Goal: Task Accomplishment & Management: Use online tool/utility

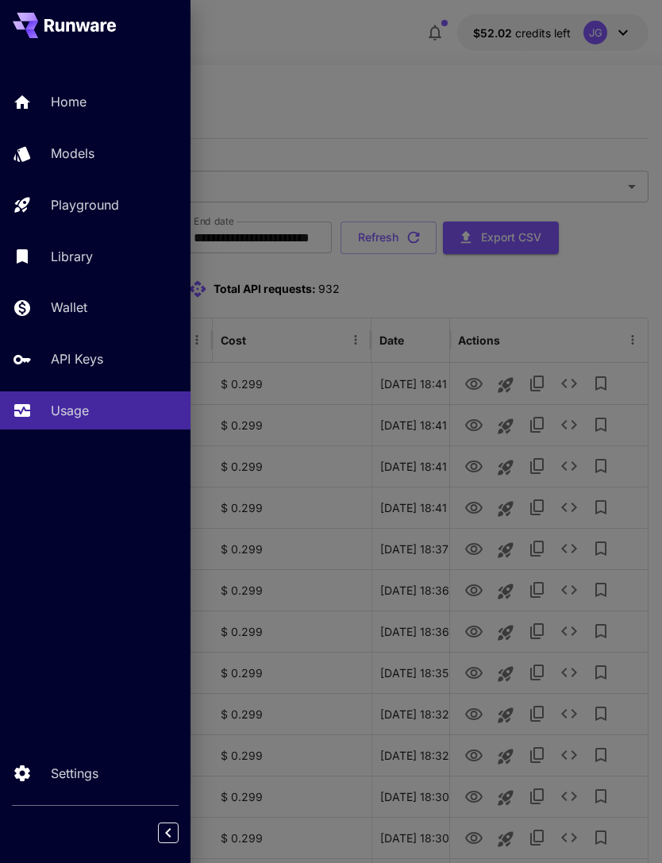
scroll to position [0, 81]
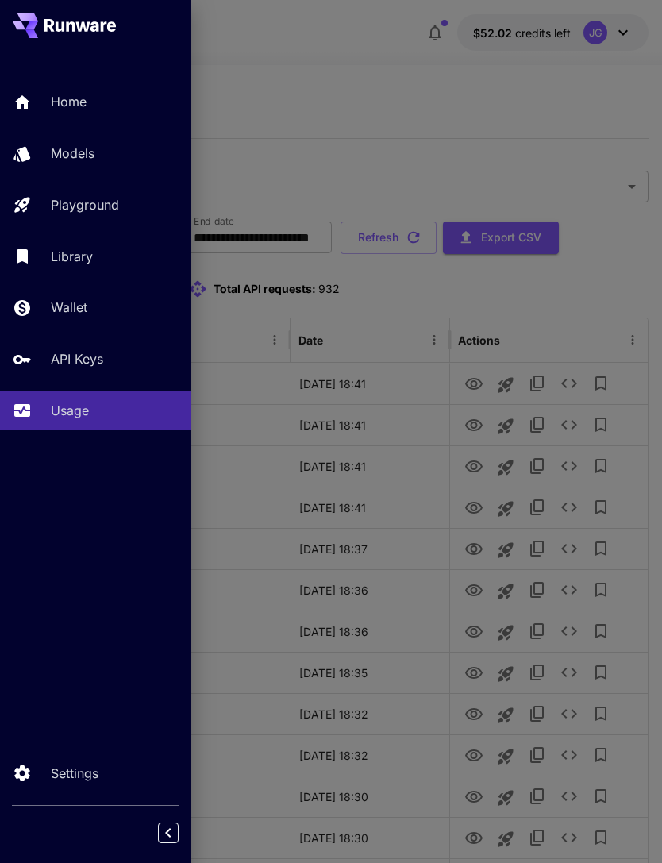
click at [75, 108] on p "Home" at bounding box center [69, 101] width 36 height 19
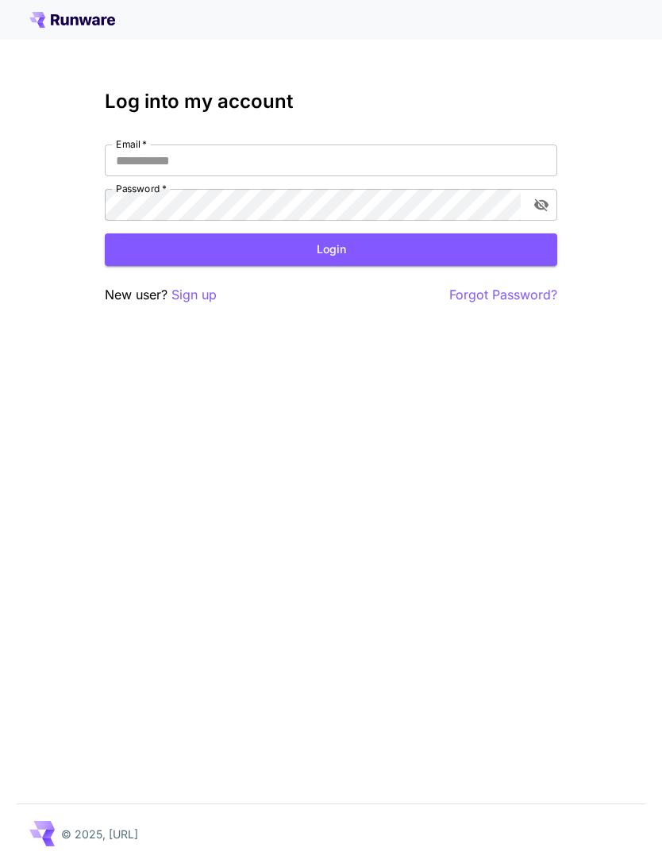
click at [271, 159] on input "Email   *" at bounding box center [331, 161] width 453 height 32
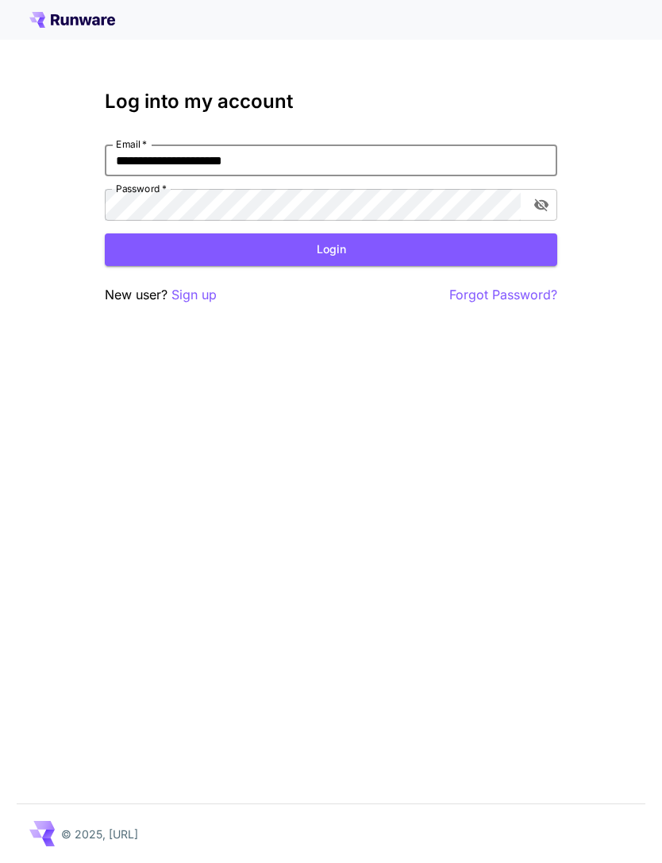
type input "**********"
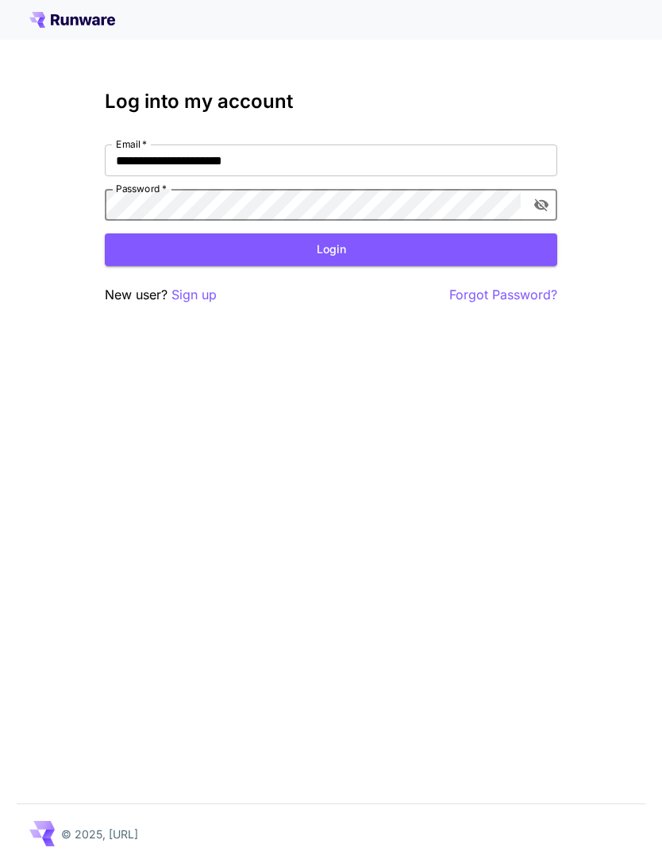
click at [386, 256] on button "Login" at bounding box center [331, 249] width 453 height 33
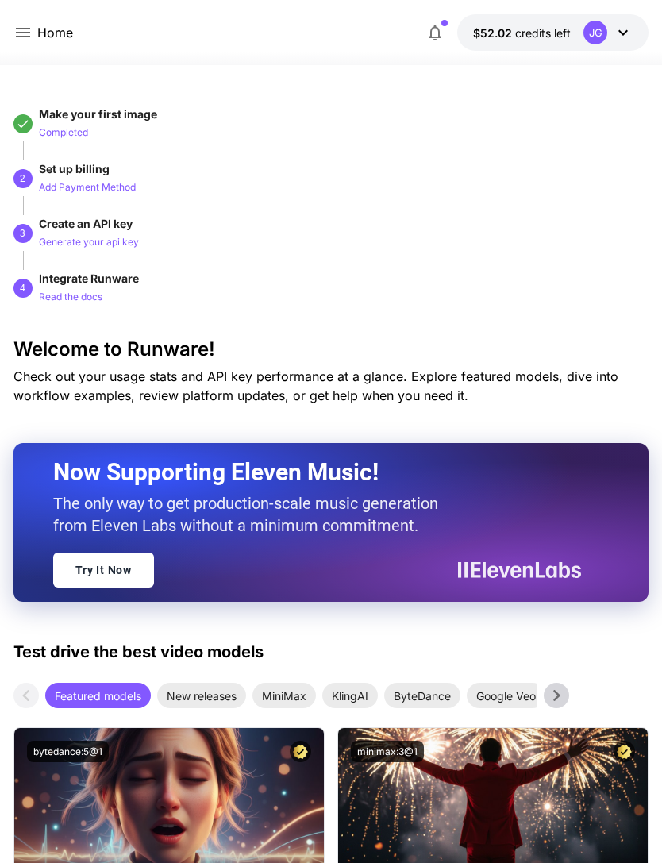
click at [27, 33] on icon at bounding box center [23, 33] width 14 height 10
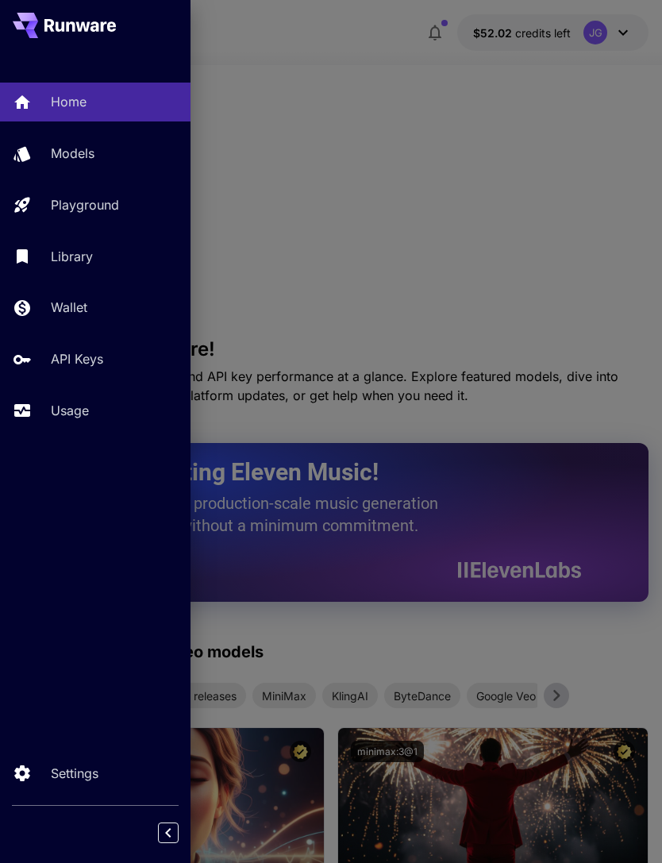
click at [70, 416] on p "Usage" at bounding box center [70, 410] width 38 height 19
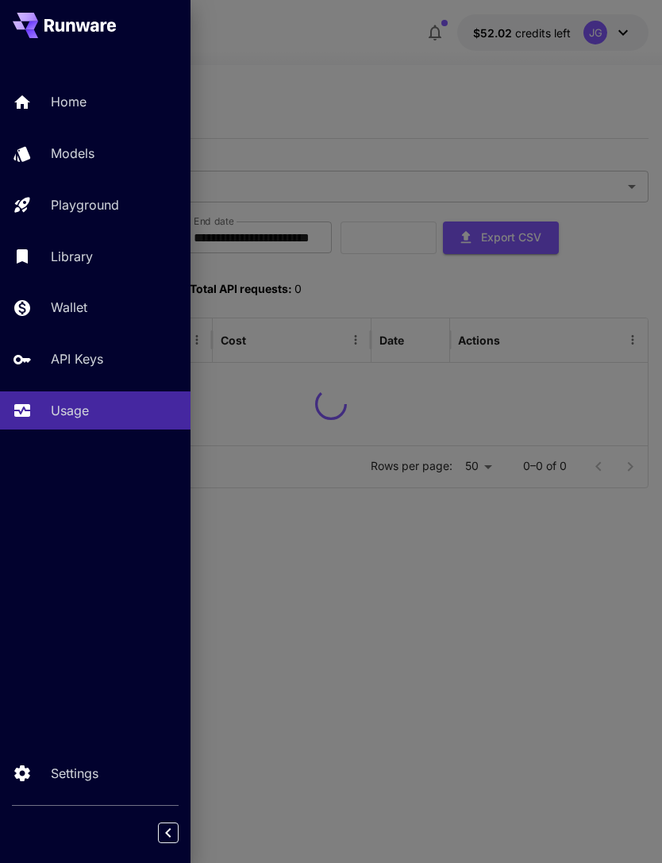
click at [353, 67] on div at bounding box center [331, 431] width 662 height 863
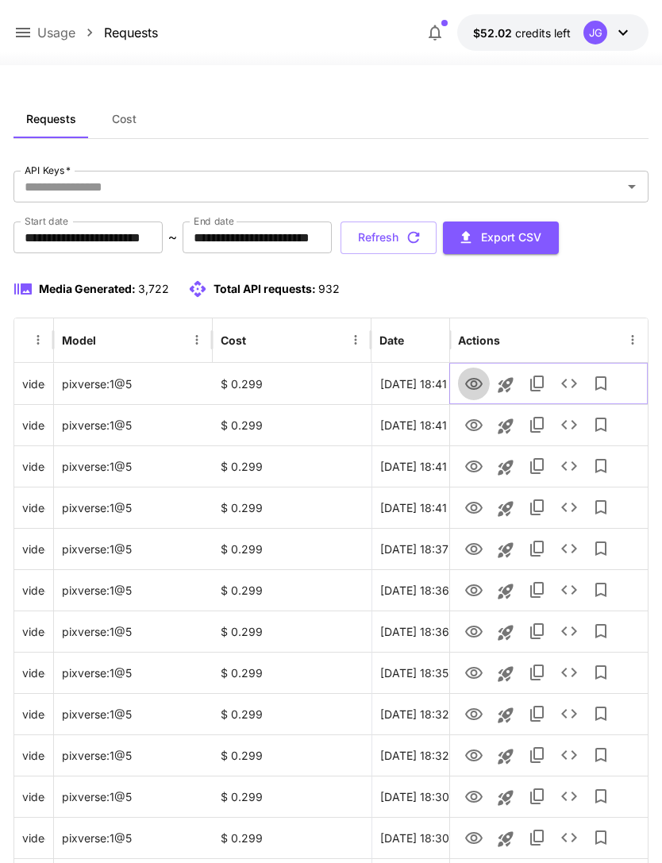
click at [475, 380] on icon "View" at bounding box center [473, 384] width 17 height 12
click at [468, 422] on icon "View" at bounding box center [473, 425] width 17 height 12
click at [471, 472] on icon "View" at bounding box center [473, 466] width 19 height 19
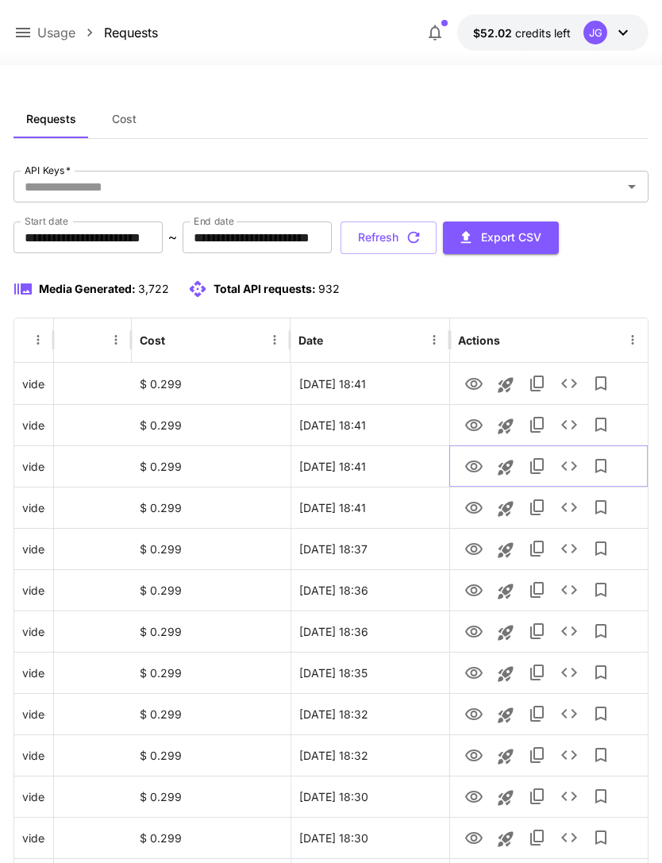
scroll to position [0, 81]
click at [470, 507] on icon "View" at bounding box center [473, 508] width 19 height 19
click at [472, 550] on icon "View" at bounding box center [473, 549] width 17 height 12
click at [474, 715] on icon "View" at bounding box center [473, 714] width 19 height 19
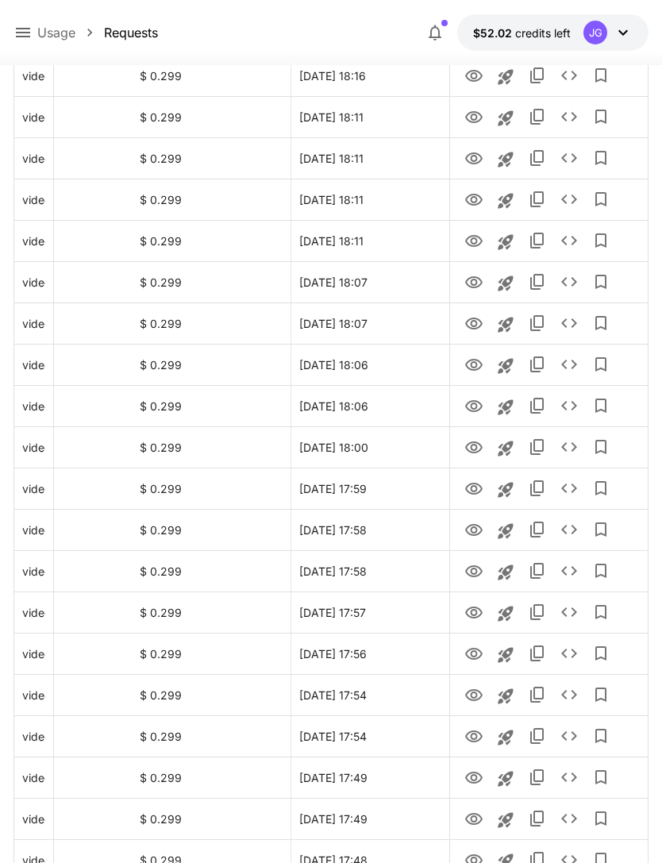
scroll to position [1603, 0]
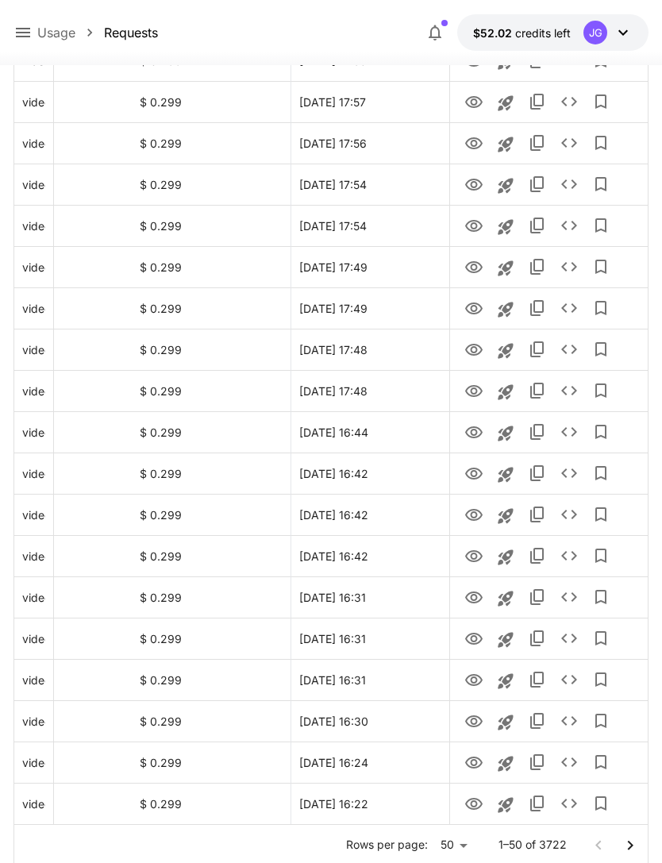
click at [631, 848] on icon "Go to next page" at bounding box center [630, 845] width 19 height 19
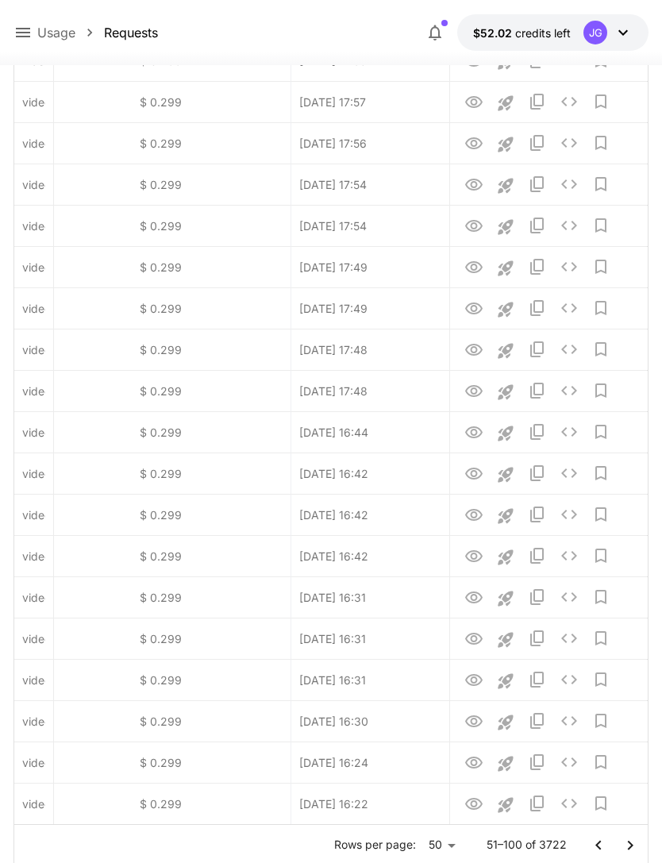
click at [632, 847] on icon "Go to next page" at bounding box center [630, 845] width 19 height 19
click at [630, 850] on icon "Go to next page" at bounding box center [630, 845] width 19 height 19
click at [629, 850] on icon "Go to next page" at bounding box center [630, 845] width 19 height 19
click at [625, 840] on icon "Go to next page" at bounding box center [630, 845] width 19 height 19
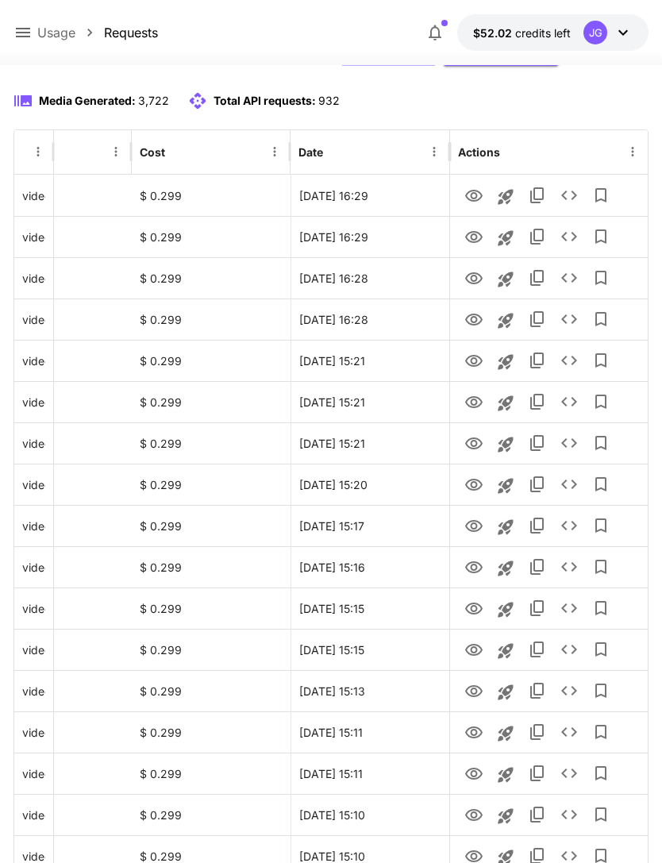
scroll to position [187, 0]
click at [507, 361] on icon "Launch in playground" at bounding box center [505, 362] width 15 height 15
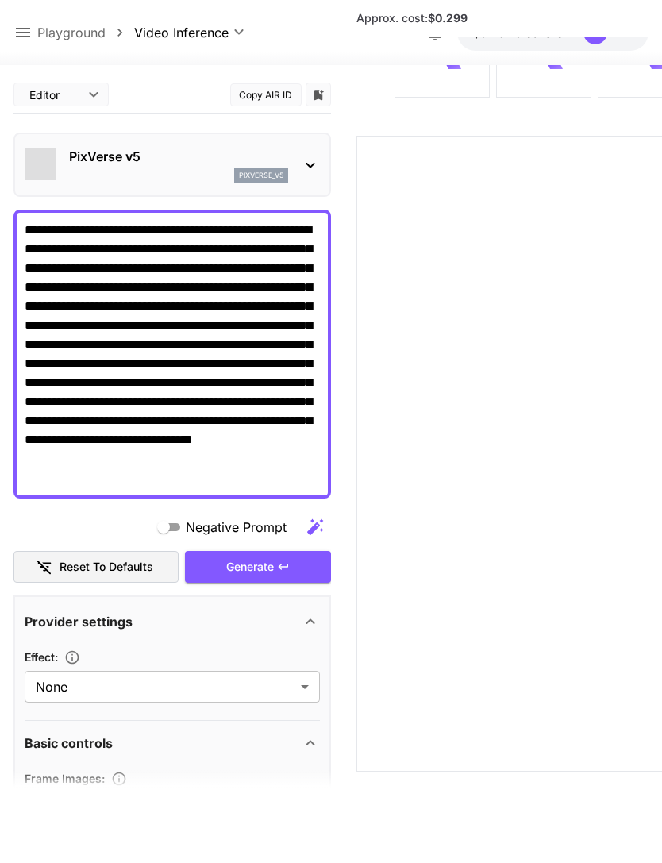
type input "**********"
type input "****"
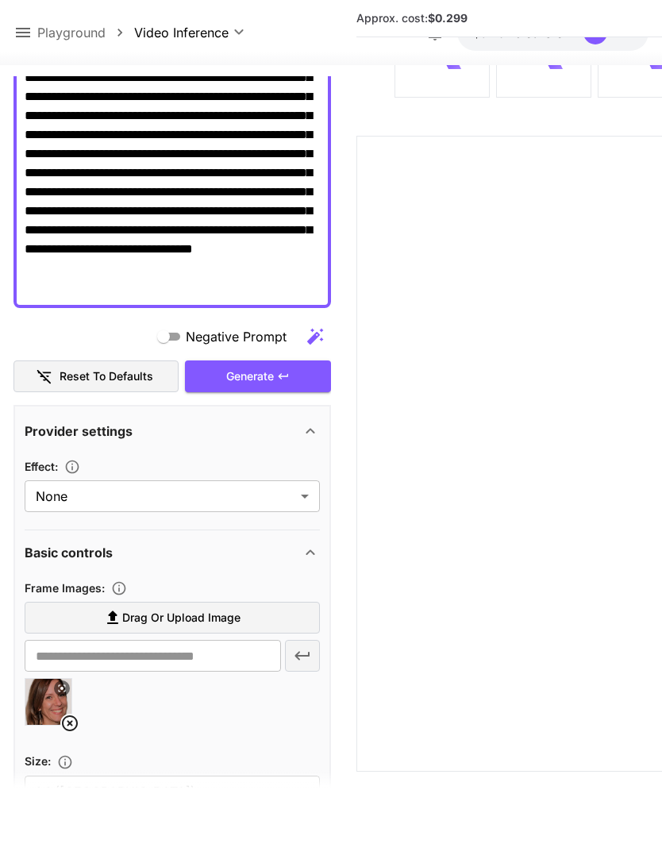
scroll to position [264, 0]
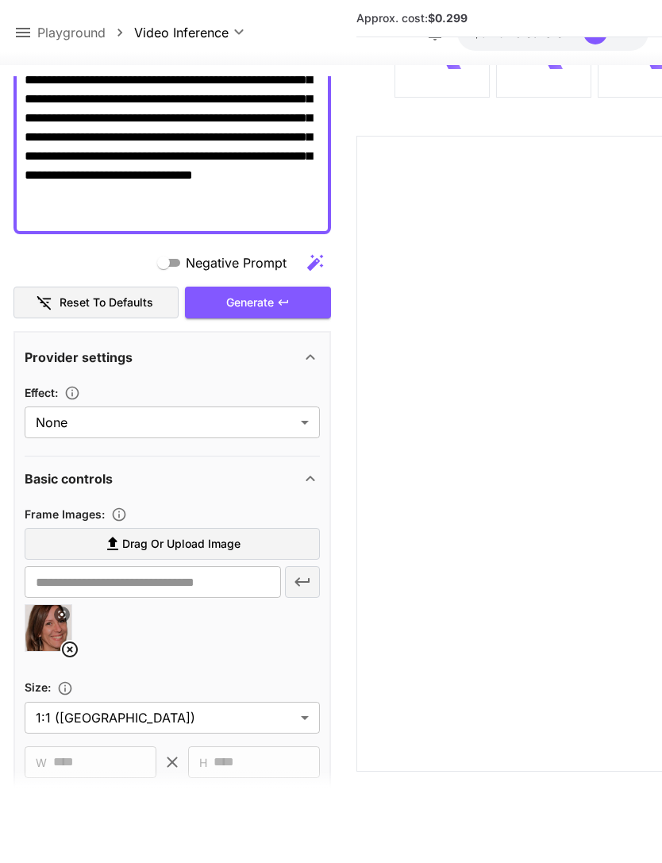
click at [69, 640] on icon at bounding box center [69, 649] width 19 height 19
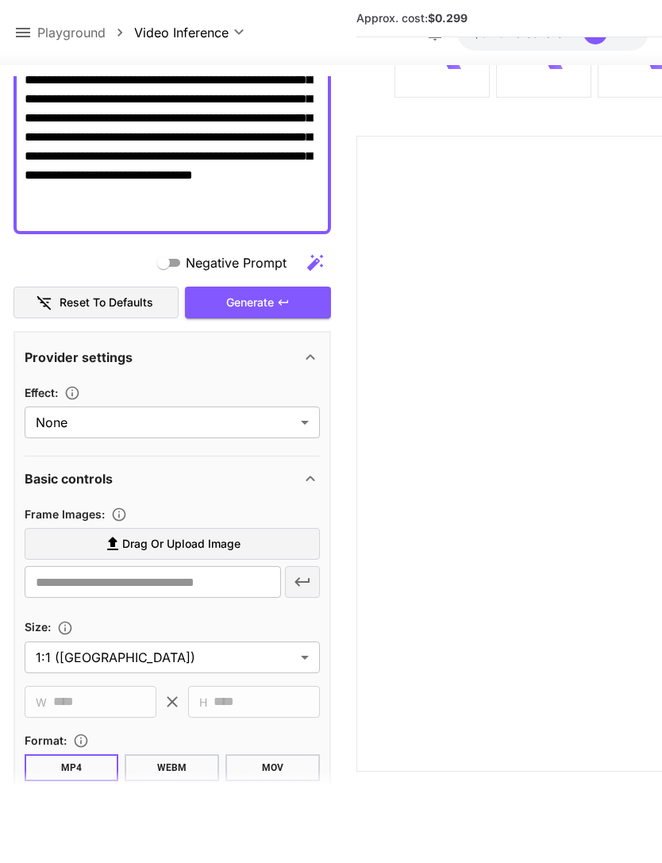
click at [245, 528] on label "Drag or upload image" at bounding box center [172, 544] width 295 height 33
click at [0, 0] on input "Drag or upload image" at bounding box center [0, 0] width 0 height 0
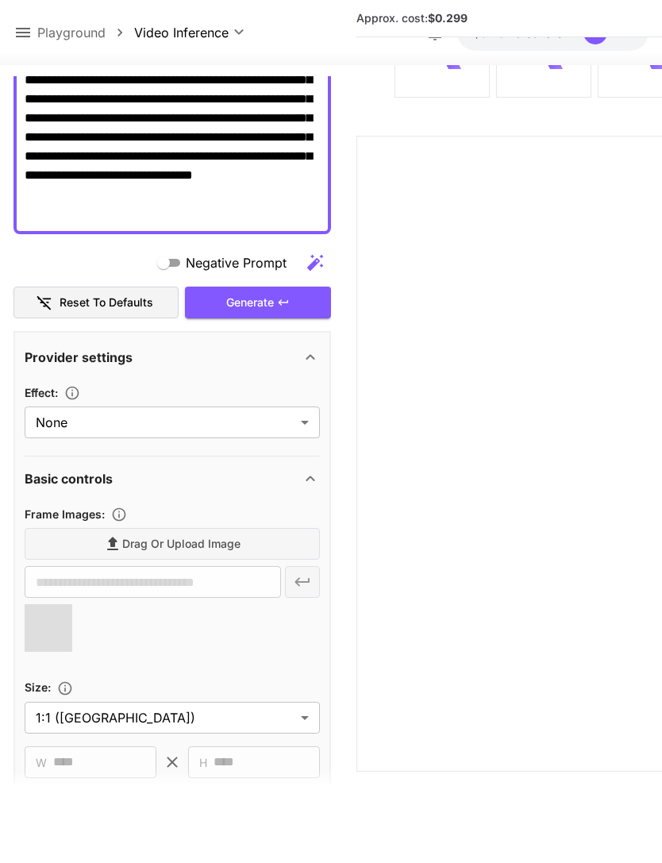
type input "**********"
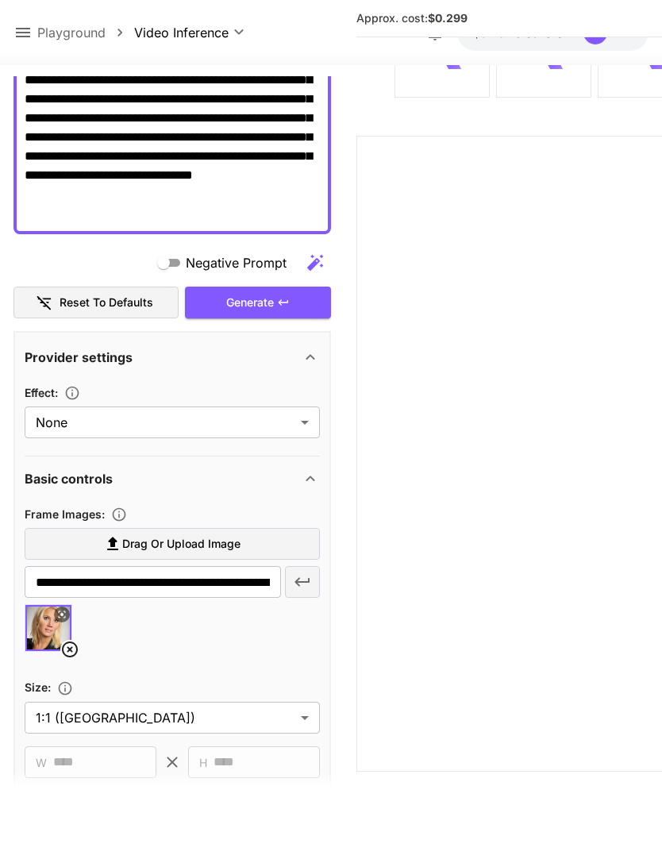
click at [272, 287] on div "Generate" at bounding box center [258, 303] width 146 height 33
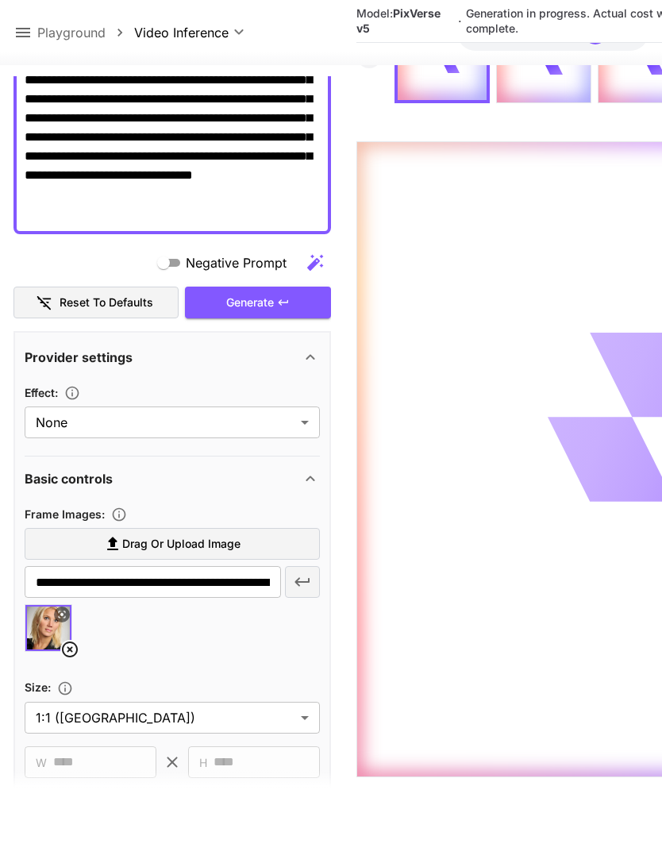
click at [26, 28] on icon at bounding box center [22, 32] width 19 height 19
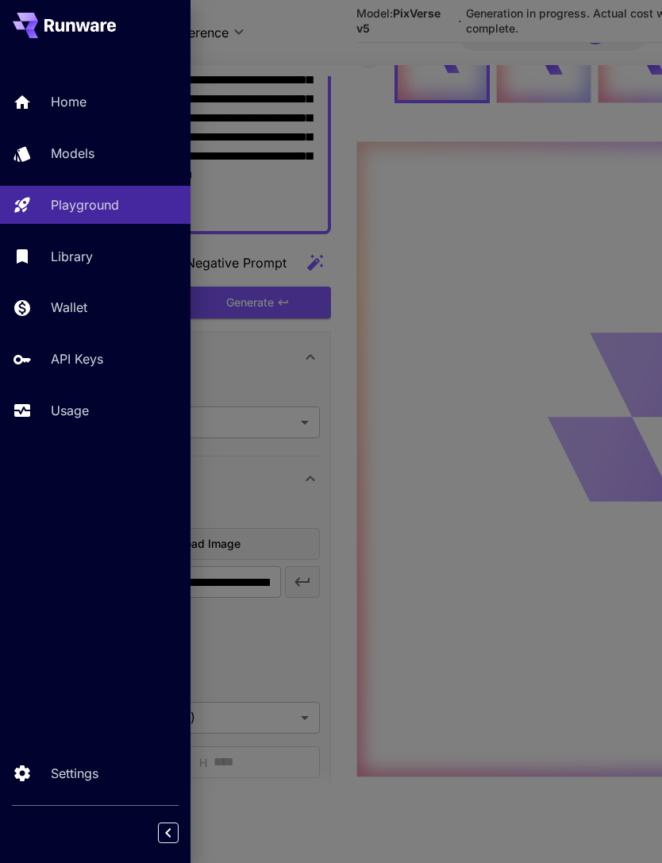
click at [87, 413] on p "Usage" at bounding box center [70, 410] width 38 height 19
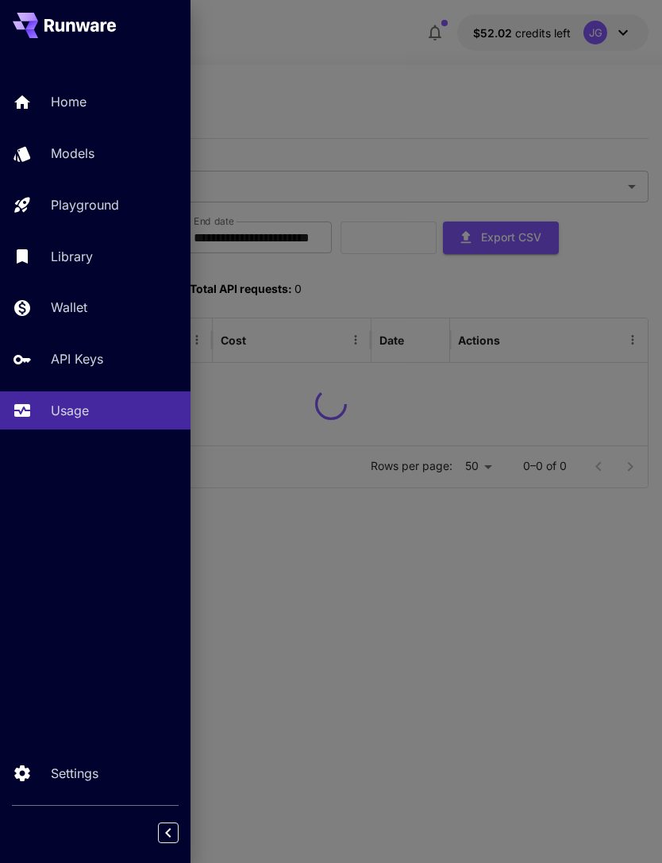
scroll to position [51, 0]
click at [390, 83] on div at bounding box center [331, 431] width 662 height 863
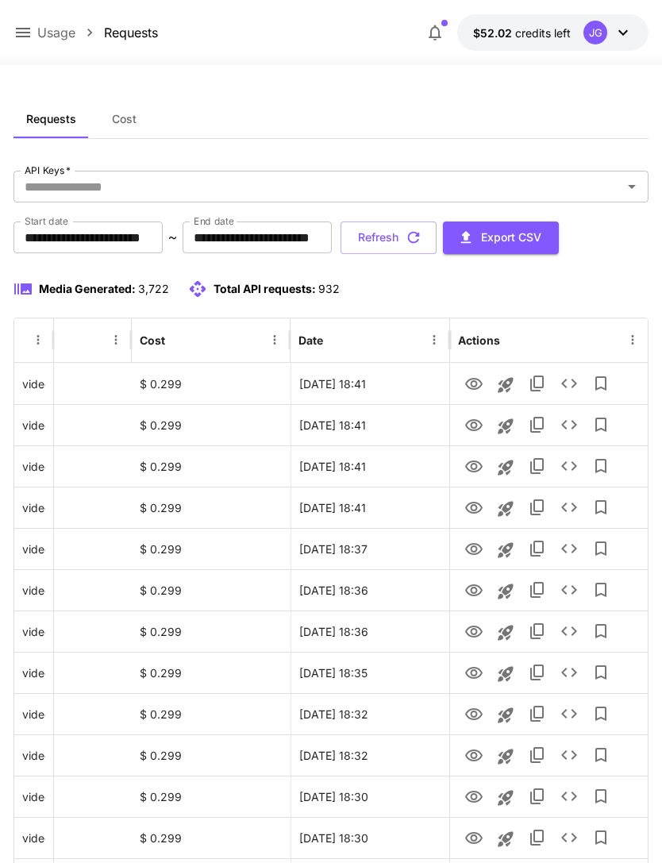
scroll to position [0, 81]
click at [437, 239] on button "Refresh" at bounding box center [389, 238] width 96 height 33
click at [476, 508] on icon "View" at bounding box center [473, 508] width 17 height 12
click at [472, 462] on icon "View" at bounding box center [473, 466] width 19 height 19
click at [474, 426] on icon "View" at bounding box center [473, 425] width 19 height 19
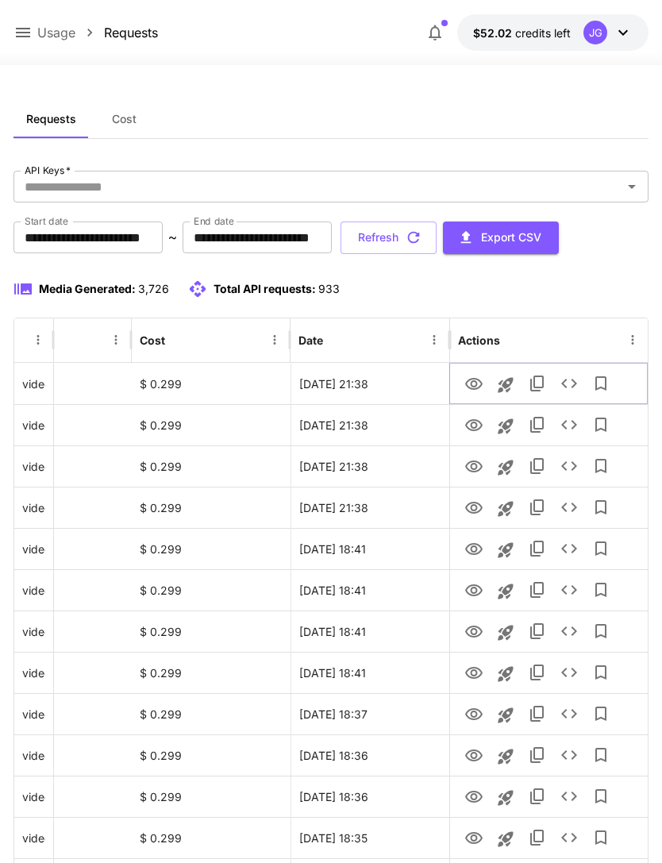
click at [479, 383] on icon "View" at bounding box center [473, 384] width 19 height 19
click at [21, 29] on icon at bounding box center [23, 33] width 14 height 10
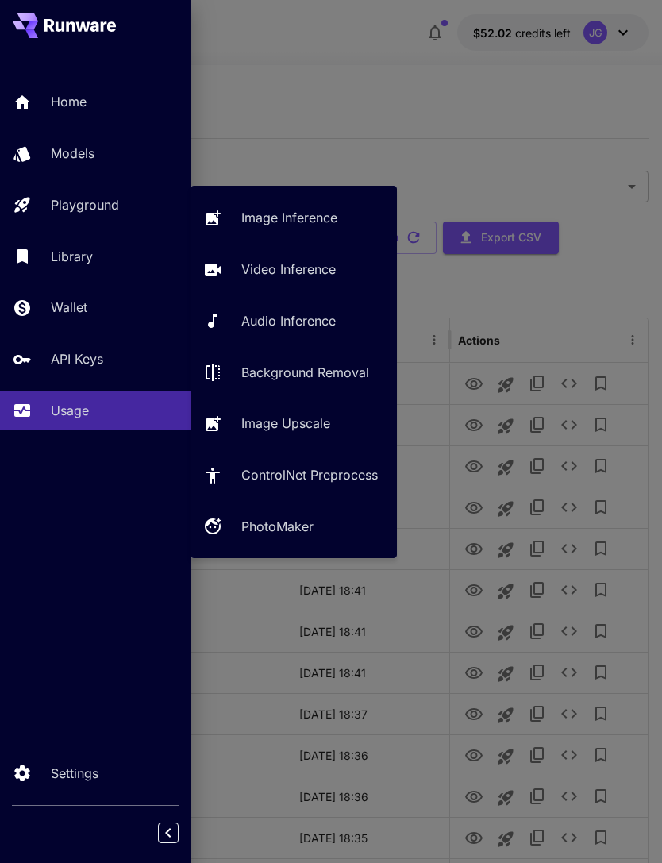
click at [123, 205] on div "Playground" at bounding box center [114, 204] width 127 height 19
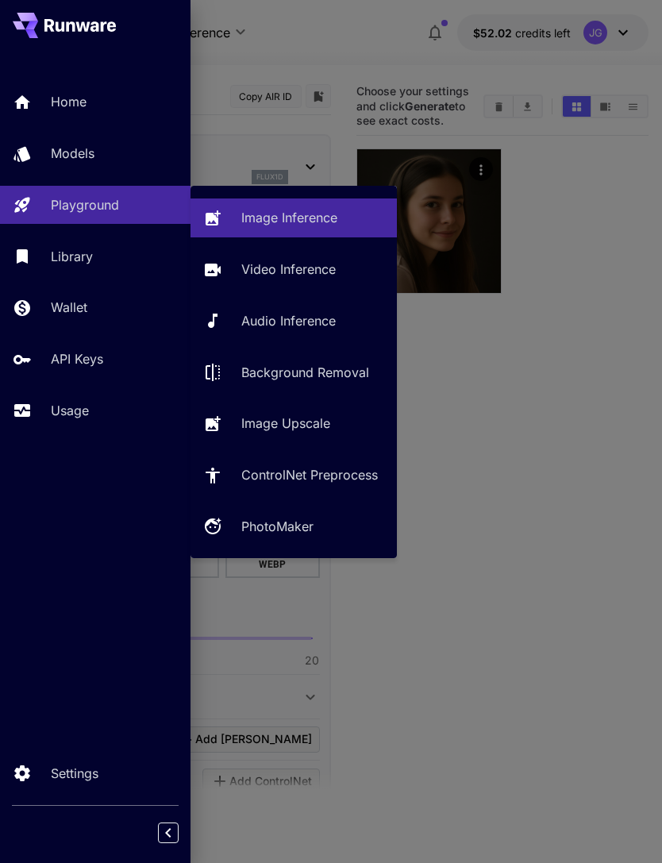
click at [318, 269] on p "Video Inference" at bounding box center [288, 269] width 94 height 19
type input "**********"
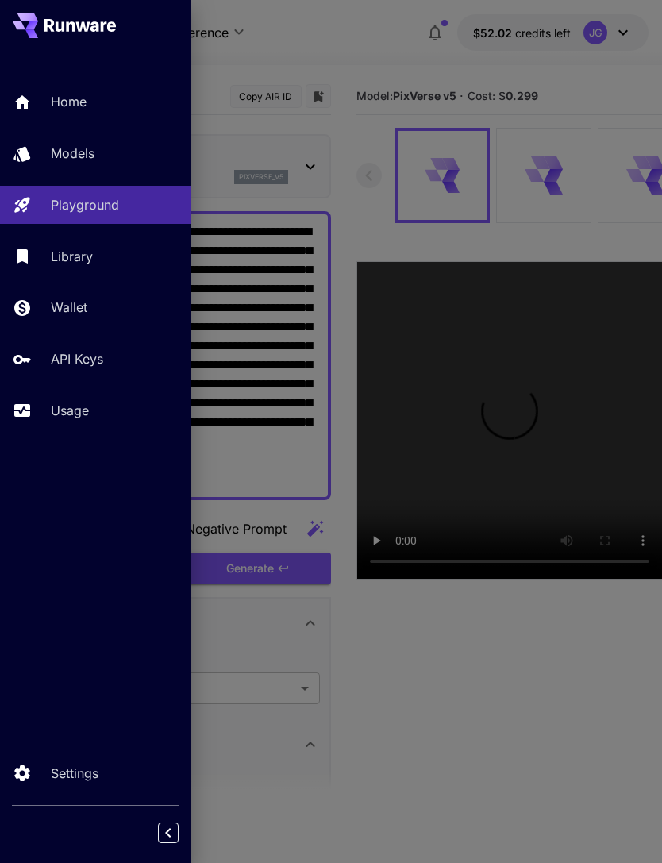
click at [348, 51] on div at bounding box center [331, 431] width 662 height 863
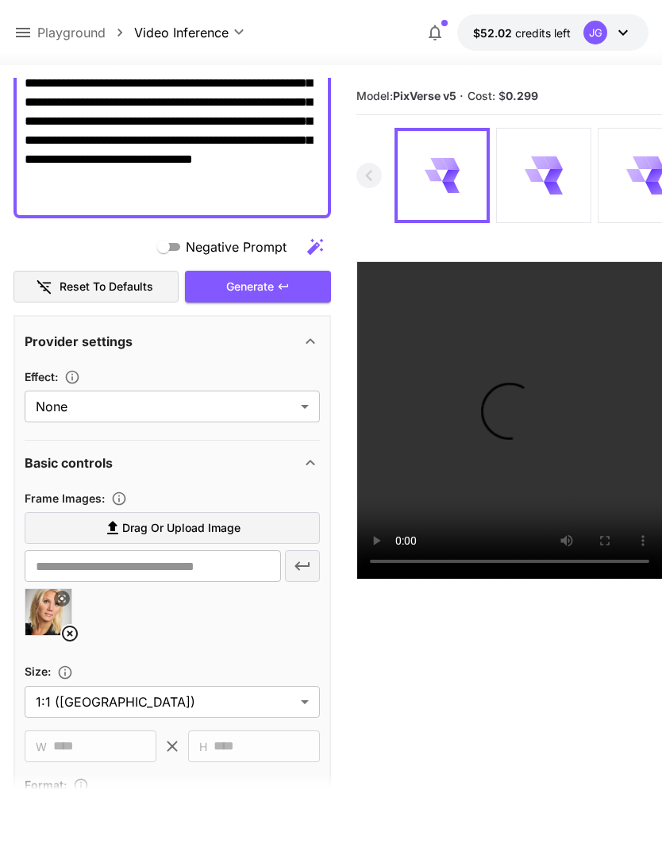
scroll to position [291, 0]
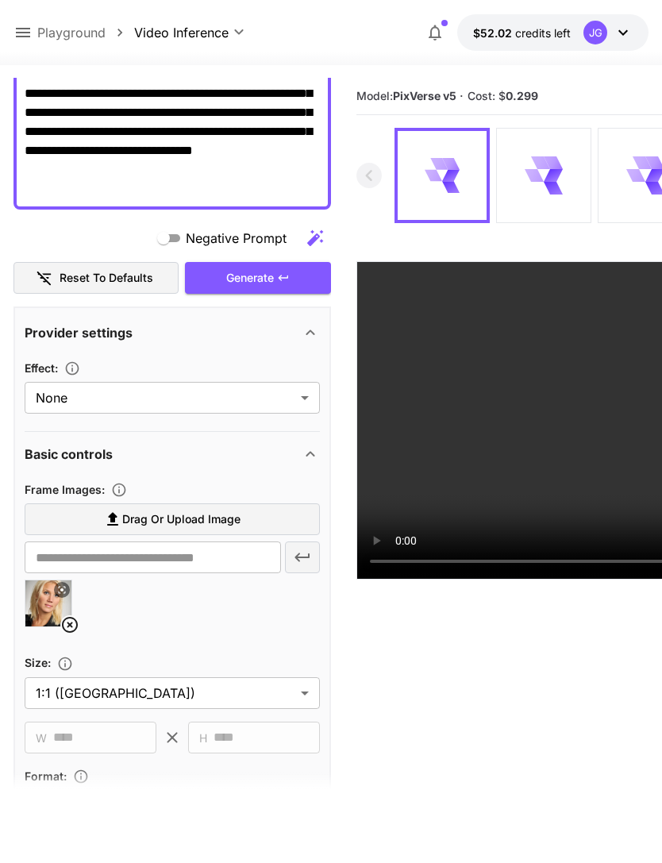
click at [70, 626] on icon at bounding box center [69, 624] width 19 height 19
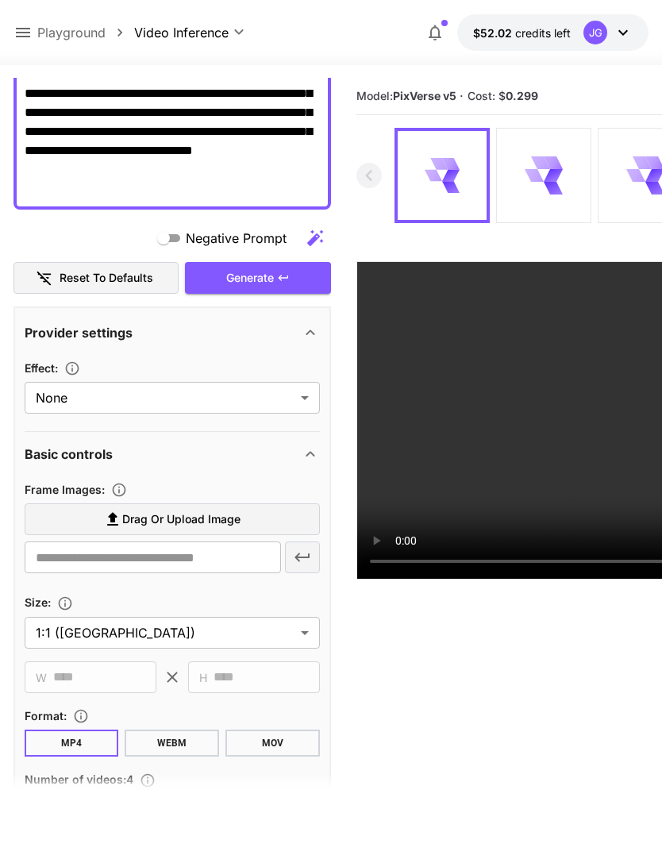
click at [251, 516] on label "Drag or upload image" at bounding box center [172, 519] width 295 height 33
click at [0, 0] on input "Drag or upload image" at bounding box center [0, 0] width 0 height 0
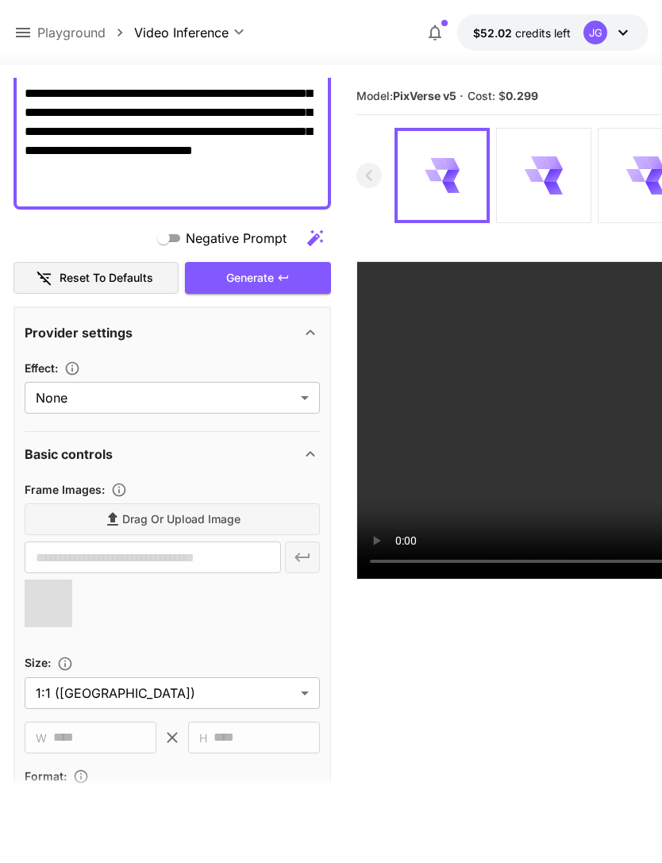
type input "**********"
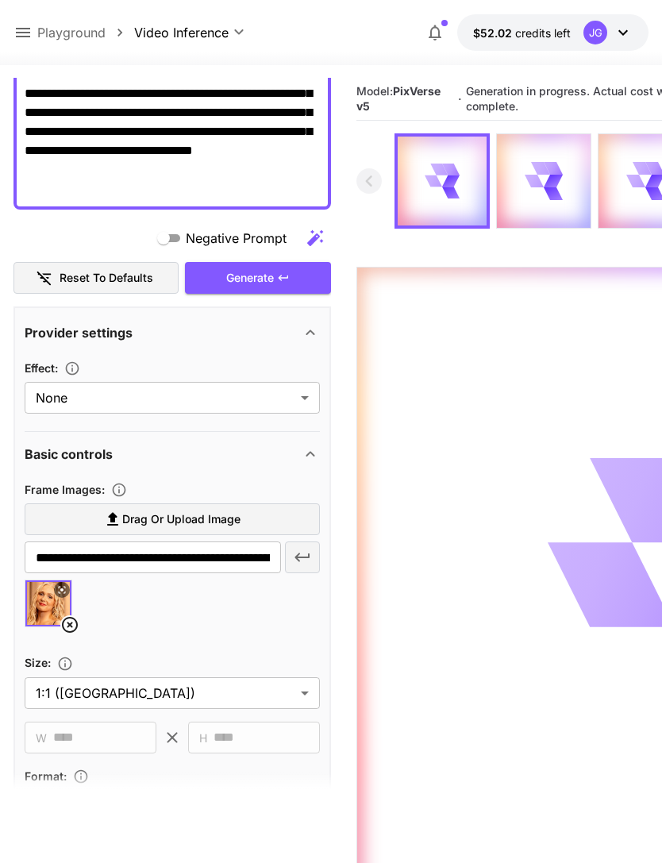
click at [28, 25] on icon at bounding box center [22, 32] width 19 height 19
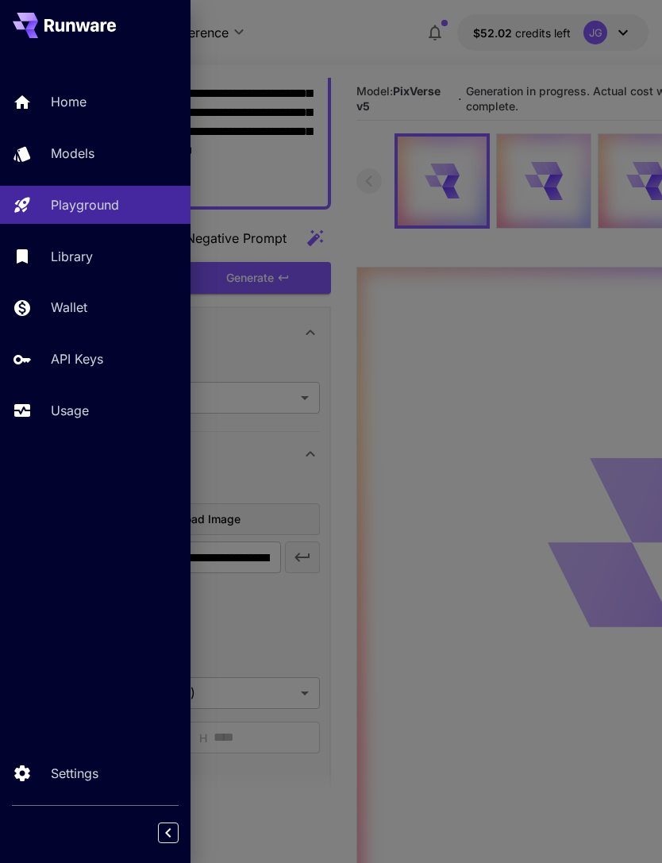
click at [87, 404] on p "Usage" at bounding box center [70, 410] width 38 height 19
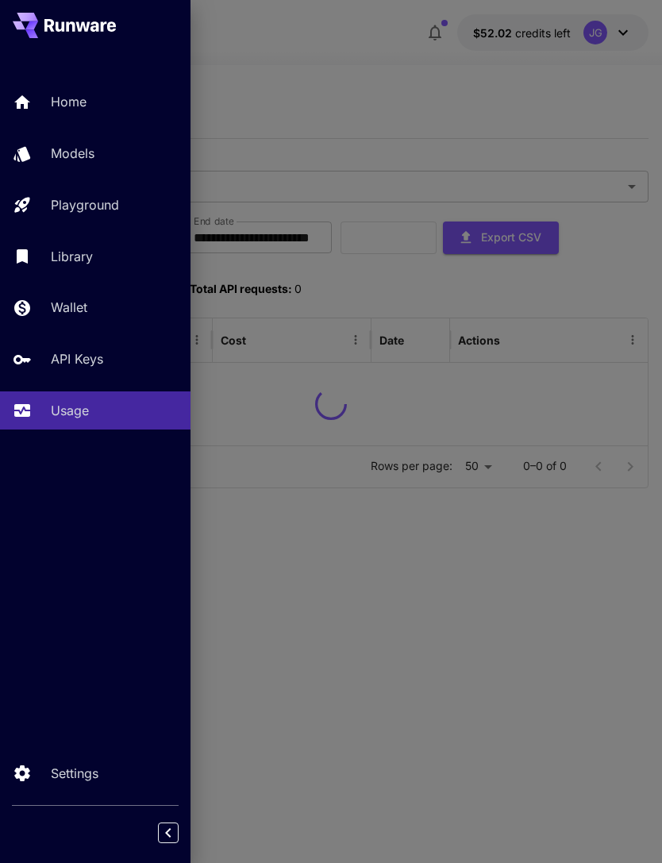
click at [372, 74] on div at bounding box center [331, 431] width 662 height 863
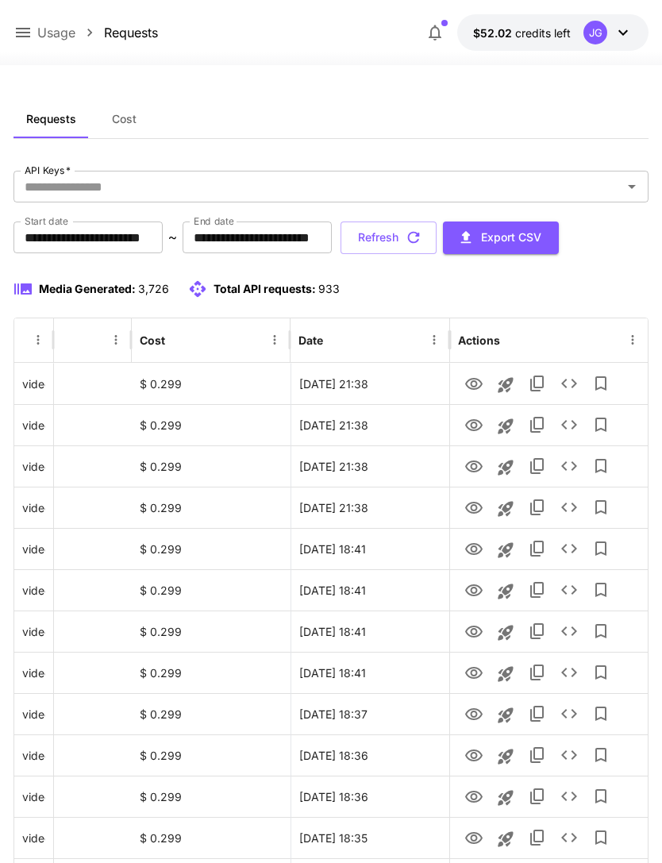
scroll to position [0, 81]
click at [478, 383] on icon "View" at bounding box center [473, 384] width 19 height 19
click at [437, 244] on button "Refresh" at bounding box center [389, 238] width 96 height 33
click at [468, 510] on icon "View" at bounding box center [473, 508] width 17 height 12
click at [477, 470] on icon "View" at bounding box center [473, 467] width 17 height 12
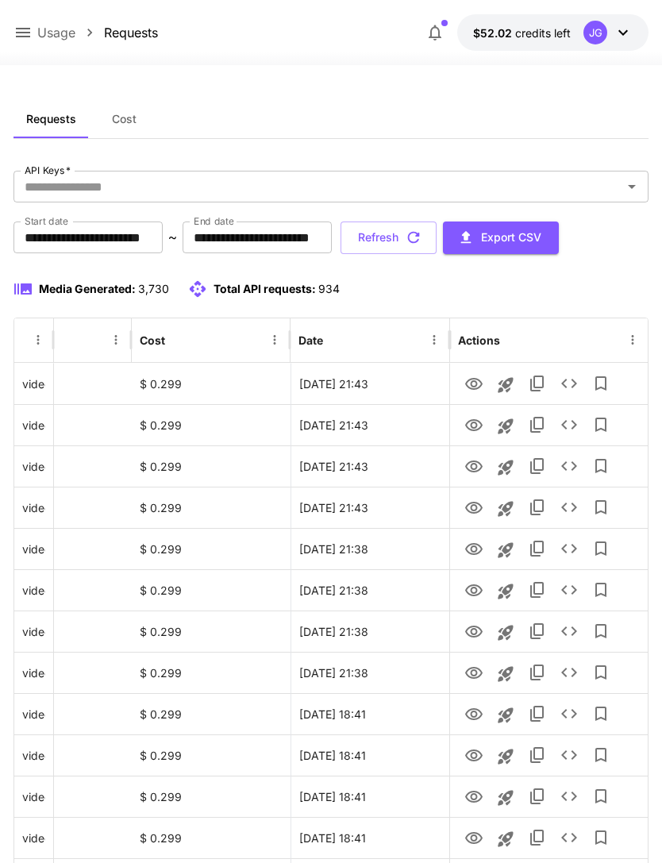
click at [437, 241] on button "Refresh" at bounding box center [389, 238] width 96 height 33
click at [478, 423] on icon "View" at bounding box center [473, 425] width 19 height 19
click at [475, 384] on icon "View" at bounding box center [473, 384] width 19 height 19
click at [472, 468] on icon "View" at bounding box center [473, 467] width 17 height 12
click at [30, 25] on icon at bounding box center [22, 32] width 19 height 19
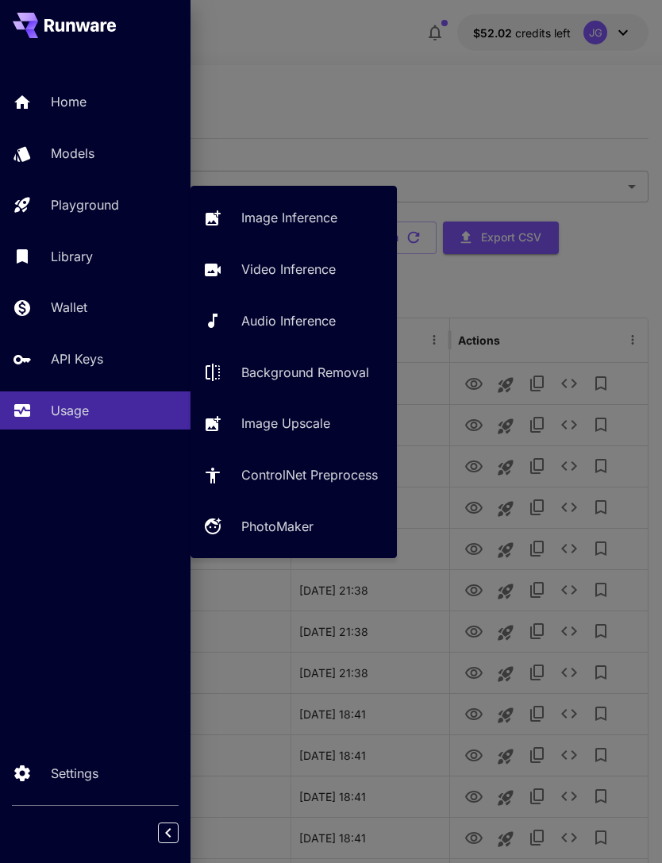
click at [296, 270] on p "Video Inference" at bounding box center [288, 269] width 94 height 19
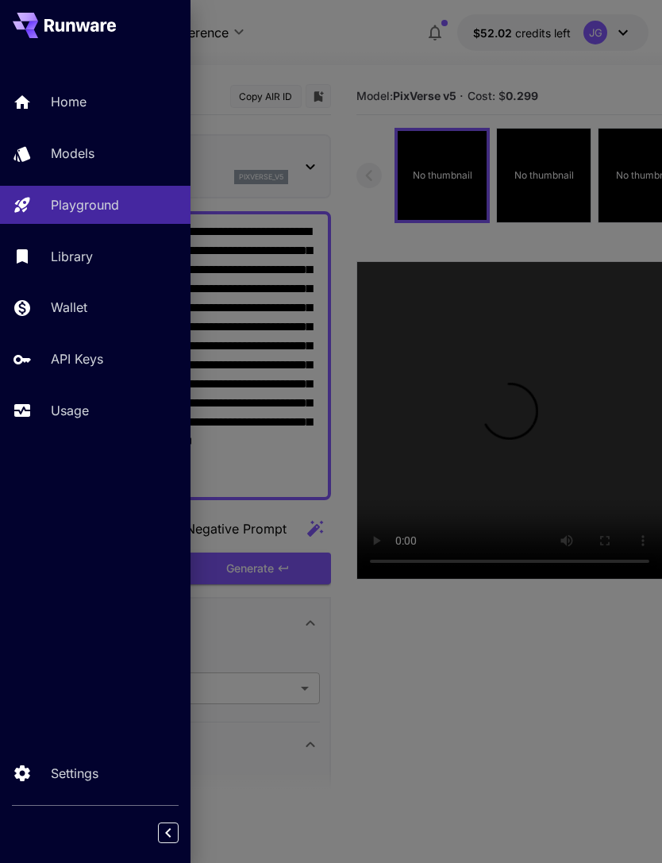
click at [354, 51] on div at bounding box center [331, 431] width 662 height 863
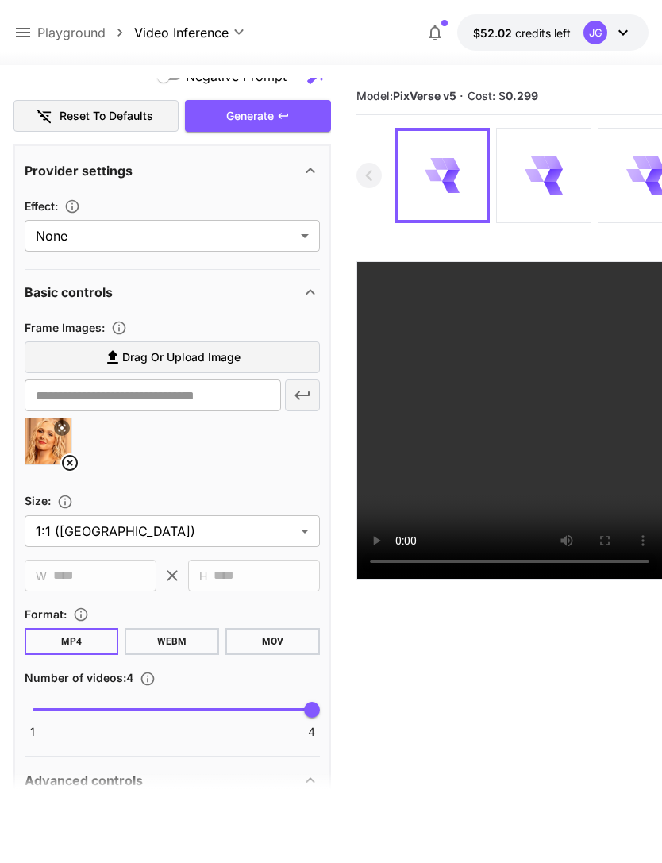
scroll to position [453, 0]
click at [67, 461] on icon at bounding box center [69, 462] width 19 height 19
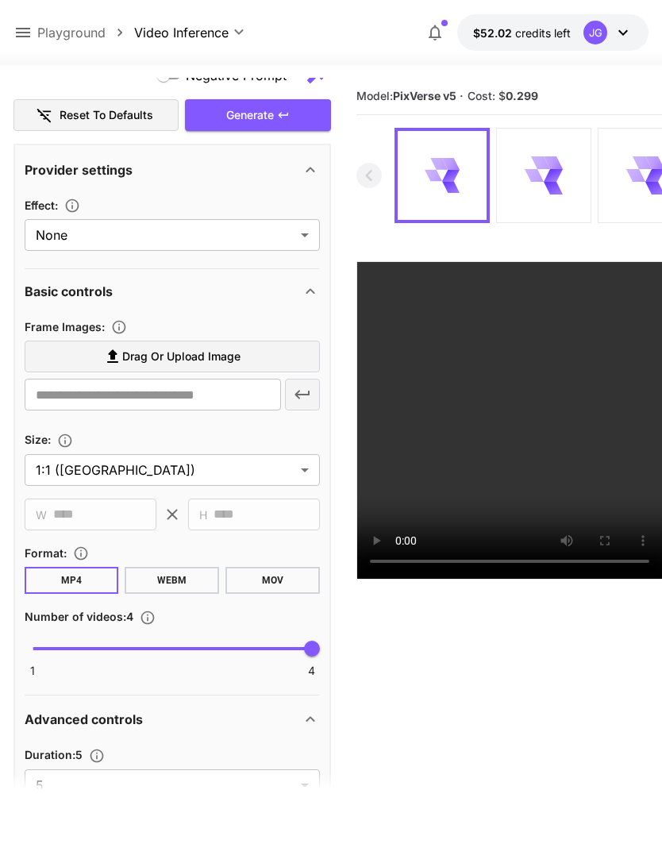
click at [247, 358] on label "Drag or upload image" at bounding box center [172, 357] width 295 height 33
click at [0, 0] on input "Drag or upload image" at bounding box center [0, 0] width 0 height 0
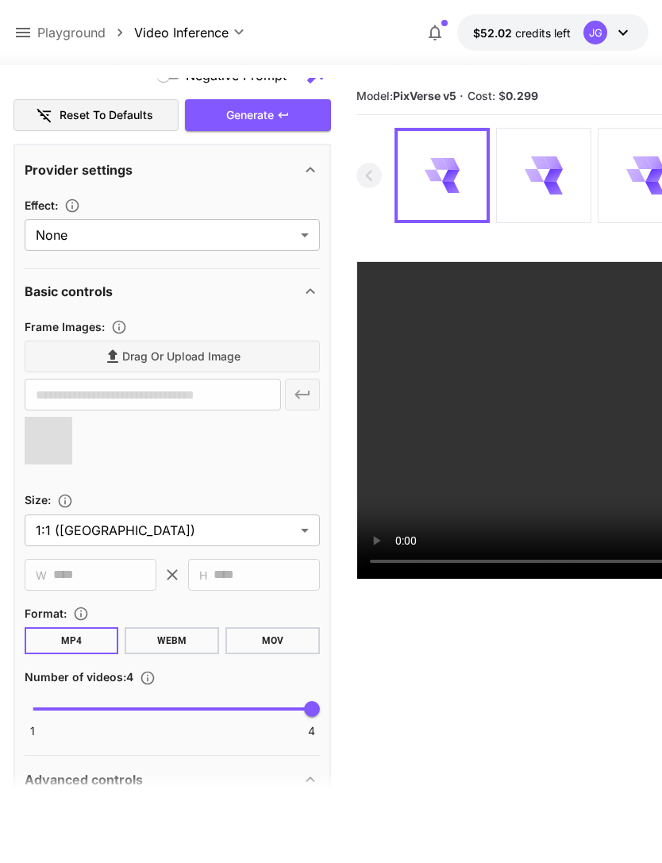
type input "**********"
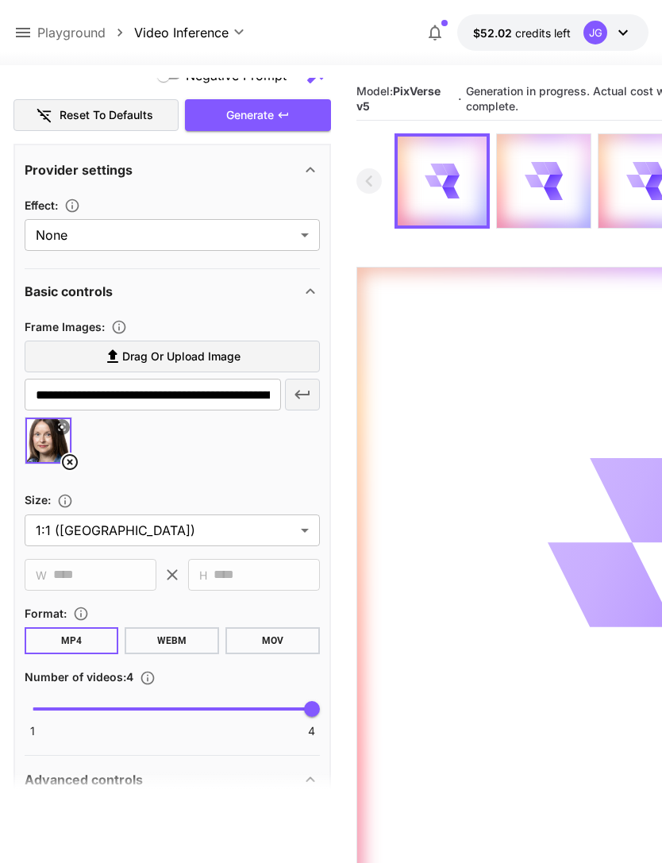
click at [28, 23] on icon at bounding box center [22, 32] width 19 height 19
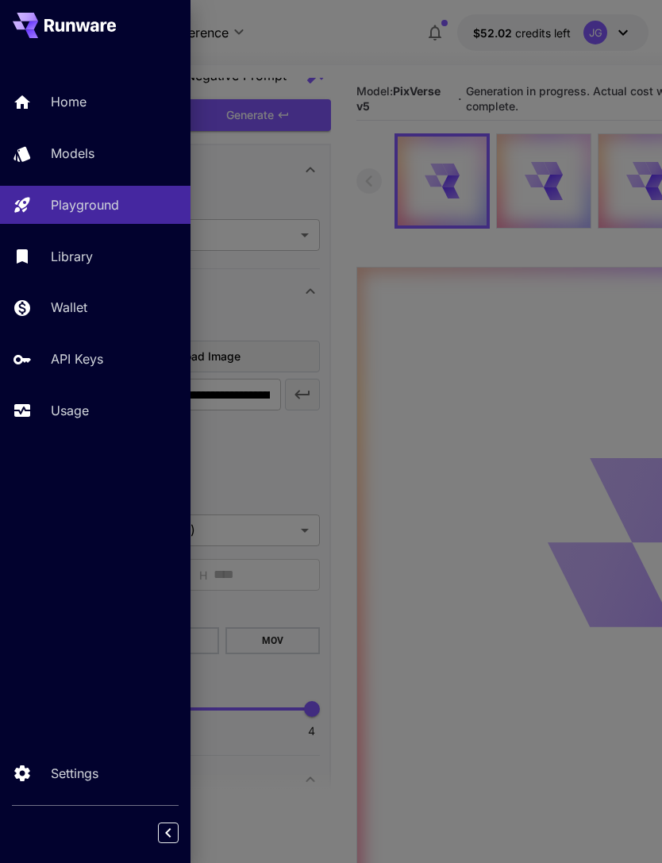
click at [75, 406] on p "Usage" at bounding box center [70, 410] width 38 height 19
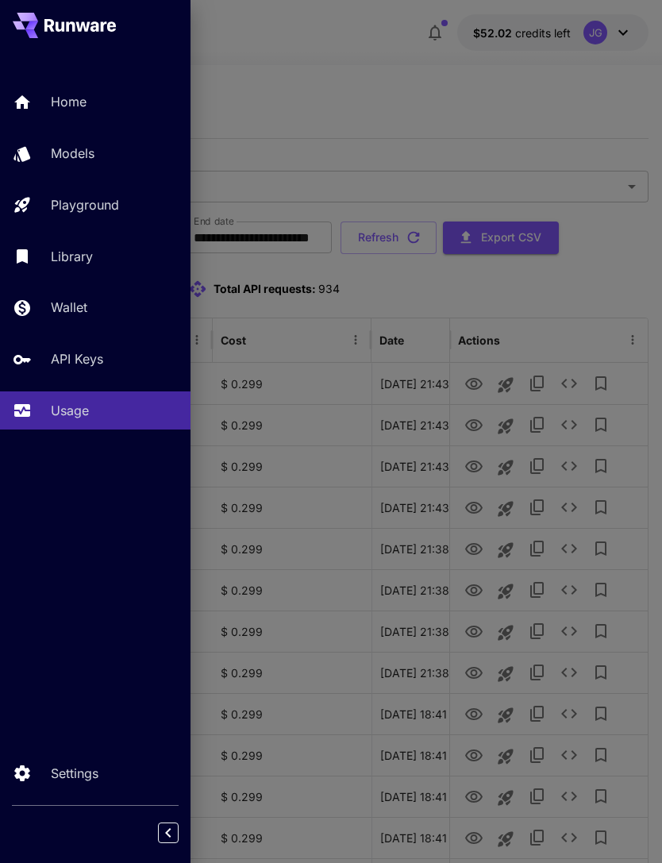
click at [387, 54] on div at bounding box center [331, 431] width 662 height 863
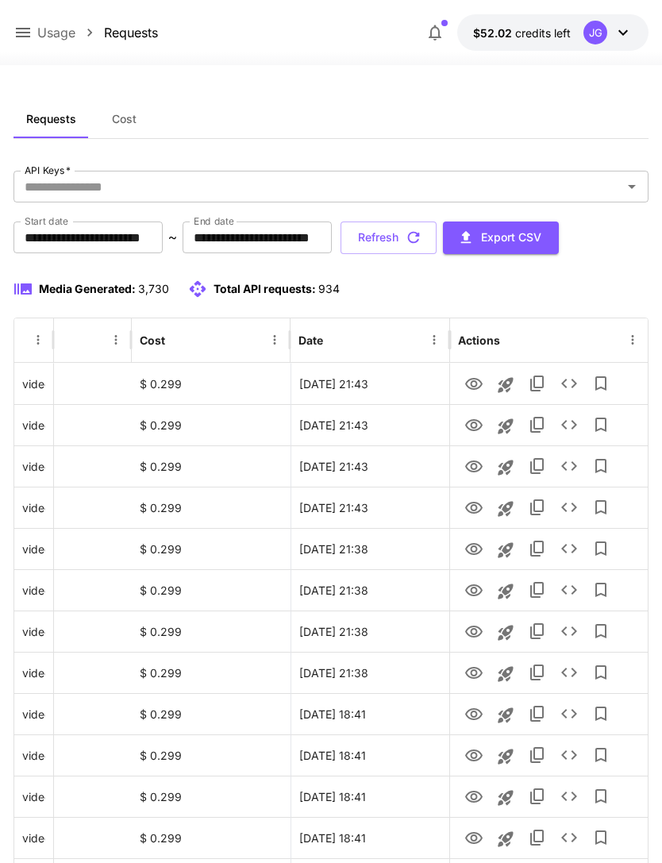
scroll to position [0, 81]
click at [422, 233] on icon "button" at bounding box center [413, 237] width 17 height 17
click at [472, 508] on icon "View" at bounding box center [473, 508] width 19 height 19
click at [437, 237] on button "Refresh" at bounding box center [389, 238] width 96 height 33
click at [473, 462] on icon "View" at bounding box center [473, 466] width 19 height 19
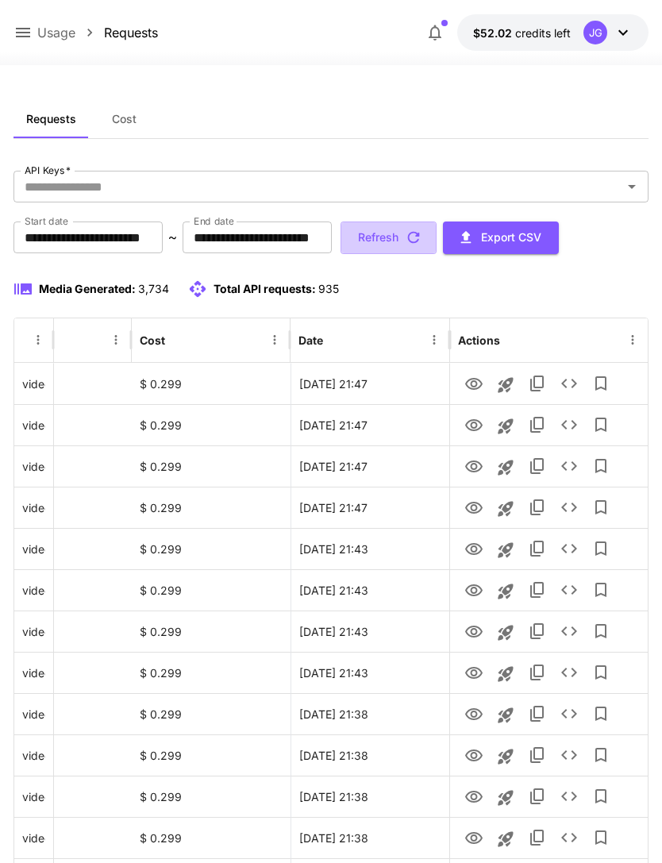
click at [437, 235] on button "Refresh" at bounding box center [389, 238] width 96 height 33
click at [474, 428] on icon "View" at bounding box center [473, 425] width 17 height 12
click at [470, 469] on icon "View" at bounding box center [473, 466] width 19 height 19
click at [475, 379] on icon "View" at bounding box center [473, 384] width 17 height 12
click at [437, 241] on button "Refresh" at bounding box center [389, 238] width 96 height 33
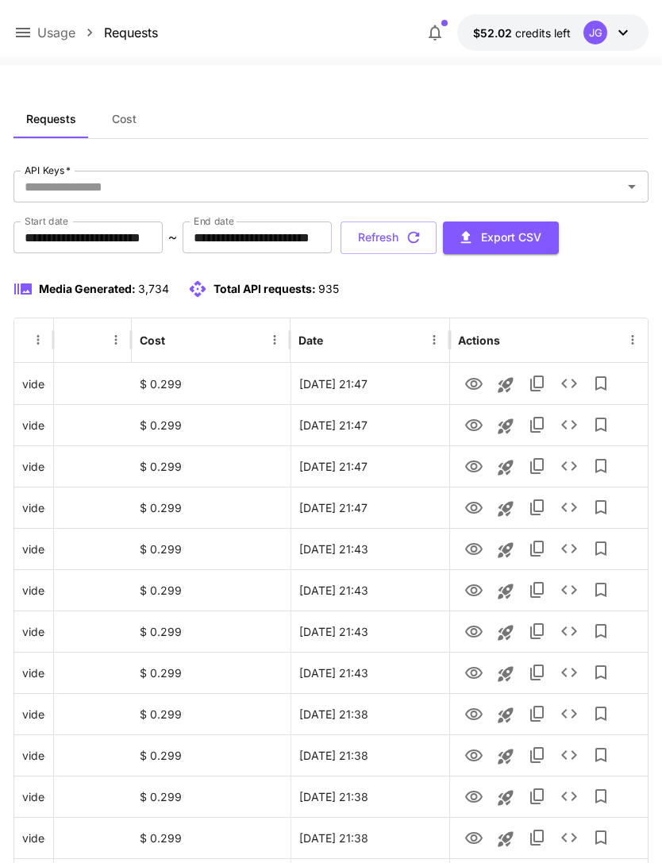
click at [18, 38] on icon at bounding box center [22, 32] width 19 height 19
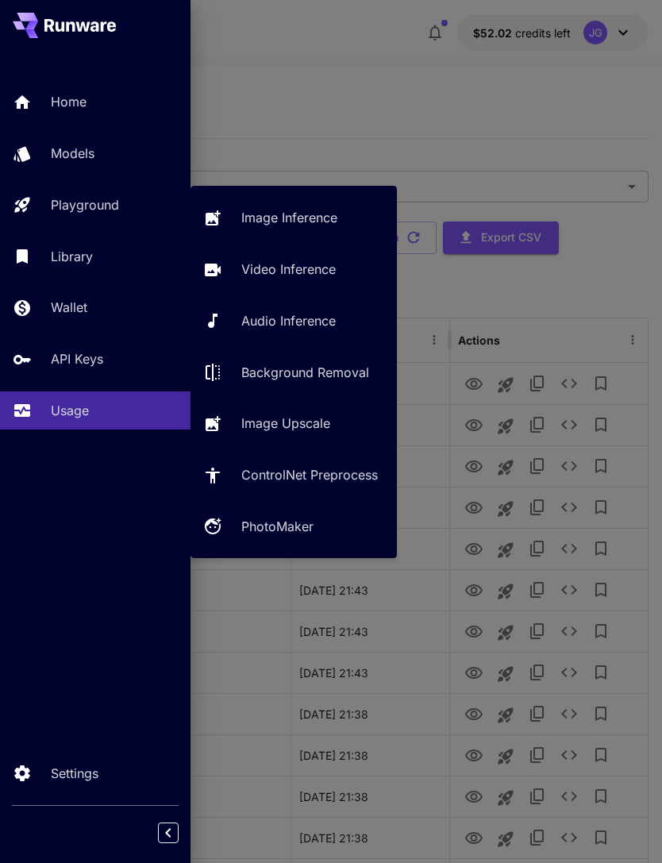
click at [300, 260] on p "Video Inference" at bounding box center [288, 269] width 94 height 19
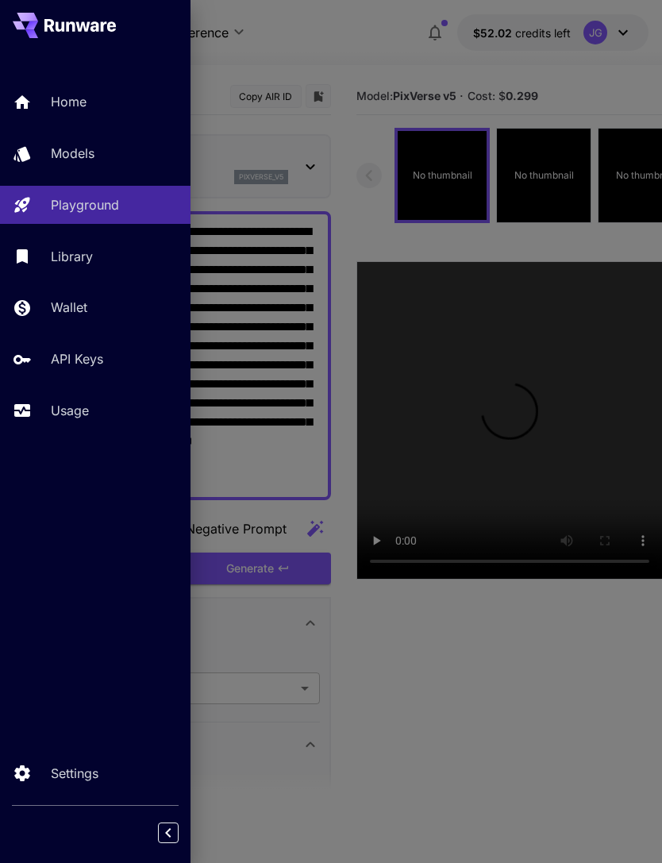
click at [387, 62] on div at bounding box center [331, 431] width 662 height 863
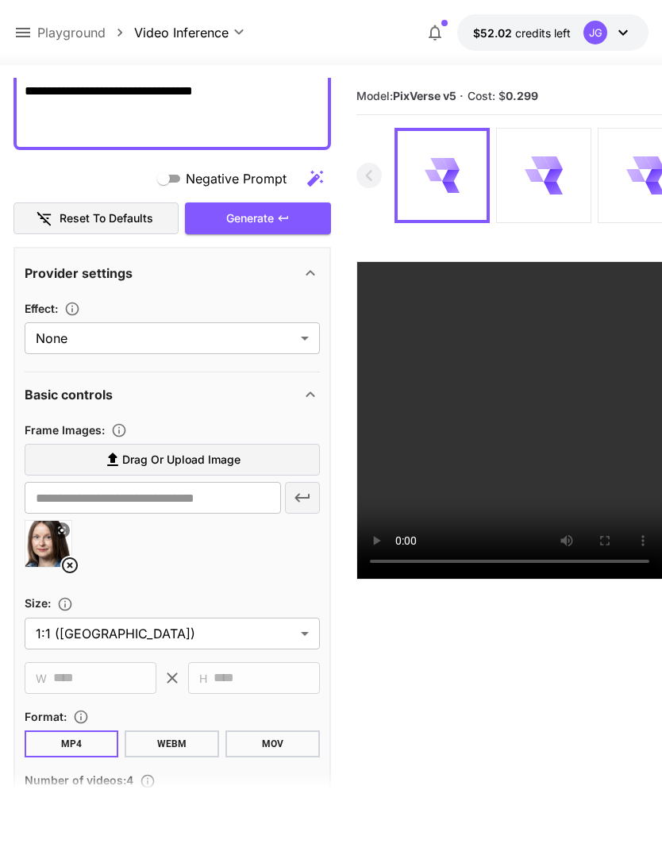
scroll to position [376, 0]
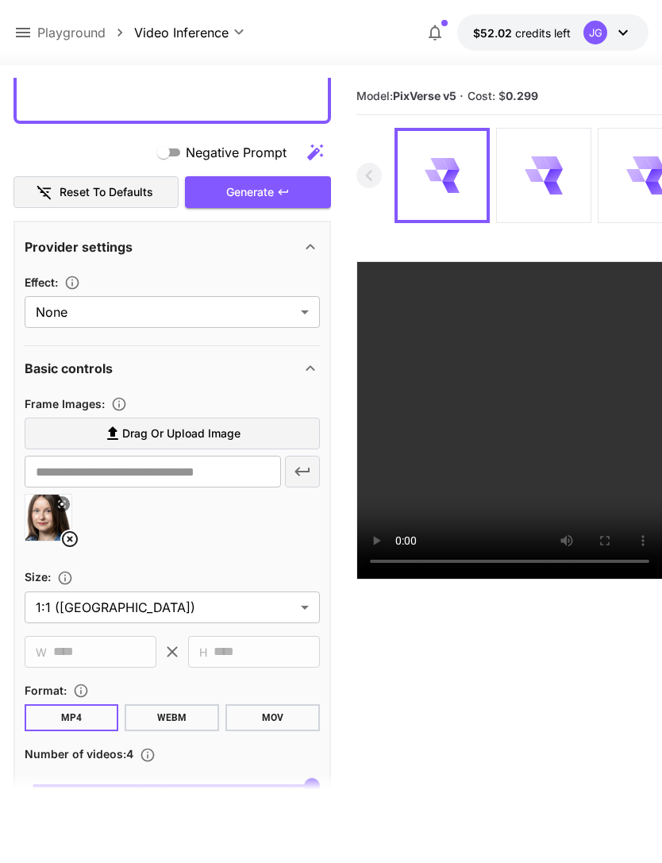
click at [67, 541] on icon at bounding box center [69, 539] width 19 height 19
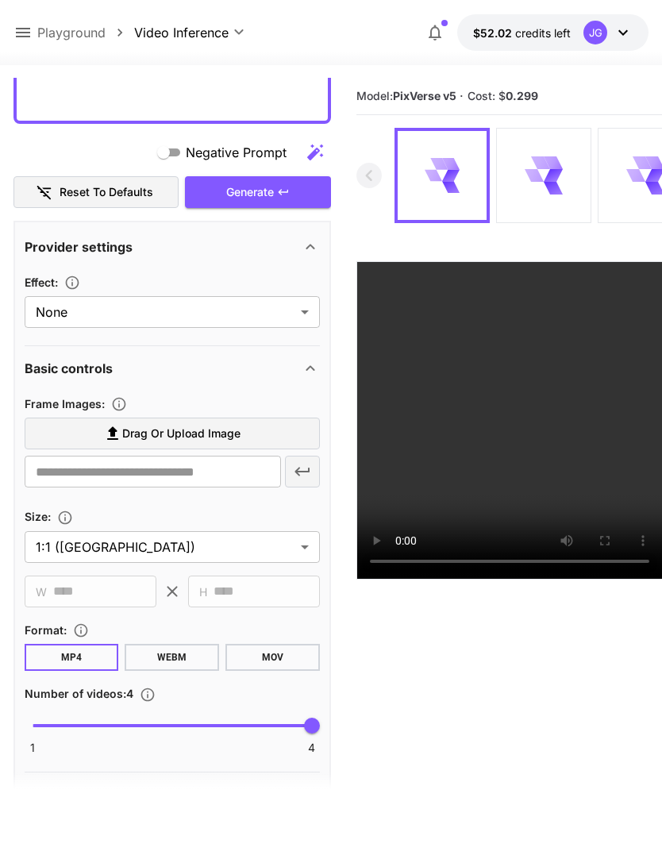
click at [216, 434] on span "Drag or upload image" at bounding box center [181, 434] width 118 height 20
click at [0, 0] on input "Drag or upload image" at bounding box center [0, 0] width 0 height 0
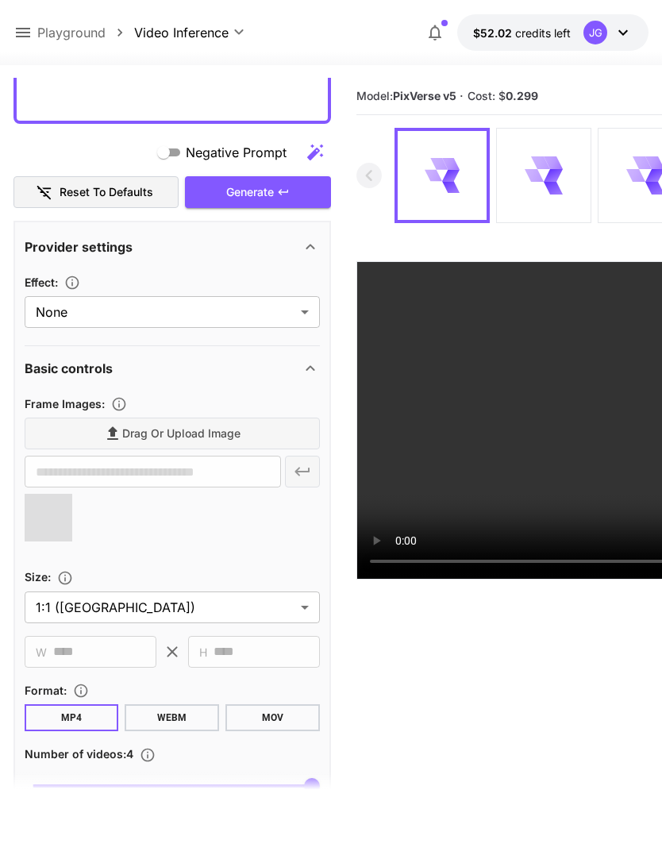
type input "**********"
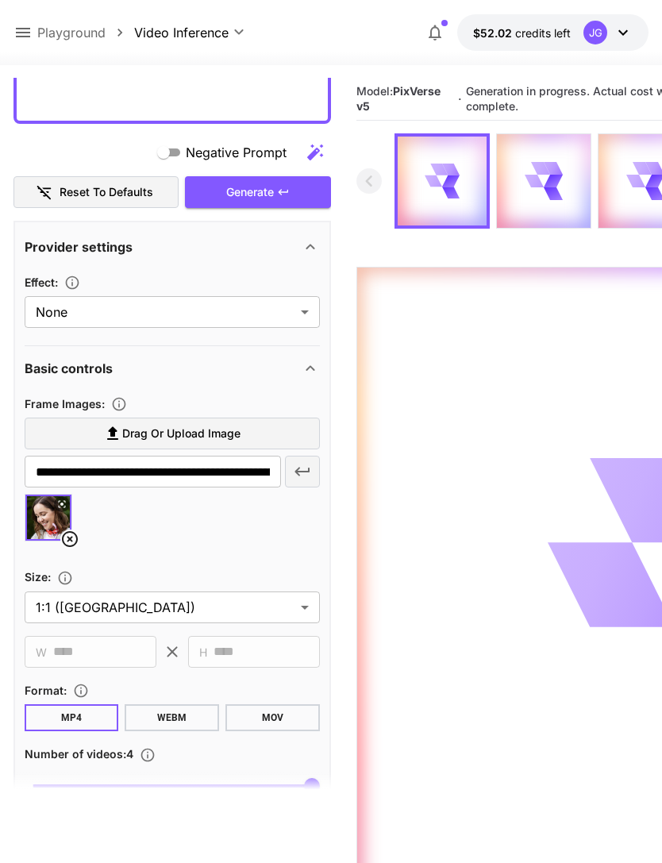
click at [25, 26] on icon at bounding box center [22, 32] width 19 height 19
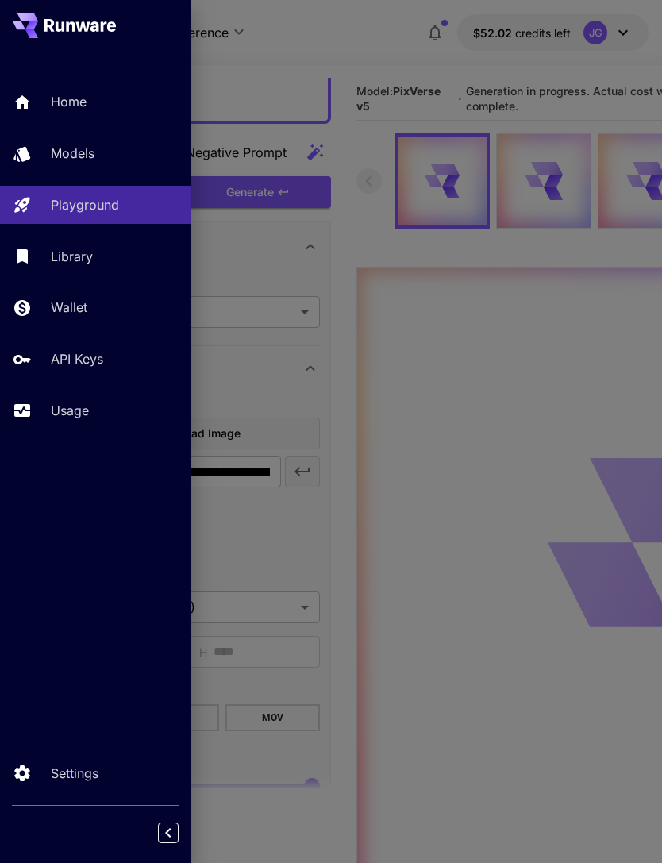
click at [81, 411] on p "Usage" at bounding box center [70, 410] width 38 height 19
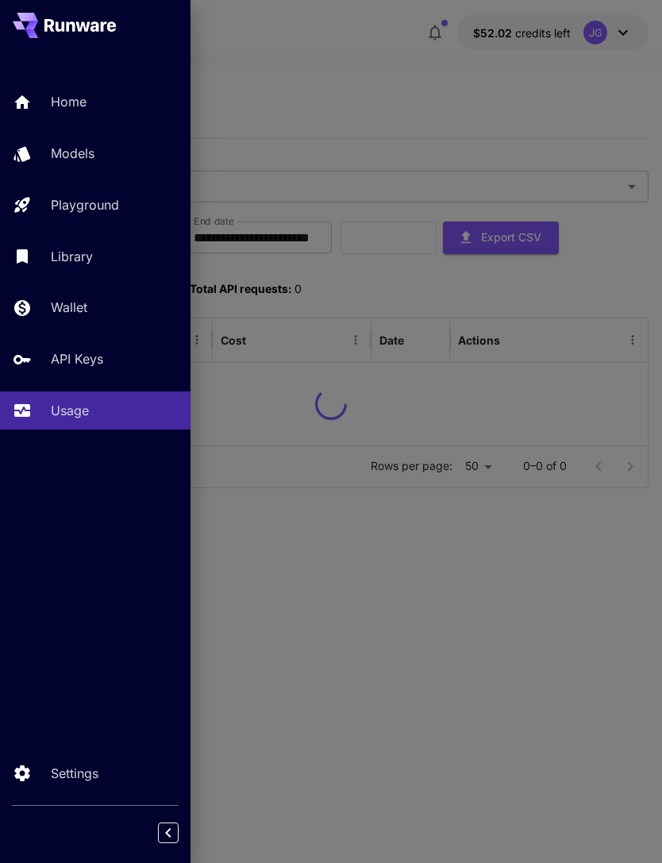
click at [421, 34] on div at bounding box center [331, 431] width 662 height 863
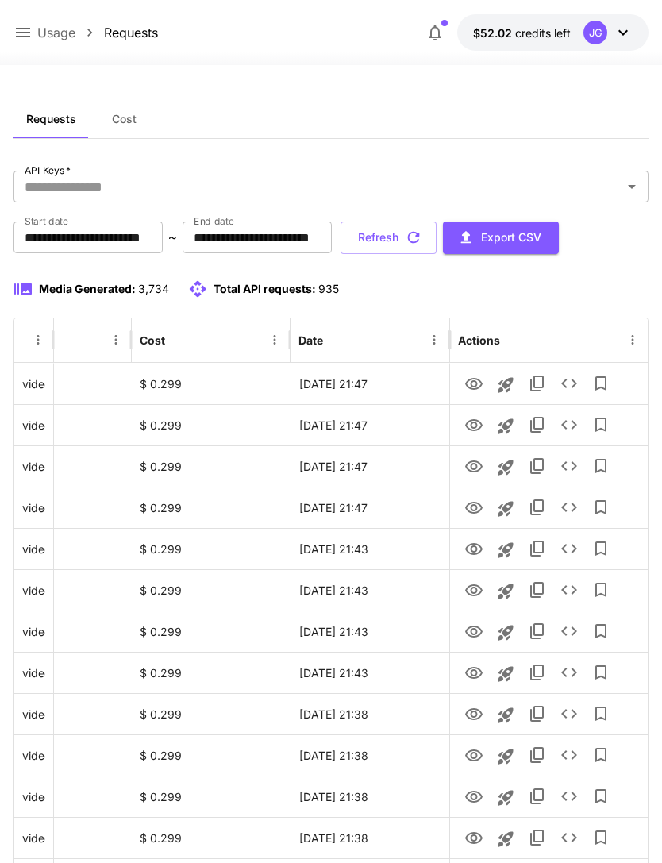
scroll to position [0, 81]
click at [476, 383] on icon "View" at bounding box center [473, 384] width 17 height 12
click at [437, 237] on button "Refresh" at bounding box center [389, 238] width 96 height 33
click at [478, 384] on icon "View" at bounding box center [473, 384] width 19 height 19
click at [475, 429] on icon "View" at bounding box center [473, 425] width 19 height 19
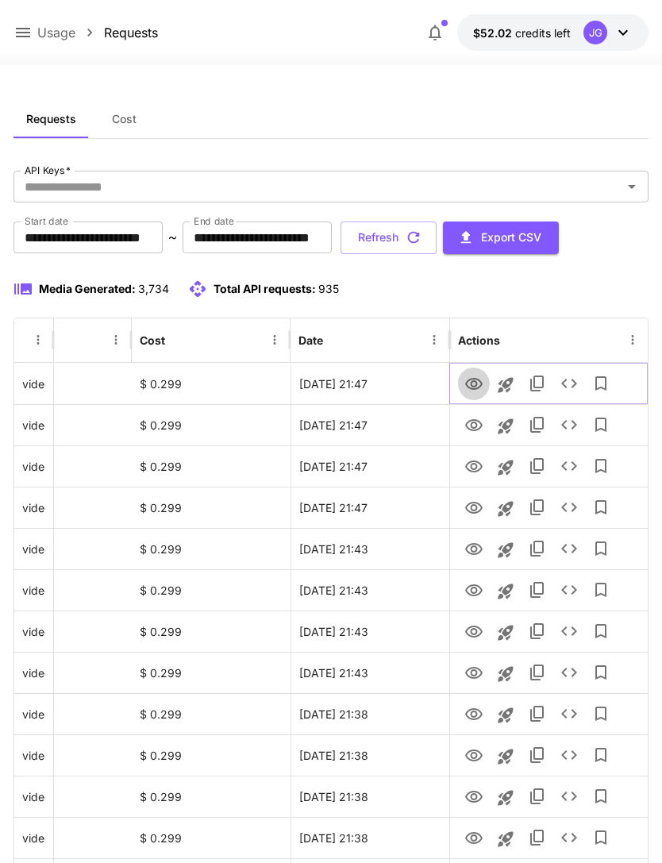
click at [473, 383] on icon "View" at bounding box center [473, 384] width 19 height 19
click at [437, 233] on button "Refresh" at bounding box center [389, 238] width 96 height 33
click at [420, 238] on icon "button" at bounding box center [414, 238] width 12 height 12
click at [437, 241] on button "Refresh" at bounding box center [389, 238] width 96 height 33
click at [473, 469] on icon "View" at bounding box center [473, 467] width 17 height 12
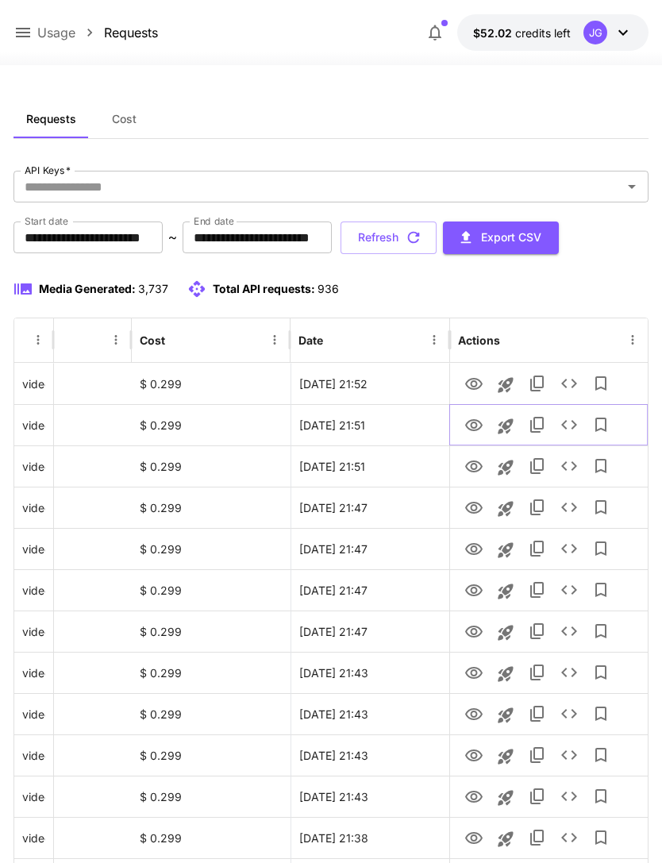
click at [474, 425] on icon "View" at bounding box center [473, 425] width 19 height 19
click at [437, 241] on button "Refresh" at bounding box center [389, 238] width 96 height 33
click at [476, 467] on icon "View" at bounding box center [473, 467] width 17 height 12
click at [477, 418] on icon "View" at bounding box center [473, 425] width 19 height 19
click at [473, 468] on icon "View" at bounding box center [473, 466] width 19 height 19
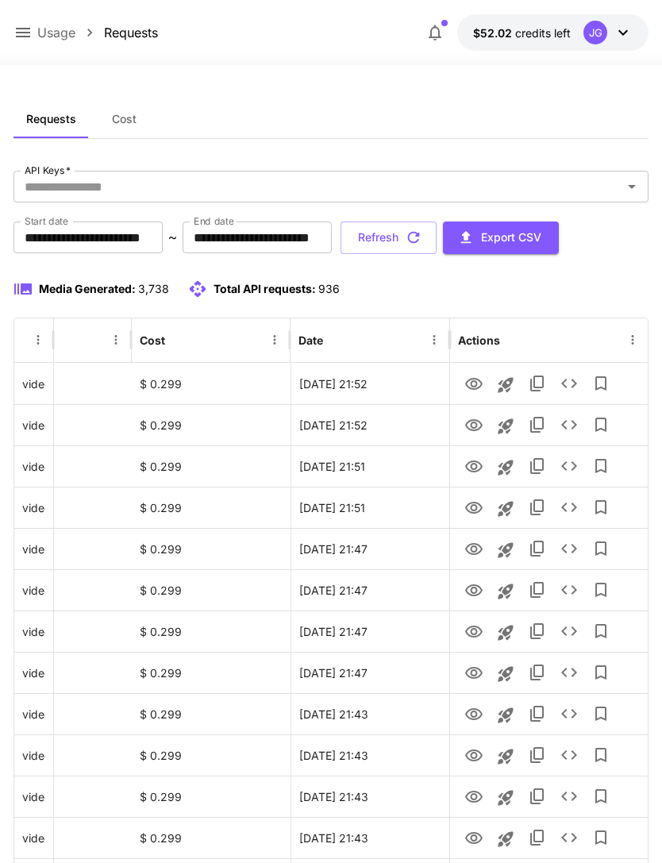
click at [437, 233] on button "Refresh" at bounding box center [389, 238] width 96 height 33
click at [478, 382] on icon "View" at bounding box center [473, 384] width 19 height 19
click at [479, 469] on icon "View" at bounding box center [473, 467] width 17 height 12
click at [480, 380] on icon "View" at bounding box center [473, 384] width 17 height 12
click at [475, 464] on icon "View" at bounding box center [473, 466] width 19 height 19
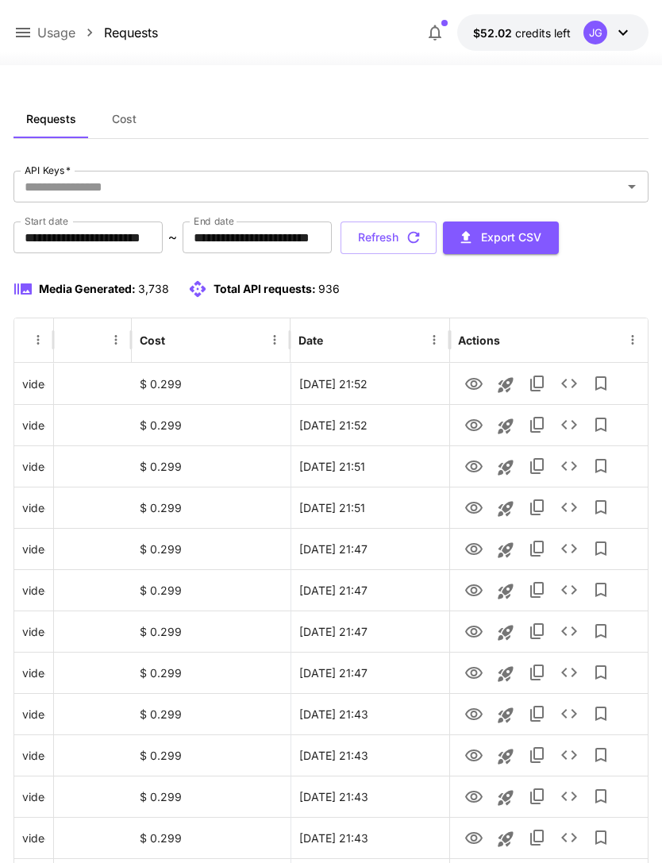
click at [28, 29] on icon at bounding box center [23, 33] width 14 height 10
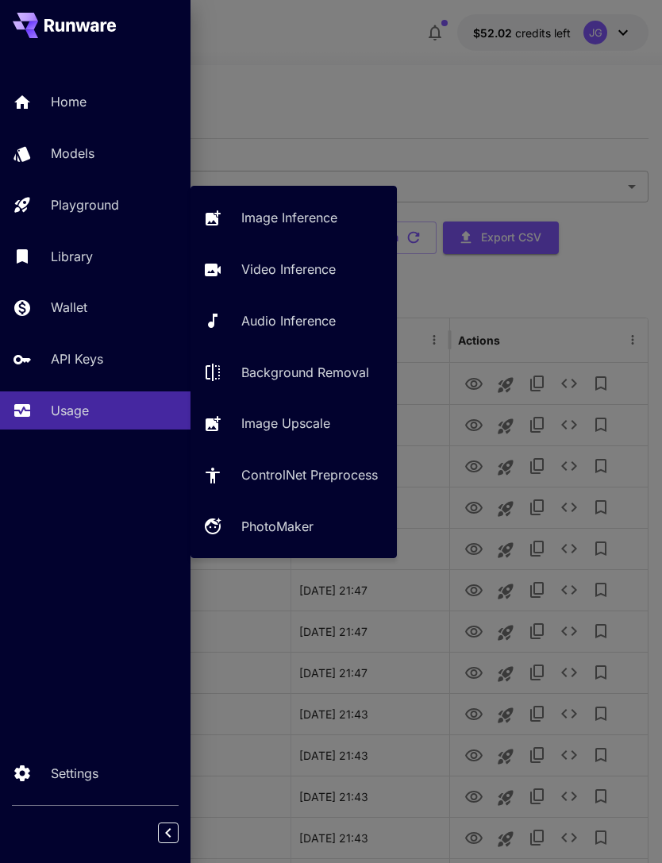
click at [296, 274] on p "Video Inference" at bounding box center [288, 269] width 94 height 19
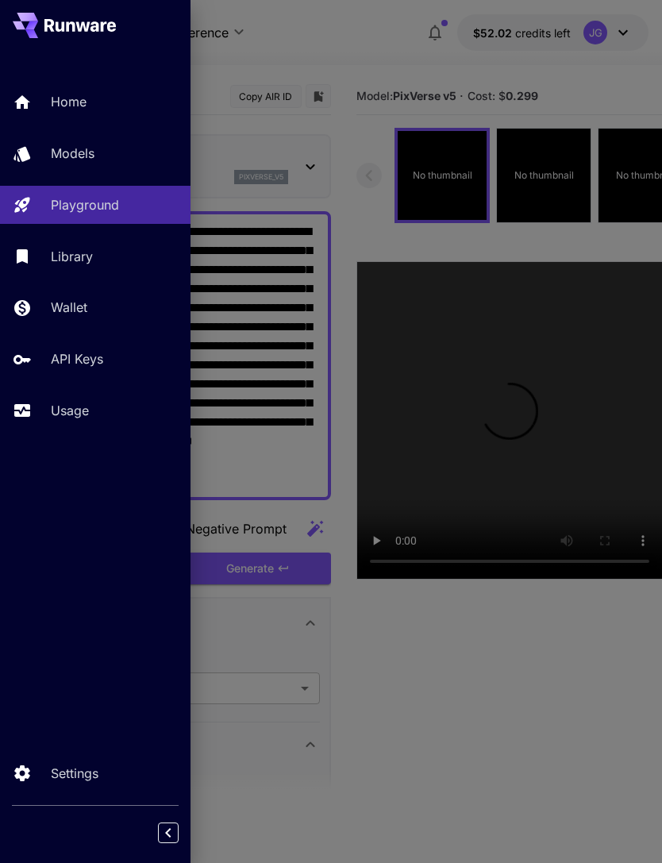
click at [333, 67] on div at bounding box center [331, 431] width 662 height 863
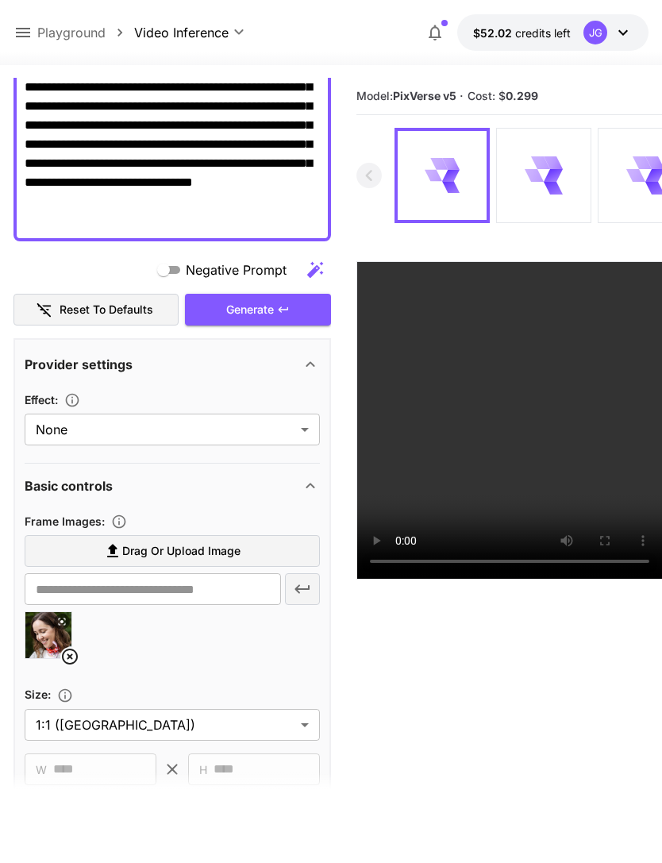
scroll to position [259, 0]
click at [263, 310] on div "Generate" at bounding box center [258, 310] width 146 height 33
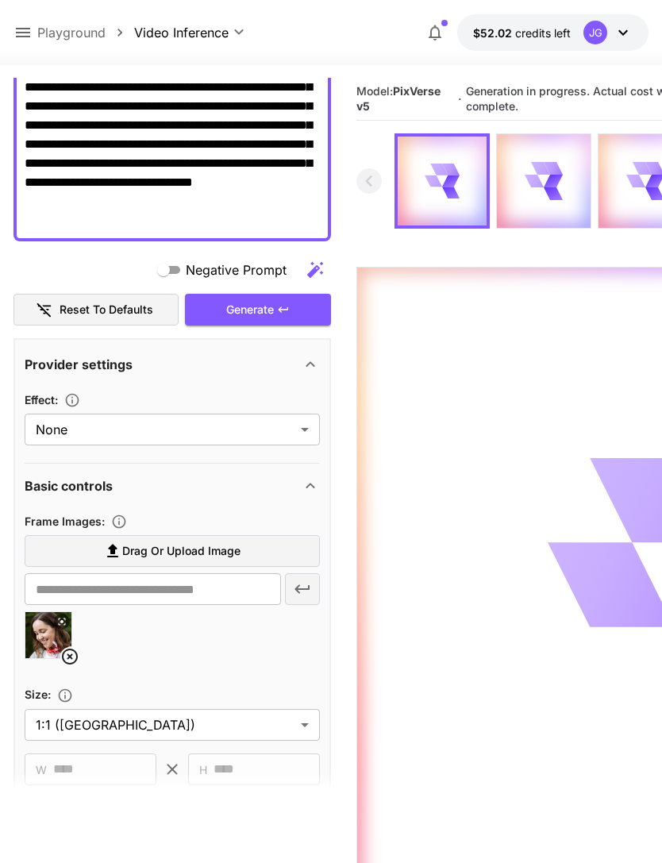
click at [28, 29] on icon at bounding box center [23, 33] width 14 height 10
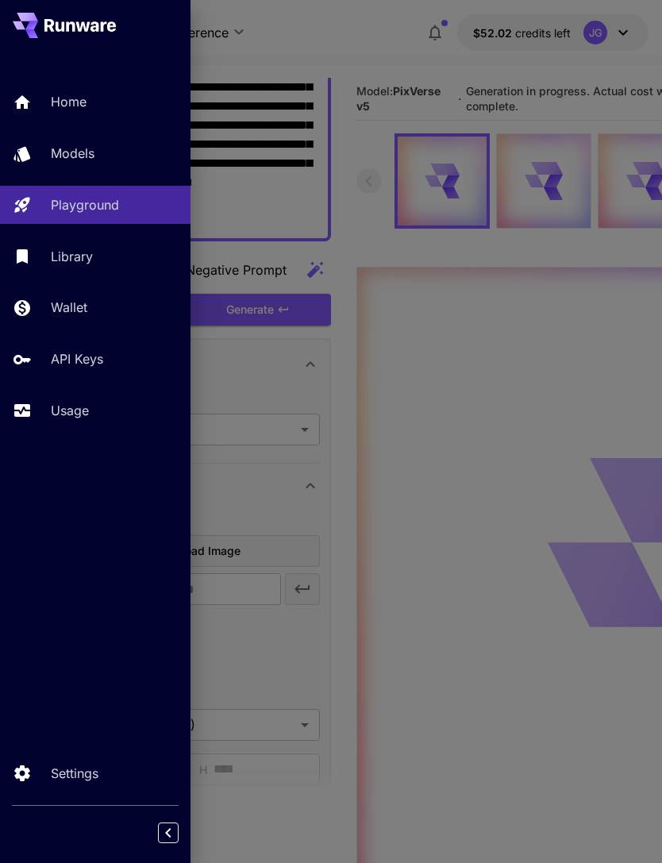
click at [74, 410] on p "Usage" at bounding box center [70, 410] width 38 height 19
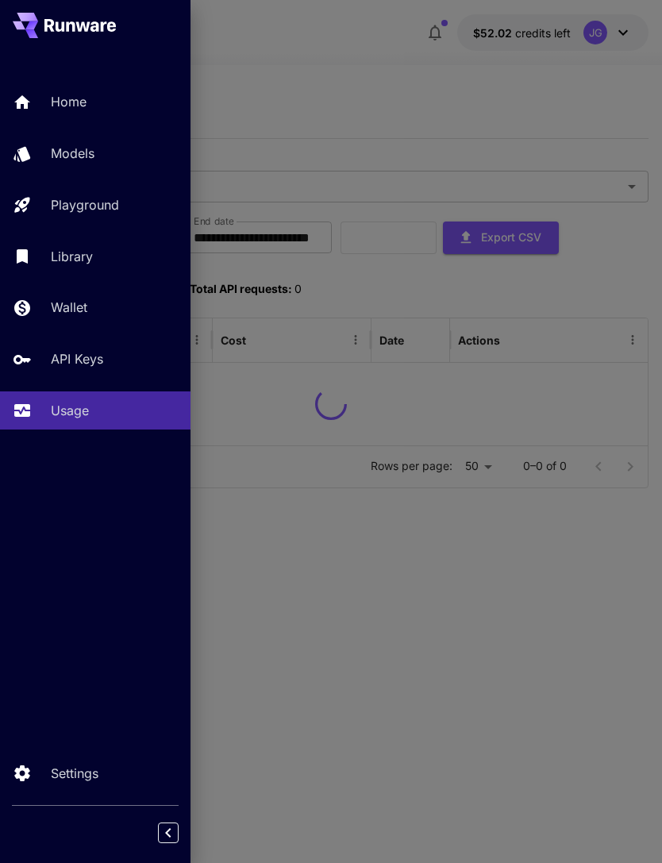
click at [301, 58] on div at bounding box center [331, 431] width 662 height 863
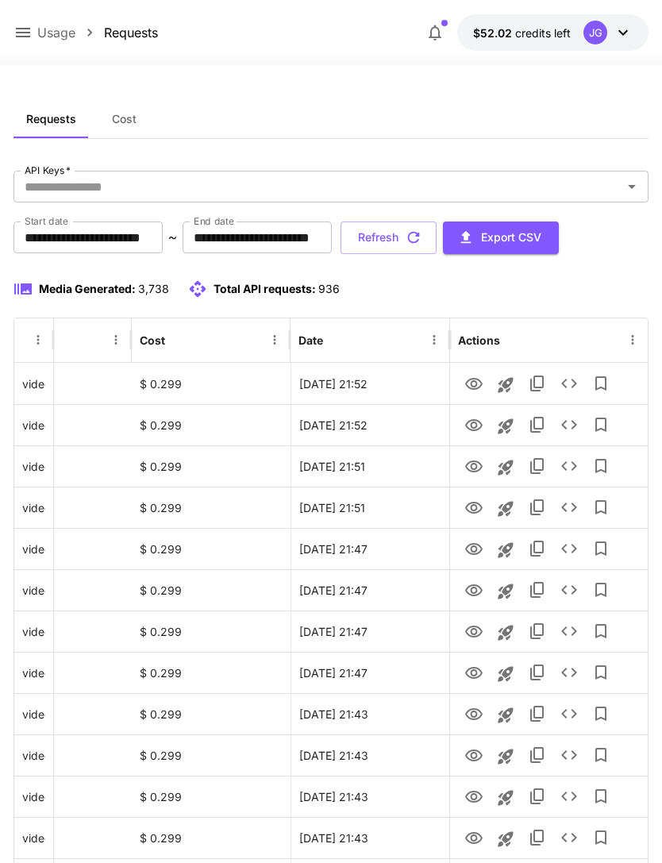
scroll to position [0, 81]
click at [422, 234] on icon "button" at bounding box center [413, 237] width 17 height 17
click at [420, 235] on icon "button" at bounding box center [414, 238] width 12 height 12
click at [482, 507] on icon "View" at bounding box center [473, 508] width 17 height 12
click at [478, 462] on icon "View" at bounding box center [473, 467] width 17 height 12
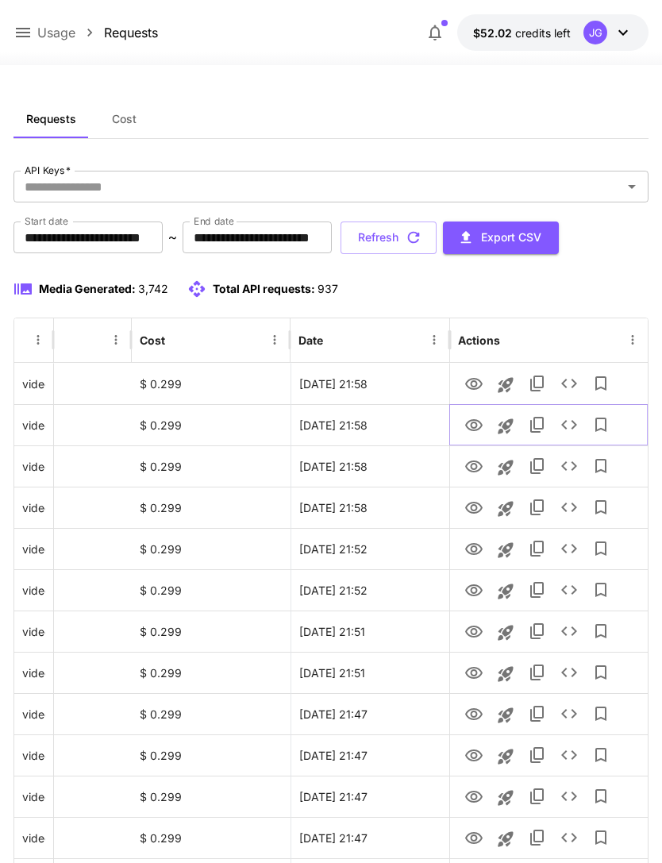
click at [473, 432] on icon "View" at bounding box center [473, 425] width 19 height 19
click at [479, 382] on icon "View" at bounding box center [473, 384] width 19 height 19
click at [422, 238] on icon "button" at bounding box center [413, 237] width 17 height 17
click at [476, 430] on icon "View" at bounding box center [473, 425] width 17 height 12
click at [475, 383] on icon "View" at bounding box center [473, 384] width 19 height 19
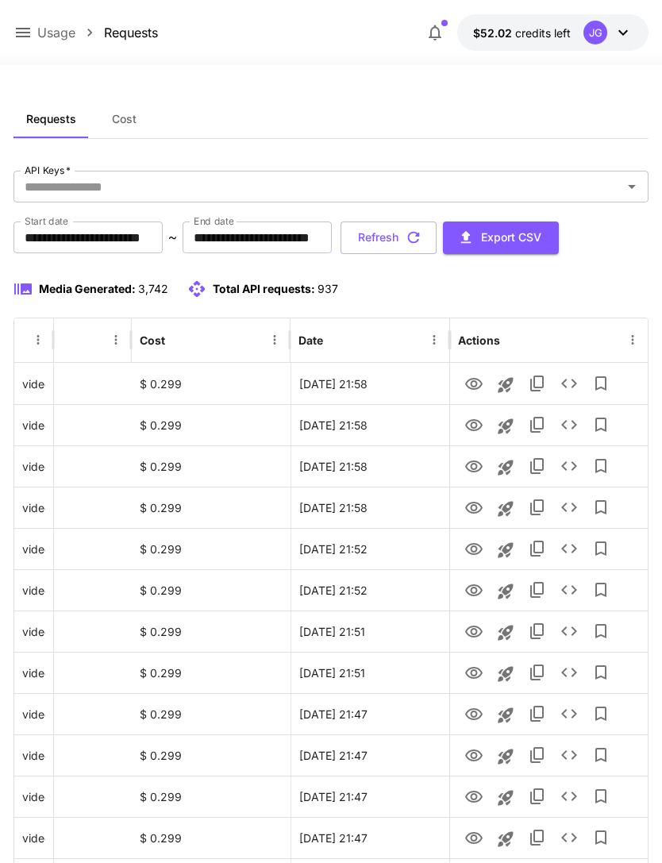
click at [422, 239] on icon "button" at bounding box center [413, 237] width 17 height 17
click at [475, 387] on icon "View" at bounding box center [473, 384] width 19 height 19
click at [18, 36] on icon at bounding box center [22, 32] width 19 height 19
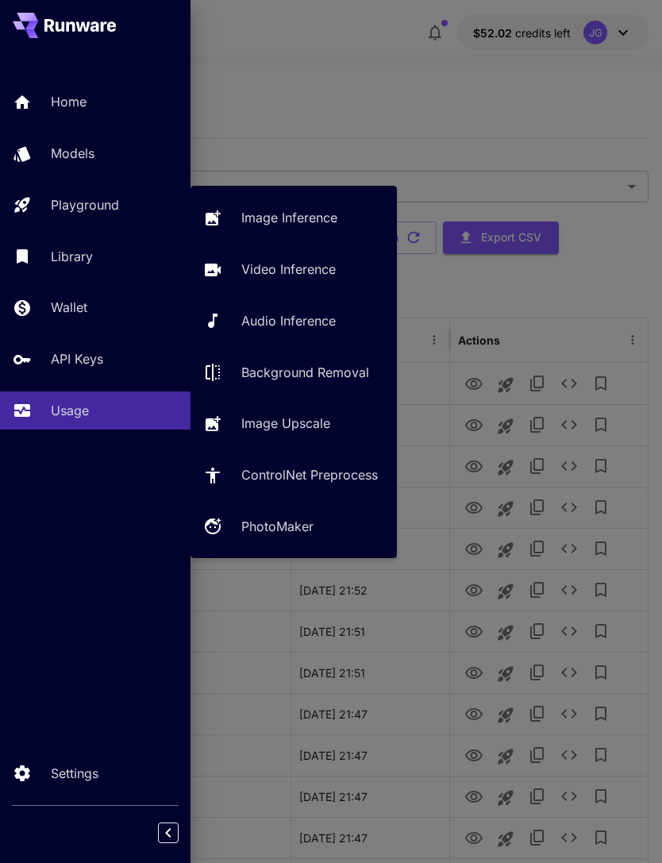
click at [299, 268] on p "Video Inference" at bounding box center [288, 269] width 94 height 19
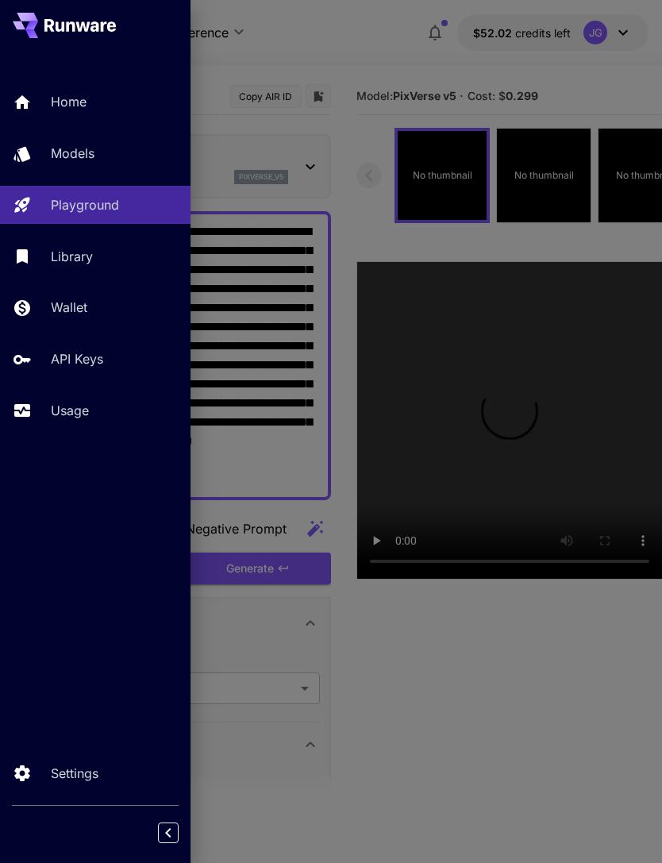
click at [338, 67] on div at bounding box center [331, 431] width 662 height 863
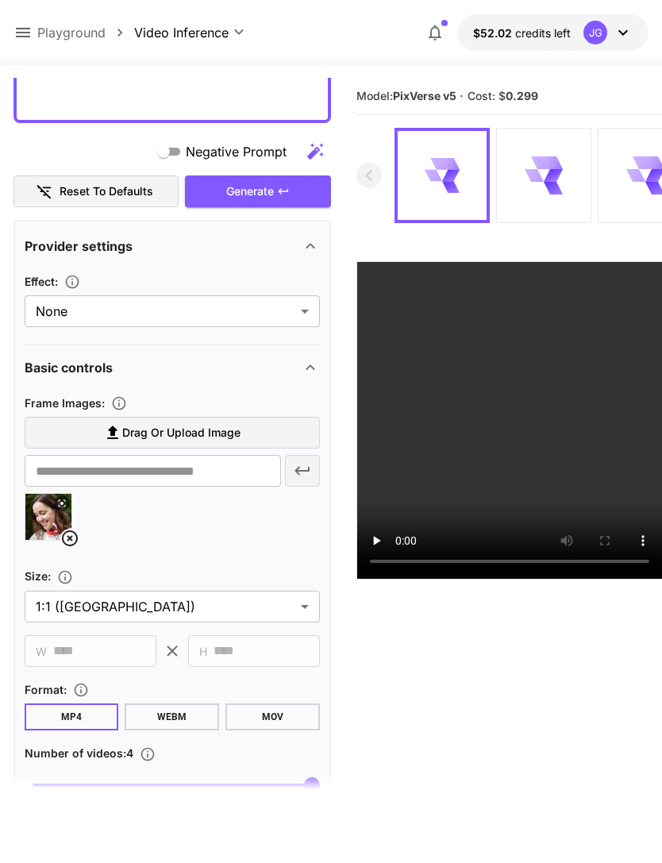
scroll to position [416, 0]
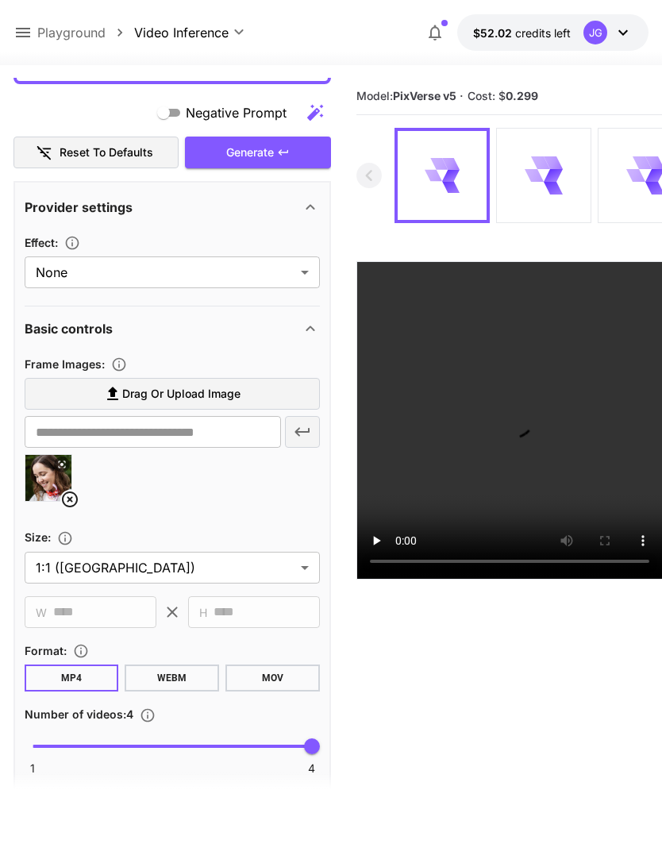
click at [72, 499] on icon at bounding box center [69, 499] width 19 height 19
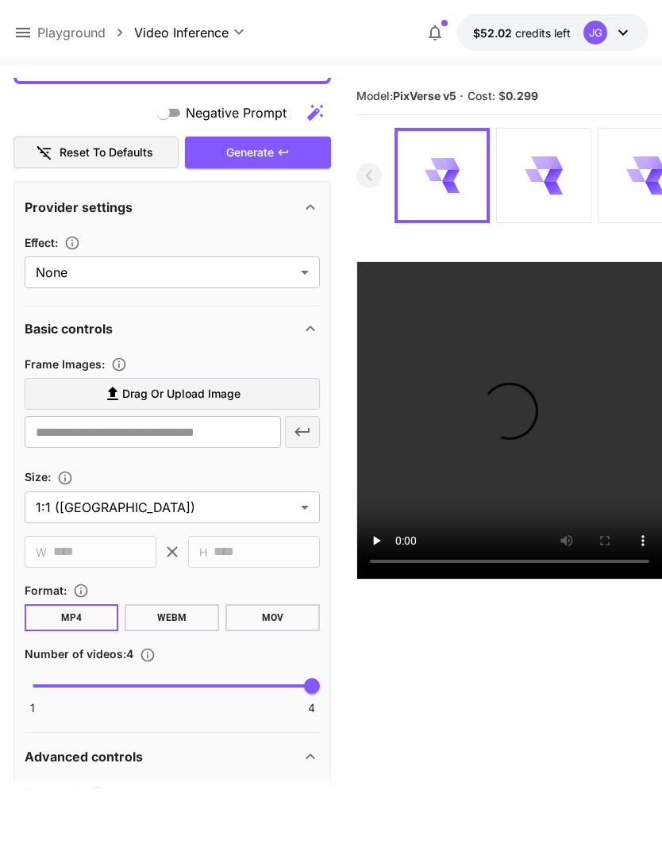
click at [187, 391] on span "Drag or upload image" at bounding box center [181, 394] width 118 height 20
click at [0, 0] on input "Drag or upload image" at bounding box center [0, 0] width 0 height 0
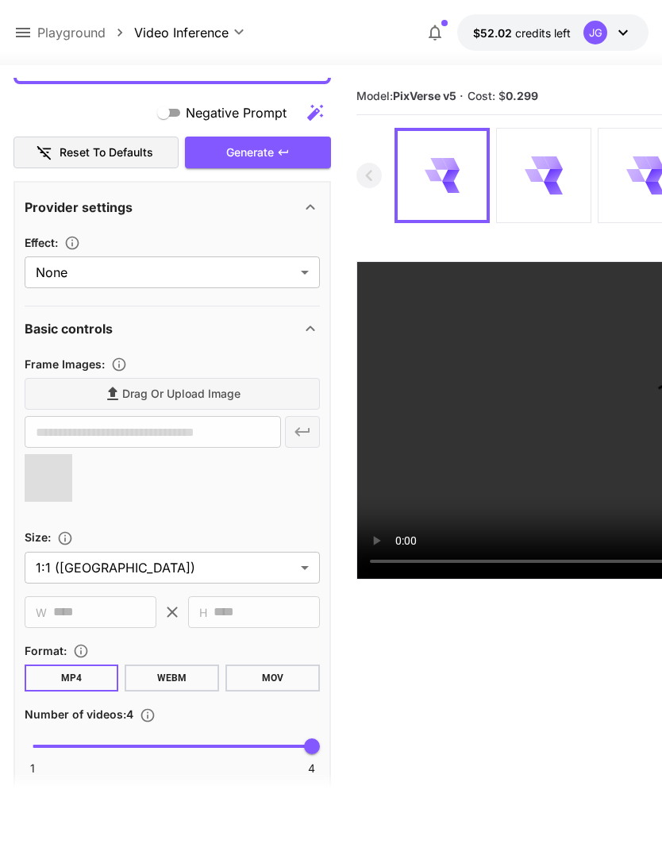
type input "**********"
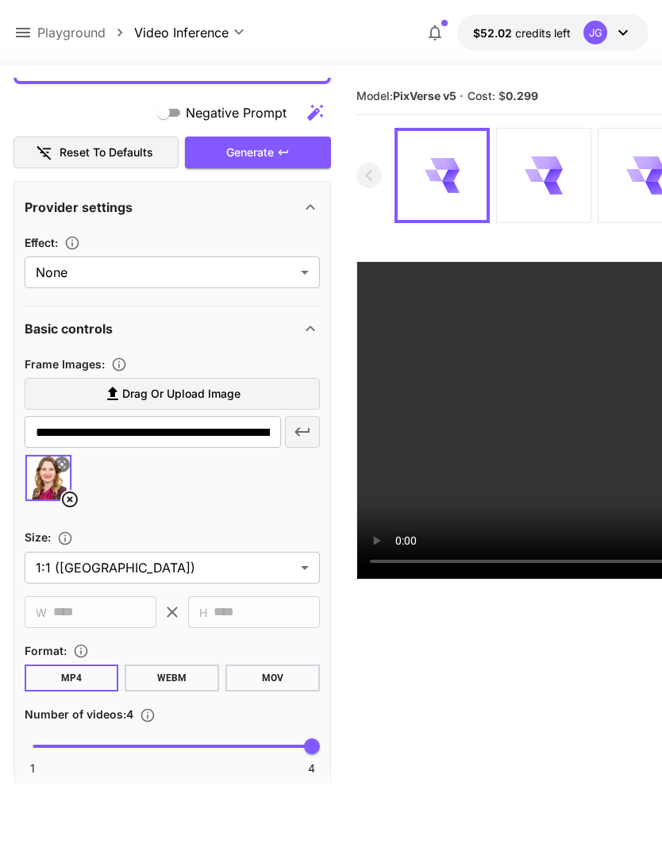
click at [267, 151] on div "Generate" at bounding box center [258, 153] width 146 height 33
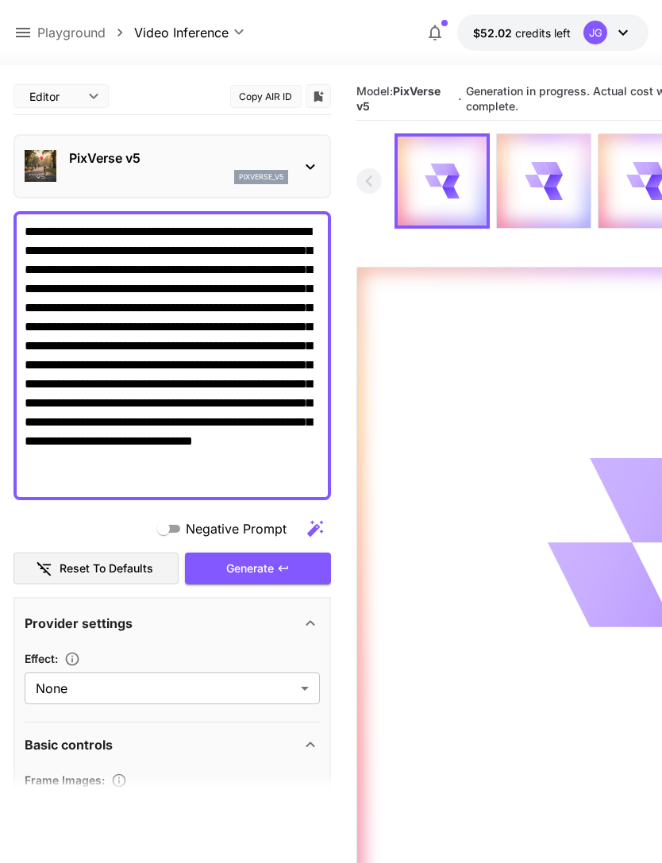
scroll to position [0, 0]
click at [25, 33] on icon at bounding box center [23, 33] width 14 height 10
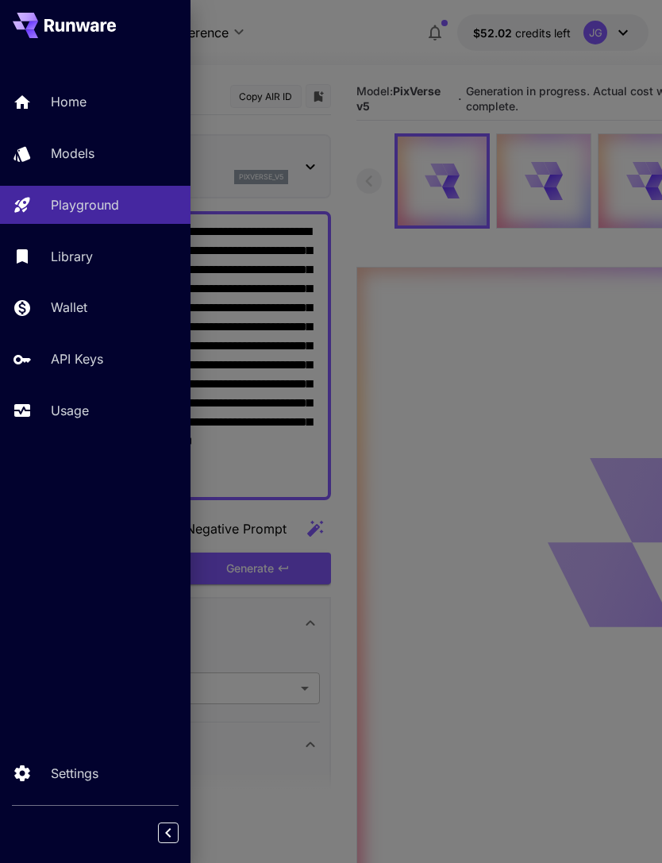
click at [79, 405] on p "Usage" at bounding box center [70, 410] width 38 height 19
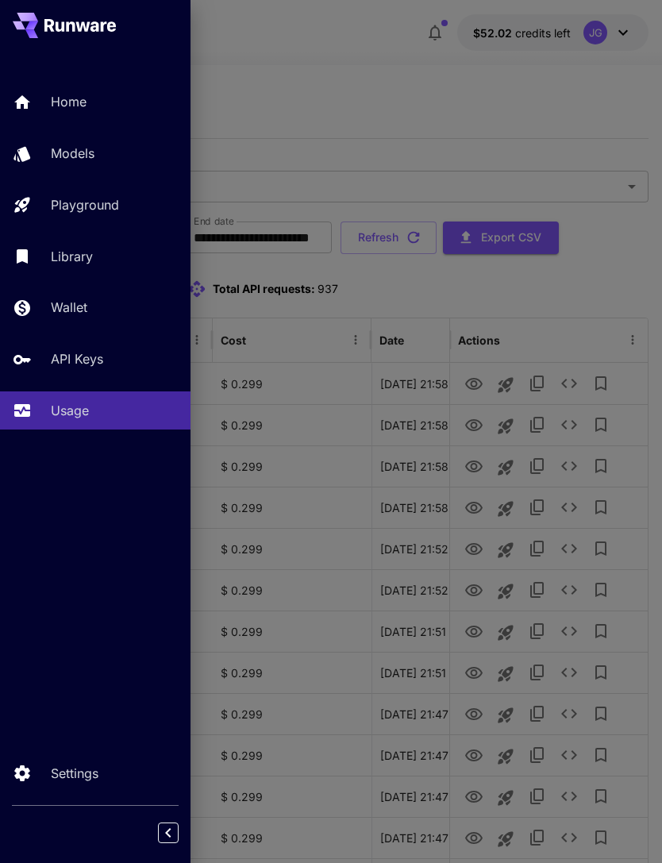
click at [495, 114] on div at bounding box center [331, 431] width 662 height 863
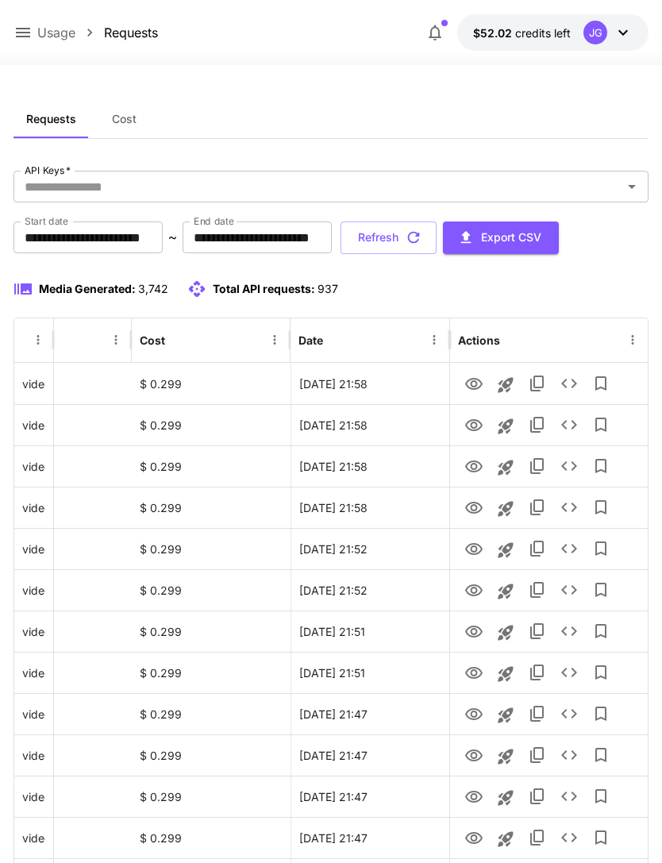
scroll to position [0, 81]
click at [476, 381] on icon "View" at bounding box center [473, 384] width 17 height 12
click at [437, 249] on button "Refresh" at bounding box center [389, 238] width 96 height 33
click at [437, 227] on button "Refresh" at bounding box center [389, 238] width 96 height 33
click at [437, 241] on button "Refresh" at bounding box center [389, 238] width 96 height 33
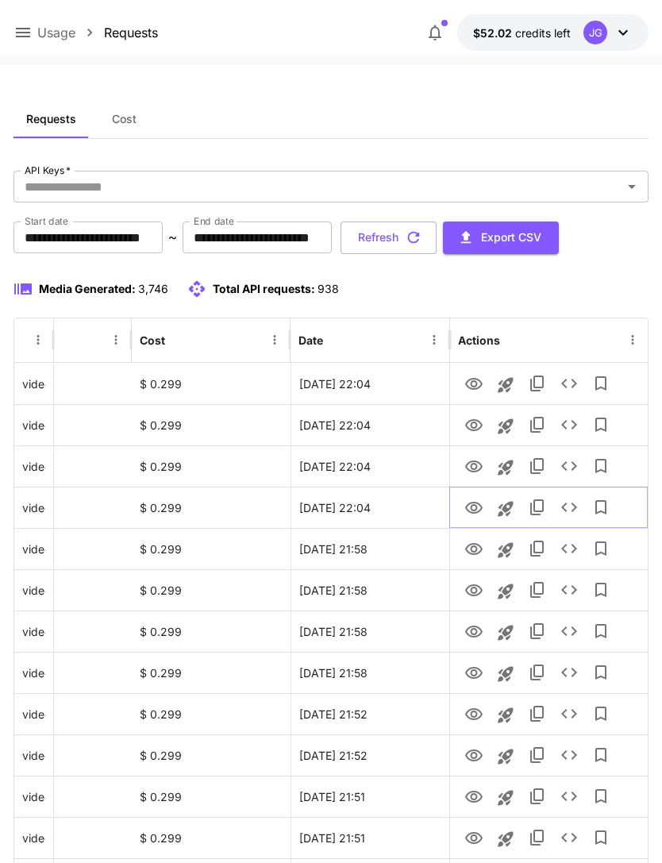
click at [474, 511] on icon "View" at bounding box center [473, 508] width 17 height 12
click at [474, 462] on icon "View" at bounding box center [473, 466] width 19 height 19
click at [476, 430] on icon "View" at bounding box center [473, 425] width 19 height 19
click at [470, 389] on icon "View" at bounding box center [473, 384] width 19 height 19
click at [34, 24] on div "Usage Requests" at bounding box center [85, 33] width 145 height 20
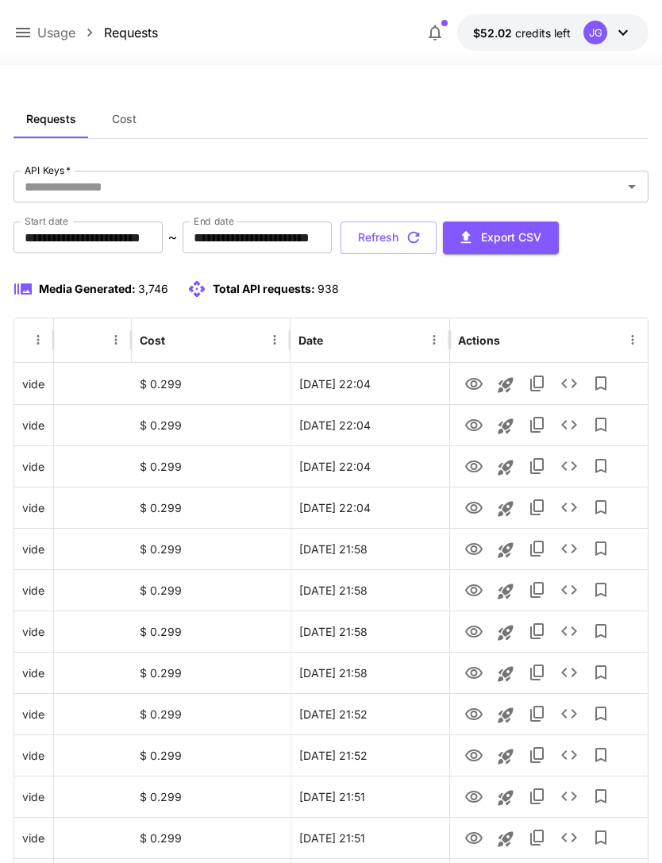
click at [24, 41] on icon at bounding box center [22, 32] width 19 height 19
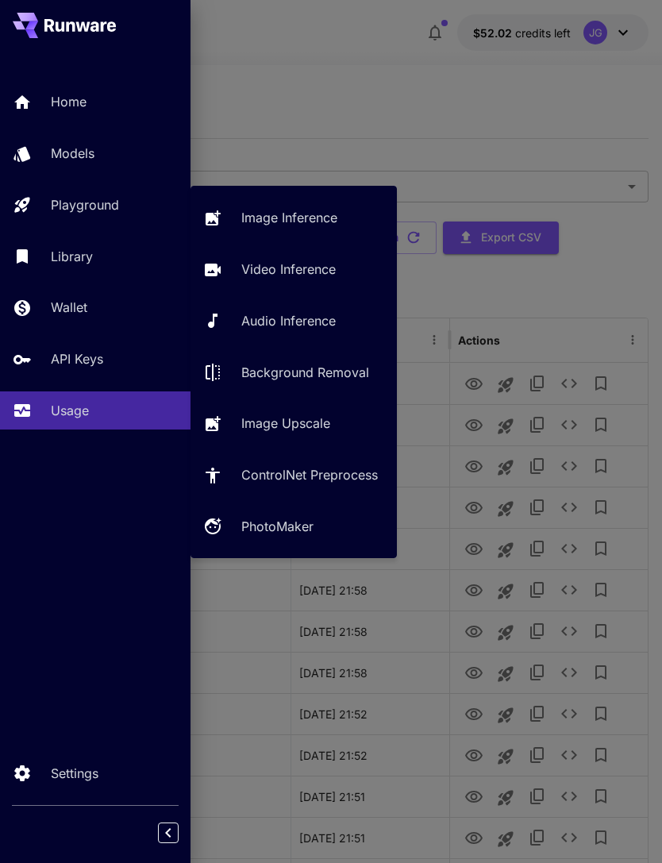
click at [310, 278] on p "Video Inference" at bounding box center [288, 269] width 94 height 19
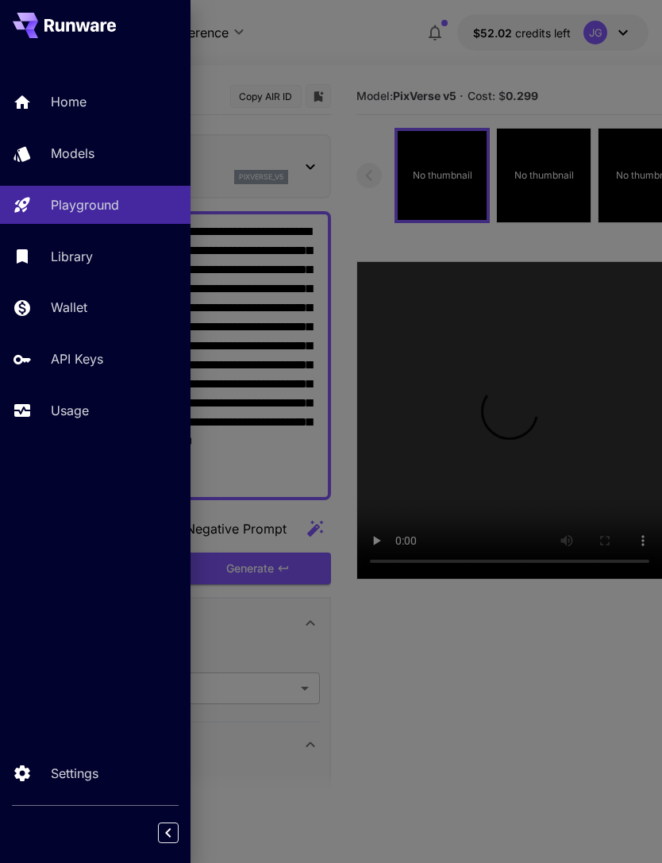
click at [353, 83] on div at bounding box center [331, 431] width 662 height 863
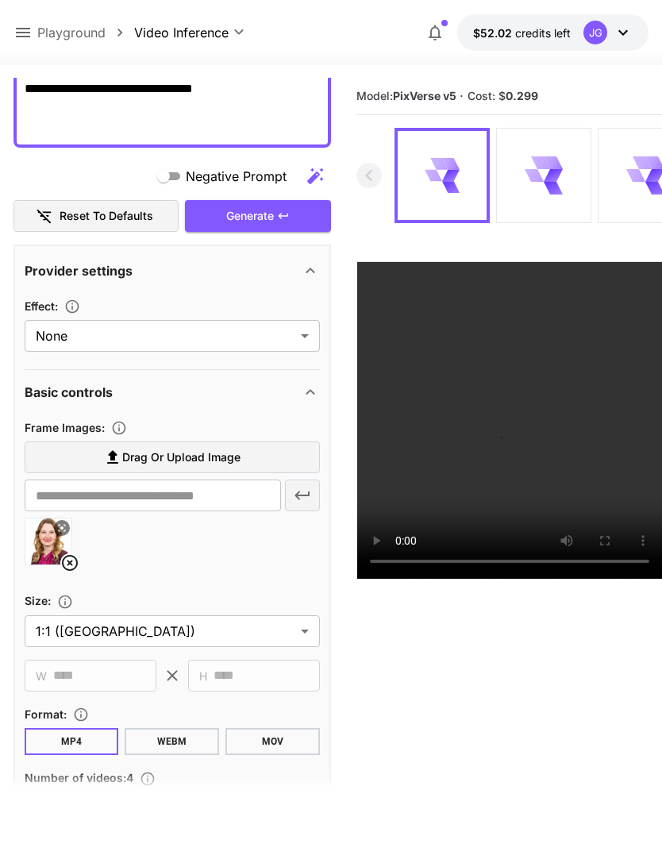
scroll to position [418, 0]
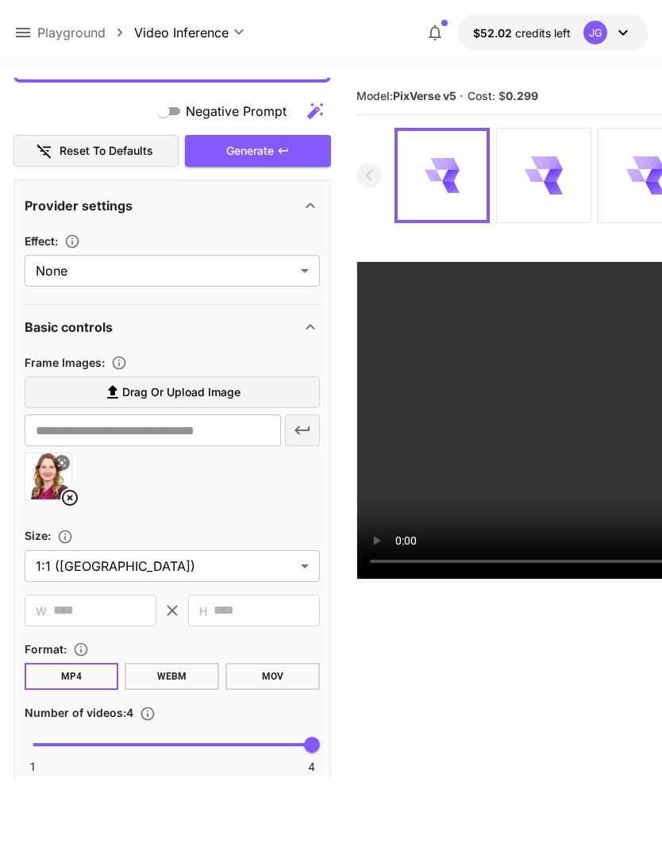
click at [75, 495] on icon at bounding box center [69, 497] width 19 height 19
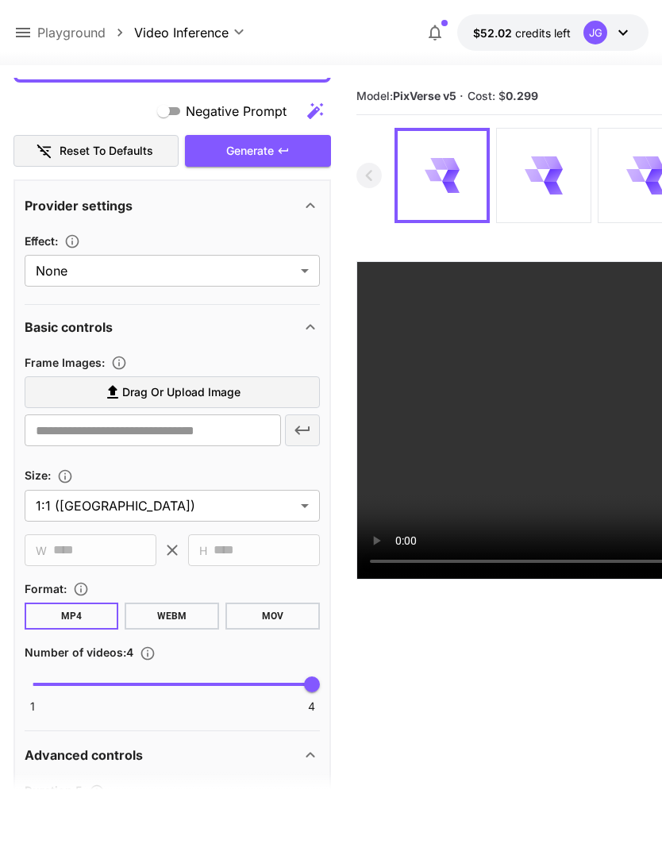
click at [210, 393] on span "Drag or upload image" at bounding box center [181, 393] width 118 height 20
click at [0, 0] on input "Drag or upload image" at bounding box center [0, 0] width 0 height 0
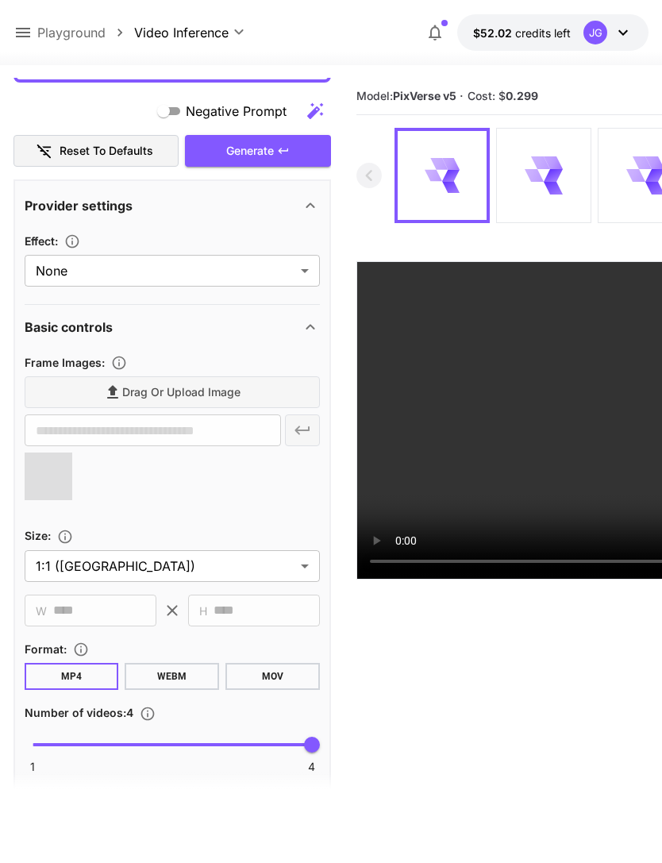
type input "**********"
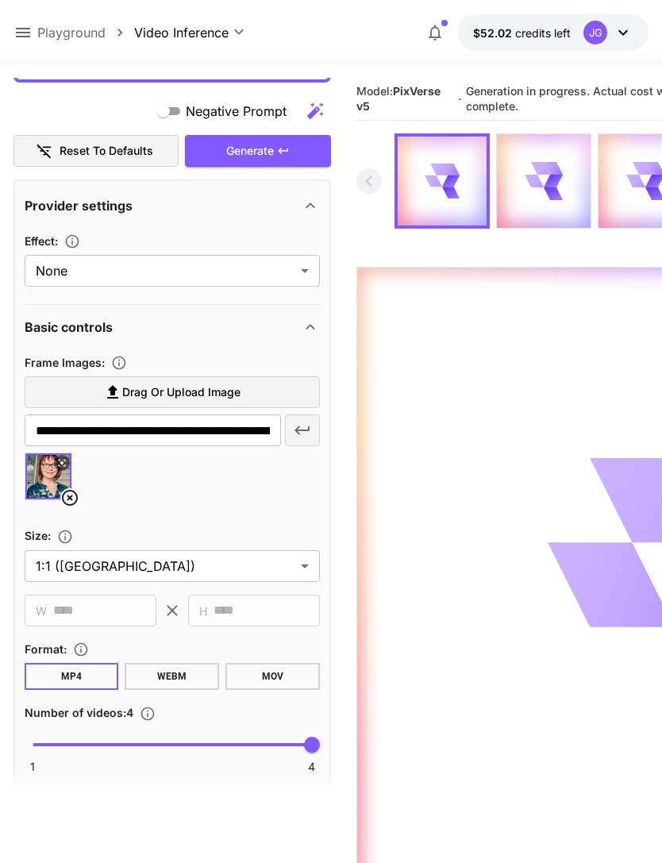
click at [24, 33] on icon at bounding box center [23, 33] width 14 height 10
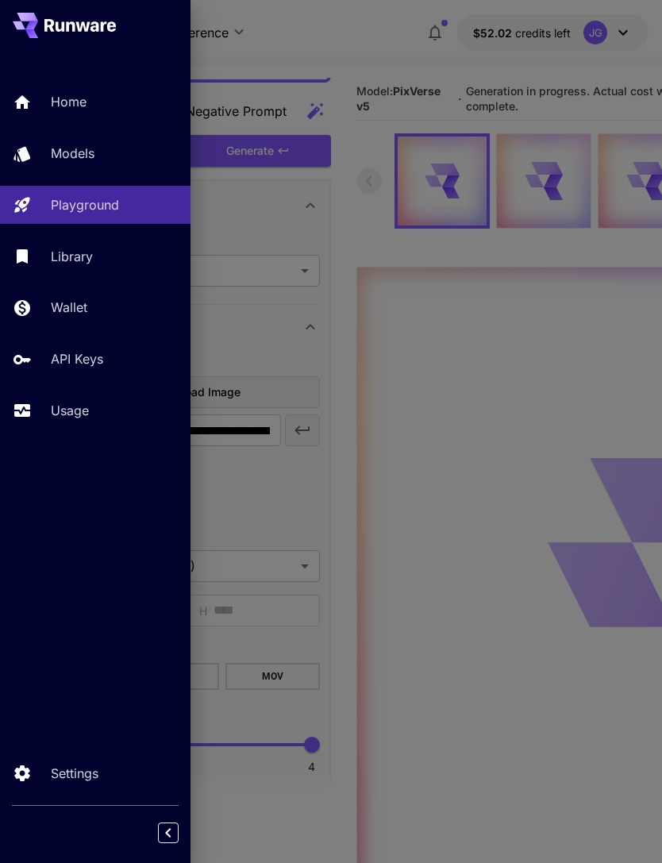
click at [84, 411] on p "Usage" at bounding box center [70, 410] width 38 height 19
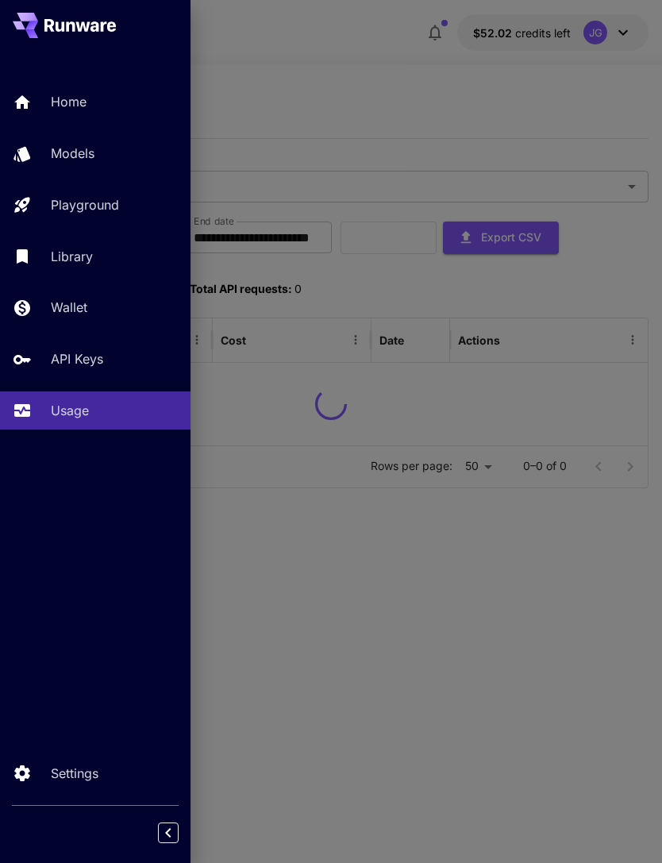
click at [389, 42] on div at bounding box center [331, 431] width 662 height 863
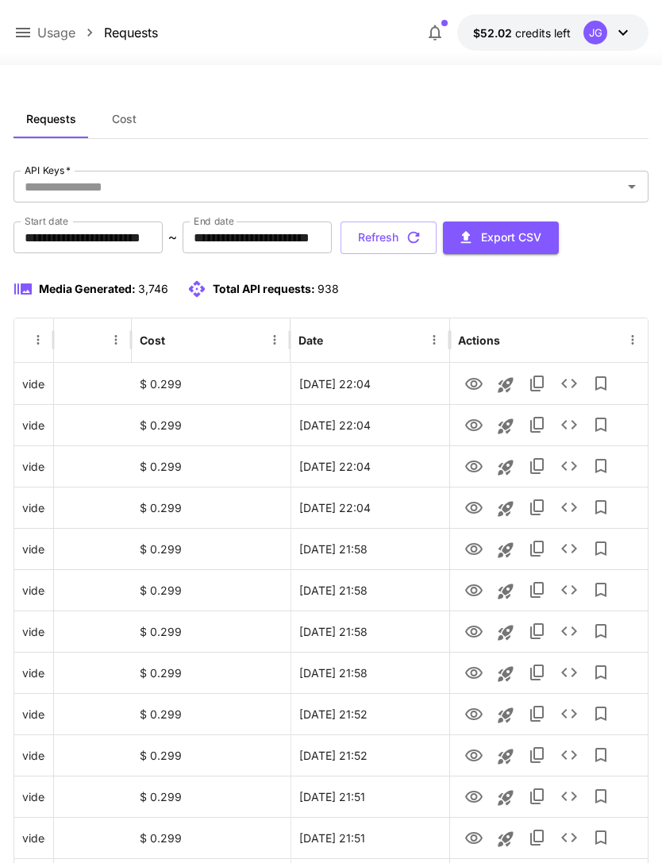
scroll to position [0, 81]
click at [472, 469] on icon "View" at bounding box center [473, 466] width 19 height 19
click at [437, 229] on button "Refresh" at bounding box center [389, 238] width 96 height 33
click at [477, 422] on icon "View" at bounding box center [473, 425] width 19 height 19
click at [437, 241] on button "Refresh" at bounding box center [389, 238] width 96 height 33
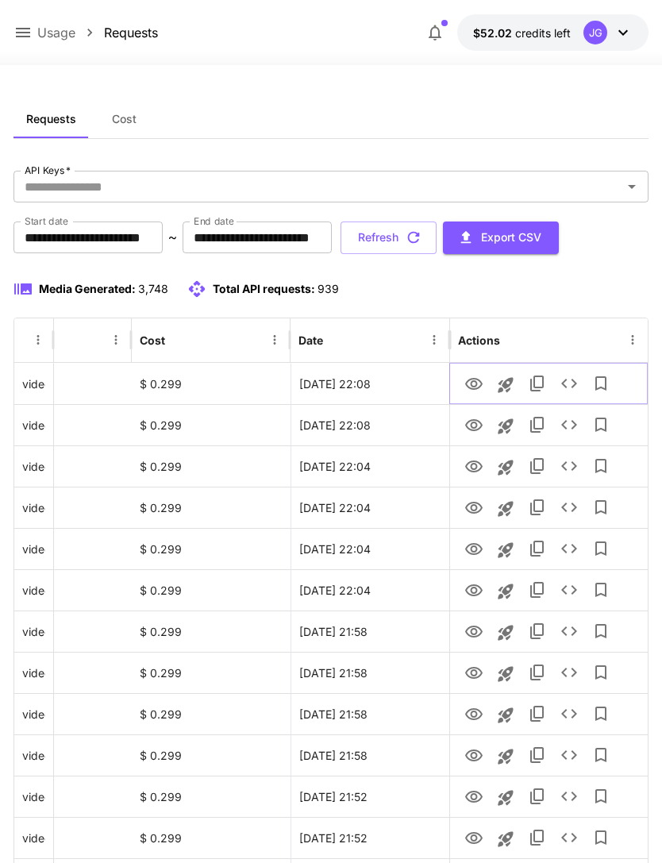
click at [475, 387] on icon "View" at bounding box center [473, 384] width 19 height 19
click at [437, 246] on button "Refresh" at bounding box center [389, 238] width 96 height 33
click at [473, 425] on icon "View" at bounding box center [473, 425] width 19 height 19
click at [471, 385] on icon "View" at bounding box center [473, 384] width 17 height 12
click at [422, 238] on icon "button" at bounding box center [413, 237] width 17 height 17
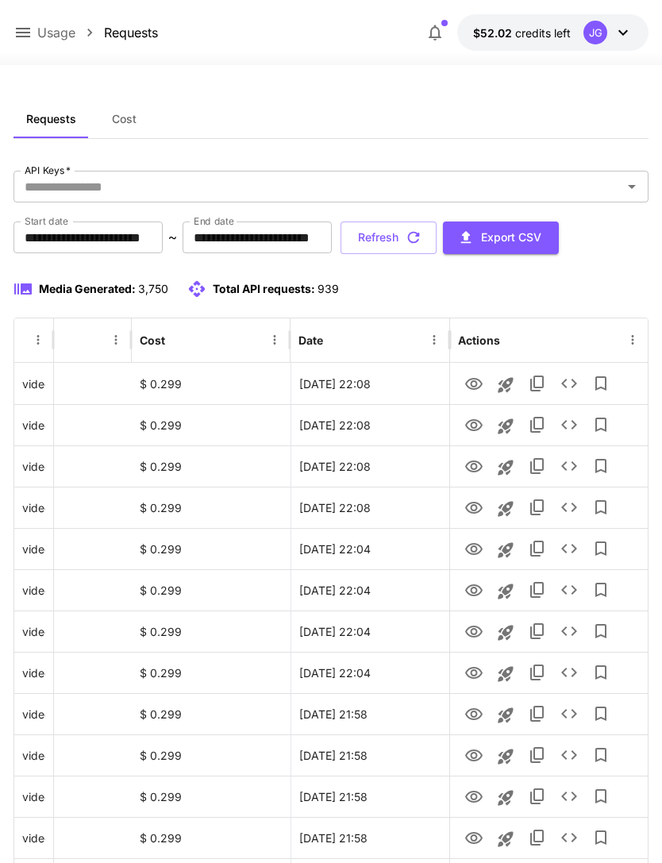
click at [26, 33] on icon at bounding box center [23, 33] width 14 height 10
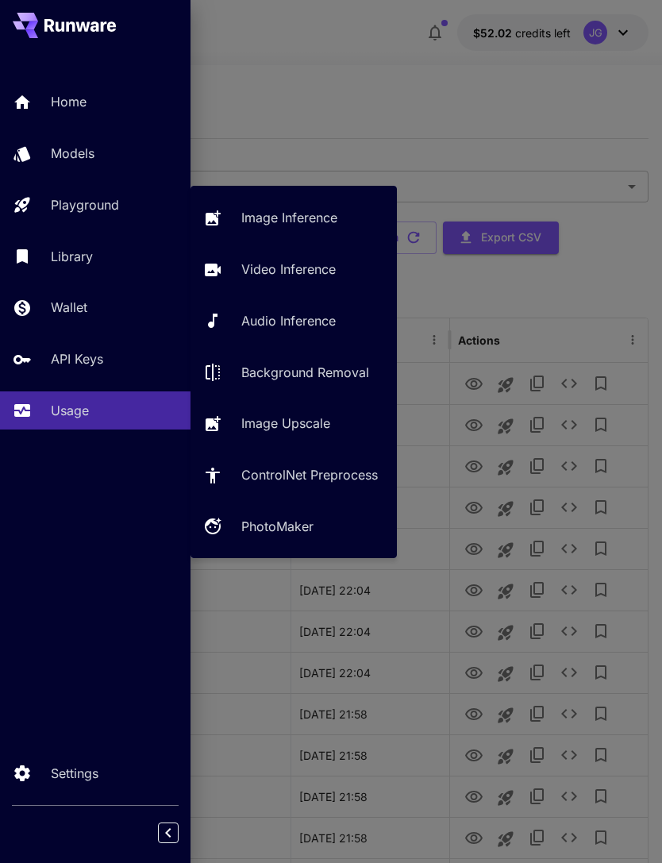
click at [305, 266] on p "Video Inference" at bounding box center [288, 269] width 94 height 19
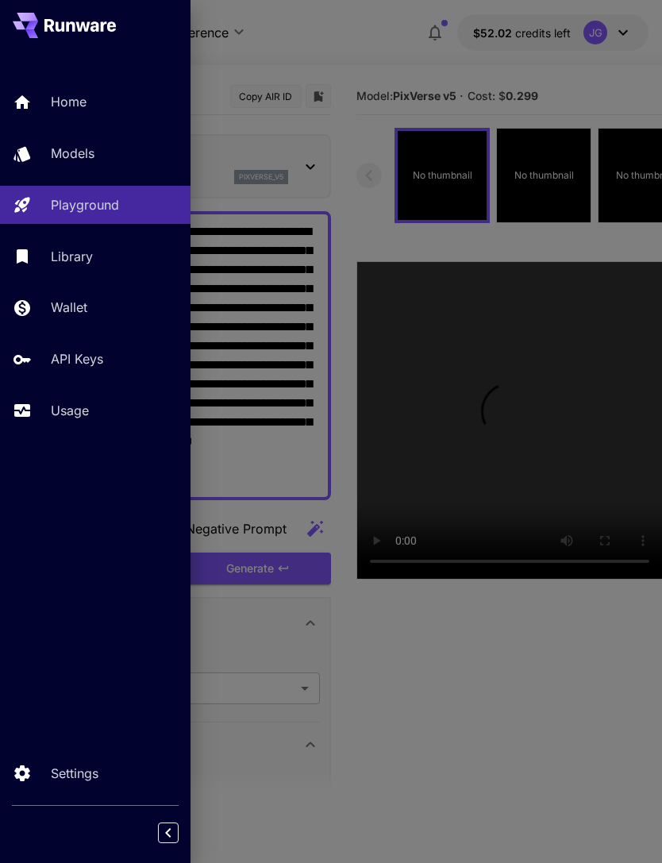
click at [357, 67] on div at bounding box center [331, 431] width 662 height 863
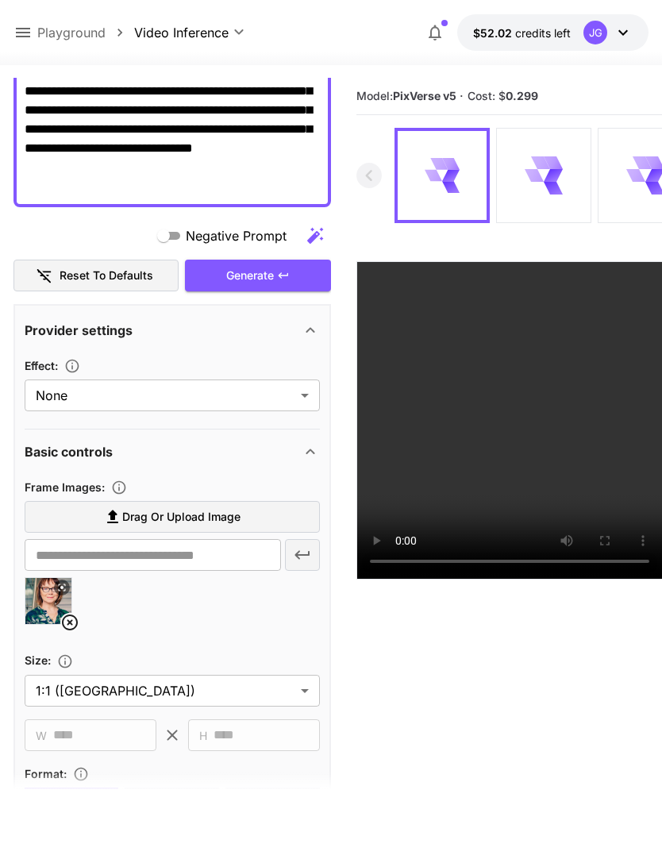
scroll to position [319, 0]
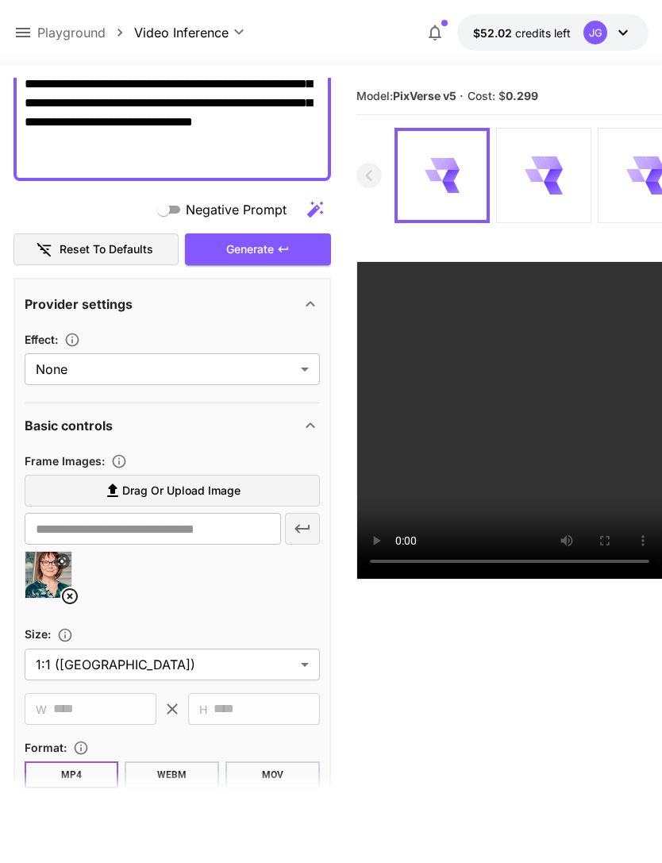
click at [72, 603] on icon at bounding box center [70, 596] width 16 height 16
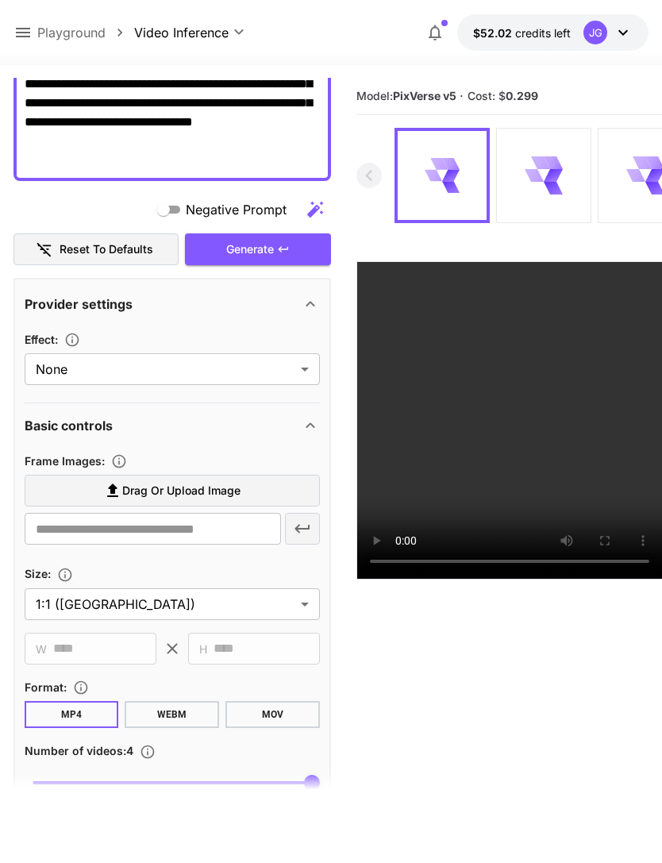
click at [209, 497] on span "Drag or upload image" at bounding box center [181, 491] width 118 height 20
click at [0, 0] on input "Drag or upload image" at bounding box center [0, 0] width 0 height 0
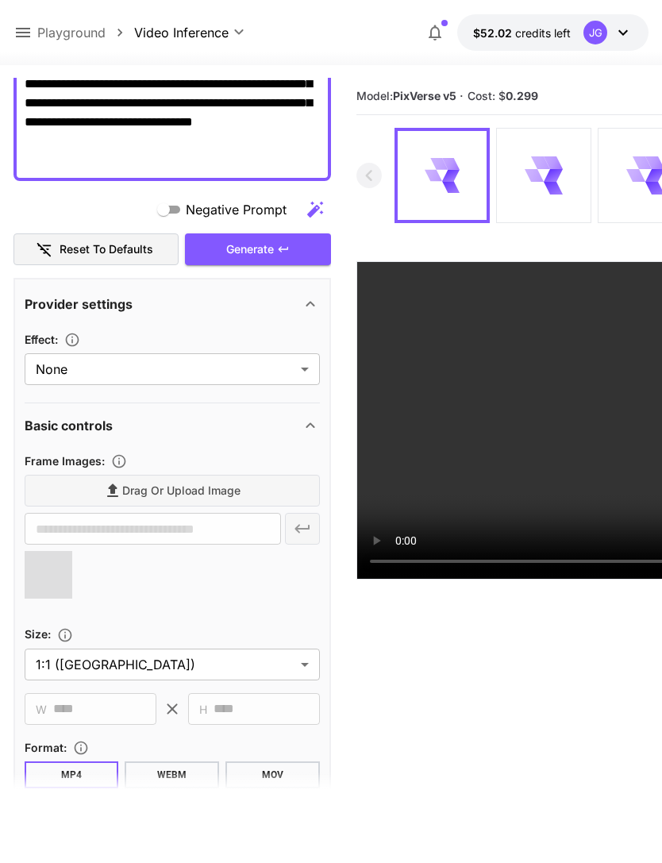
type input "**********"
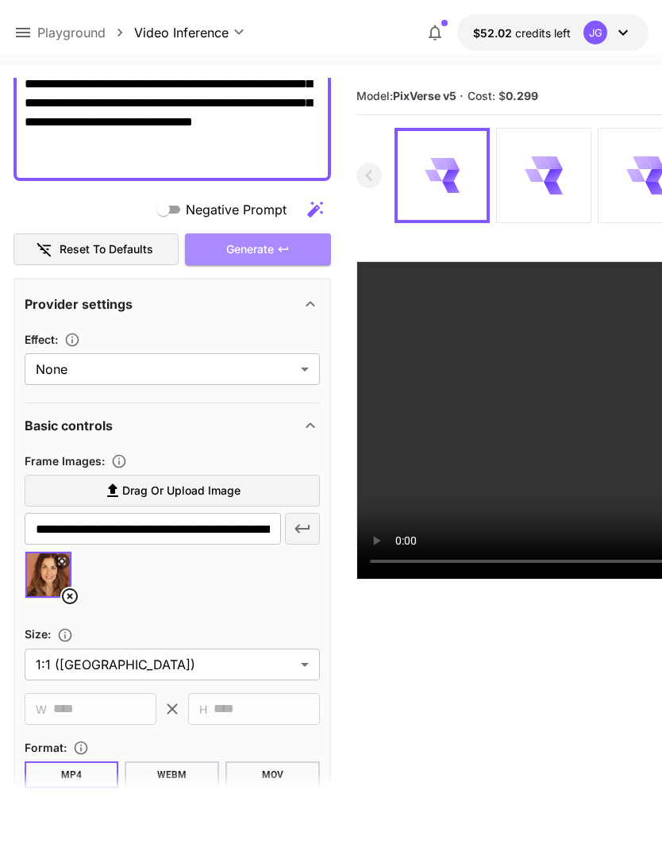
click at [295, 248] on div "Generate" at bounding box center [258, 249] width 146 height 33
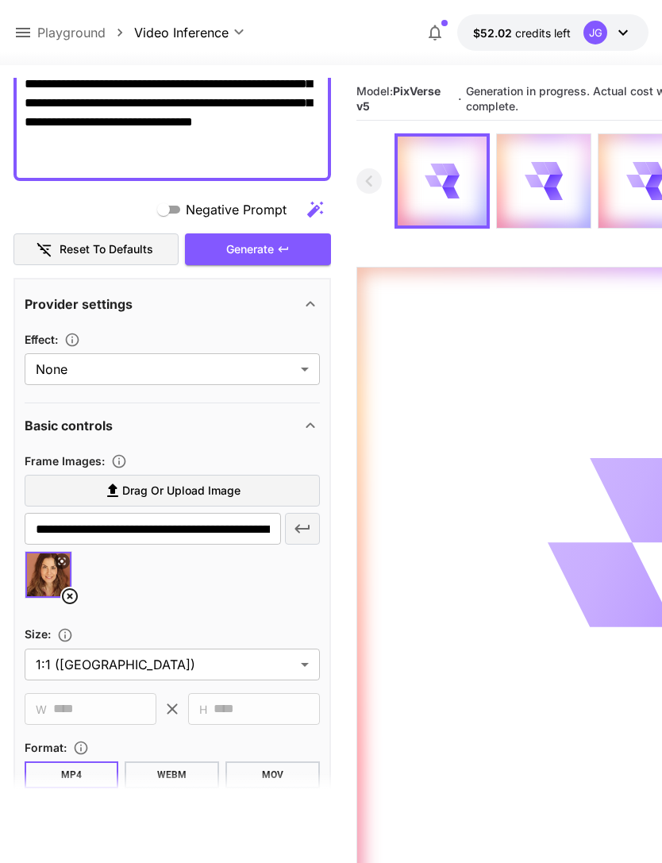
click at [23, 29] on icon at bounding box center [23, 33] width 14 height 10
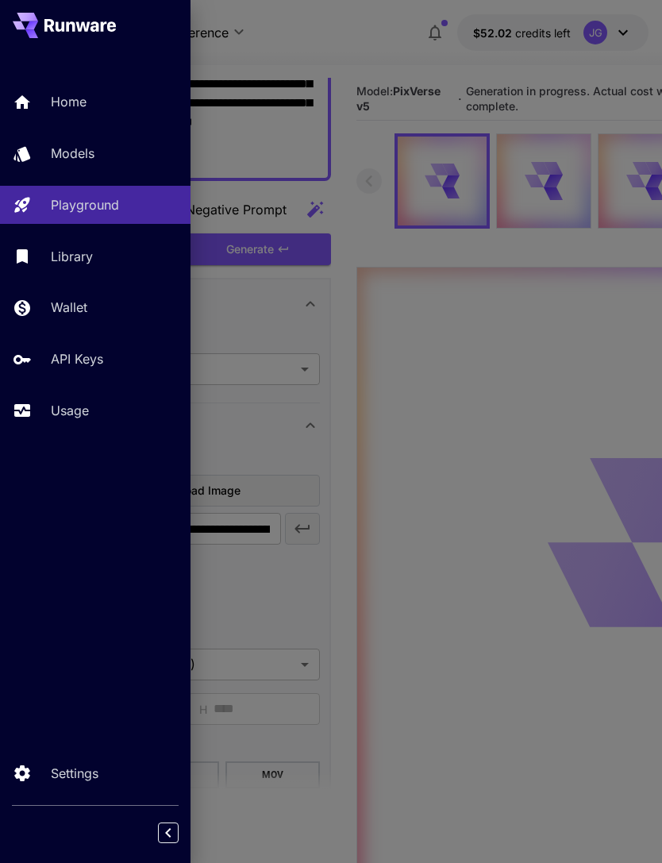
click at [88, 406] on p "Usage" at bounding box center [70, 410] width 38 height 19
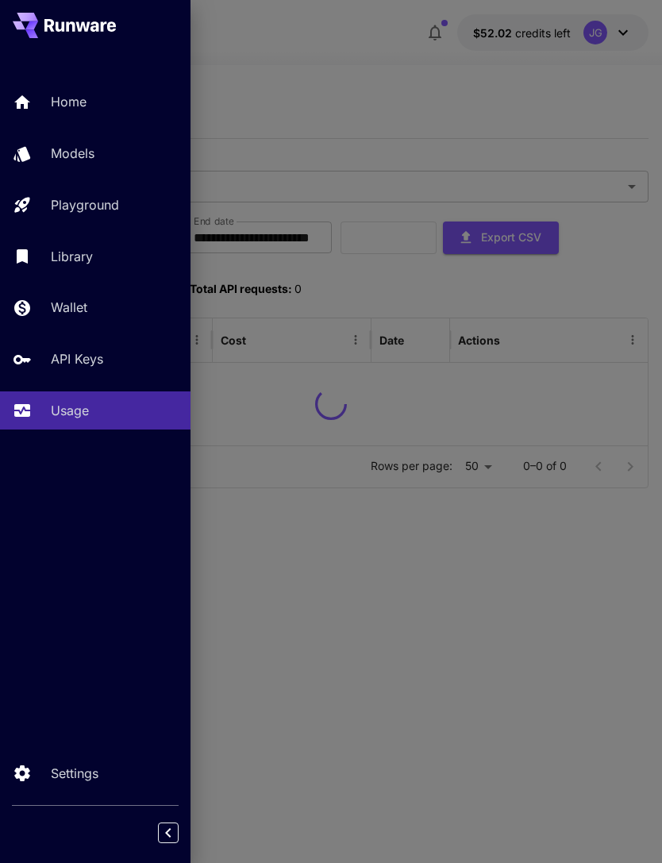
click at [367, 47] on div at bounding box center [331, 431] width 662 height 863
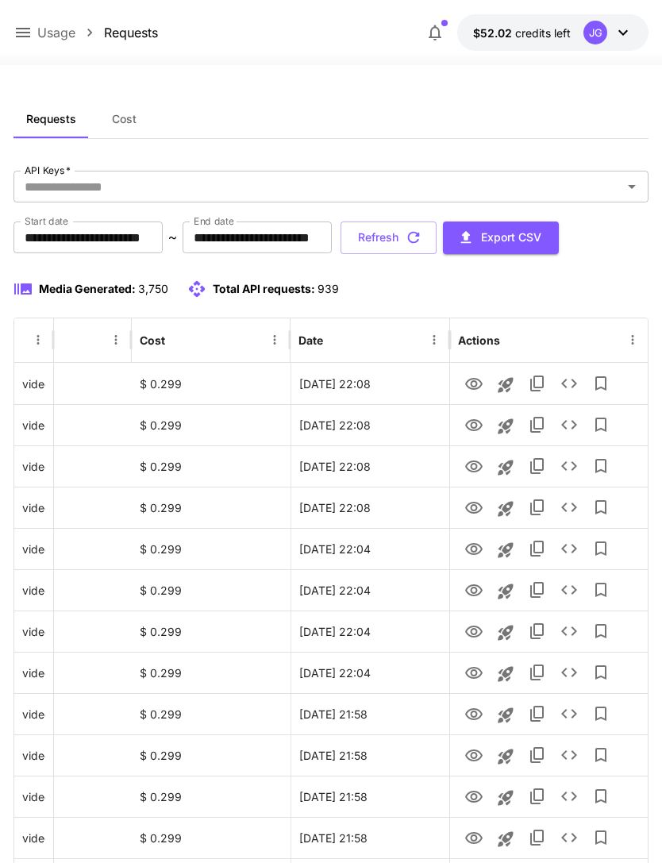
scroll to position [0, 81]
click at [437, 234] on button "Refresh" at bounding box center [389, 238] width 96 height 33
click at [476, 468] on icon "View" at bounding box center [473, 467] width 17 height 12
click at [437, 241] on button "Refresh" at bounding box center [389, 238] width 96 height 33
click at [476, 419] on icon "View" at bounding box center [473, 425] width 17 height 12
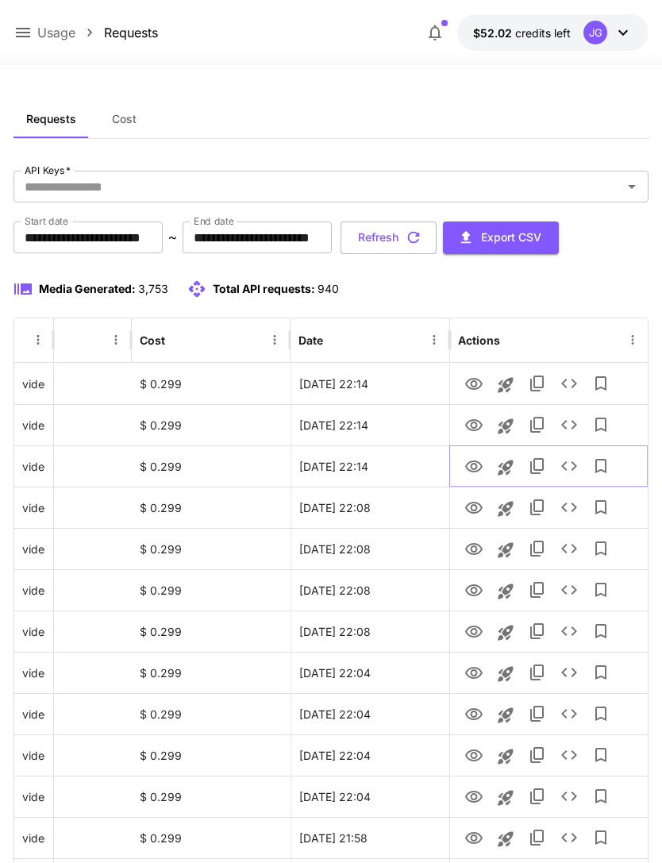
click at [481, 463] on icon "View" at bounding box center [473, 466] width 19 height 19
click at [475, 432] on icon "View" at bounding box center [473, 425] width 19 height 19
click at [478, 382] on icon "View" at bounding box center [473, 384] width 19 height 19
click at [437, 244] on button "Refresh" at bounding box center [389, 238] width 96 height 33
click at [474, 381] on icon "View" at bounding box center [473, 384] width 17 height 12
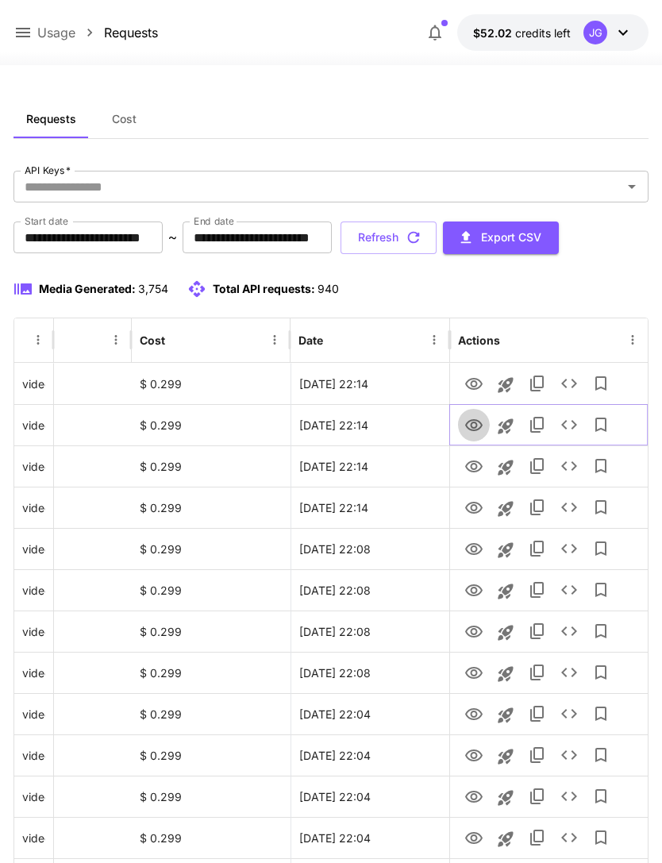
click at [473, 426] on icon "View" at bounding box center [473, 425] width 19 height 19
click at [472, 463] on icon "View" at bounding box center [473, 466] width 19 height 19
click at [469, 434] on icon "View" at bounding box center [473, 425] width 19 height 19
click at [21, 38] on icon at bounding box center [22, 32] width 19 height 19
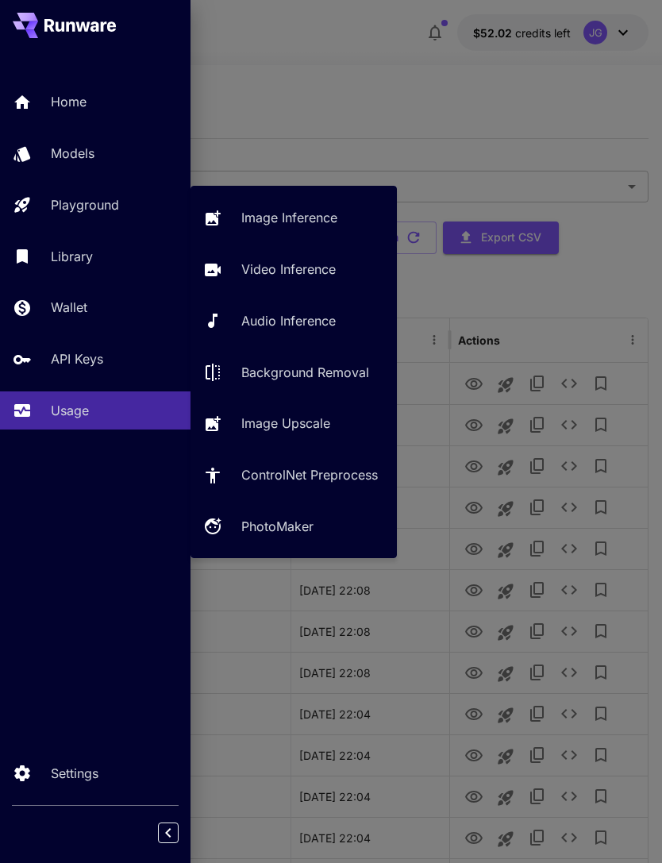
click at [299, 279] on p "Video Inference" at bounding box center [288, 269] width 94 height 19
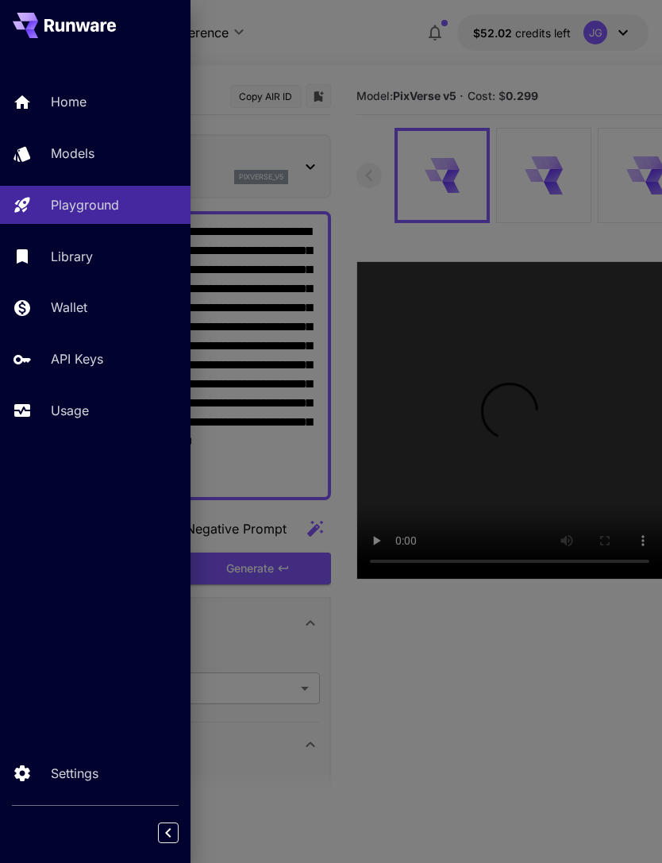
click at [372, 34] on div at bounding box center [331, 431] width 662 height 863
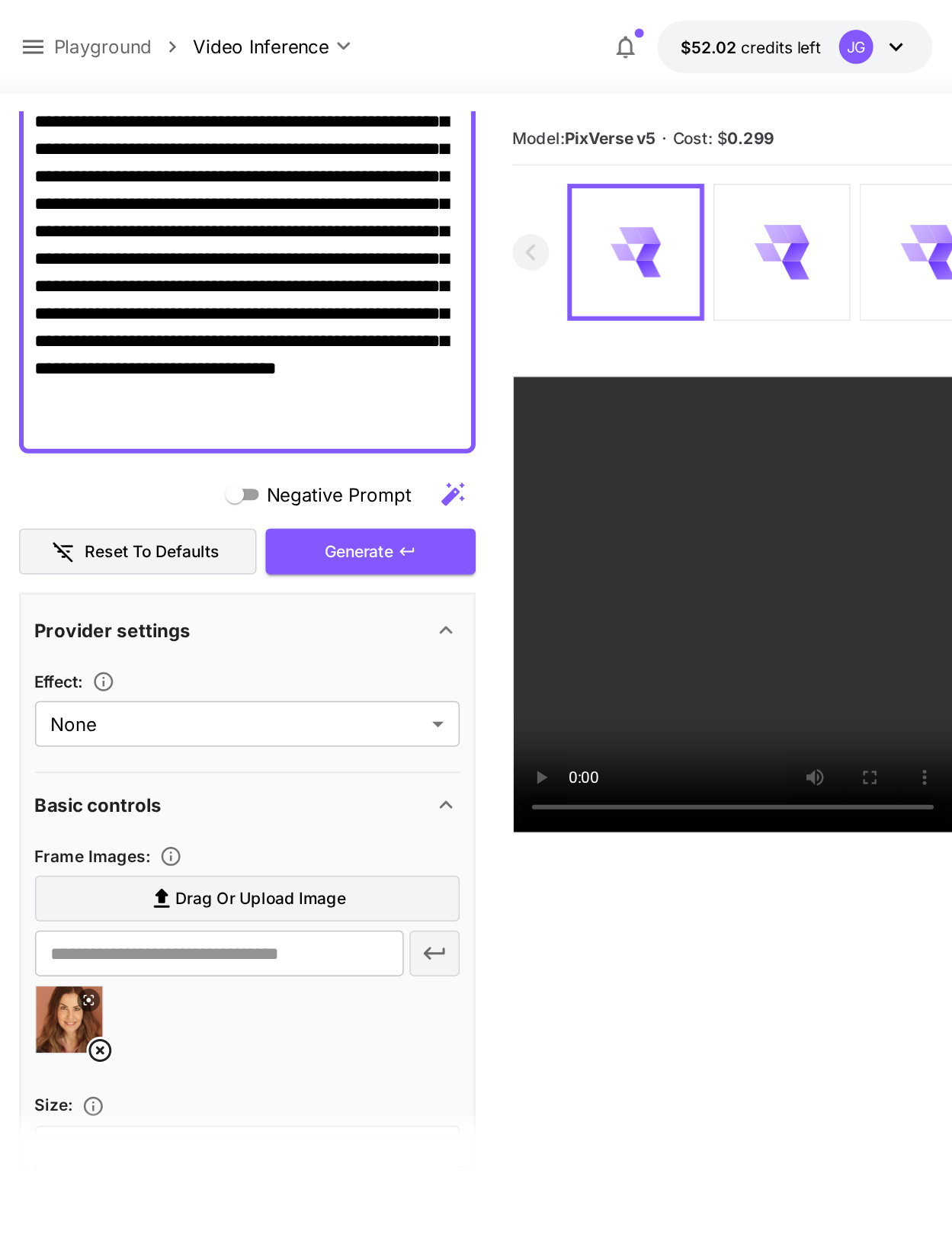
scroll to position [178, 0]
click at [69, 702] on icon at bounding box center [67, 702] width 15 height 15
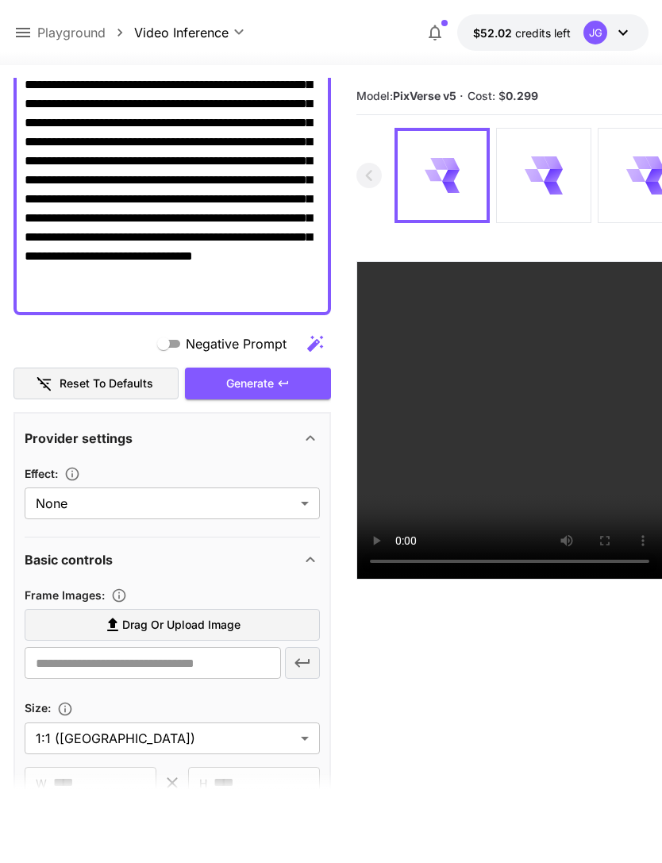
click at [209, 625] on span "Drag or upload image" at bounding box center [181, 625] width 118 height 20
click at [0, 0] on input "Drag or upload image" at bounding box center [0, 0] width 0 height 0
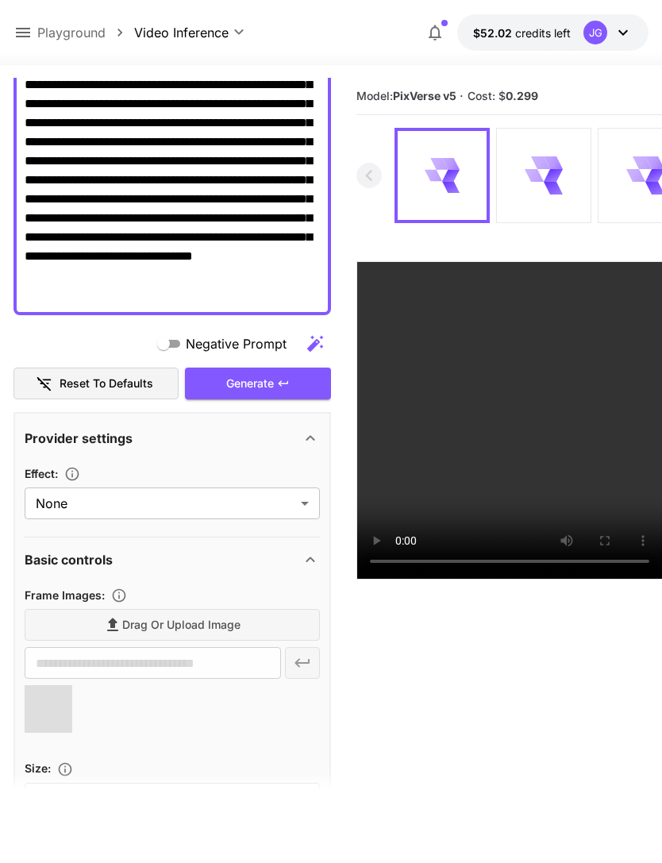
type input "**********"
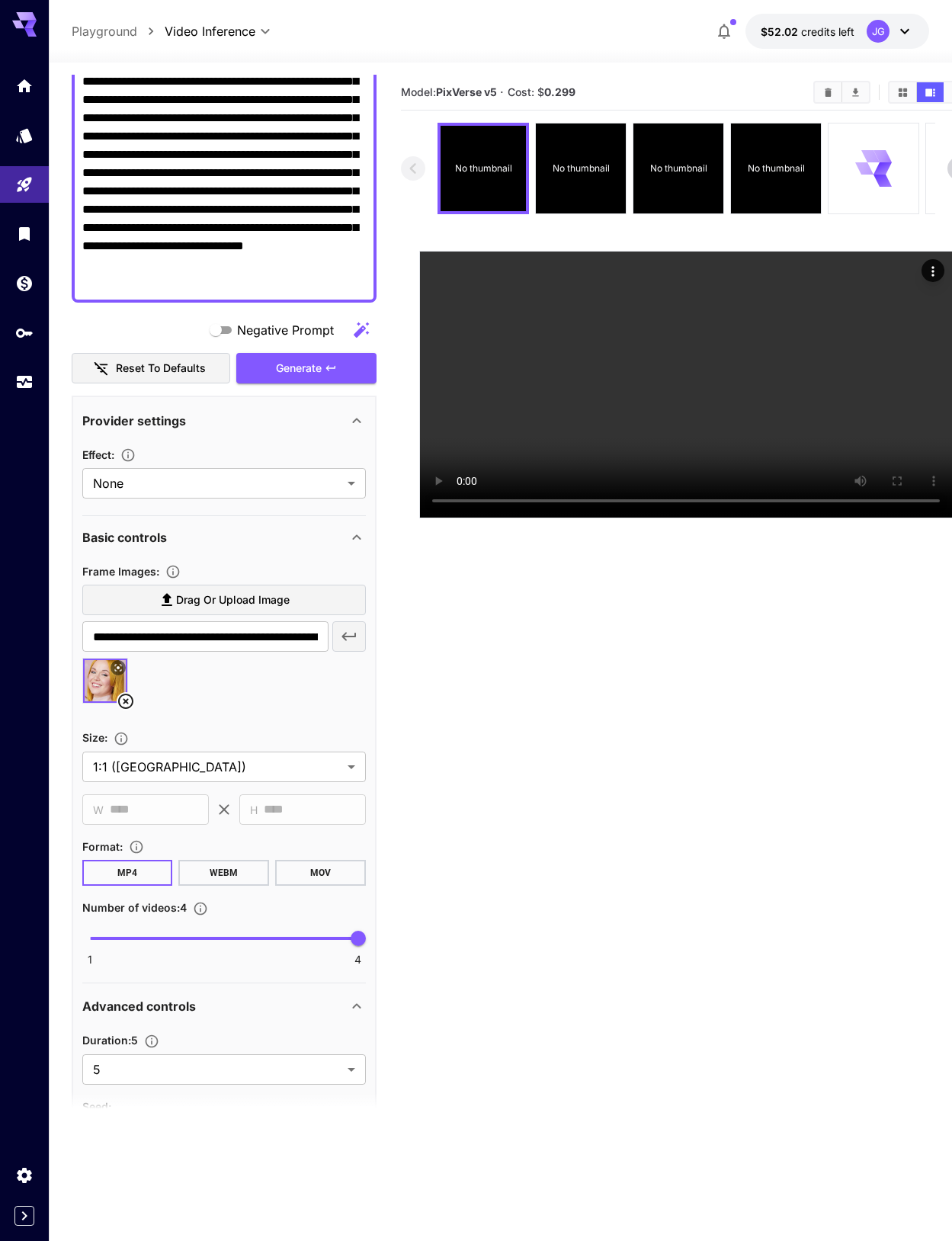
click at [32, 382] on icon "Usage" at bounding box center [24, 385] width 15 height 8
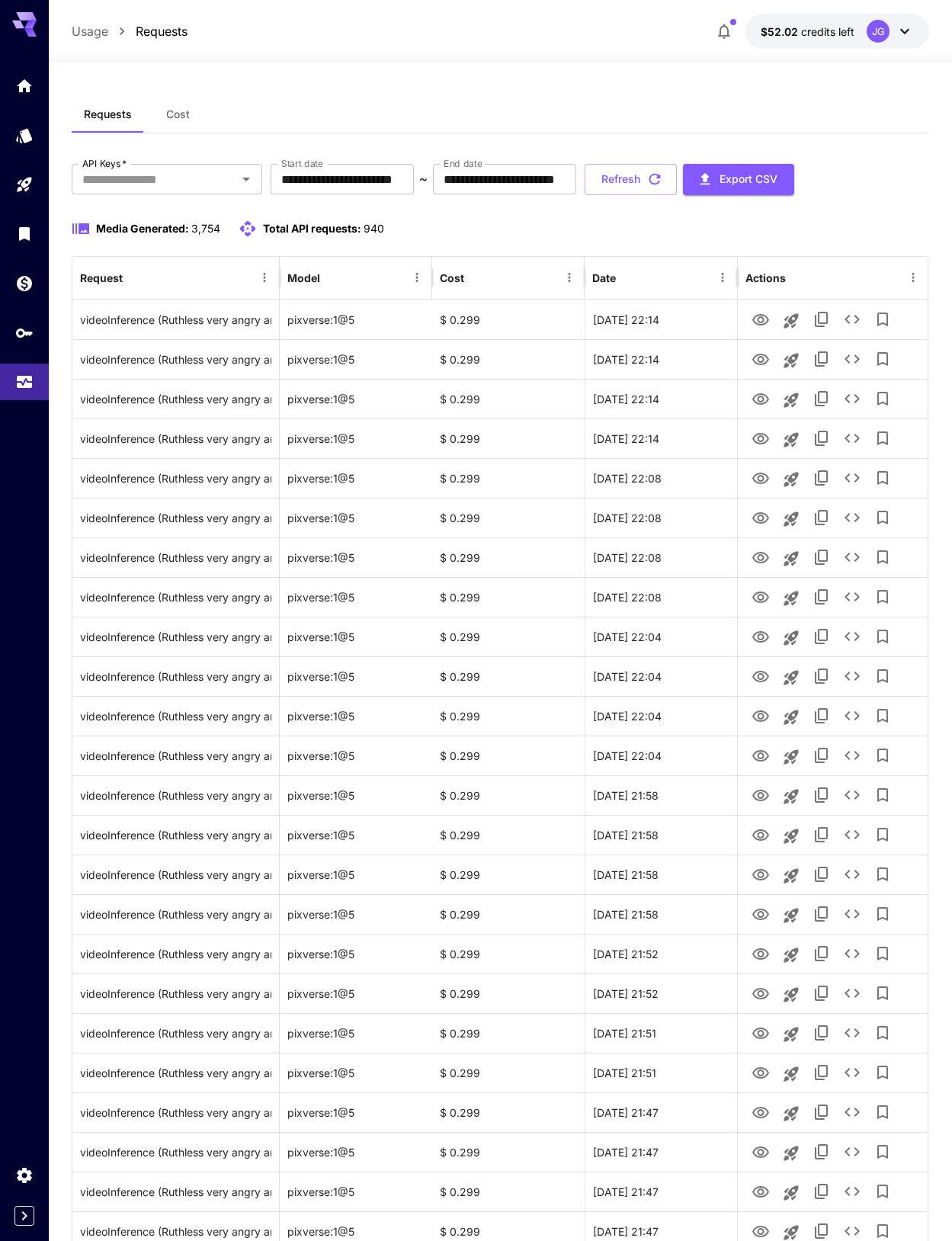
click at [634, 178] on button "Refresh" at bounding box center [631, 179] width 92 height 32
click at [634, 185] on button "Refresh" at bounding box center [631, 179] width 92 height 32
click at [634, 440] on icon "View" at bounding box center [760, 439] width 18 height 18
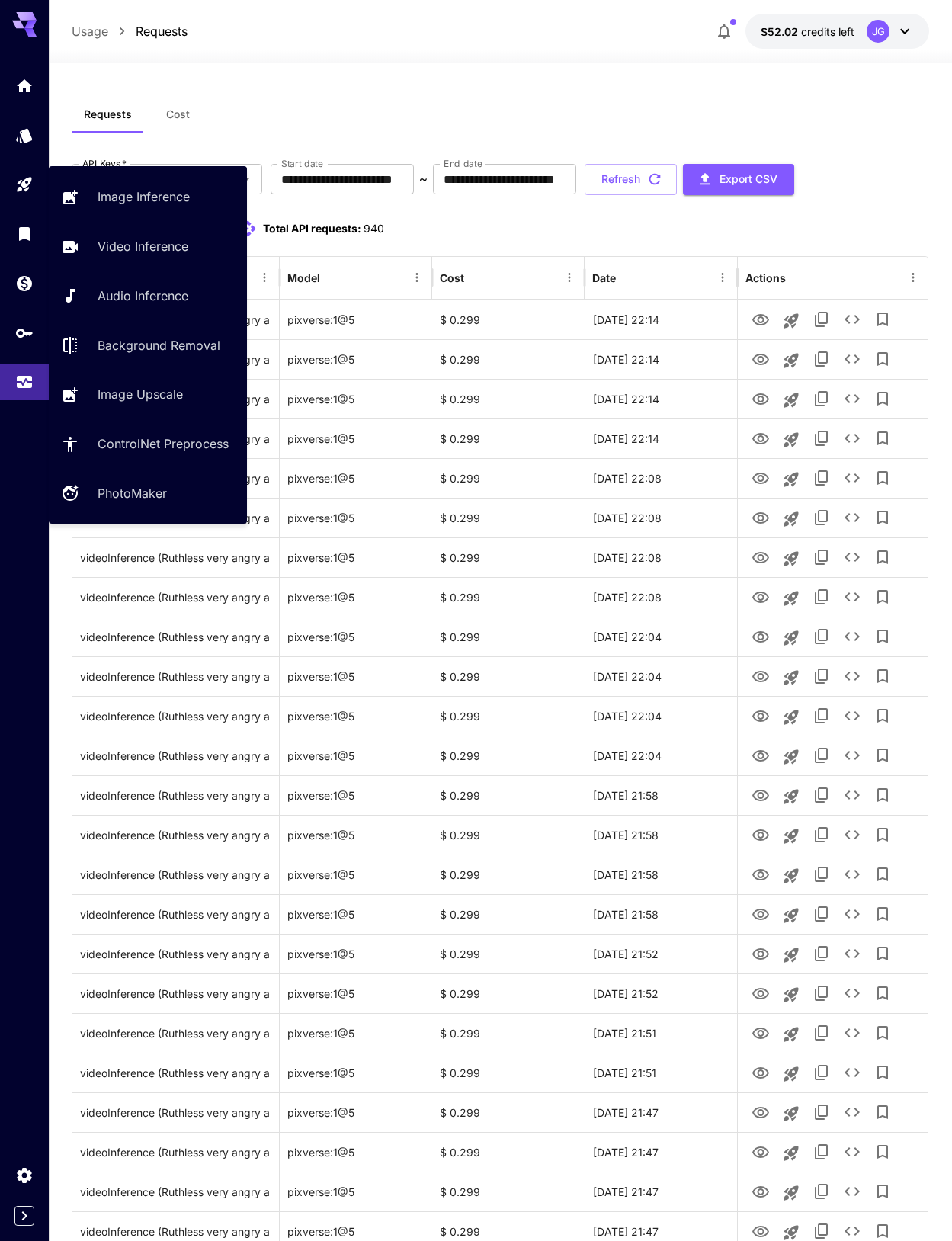
click at [39, 169] on link at bounding box center [24, 184] width 49 height 37
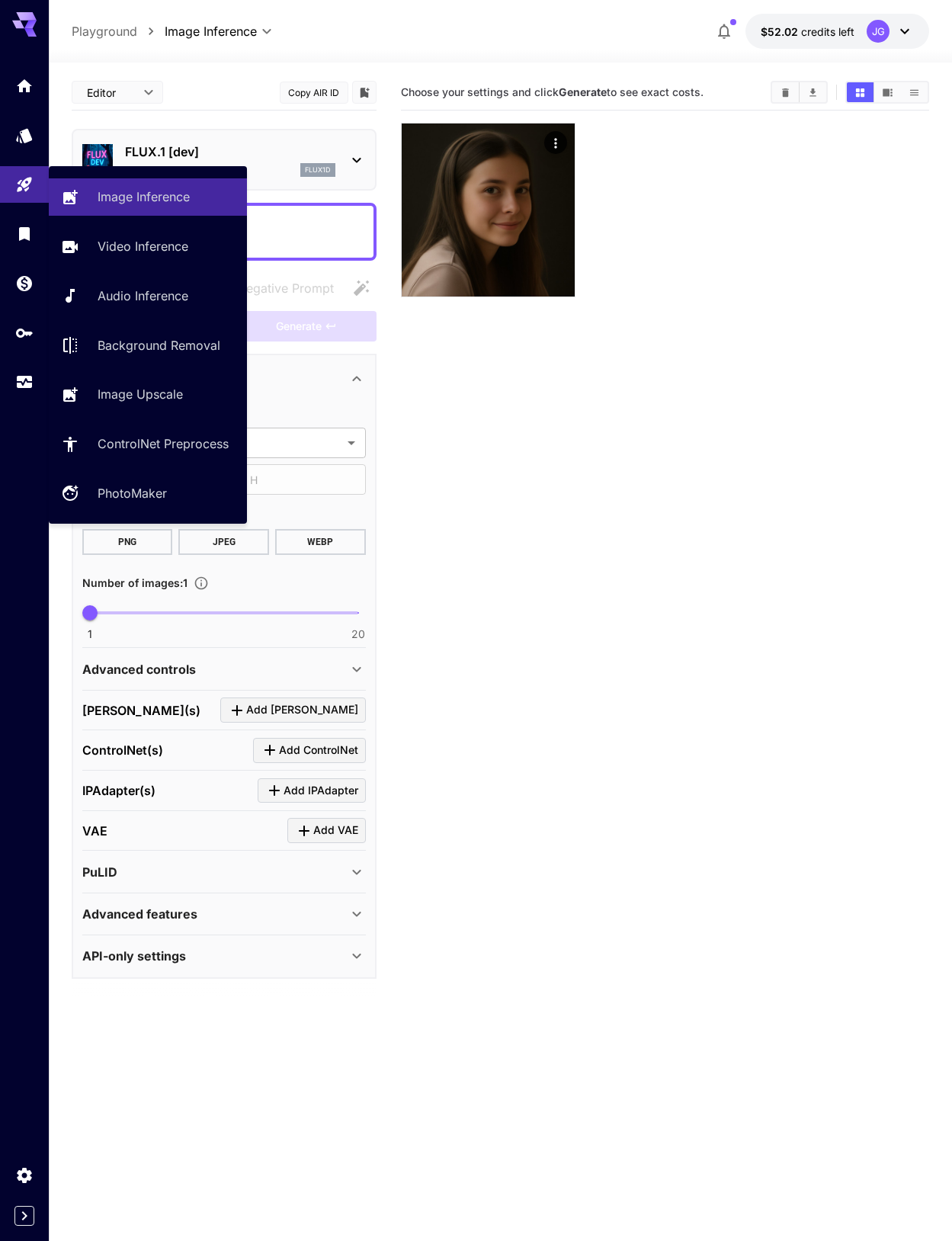
click at [185, 235] on link "Video Inference" at bounding box center [148, 246] width 198 height 37
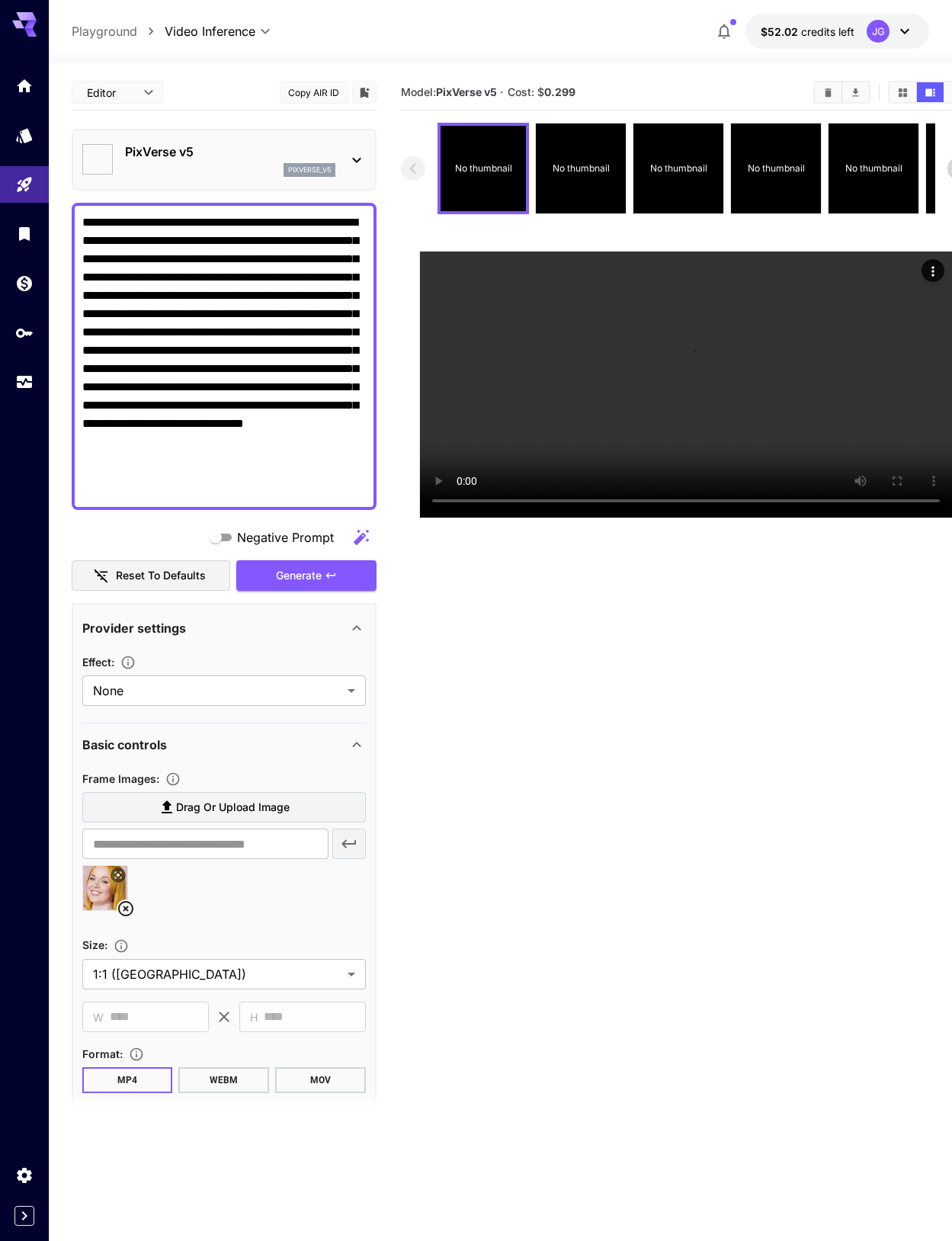
type input "**********"
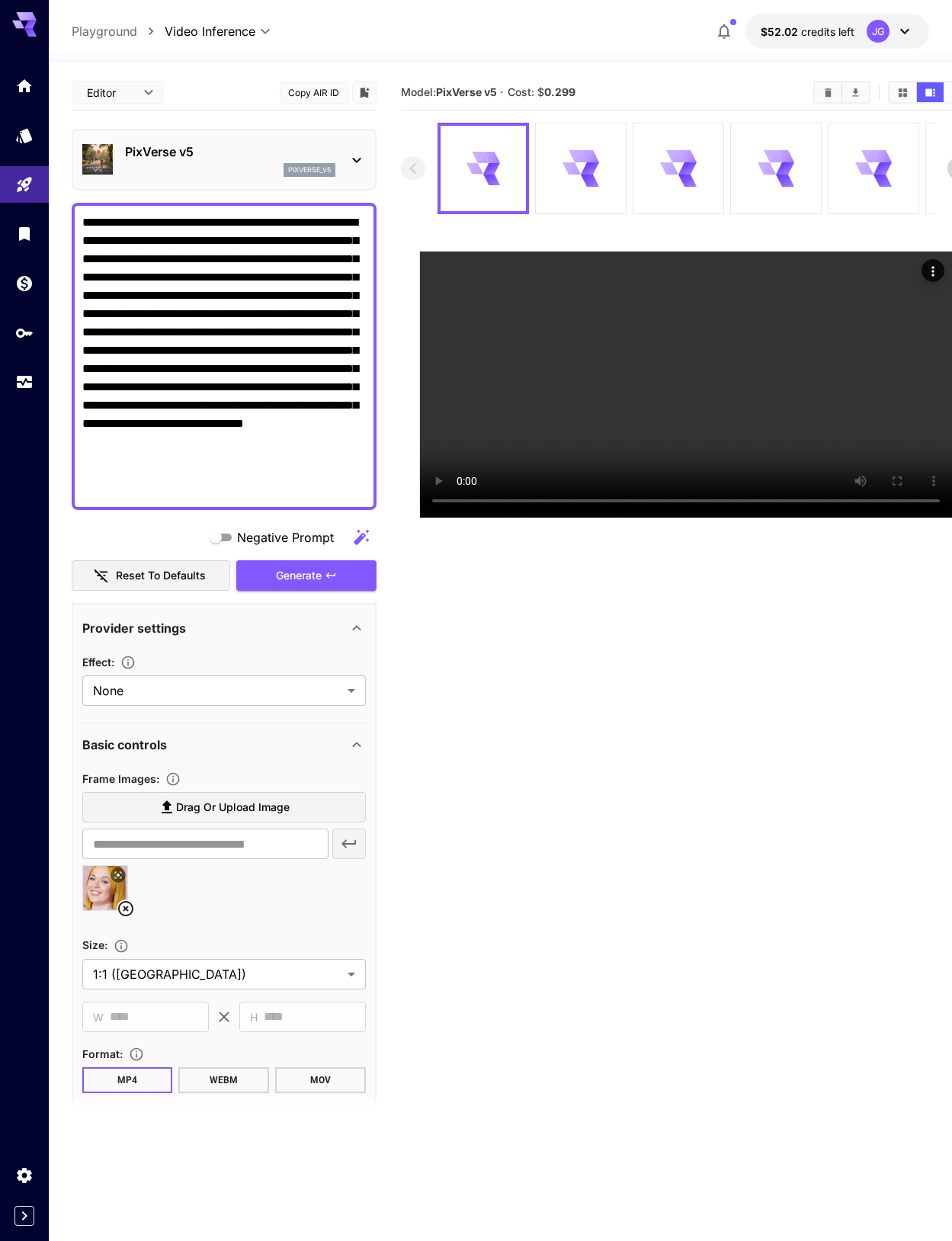
click at [403, 33] on div "**********" at bounding box center [501, 31] width 858 height 36
click at [322, 585] on div "Generate" at bounding box center [306, 576] width 140 height 32
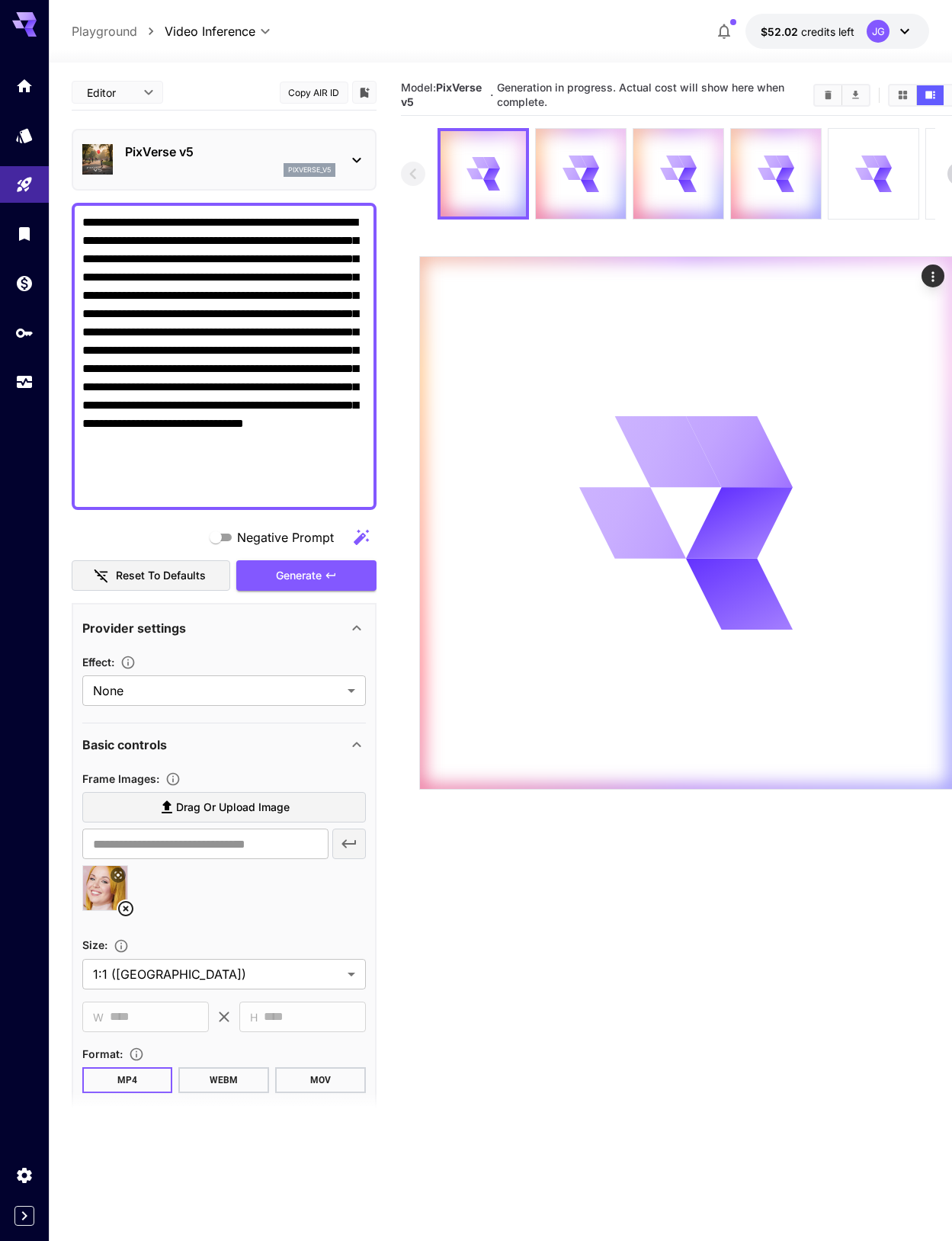
click at [28, 383] on icon "Usage" at bounding box center [24, 385] width 15 height 8
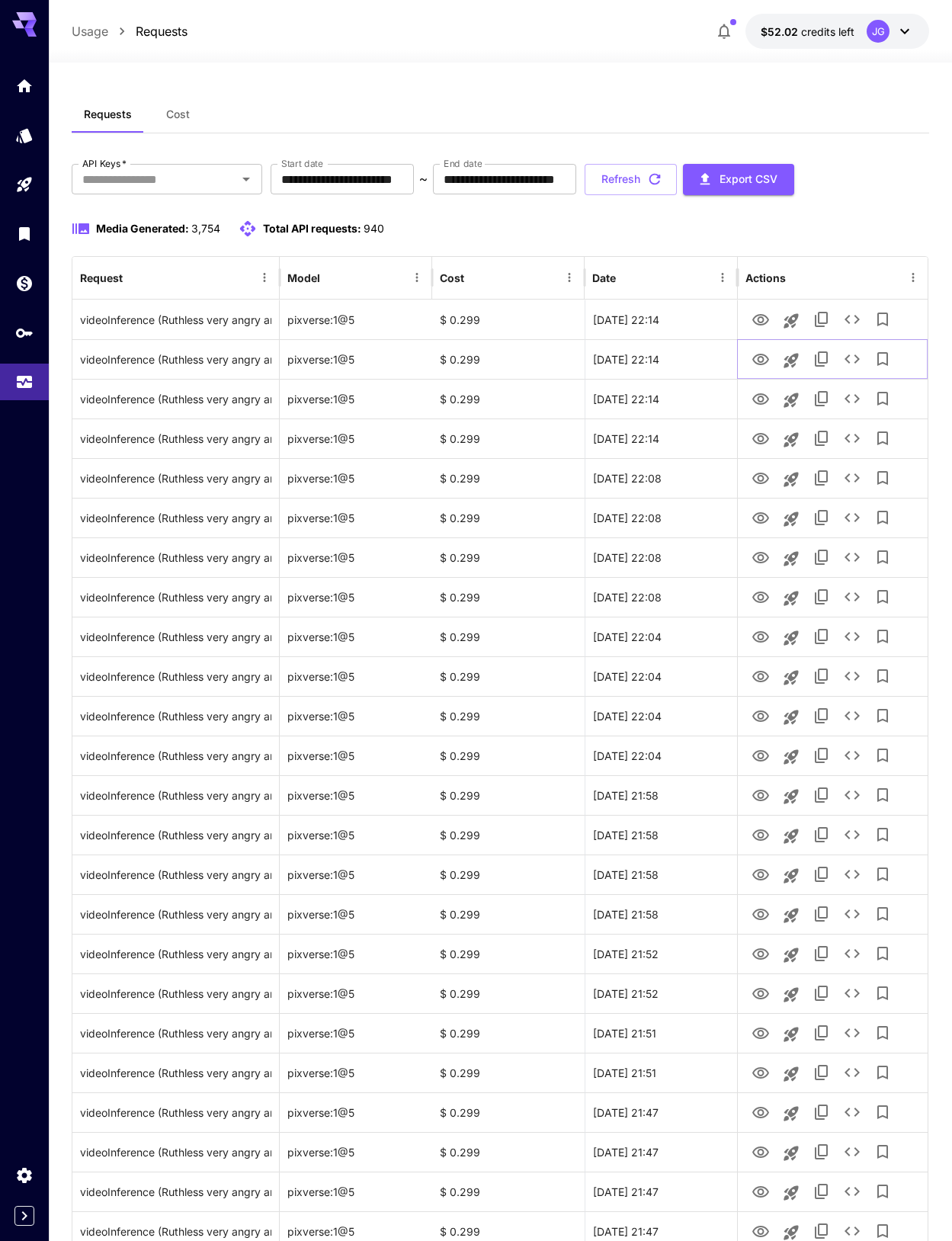
click at [634, 358] on icon "View" at bounding box center [760, 359] width 16 height 12
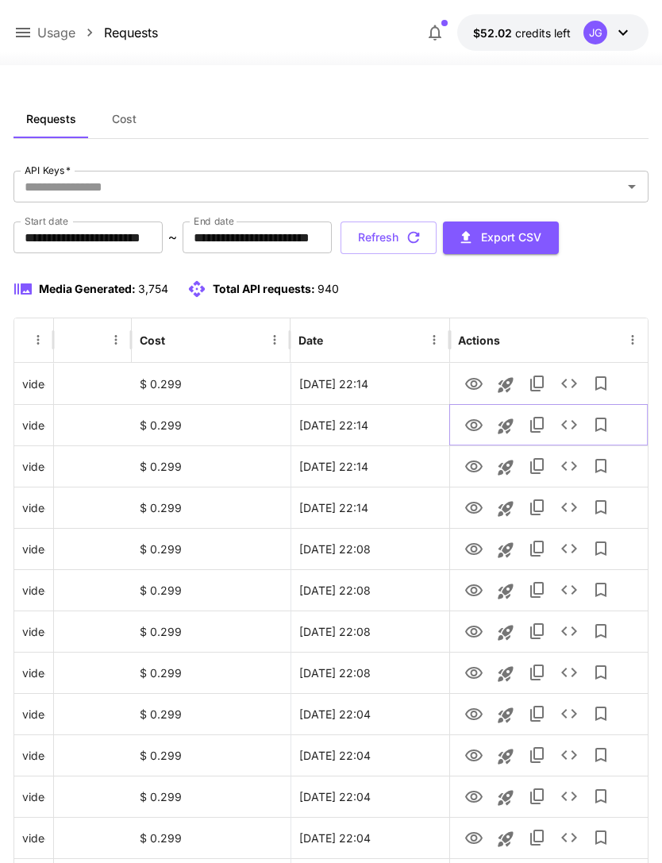
scroll to position [0, 81]
click at [437, 240] on button "Refresh" at bounding box center [389, 238] width 96 height 33
click at [437, 233] on button "Refresh" at bounding box center [389, 238] width 96 height 33
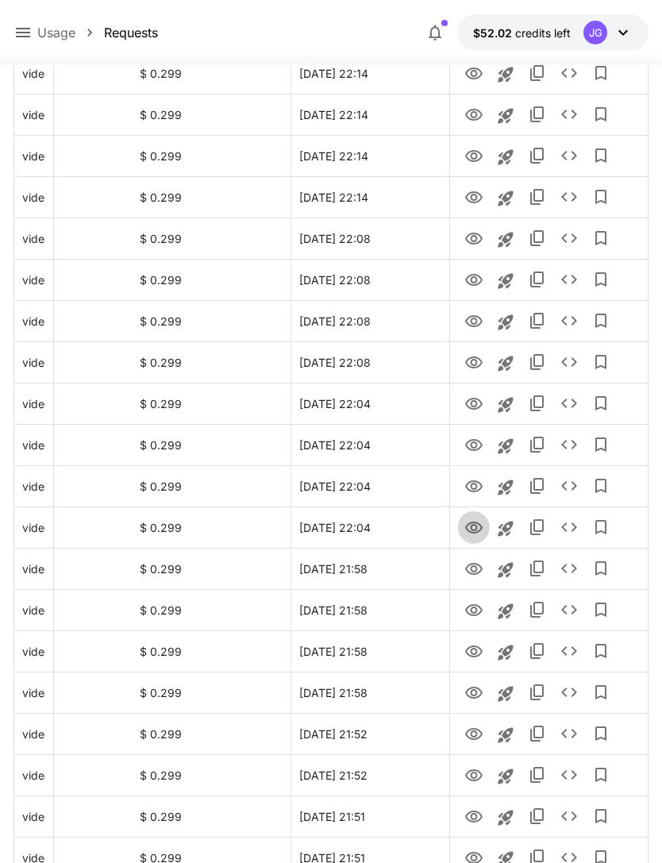
scroll to position [310, 0]
click at [479, 527] on icon "View" at bounding box center [473, 527] width 19 height 19
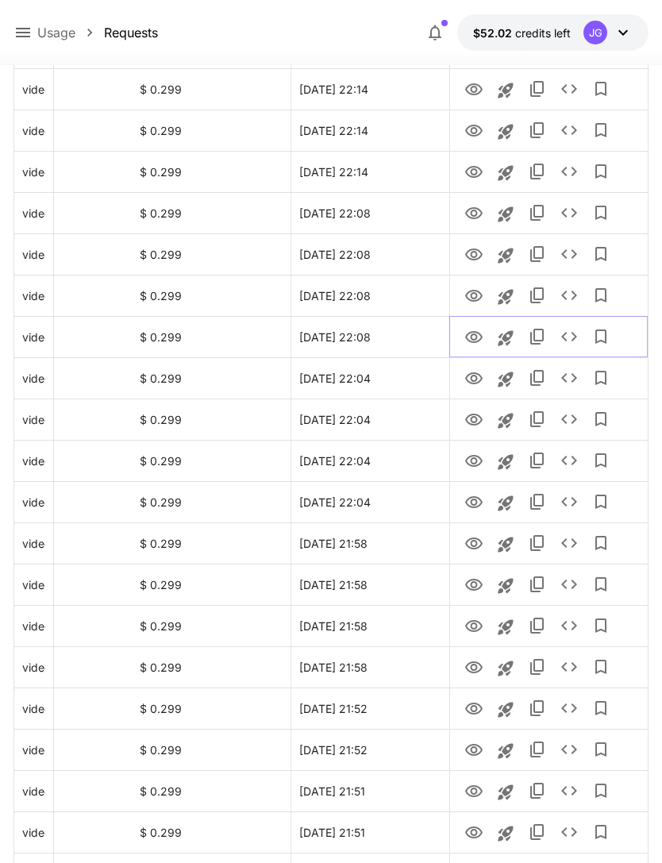
click at [472, 333] on icon "View" at bounding box center [473, 337] width 19 height 19
click at [474, 544] on icon "View" at bounding box center [473, 543] width 19 height 19
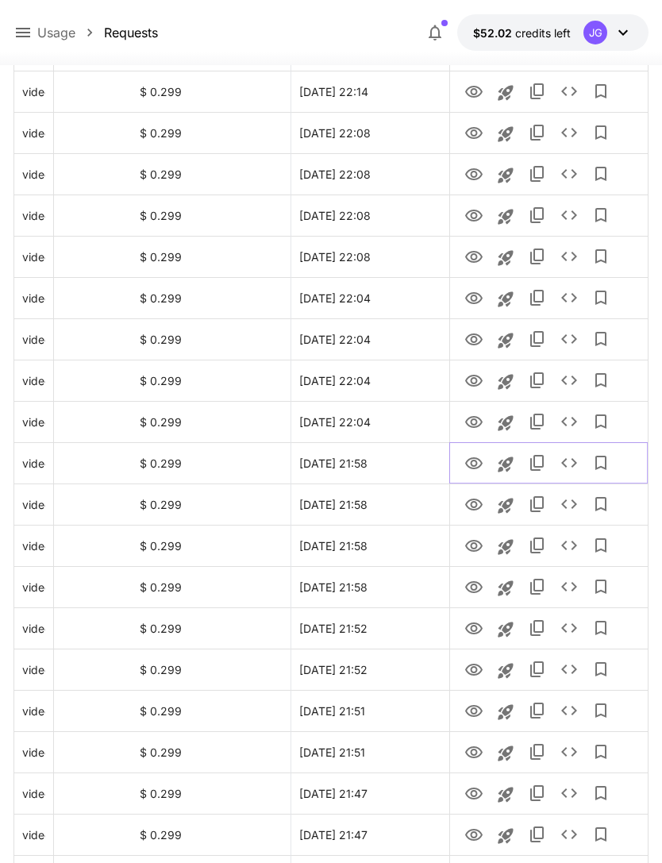
scroll to position [416, 0]
click at [476, 544] on icon "View" at bounding box center [473, 546] width 17 height 12
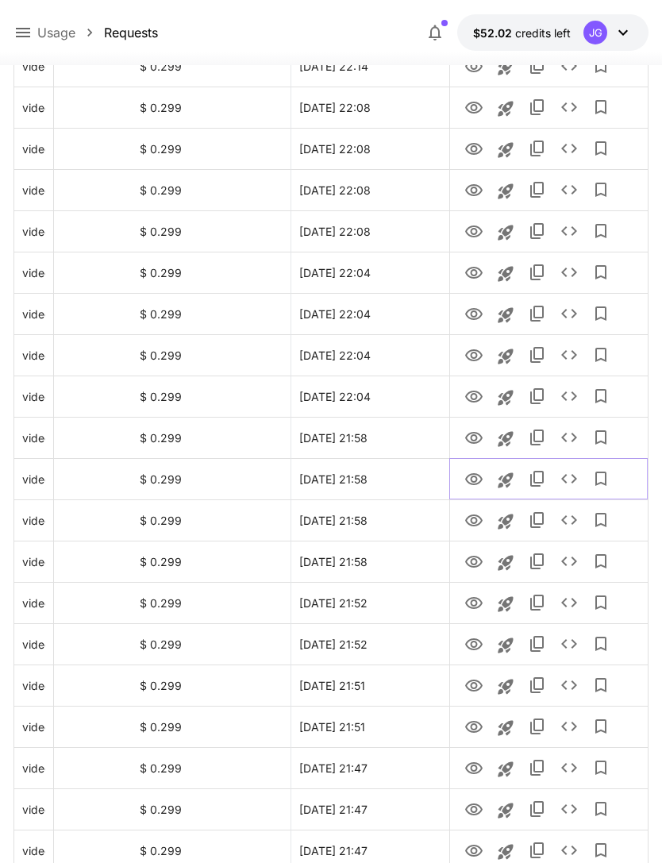
click at [476, 478] on icon "View" at bounding box center [473, 479] width 17 height 12
click at [479, 526] on icon "View" at bounding box center [473, 520] width 19 height 19
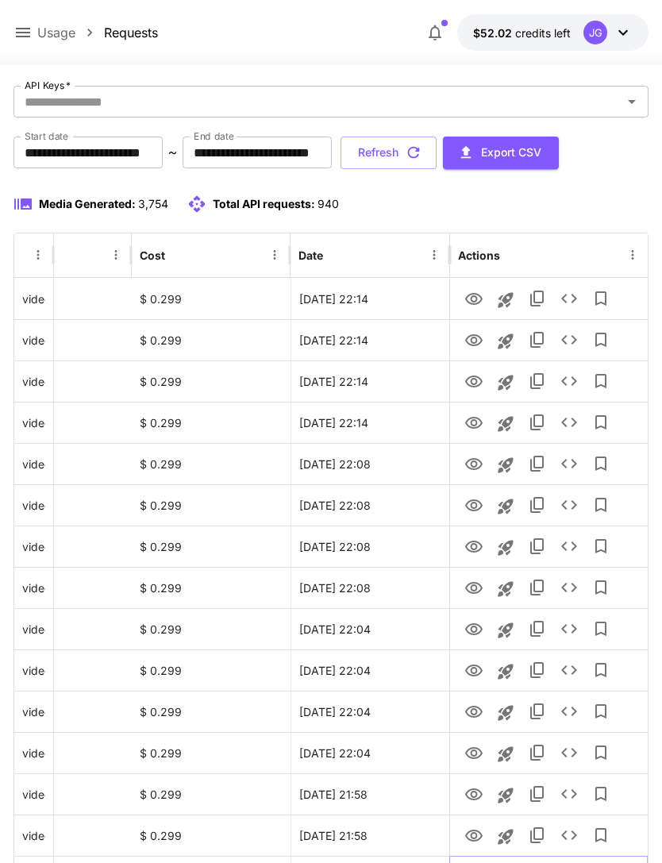
scroll to position [0, 0]
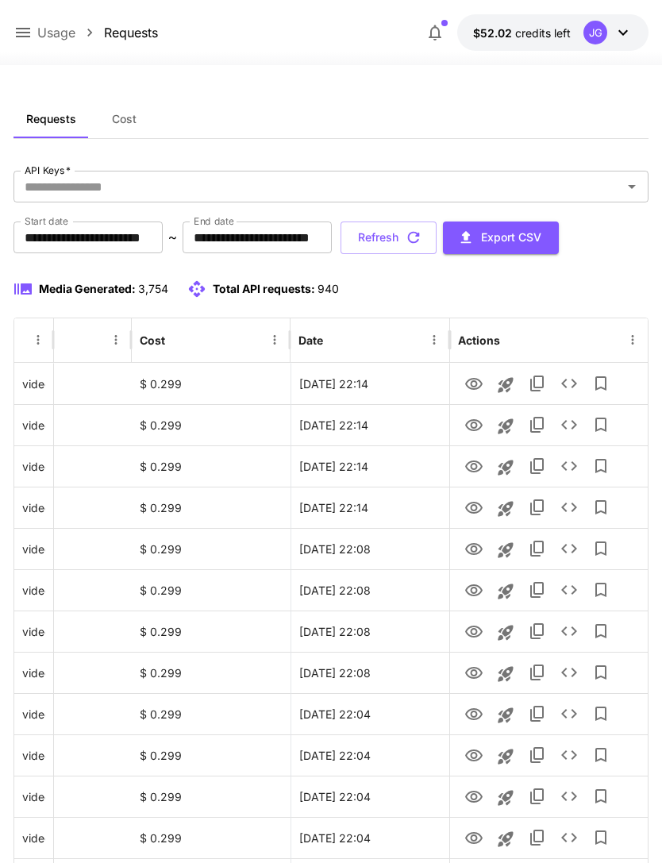
click at [422, 231] on icon "button" at bounding box center [413, 237] width 17 height 17
click at [473, 513] on icon "View" at bounding box center [473, 508] width 17 height 12
click at [480, 467] on icon "View" at bounding box center [473, 466] width 19 height 19
click at [476, 434] on icon "View" at bounding box center [473, 425] width 19 height 19
click at [473, 384] on icon "View" at bounding box center [473, 384] width 19 height 19
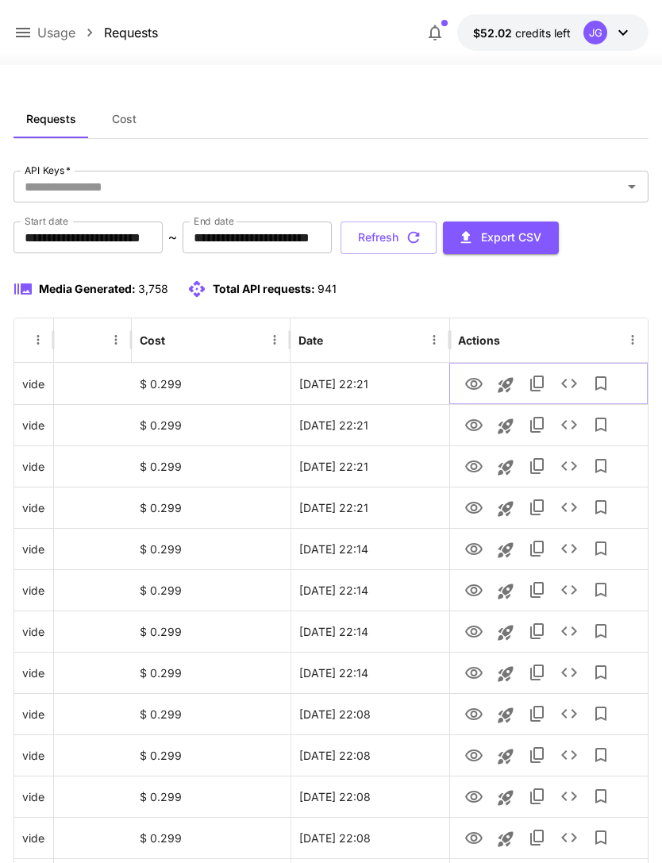
click at [476, 388] on icon "View" at bounding box center [473, 384] width 17 height 12
click at [472, 426] on icon "View" at bounding box center [473, 425] width 17 height 12
click at [474, 387] on icon "View" at bounding box center [473, 384] width 17 height 12
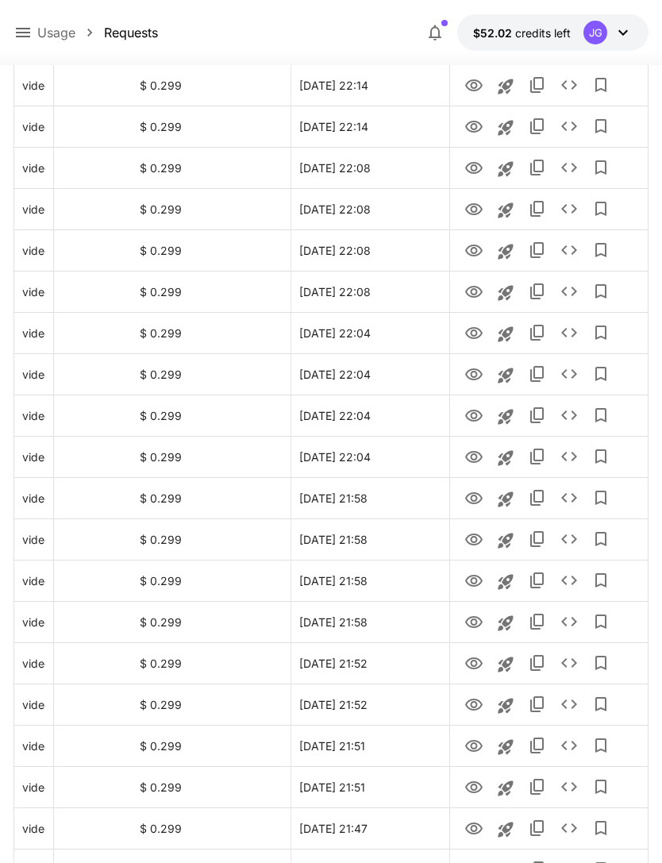
scroll to position [538, 0]
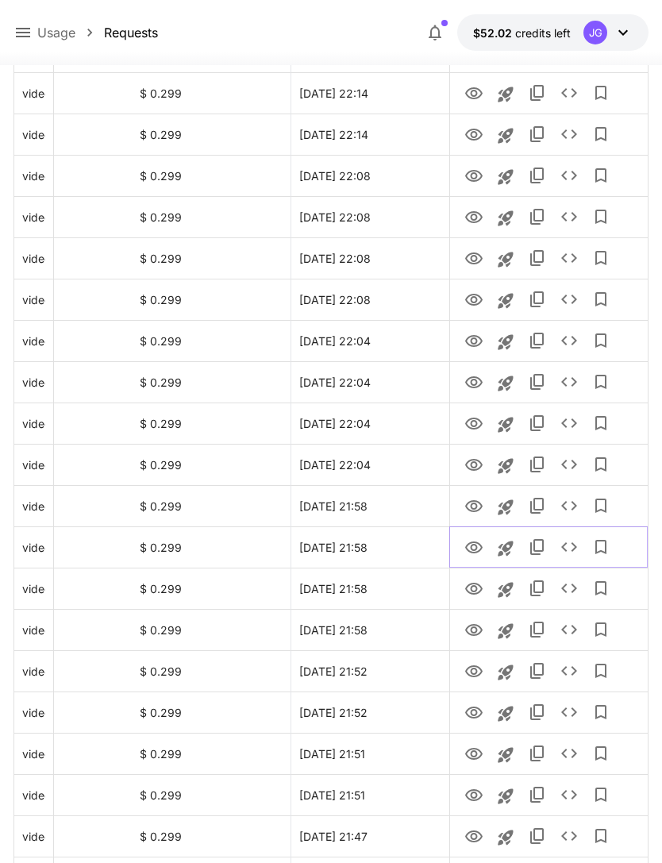
click at [473, 548] on icon "View" at bounding box center [473, 547] width 19 height 19
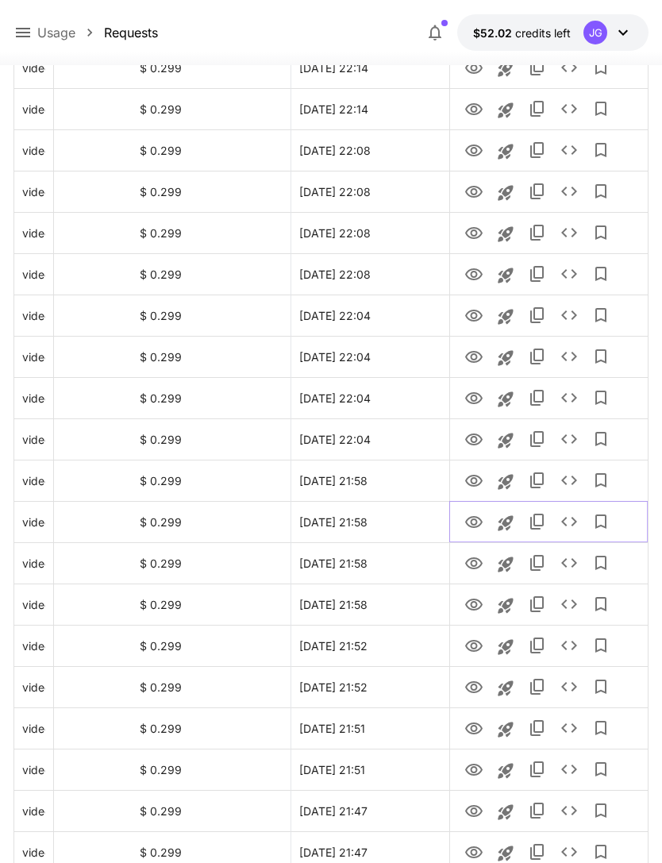
click at [509, 523] on icon "Launch in playground" at bounding box center [505, 523] width 19 height 19
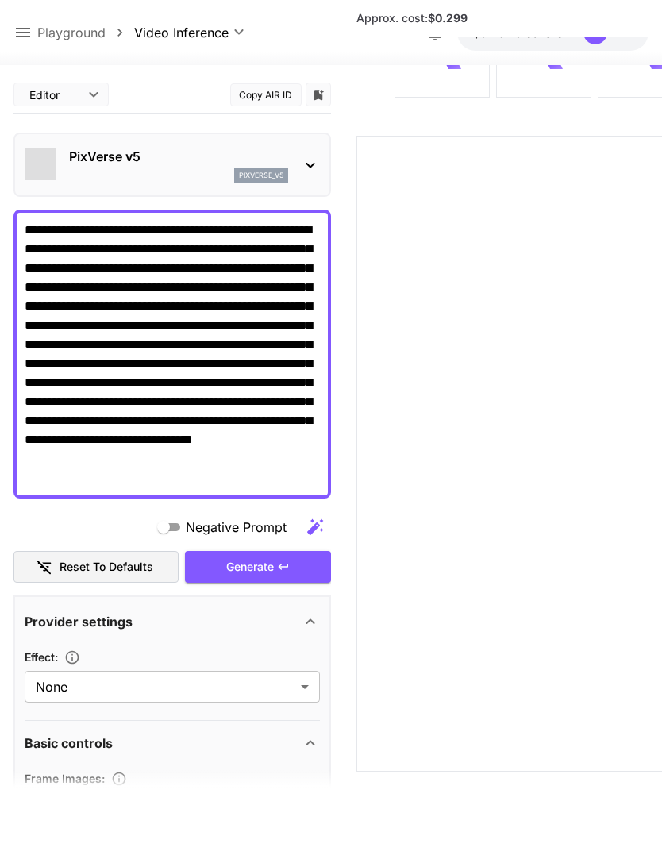
type input "**********"
type input "****"
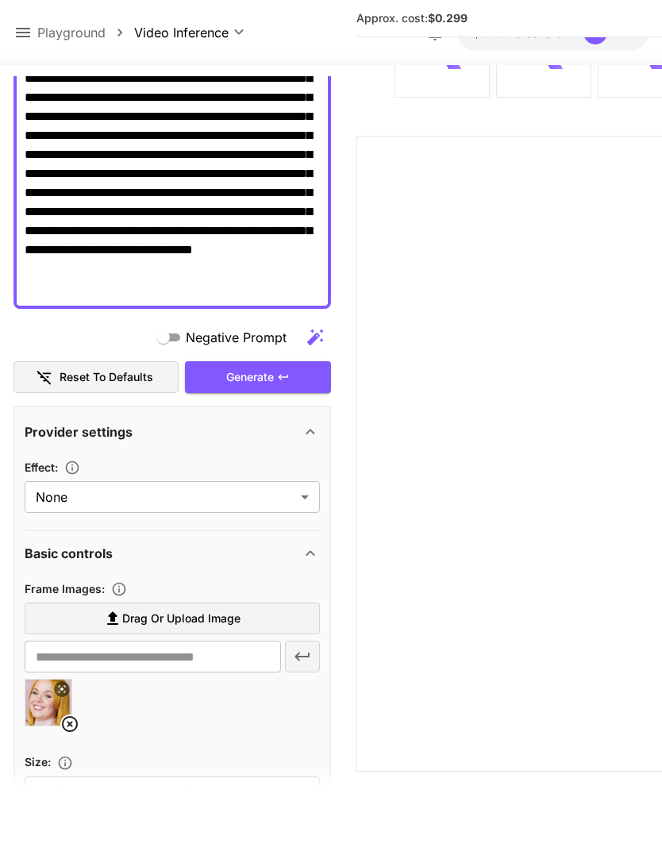
scroll to position [201, 0]
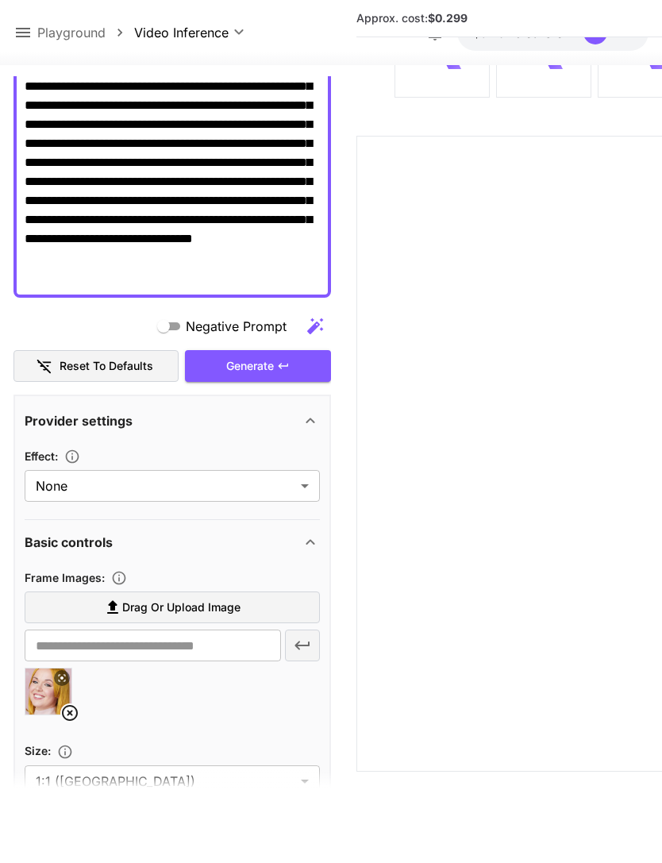
click at [71, 703] on icon at bounding box center [69, 712] width 19 height 19
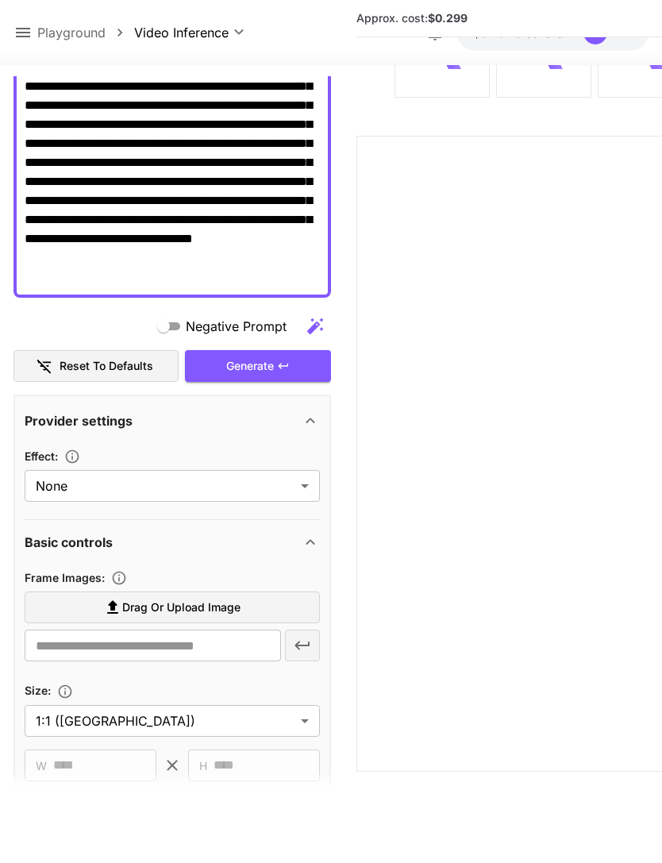
click at [210, 598] on span "Drag or upload image" at bounding box center [181, 608] width 118 height 20
click at [0, 0] on input "Drag or upload image" at bounding box center [0, 0] width 0 height 0
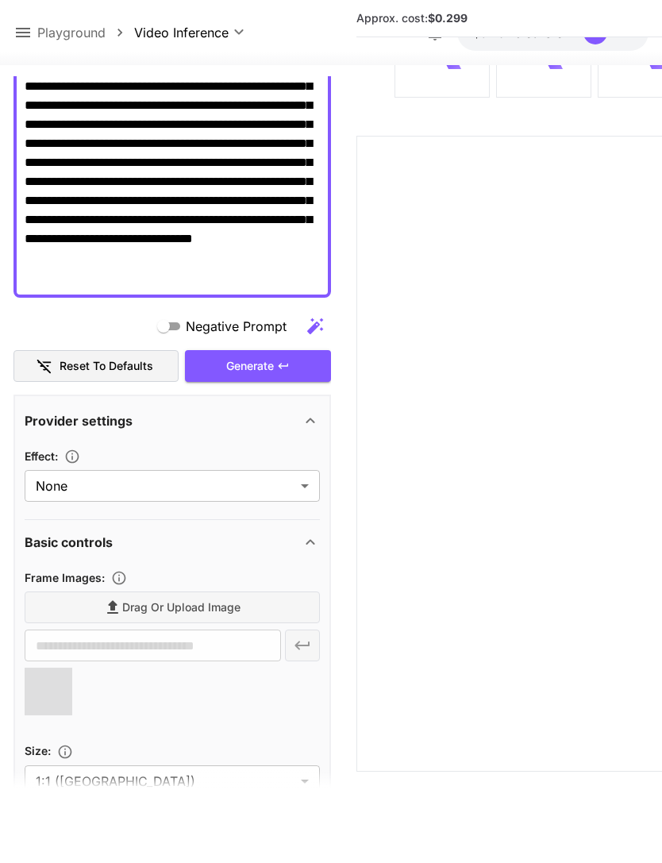
type input "**********"
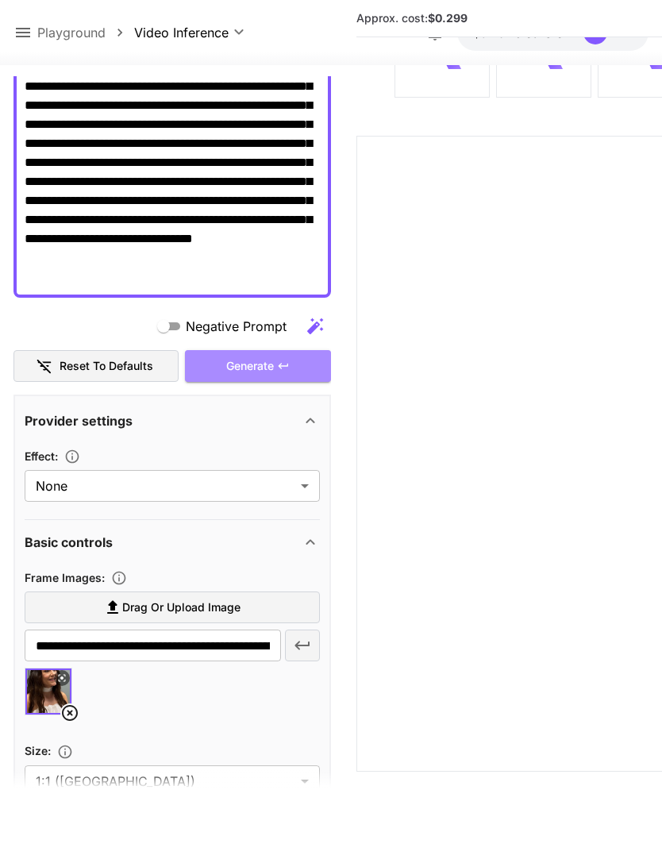
click at [268, 350] on div "Generate" at bounding box center [258, 366] width 146 height 33
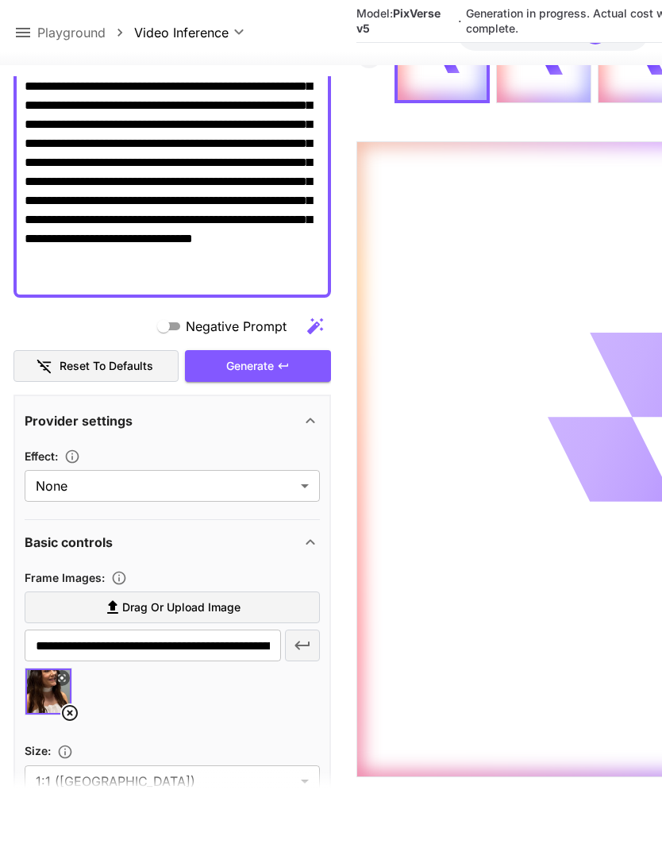
click at [26, 29] on icon at bounding box center [23, 33] width 14 height 10
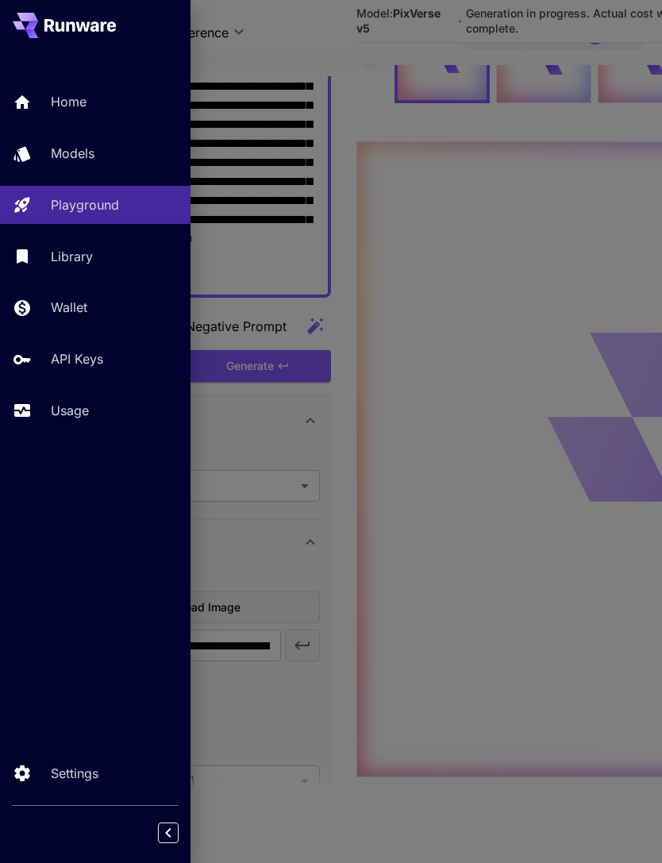
click at [88, 410] on p "Usage" at bounding box center [70, 410] width 38 height 19
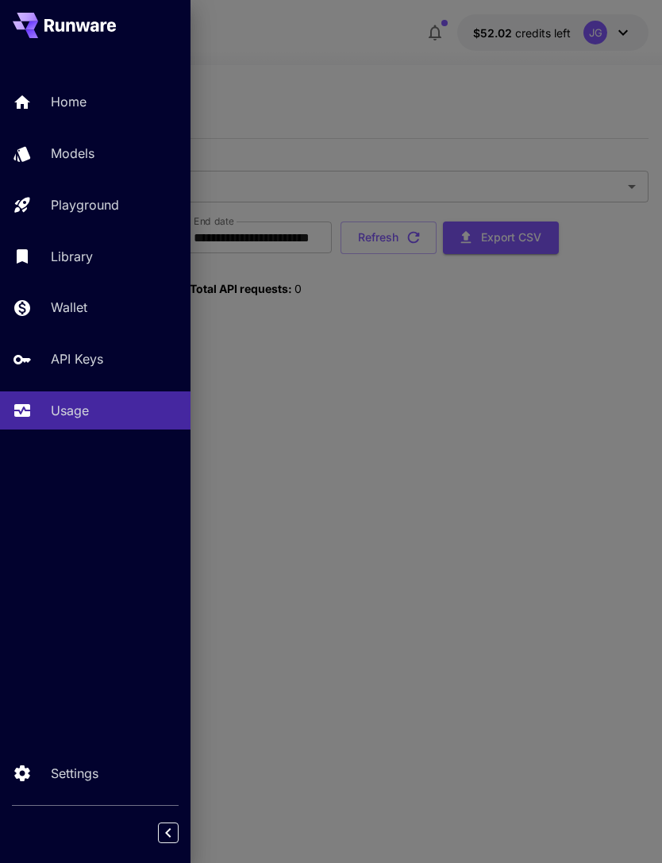
scroll to position [51, 0]
click at [395, 66] on div at bounding box center [331, 431] width 662 height 863
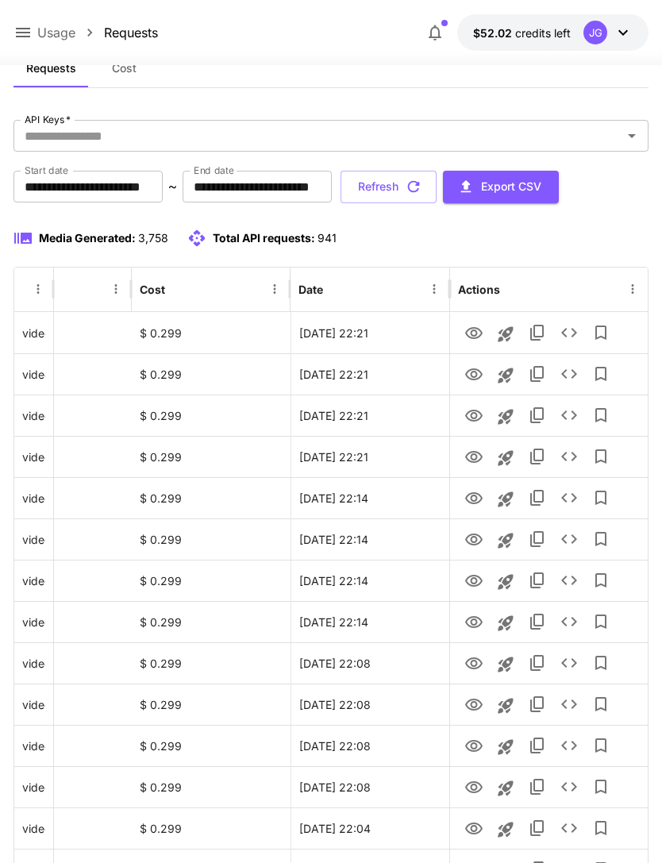
scroll to position [0, 81]
click at [437, 182] on button "Refresh" at bounding box center [389, 187] width 96 height 33
click at [476, 461] on icon "View" at bounding box center [473, 457] width 17 height 12
click at [476, 416] on icon "View" at bounding box center [473, 416] width 17 height 12
click at [477, 376] on icon "View" at bounding box center [473, 374] width 19 height 19
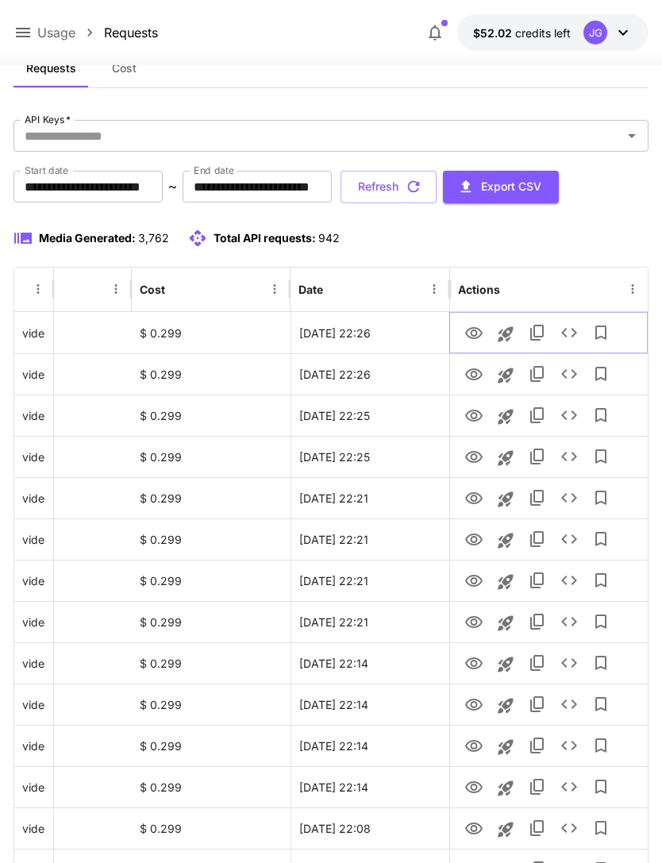
click at [476, 332] on icon "View" at bounding box center [473, 333] width 17 height 12
click at [471, 379] on icon "View" at bounding box center [473, 374] width 17 height 12
click at [473, 421] on icon "View" at bounding box center [473, 416] width 17 height 12
click at [23, 33] on icon at bounding box center [23, 33] width 14 height 10
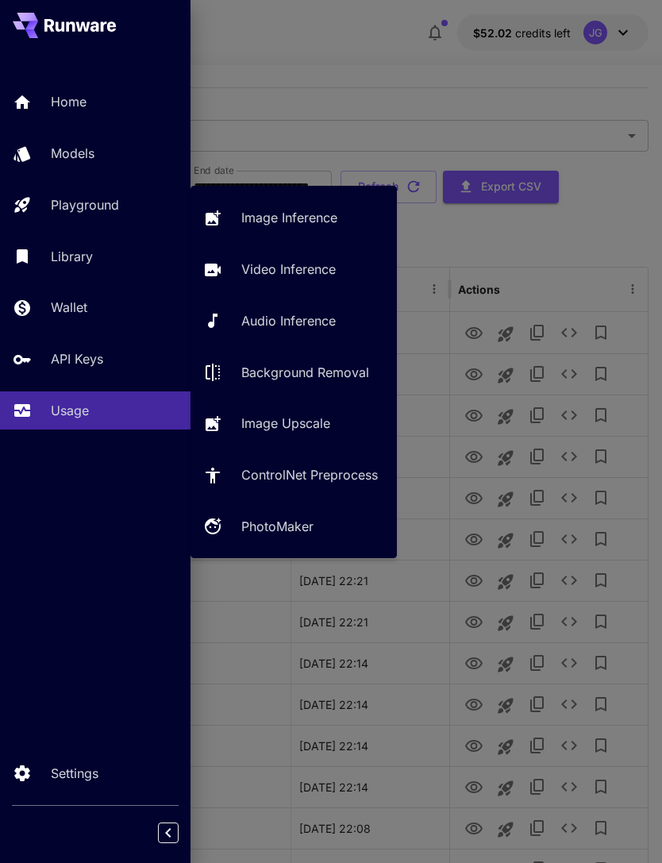
click at [299, 274] on p "Video Inference" at bounding box center [288, 269] width 94 height 19
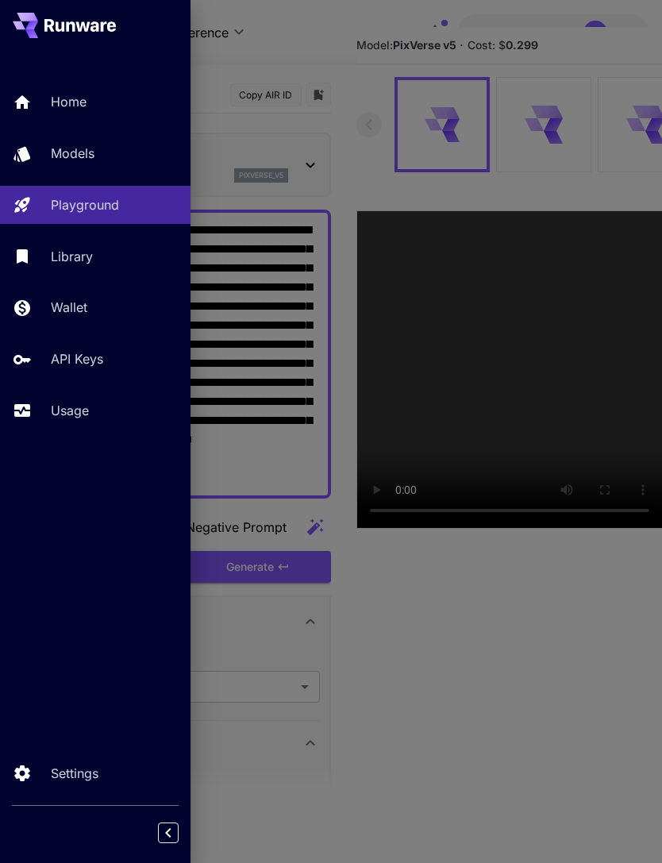
click at [339, 39] on div at bounding box center [331, 431] width 662 height 863
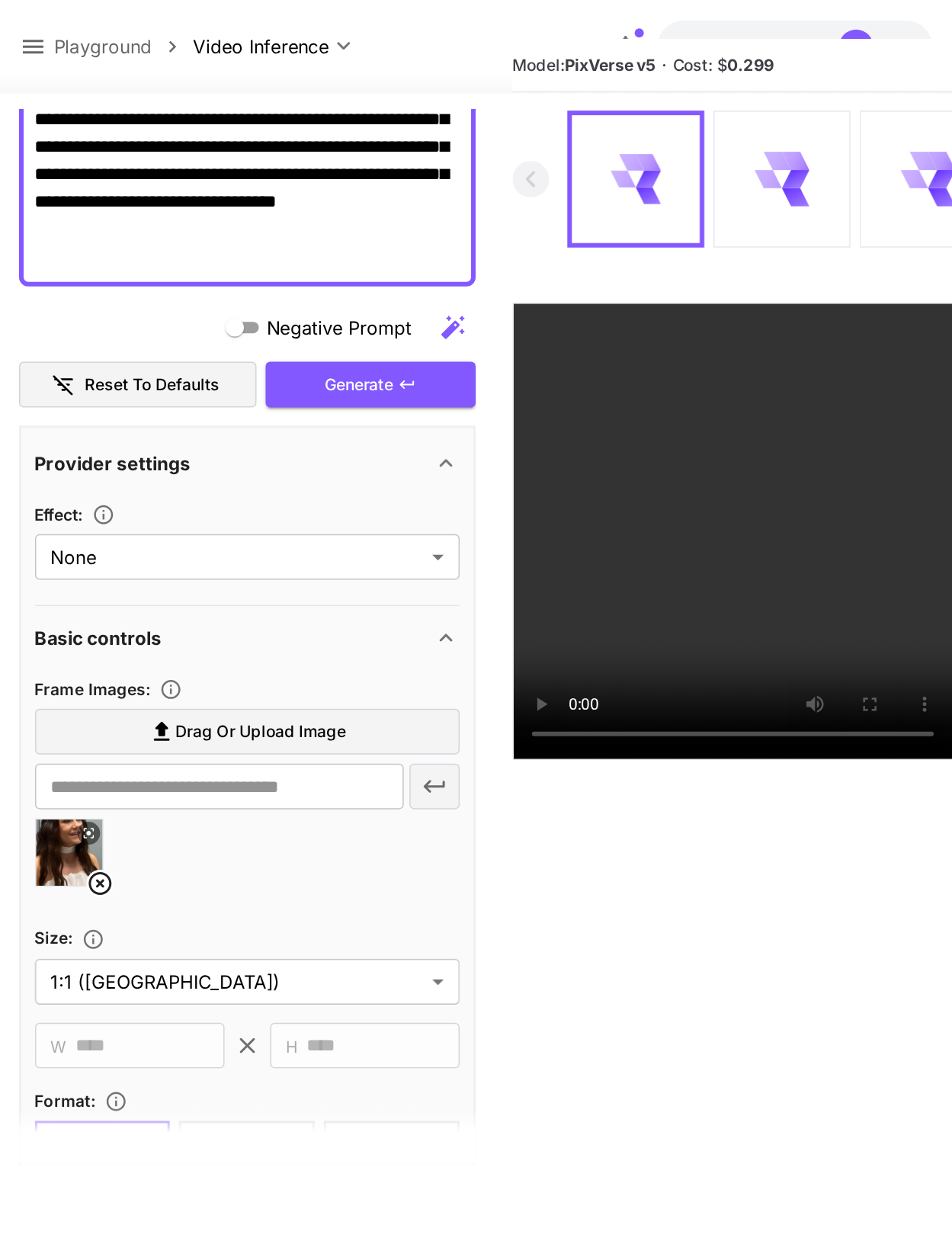
scroll to position [298, 0]
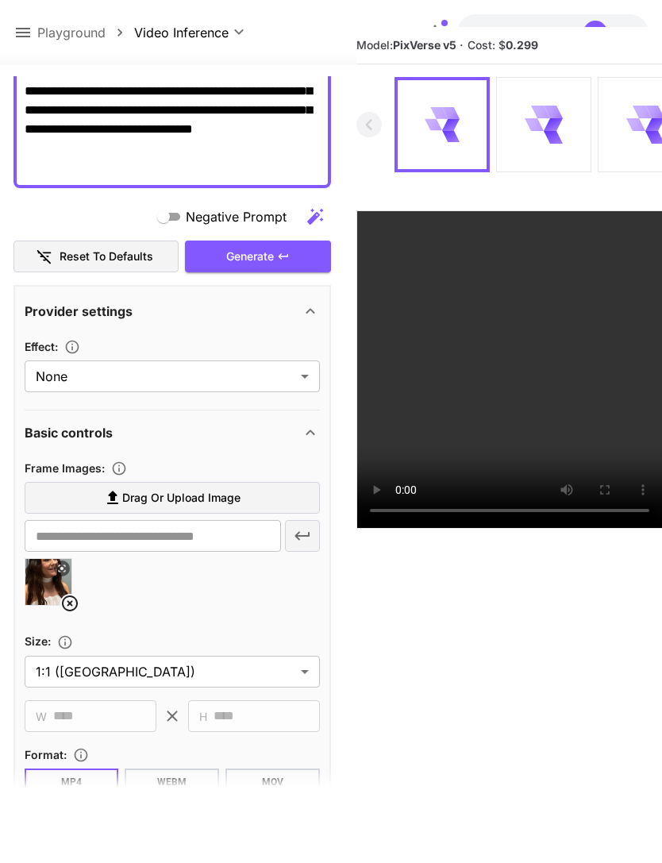
click at [71, 596] on icon at bounding box center [70, 603] width 16 height 16
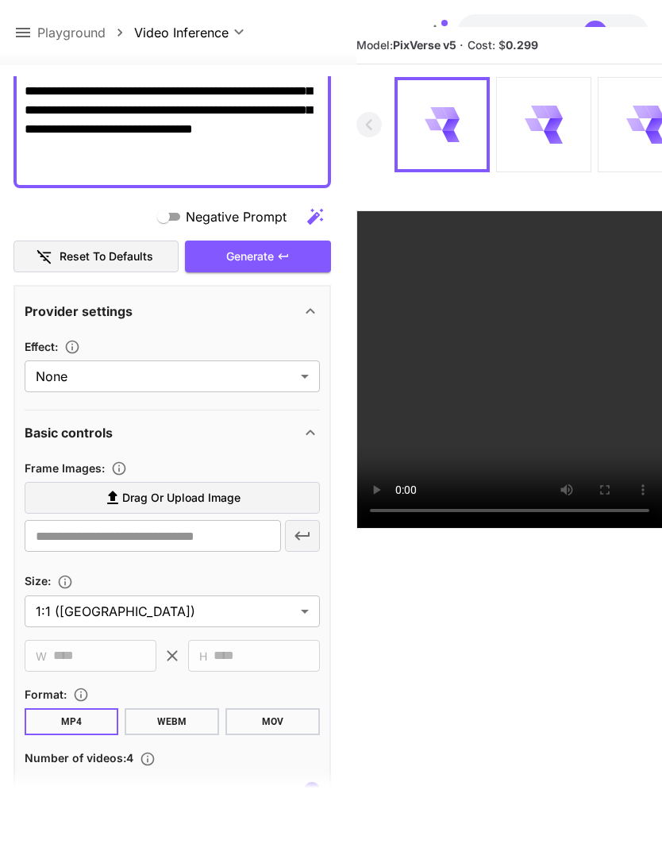
click at [214, 490] on span "Drag or upload image" at bounding box center [181, 498] width 118 height 20
click at [0, 0] on input "Drag or upload image" at bounding box center [0, 0] width 0 height 0
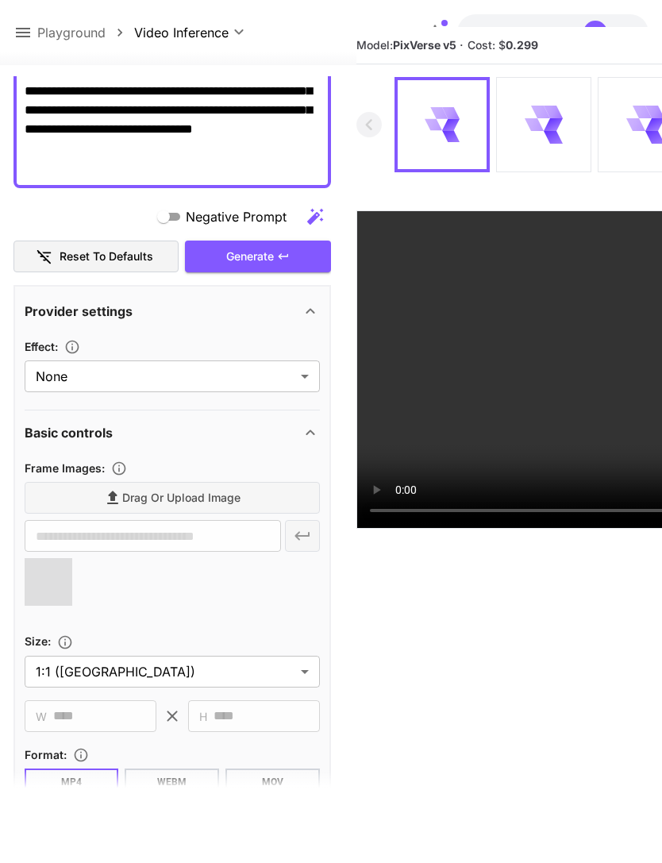
type input "**********"
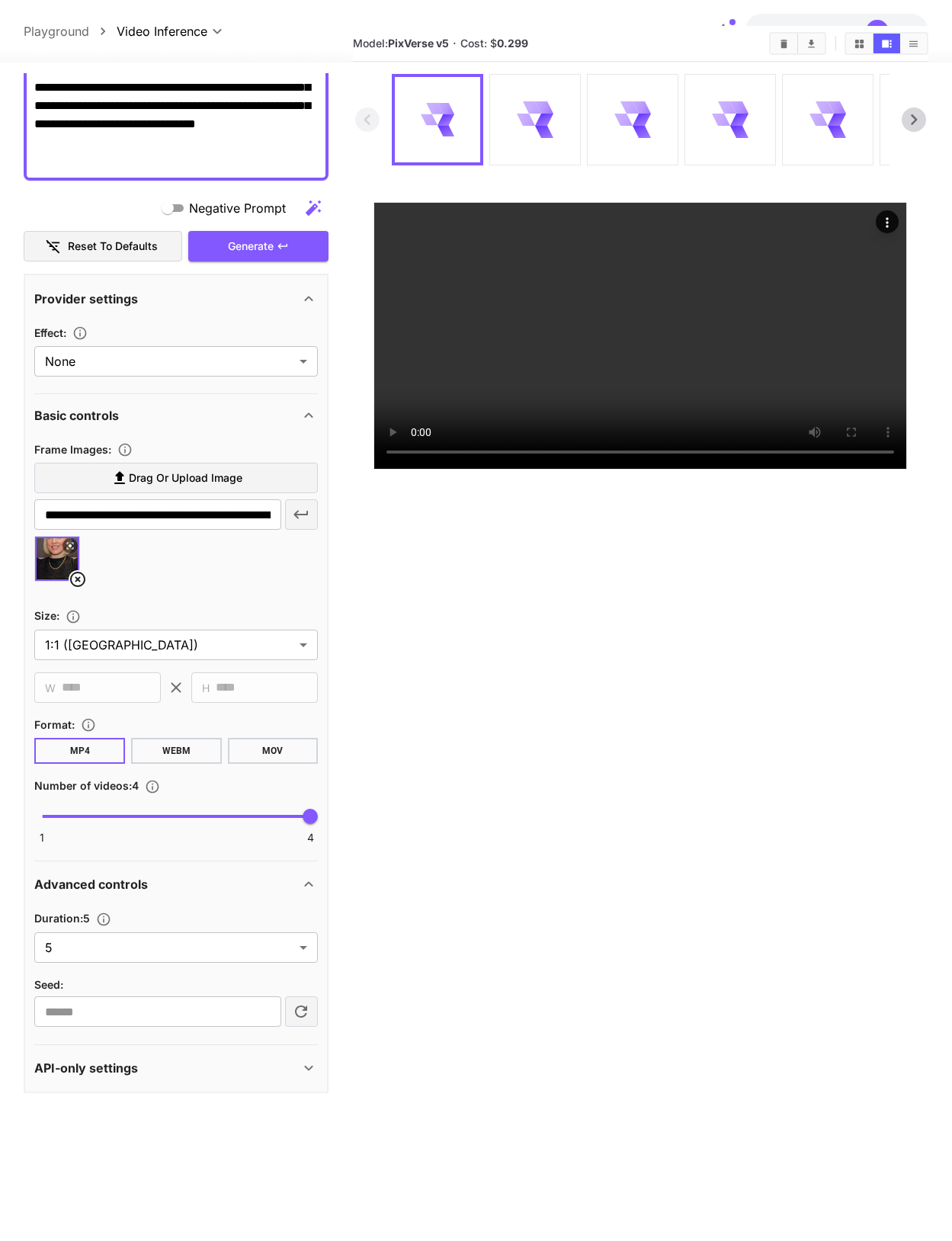
scroll to position [261, 0]
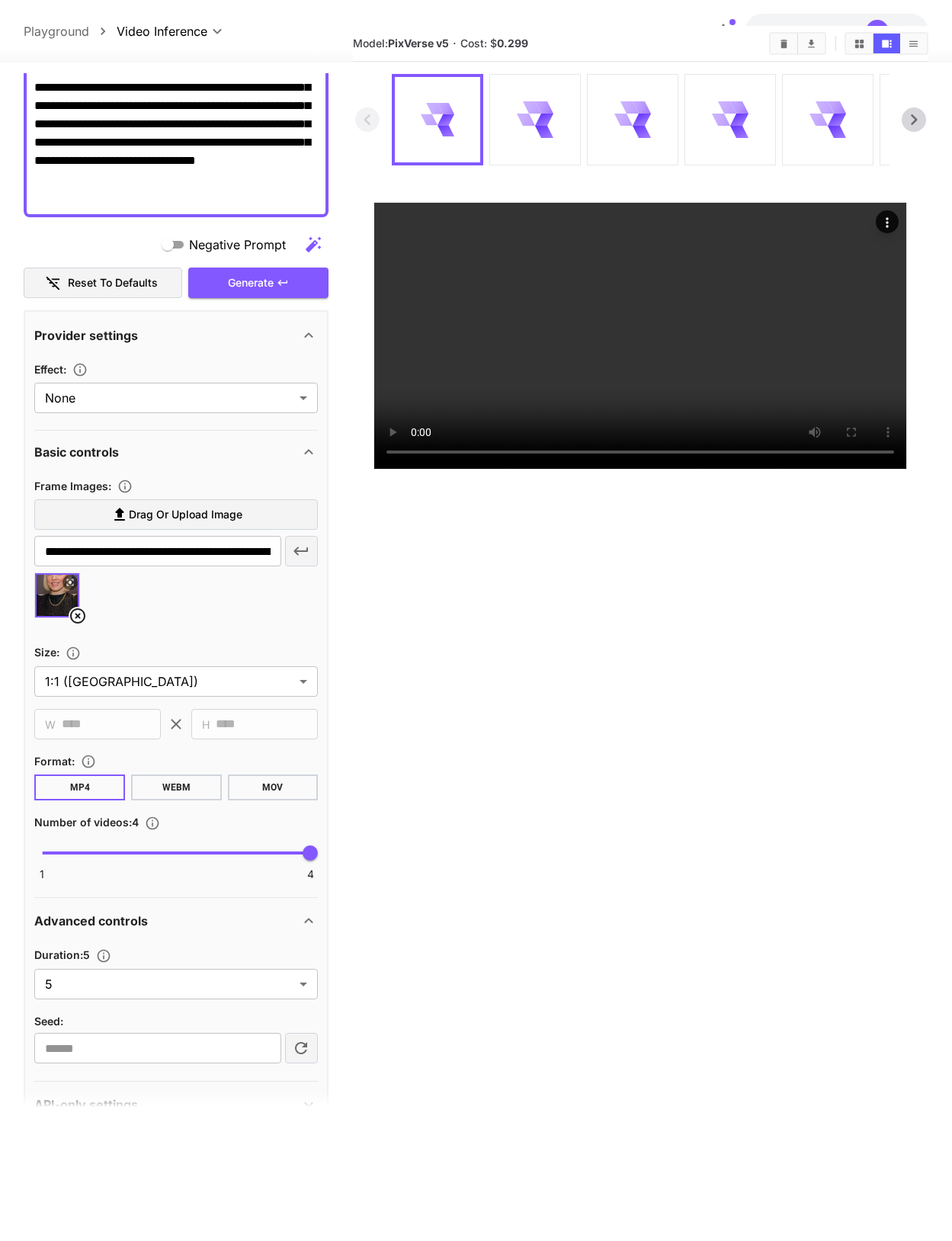
click at [279, 296] on div "Generate" at bounding box center [258, 283] width 140 height 32
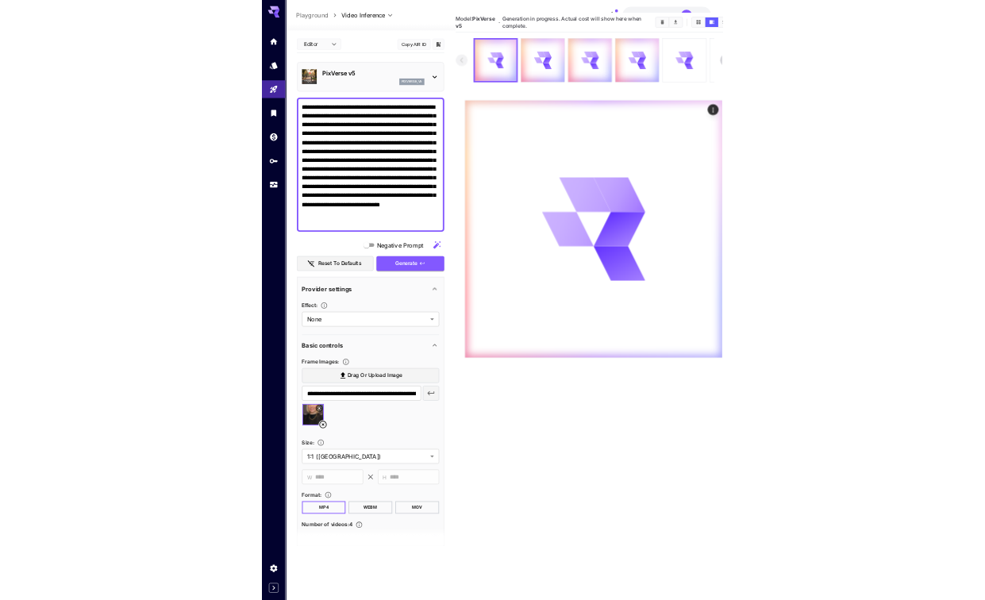
scroll to position [269, 0]
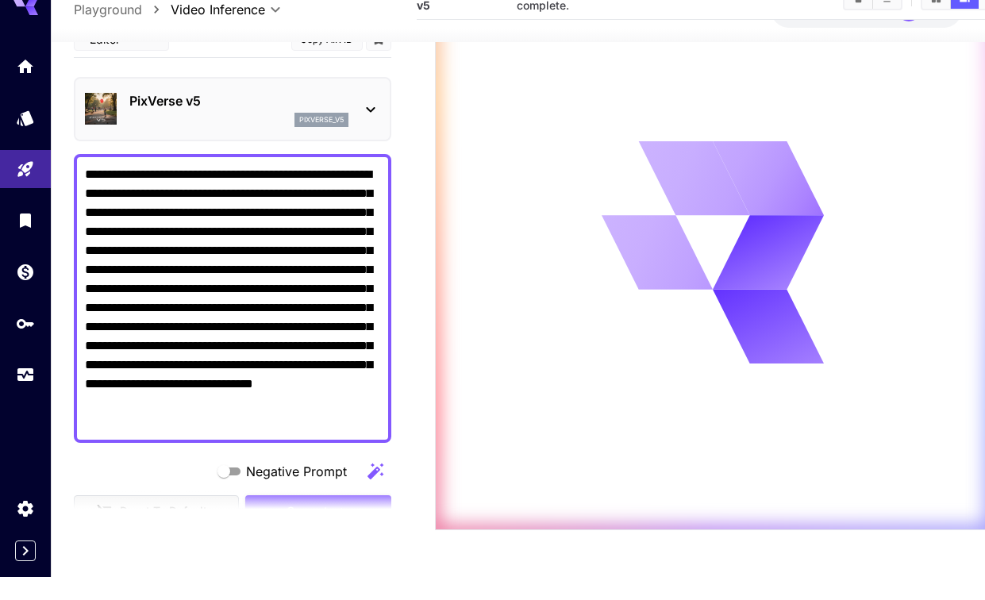
click at [31, 404] on div at bounding box center [25, 300] width 51 height 600
click at [25, 394] on link at bounding box center [25, 398] width 51 height 39
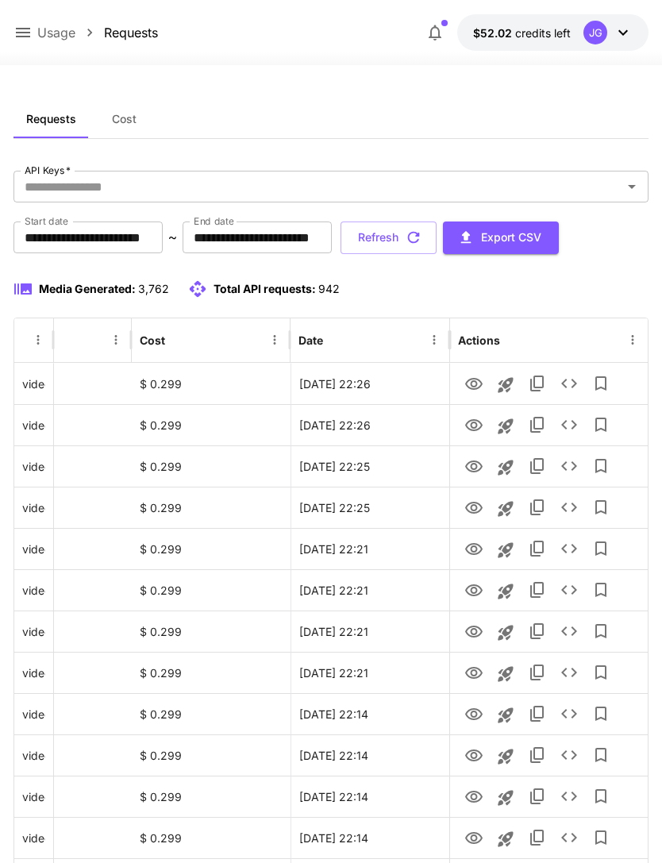
scroll to position [0, 81]
click at [437, 239] on button "Refresh" at bounding box center [389, 238] width 96 height 33
click at [479, 511] on icon "View" at bounding box center [473, 508] width 17 height 12
click at [477, 467] on icon "View" at bounding box center [473, 466] width 19 height 19
click at [480, 428] on icon "View" at bounding box center [473, 425] width 17 height 12
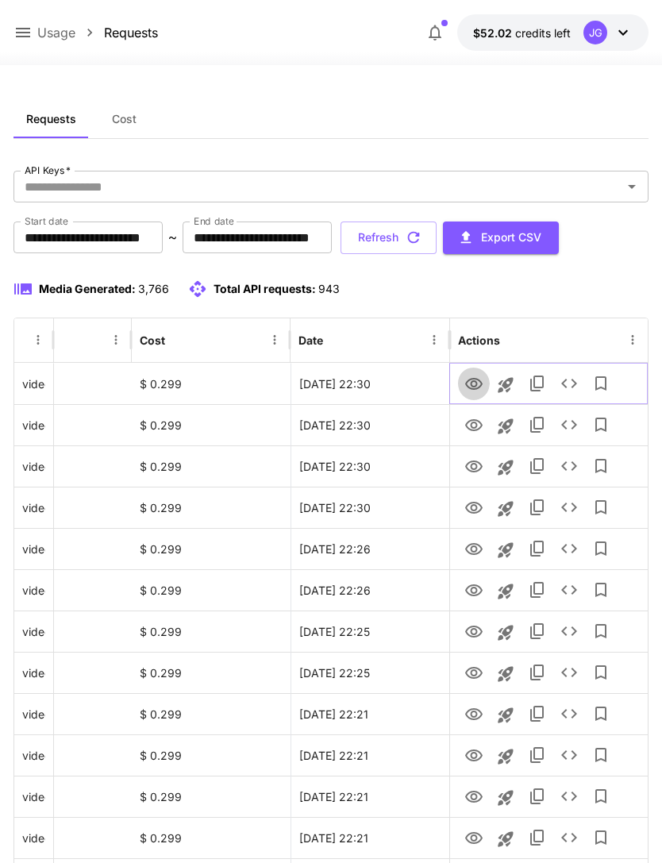
click at [477, 388] on icon "View" at bounding box center [473, 384] width 17 height 12
click at [30, 25] on icon at bounding box center [22, 32] width 19 height 19
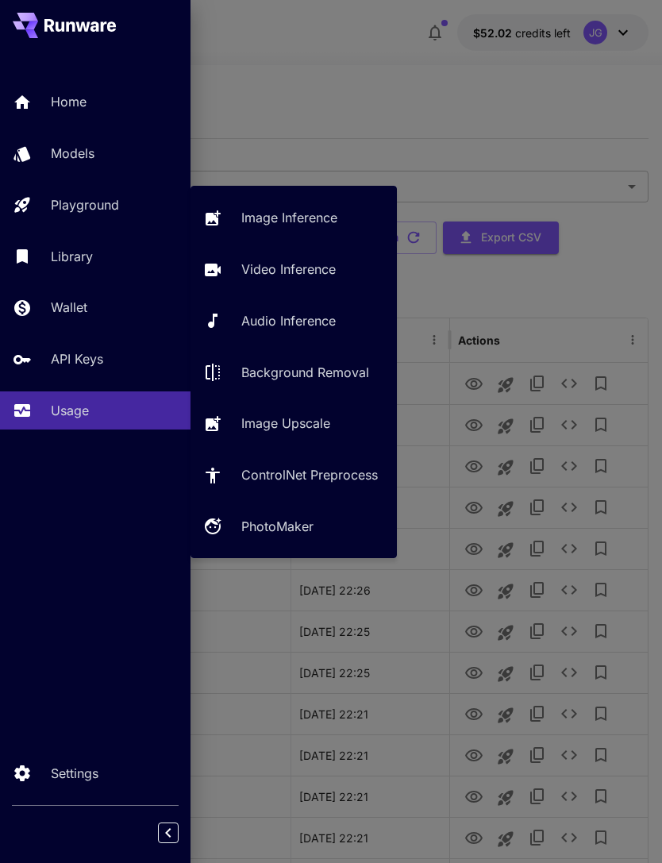
click at [296, 271] on p "Video Inference" at bounding box center [288, 269] width 94 height 19
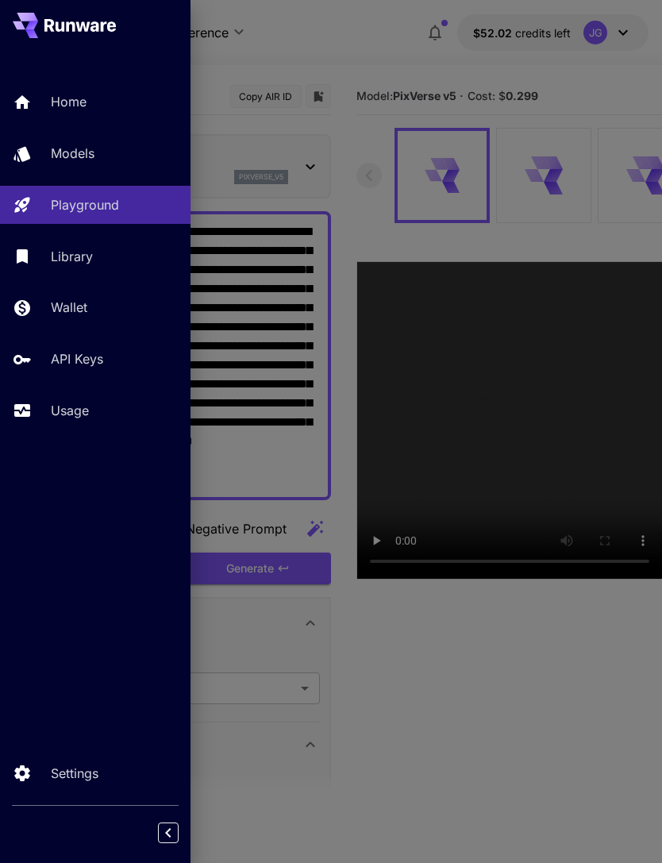
click at [345, 60] on div at bounding box center [331, 431] width 662 height 863
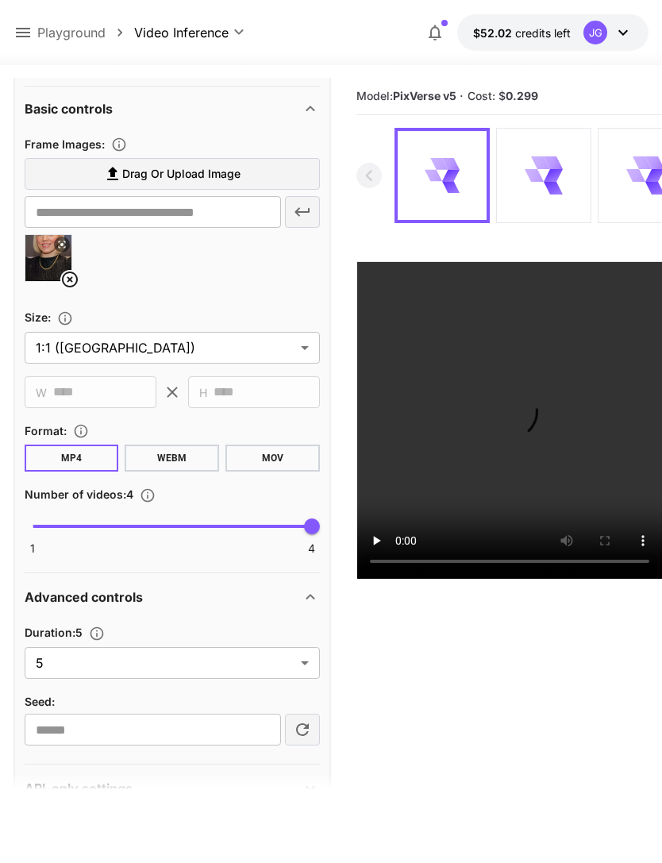
scroll to position [634, 0]
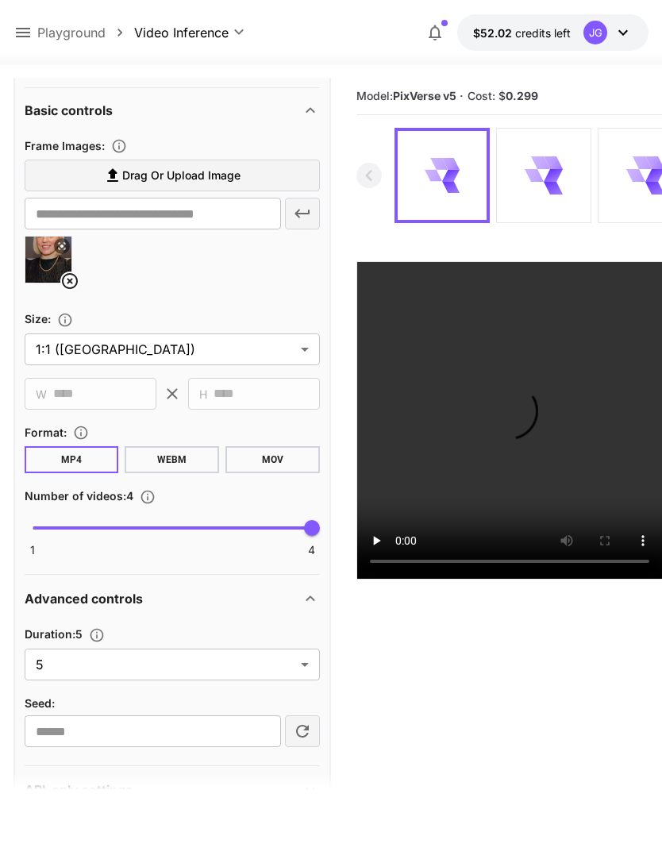
click at [308, 663] on body "**********" at bounding box center [331, 494] width 662 height 988
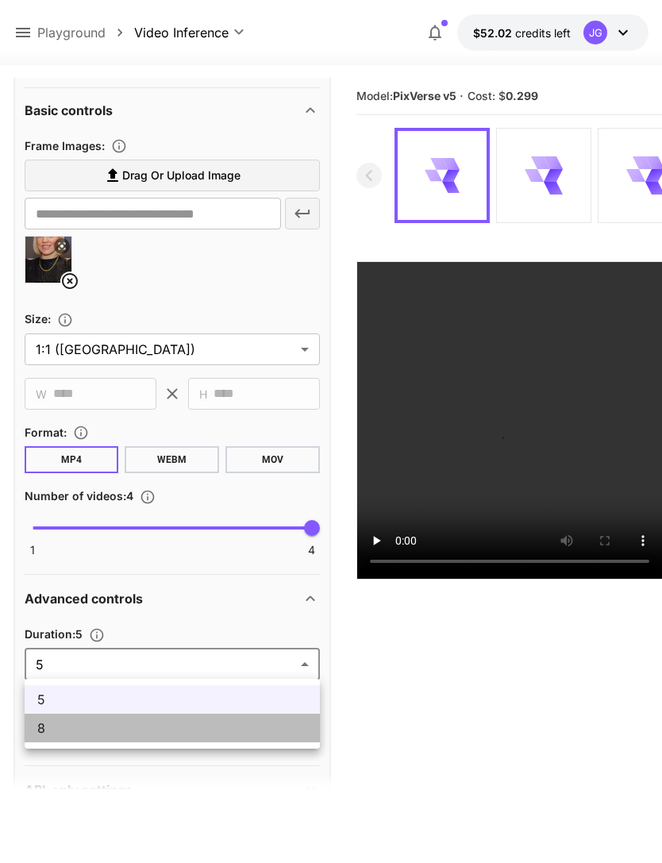
click at [247, 734] on span "8" at bounding box center [172, 728] width 270 height 19
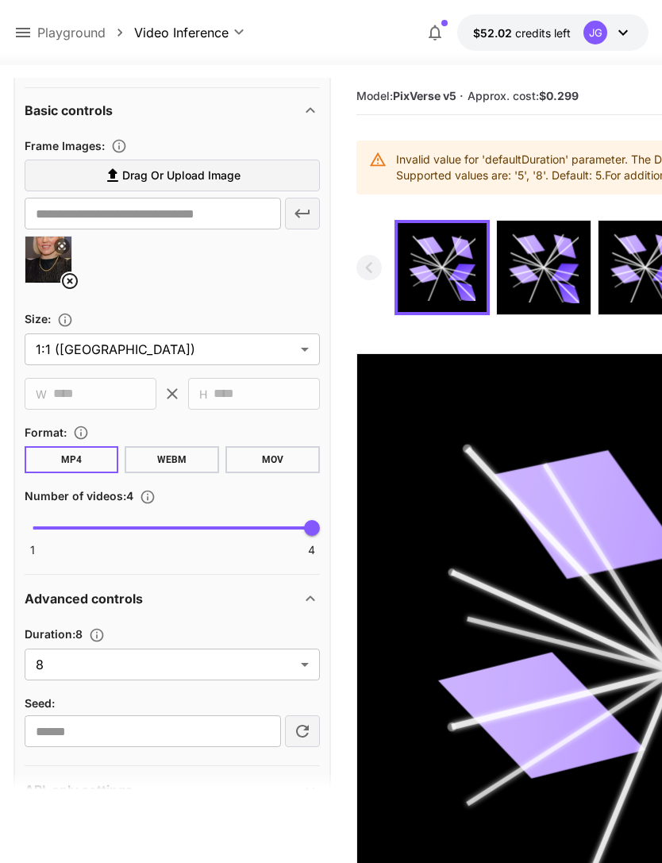
click at [311, 668] on body "**********" at bounding box center [331, 518] width 662 height 1037
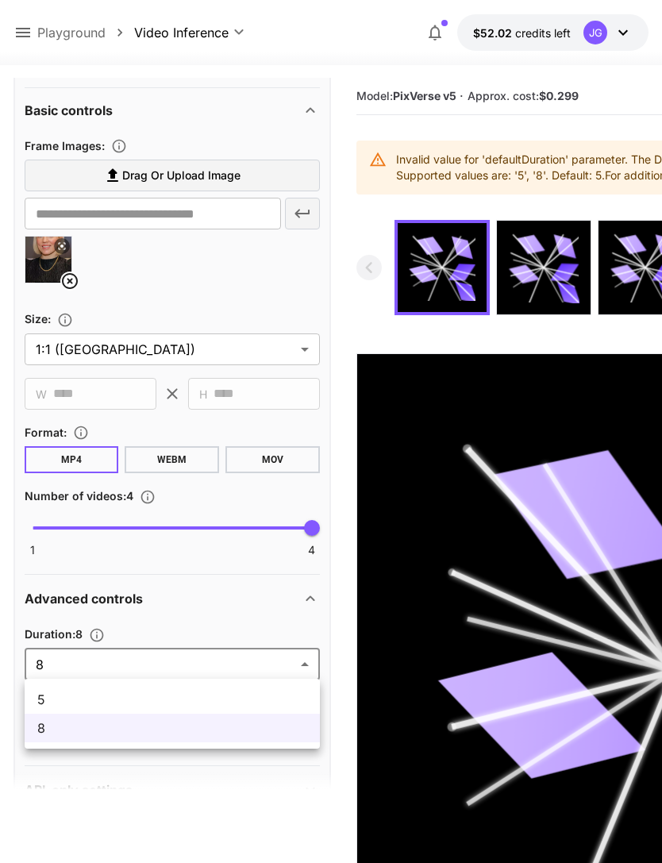
click at [264, 696] on span "5" at bounding box center [172, 699] width 270 height 19
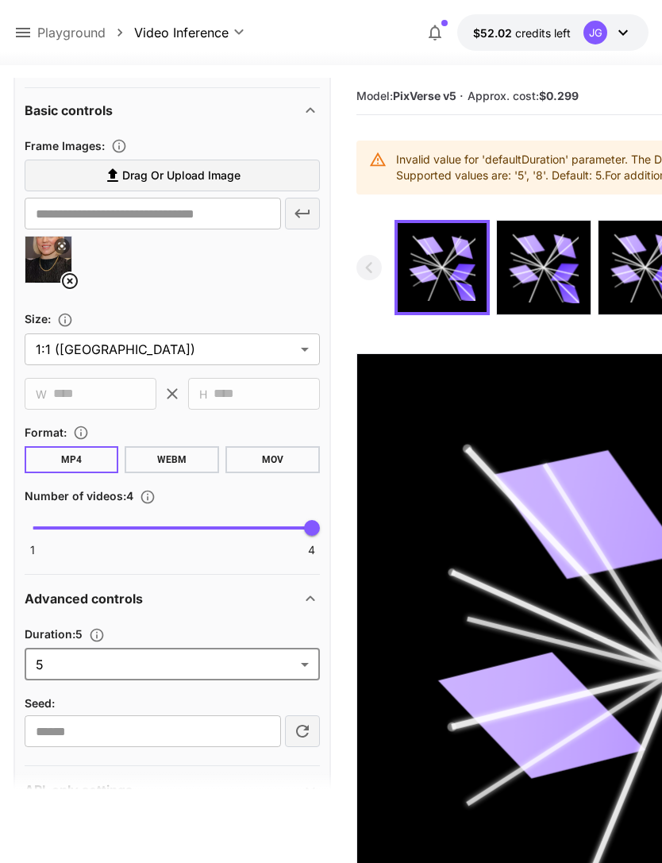
type input "*"
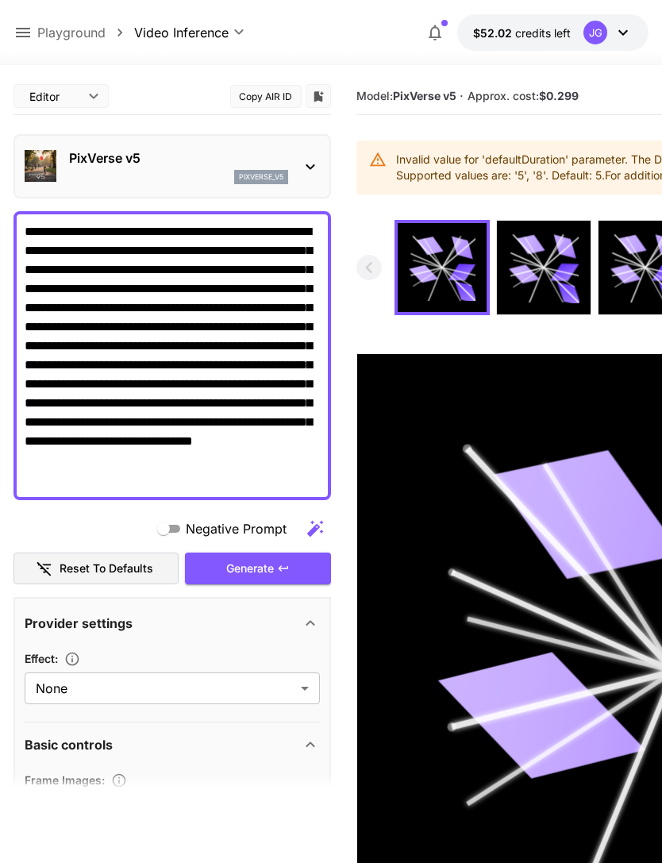
scroll to position [0, 0]
click at [31, 25] on icon at bounding box center [22, 32] width 19 height 19
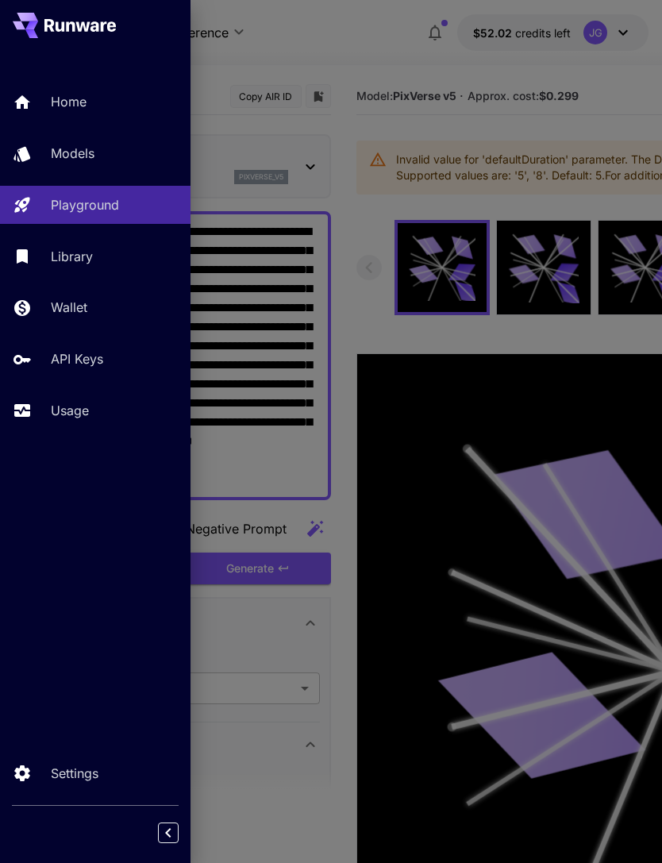
click at [91, 398] on link "Usage" at bounding box center [95, 410] width 191 height 39
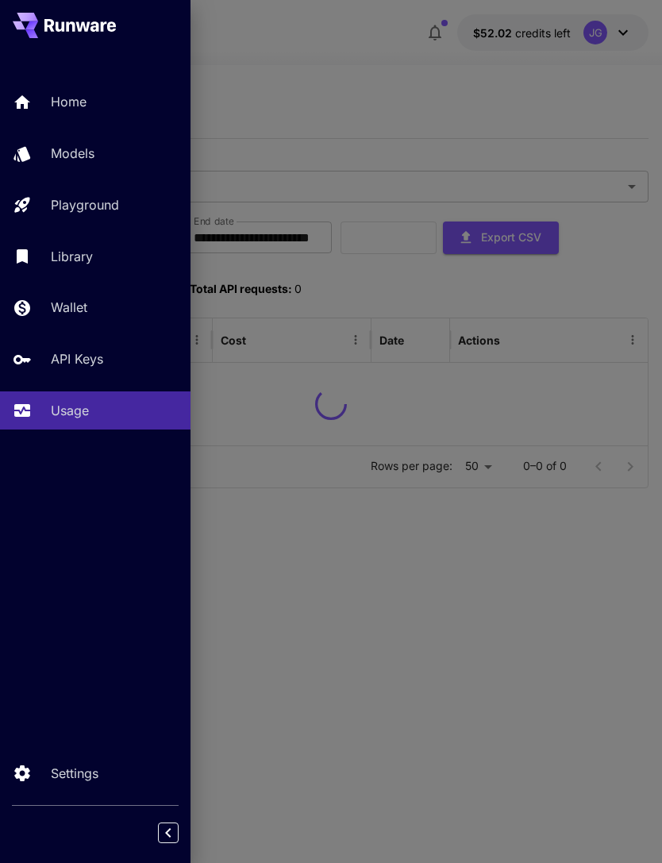
click at [347, 66] on div at bounding box center [331, 431] width 662 height 863
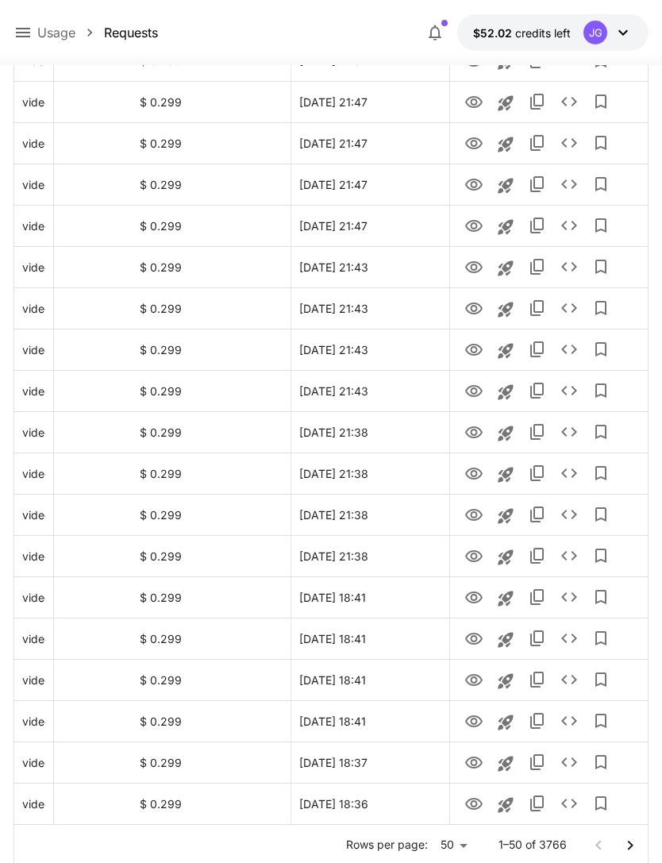
scroll to position [0, 81]
click at [634, 850] on icon "Go to next page" at bounding box center [630, 845] width 19 height 19
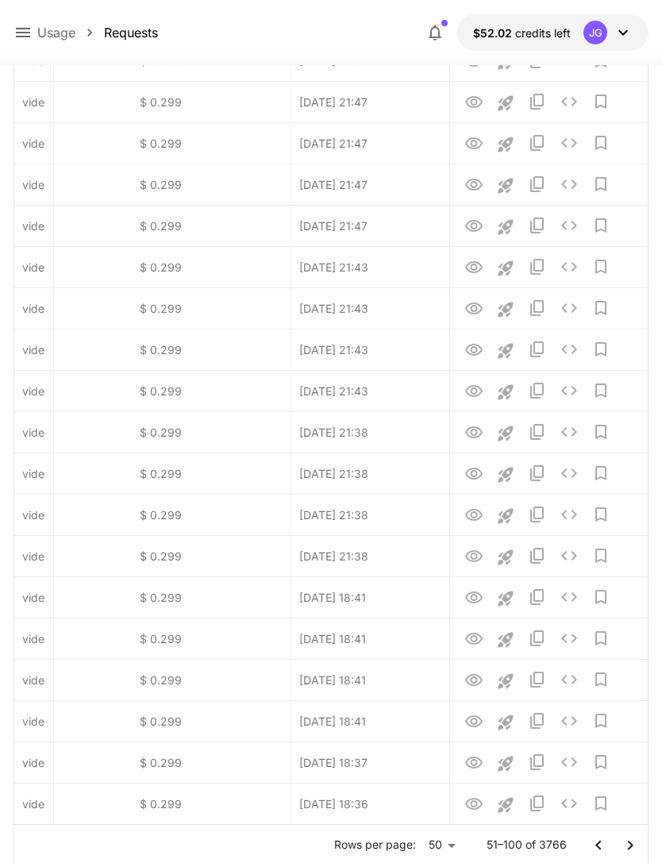
click at [633, 850] on icon "Go to next page" at bounding box center [630, 845] width 19 height 19
click at [630, 852] on icon "Go to next page" at bounding box center [630, 845] width 19 height 19
click at [630, 851] on icon "Go to next page" at bounding box center [630, 845] width 19 height 19
click at [630, 849] on icon "Go to next page" at bounding box center [630, 845] width 19 height 19
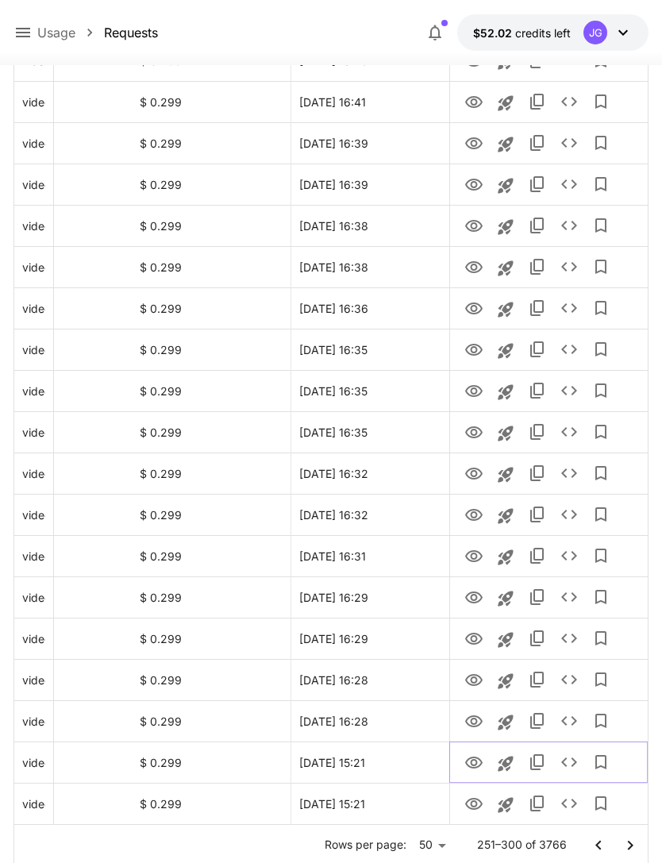
click at [509, 764] on icon "Launch in playground" at bounding box center [505, 763] width 19 height 19
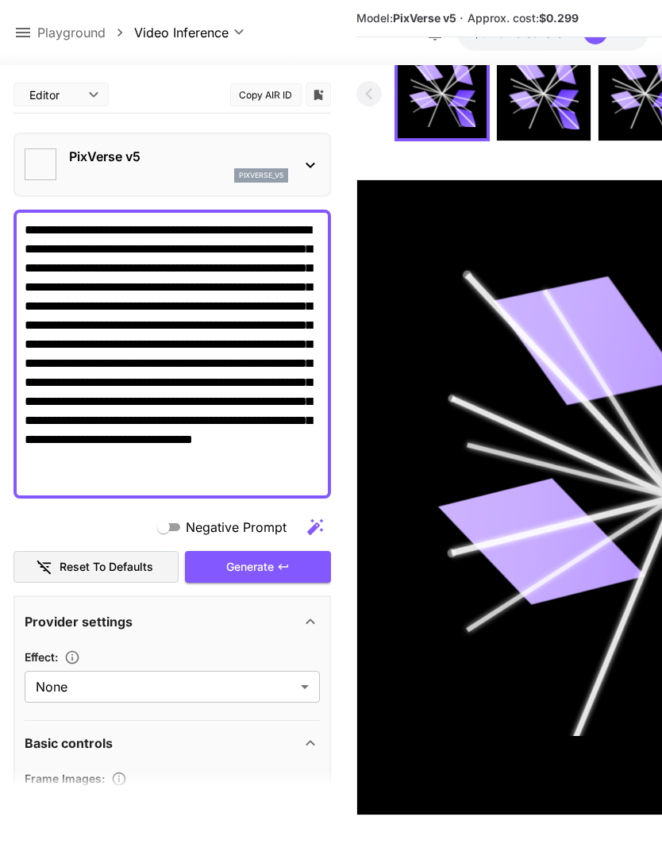
scroll to position [125, 0]
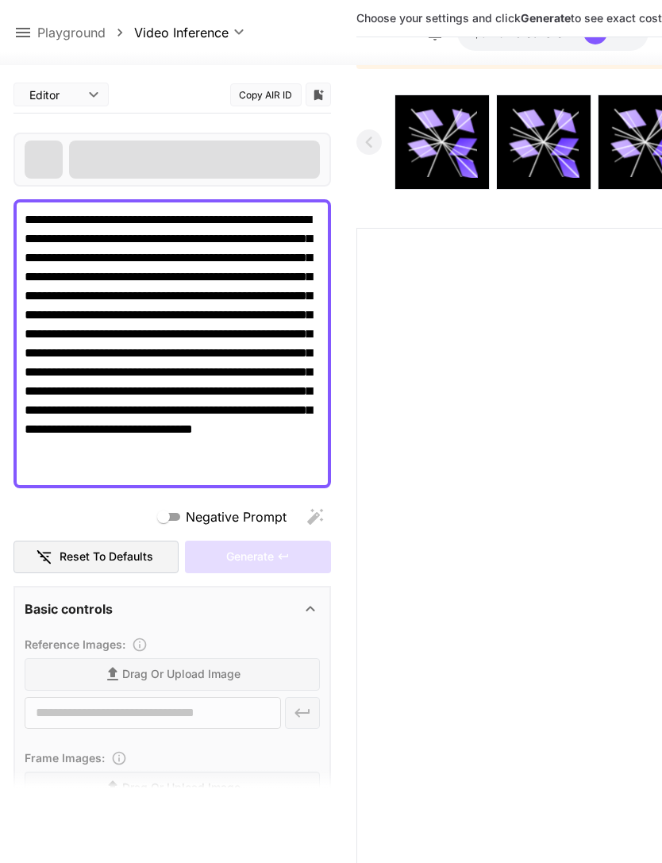
type input "**********"
type input "***"
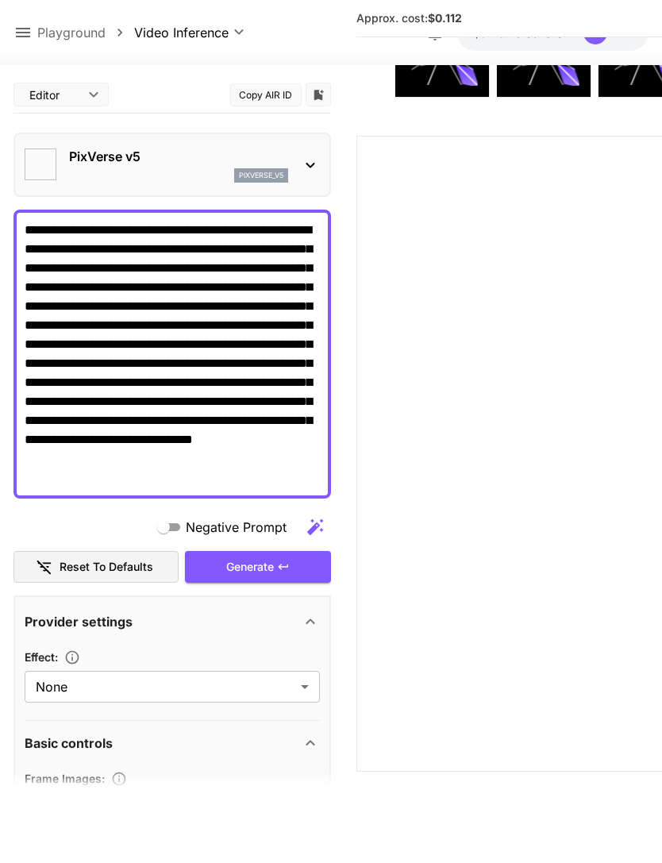
type input "**********"
type input "****"
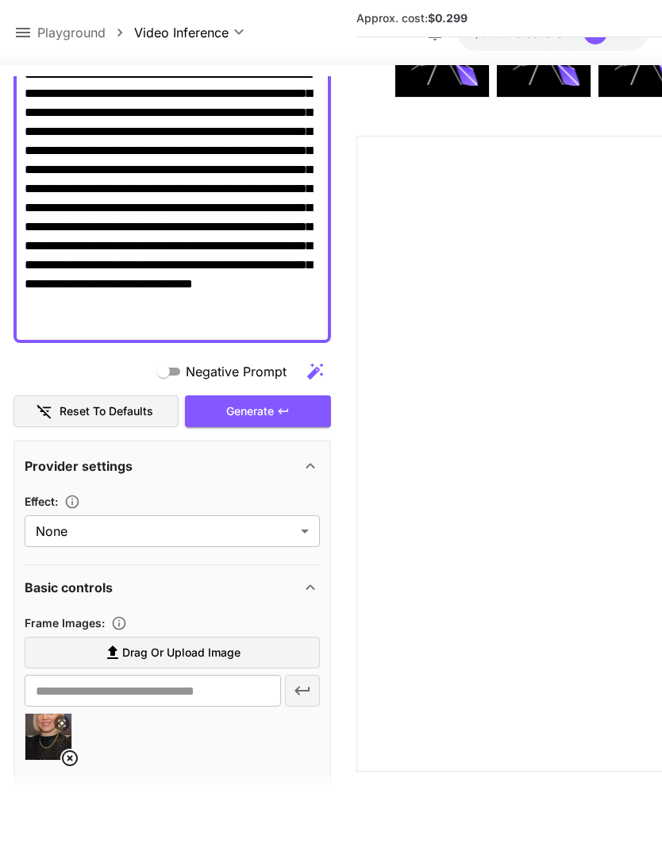
scroll to position [131, 0]
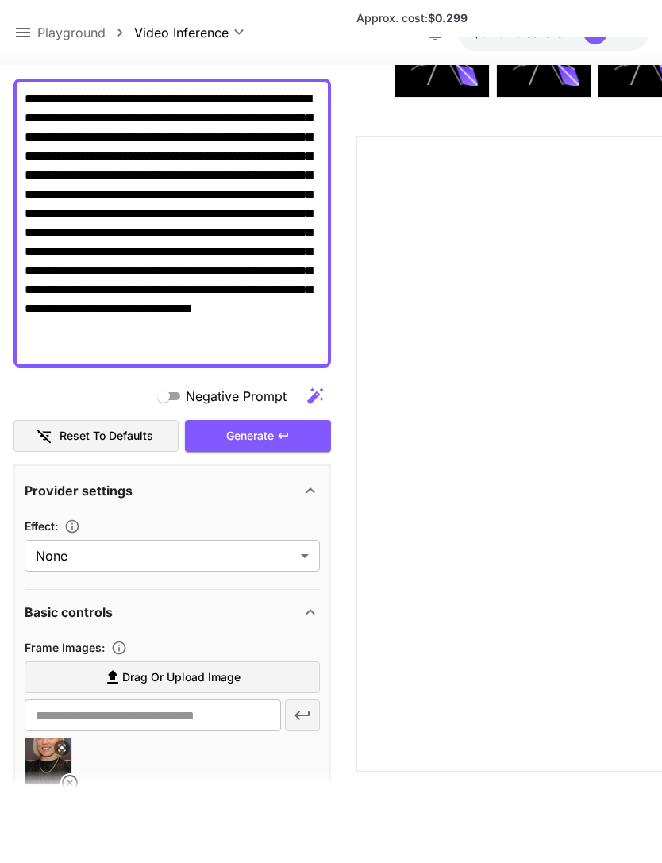
click at [270, 434] on div "Generate" at bounding box center [258, 436] width 146 height 33
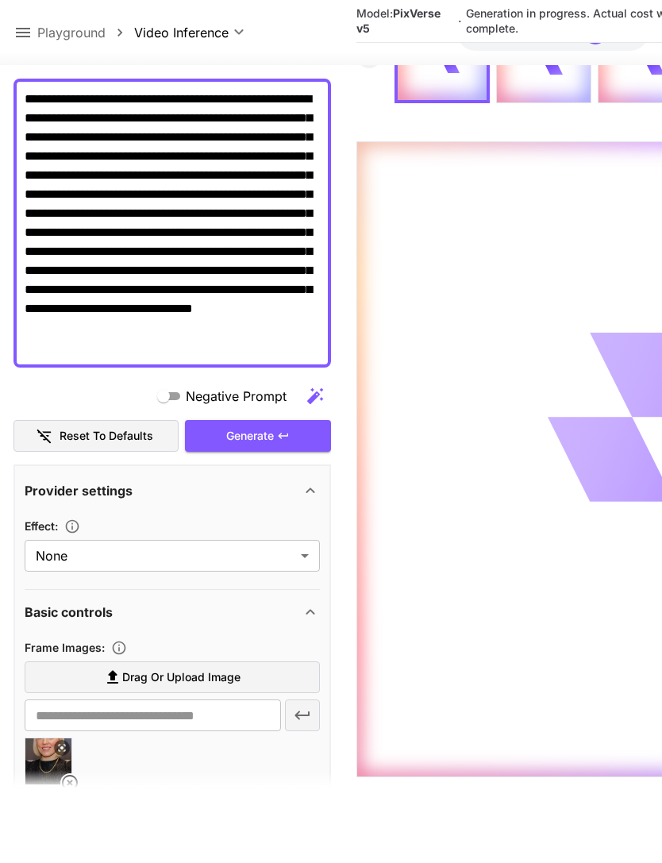
click at [33, 23] on div "**********" at bounding box center [133, 33] width 241 height 20
click at [25, 23] on icon at bounding box center [22, 32] width 19 height 19
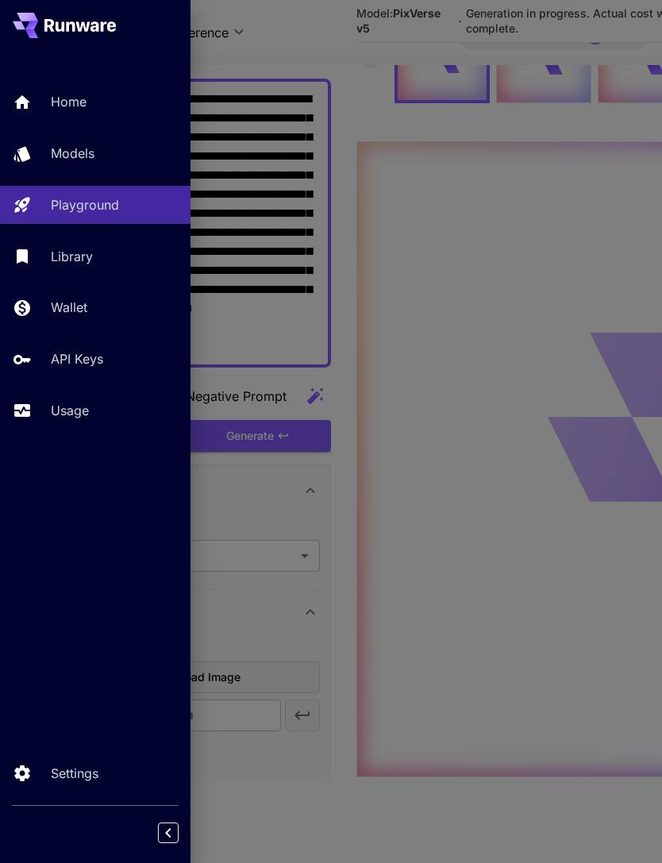
click at [83, 418] on p "Usage" at bounding box center [70, 410] width 38 height 19
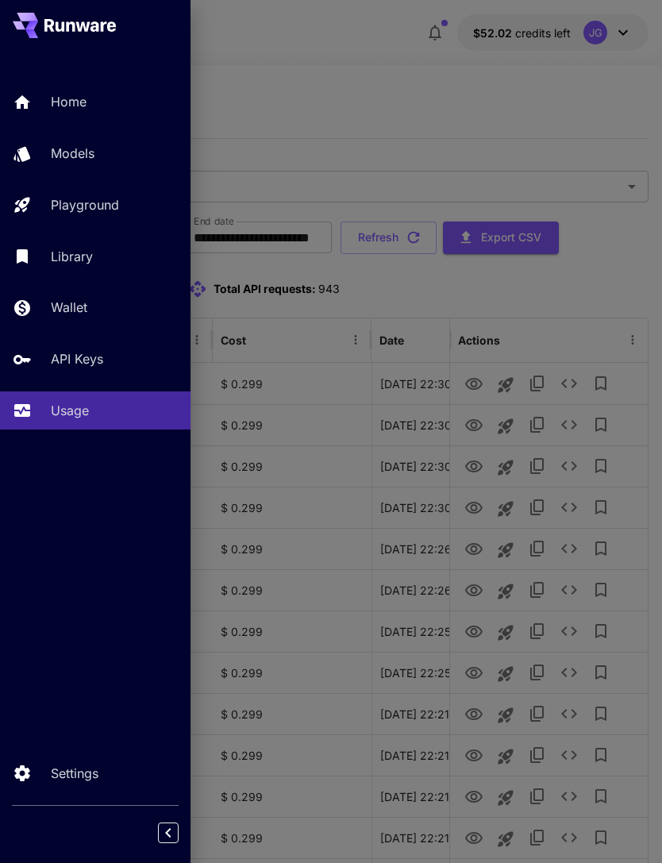
click at [515, 103] on div at bounding box center [331, 431] width 662 height 863
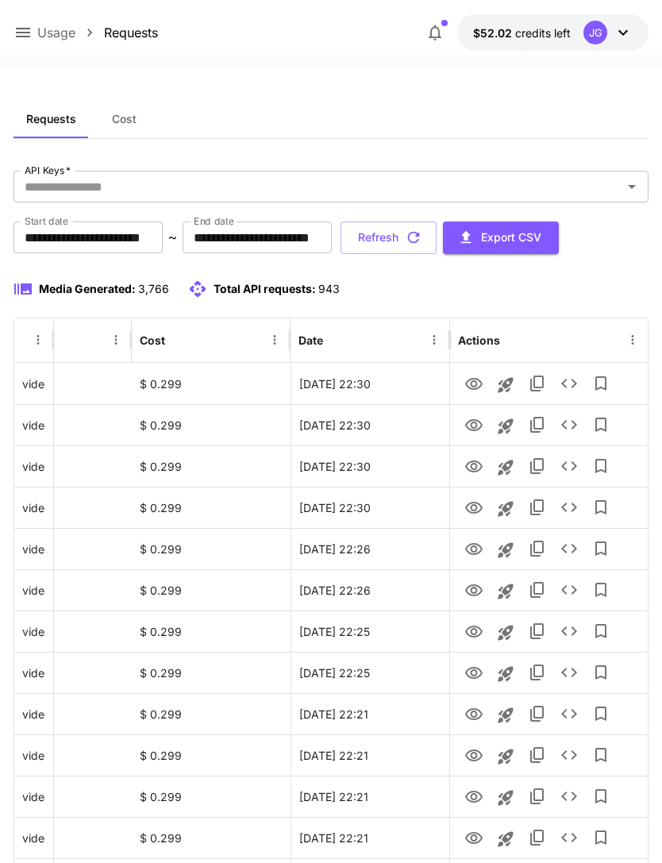
scroll to position [0, 81]
click at [437, 243] on button "Refresh" at bounding box center [389, 238] width 96 height 33
click at [476, 510] on icon "View" at bounding box center [473, 508] width 17 height 12
click at [476, 469] on icon "View" at bounding box center [473, 466] width 19 height 19
click at [476, 430] on icon "View" at bounding box center [473, 425] width 17 height 12
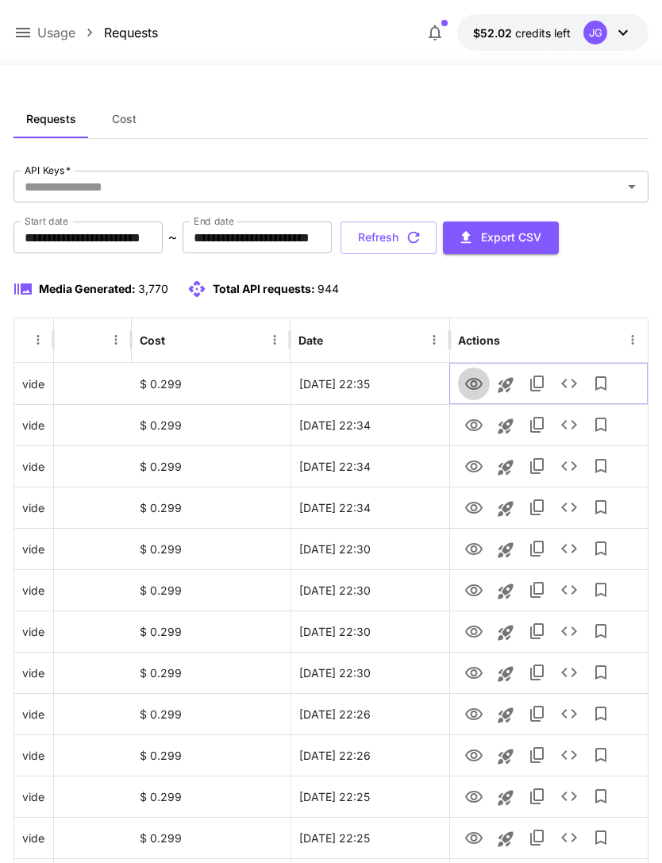
click at [476, 386] on icon "View" at bounding box center [473, 384] width 17 height 12
click at [30, 28] on icon at bounding box center [22, 32] width 19 height 19
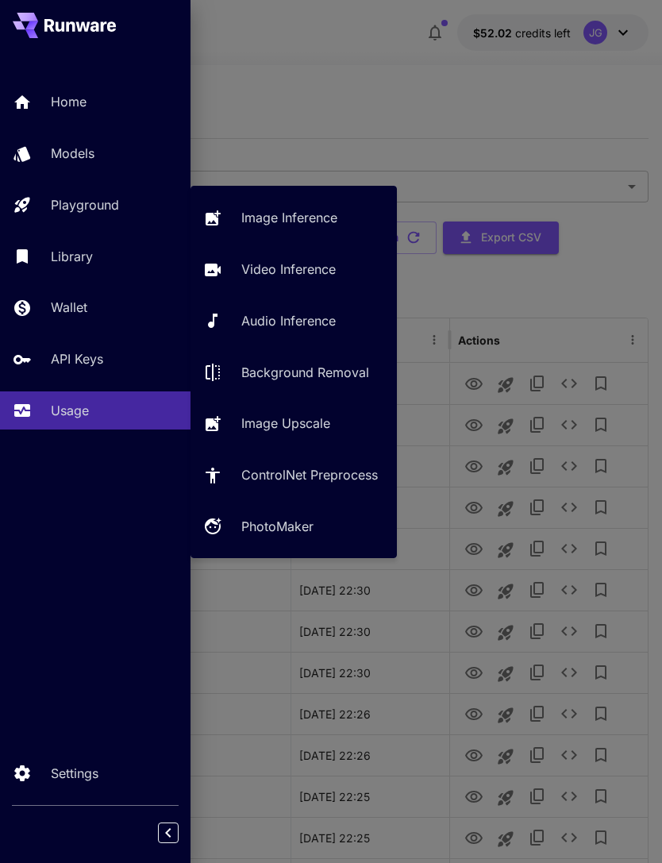
click at [302, 273] on p "Video Inference" at bounding box center [288, 269] width 94 height 19
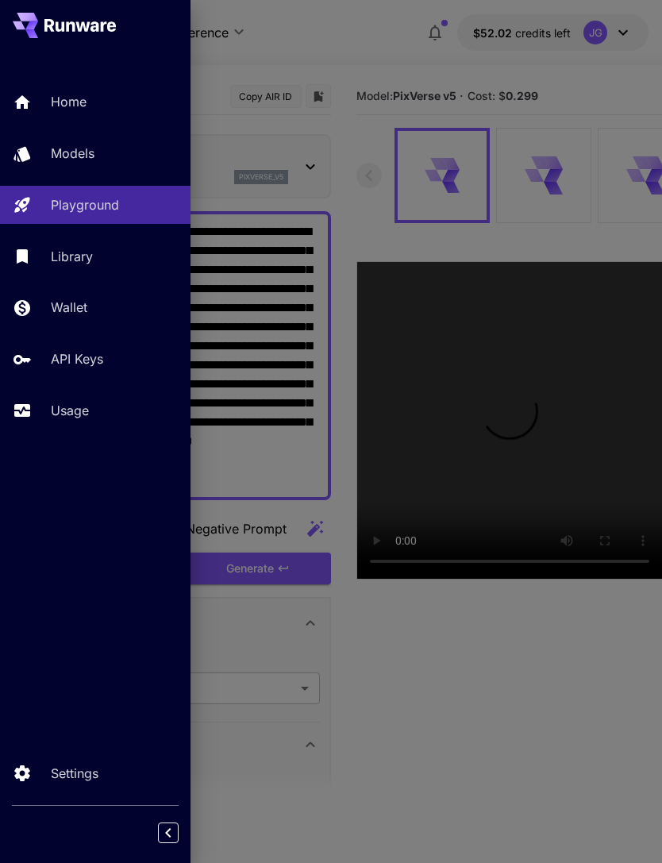
click at [367, 57] on div at bounding box center [331, 431] width 662 height 863
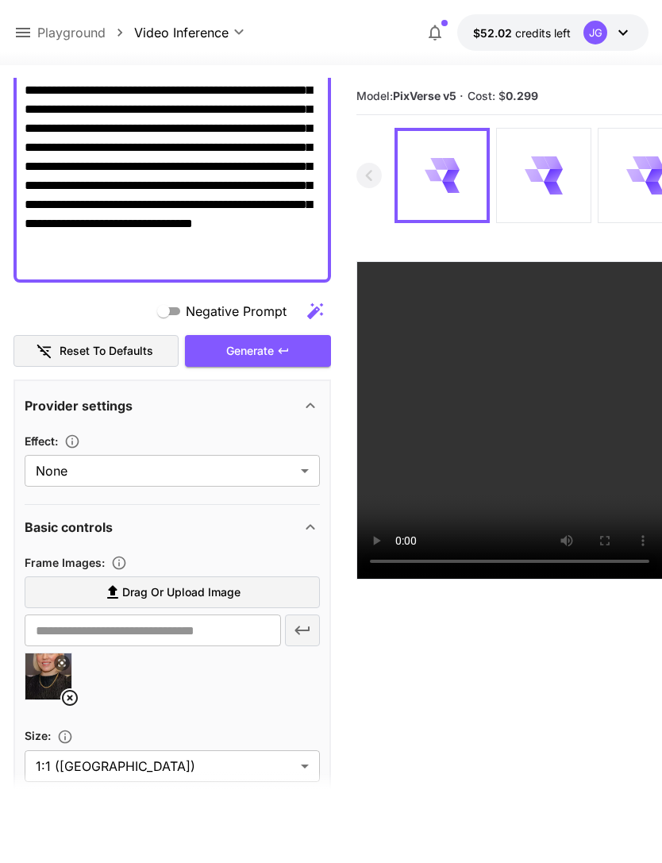
scroll to position [223, 0]
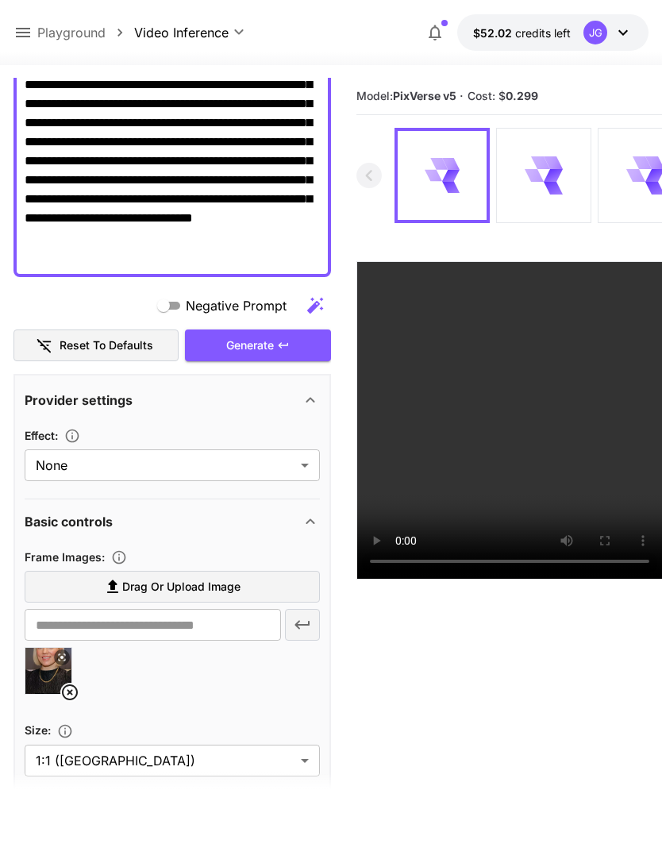
click at [70, 692] on icon at bounding box center [70, 692] width 16 height 16
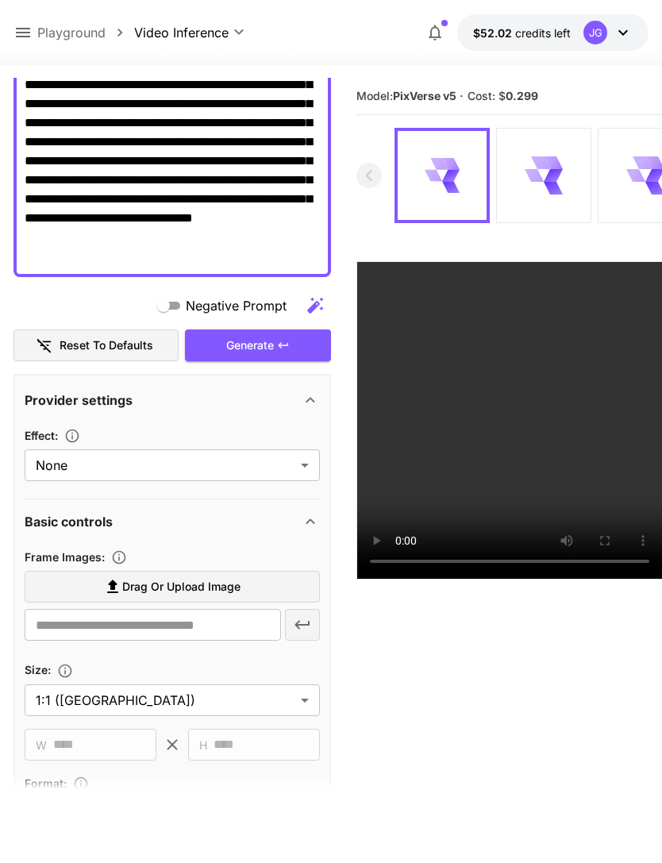
click at [209, 586] on span "Drag or upload image" at bounding box center [181, 587] width 118 height 20
click at [0, 0] on input "Drag or upload image" at bounding box center [0, 0] width 0 height 0
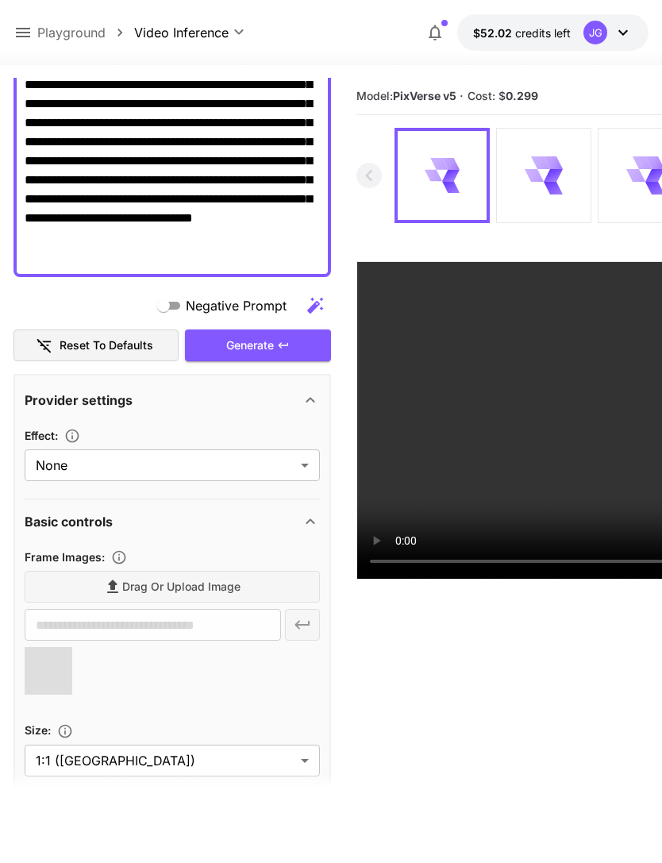
type input "**********"
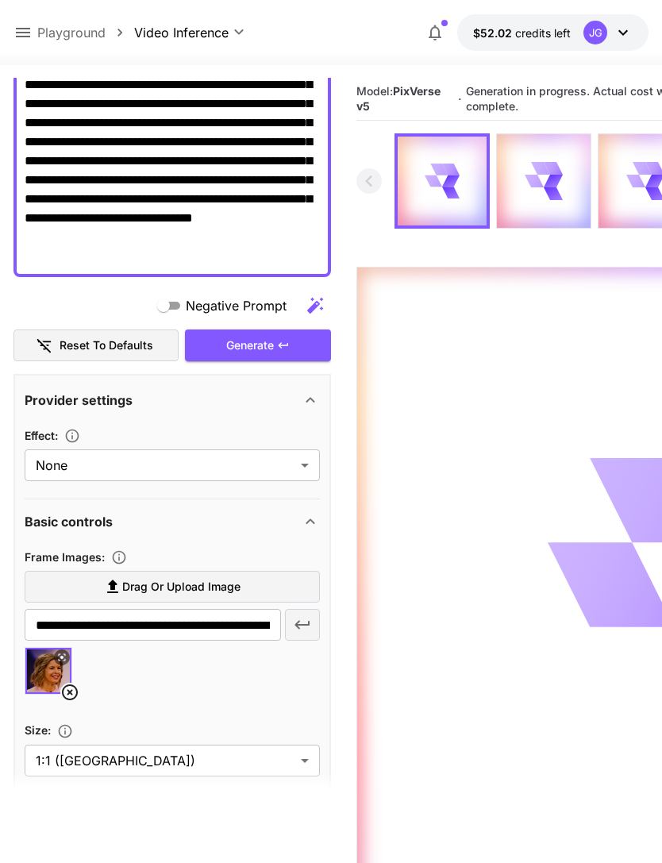
click at [28, 37] on icon at bounding box center [23, 33] width 14 height 10
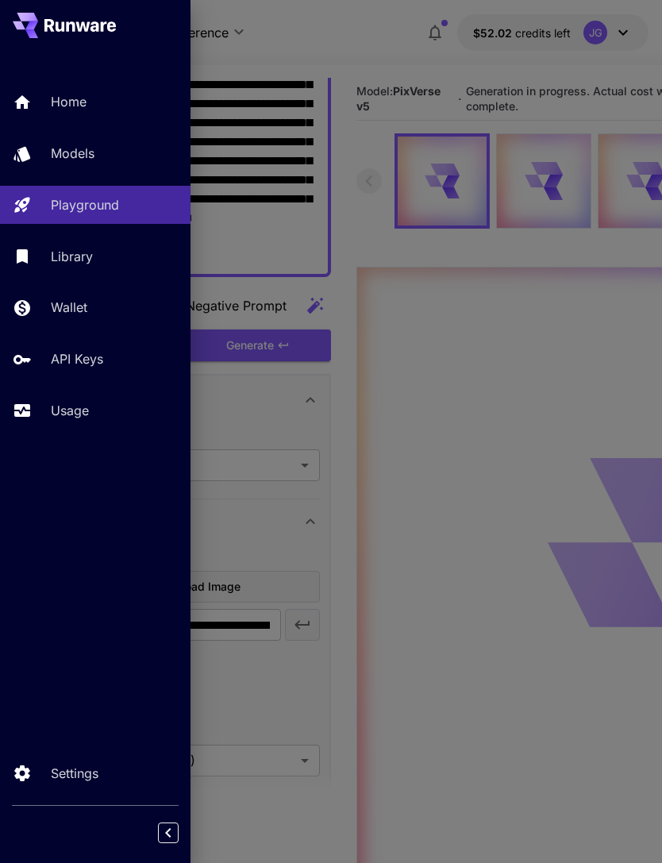
click at [87, 409] on p "Usage" at bounding box center [70, 410] width 38 height 19
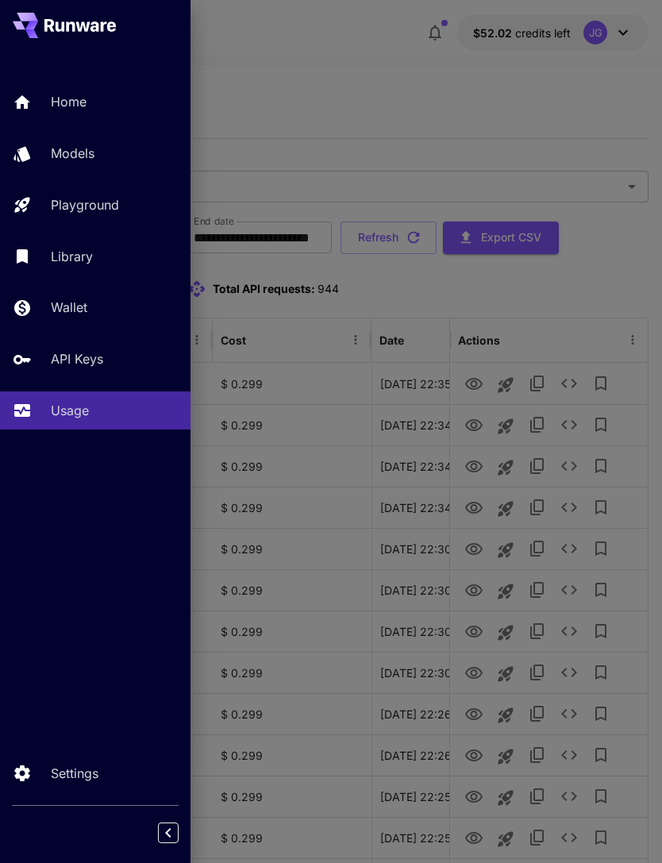
click at [363, 87] on div at bounding box center [331, 431] width 662 height 863
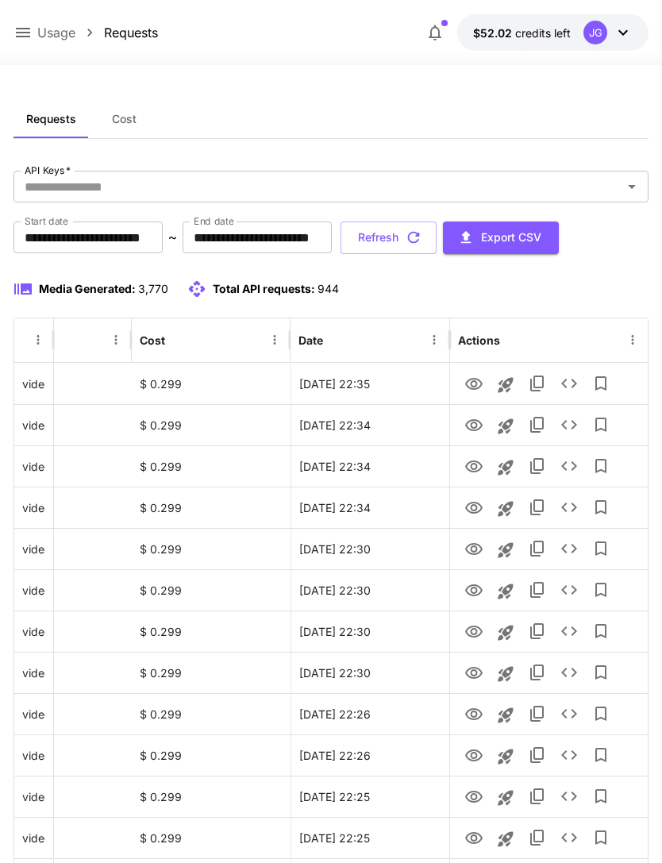
scroll to position [0, 81]
click at [437, 239] on button "Refresh" at bounding box center [389, 238] width 96 height 33
click at [476, 383] on icon "View" at bounding box center [473, 384] width 17 height 12
click at [422, 232] on icon "button" at bounding box center [413, 237] width 17 height 17
click at [437, 235] on button "Refresh" at bounding box center [389, 238] width 96 height 33
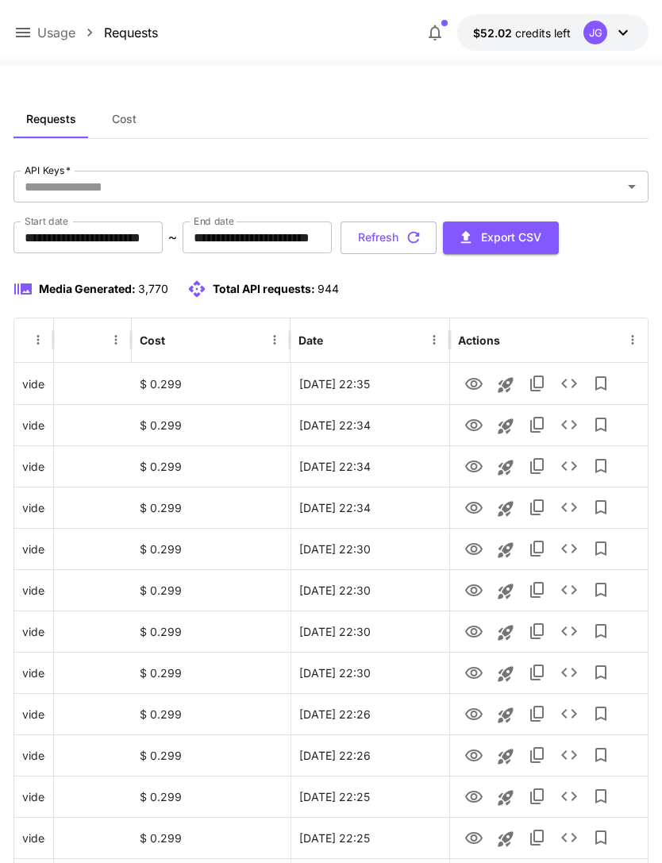
click at [422, 245] on icon "button" at bounding box center [413, 237] width 17 height 17
click at [477, 426] on icon "View" at bounding box center [473, 425] width 19 height 19
click at [479, 386] on icon "View" at bounding box center [473, 384] width 17 height 12
click at [422, 236] on icon "button" at bounding box center [413, 237] width 17 height 17
click at [476, 422] on icon "View" at bounding box center [473, 425] width 19 height 19
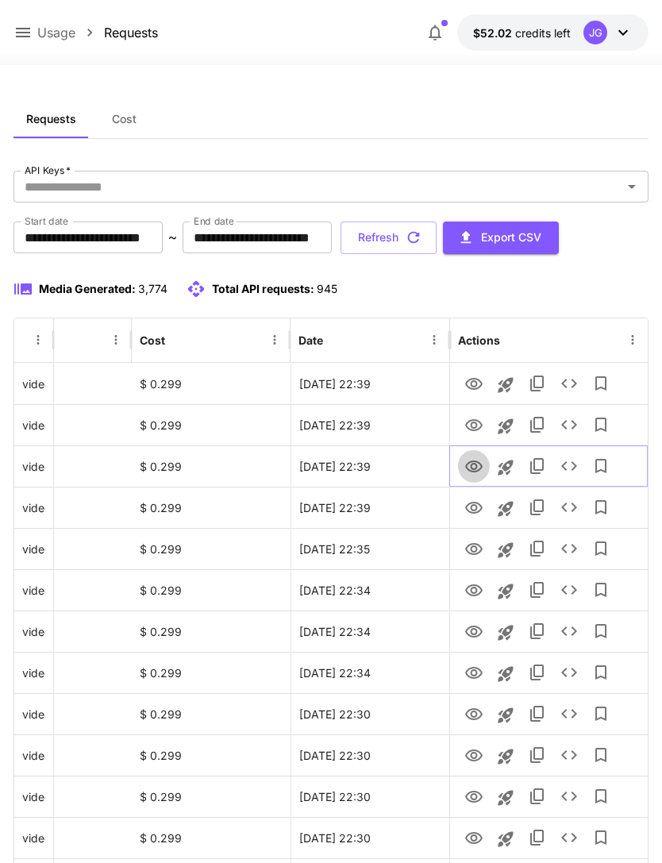
click at [476, 470] on icon "View" at bounding box center [473, 467] width 17 height 12
click at [473, 385] on icon "View" at bounding box center [473, 384] width 19 height 19
click at [26, 31] on icon at bounding box center [22, 32] width 19 height 19
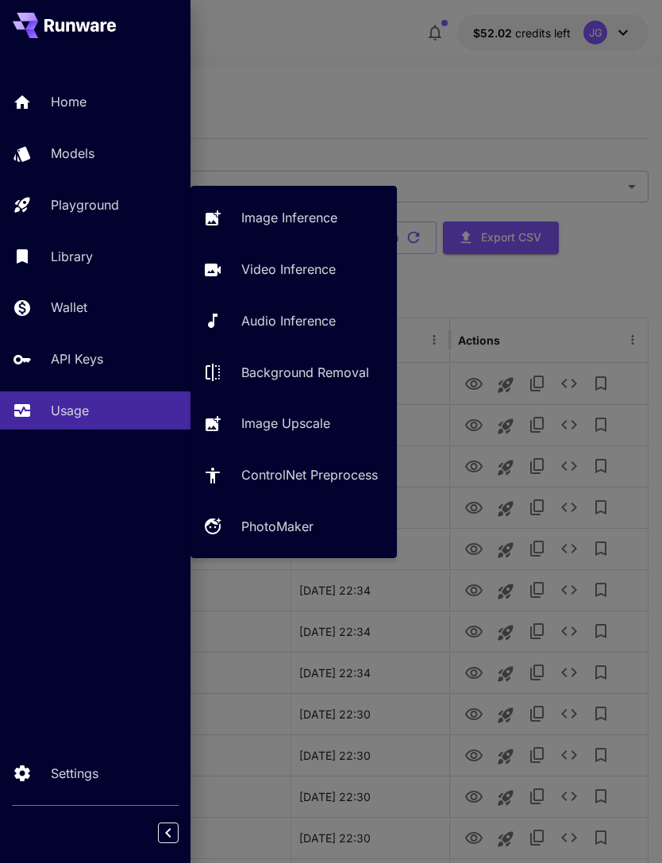
click at [310, 276] on p "Video Inference" at bounding box center [288, 269] width 94 height 19
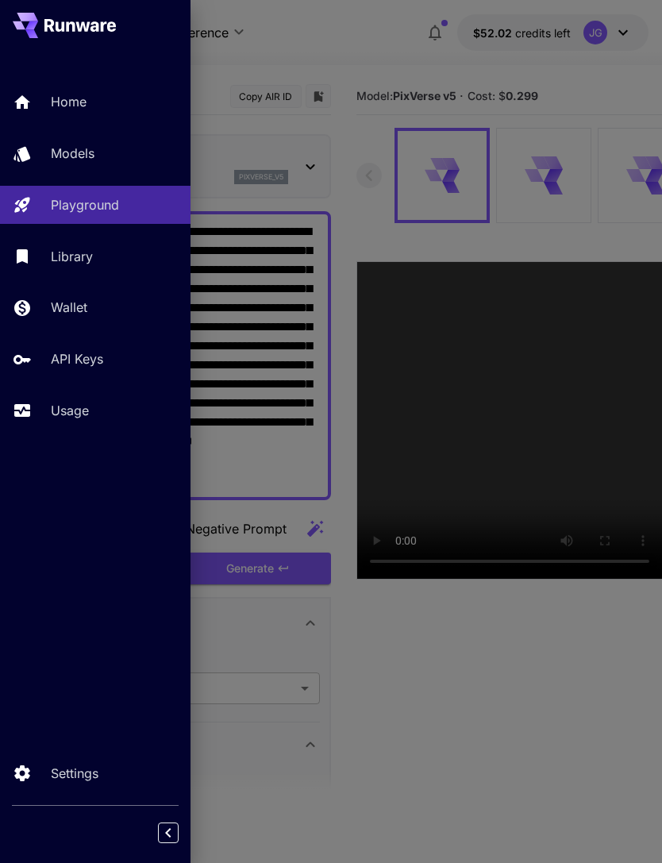
click at [344, 66] on div at bounding box center [331, 431] width 662 height 863
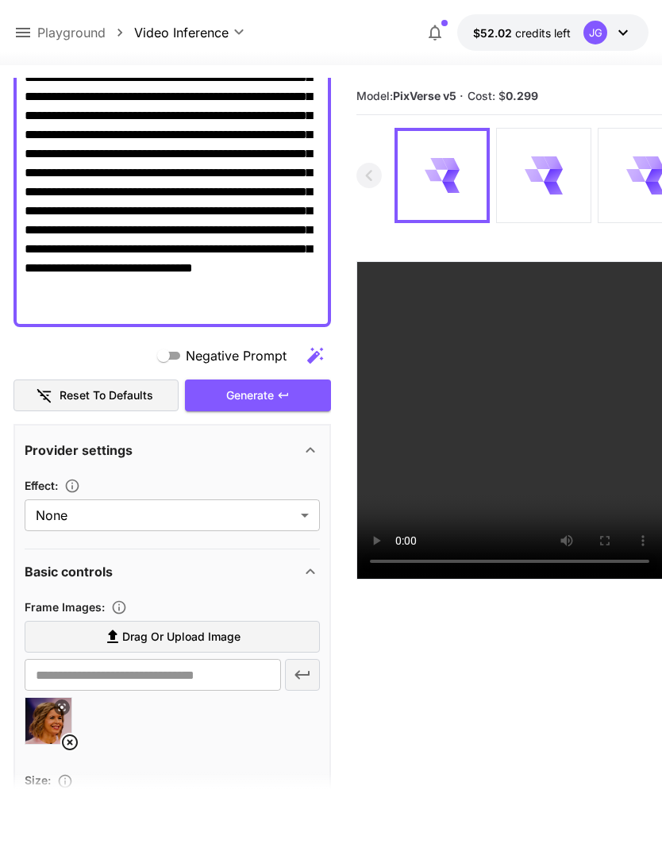
scroll to position [86, 0]
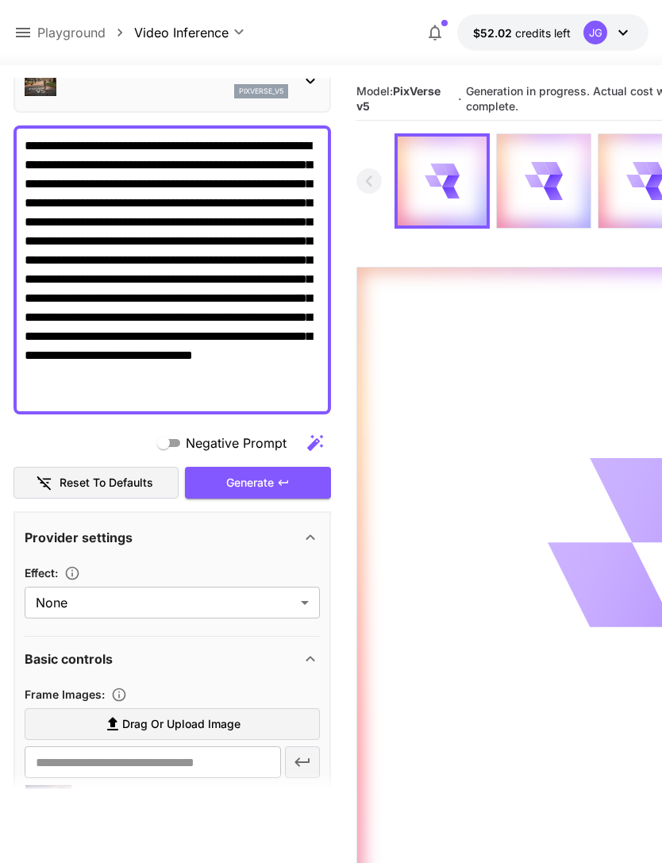
click at [27, 28] on icon at bounding box center [22, 32] width 19 height 19
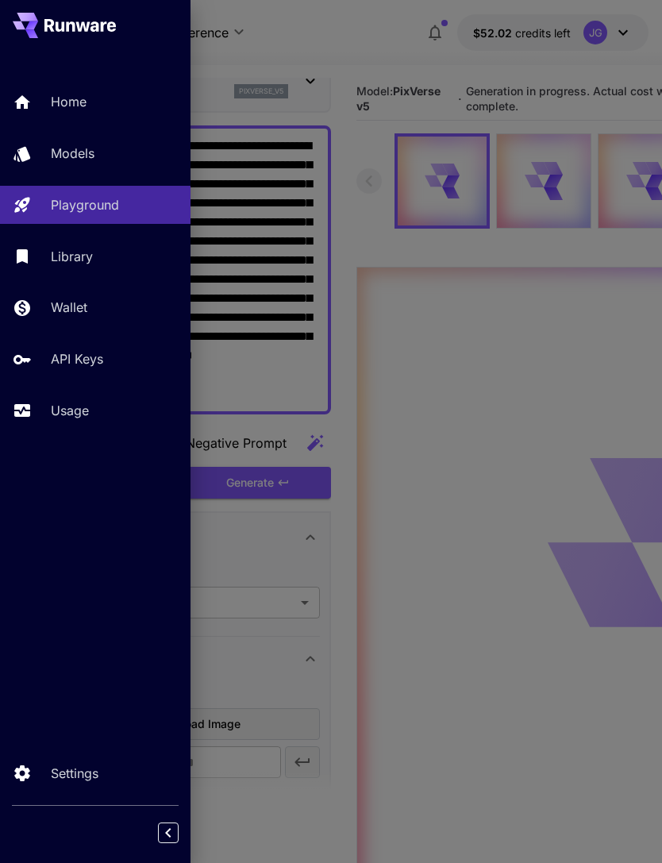
click at [79, 403] on p "Usage" at bounding box center [70, 410] width 38 height 19
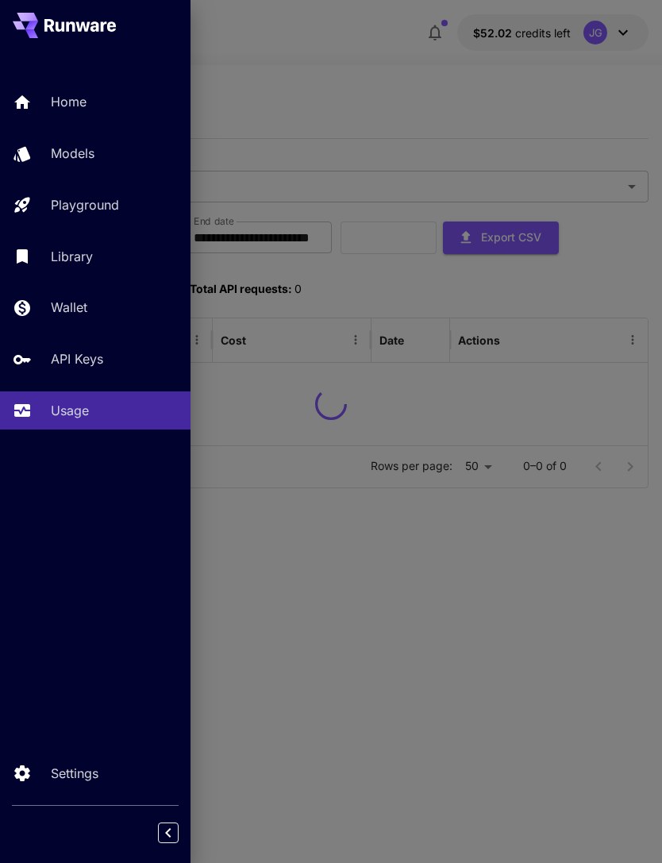
click at [370, 62] on div at bounding box center [331, 431] width 662 height 863
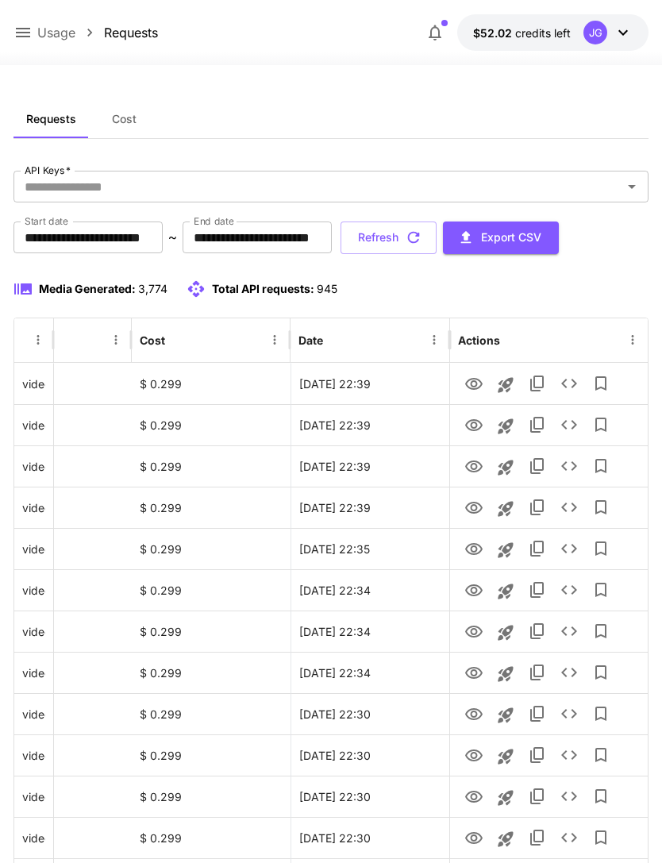
scroll to position [0, 81]
click at [437, 236] on button "Refresh" at bounding box center [389, 238] width 96 height 33
click at [437, 233] on button "Refresh" at bounding box center [389, 238] width 96 height 33
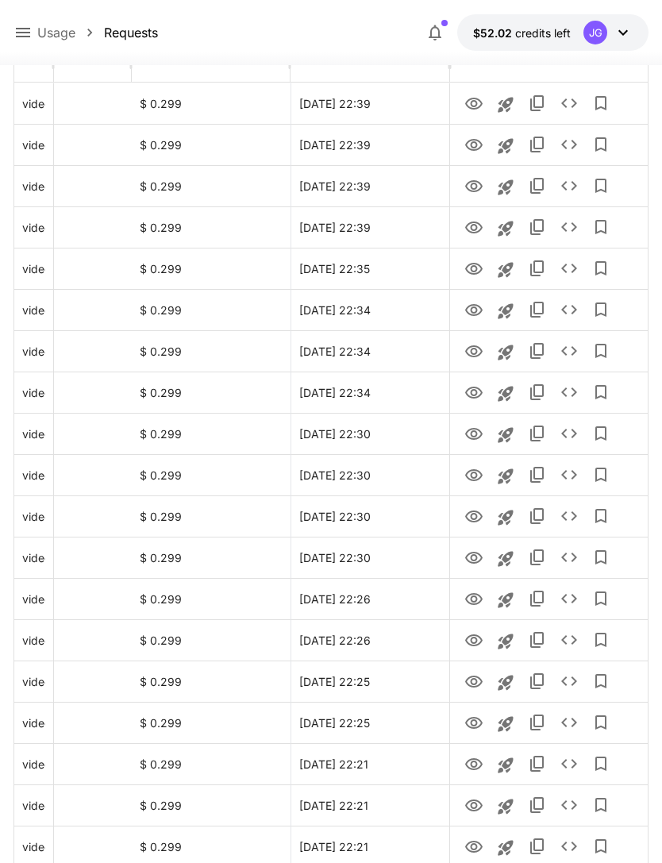
scroll to position [0, 0]
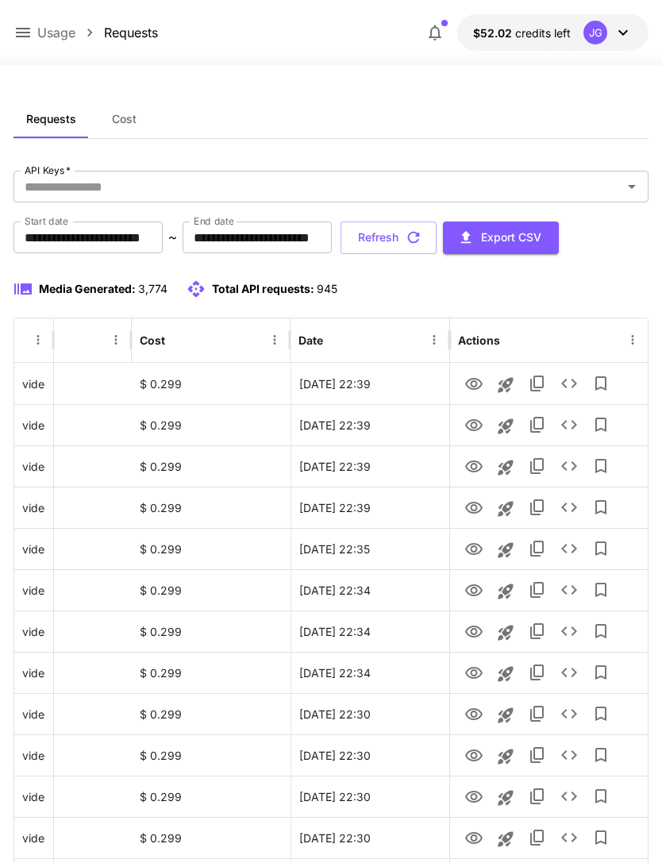
click at [437, 237] on button "Refresh" at bounding box center [389, 238] width 96 height 33
click at [422, 236] on icon "button" at bounding box center [413, 237] width 17 height 17
click at [422, 239] on icon "button" at bounding box center [413, 237] width 17 height 17
click at [437, 229] on button "Refresh" at bounding box center [389, 238] width 96 height 33
click at [437, 243] on button "Refresh" at bounding box center [389, 238] width 96 height 33
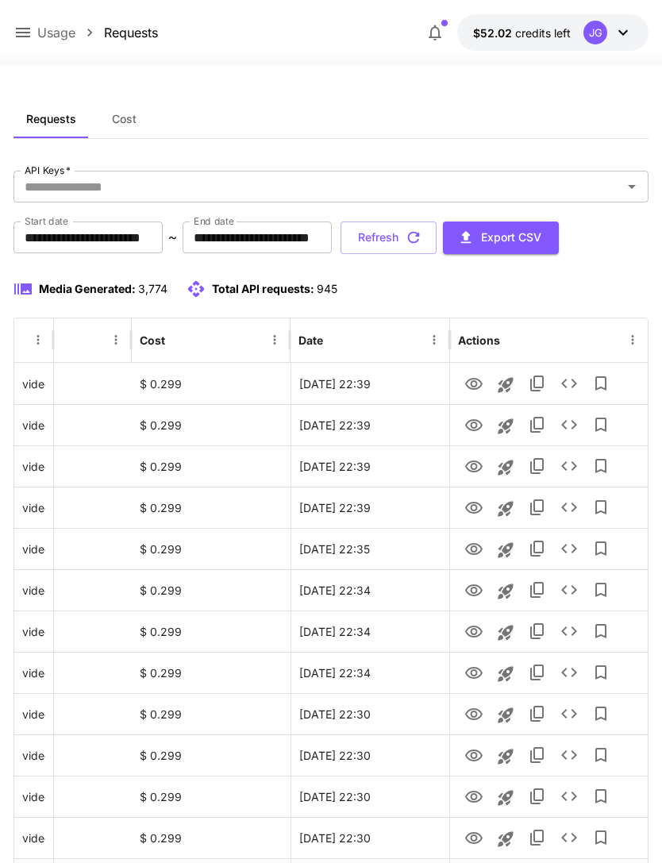
click at [437, 250] on button "Refresh" at bounding box center [389, 238] width 96 height 33
click at [476, 468] on icon "View" at bounding box center [473, 467] width 17 height 12
click at [470, 427] on icon "View" at bounding box center [473, 425] width 19 height 19
click at [473, 386] on icon "View" at bounding box center [473, 384] width 17 height 12
click at [437, 241] on button "Refresh" at bounding box center [389, 238] width 96 height 33
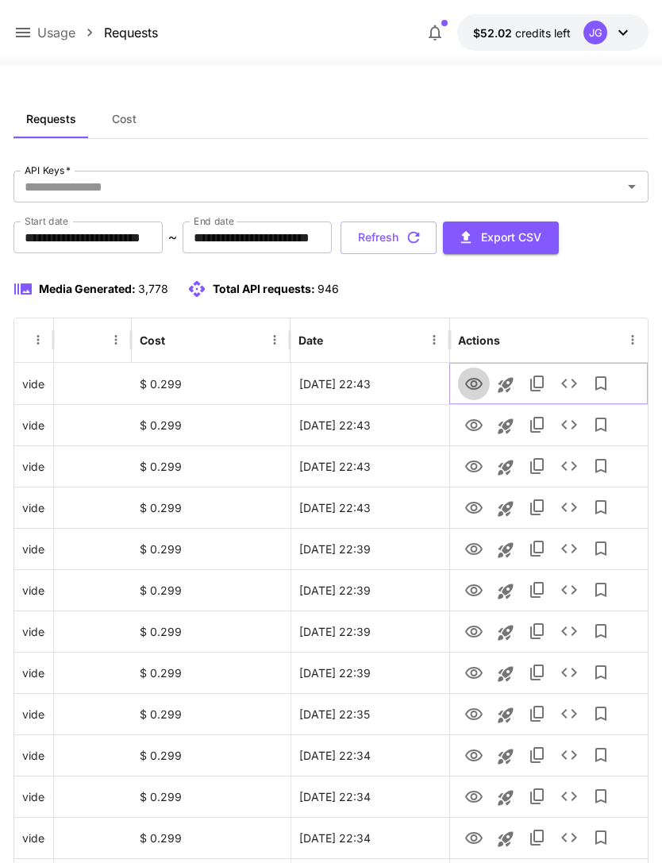
click at [477, 382] on icon "View" at bounding box center [473, 384] width 19 height 19
click at [29, 30] on icon at bounding box center [22, 32] width 19 height 19
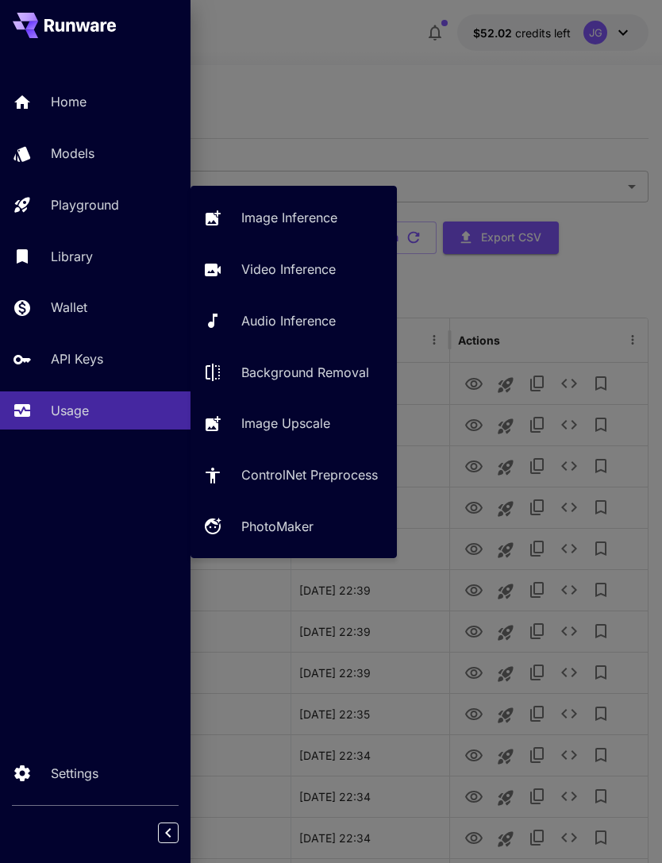
click at [287, 272] on p "Video Inference" at bounding box center [288, 269] width 94 height 19
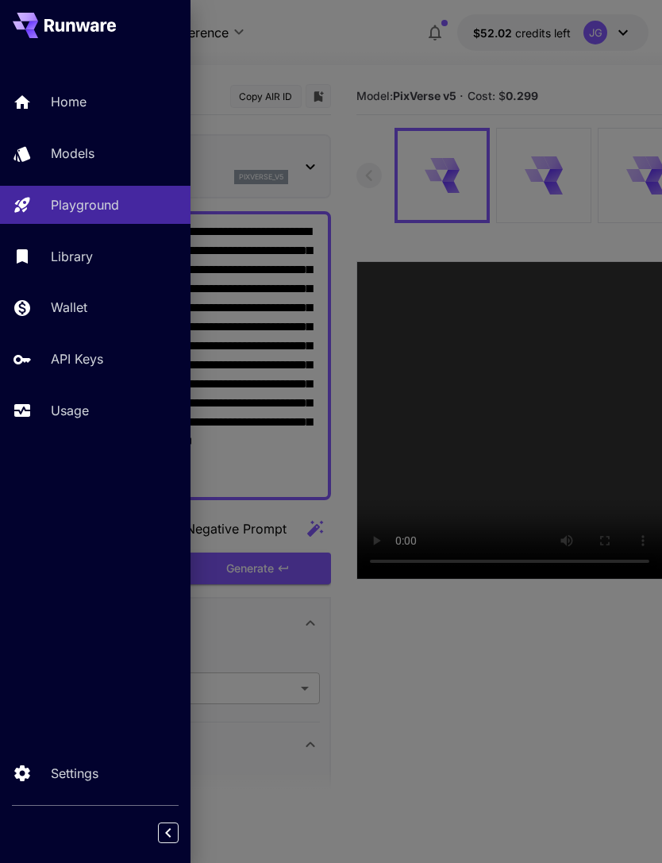
click at [331, 40] on div at bounding box center [331, 431] width 662 height 863
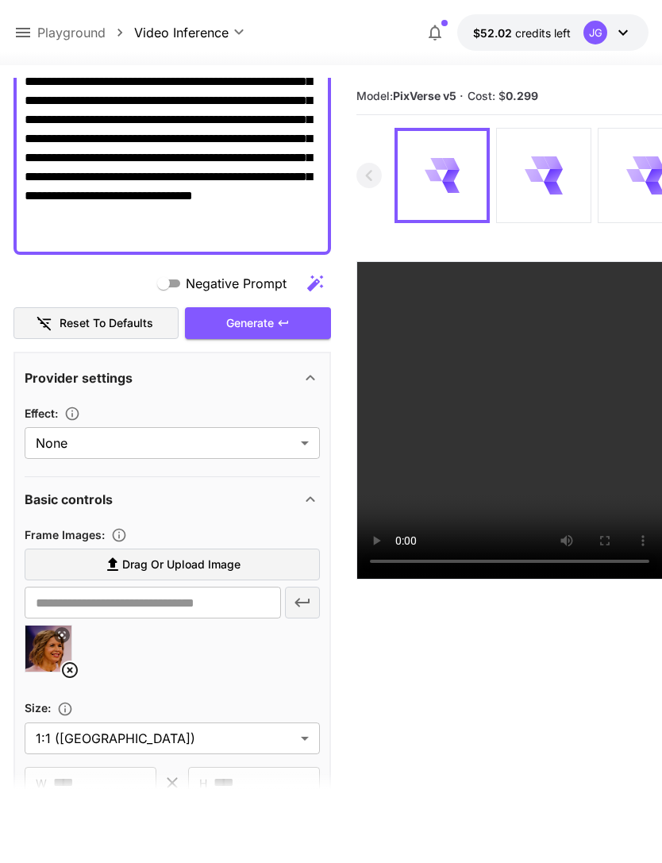
scroll to position [258, 0]
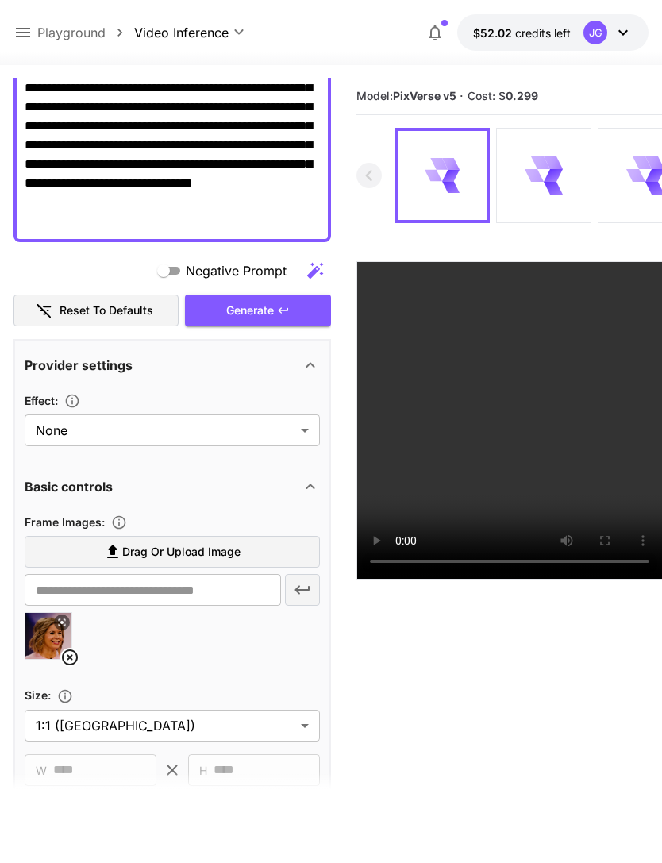
click at [69, 654] on icon at bounding box center [69, 657] width 19 height 19
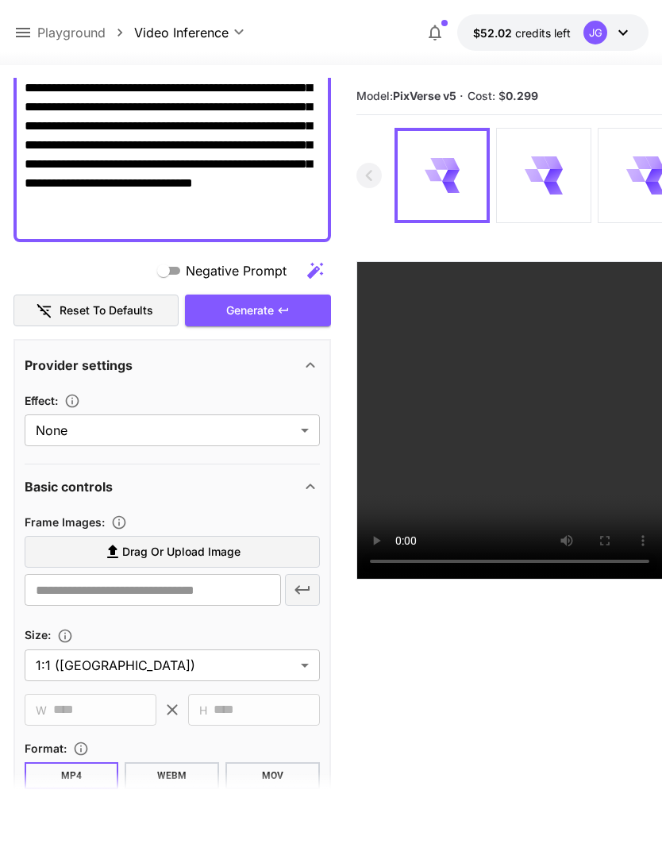
click at [189, 547] on span "Drag or upload image" at bounding box center [181, 552] width 118 height 20
click at [0, 0] on input "Drag or upload image" at bounding box center [0, 0] width 0 height 0
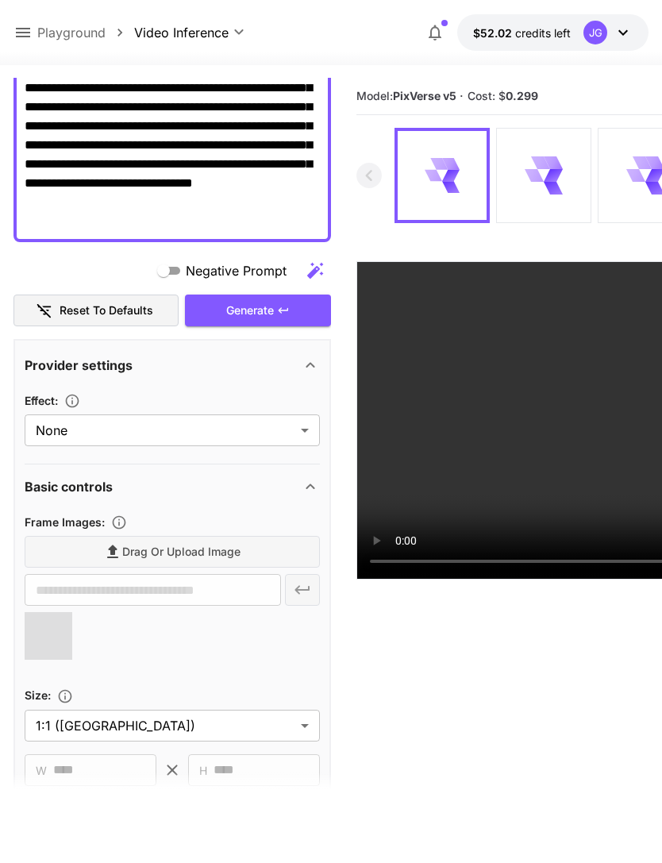
type input "**********"
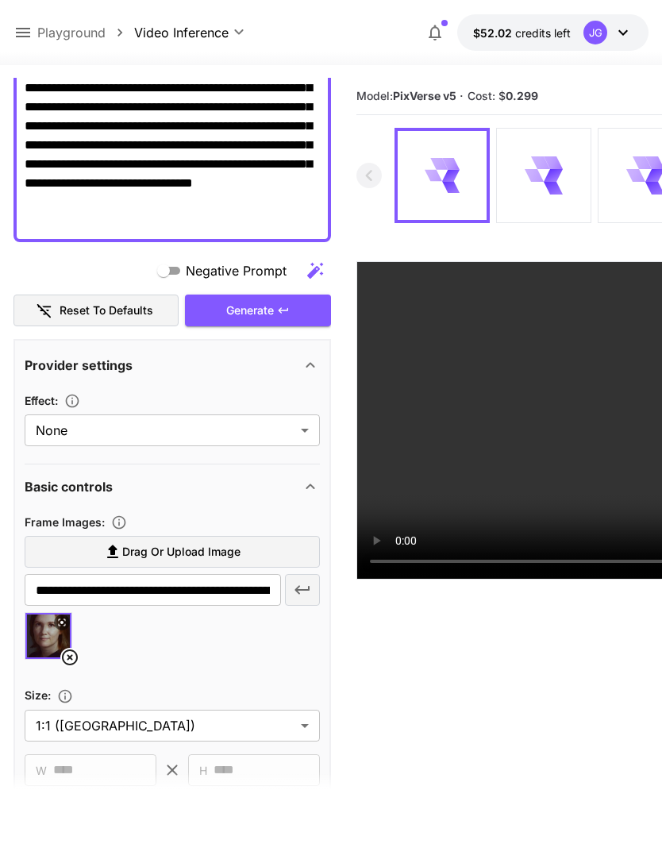
click at [272, 310] on div "Generate" at bounding box center [258, 311] width 146 height 33
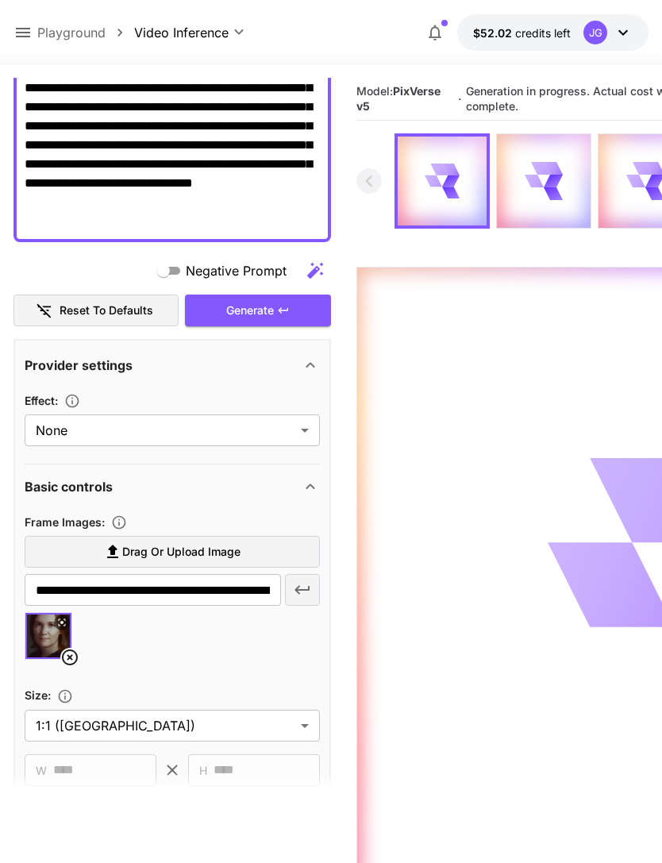
click at [30, 26] on icon at bounding box center [22, 32] width 19 height 19
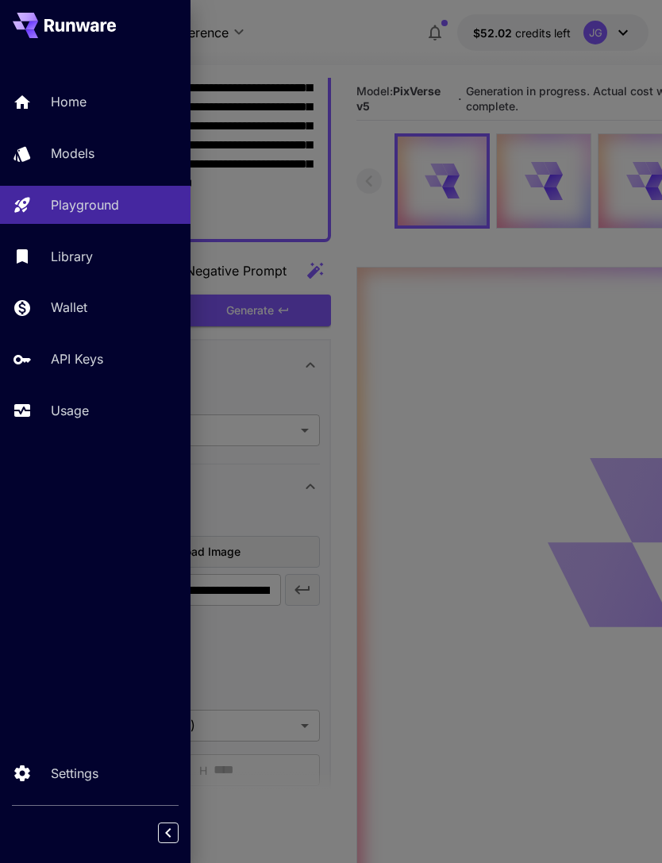
click at [85, 407] on p "Usage" at bounding box center [70, 410] width 38 height 19
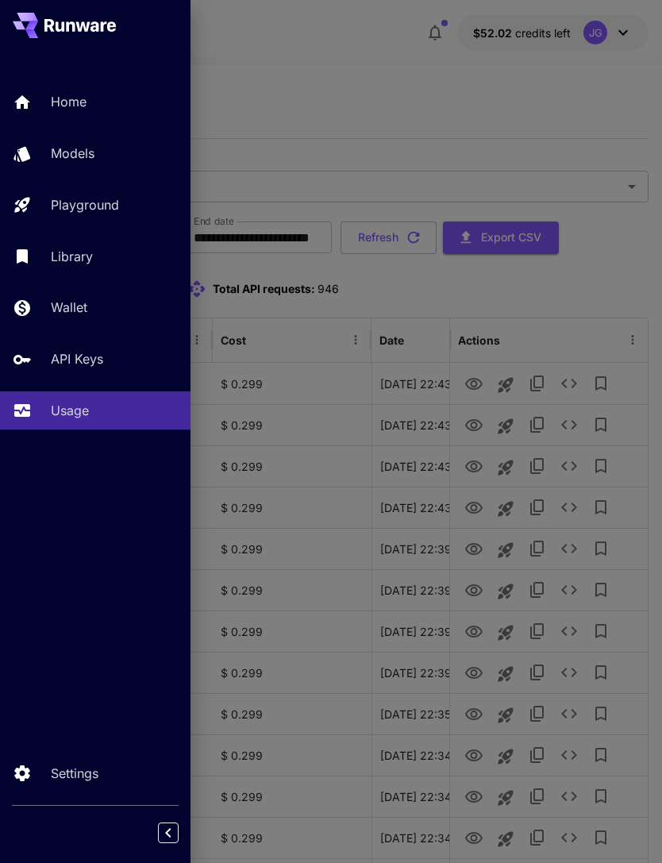
click at [433, 84] on div at bounding box center [331, 431] width 662 height 863
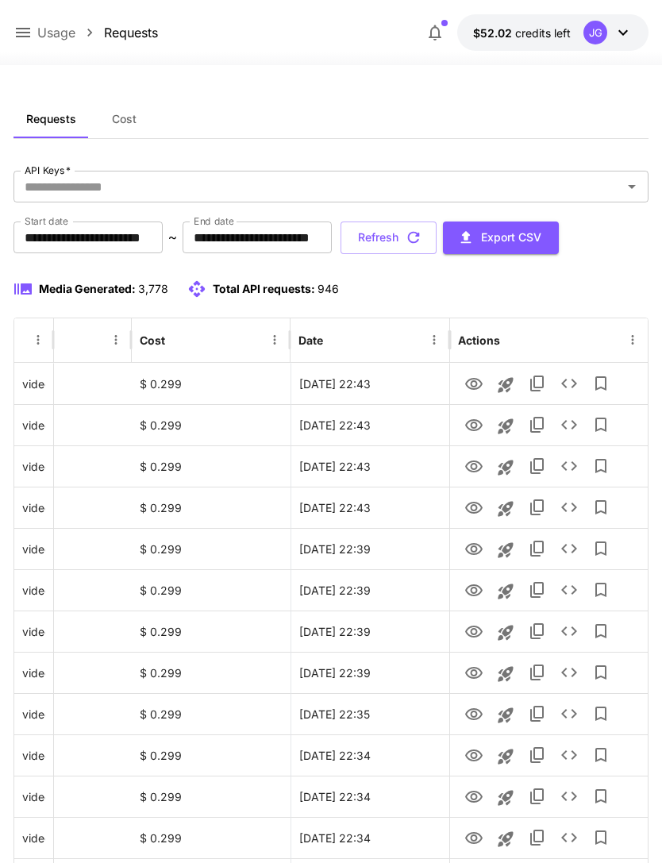
scroll to position [0, 81]
click at [437, 236] on button "Refresh" at bounding box center [389, 238] width 96 height 33
click at [422, 237] on icon "button" at bounding box center [413, 237] width 17 height 17
click at [477, 506] on icon "View" at bounding box center [473, 508] width 19 height 19
click at [476, 467] on icon "View" at bounding box center [473, 467] width 17 height 12
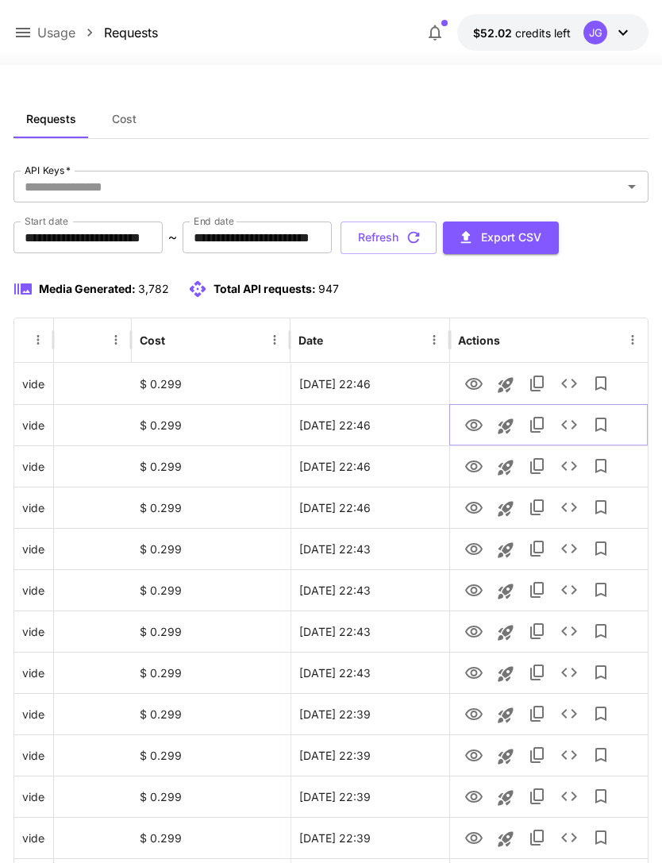
click at [465, 425] on icon "View" at bounding box center [473, 425] width 17 height 12
click at [476, 383] on icon "View" at bounding box center [473, 384] width 17 height 12
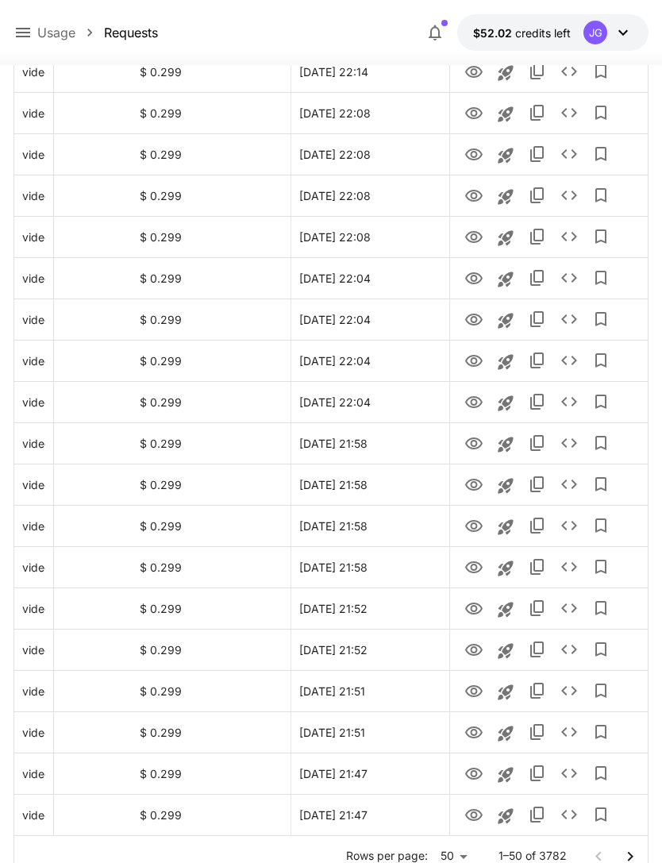
scroll to position [1603, 0]
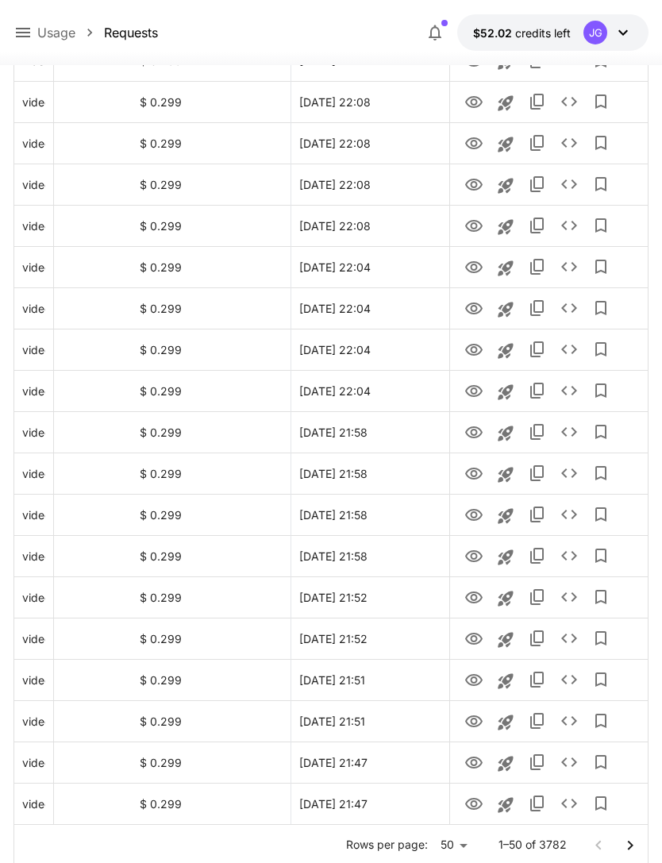
click at [631, 846] on icon "Go to next page" at bounding box center [630, 845] width 6 height 10
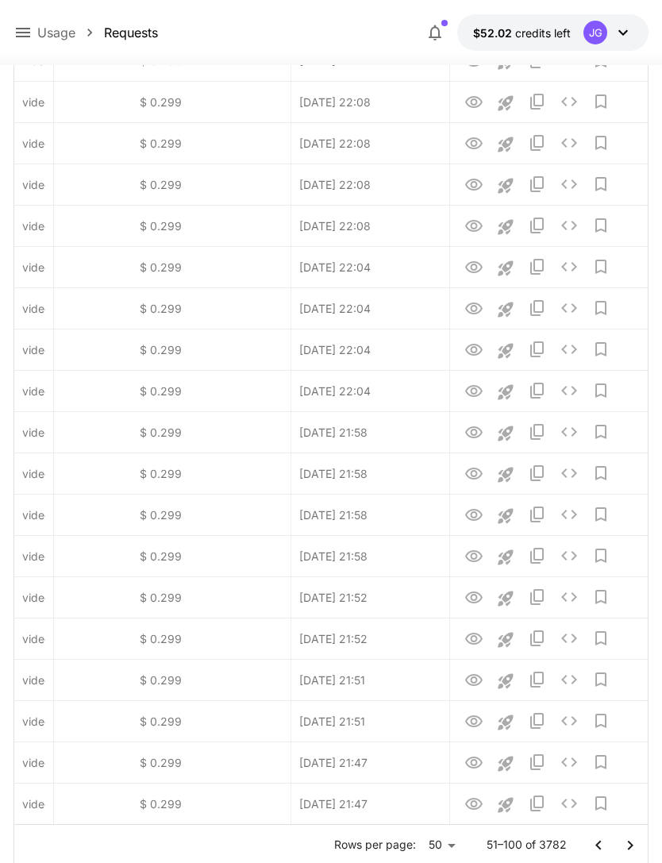
click at [631, 846] on icon "Go to next page" at bounding box center [630, 845] width 6 height 10
click at [626, 843] on icon "Go to next page" at bounding box center [630, 845] width 19 height 19
click at [617, 839] on button "Go to next page" at bounding box center [631, 846] width 32 height 32
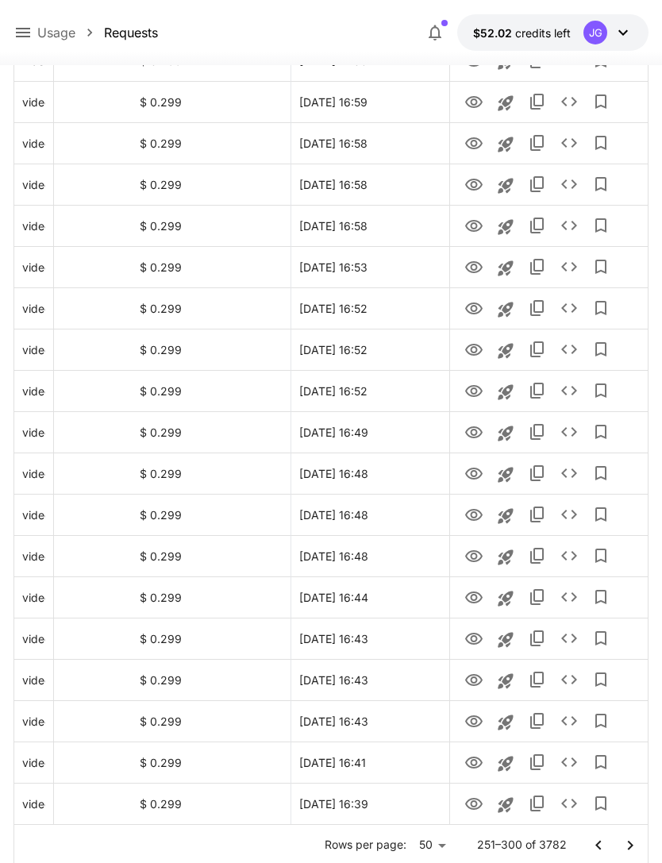
click at [635, 847] on icon "Go to next page" at bounding box center [630, 845] width 19 height 19
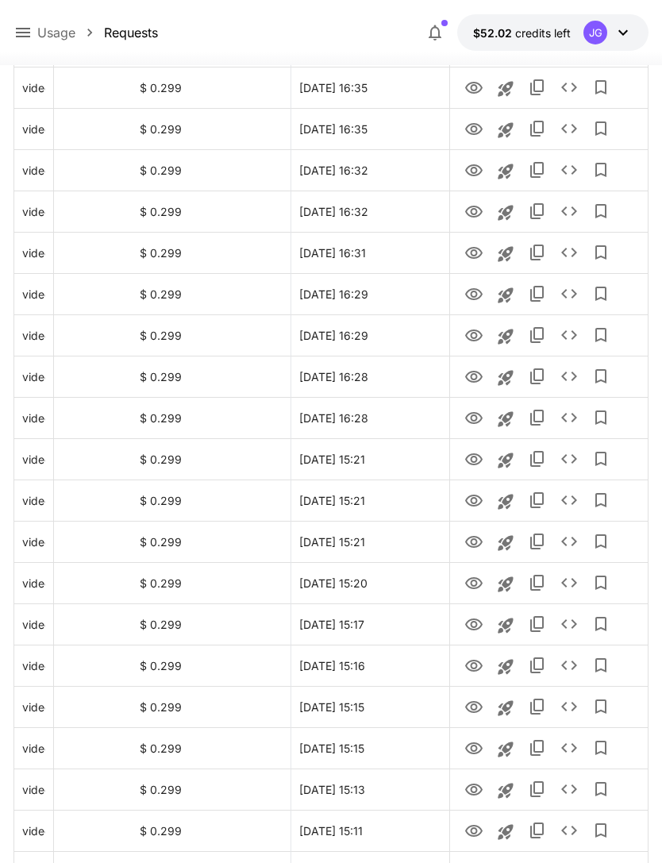
scroll to position [499, 0]
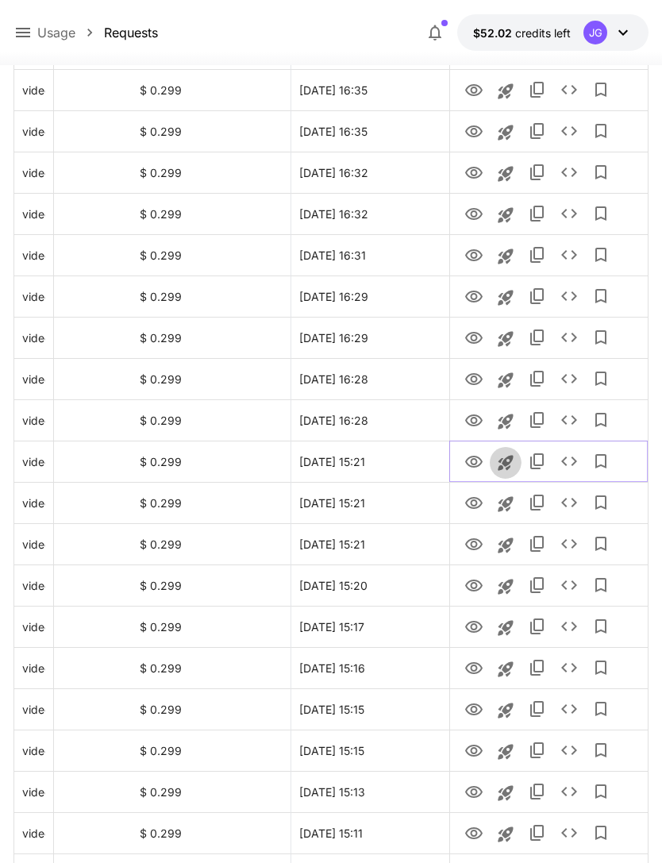
click at [508, 457] on icon "Launch in playground" at bounding box center [505, 463] width 15 height 15
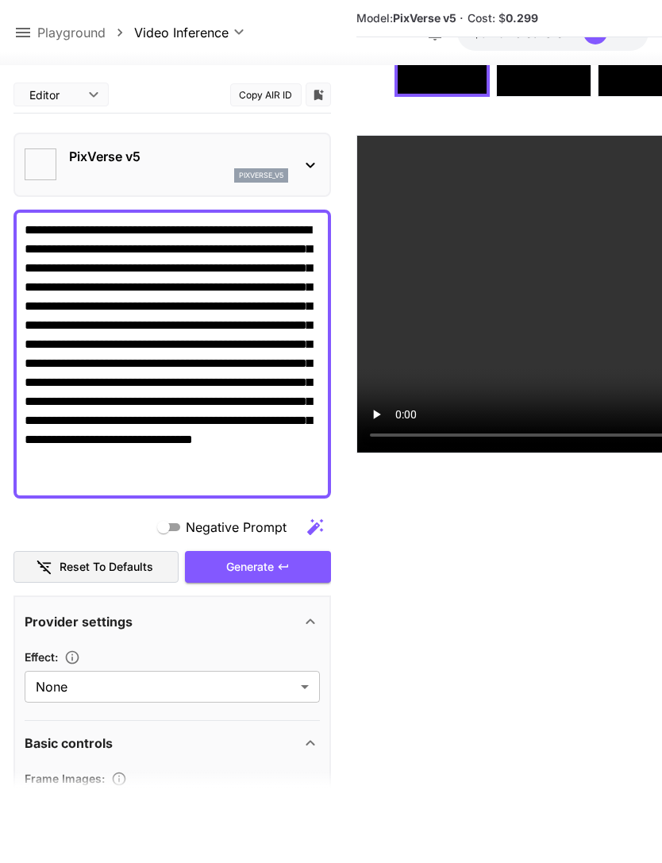
scroll to position [125, 0]
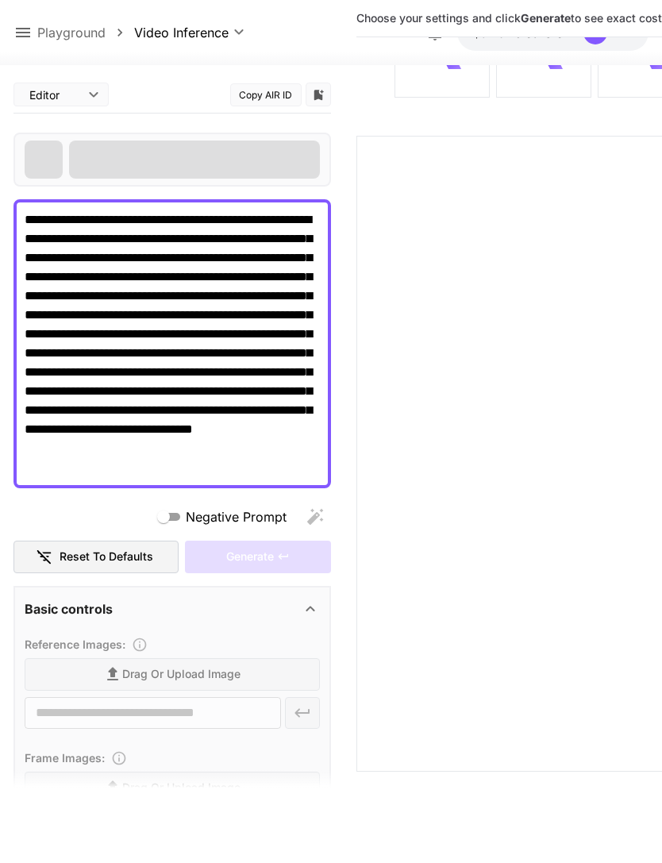
type input "**********"
type input "****"
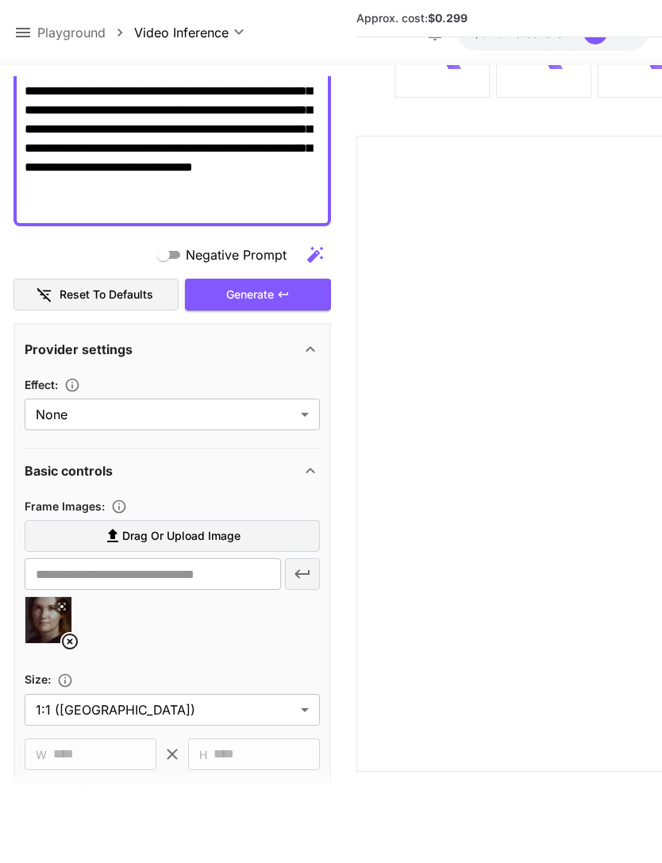
scroll to position [297, 0]
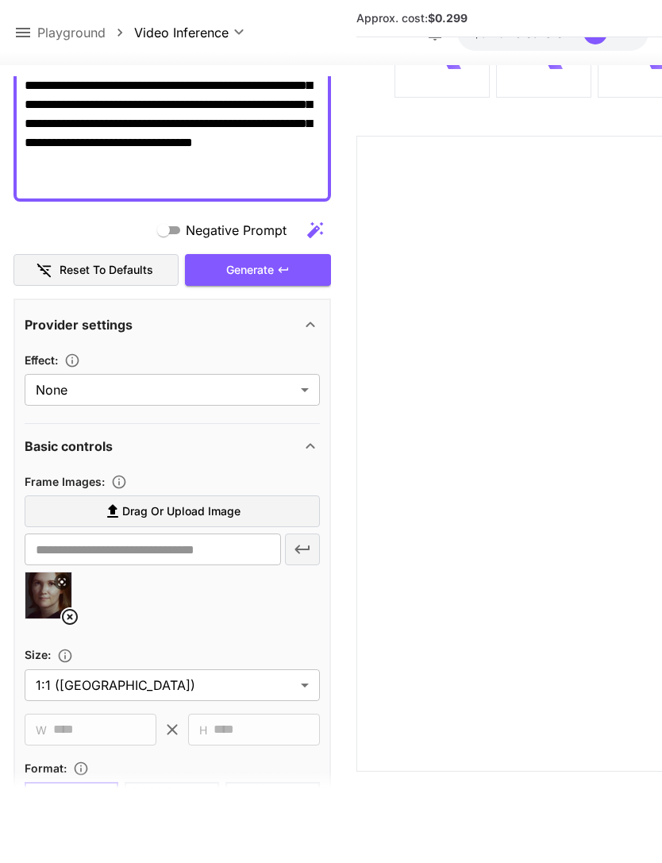
click at [78, 616] on icon at bounding box center [69, 616] width 19 height 19
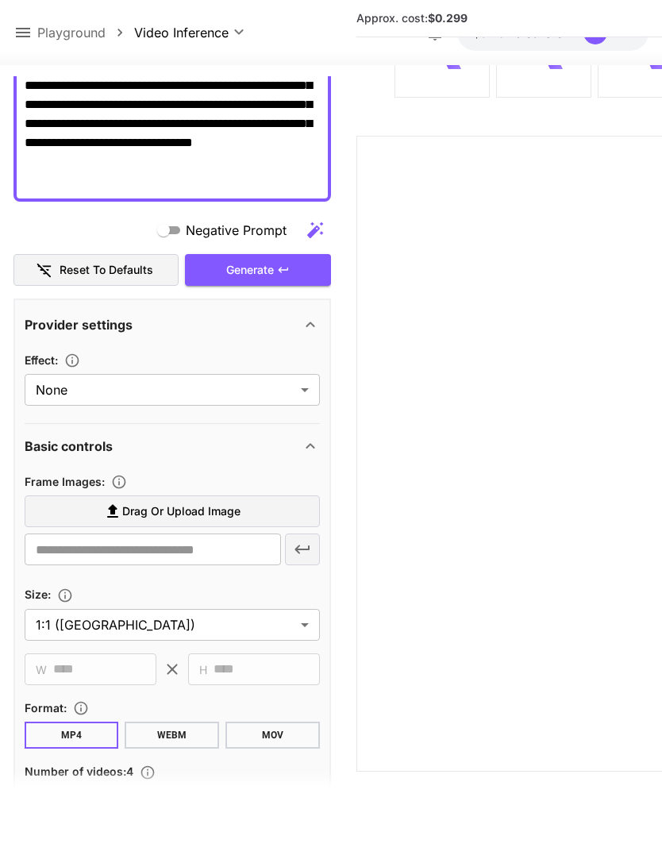
click at [246, 510] on label "Drag or upload image" at bounding box center [172, 511] width 295 height 33
click at [0, 0] on input "Drag or upload image" at bounding box center [0, 0] width 0 height 0
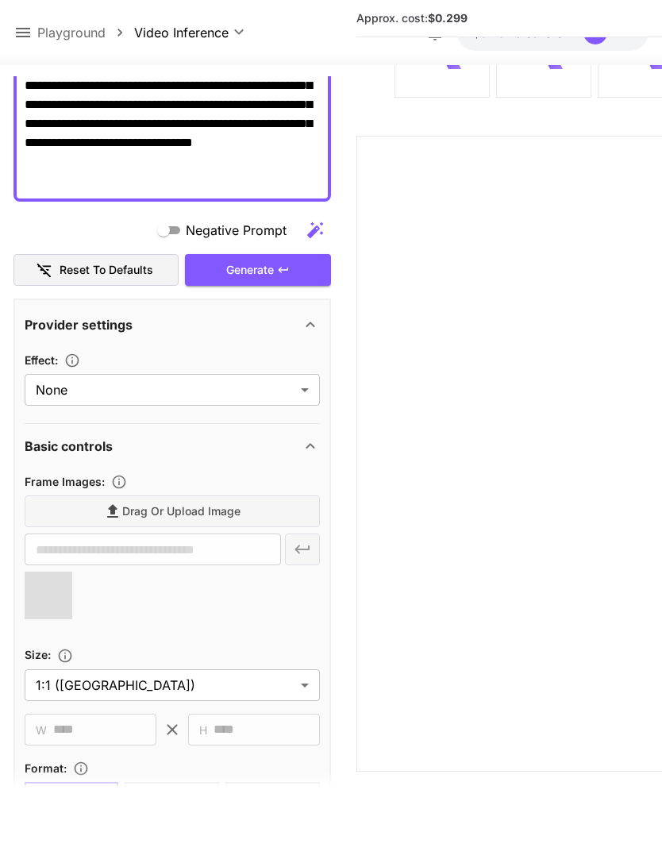
type input "**********"
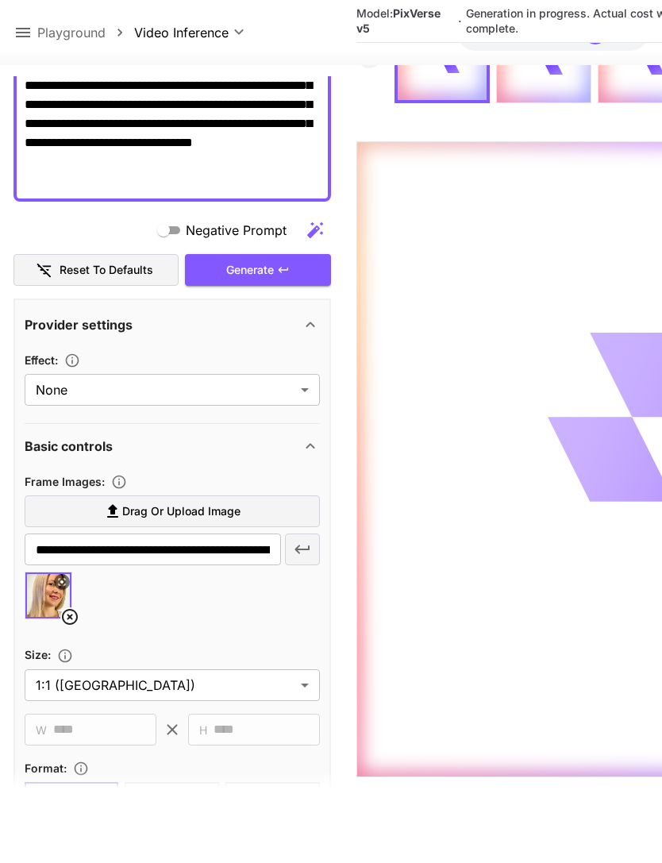
click at [25, 27] on icon at bounding box center [22, 32] width 19 height 19
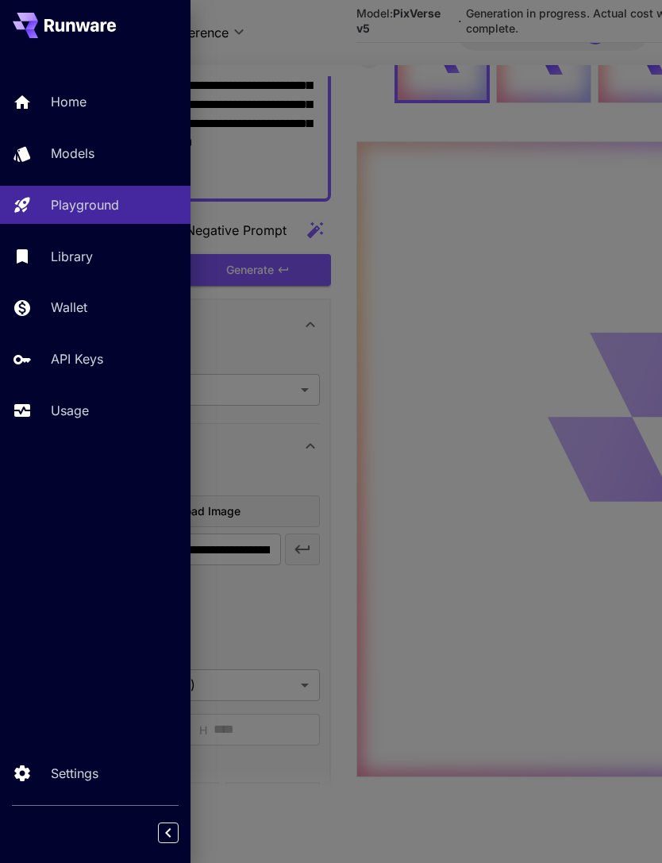
click at [78, 410] on p "Usage" at bounding box center [70, 410] width 38 height 19
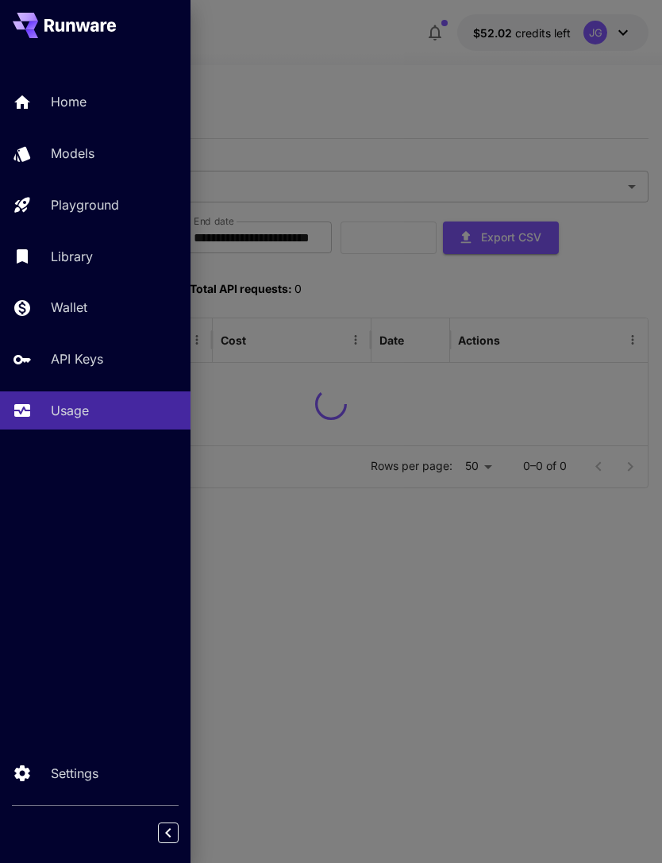
click at [329, 75] on div at bounding box center [331, 431] width 662 height 863
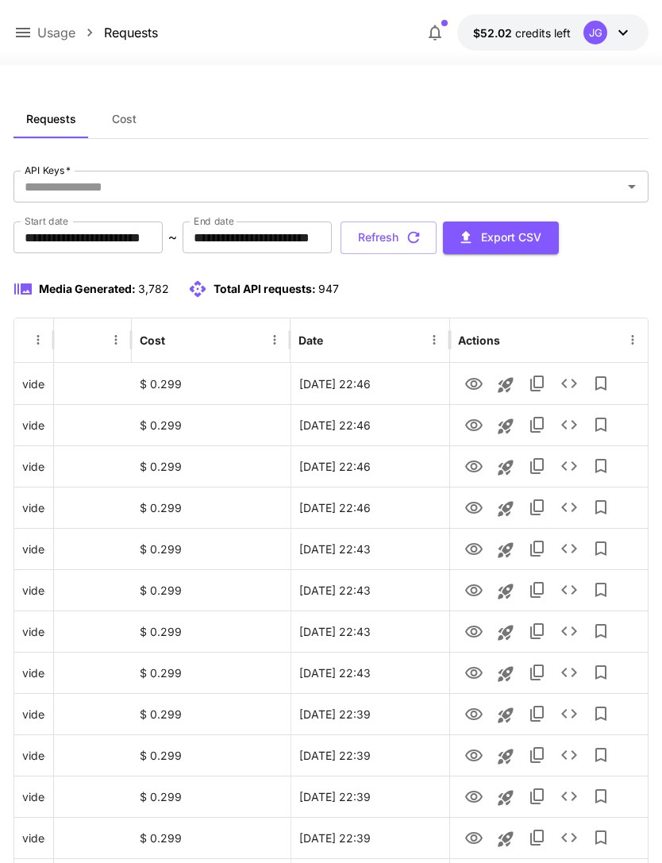
scroll to position [0, 81]
click at [420, 233] on icon "button" at bounding box center [414, 238] width 12 height 12
click at [473, 511] on icon "View" at bounding box center [473, 508] width 17 height 12
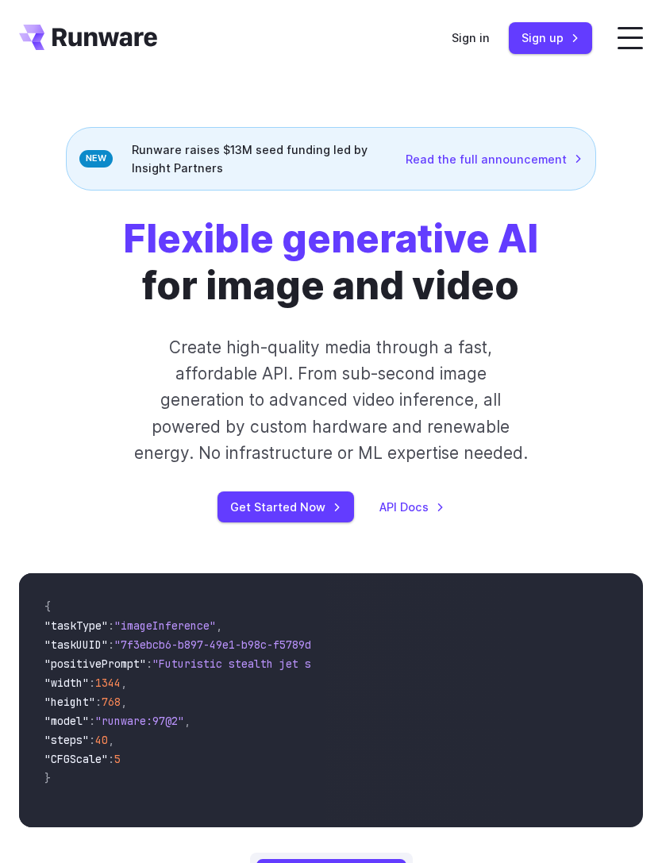
click at [478, 36] on link "Sign in" at bounding box center [471, 38] width 38 height 18
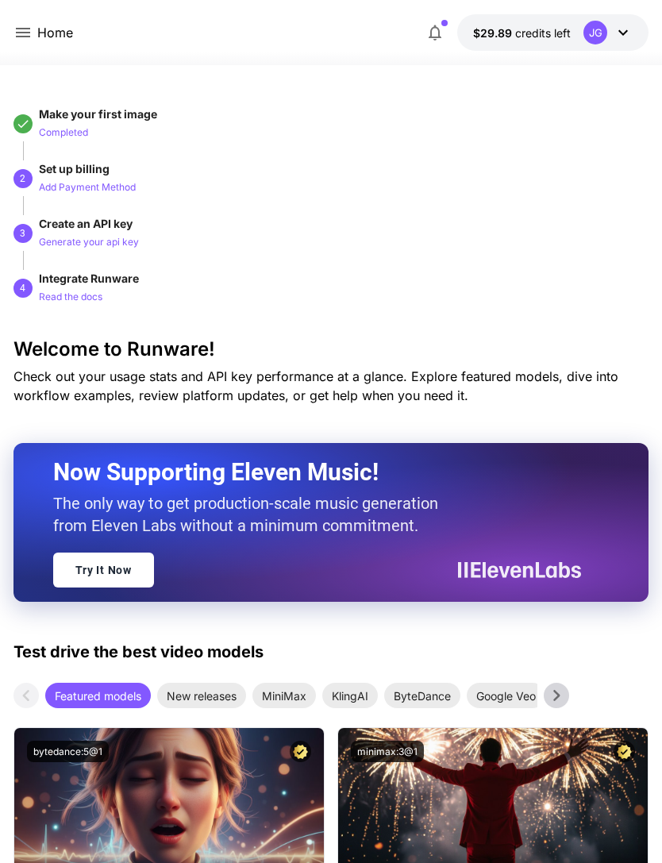
click at [28, 34] on icon at bounding box center [22, 32] width 19 height 19
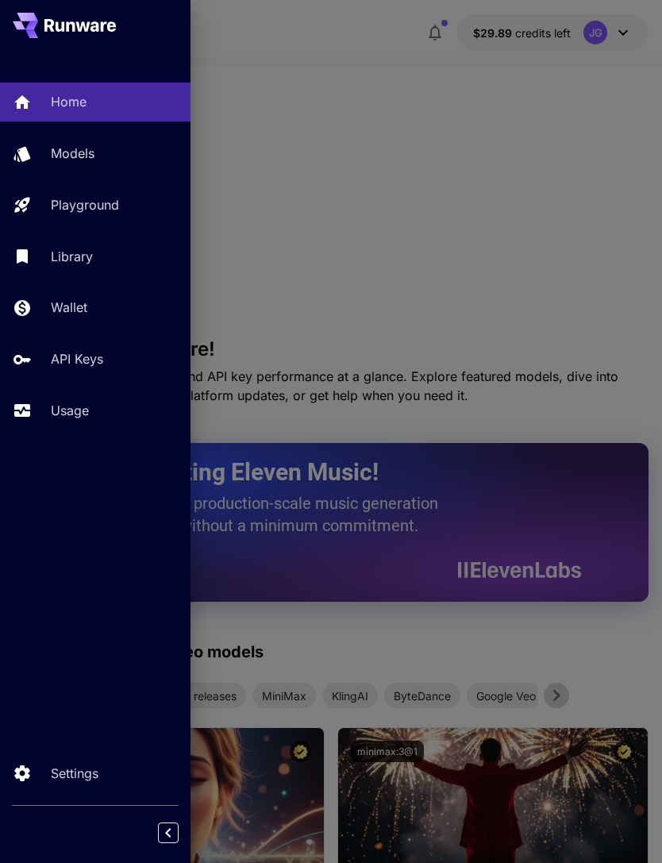
click at [81, 413] on p "Usage" at bounding box center [70, 410] width 38 height 19
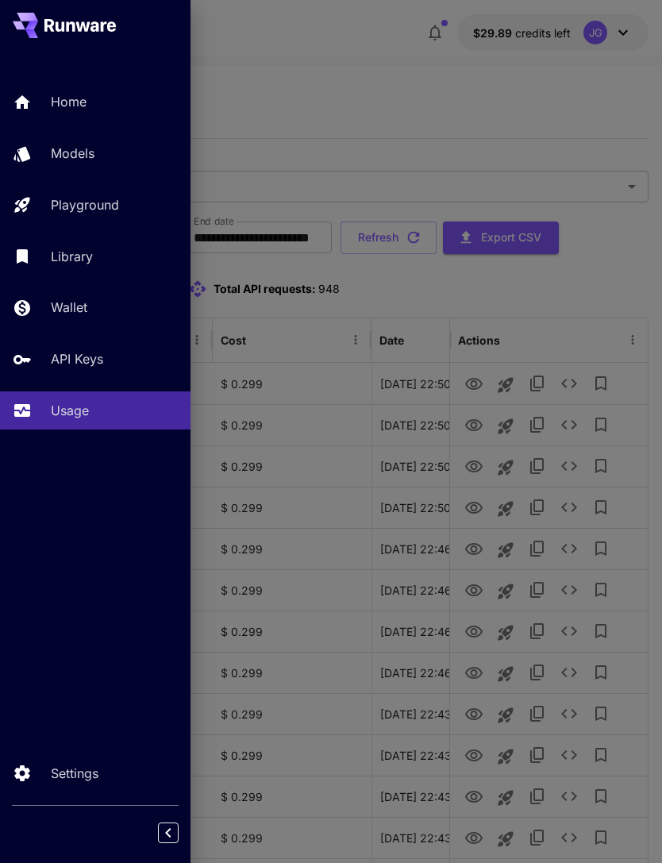
click at [480, 108] on div at bounding box center [331, 431] width 662 height 863
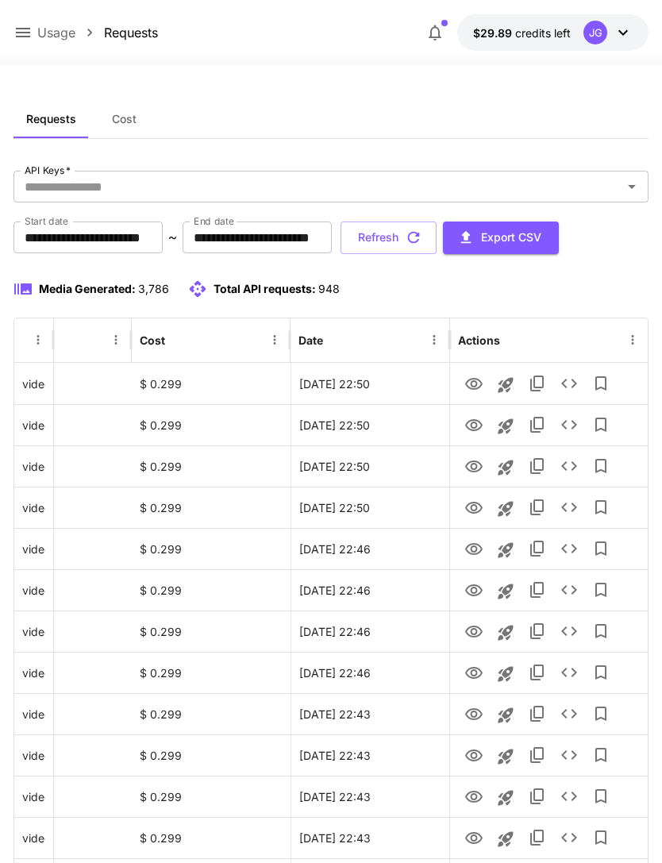
scroll to position [0, 81]
click at [472, 472] on icon "View" at bounding box center [473, 467] width 17 height 12
click at [473, 423] on icon "View" at bounding box center [473, 425] width 19 height 19
click at [472, 383] on icon "View" at bounding box center [473, 384] width 17 height 12
click at [25, 34] on icon at bounding box center [22, 32] width 19 height 19
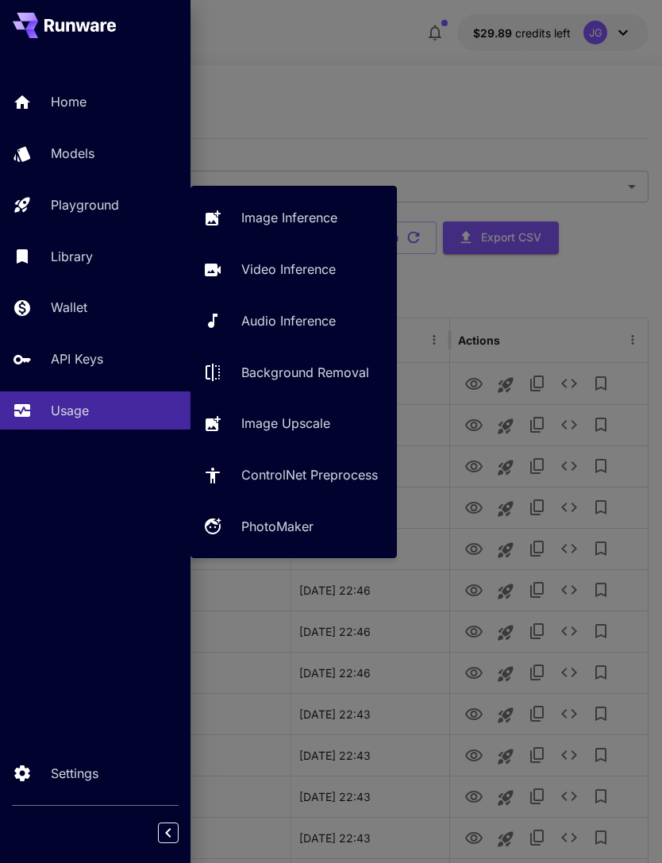
click at [123, 210] on div "Playground" at bounding box center [114, 204] width 127 height 19
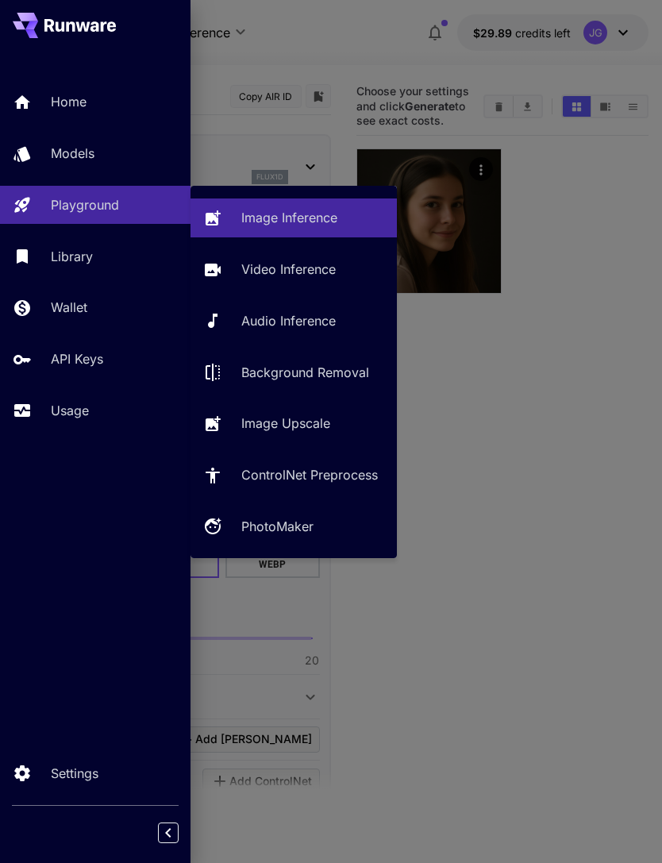
click at [292, 269] on p "Video Inference" at bounding box center [288, 269] width 94 height 19
type input "**********"
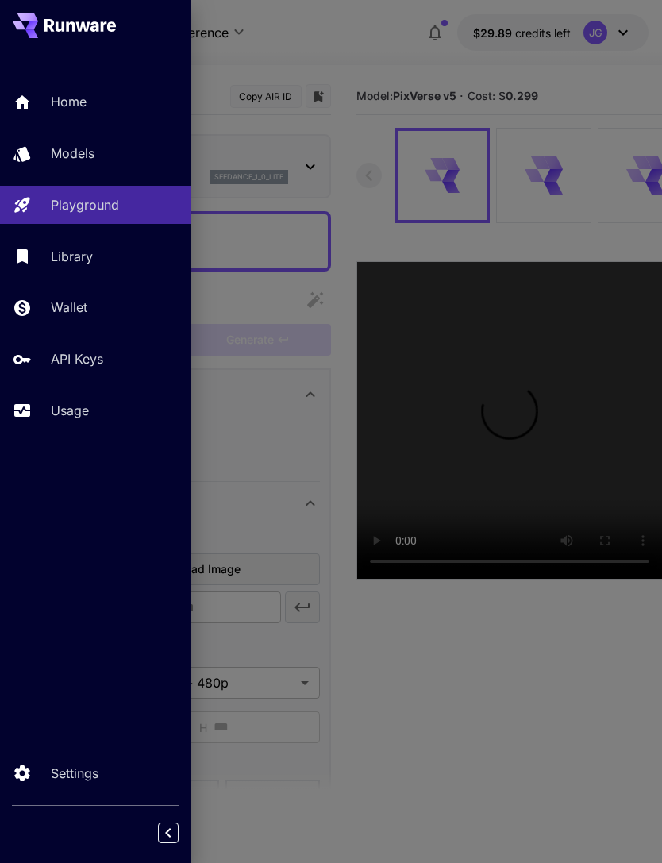
click at [359, 64] on div at bounding box center [331, 431] width 662 height 863
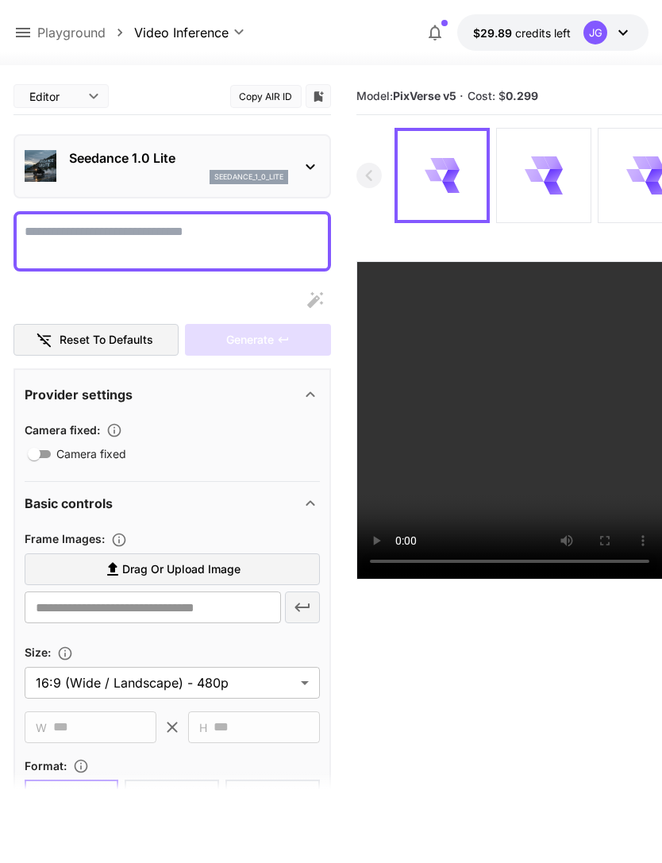
click at [28, 35] on icon at bounding box center [22, 32] width 19 height 19
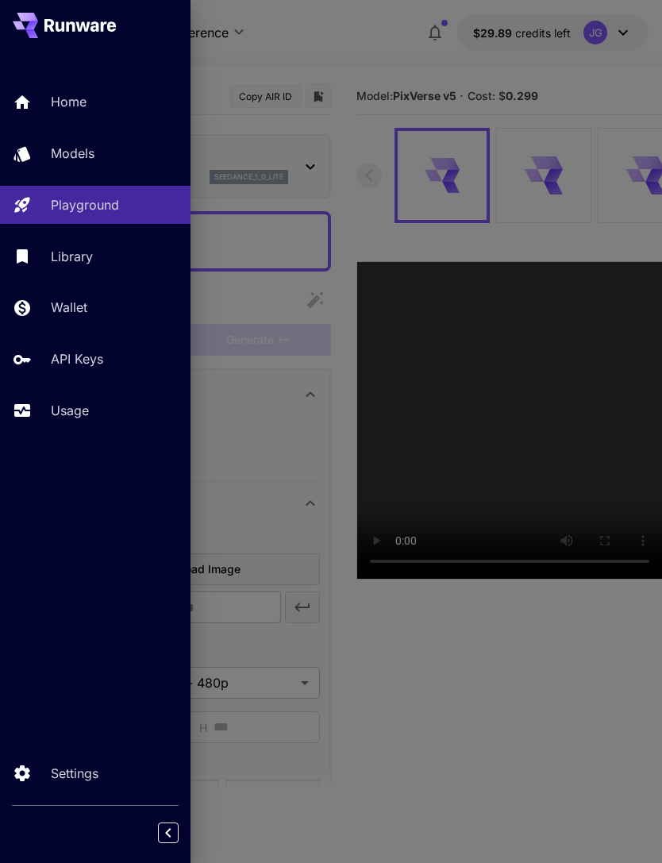
click at [89, 403] on p "Usage" at bounding box center [70, 410] width 38 height 19
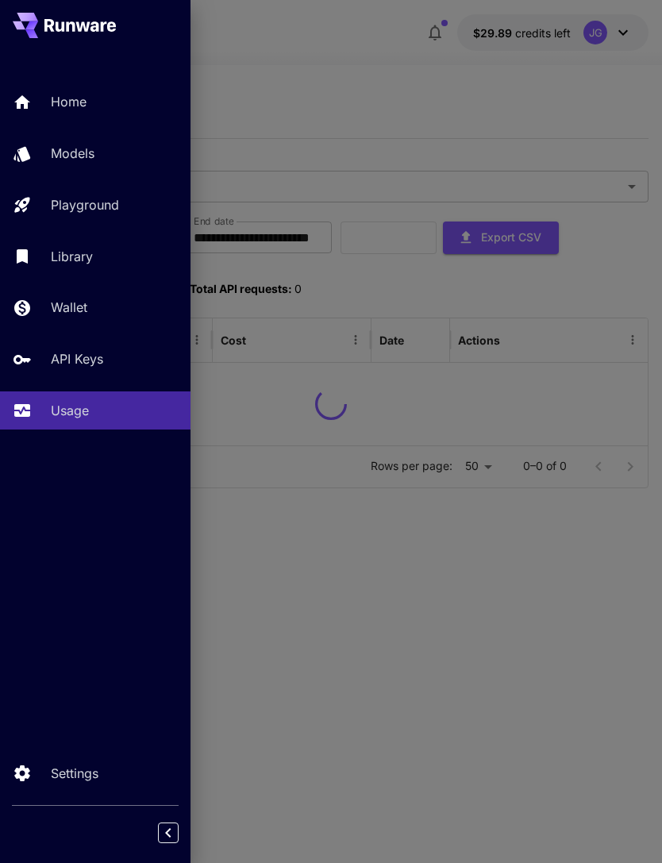
click at [306, 87] on div at bounding box center [331, 431] width 662 height 863
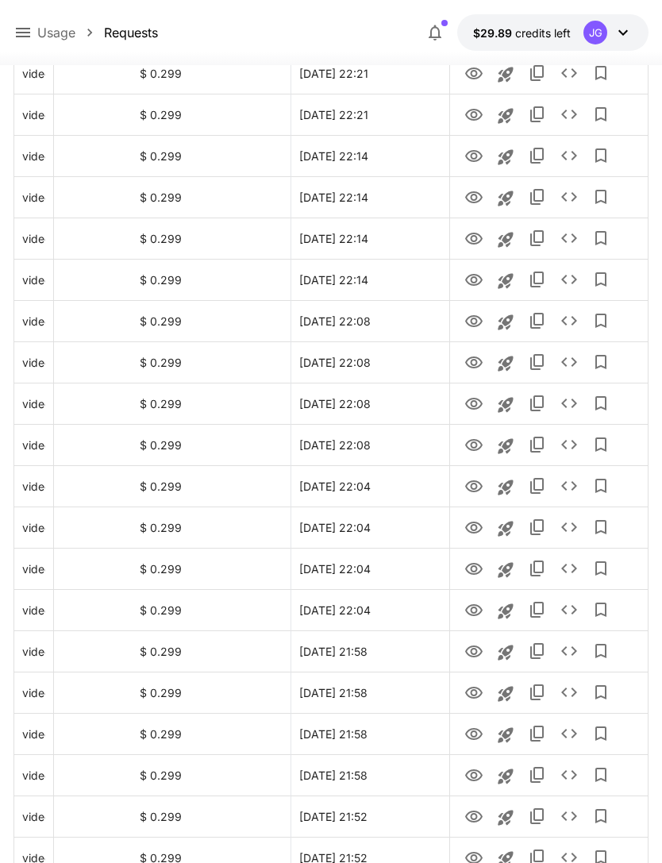
scroll to position [1603, 0]
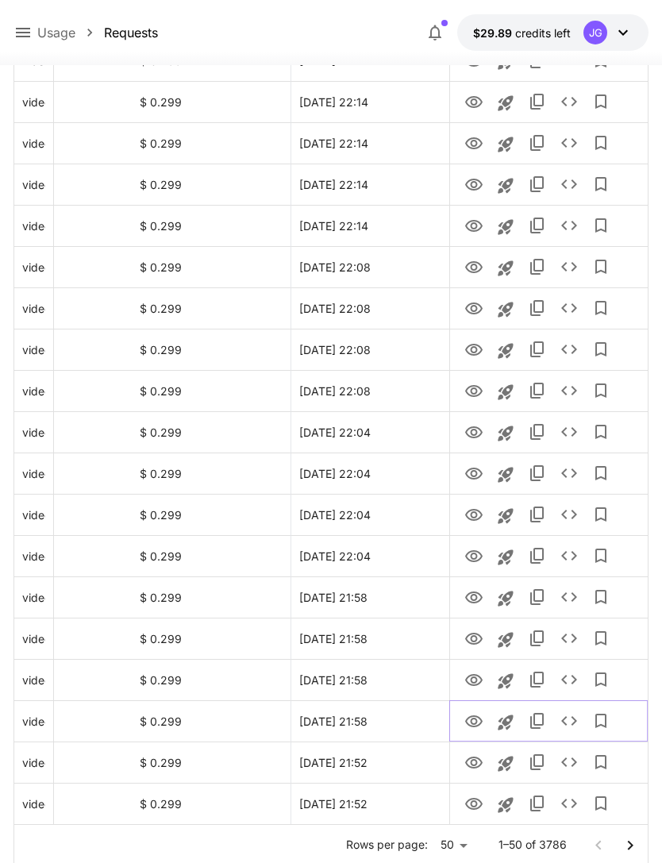
click at [480, 726] on icon "View" at bounding box center [473, 721] width 19 height 19
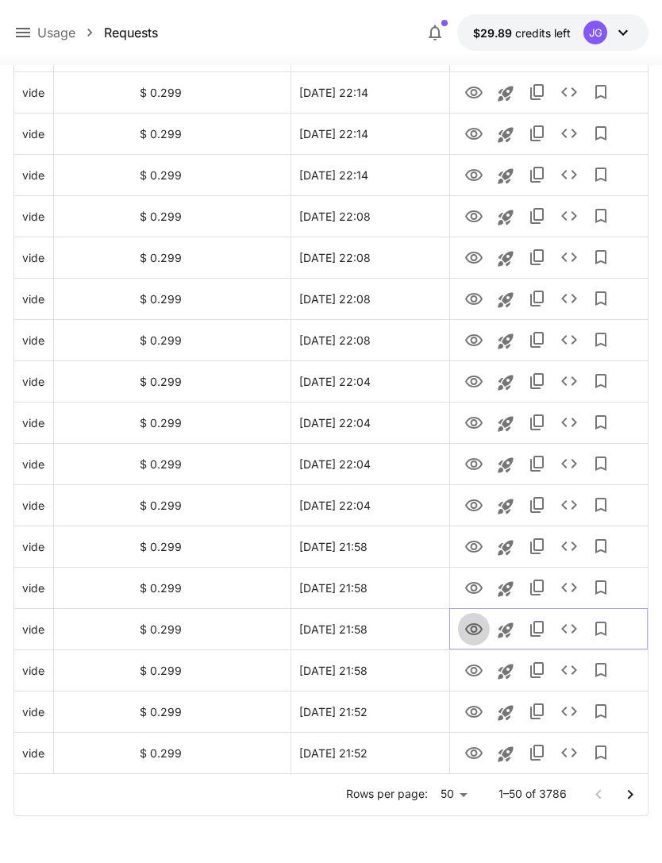
click at [476, 631] on icon "View" at bounding box center [473, 629] width 19 height 19
click at [479, 589] on icon "View" at bounding box center [473, 588] width 19 height 19
click at [472, 711] on icon "View" at bounding box center [473, 712] width 19 height 19
click at [480, 747] on icon "View" at bounding box center [473, 753] width 19 height 19
click at [513, 756] on icon "Launch in playground" at bounding box center [505, 754] width 19 height 19
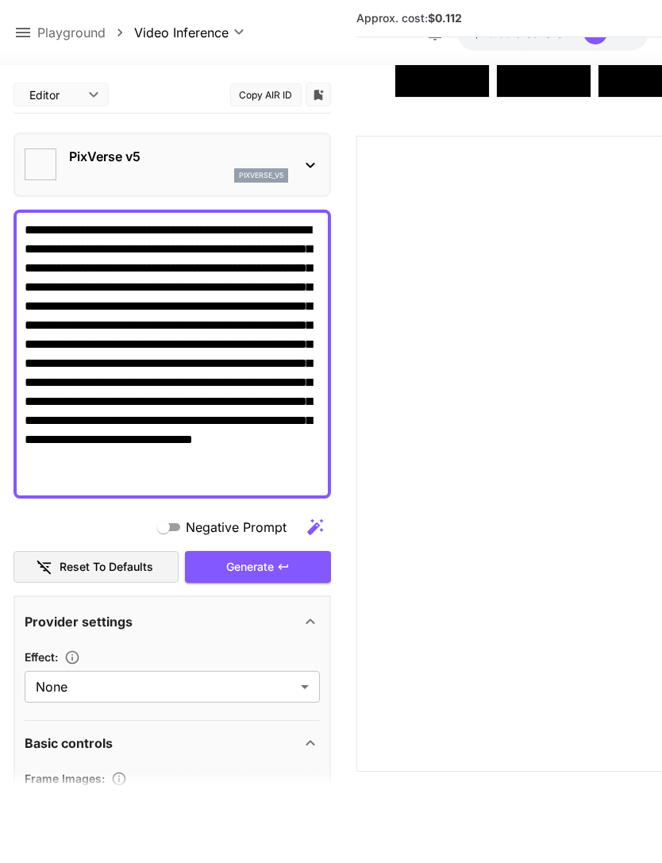
type textarea "**********"
type input "**********"
type input "****"
type input "*"
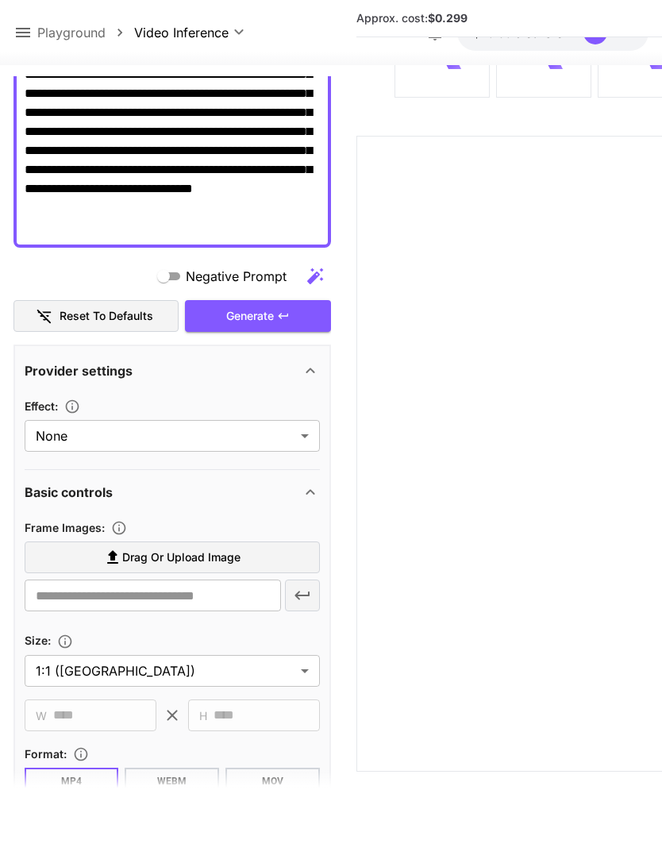
scroll to position [260, 0]
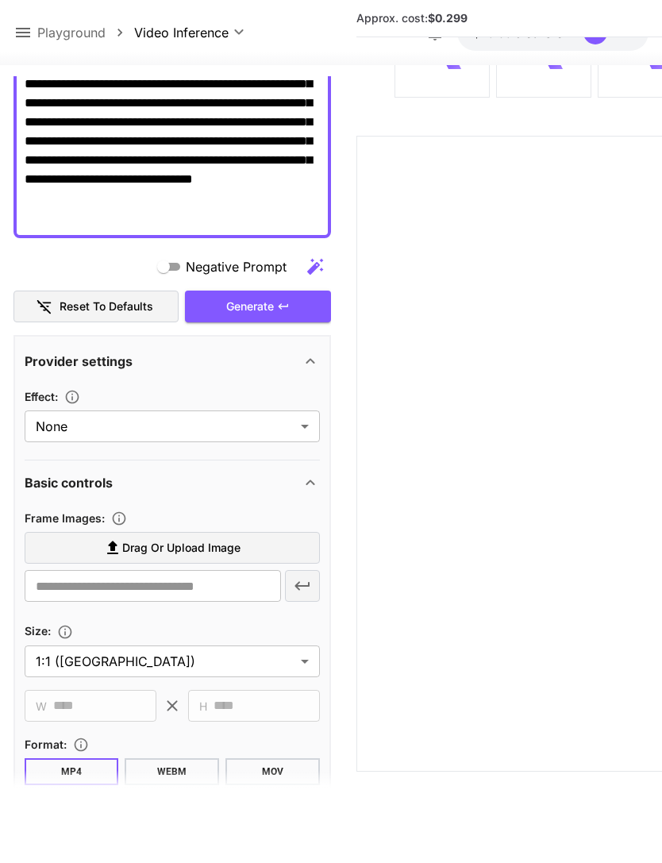
click at [222, 538] on span "Drag or upload image" at bounding box center [181, 548] width 118 height 20
click at [0, 0] on input "Drag or upload image" at bounding box center [0, 0] width 0 height 0
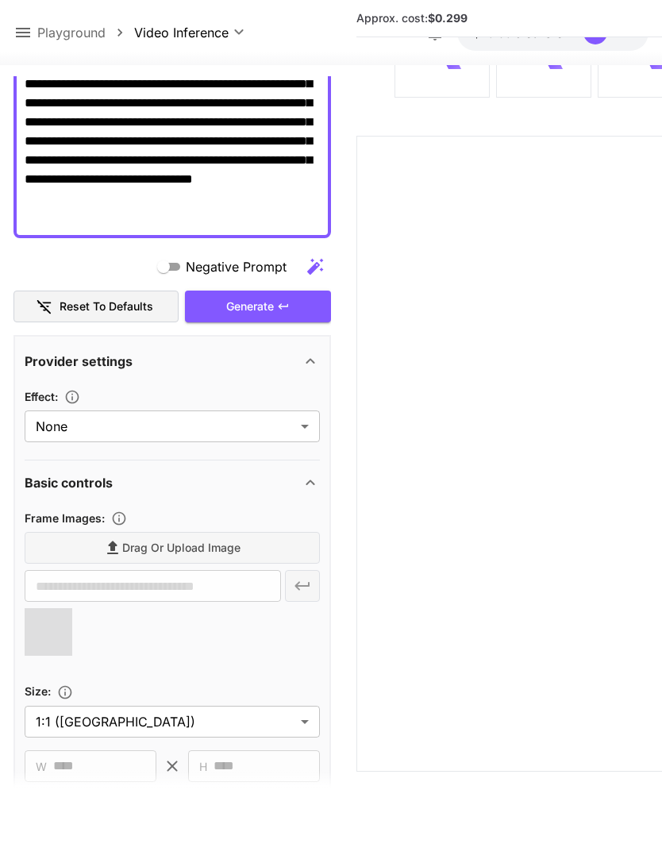
type input "**********"
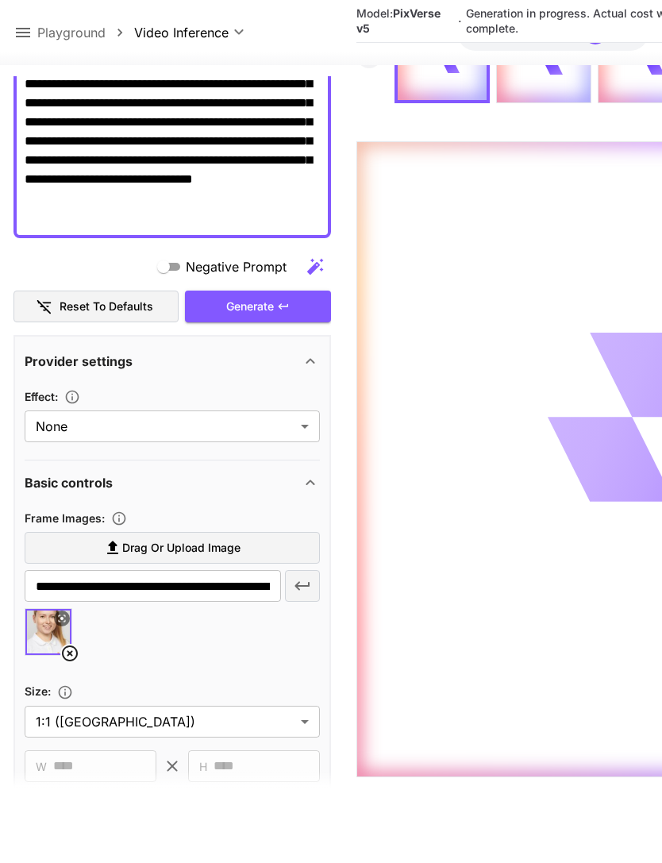
click at [23, 33] on icon at bounding box center [23, 33] width 14 height 10
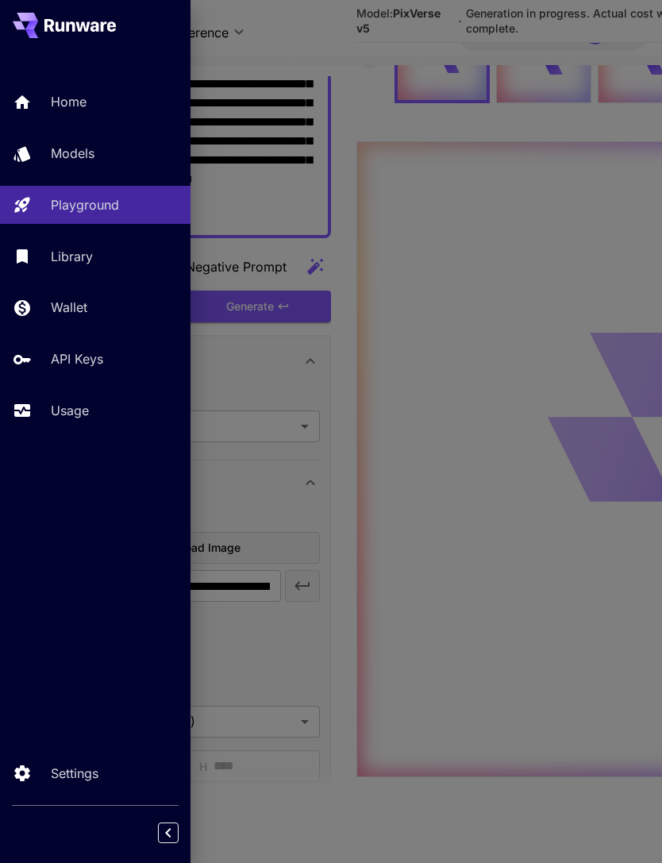
click at [87, 404] on p "Usage" at bounding box center [70, 410] width 38 height 19
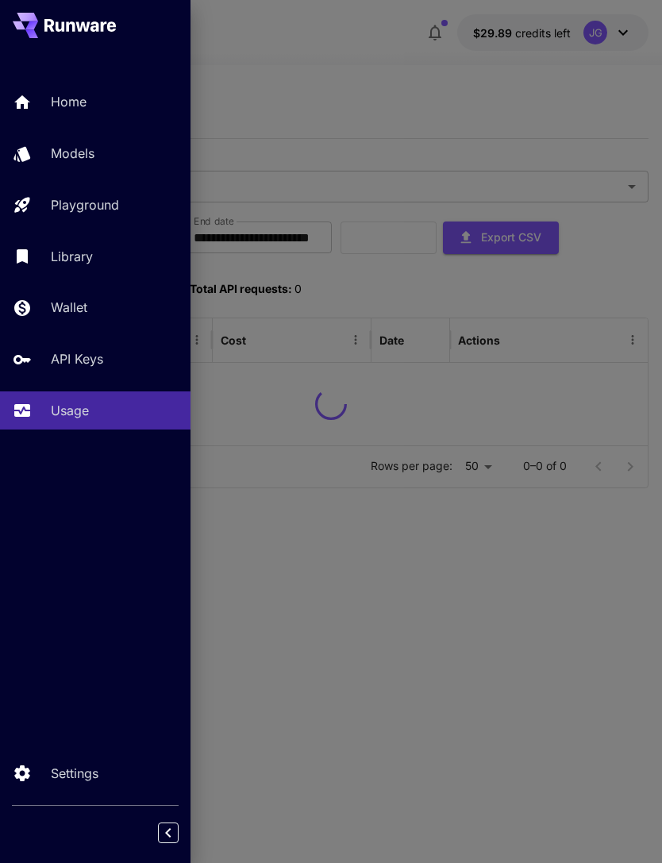
scroll to position [51, 0]
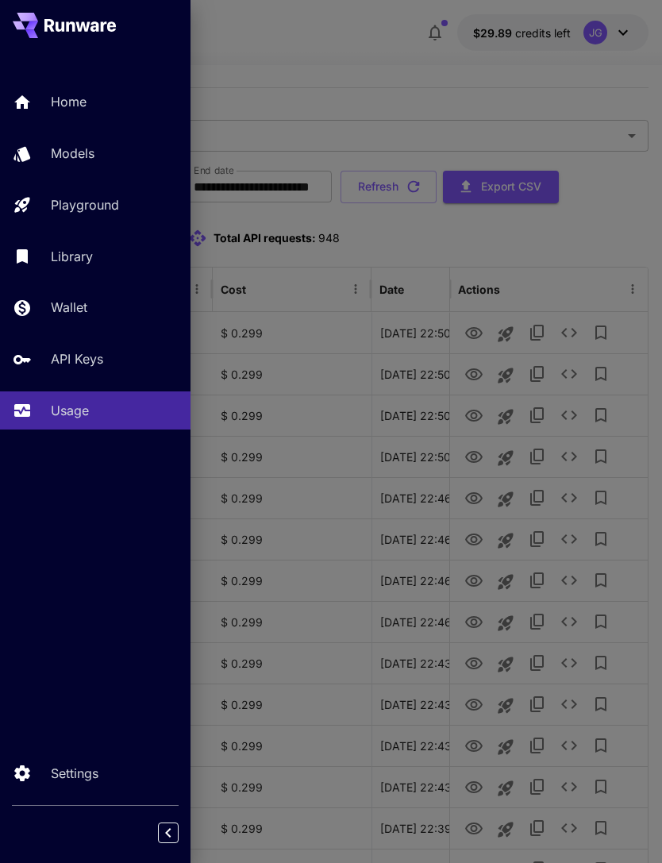
click at [369, 39] on div at bounding box center [331, 431] width 662 height 863
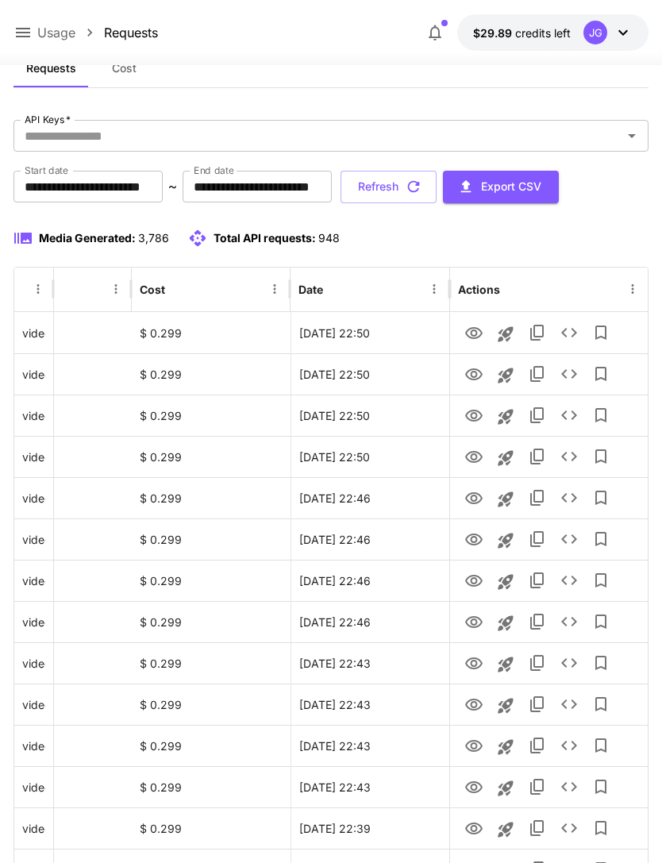
scroll to position [0, 81]
click at [422, 188] on icon "button" at bounding box center [413, 186] width 17 height 17
click at [422, 185] on icon "button" at bounding box center [413, 186] width 17 height 17
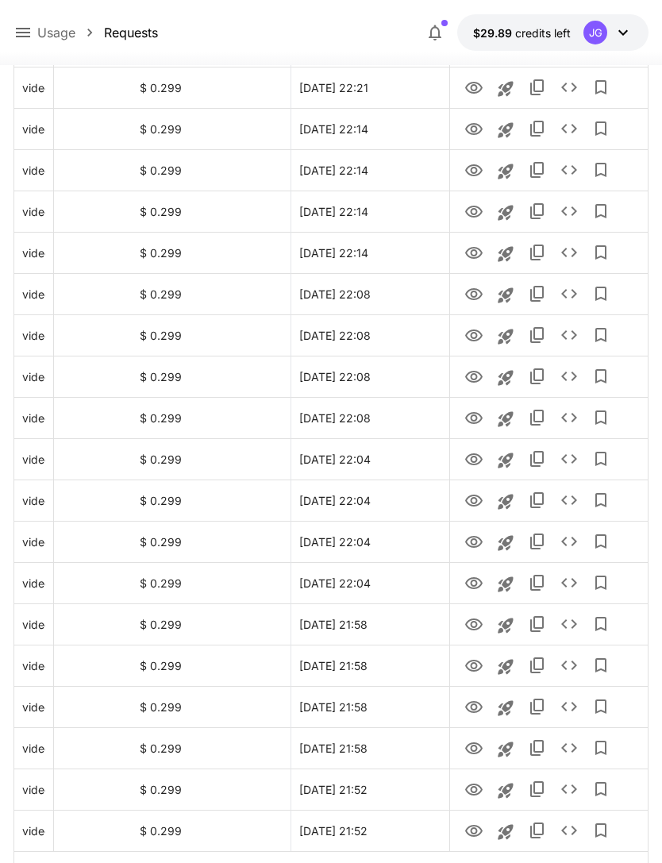
scroll to position [1603, 0]
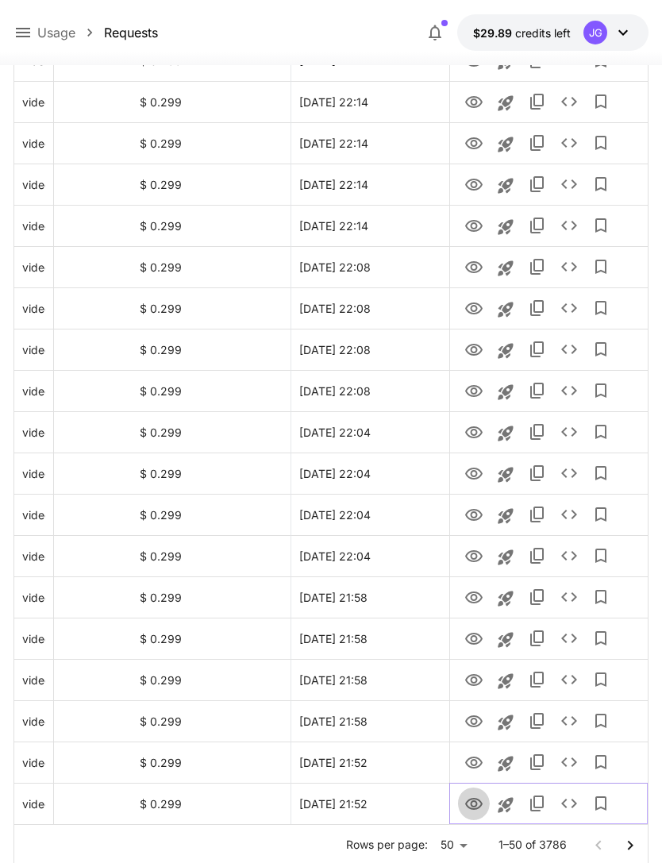
click at [477, 806] on icon "View" at bounding box center [473, 804] width 19 height 19
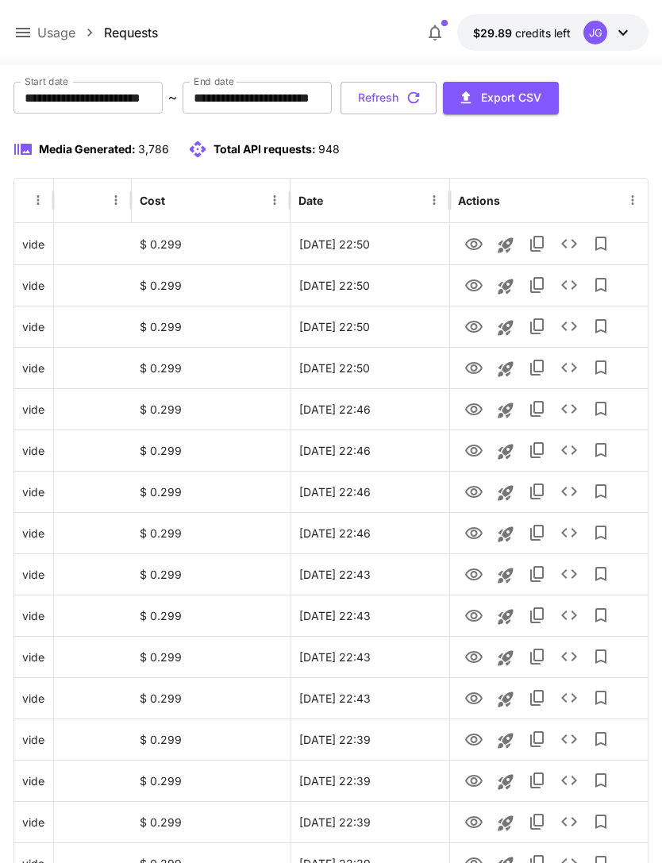
scroll to position [0, 0]
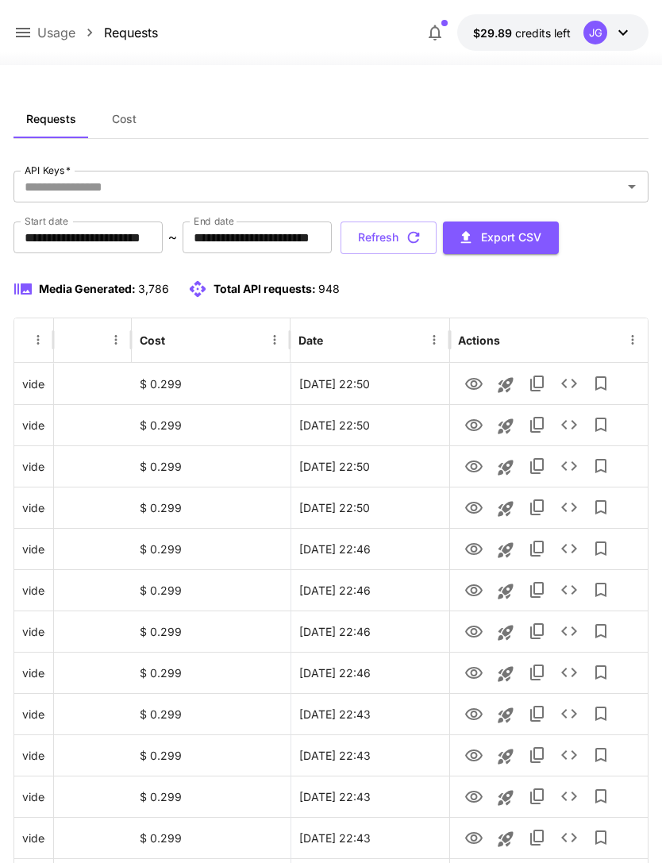
click at [422, 232] on icon "button" at bounding box center [413, 237] width 17 height 17
click at [479, 471] on icon "View" at bounding box center [473, 466] width 19 height 19
click at [480, 427] on icon "View" at bounding box center [473, 425] width 17 height 12
click at [476, 387] on icon "View" at bounding box center [473, 384] width 19 height 19
click at [420, 239] on icon "button" at bounding box center [414, 238] width 12 height 12
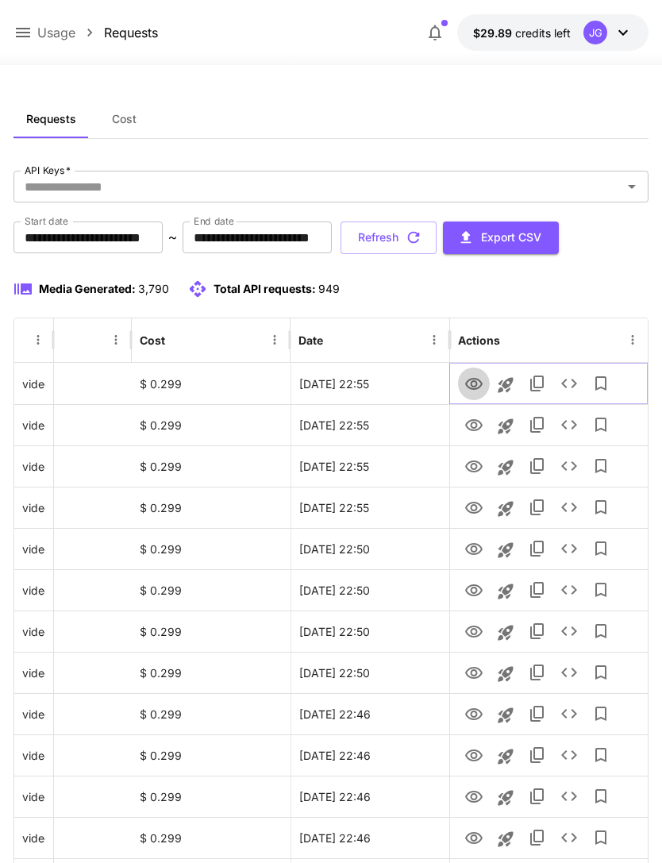
click at [477, 380] on icon "View" at bounding box center [473, 384] width 17 height 12
click at [422, 242] on icon "button" at bounding box center [413, 237] width 17 height 17
click at [475, 383] on icon "View" at bounding box center [473, 384] width 19 height 19
click at [472, 428] on icon "View" at bounding box center [473, 425] width 17 height 12
click at [475, 388] on icon "View" at bounding box center [473, 384] width 17 height 12
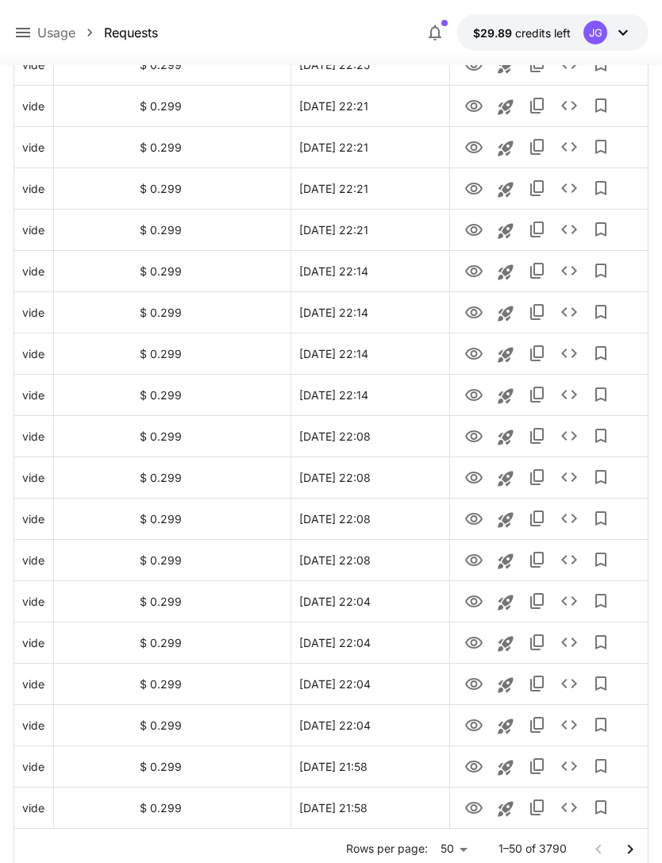
scroll to position [1603, 0]
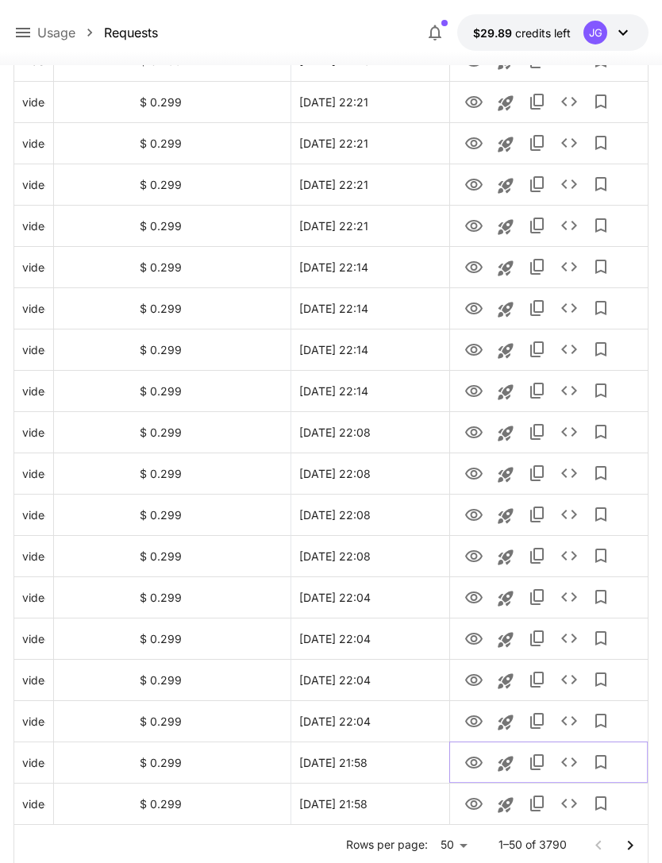
click at [475, 761] on icon "View" at bounding box center [473, 762] width 19 height 19
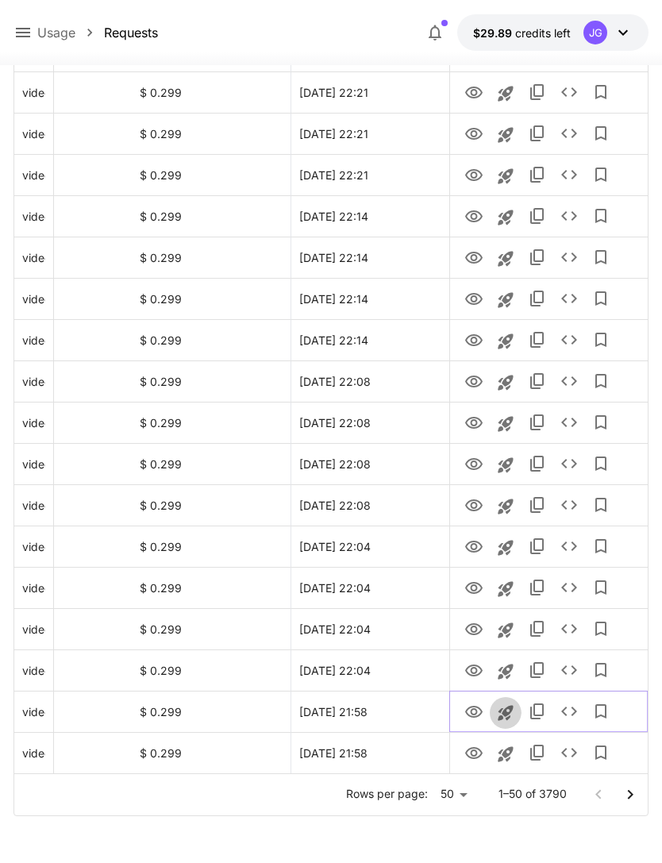
click at [513, 711] on icon "Launch in playground" at bounding box center [505, 712] width 19 height 19
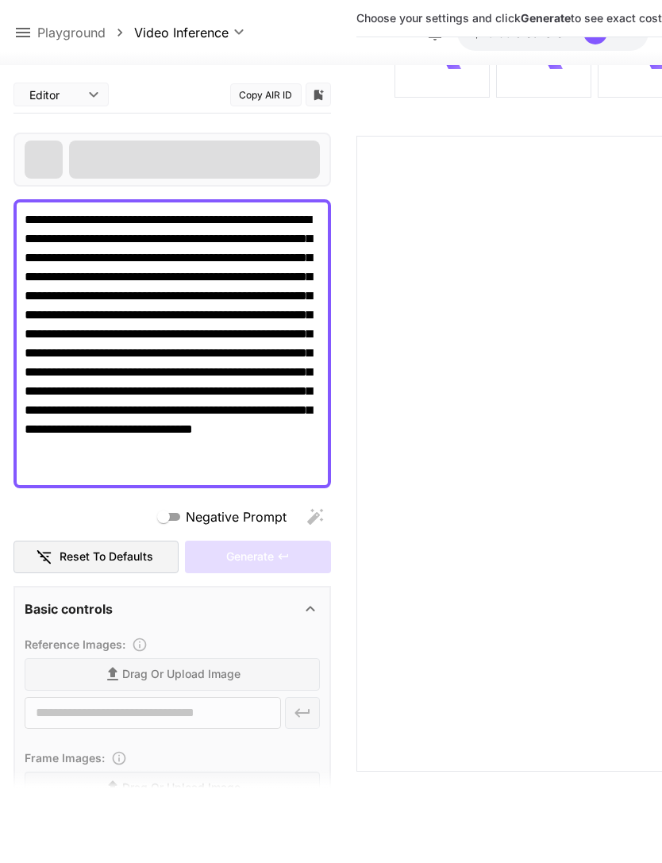
scroll to position [176, 0]
type input "**********"
type input "****"
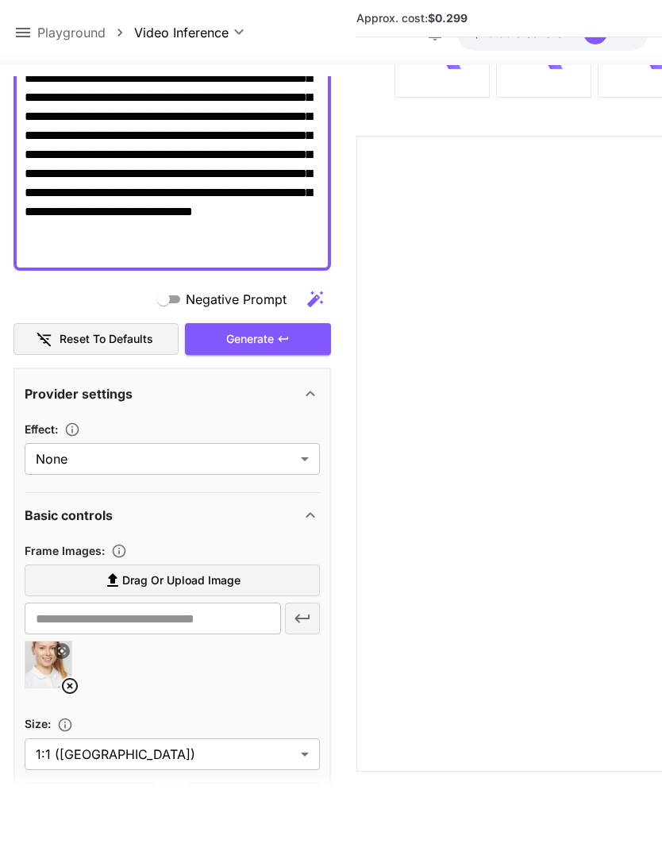
scroll to position [225, 0]
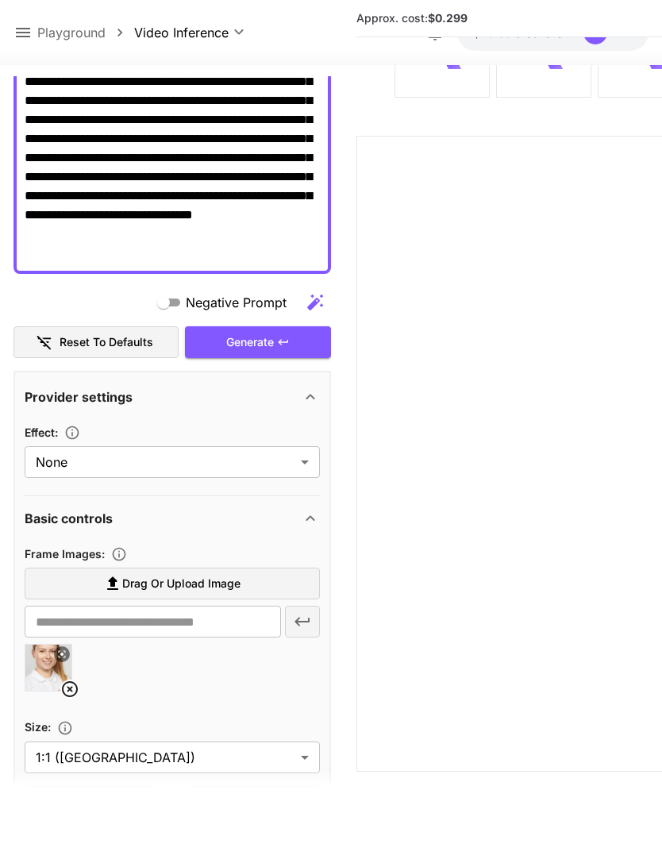
click at [276, 326] on div "Generate" at bounding box center [258, 342] width 146 height 33
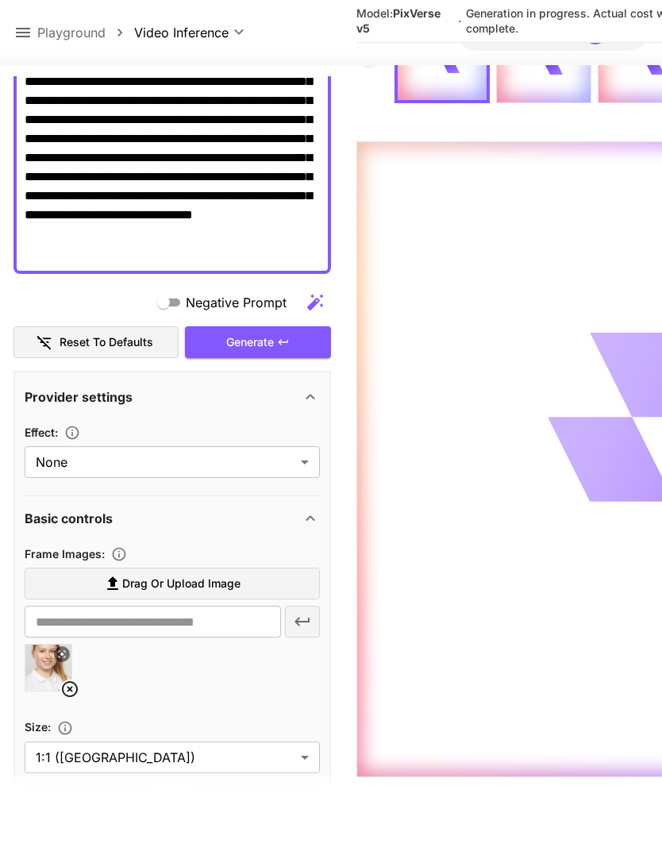
click at [28, 28] on icon at bounding box center [22, 32] width 19 height 19
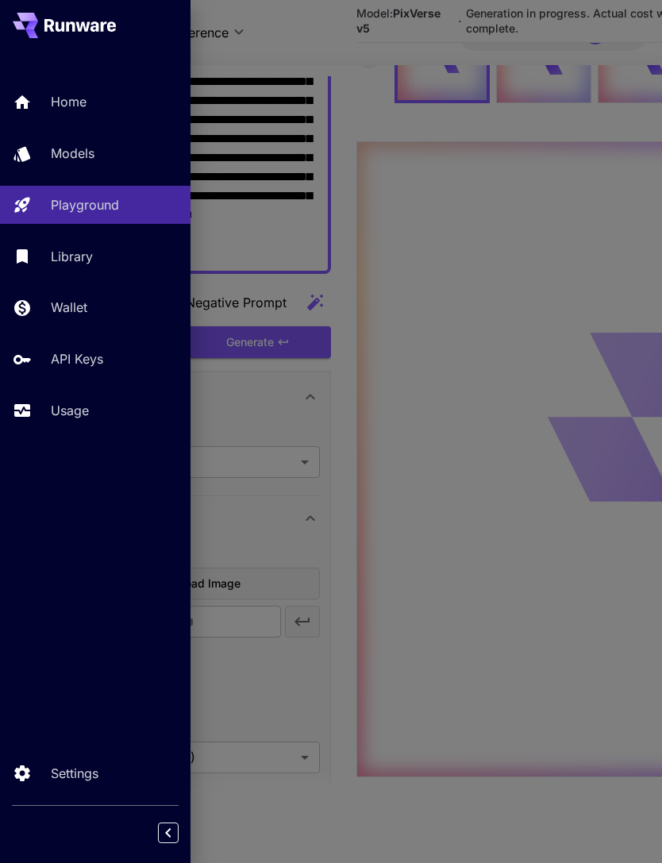
click at [85, 414] on p "Usage" at bounding box center [70, 410] width 38 height 19
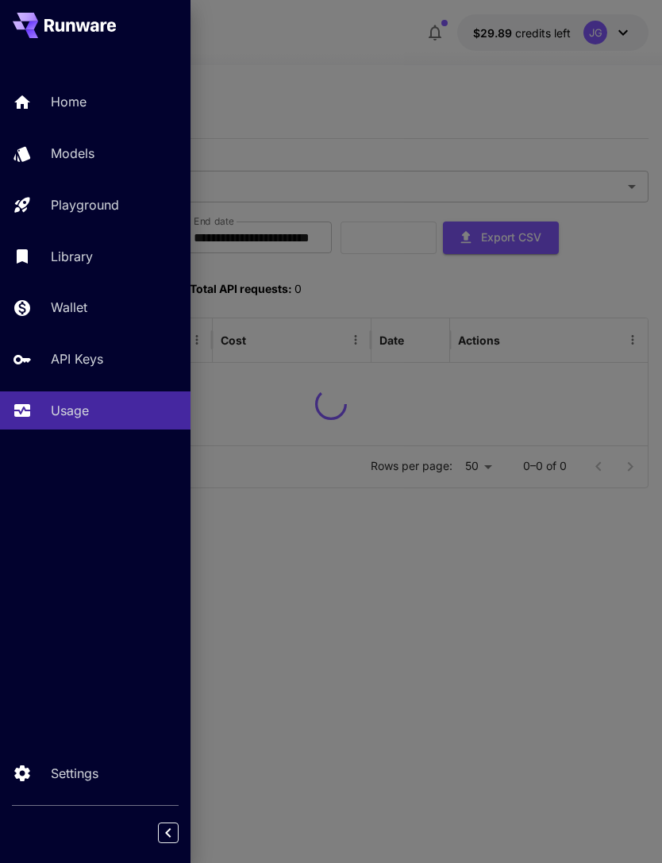
click at [347, 58] on div at bounding box center [331, 431] width 662 height 863
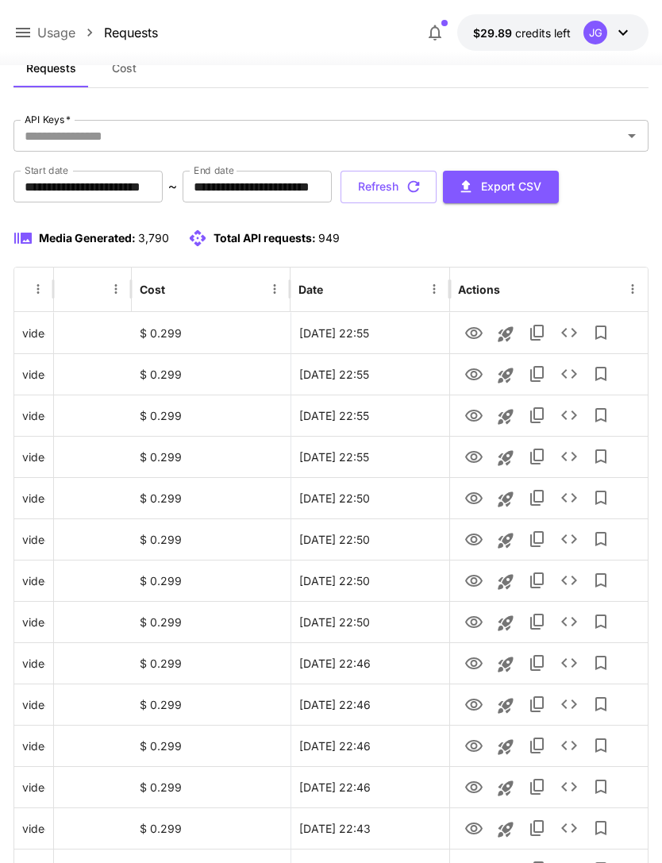
scroll to position [0, 81]
click at [437, 184] on button "Refresh" at bounding box center [389, 187] width 96 height 33
click at [437, 187] on button "Refresh" at bounding box center [389, 187] width 96 height 33
click at [478, 338] on icon "View" at bounding box center [473, 333] width 19 height 19
click at [422, 185] on icon "button" at bounding box center [413, 186] width 17 height 17
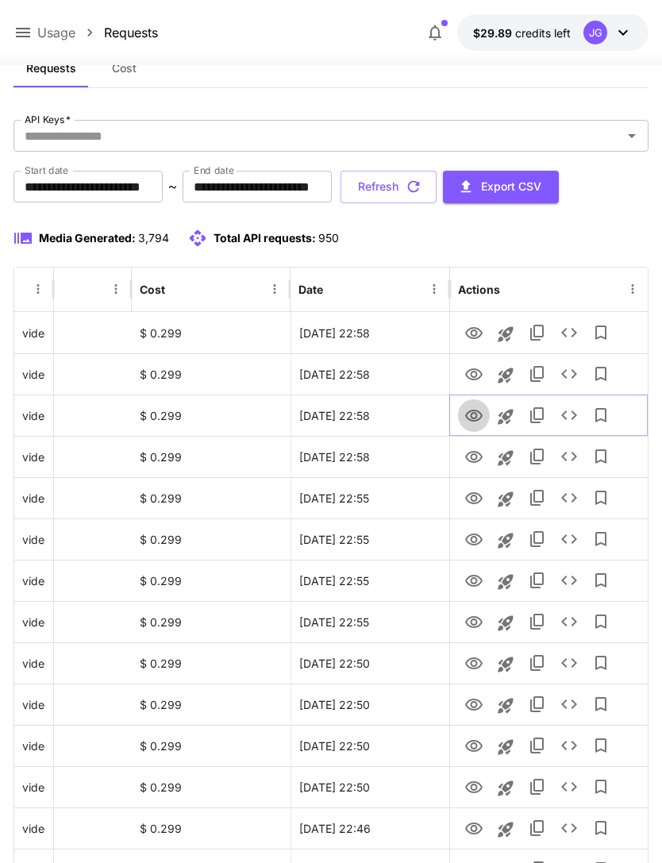
click at [473, 418] on icon "View" at bounding box center [473, 416] width 17 height 12
click at [475, 372] on icon "View" at bounding box center [473, 374] width 17 height 12
click at [475, 333] on icon "View" at bounding box center [473, 333] width 19 height 19
click at [32, 32] on icon at bounding box center [22, 32] width 19 height 19
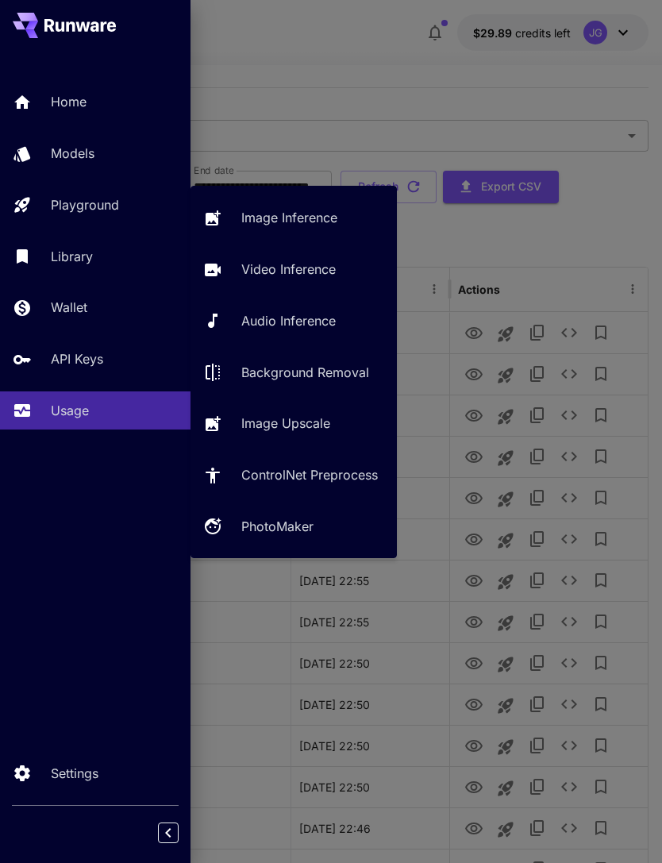
click at [295, 275] on p "Video Inference" at bounding box center [288, 269] width 94 height 19
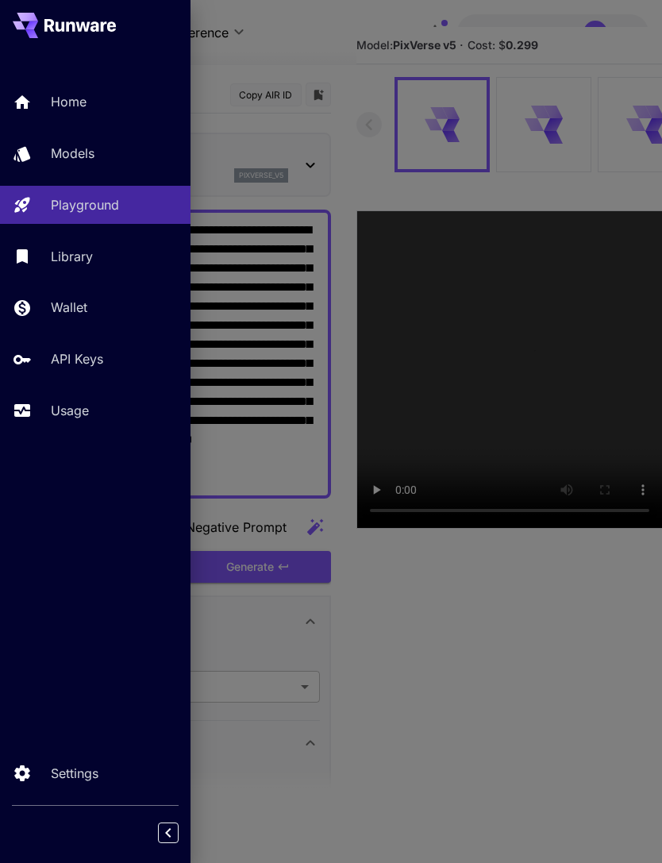
click at [252, 49] on div at bounding box center [331, 431] width 662 height 863
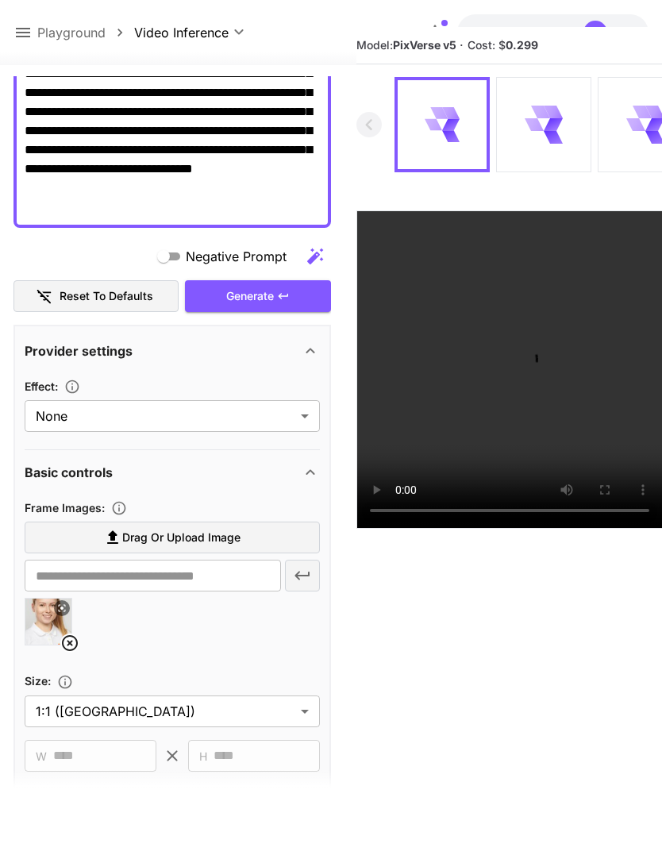
scroll to position [339, 0]
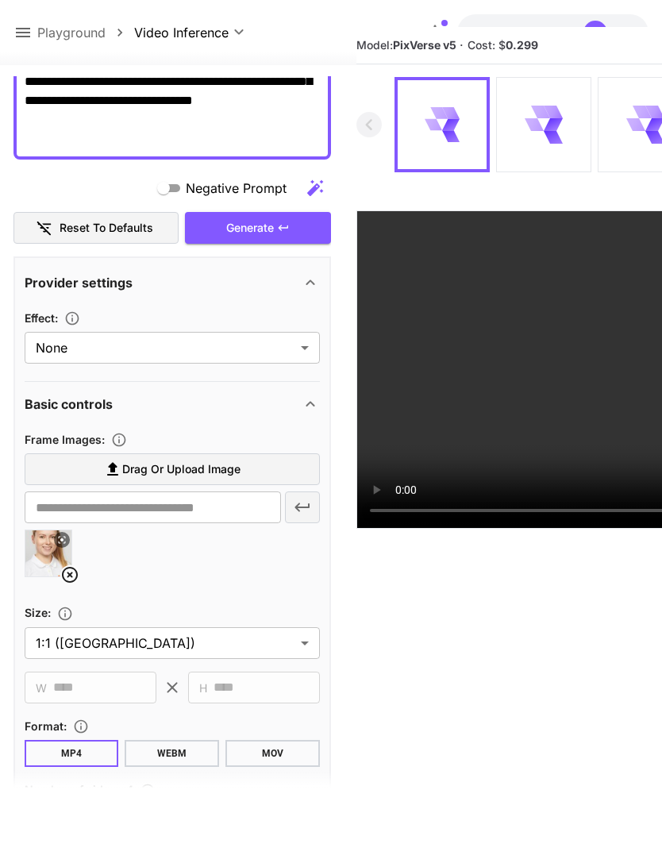
click at [77, 566] on icon at bounding box center [69, 574] width 19 height 19
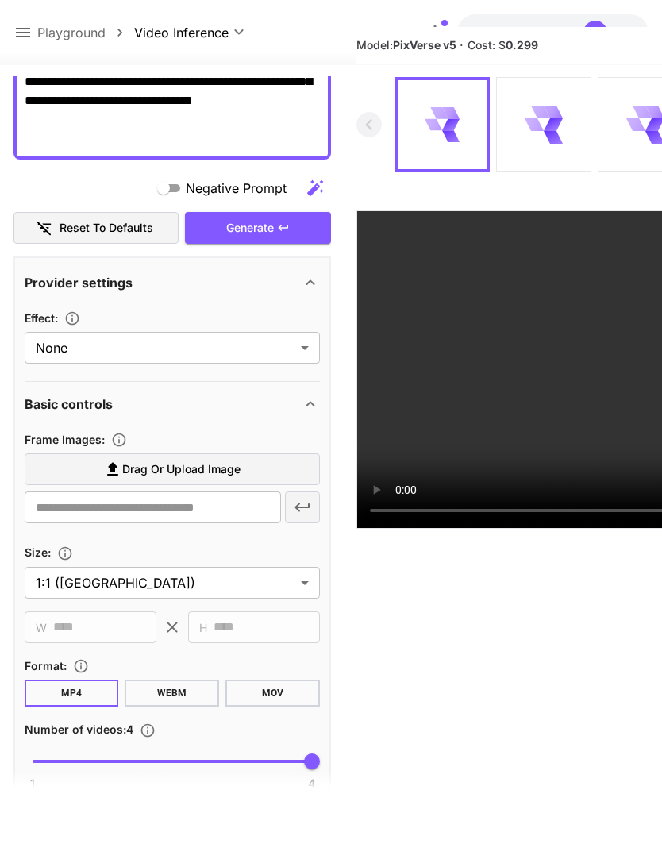
click at [217, 475] on span "Drag or upload image" at bounding box center [181, 470] width 118 height 20
click at [0, 0] on input "Drag or upload image" at bounding box center [0, 0] width 0 height 0
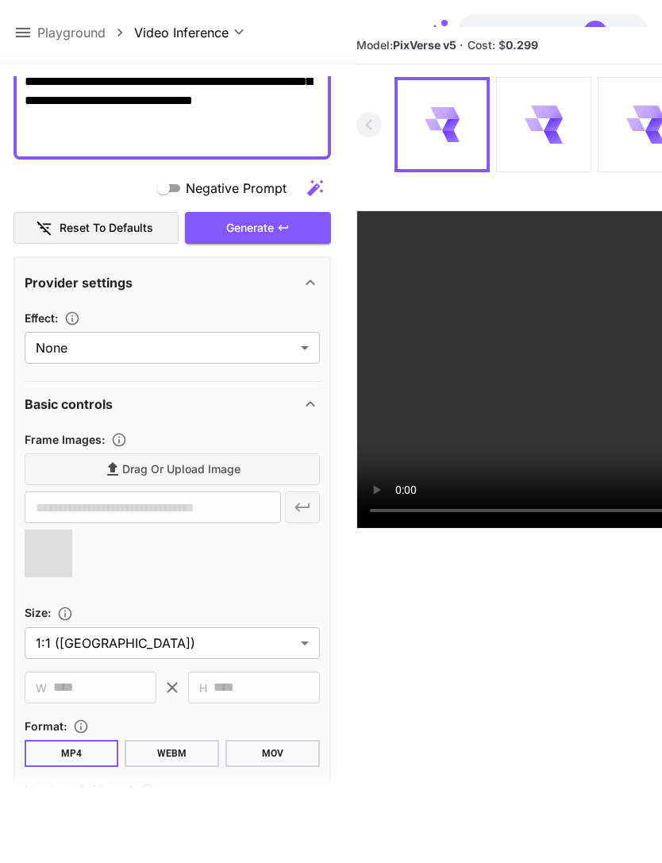
type input "**********"
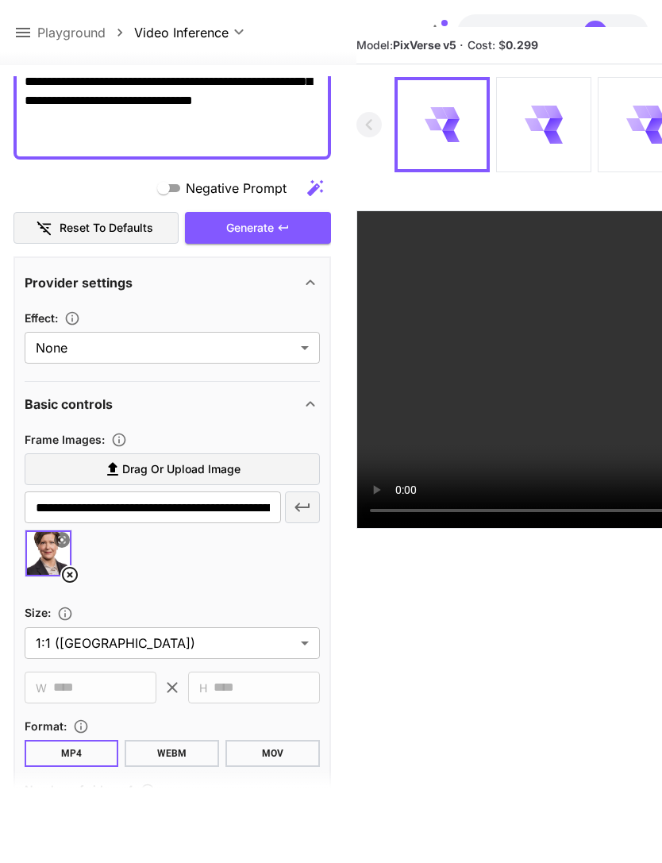
click at [292, 224] on div "Generate" at bounding box center [258, 228] width 146 height 33
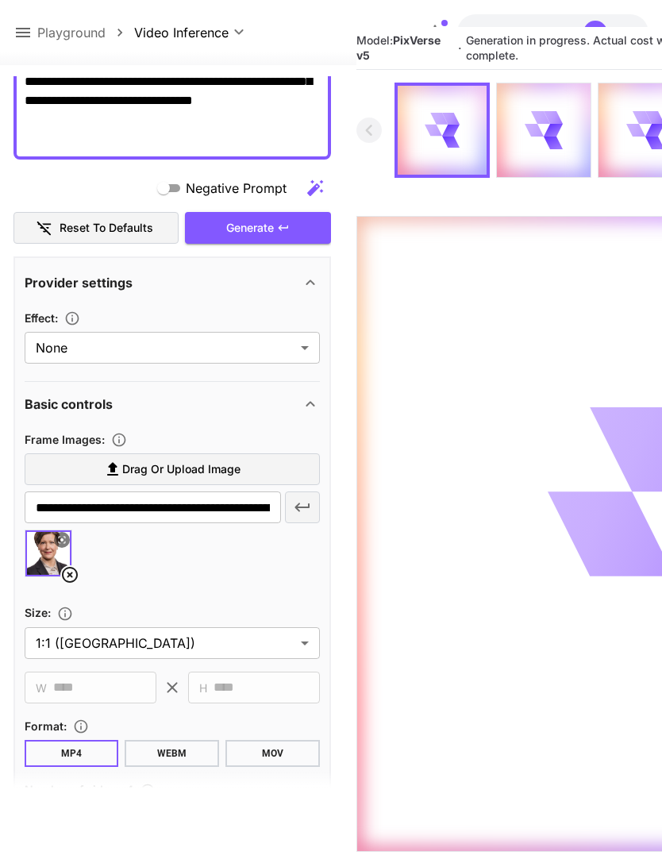
click at [28, 30] on icon at bounding box center [22, 32] width 19 height 19
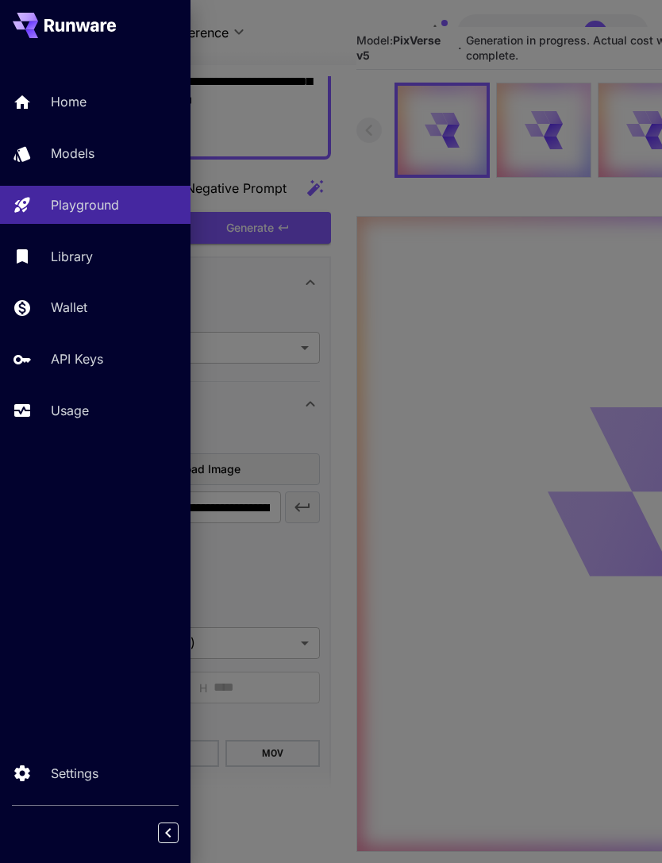
click at [80, 412] on p "Usage" at bounding box center [70, 410] width 38 height 19
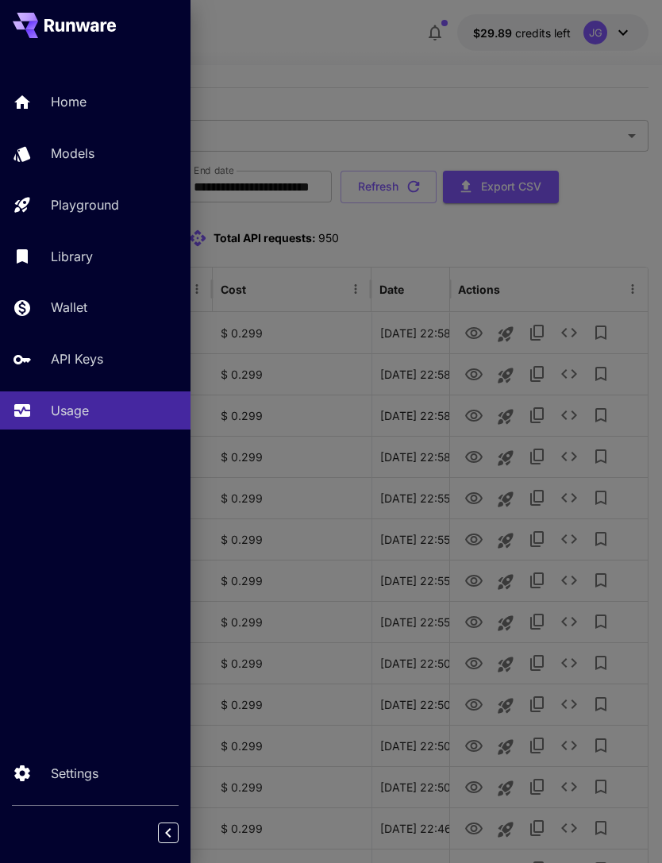
click at [376, 66] on div at bounding box center [331, 431] width 662 height 863
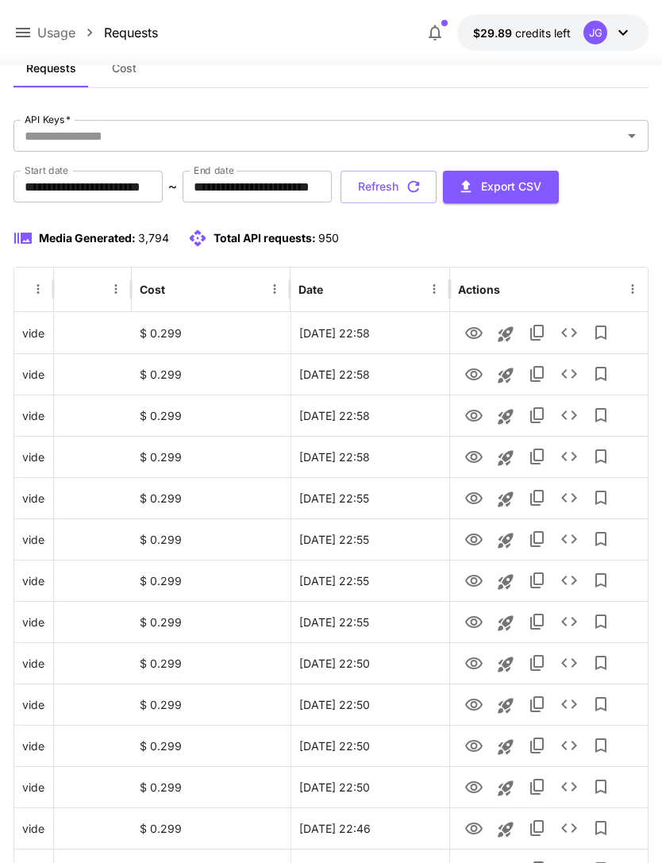
scroll to position [0, 81]
click at [422, 180] on icon "button" at bounding box center [413, 186] width 17 height 17
click at [476, 419] on icon "View" at bounding box center [473, 416] width 17 height 12
click at [478, 371] on icon "View" at bounding box center [473, 374] width 19 height 19
click at [472, 329] on icon "View" at bounding box center [473, 333] width 17 height 12
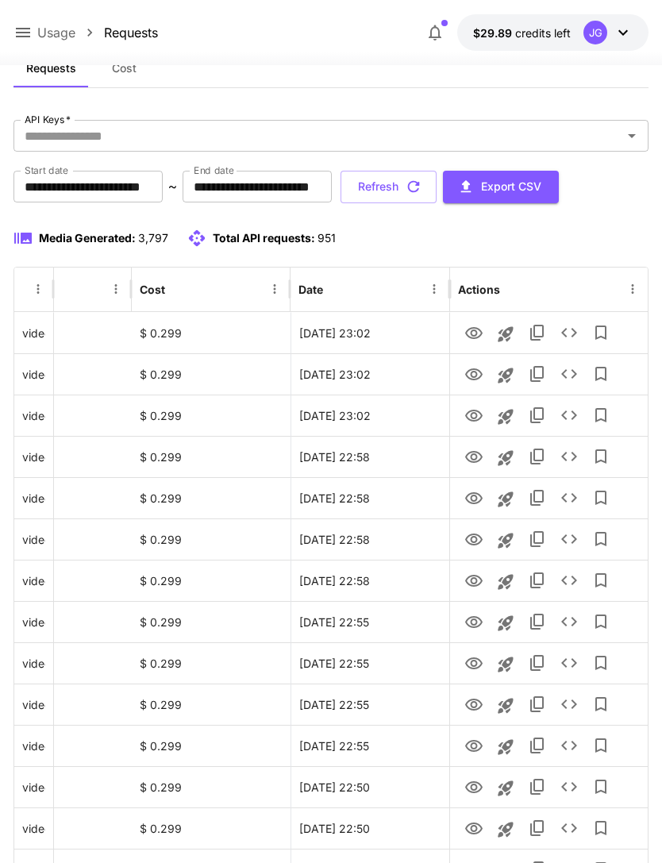
click at [437, 191] on button "Refresh" at bounding box center [389, 187] width 96 height 33
click at [479, 333] on icon "View" at bounding box center [473, 333] width 19 height 19
click at [477, 371] on icon "View" at bounding box center [473, 374] width 19 height 19
click at [474, 417] on icon "View" at bounding box center [473, 416] width 19 height 19
click at [473, 378] on icon "View" at bounding box center [473, 374] width 19 height 19
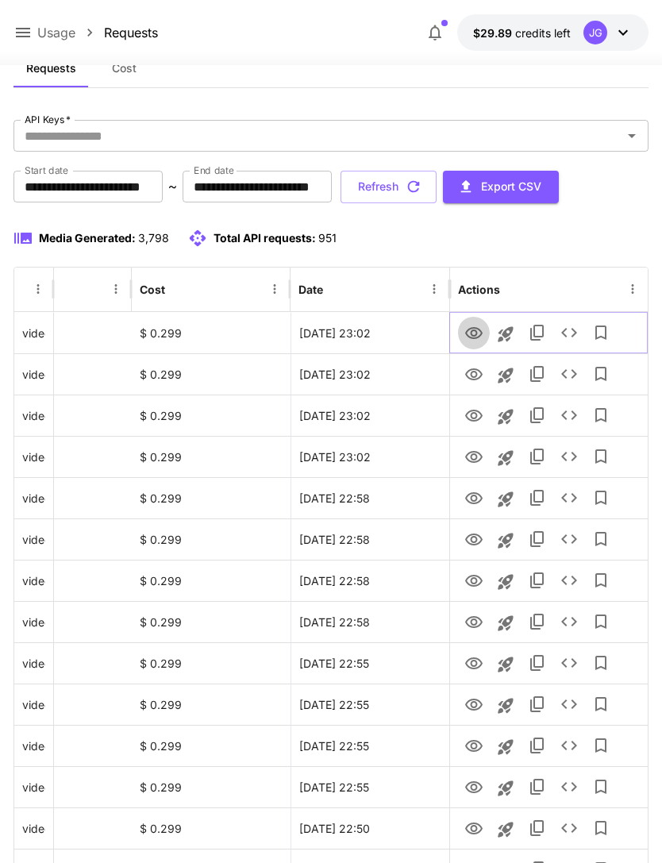
click at [474, 334] on icon "View" at bounding box center [473, 333] width 19 height 19
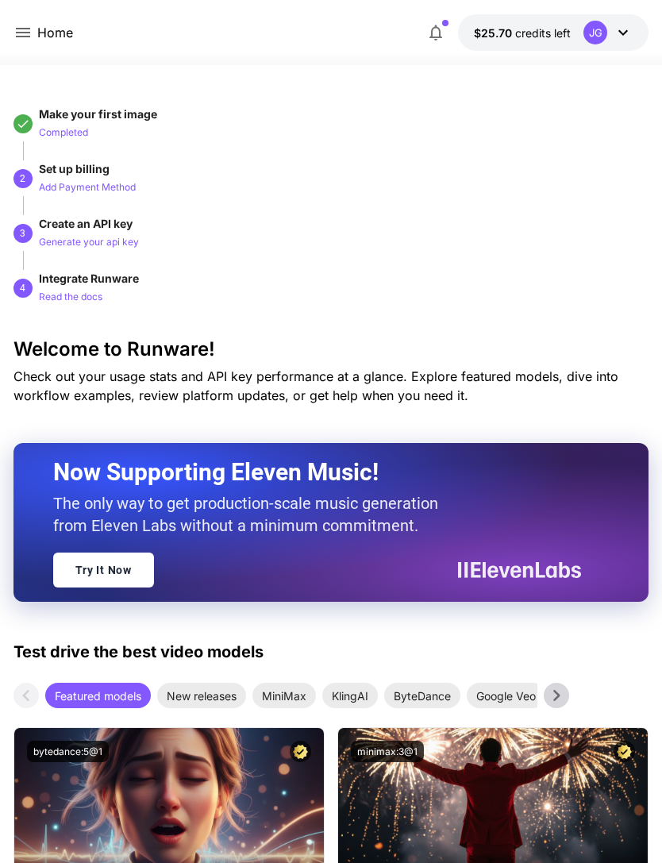
click at [24, 29] on icon at bounding box center [23, 33] width 14 height 10
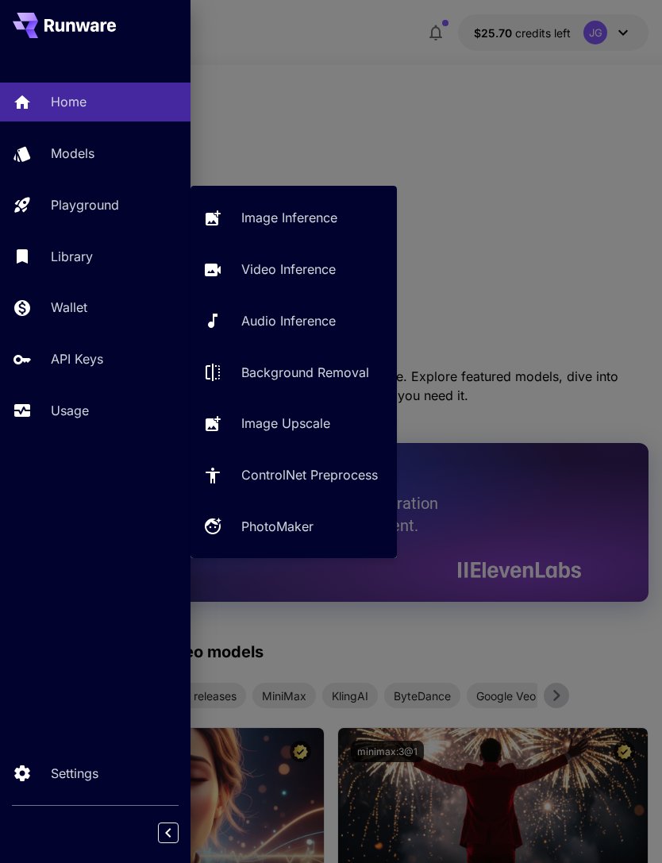
click at [118, 203] on p "Playground" at bounding box center [85, 204] width 68 height 19
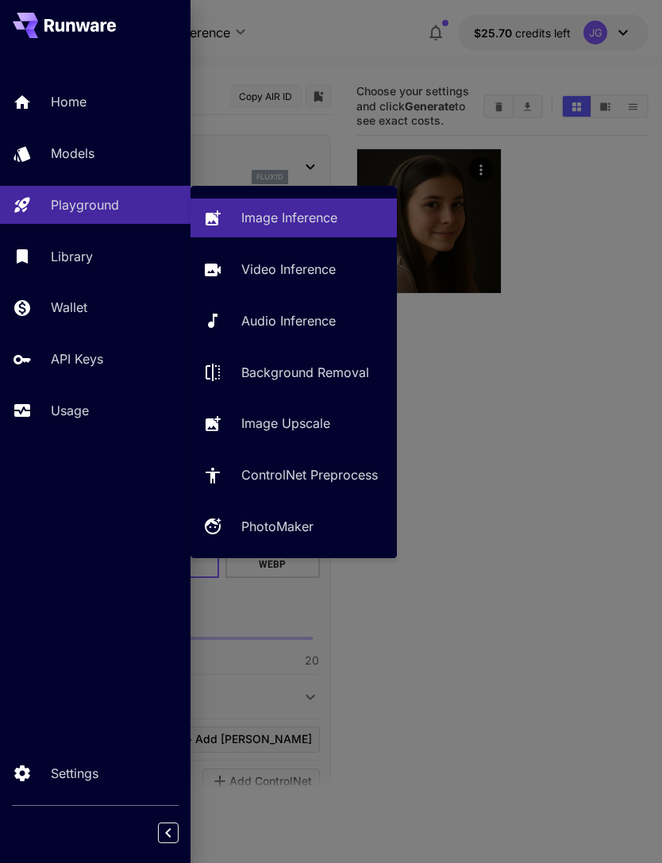
click at [302, 277] on p "Video Inference" at bounding box center [288, 269] width 94 height 19
type input "**********"
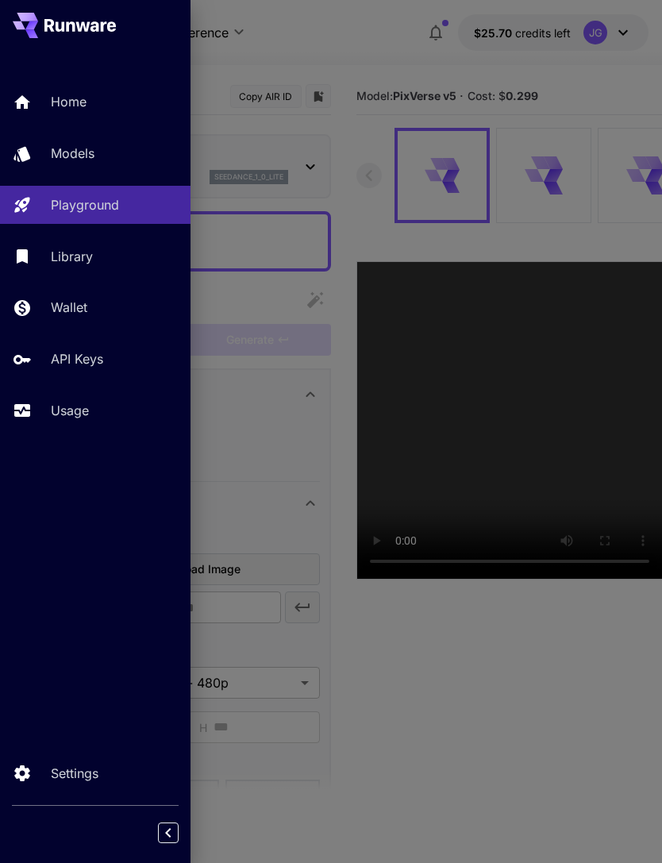
click at [77, 415] on p "Usage" at bounding box center [70, 410] width 38 height 19
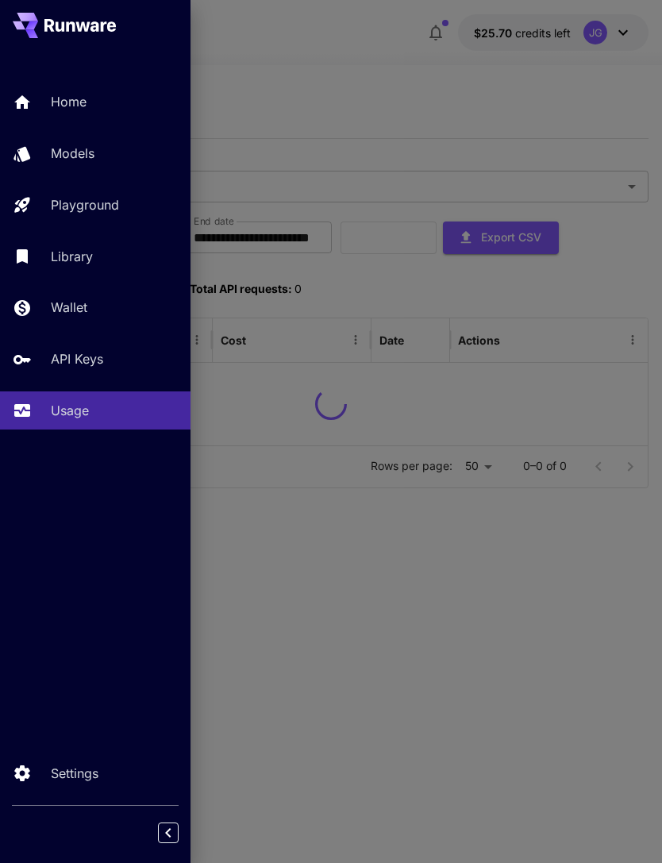
click at [461, 87] on div at bounding box center [331, 431] width 662 height 863
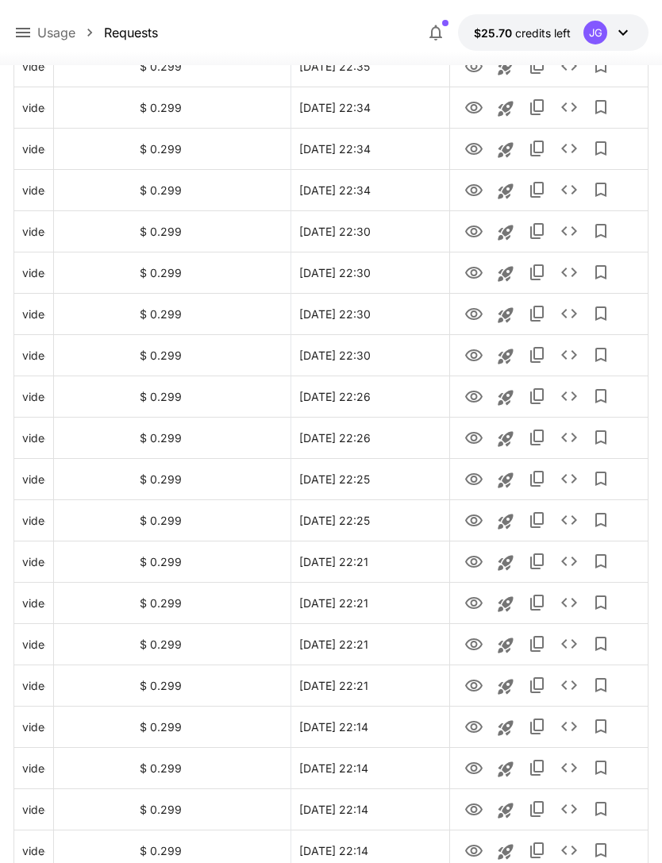
scroll to position [1603, 0]
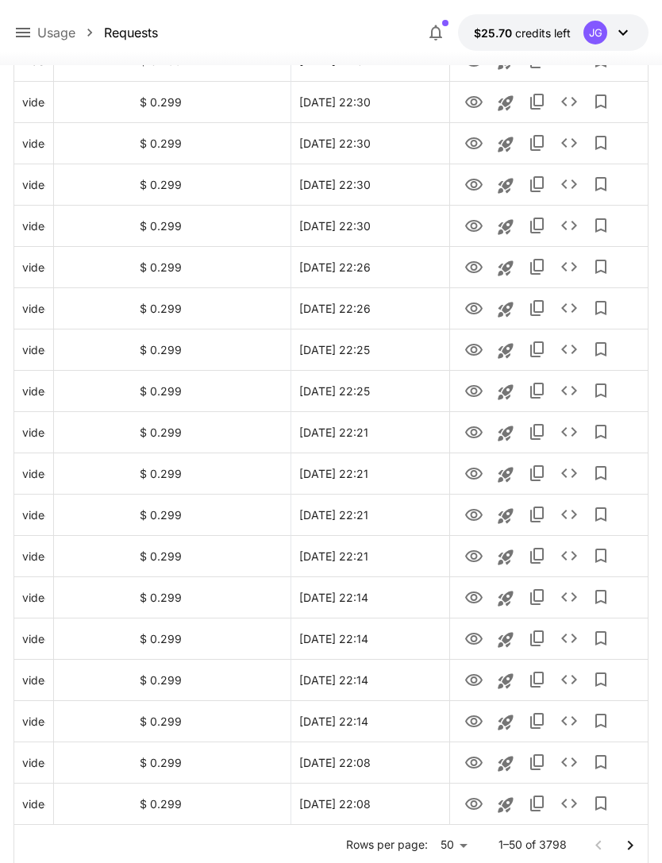
click at [629, 847] on icon "Go to next page" at bounding box center [630, 845] width 6 height 10
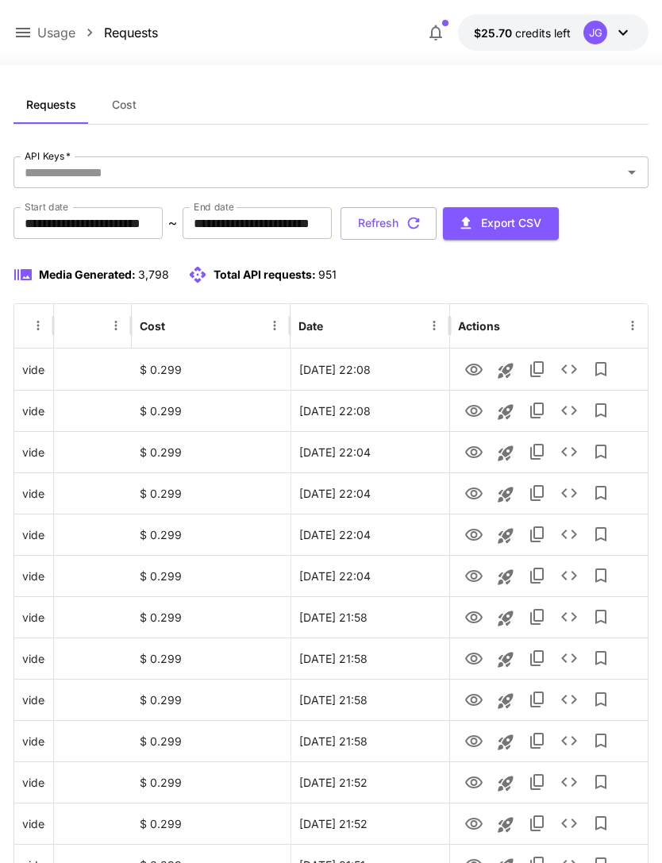
scroll to position [0, 0]
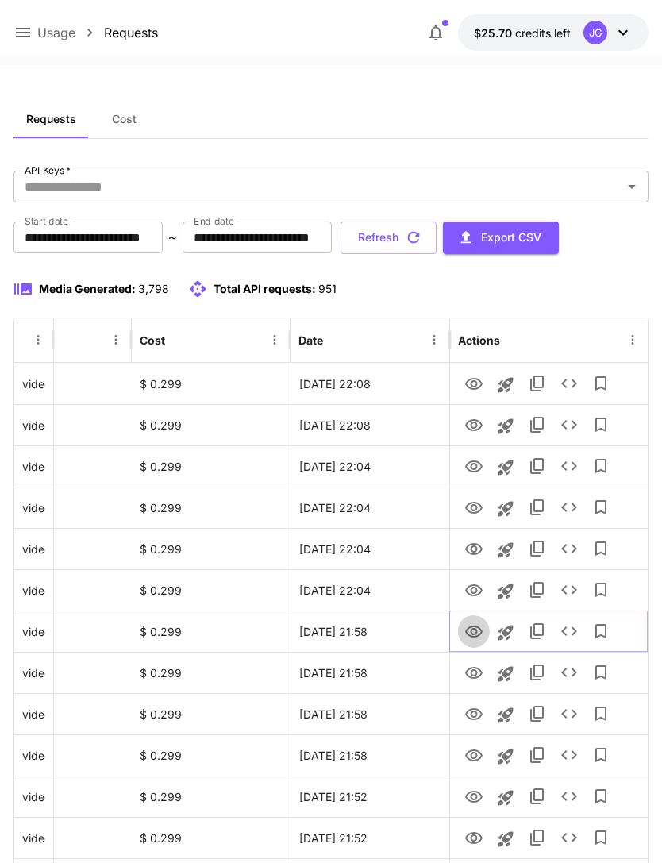
click at [473, 631] on icon "View" at bounding box center [473, 631] width 19 height 19
click at [503, 630] on icon "Launch in playground" at bounding box center [505, 632] width 19 height 19
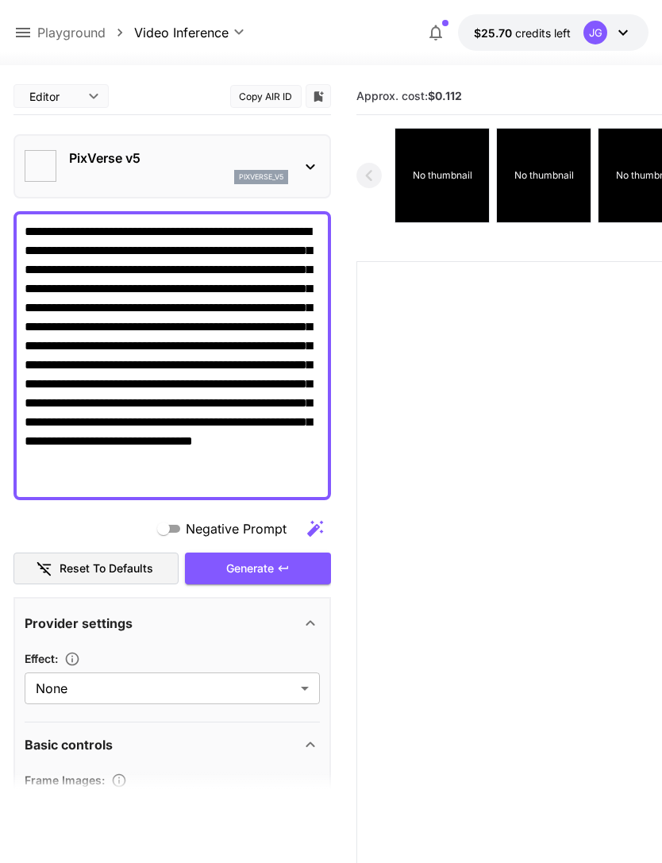
type textarea "**********"
type input "**********"
type input "****"
type input "*"
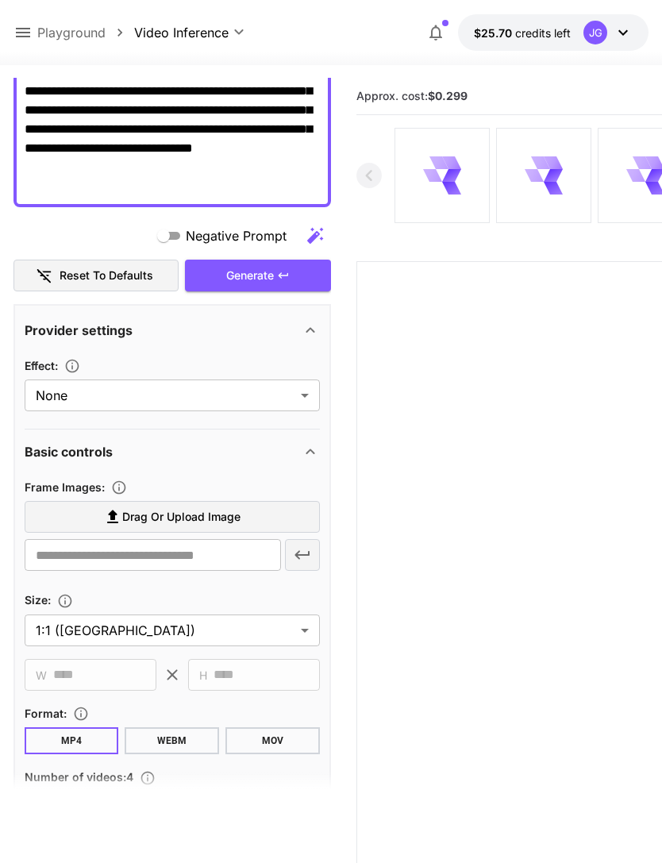
scroll to position [376, 0]
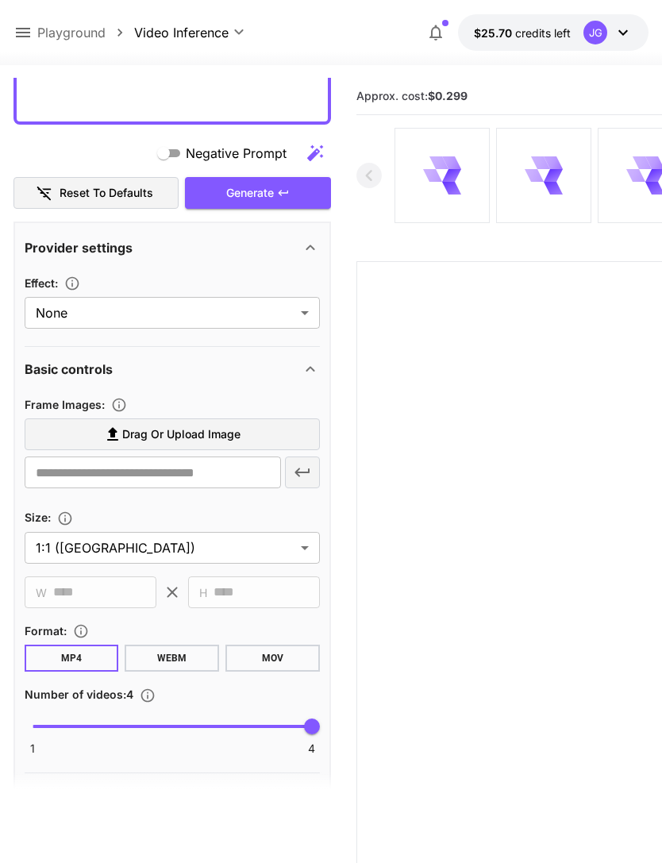
click at [213, 426] on span "Drag or upload image" at bounding box center [181, 435] width 118 height 20
click at [0, 0] on input "Drag or upload image" at bounding box center [0, 0] width 0 height 0
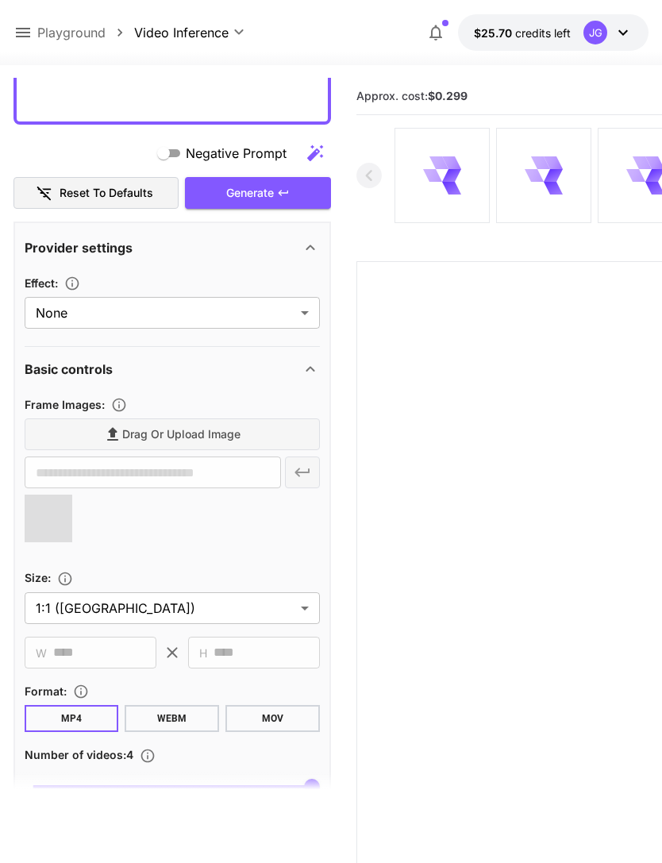
type input "**********"
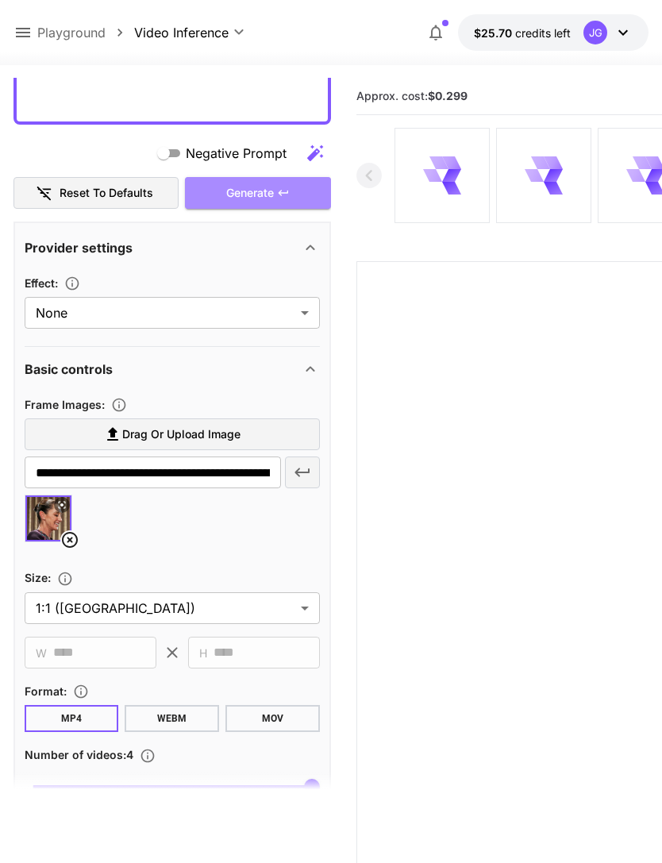
click at [291, 186] on div "Generate" at bounding box center [258, 193] width 146 height 33
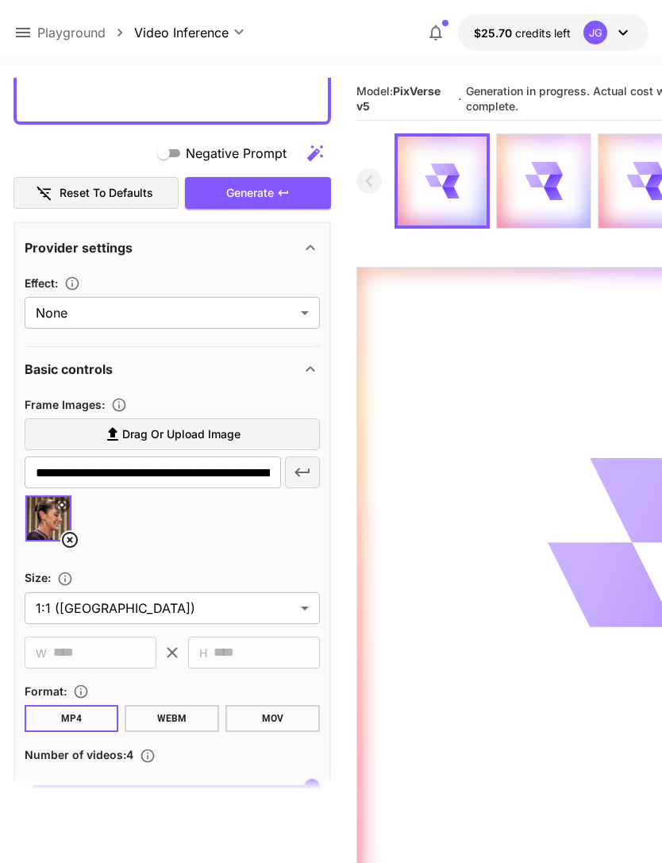
click at [30, 29] on icon at bounding box center [22, 32] width 19 height 19
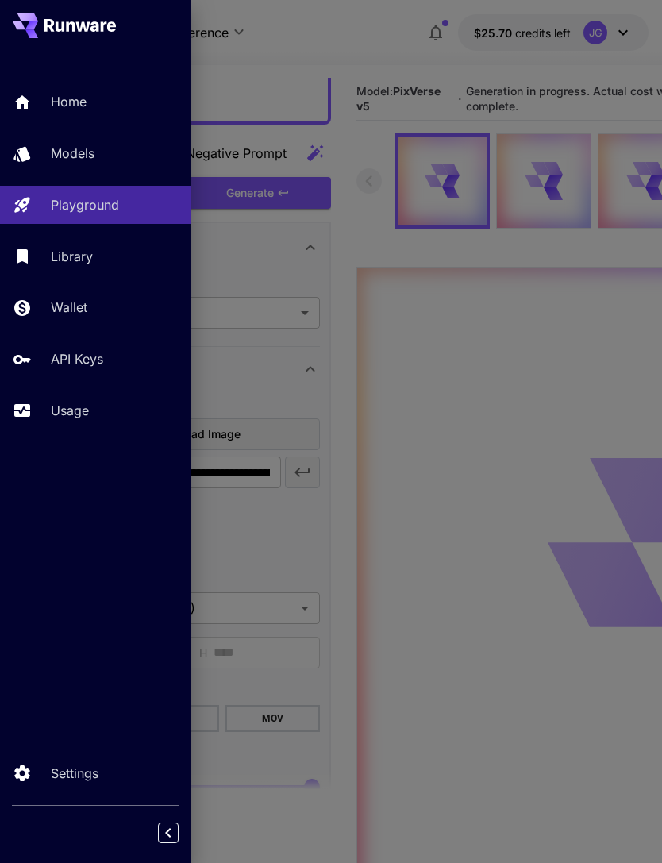
click at [86, 411] on p "Usage" at bounding box center [70, 410] width 38 height 19
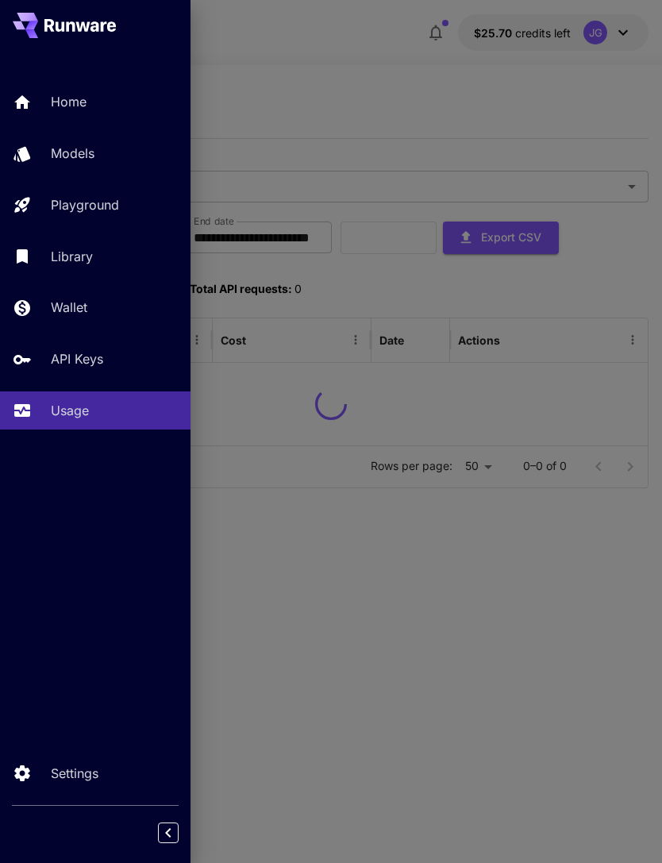
click at [389, 83] on div at bounding box center [331, 431] width 662 height 863
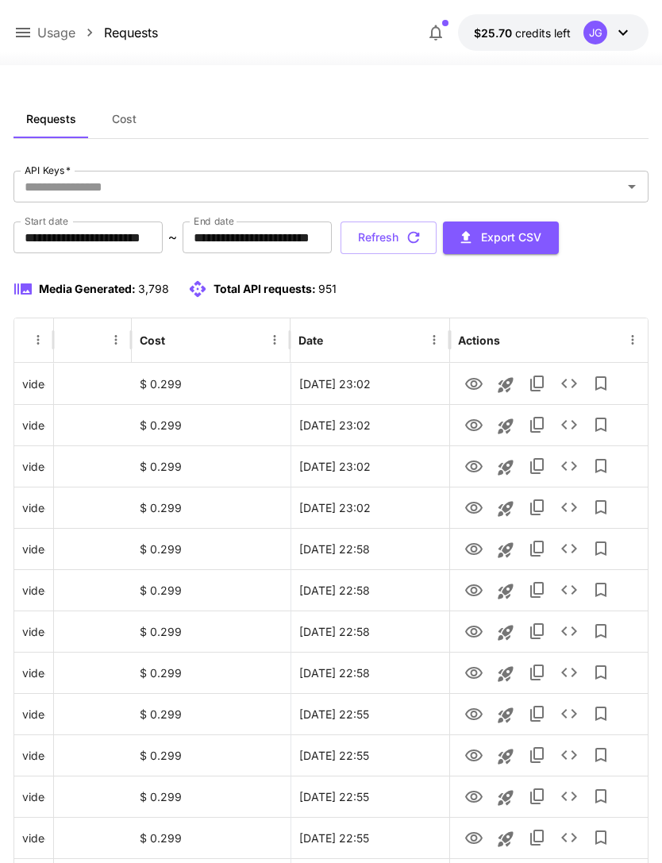
scroll to position [0, 81]
click at [422, 240] on icon "button" at bounding box center [413, 237] width 17 height 17
click at [473, 381] on icon "View" at bounding box center [473, 384] width 17 height 12
click at [437, 238] on button "Refresh" at bounding box center [389, 238] width 96 height 33
click at [437, 245] on button "Refresh" at bounding box center [389, 238] width 96 height 33
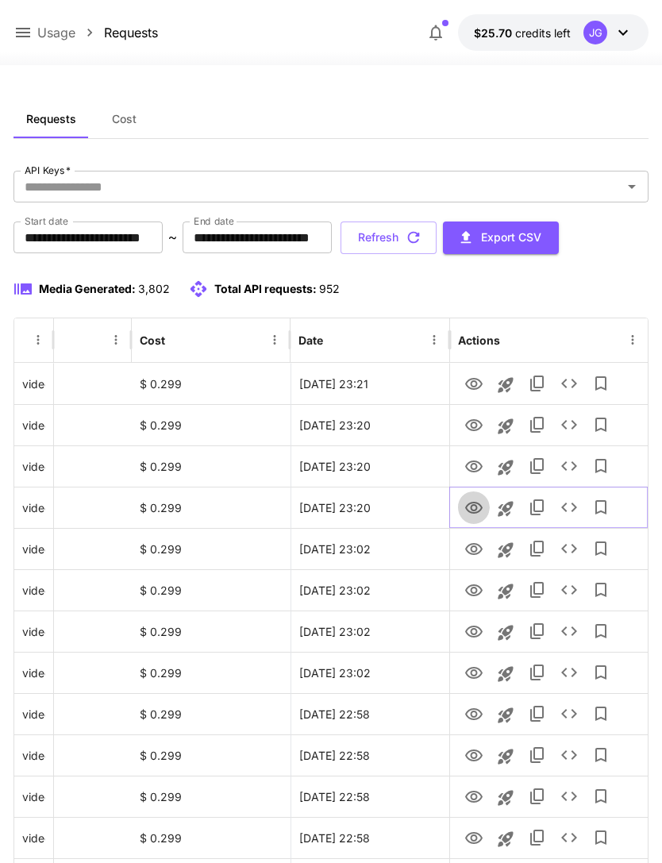
click at [469, 510] on icon "View" at bounding box center [473, 508] width 19 height 19
click at [472, 468] on icon "View" at bounding box center [473, 467] width 17 height 12
click at [474, 511] on icon "View" at bounding box center [473, 508] width 17 height 12
click at [480, 458] on icon "View" at bounding box center [473, 466] width 19 height 19
click at [476, 424] on icon "View" at bounding box center [473, 425] width 17 height 12
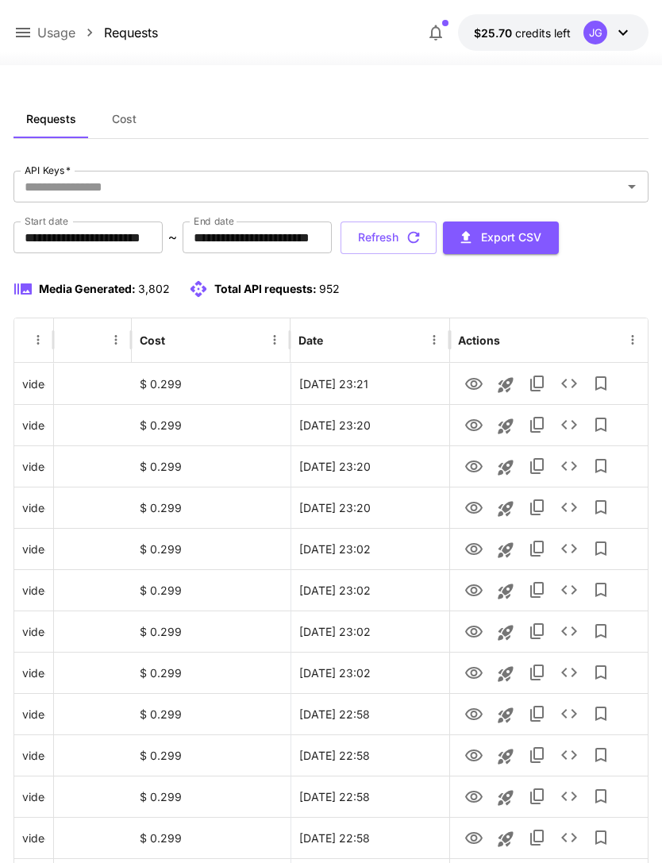
click at [437, 241] on button "Refresh" at bounding box center [389, 238] width 96 height 33
click at [479, 429] on icon "View" at bounding box center [473, 425] width 17 height 12
click at [15, 25] on icon at bounding box center [22, 32] width 19 height 19
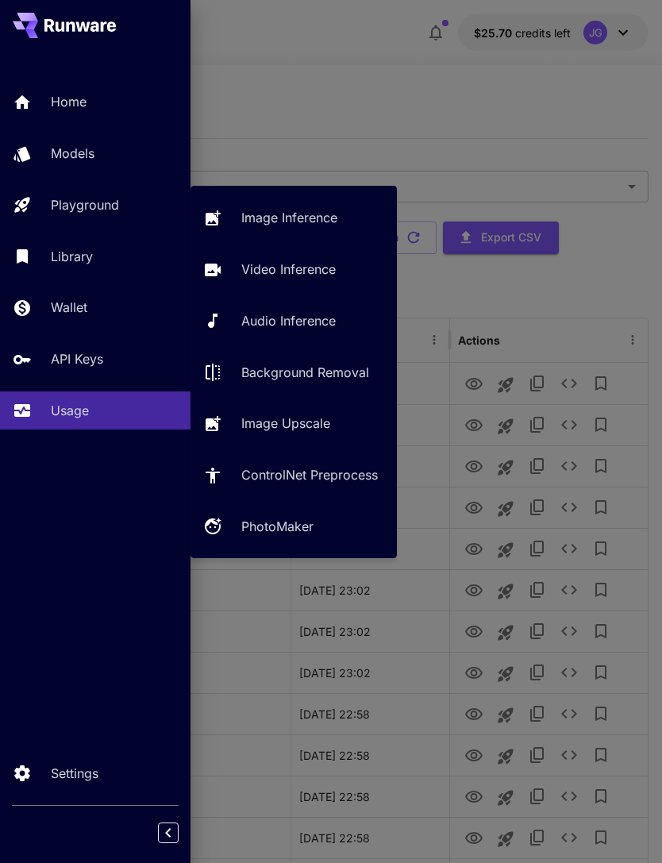
click at [299, 273] on p "Video Inference" at bounding box center [288, 269] width 94 height 19
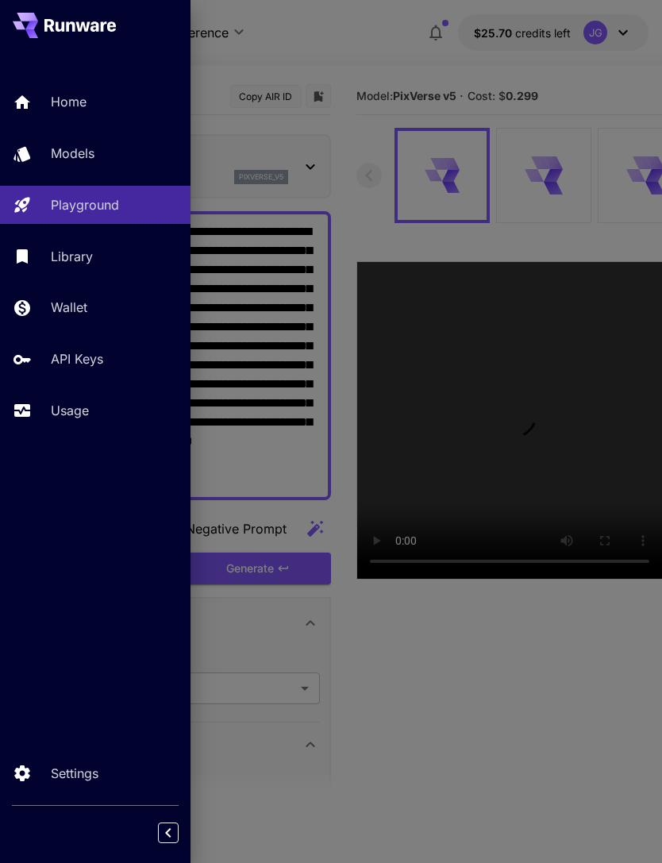
click at [366, 48] on div at bounding box center [331, 431] width 662 height 863
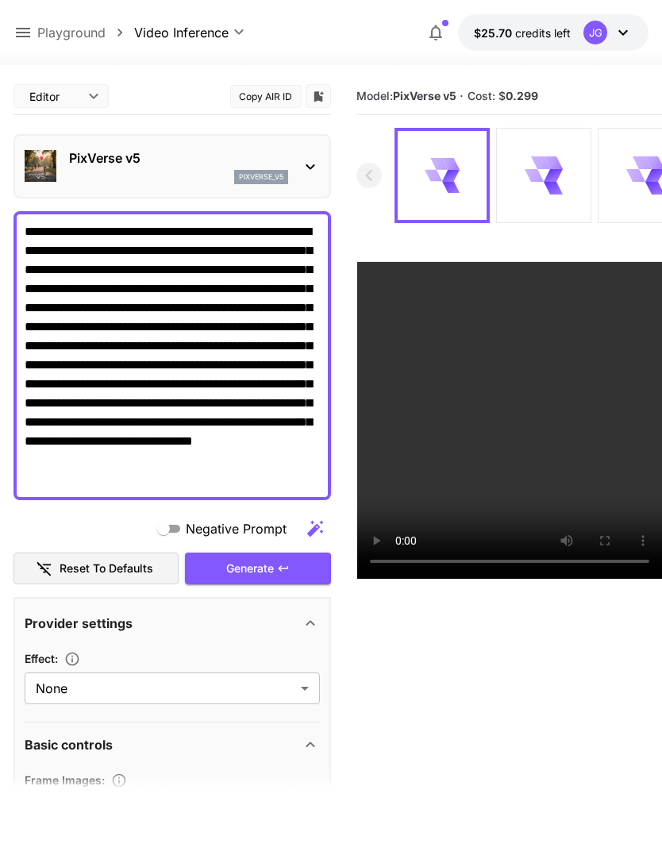
click at [293, 33] on div "**********" at bounding box center [331, 32] width 636 height 37
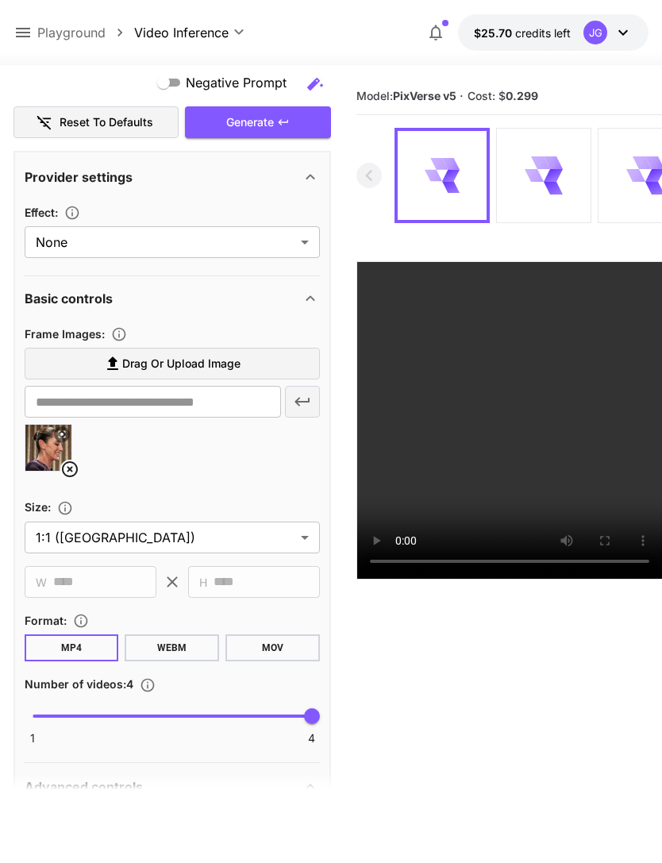
scroll to position [540, 0]
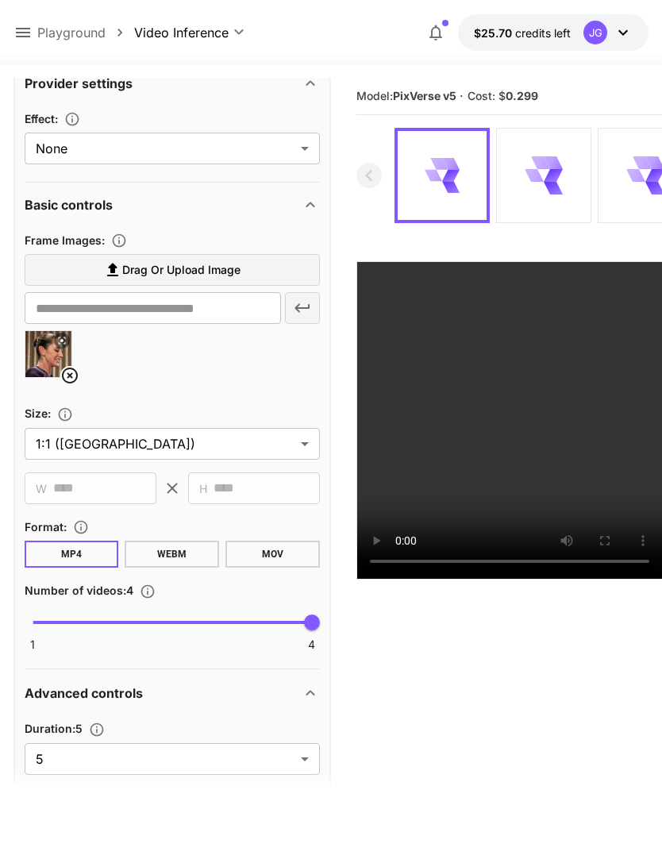
click at [72, 370] on icon at bounding box center [69, 375] width 19 height 19
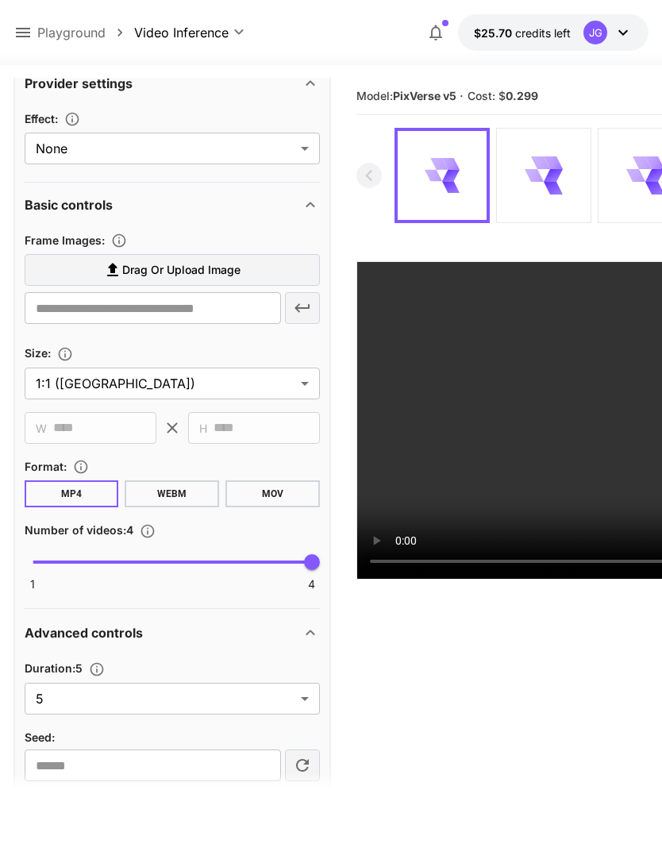
click at [196, 269] on span "Drag or upload image" at bounding box center [181, 270] width 118 height 20
click at [0, 0] on input "Drag or upload image" at bounding box center [0, 0] width 0 height 0
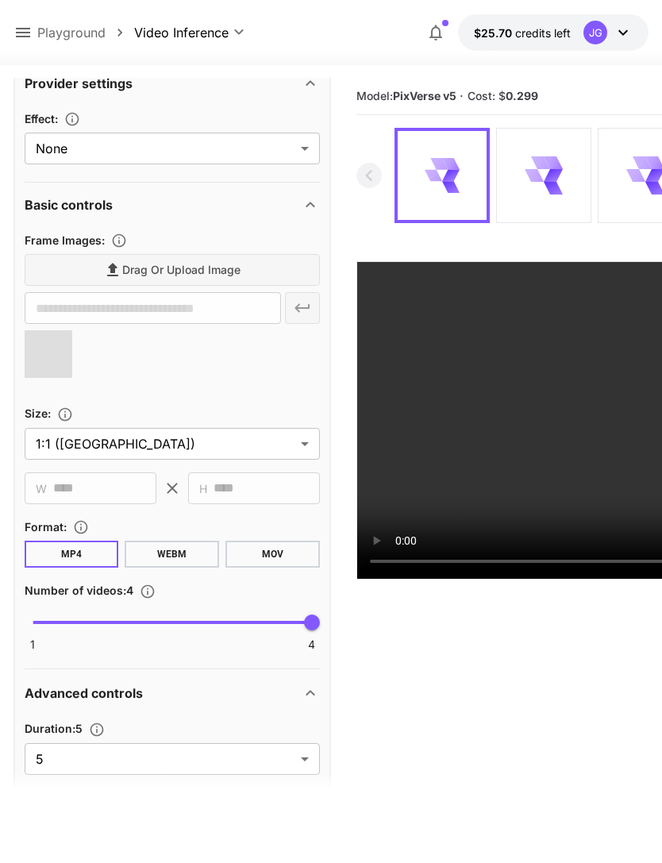
type input "**********"
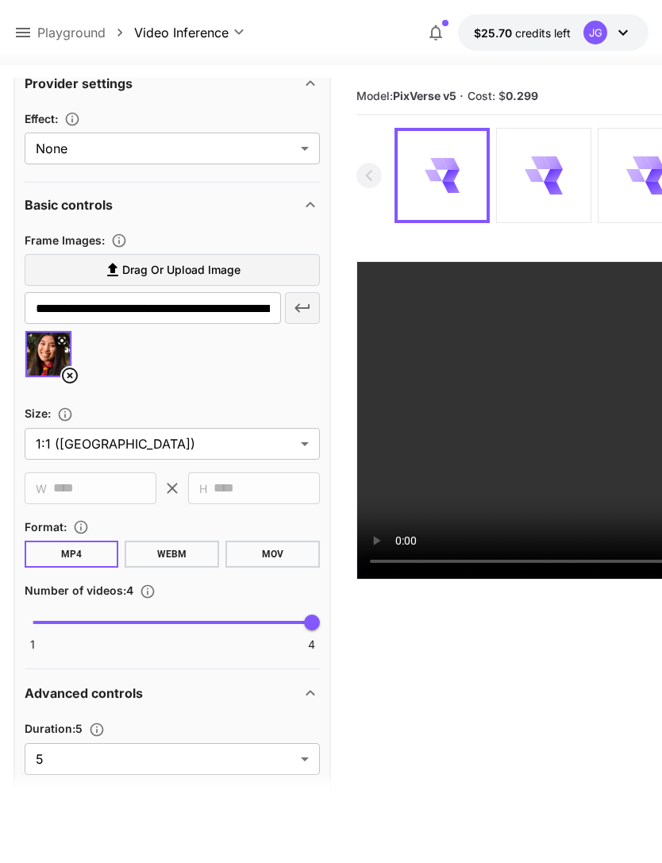
click at [96, 279] on label "Drag or upload image" at bounding box center [172, 270] width 295 height 33
click at [0, 0] on input "Drag or upload image" at bounding box center [0, 0] width 0 height 0
click at [323, 413] on div "**********" at bounding box center [172, 483] width 318 height 853
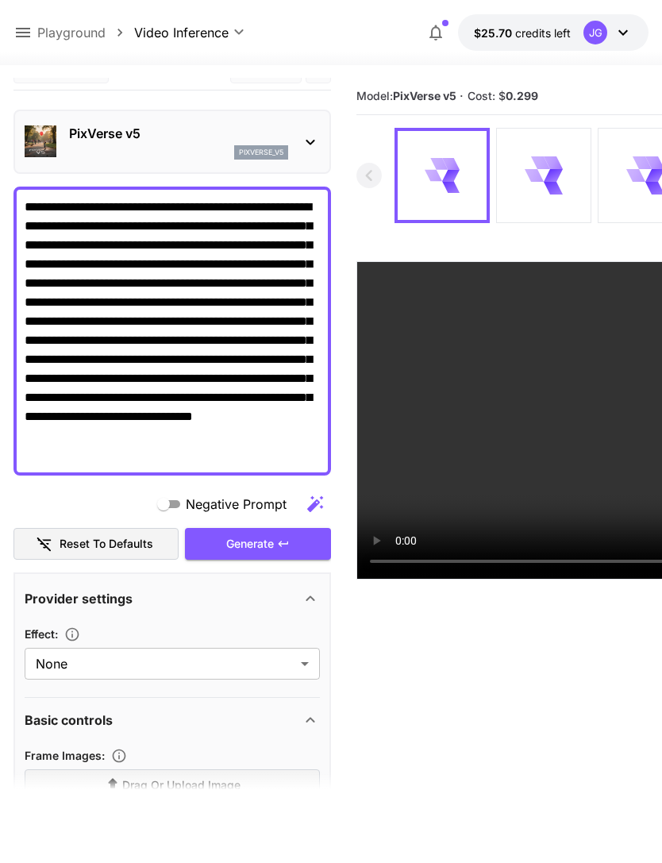
scroll to position [16, 0]
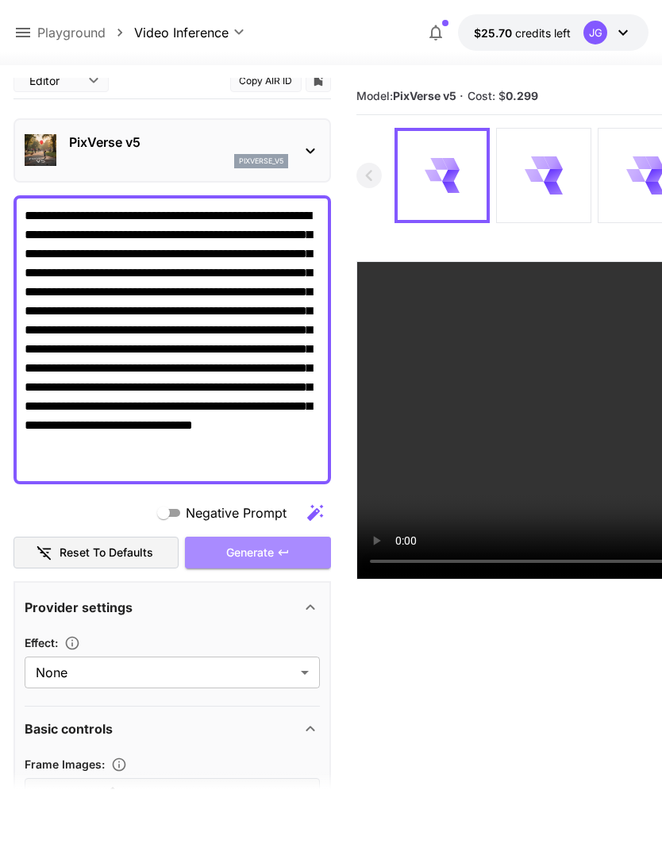
click at [269, 549] on div "Generate" at bounding box center [258, 553] width 146 height 33
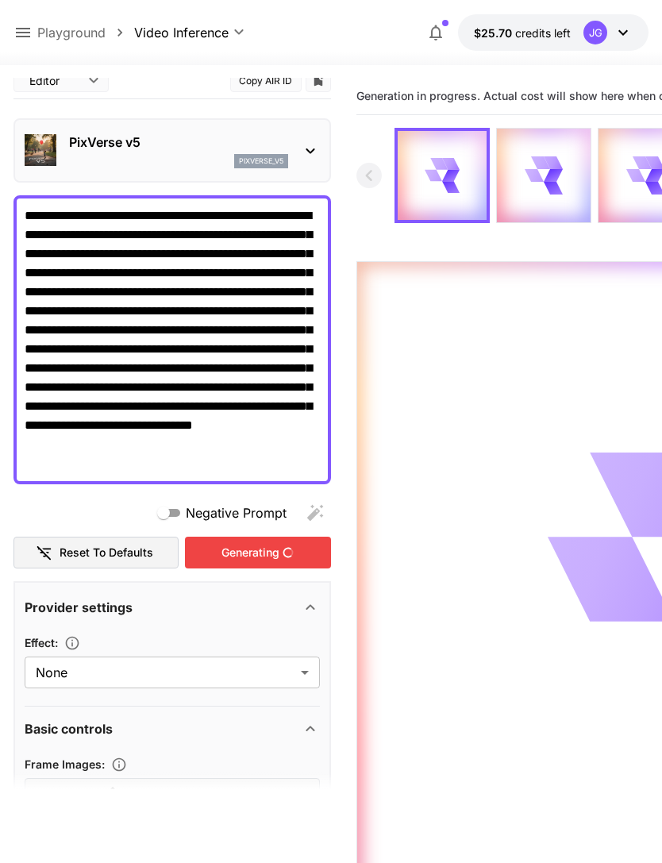
click at [18, 23] on button at bounding box center [22, 33] width 19 height 20
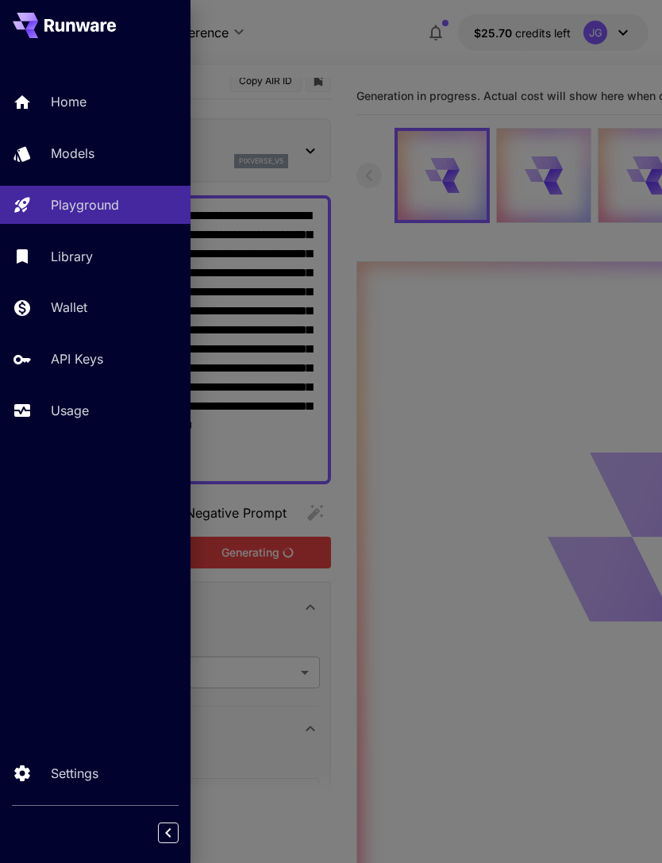
click at [90, 429] on link "Usage" at bounding box center [95, 410] width 191 height 39
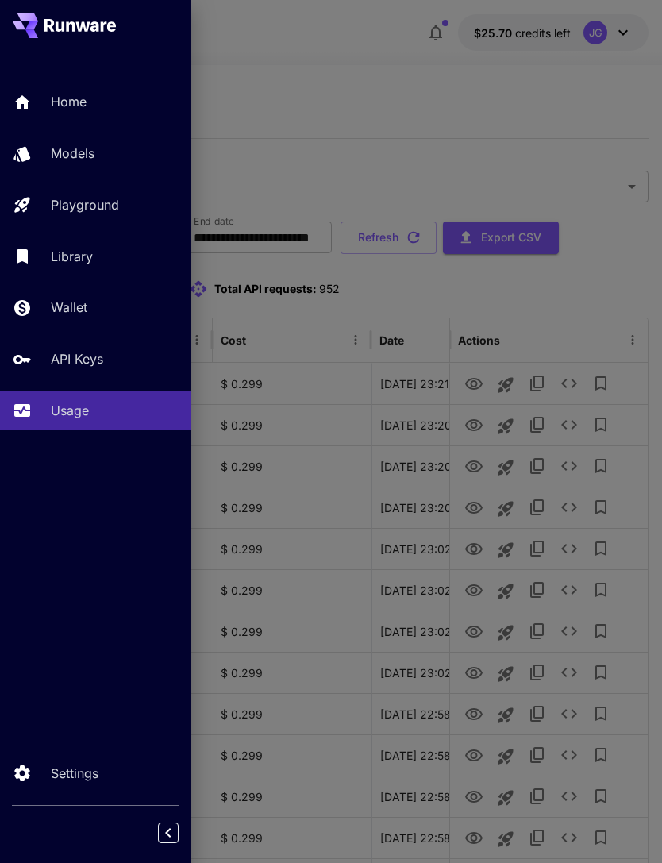
click at [367, 106] on div at bounding box center [331, 431] width 662 height 863
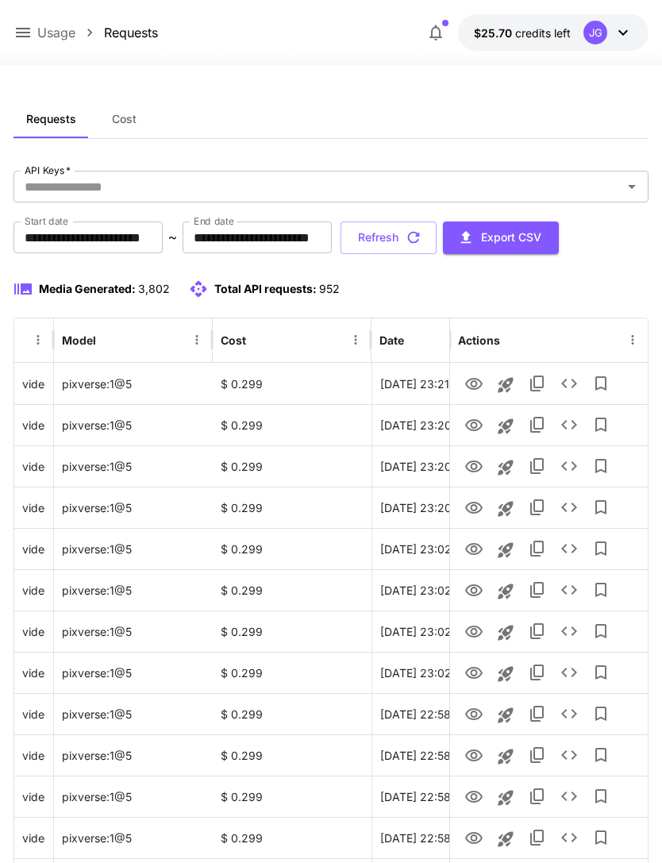
click at [17, 37] on icon at bounding box center [23, 33] width 14 height 10
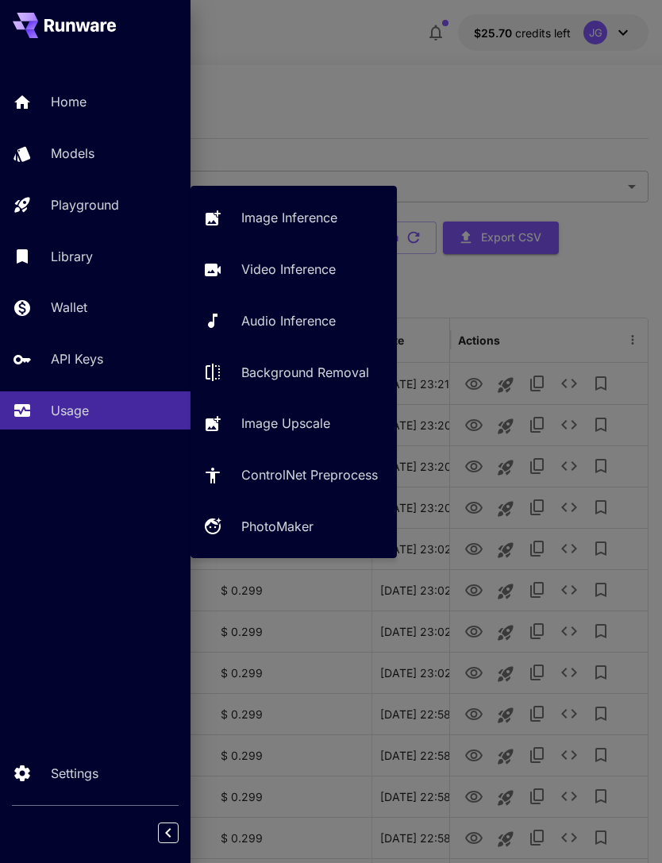
click at [309, 267] on p "Video Inference" at bounding box center [288, 269] width 94 height 19
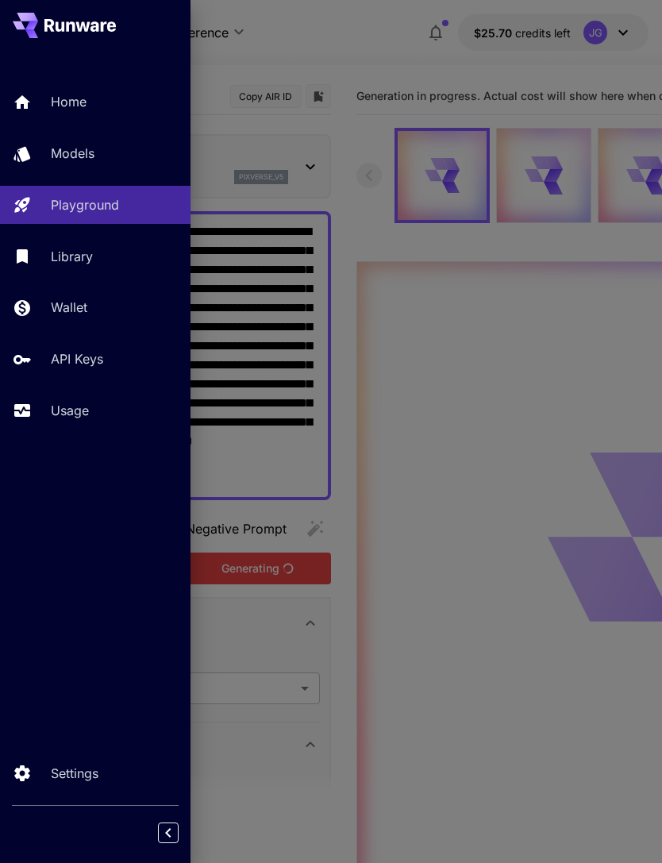
click at [374, 71] on div at bounding box center [331, 431] width 662 height 863
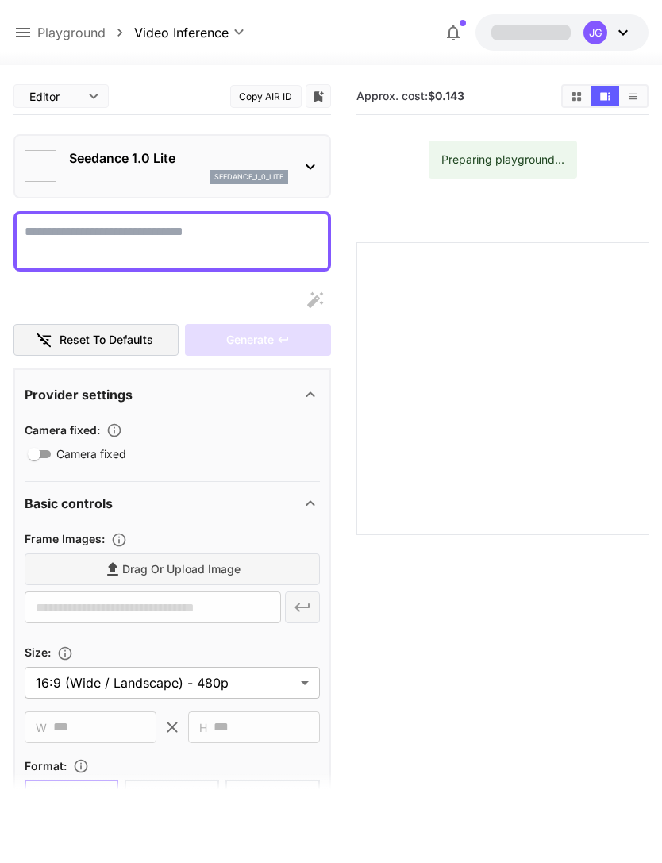
type input "*"
type input "**"
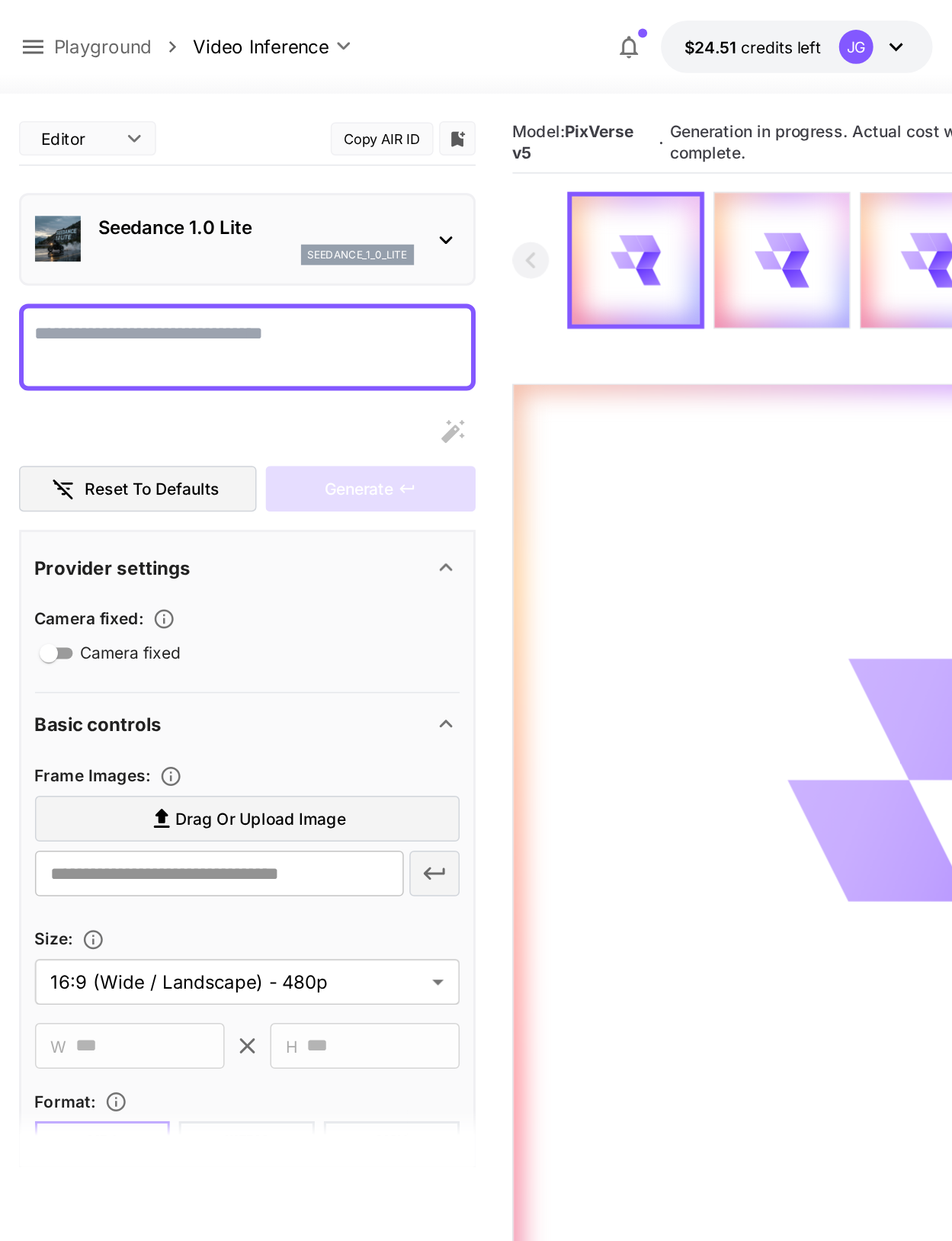
scroll to position [40, 0]
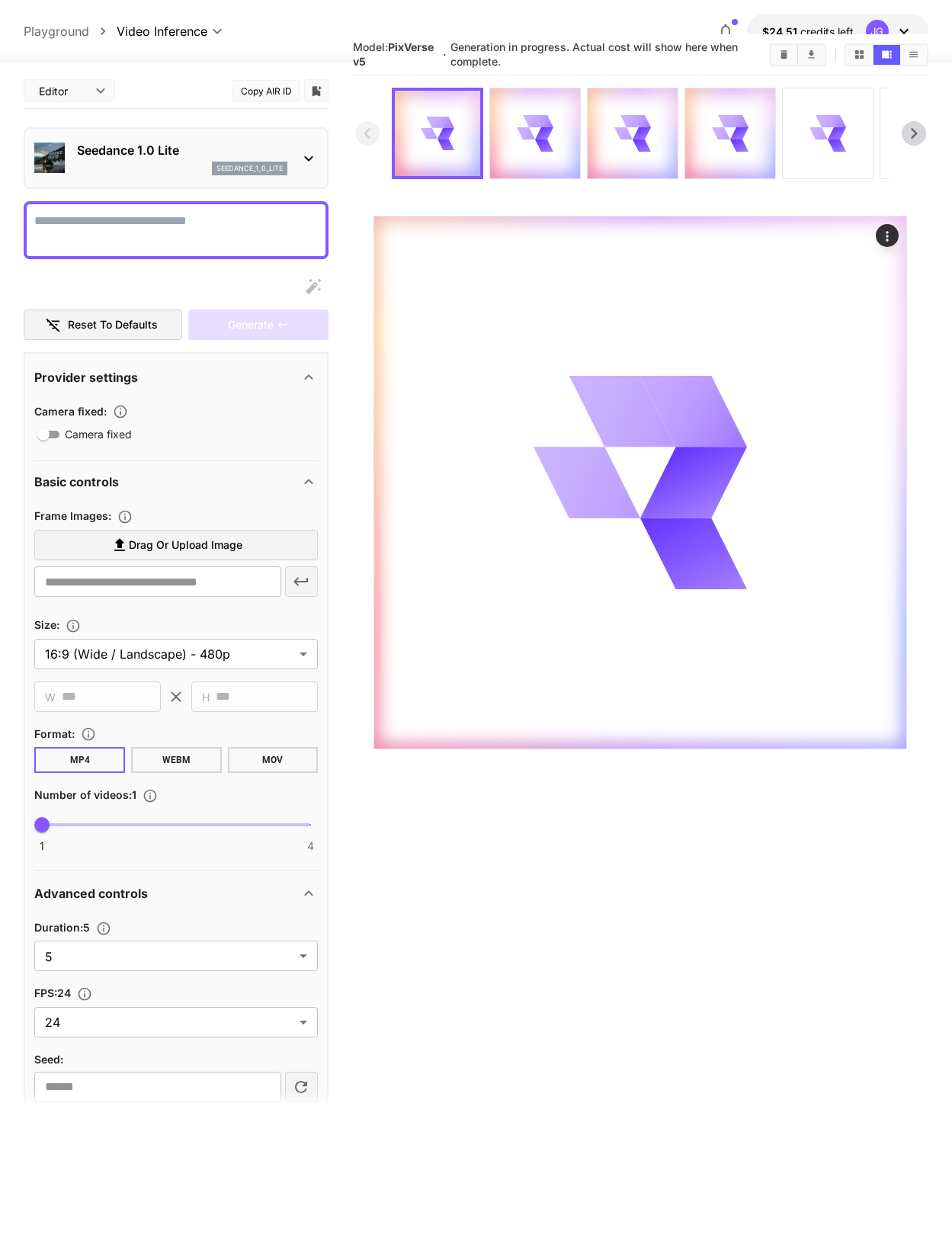
click at [26, 47] on div at bounding box center [476, 53] width 952 height 18
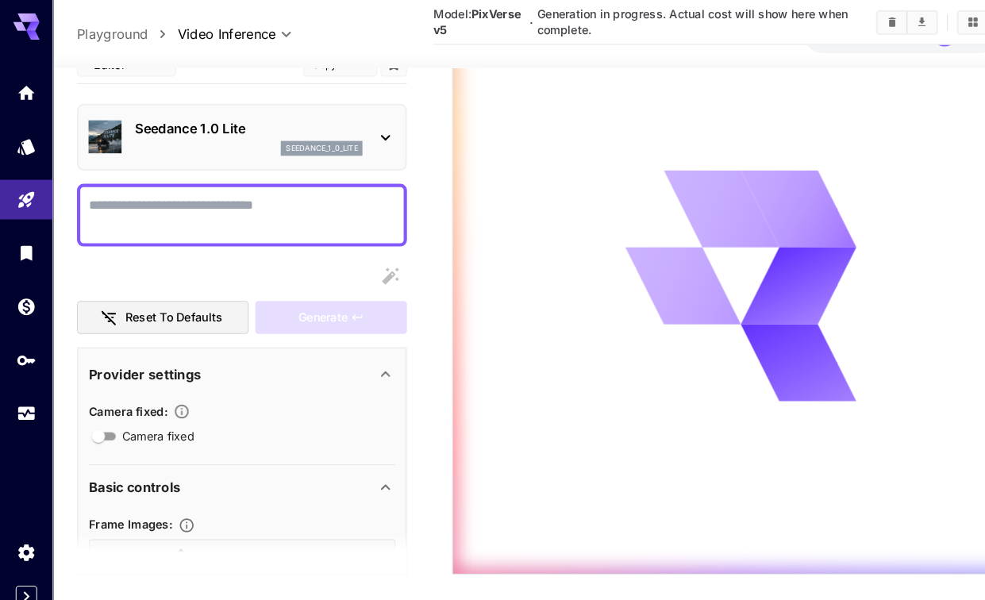
scroll to position [269, 0]
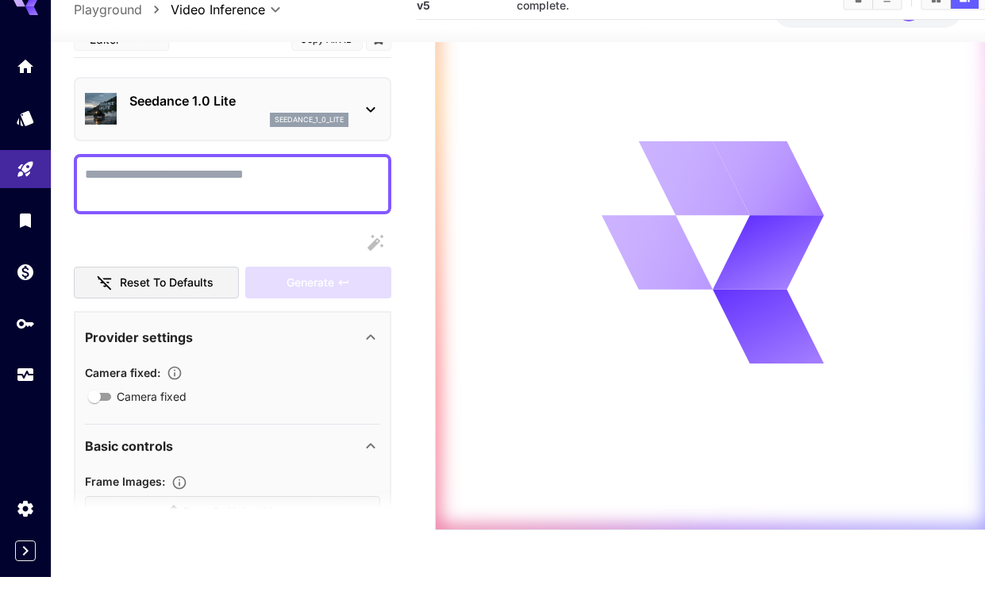
click at [26, 410] on div at bounding box center [25, 300] width 51 height 600
click at [23, 391] on link at bounding box center [25, 398] width 51 height 39
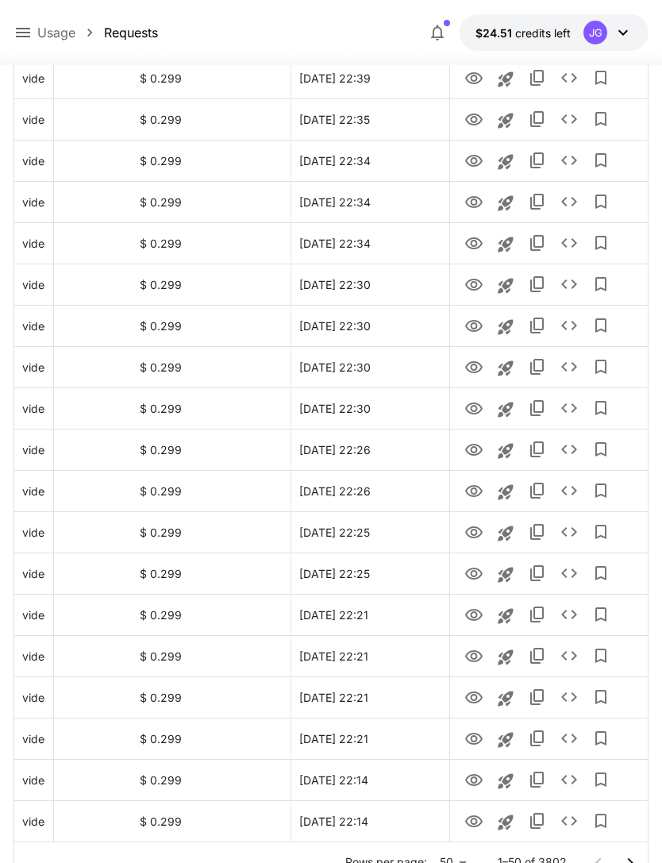
scroll to position [1603, 0]
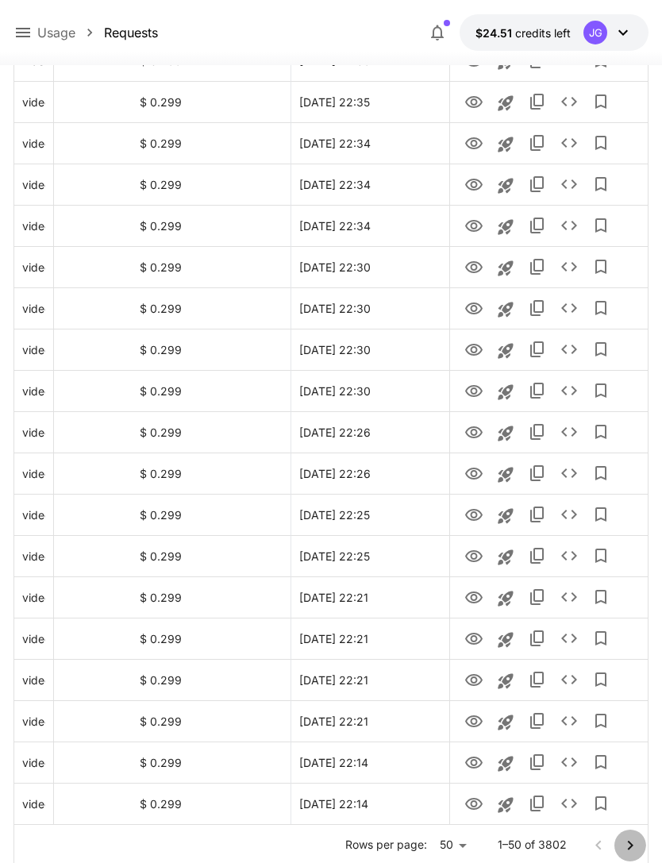
click at [629, 847] on icon "Go to next page" at bounding box center [630, 845] width 6 height 10
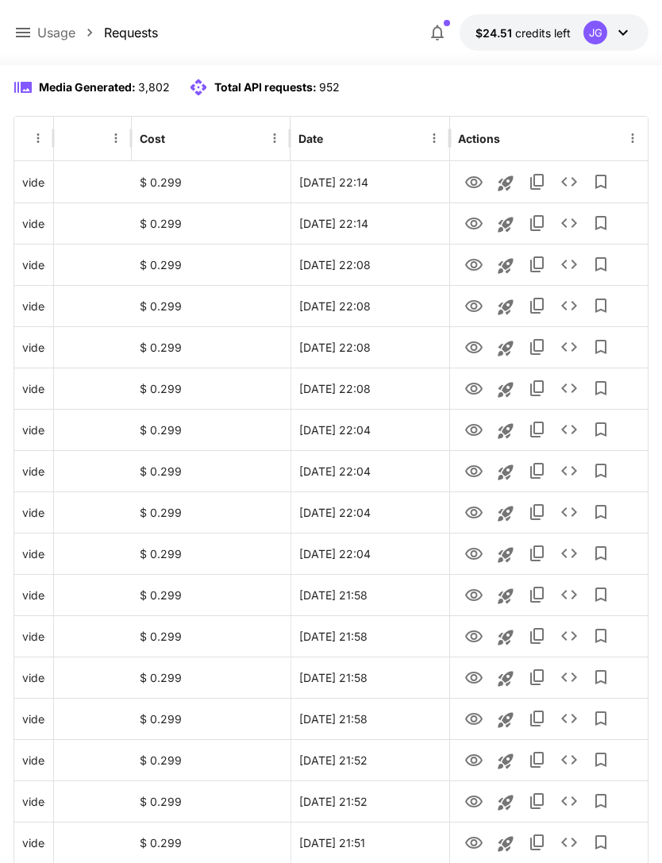
scroll to position [202, 0]
click at [504, 599] on icon "Launch in playground" at bounding box center [505, 596] width 19 height 19
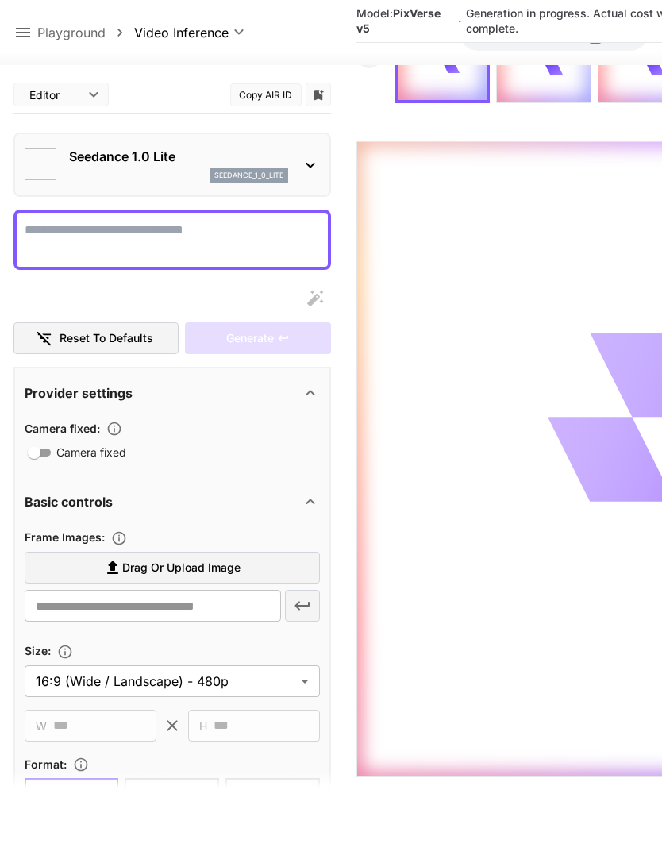
type textarea "**********"
type input "**********"
type input "****"
type input "*"
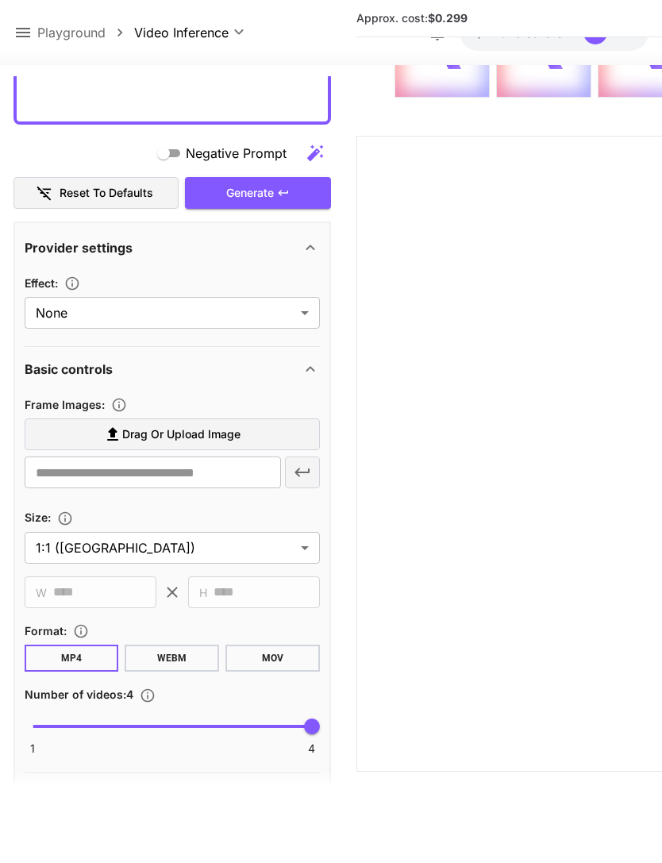
scroll to position [315, 0]
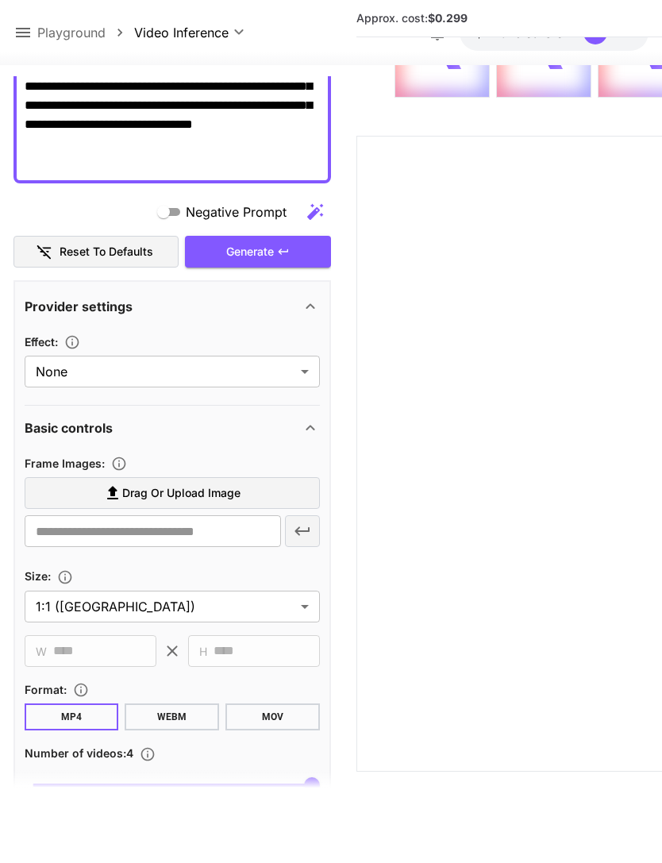
click at [253, 497] on label "Drag or upload image" at bounding box center [172, 493] width 295 height 33
click at [0, 0] on input "Drag or upload image" at bounding box center [0, 0] width 0 height 0
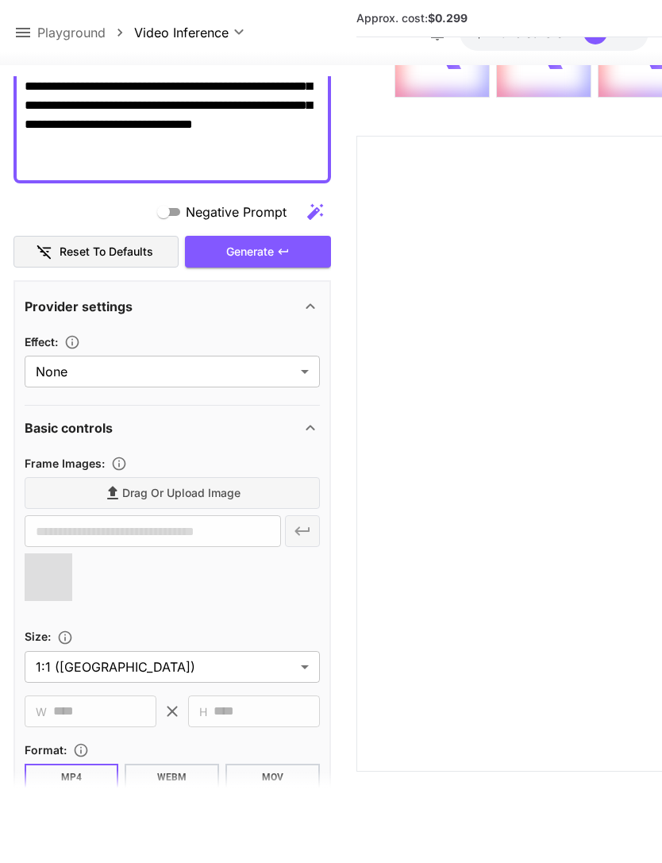
type input "**********"
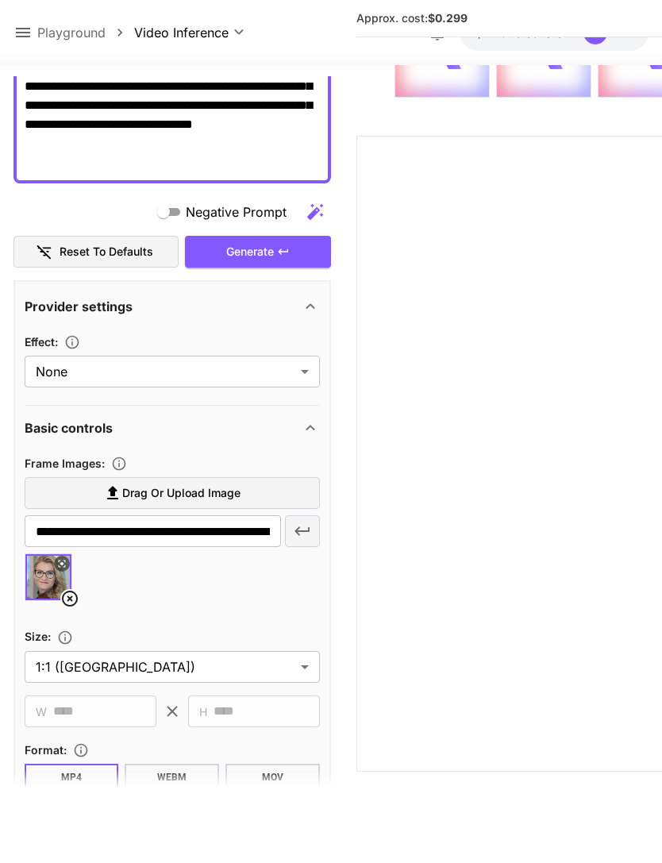
click at [296, 245] on div "Generate" at bounding box center [258, 252] width 146 height 33
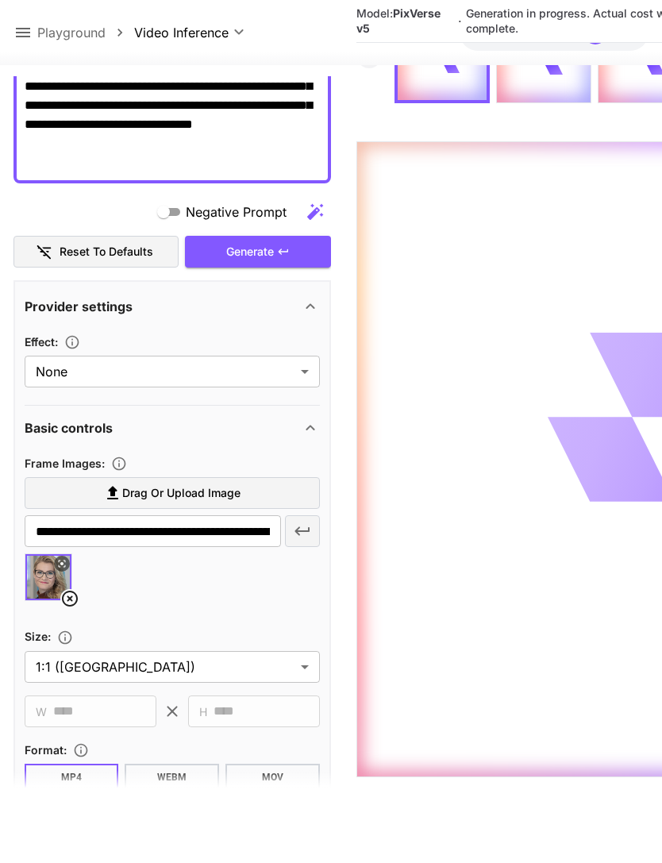
click at [21, 35] on icon at bounding box center [22, 32] width 19 height 19
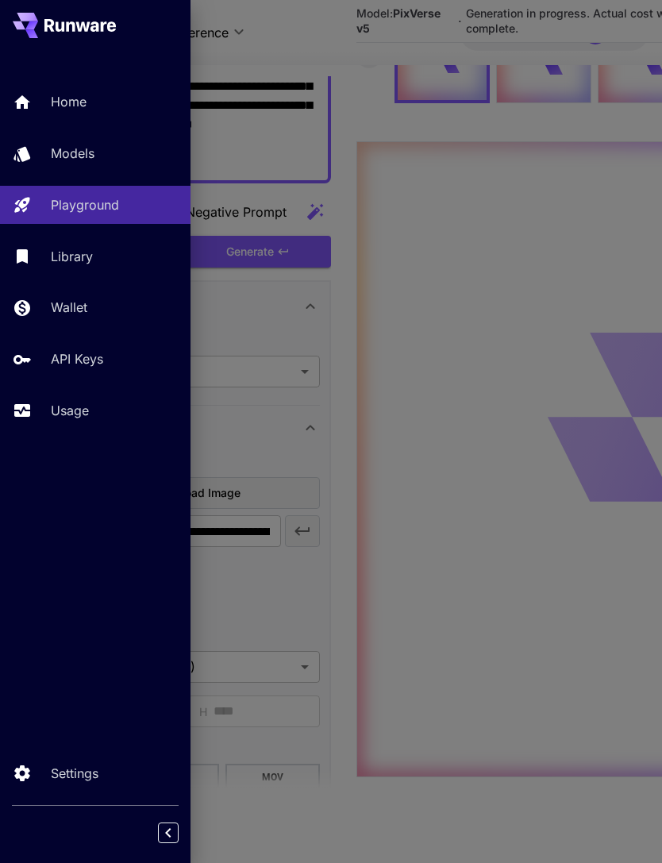
click at [87, 410] on p "Usage" at bounding box center [70, 410] width 38 height 19
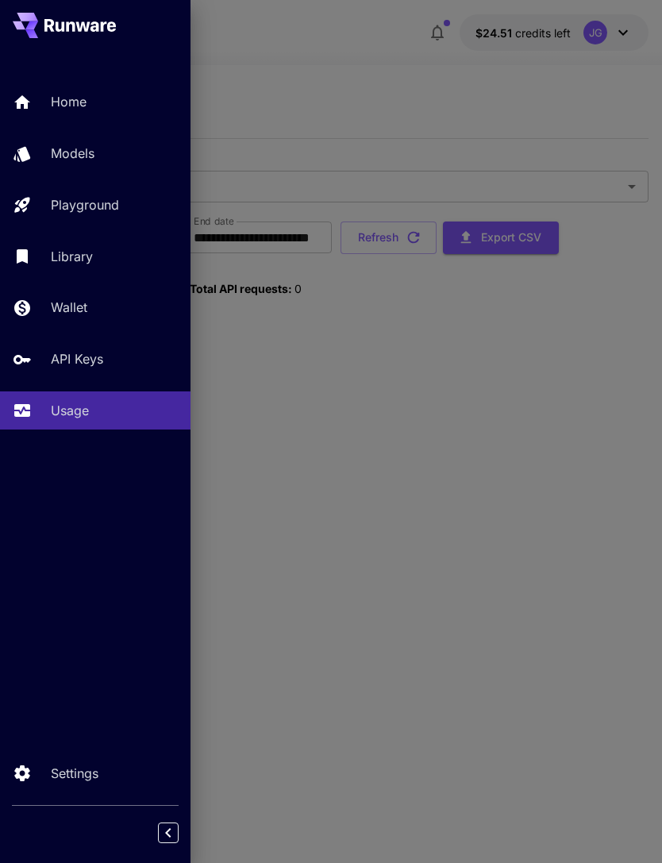
scroll to position [51, 0]
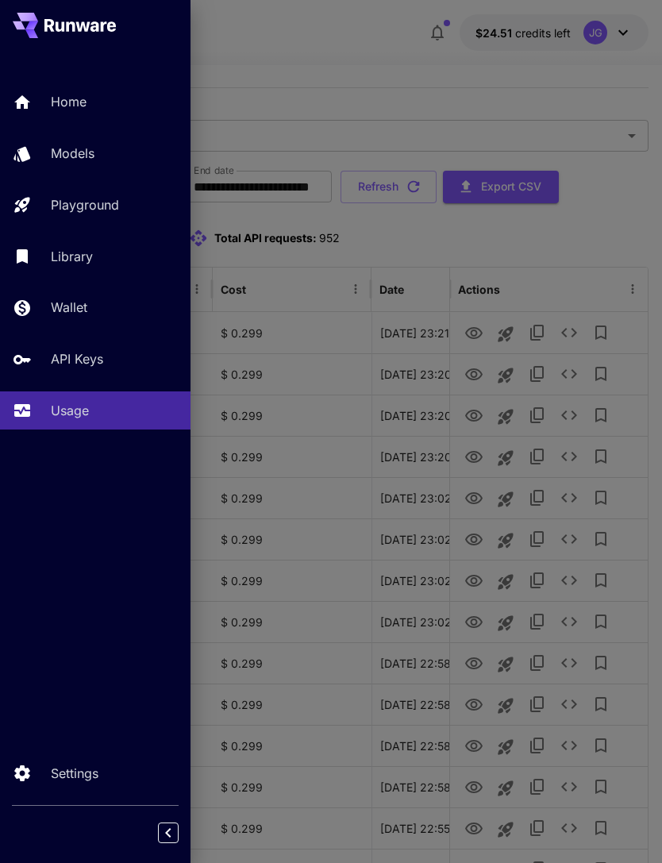
click at [450, 73] on div at bounding box center [331, 431] width 662 height 863
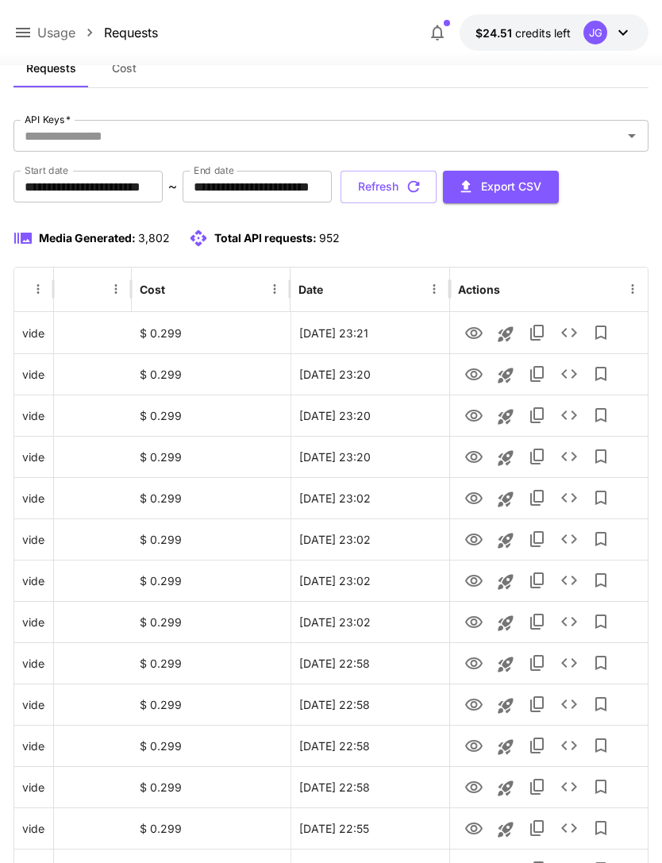
scroll to position [0, 81]
click at [422, 189] on icon "button" at bounding box center [413, 186] width 17 height 17
click at [477, 331] on icon "View" at bounding box center [473, 333] width 19 height 19
click at [474, 374] on icon "View" at bounding box center [473, 374] width 19 height 19
click at [471, 413] on icon "View" at bounding box center [473, 416] width 17 height 12
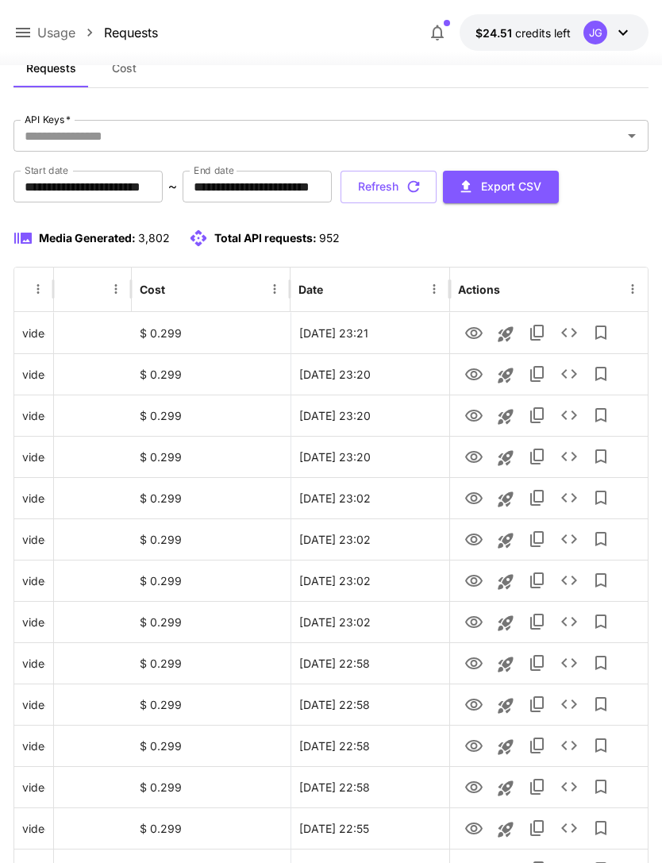
click at [437, 179] on button "Refresh" at bounding box center [389, 187] width 96 height 33
click at [476, 374] on icon "View" at bounding box center [473, 374] width 17 height 12
click at [480, 326] on icon "View" at bounding box center [473, 333] width 19 height 19
click at [422, 187] on icon "button" at bounding box center [413, 186] width 17 height 17
click at [475, 376] on icon "View" at bounding box center [473, 374] width 17 height 12
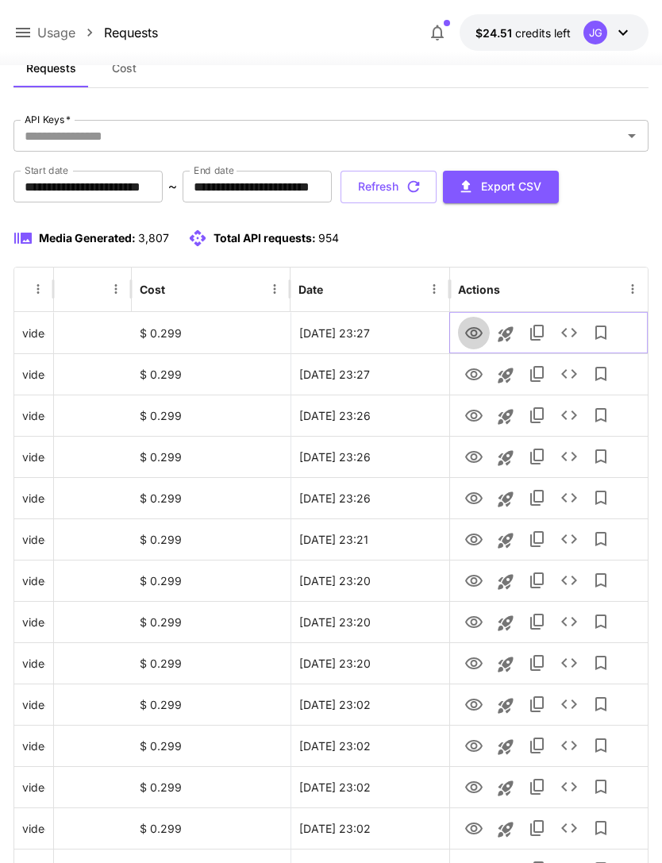
click at [474, 337] on icon "View" at bounding box center [473, 333] width 17 height 12
click at [422, 191] on icon "button" at bounding box center [413, 186] width 17 height 17
click at [478, 453] on icon "View" at bounding box center [473, 457] width 17 height 12
click at [476, 495] on icon "View" at bounding box center [473, 498] width 19 height 19
click at [475, 461] on icon "View" at bounding box center [473, 457] width 19 height 19
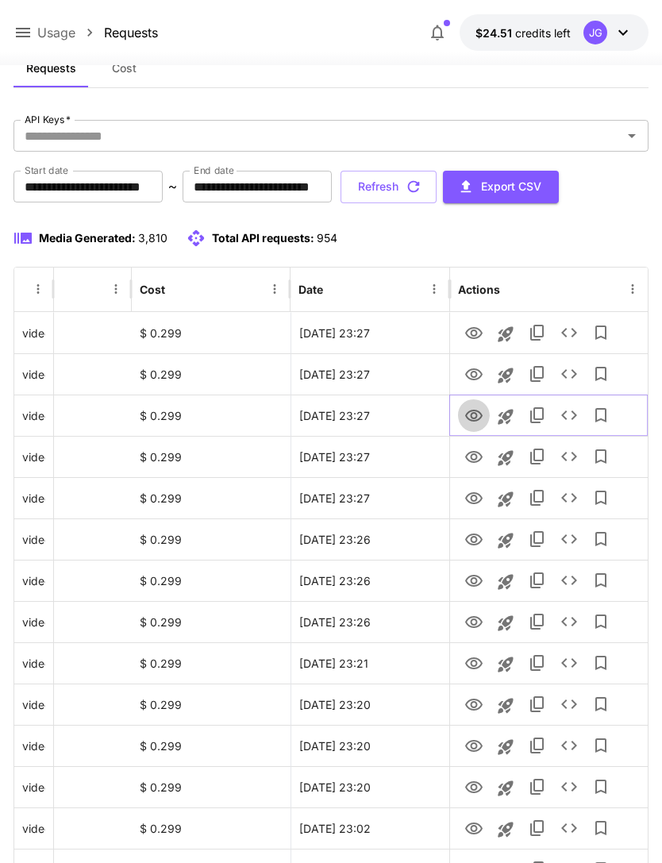
click at [477, 414] on icon "View" at bounding box center [473, 416] width 19 height 19
click at [437, 191] on button "Refresh" at bounding box center [389, 187] width 96 height 33
click at [476, 451] on icon "View" at bounding box center [473, 457] width 17 height 12
click at [482, 410] on icon "View" at bounding box center [473, 416] width 19 height 19
click at [476, 376] on icon "View" at bounding box center [473, 374] width 17 height 12
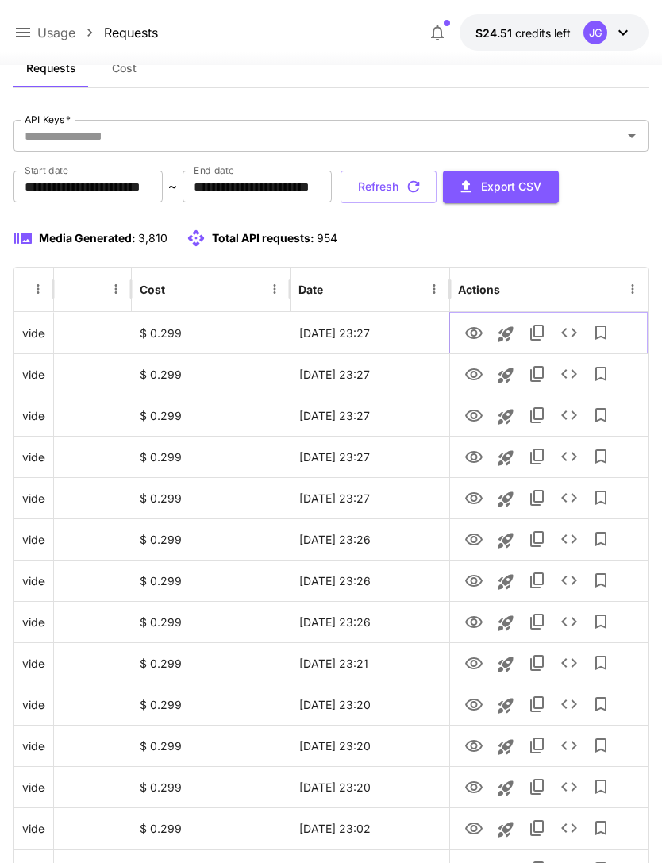
click at [481, 326] on icon "View" at bounding box center [473, 333] width 19 height 19
click at [475, 415] on icon "View" at bounding box center [473, 416] width 19 height 19
click at [37, 26] on p "Usage" at bounding box center [56, 32] width 38 height 19
click at [8, 25] on div "Usage $24.51 credits left JG" at bounding box center [331, 32] width 662 height 65
click at [14, 36] on icon at bounding box center [22, 32] width 19 height 19
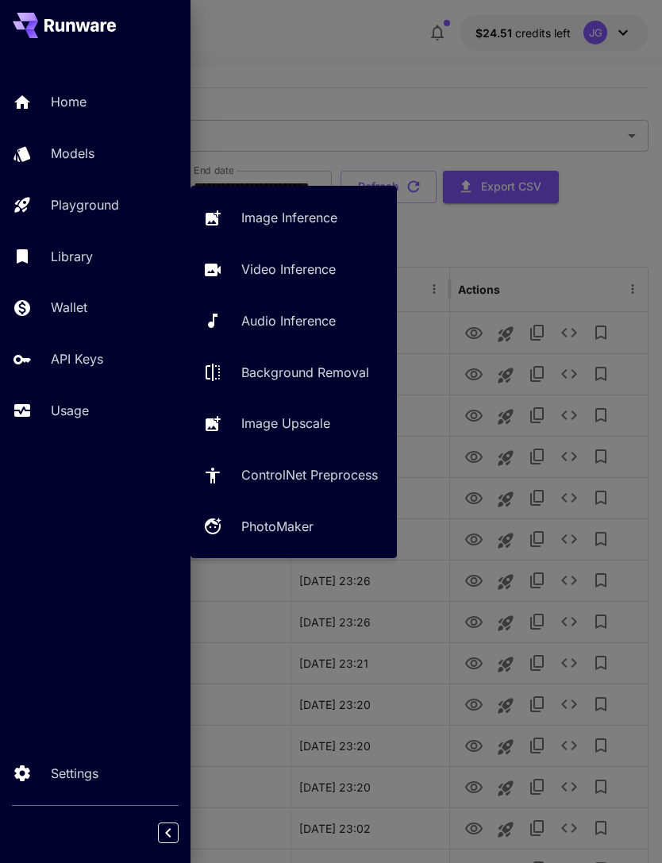
click at [115, 204] on p "Playground" at bounding box center [85, 204] width 68 height 19
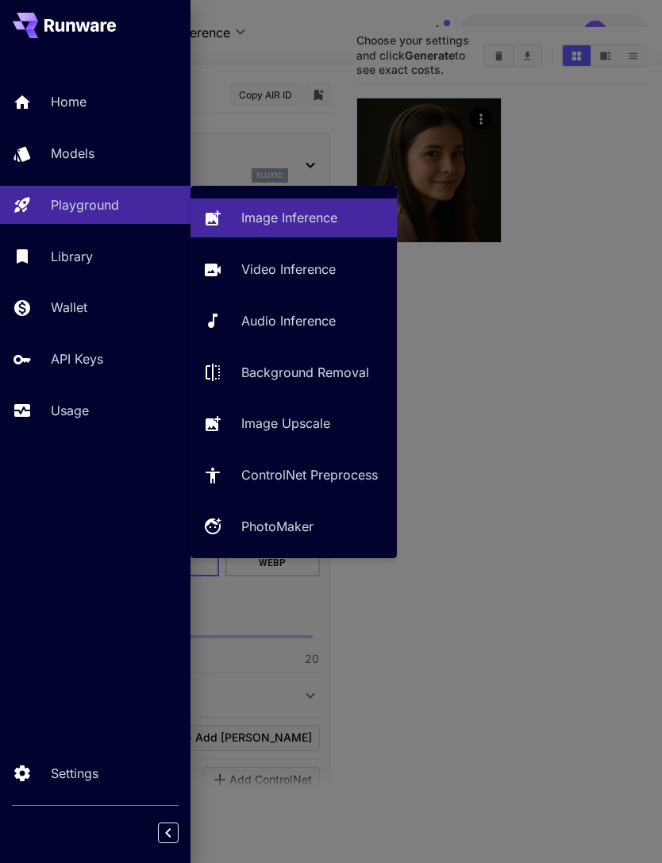
click at [302, 272] on p "Video Inference" at bounding box center [288, 269] width 94 height 19
type input "**********"
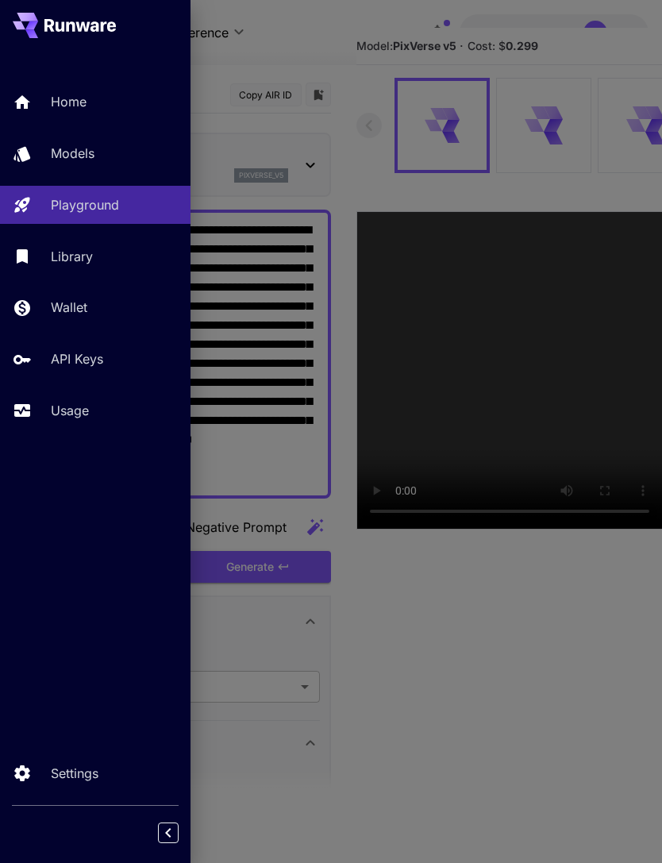
click at [341, 44] on div at bounding box center [331, 431] width 662 height 863
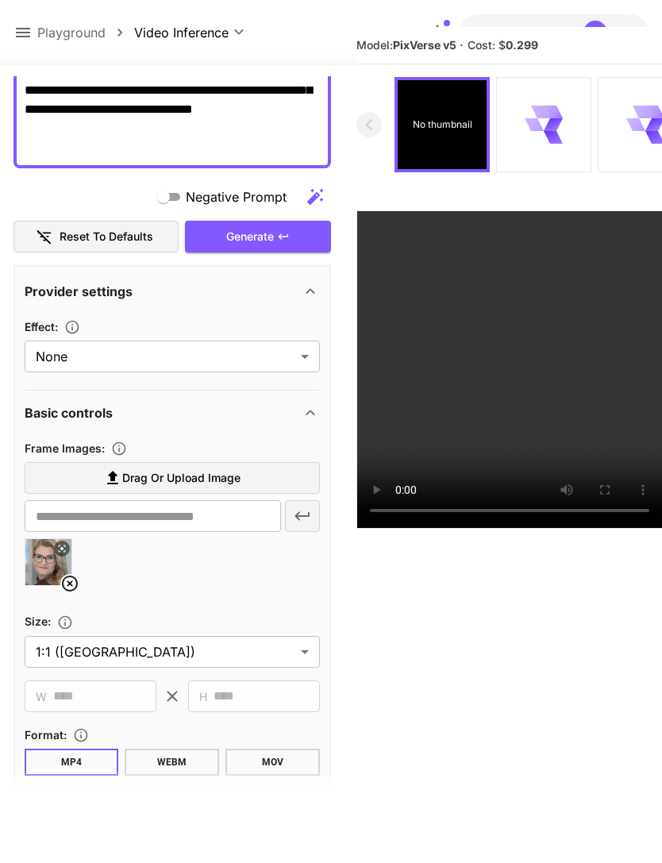
scroll to position [352, 0]
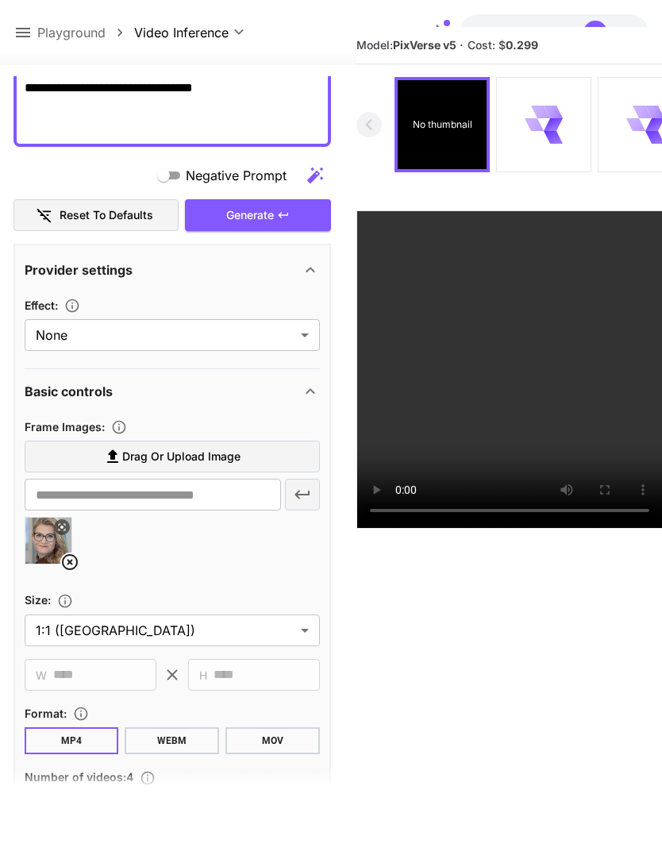
click at [73, 563] on icon at bounding box center [69, 562] width 19 height 19
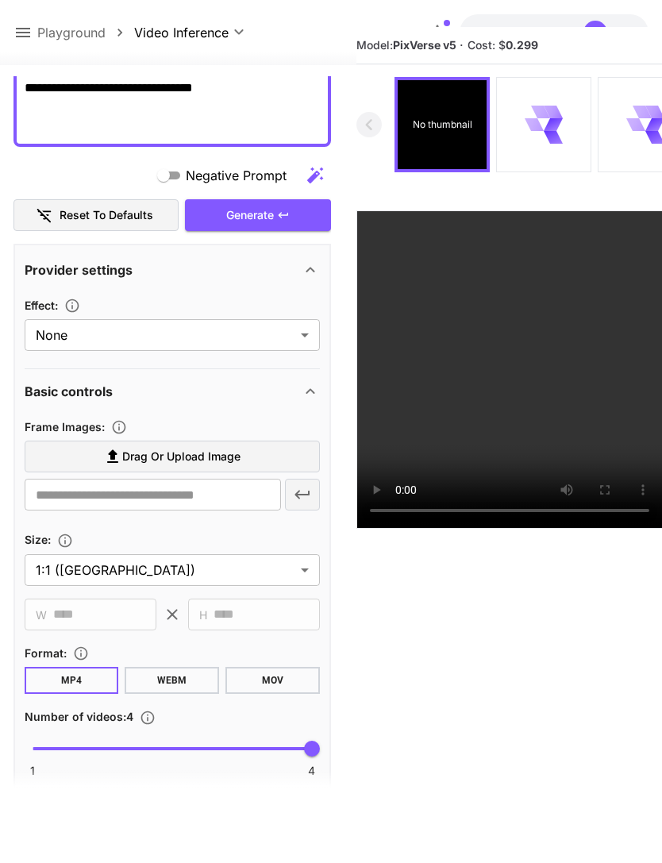
click at [213, 462] on span "Drag or upload image" at bounding box center [181, 457] width 118 height 20
click at [0, 0] on input "Drag or upload image" at bounding box center [0, 0] width 0 height 0
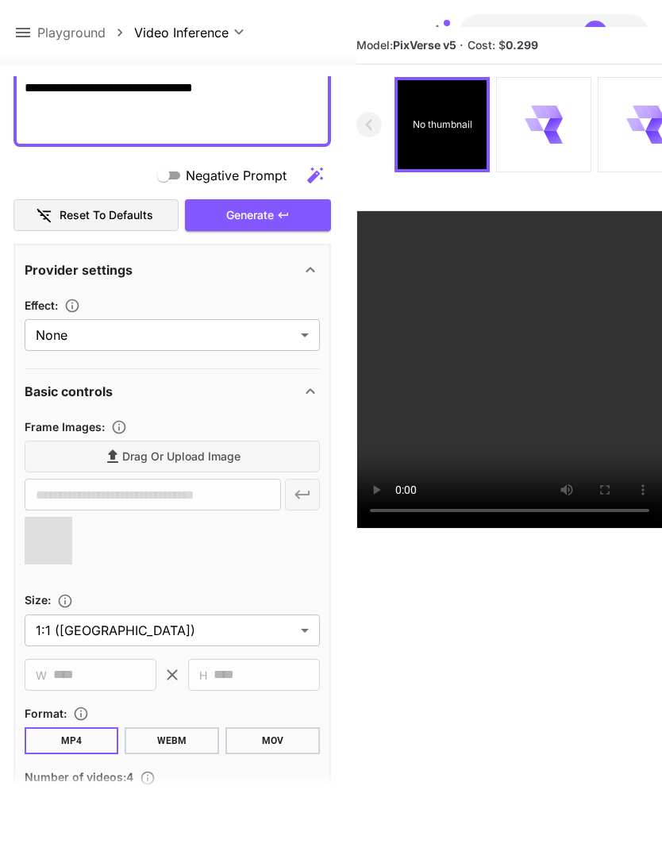
type input "**********"
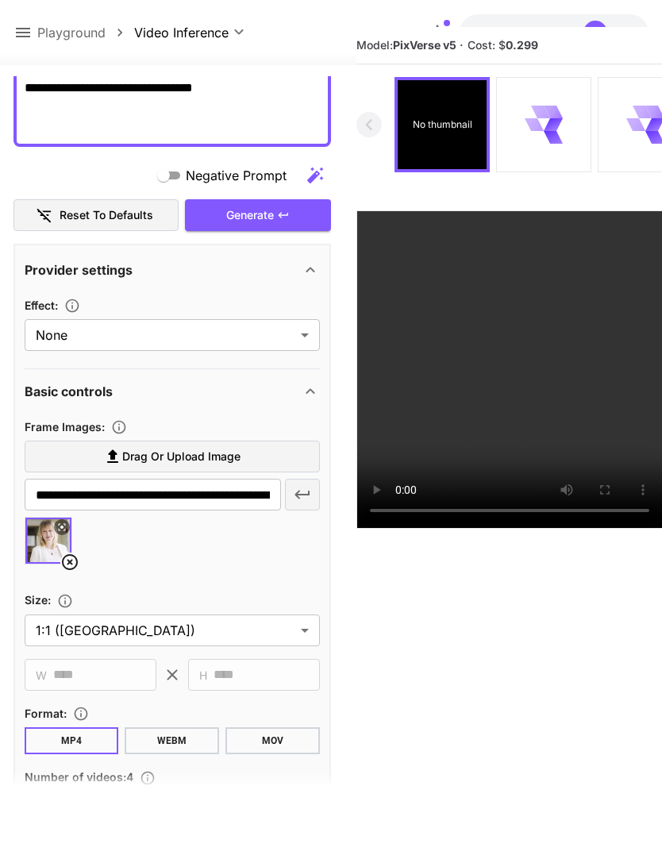
click at [233, 212] on div "Generate" at bounding box center [258, 215] width 146 height 33
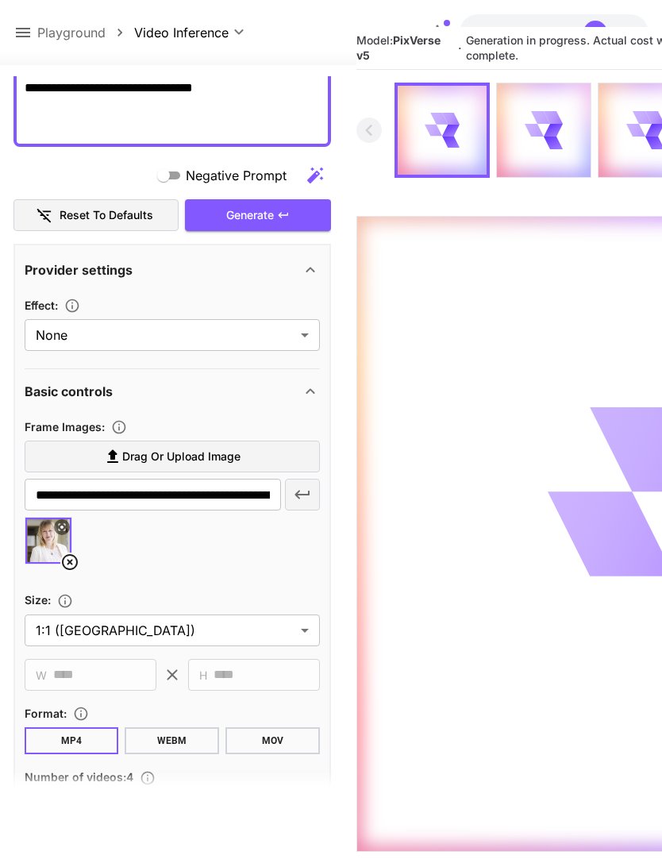
click at [18, 25] on icon at bounding box center [22, 32] width 19 height 19
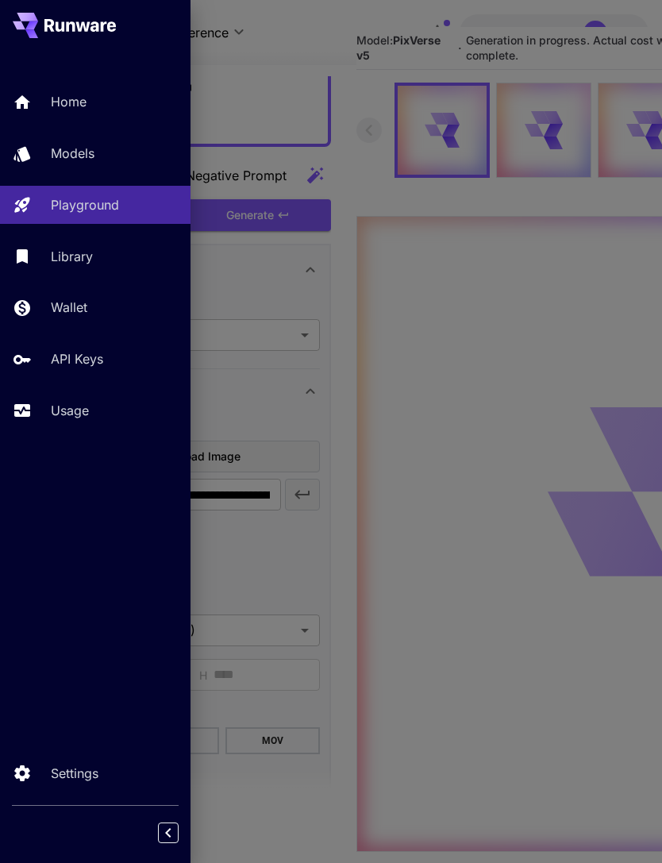
click at [87, 413] on p "Usage" at bounding box center [70, 410] width 38 height 19
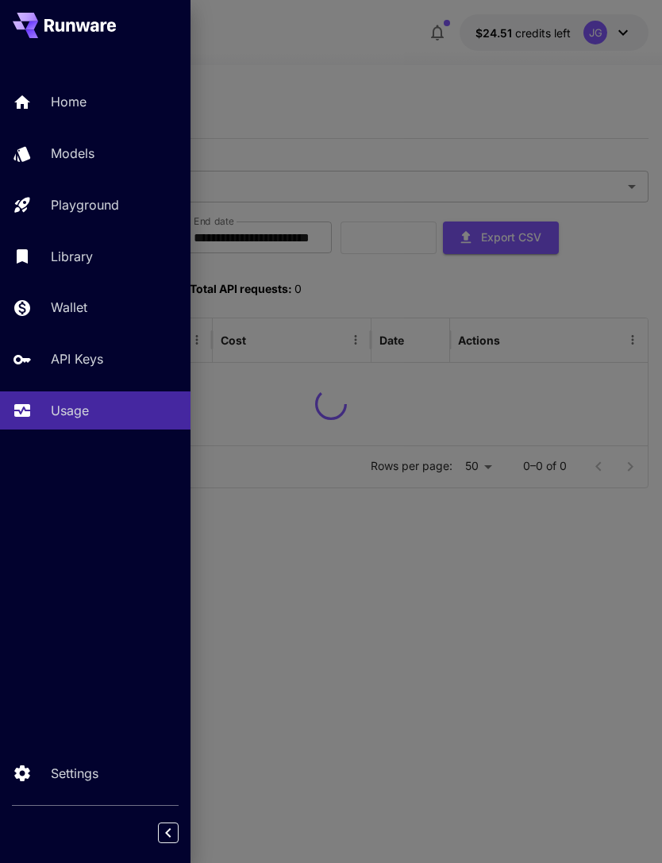
click at [409, 49] on div at bounding box center [331, 431] width 662 height 863
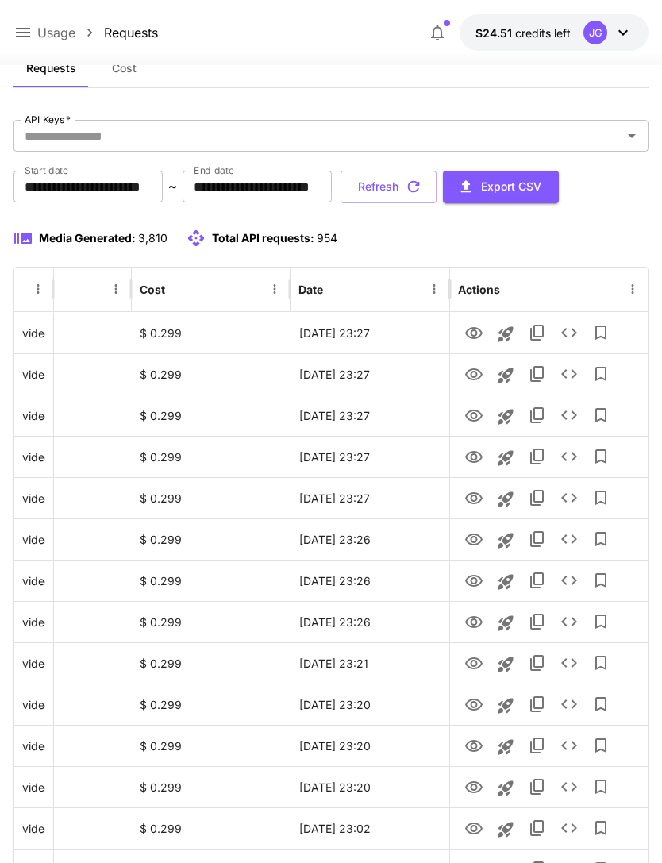
scroll to position [0, 81]
click at [422, 189] on icon "button" at bounding box center [413, 186] width 17 height 17
click at [422, 191] on icon "button" at bounding box center [413, 186] width 17 height 17
click at [422, 189] on icon "button" at bounding box center [413, 186] width 17 height 17
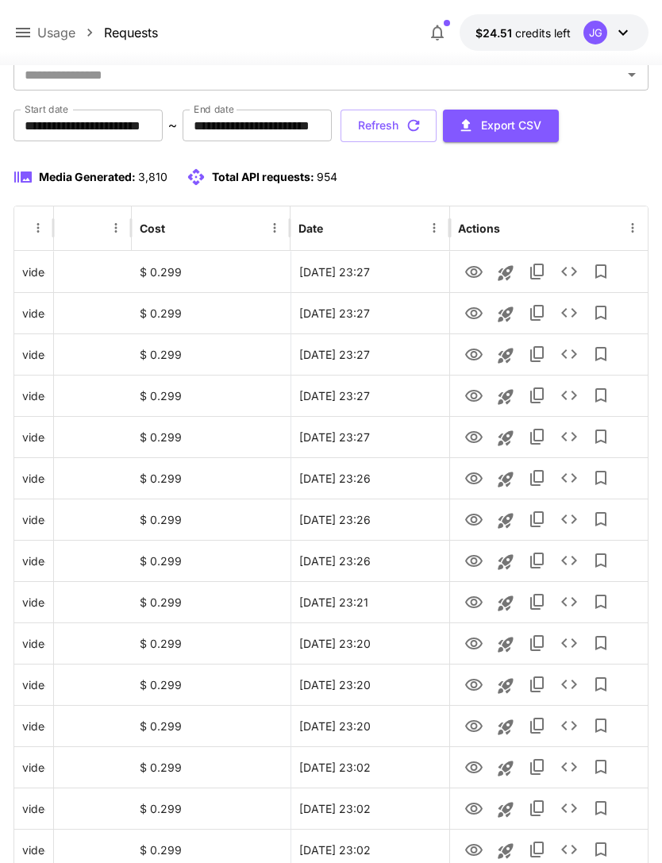
scroll to position [0, 0]
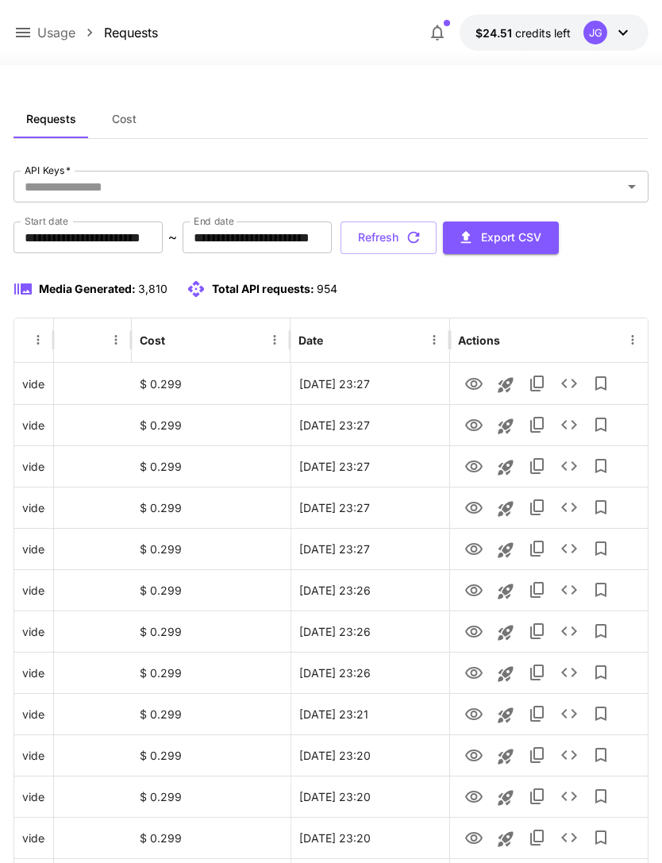
click at [437, 240] on button "Refresh" at bounding box center [389, 238] width 96 height 33
click at [422, 242] on icon "button" at bounding box center [413, 237] width 17 height 17
click at [477, 426] on icon "View" at bounding box center [473, 425] width 19 height 19
click at [476, 387] on icon "View" at bounding box center [473, 384] width 19 height 19
click at [474, 428] on icon "View" at bounding box center [473, 425] width 17 height 12
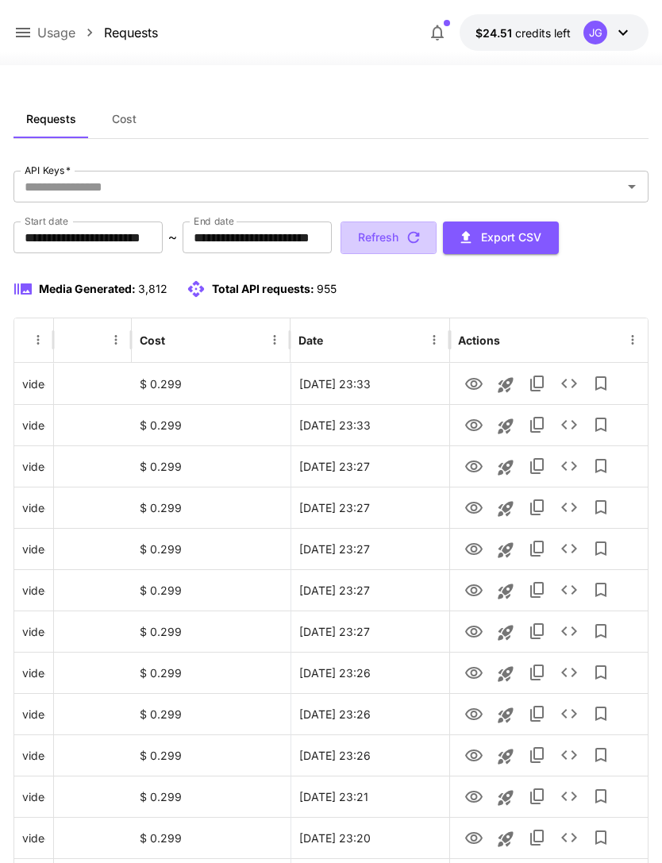
click at [437, 239] on button "Refresh" at bounding box center [389, 238] width 96 height 33
click at [476, 425] on icon "View" at bounding box center [473, 425] width 17 height 12
click at [477, 378] on icon "View" at bounding box center [473, 384] width 19 height 19
click at [477, 431] on icon "View" at bounding box center [473, 425] width 19 height 19
click at [469, 508] on icon "View" at bounding box center [473, 508] width 19 height 19
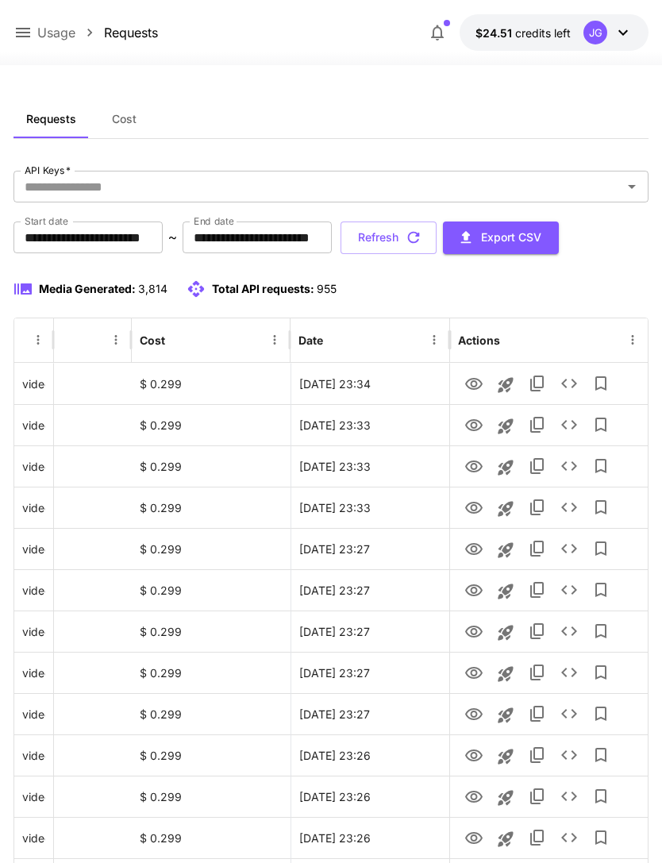
click at [24, 33] on icon at bounding box center [23, 33] width 14 height 10
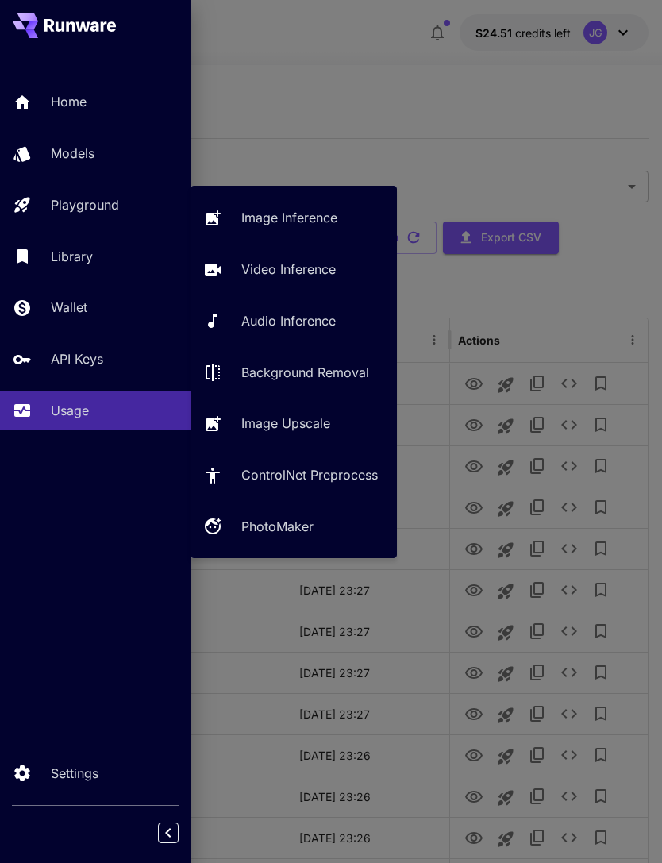
click at [311, 264] on p "Video Inference" at bounding box center [288, 269] width 94 height 19
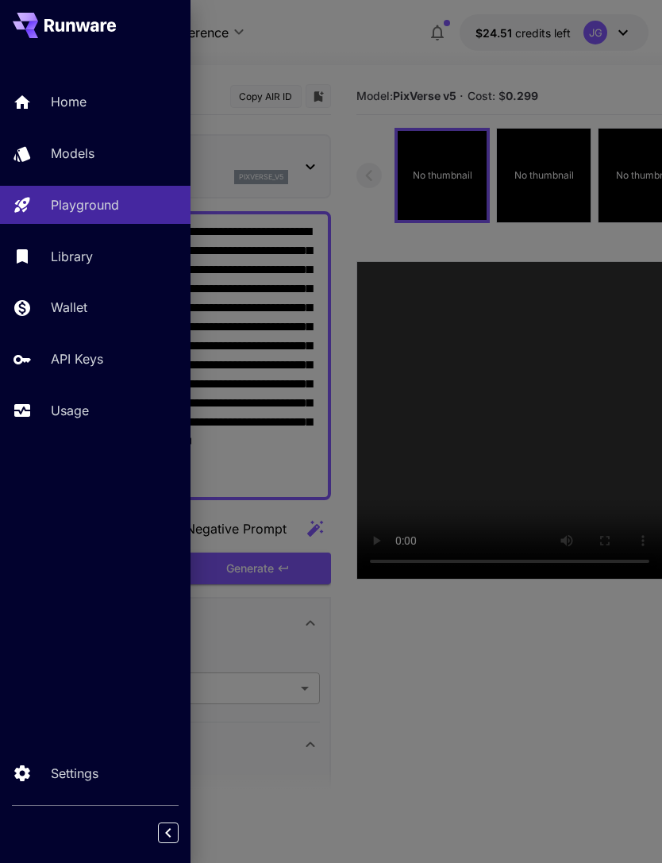
click at [389, 90] on div at bounding box center [331, 431] width 662 height 863
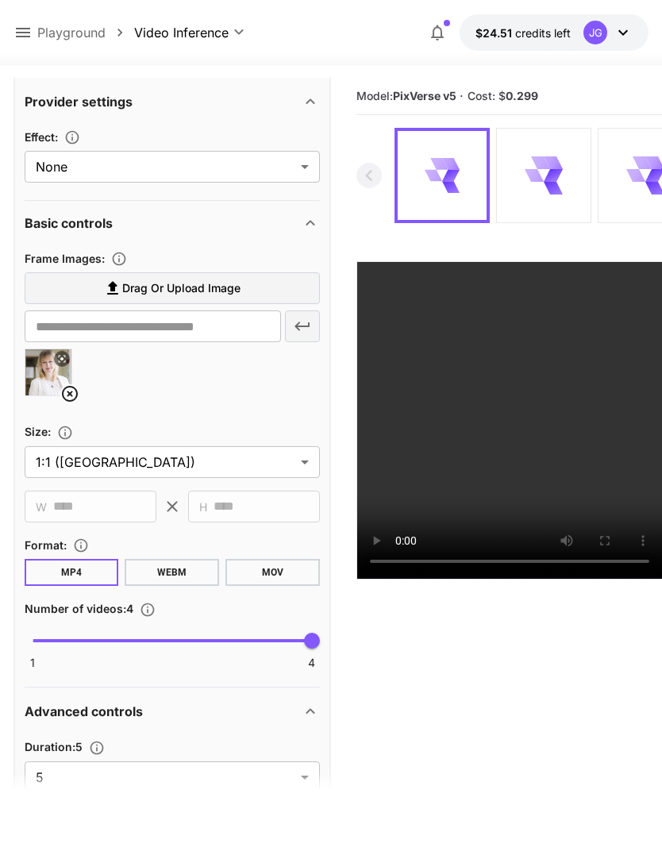
scroll to position [548, 0]
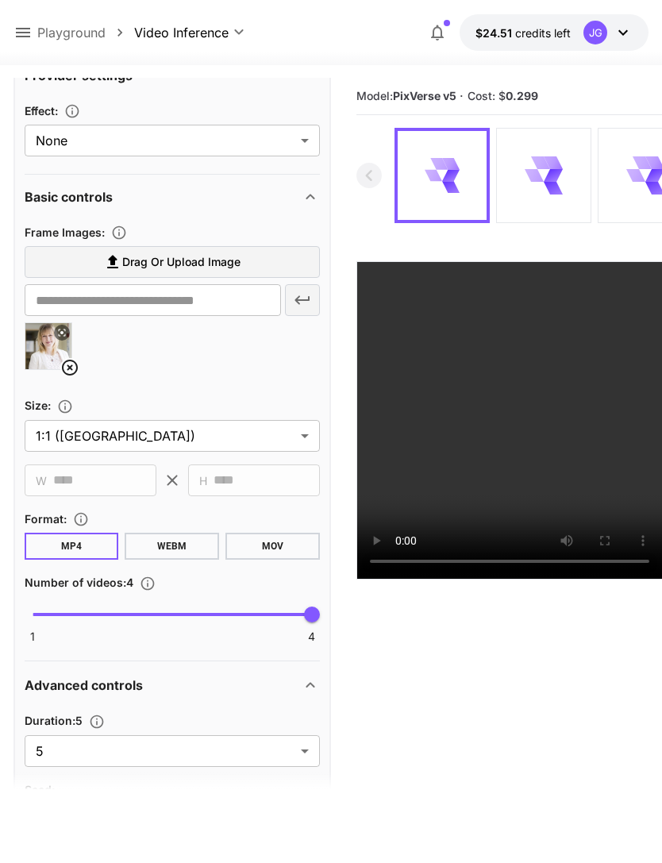
click at [63, 371] on icon at bounding box center [69, 367] width 19 height 19
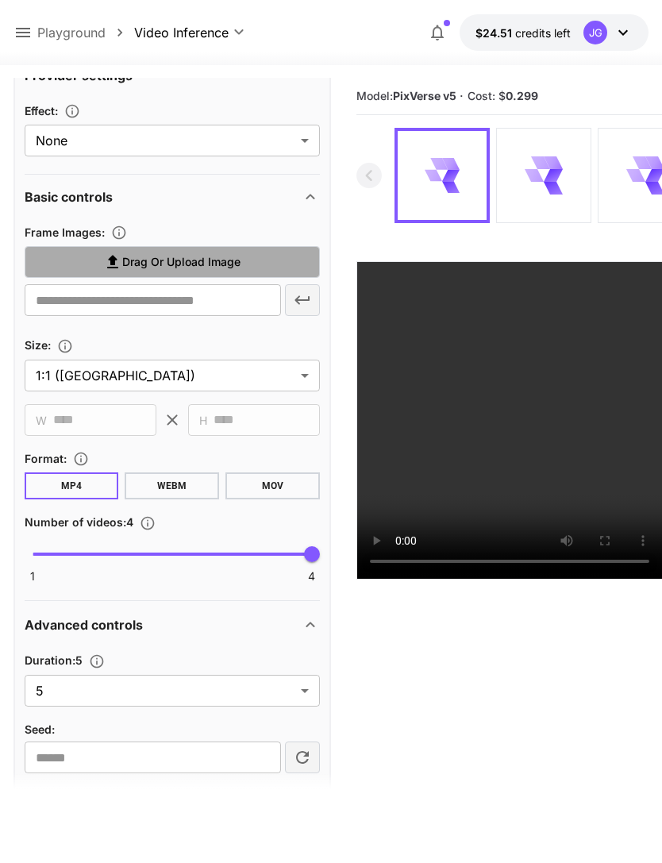
click at [226, 257] on span "Drag or upload image" at bounding box center [181, 262] width 118 height 20
click at [0, 0] on input "Drag or upload image" at bounding box center [0, 0] width 0 height 0
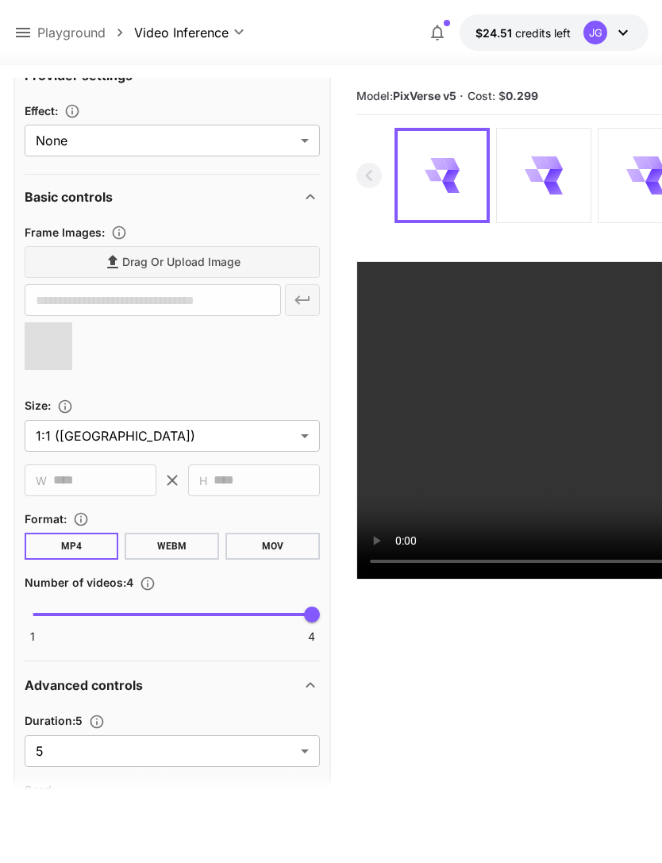
type input "**********"
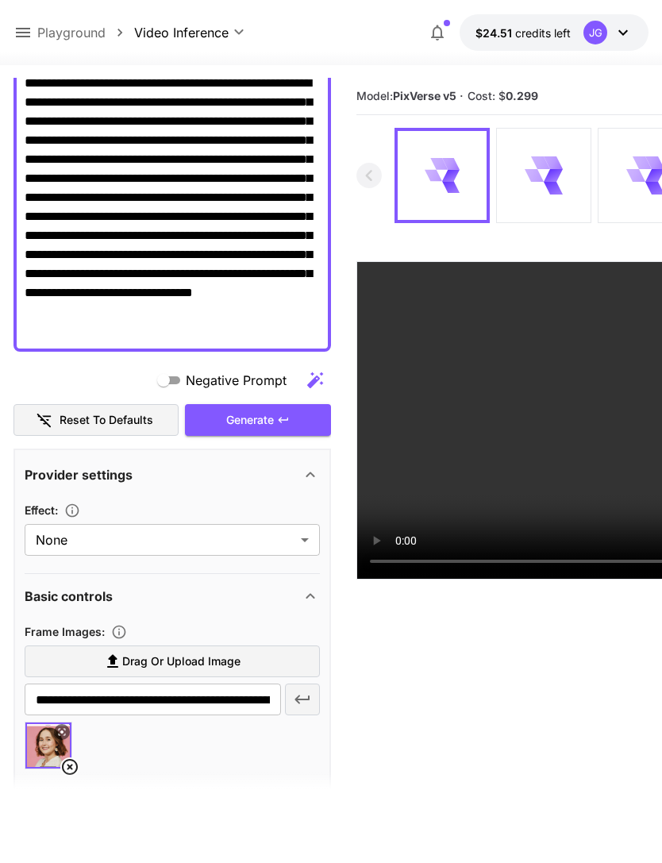
scroll to position [138, 0]
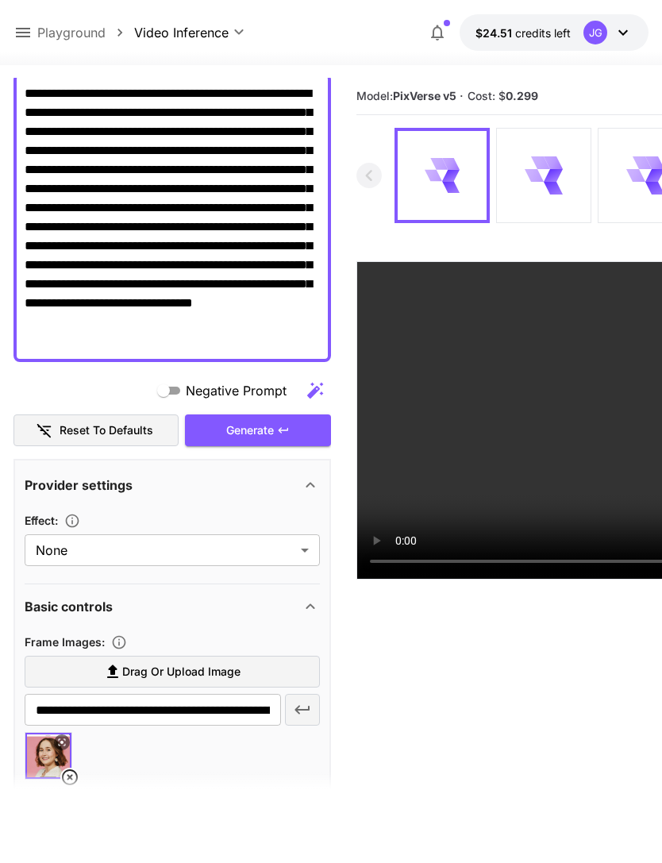
click at [288, 422] on div "Generate" at bounding box center [258, 430] width 146 height 33
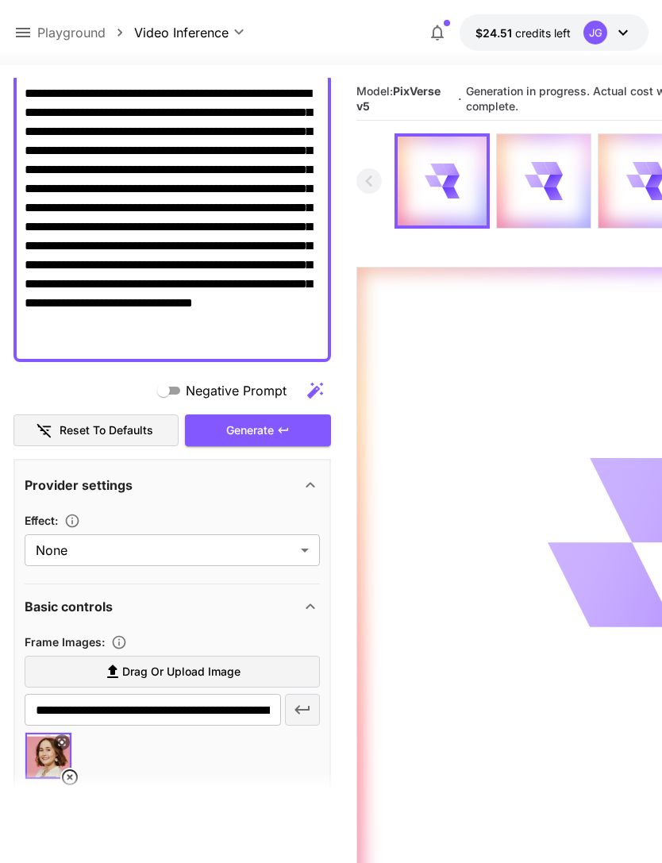
click at [20, 35] on icon at bounding box center [22, 32] width 19 height 19
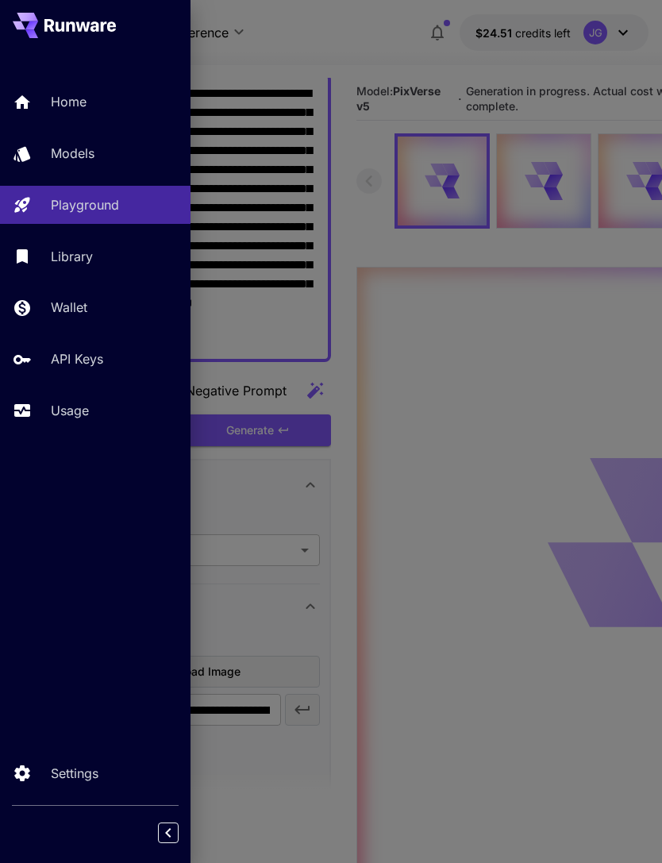
click at [60, 406] on p "Usage" at bounding box center [70, 410] width 38 height 19
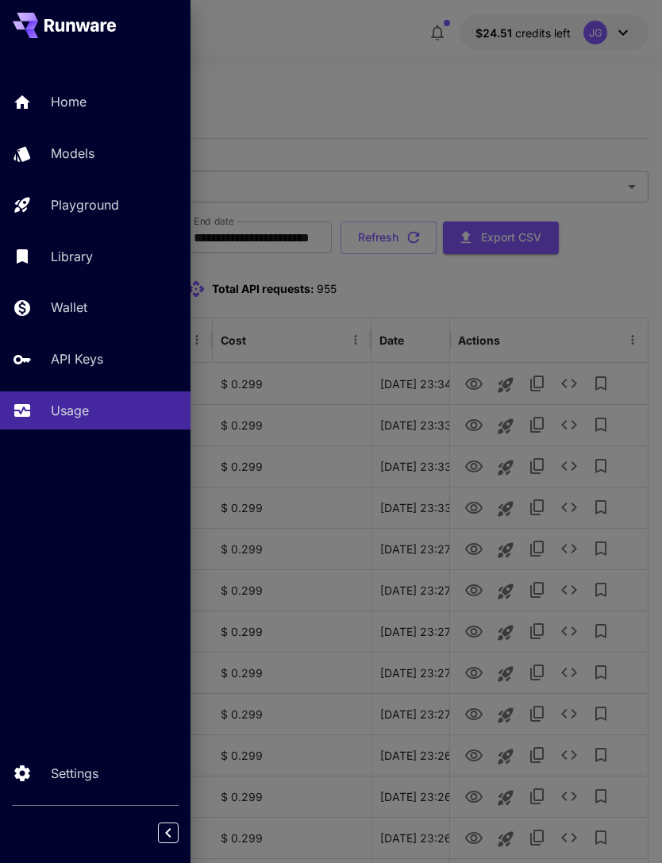
click at [283, 71] on div at bounding box center [331, 431] width 662 height 863
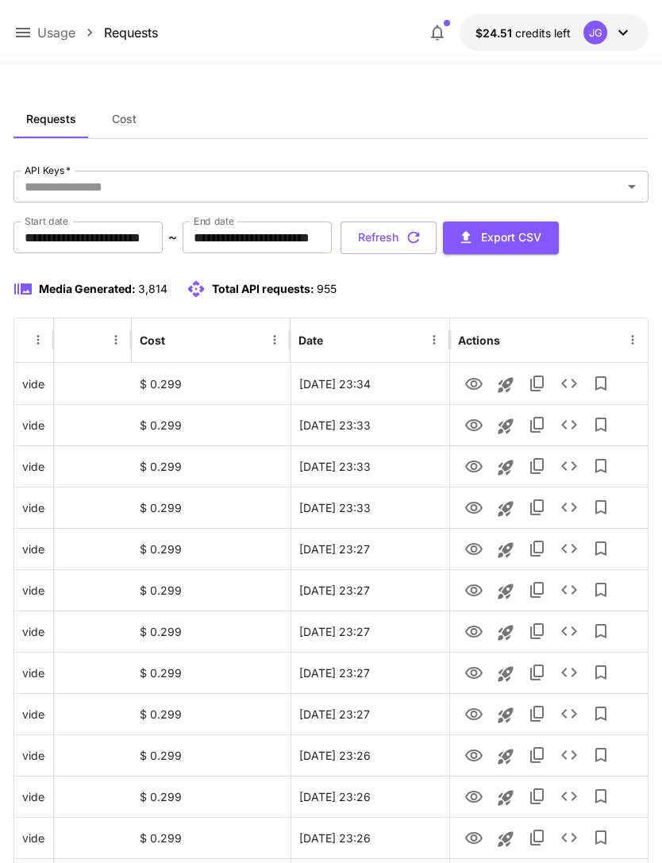
scroll to position [0, 81]
click at [422, 243] on icon "button" at bounding box center [413, 237] width 17 height 17
click at [422, 233] on icon "button" at bounding box center [413, 237] width 17 height 17
click at [422, 241] on icon "button" at bounding box center [413, 237] width 17 height 17
click at [422, 236] on icon "button" at bounding box center [413, 237] width 17 height 17
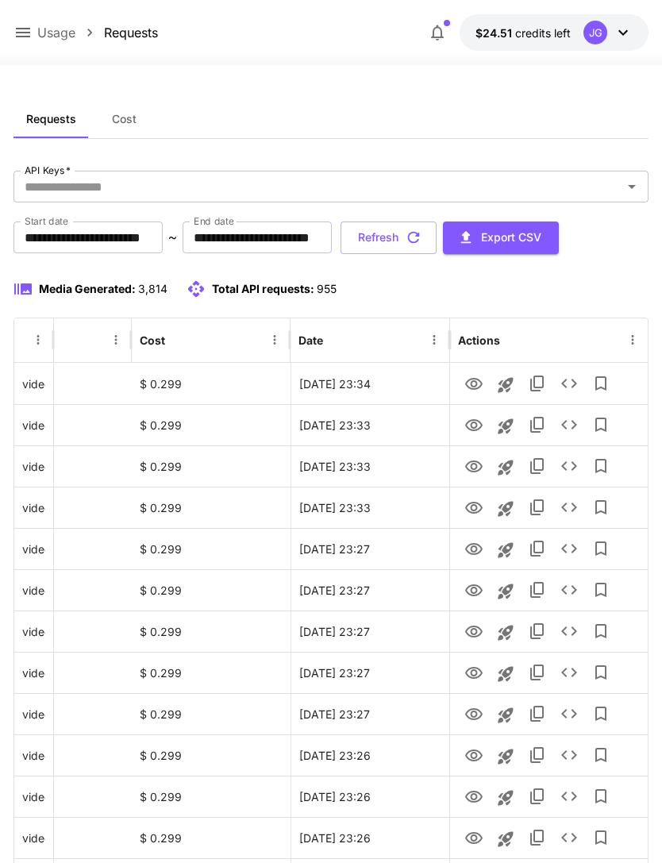
click at [422, 232] on icon "button" at bounding box center [413, 237] width 17 height 17
click at [437, 236] on button "Refresh" at bounding box center [389, 238] width 96 height 33
click at [422, 237] on icon "button" at bounding box center [413, 237] width 17 height 17
click at [437, 245] on button "Refresh" at bounding box center [389, 238] width 96 height 33
click at [422, 241] on icon "button" at bounding box center [413, 237] width 17 height 17
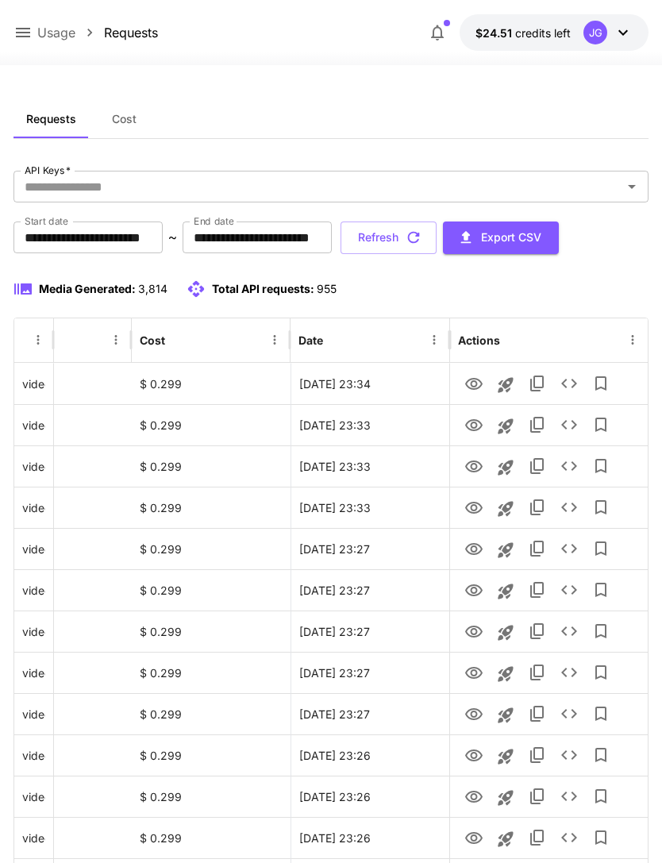
click at [437, 240] on button "Refresh" at bounding box center [389, 238] width 96 height 33
click at [422, 237] on icon "button" at bounding box center [413, 237] width 17 height 17
click at [437, 249] on button "Refresh" at bounding box center [389, 238] width 96 height 33
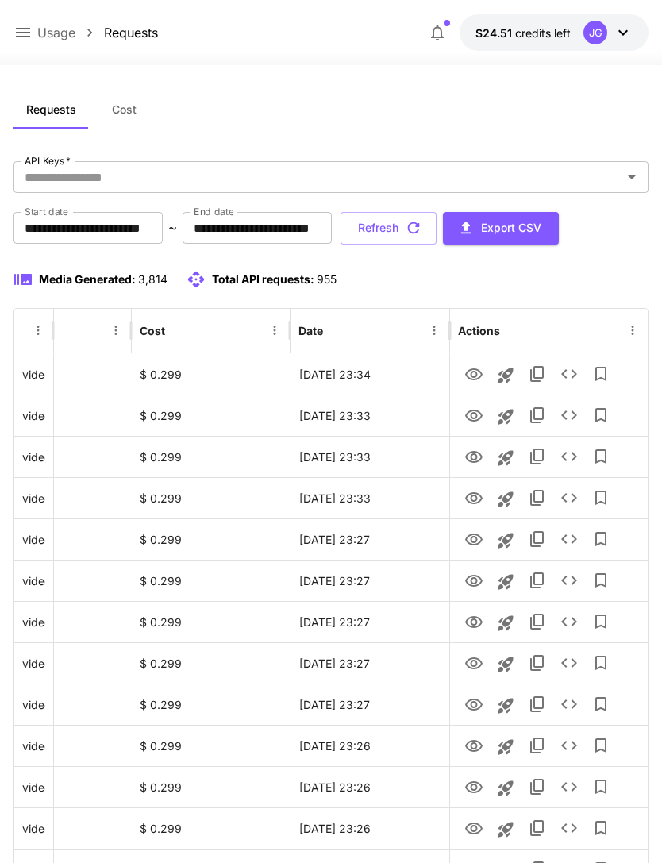
scroll to position [0, 0]
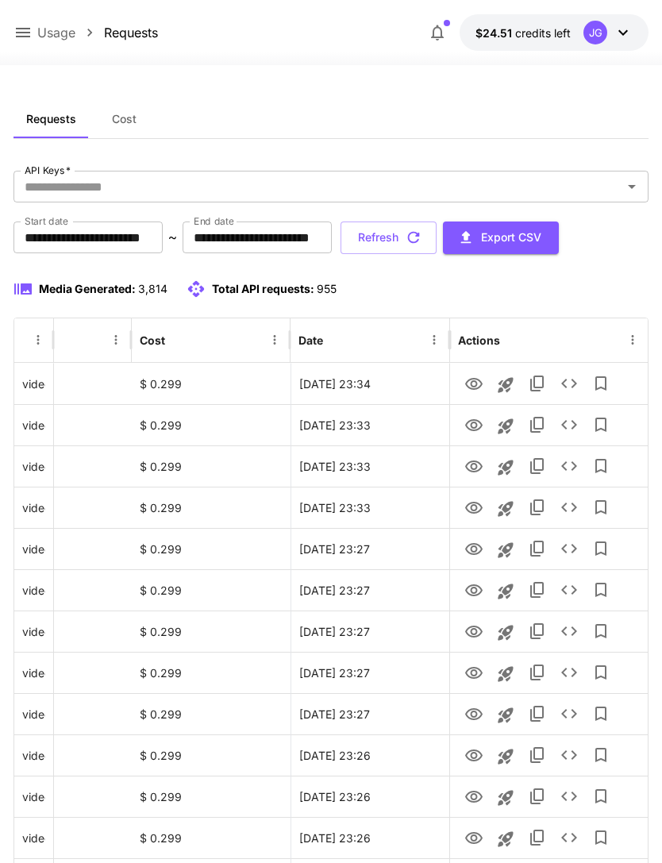
click at [437, 246] on button "Refresh" at bounding box center [389, 238] width 96 height 33
click at [437, 241] on button "Refresh" at bounding box center [389, 238] width 96 height 33
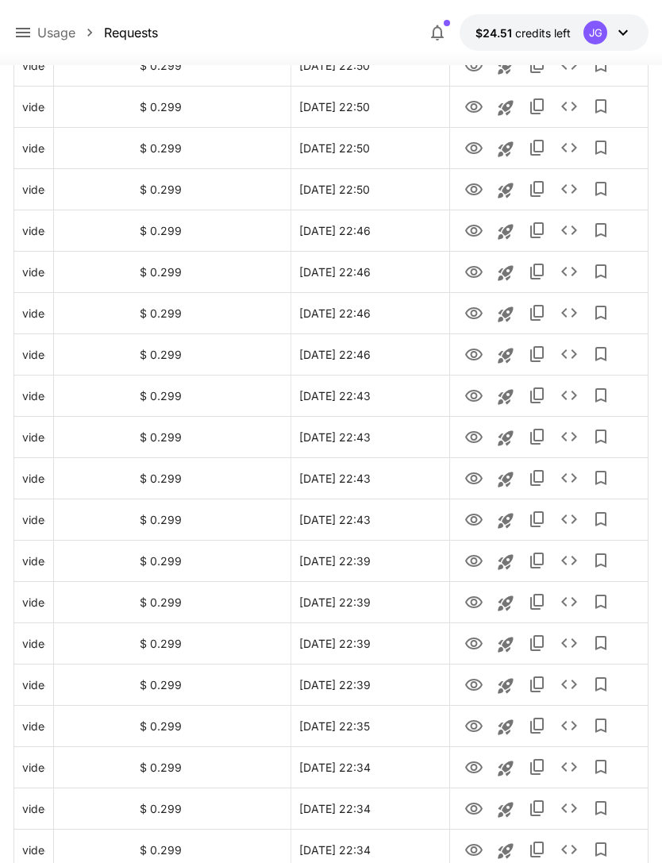
scroll to position [1603, 0]
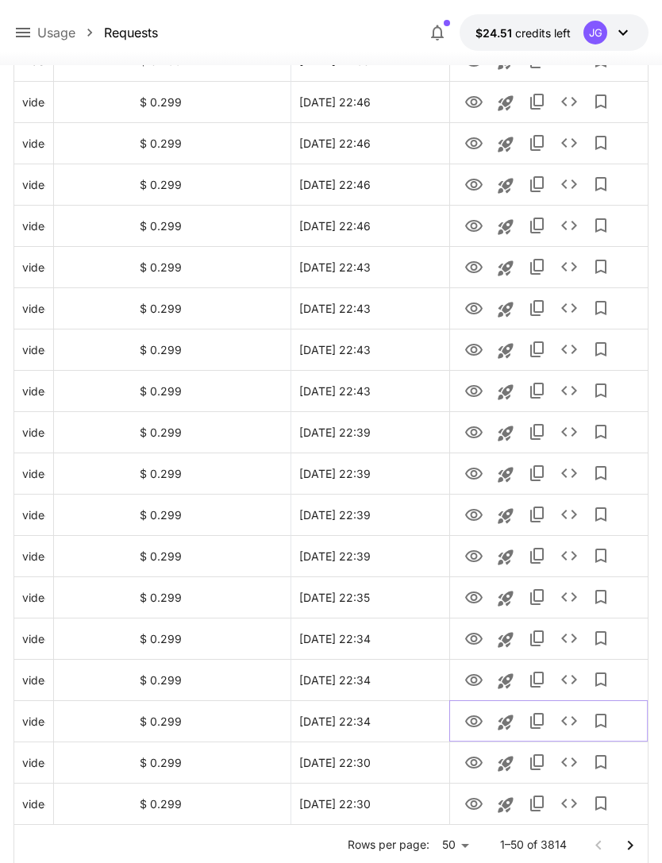
click at [477, 720] on icon "View" at bounding box center [473, 721] width 19 height 19
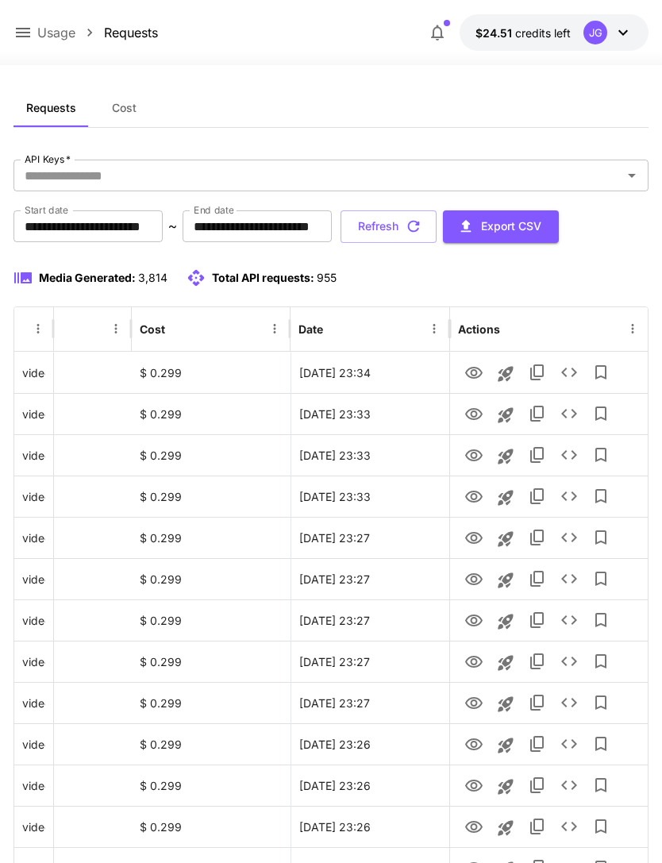
scroll to position [0, 0]
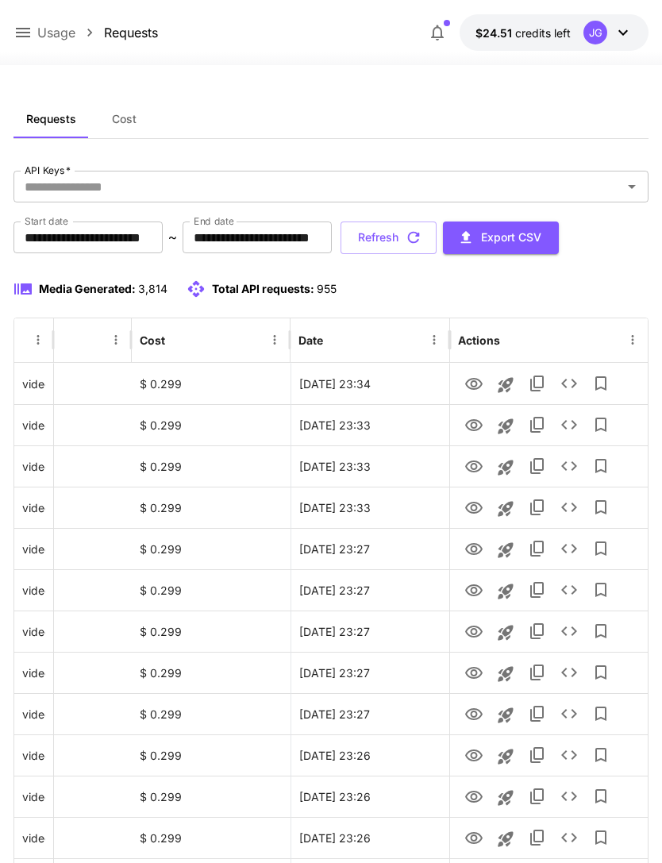
click at [422, 237] on icon "button" at bounding box center [413, 237] width 17 height 17
click at [473, 460] on icon "View" at bounding box center [473, 466] width 19 height 19
click at [476, 420] on icon "View" at bounding box center [473, 425] width 17 height 12
click at [437, 243] on button "Refresh" at bounding box center [389, 238] width 96 height 33
click at [473, 507] on icon "View" at bounding box center [473, 508] width 19 height 19
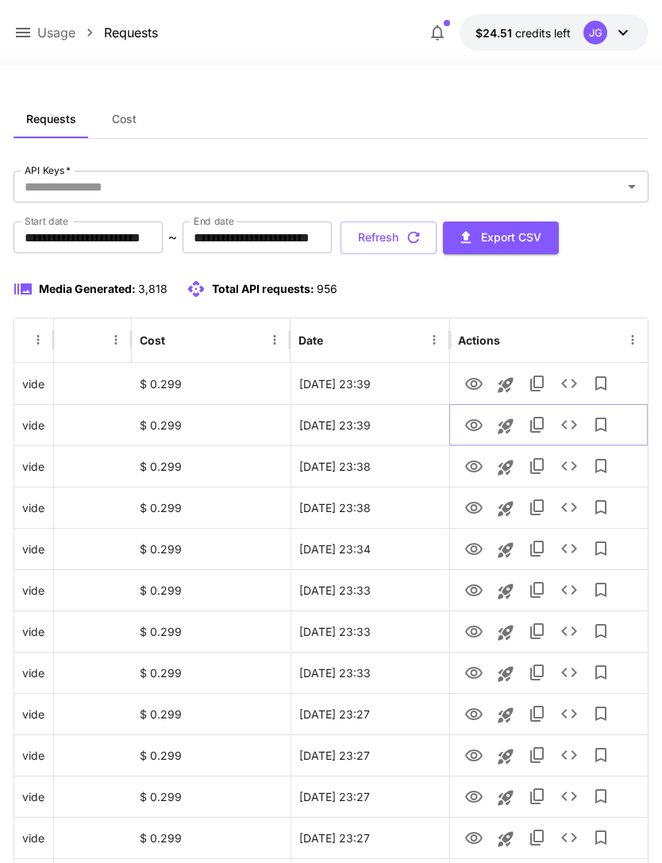
click at [475, 418] on icon "View" at bounding box center [473, 425] width 19 height 19
click at [479, 375] on icon "View" at bounding box center [473, 384] width 19 height 19
click at [480, 418] on icon "View" at bounding box center [473, 425] width 19 height 19
click at [472, 511] on icon "View" at bounding box center [473, 508] width 19 height 19
click at [474, 375] on icon "View" at bounding box center [473, 384] width 19 height 19
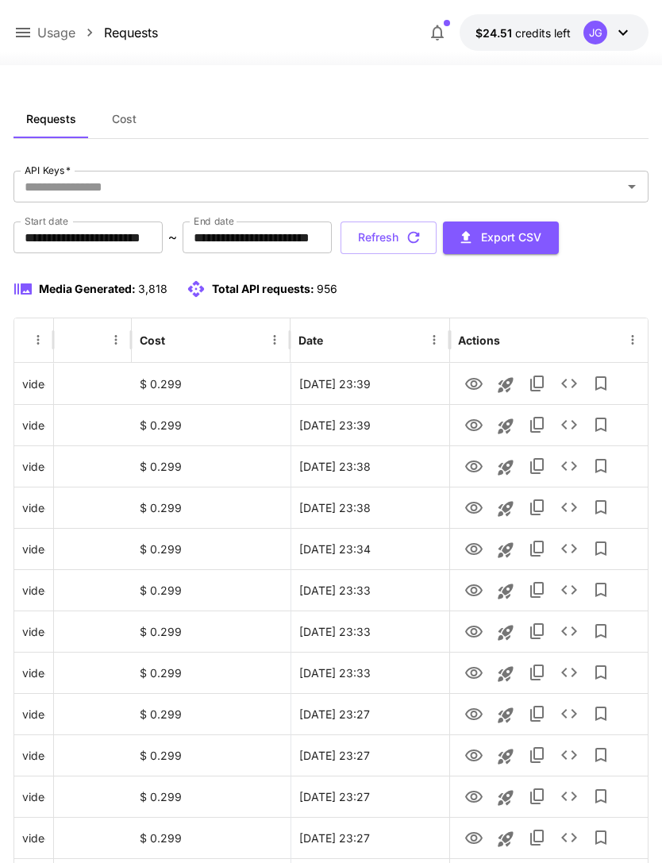
click at [30, 27] on icon at bounding box center [22, 32] width 19 height 19
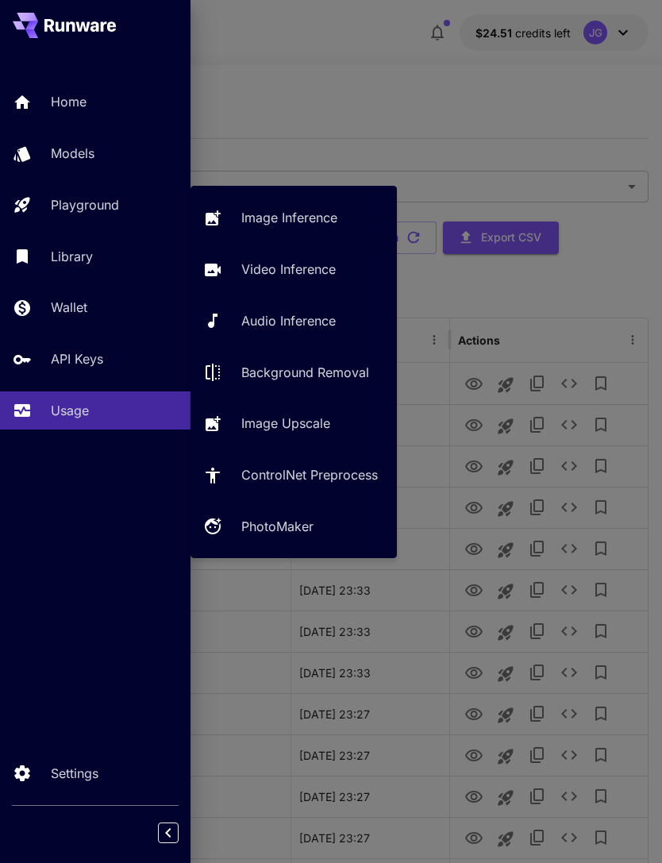
click at [295, 274] on p "Video Inference" at bounding box center [288, 269] width 94 height 19
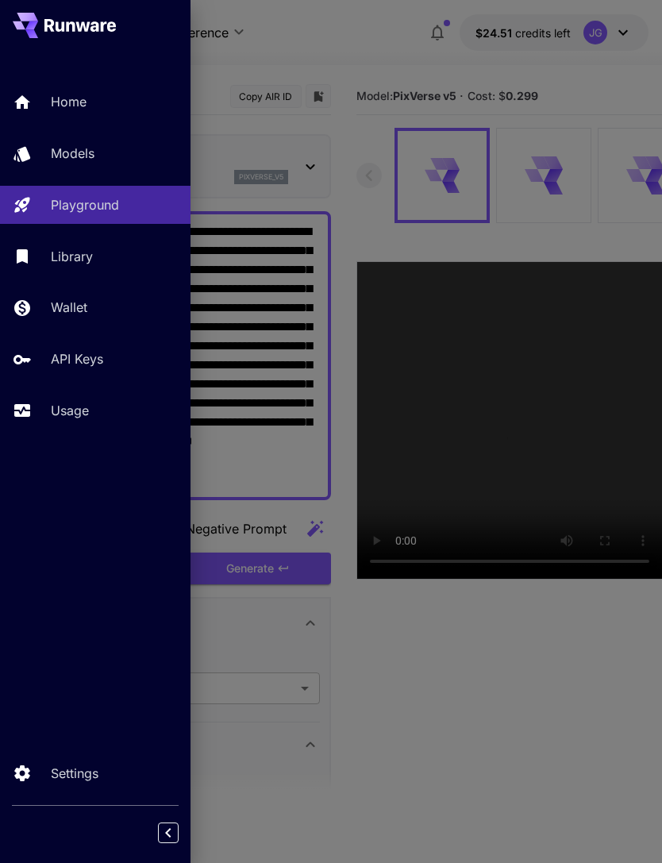
click at [362, 40] on div at bounding box center [331, 431] width 662 height 863
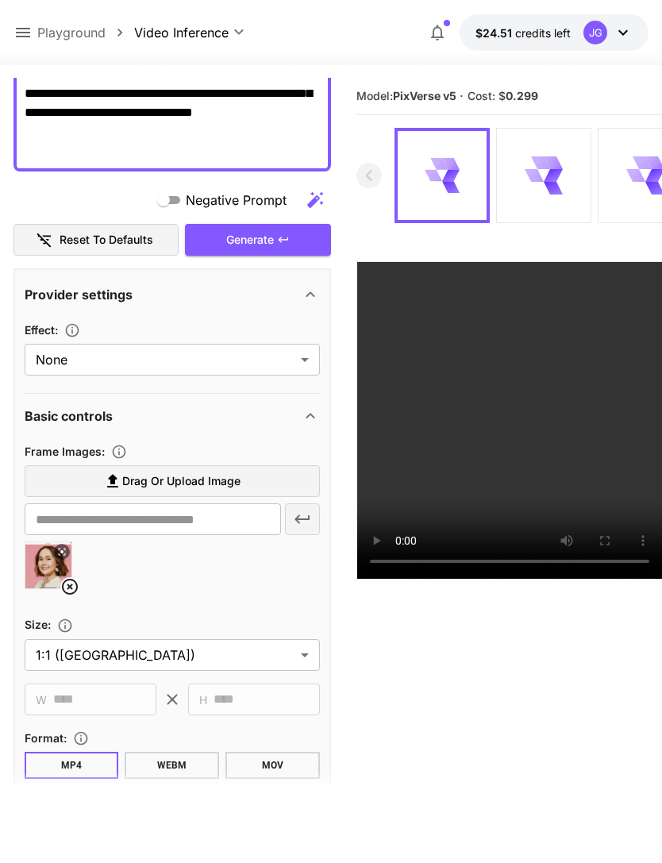
scroll to position [362, 0]
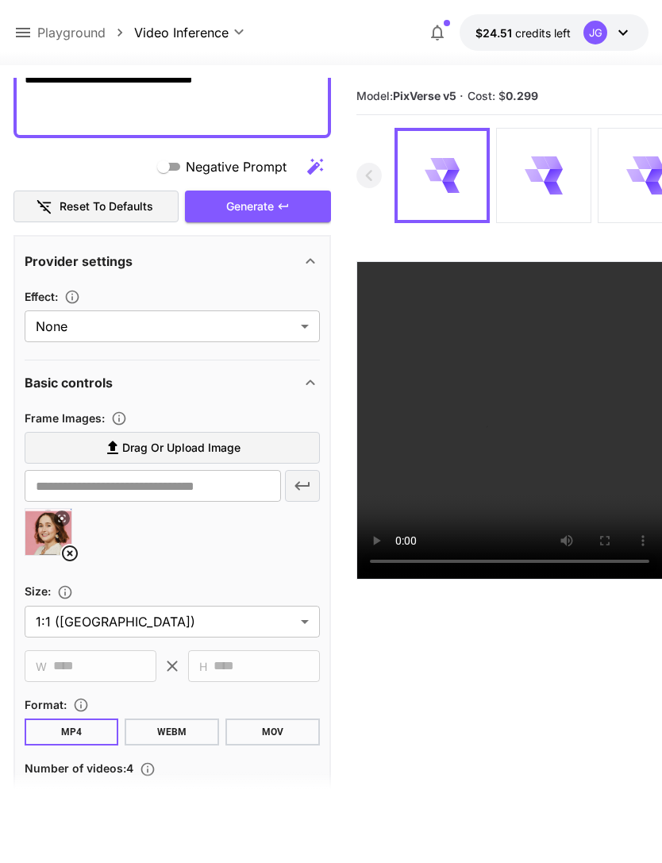
click at [71, 549] on icon at bounding box center [69, 553] width 19 height 19
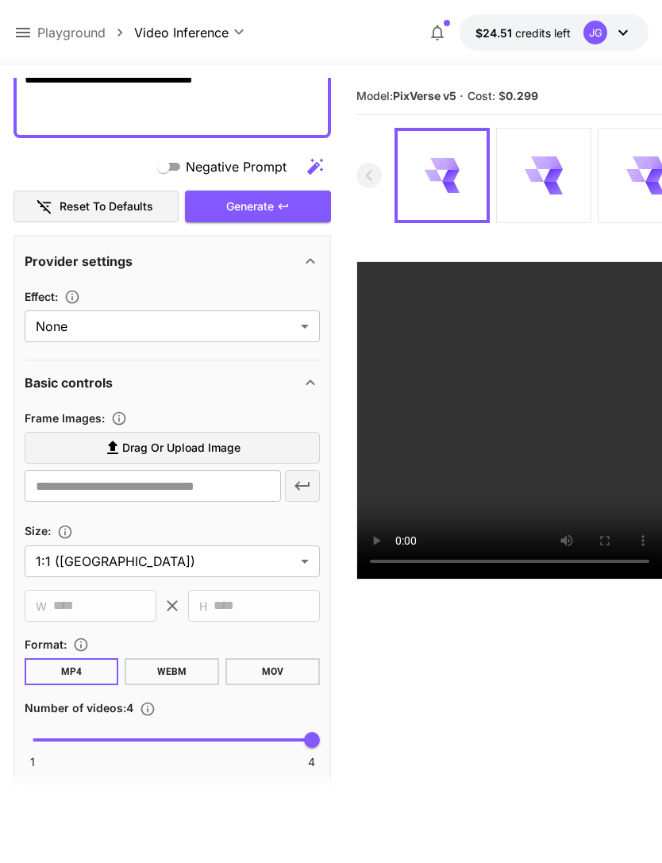
click at [203, 452] on span "Drag or upload image" at bounding box center [181, 448] width 118 height 20
click at [0, 0] on input "Drag or upload image" at bounding box center [0, 0] width 0 height 0
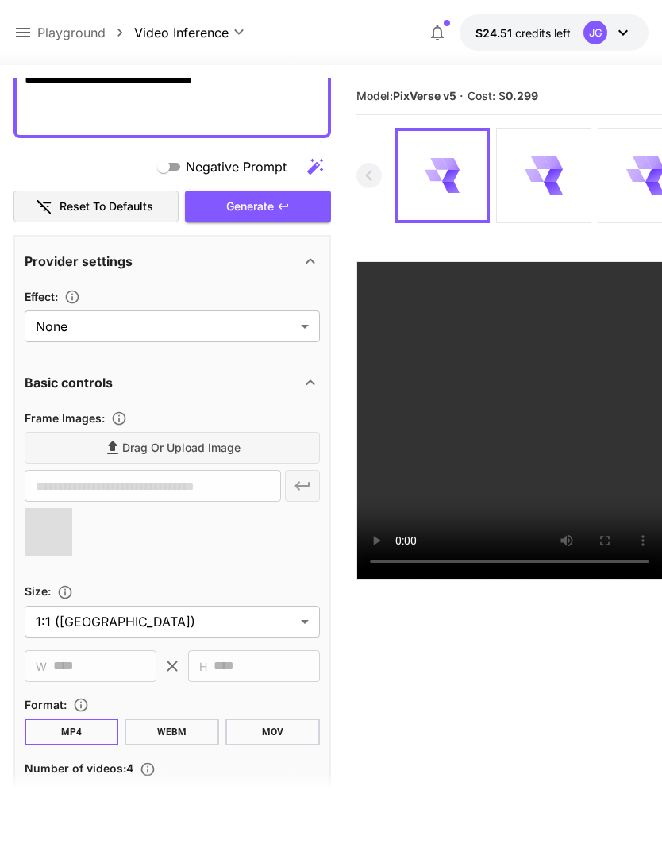
type input "**********"
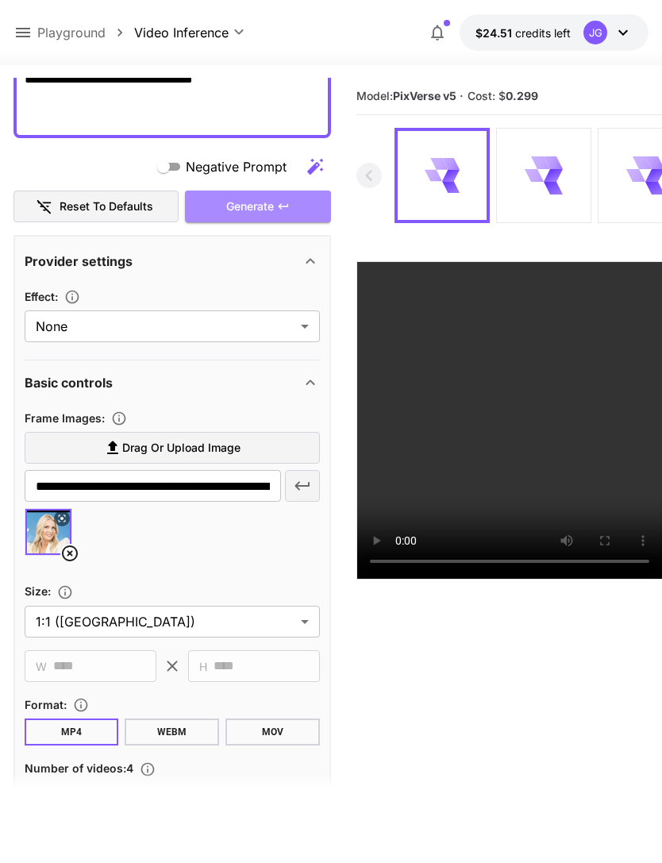
click at [276, 211] on div "Generate" at bounding box center [258, 207] width 146 height 33
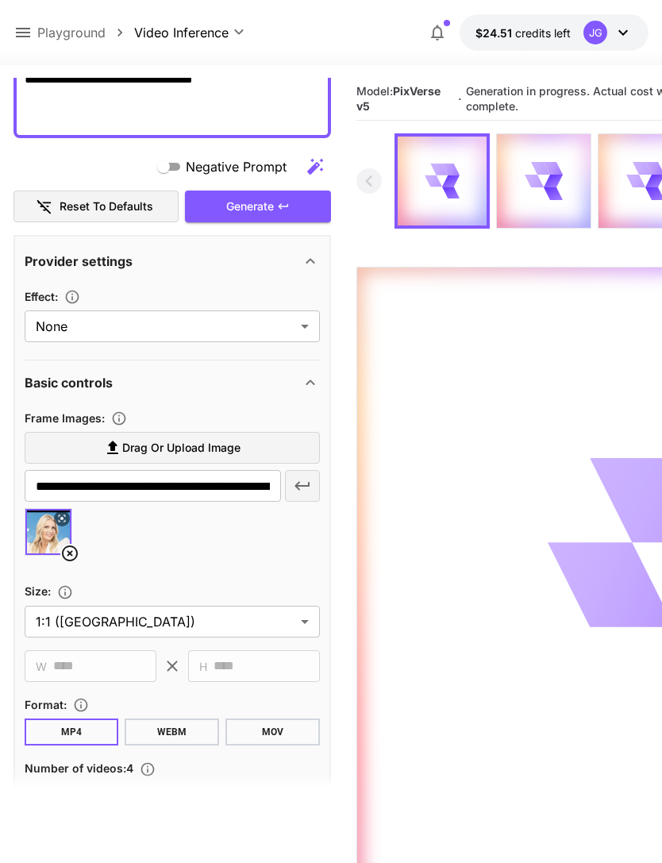
click at [18, 37] on icon at bounding box center [23, 33] width 14 height 10
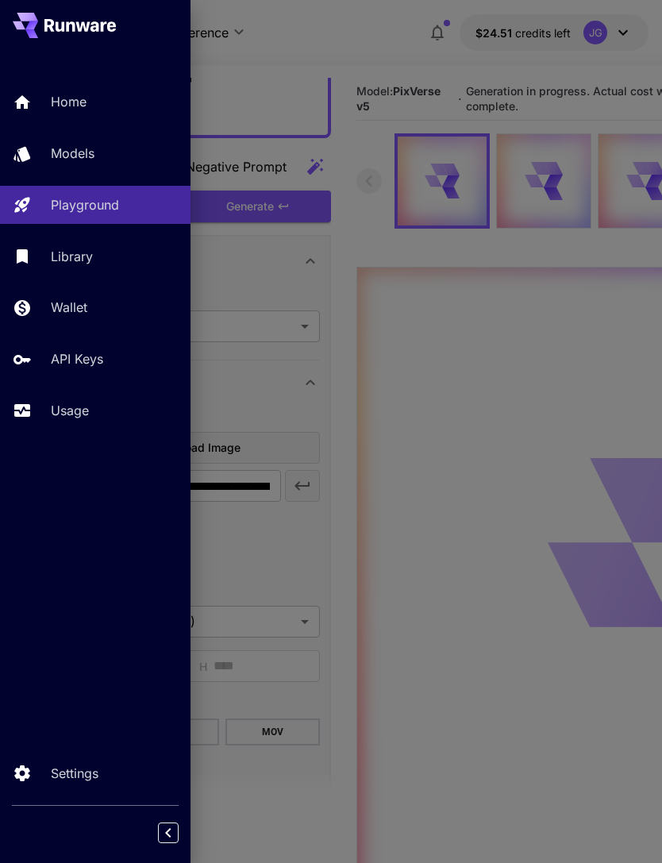
click at [91, 403] on div "Usage" at bounding box center [114, 410] width 127 height 19
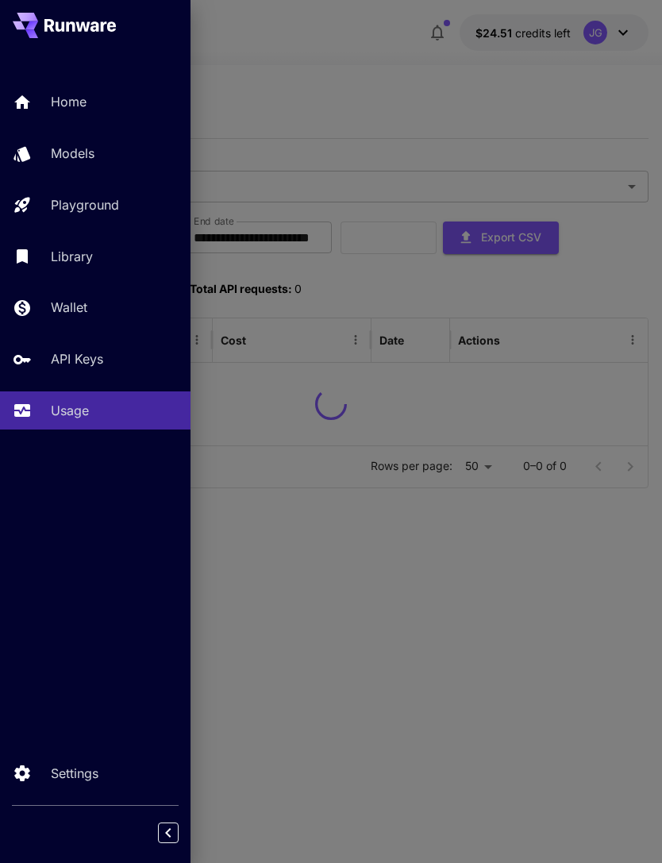
click at [376, 51] on div at bounding box center [331, 431] width 662 height 863
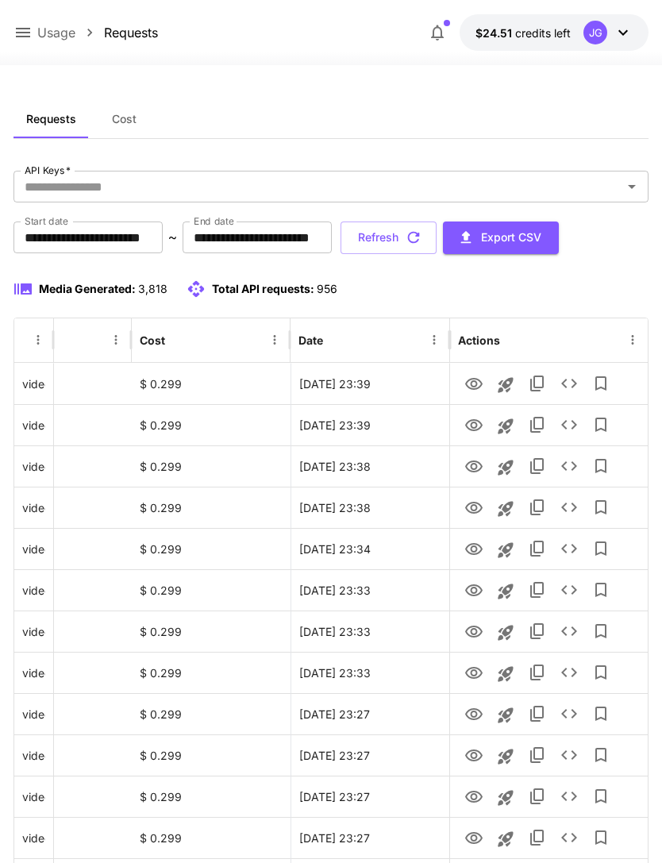
scroll to position [0, 81]
click at [476, 388] on icon "View" at bounding box center [473, 384] width 17 height 12
click at [437, 236] on button "Refresh" at bounding box center [389, 238] width 96 height 33
click at [471, 508] on icon "View" at bounding box center [473, 508] width 17 height 12
click at [481, 460] on icon "View" at bounding box center [473, 466] width 19 height 19
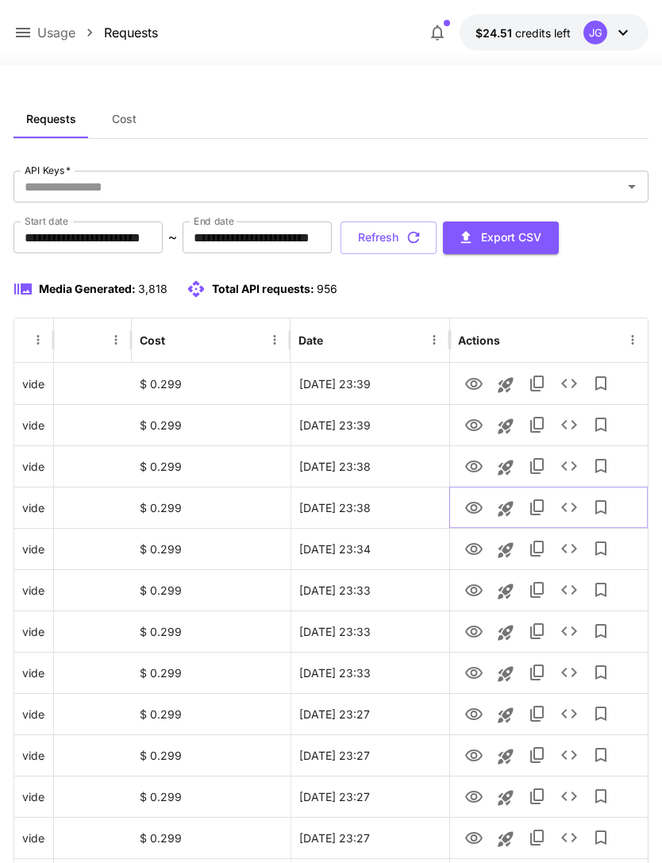
click at [477, 507] on icon "View" at bounding box center [473, 508] width 19 height 19
click at [437, 242] on button "Refresh" at bounding box center [389, 238] width 96 height 33
click at [469, 508] on icon "View" at bounding box center [473, 508] width 19 height 19
click at [422, 233] on icon "button" at bounding box center [413, 237] width 17 height 17
click at [437, 237] on button "Refresh" at bounding box center [389, 238] width 96 height 33
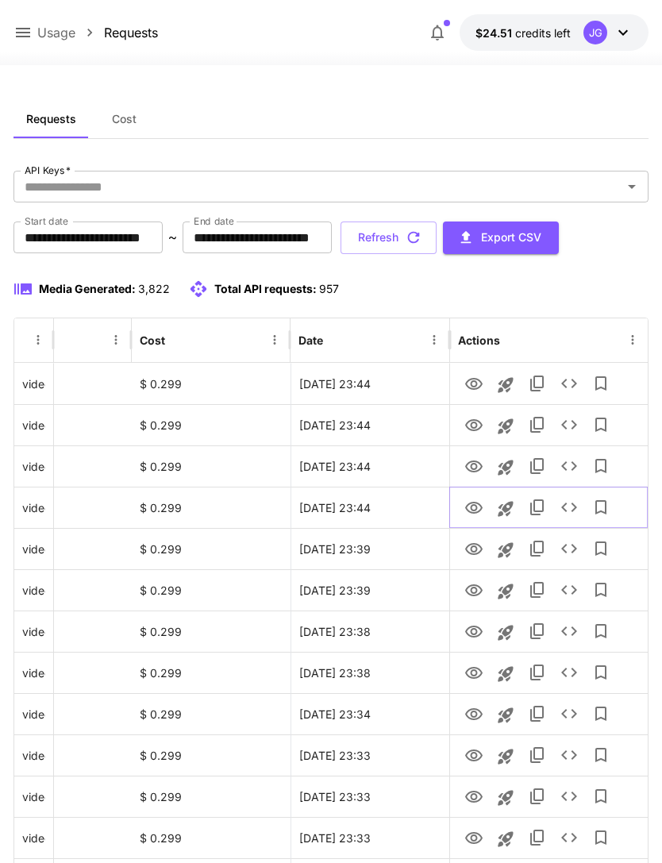
click at [473, 507] on icon "View" at bounding box center [473, 508] width 19 height 19
click at [477, 461] on icon "View" at bounding box center [473, 467] width 17 height 12
click at [437, 241] on button "Refresh" at bounding box center [389, 238] width 96 height 33
click at [476, 468] on icon "View" at bounding box center [473, 467] width 17 height 12
click at [479, 423] on icon "View" at bounding box center [473, 425] width 19 height 19
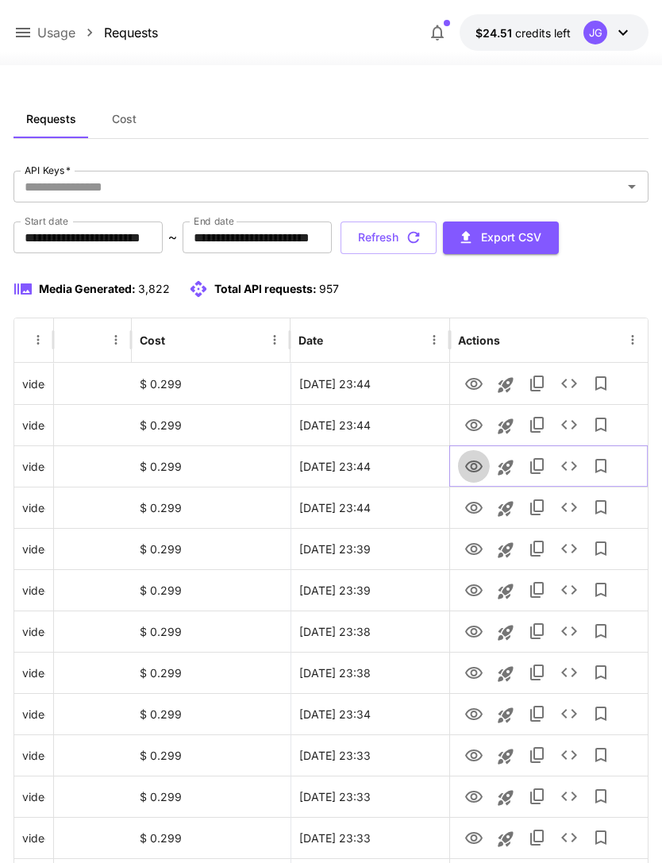
click at [478, 467] on icon "View" at bounding box center [473, 466] width 19 height 19
click at [472, 378] on icon "View" at bounding box center [473, 384] width 17 height 12
click at [437, 229] on button "Refresh" at bounding box center [389, 238] width 96 height 33
click at [480, 468] on icon "View" at bounding box center [473, 467] width 17 height 12
click at [481, 381] on icon "View" at bounding box center [473, 384] width 19 height 19
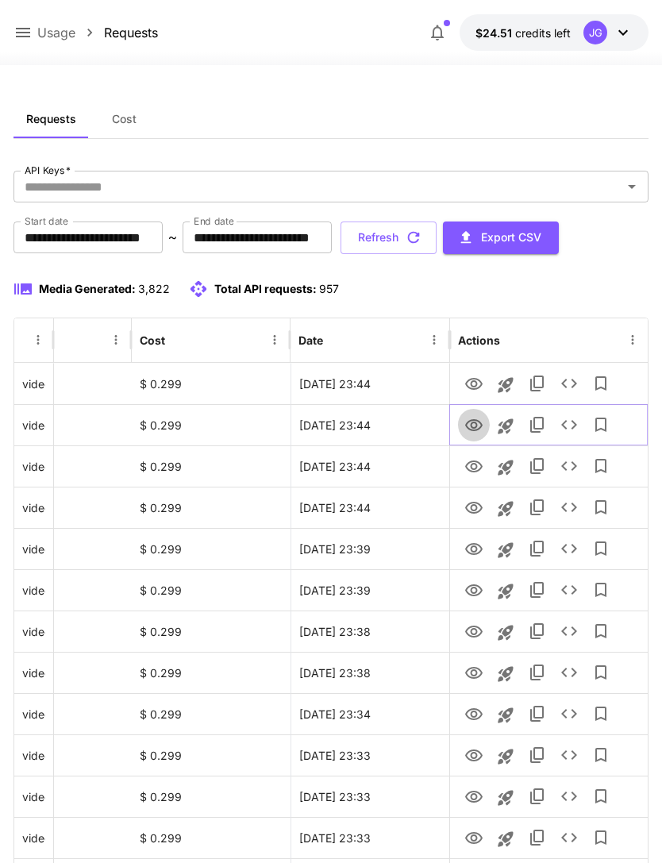
click at [481, 422] on icon "View" at bounding box center [473, 425] width 19 height 19
click at [479, 382] on icon "View" at bounding box center [473, 384] width 19 height 19
click at [31, 33] on icon at bounding box center [22, 32] width 19 height 19
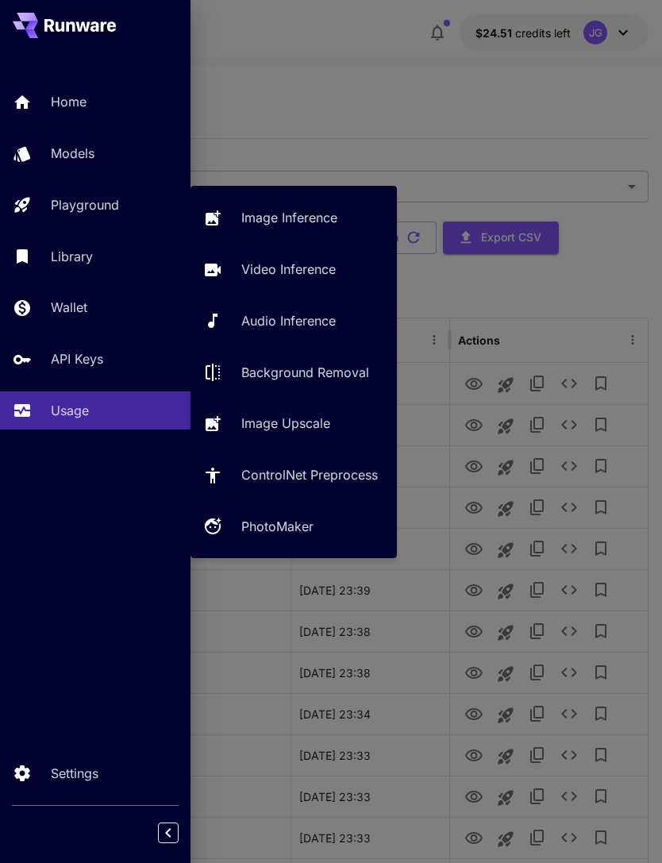
click at [312, 268] on p "Video Inference" at bounding box center [288, 269] width 94 height 19
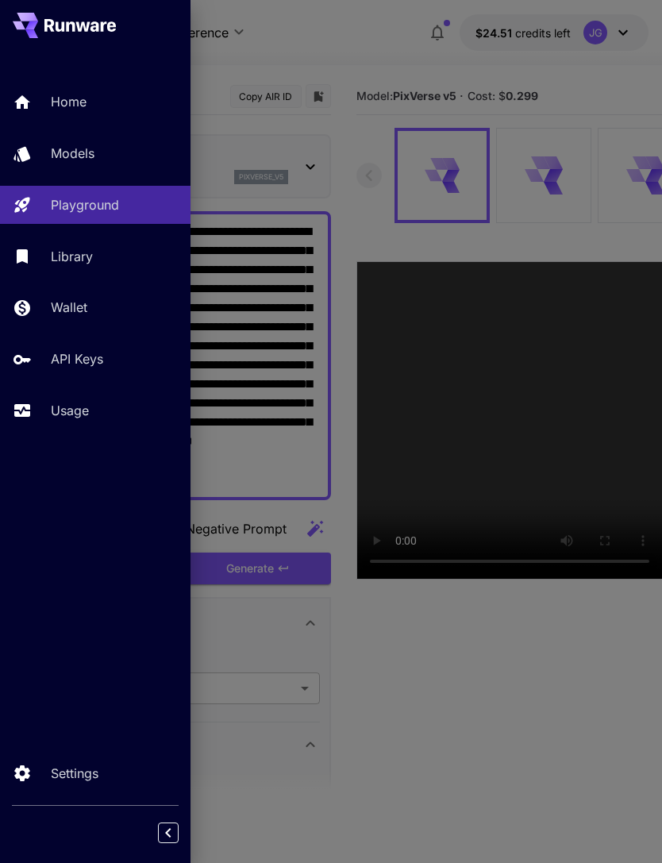
click at [363, 65] on div at bounding box center [331, 431] width 662 height 863
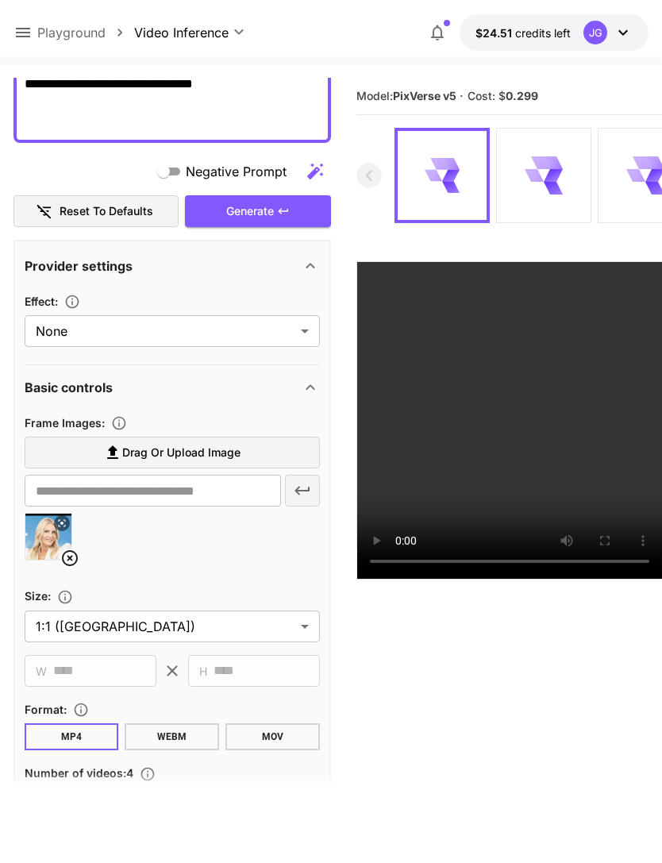
scroll to position [441, 0]
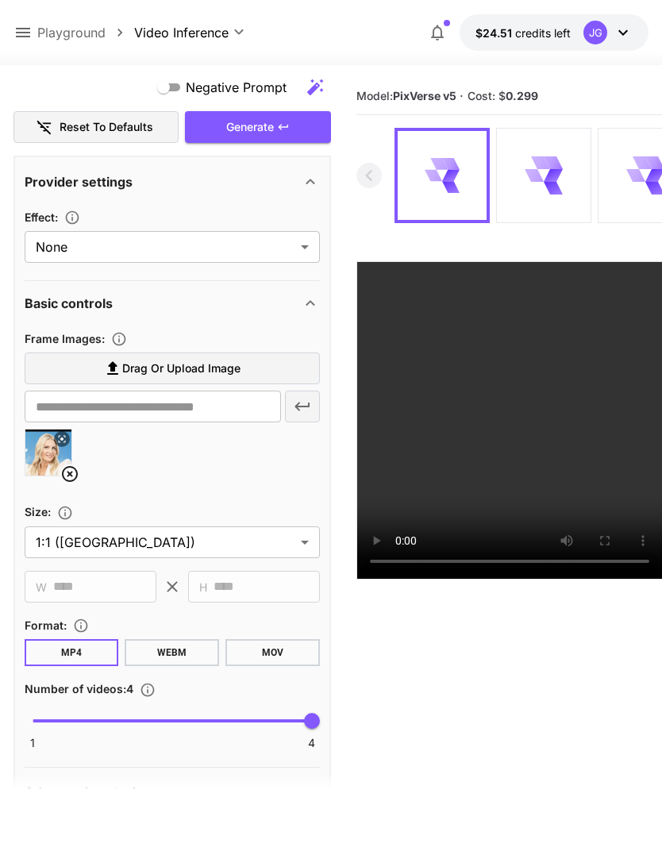
click at [71, 464] on icon at bounding box center [69, 473] width 19 height 19
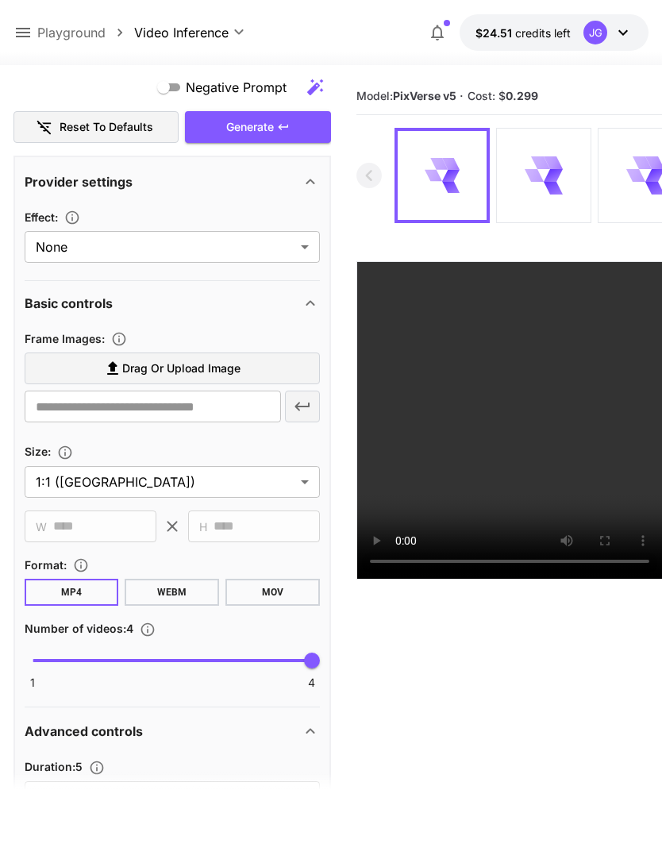
click at [225, 368] on span "Drag or upload image" at bounding box center [181, 369] width 118 height 20
click at [0, 0] on input "Drag or upload image" at bounding box center [0, 0] width 0 height 0
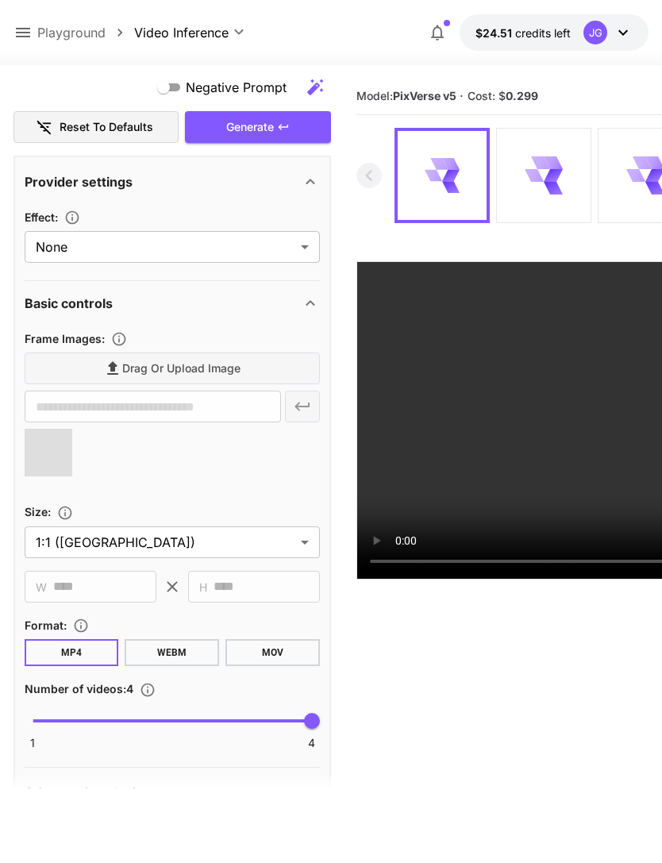
type input "**********"
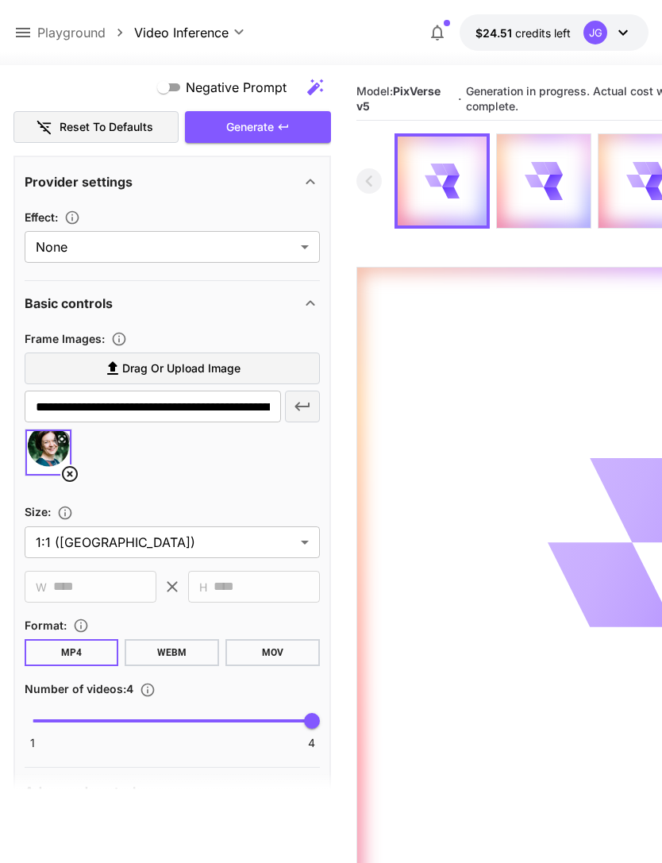
click at [25, 27] on icon at bounding box center [22, 32] width 19 height 19
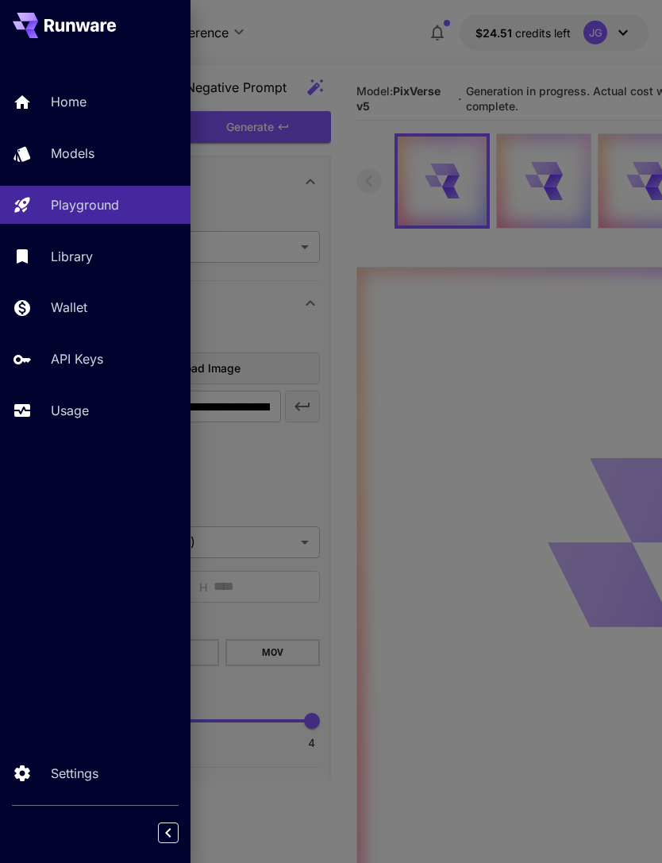
click at [94, 411] on div "Usage" at bounding box center [114, 410] width 127 height 19
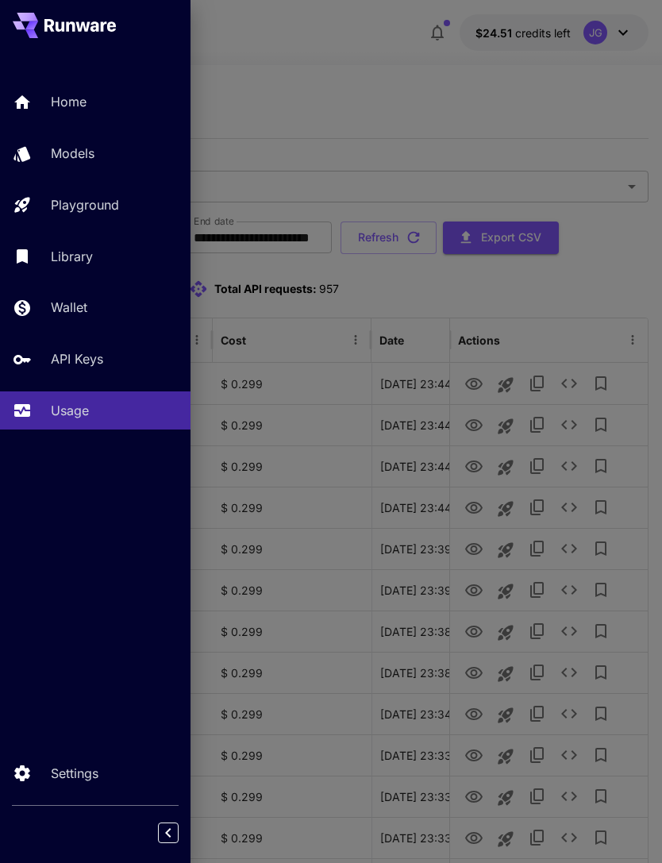
click at [487, 90] on div at bounding box center [331, 431] width 662 height 863
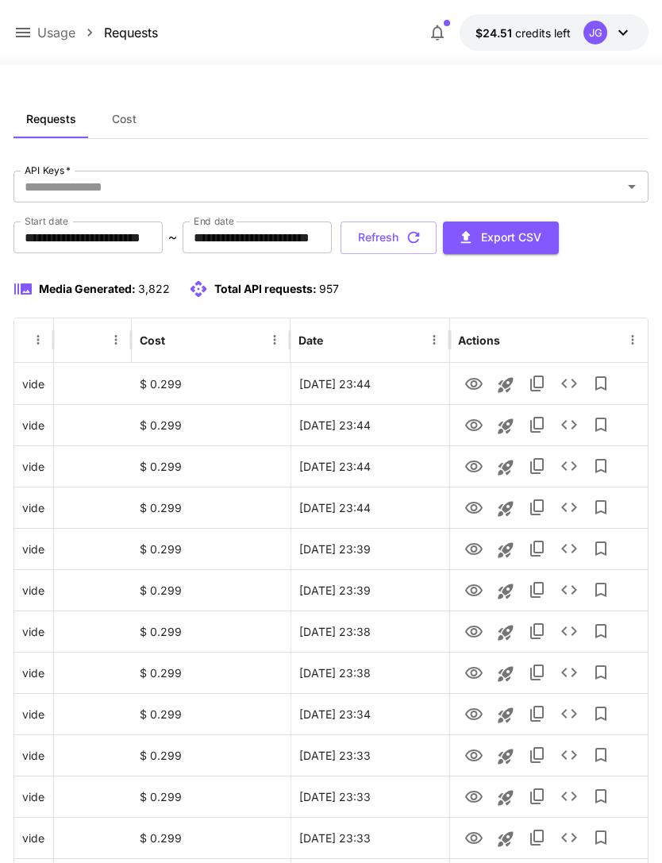
scroll to position [0, 81]
click at [480, 383] on icon "View" at bounding box center [473, 384] width 19 height 19
click at [482, 420] on icon "View" at bounding box center [473, 425] width 19 height 19
click at [480, 464] on icon "View" at bounding box center [473, 467] width 17 height 12
click at [476, 507] on icon "View" at bounding box center [473, 508] width 17 height 12
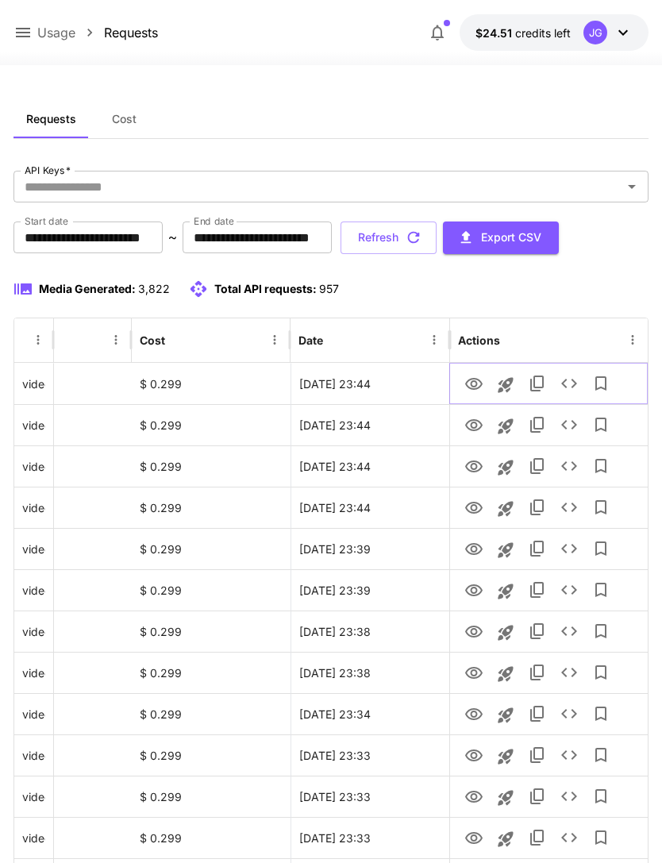
click at [476, 381] on icon "View" at bounding box center [473, 384] width 17 height 12
click at [422, 233] on icon "button" at bounding box center [413, 237] width 17 height 17
click at [476, 378] on icon "View" at bounding box center [473, 384] width 17 height 12
click at [422, 241] on icon "button" at bounding box center [413, 237] width 17 height 17
click at [437, 237] on button "Refresh" at bounding box center [389, 238] width 96 height 33
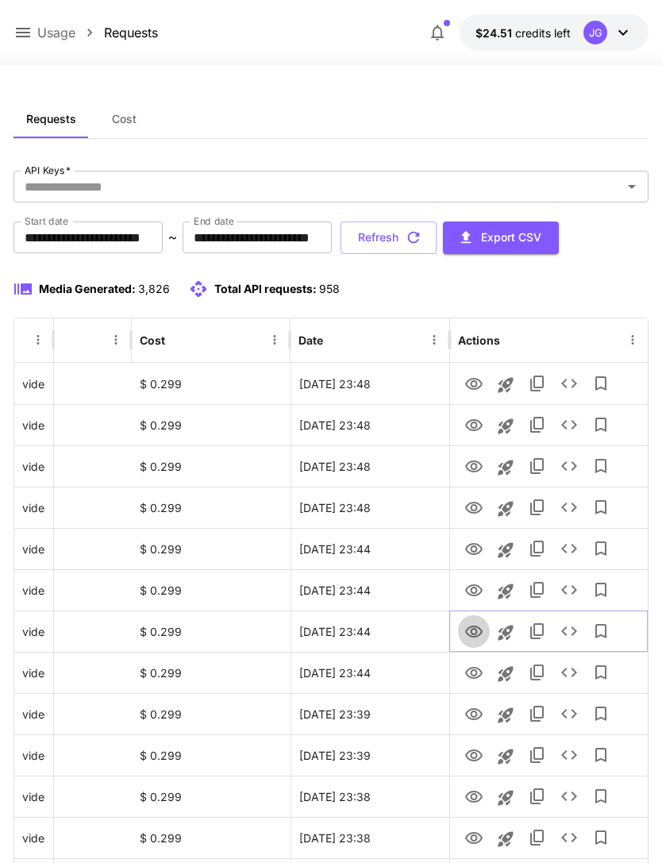
click at [478, 631] on icon "View" at bounding box center [473, 631] width 19 height 19
click at [481, 592] on icon "View" at bounding box center [473, 590] width 17 height 12
click at [475, 555] on icon "View" at bounding box center [473, 549] width 19 height 19
click at [480, 503] on icon "View" at bounding box center [473, 508] width 19 height 19
click at [479, 468] on icon "View" at bounding box center [473, 467] width 17 height 12
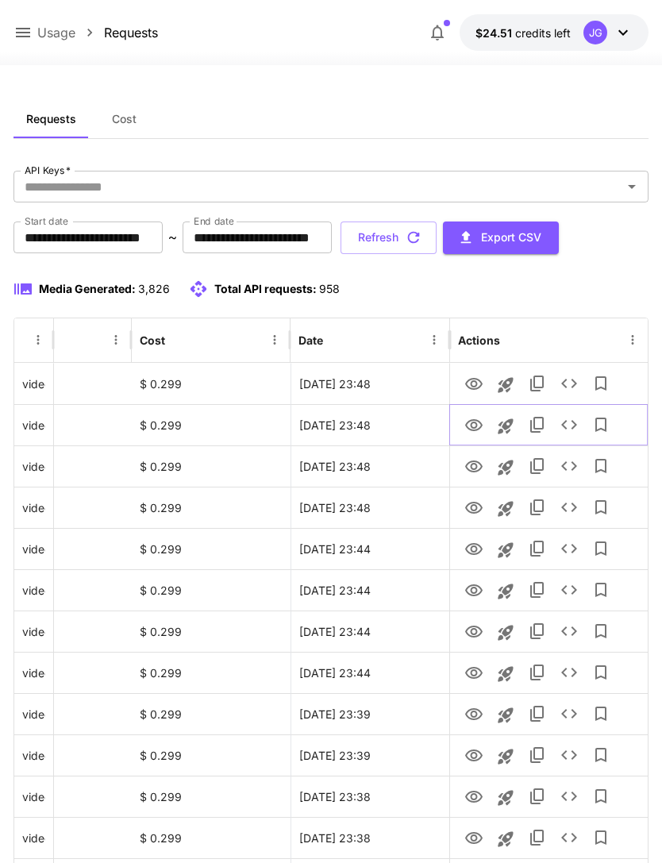
click at [476, 430] on icon "View" at bounding box center [473, 425] width 17 height 12
click at [479, 379] on icon "View" at bounding box center [473, 384] width 19 height 19
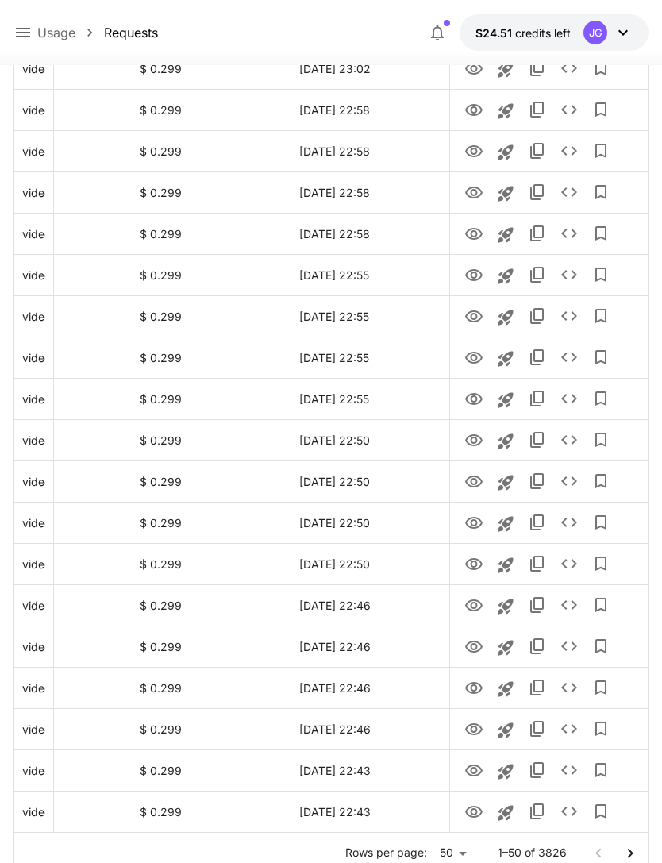
scroll to position [1603, 0]
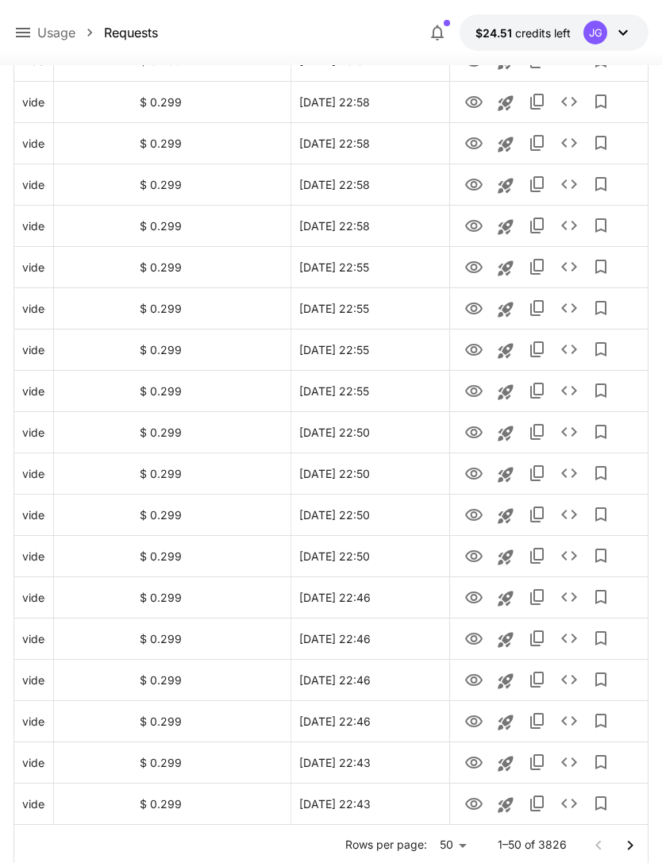
click at [637, 849] on icon "Go to next page" at bounding box center [630, 845] width 19 height 19
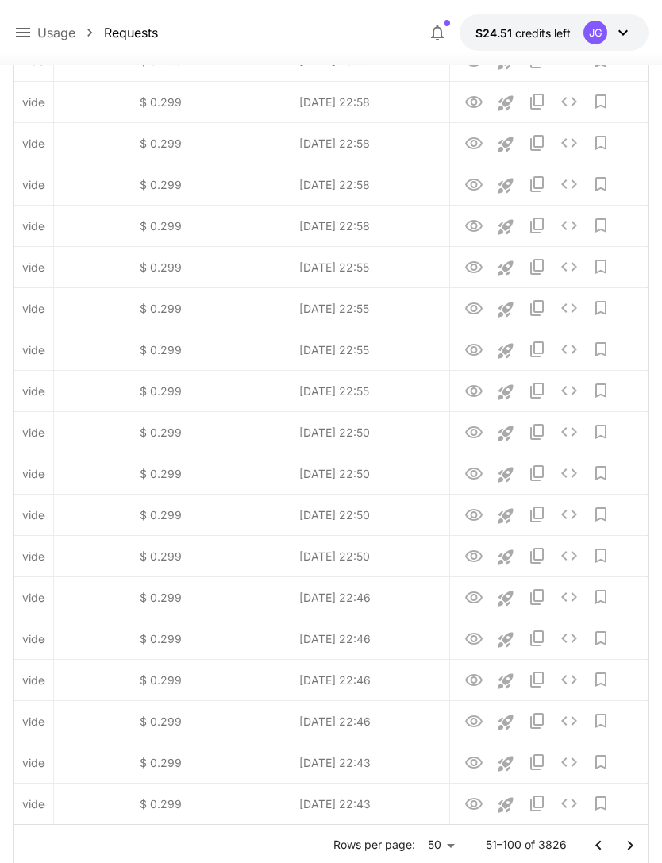
click at [634, 840] on icon "Go to next page" at bounding box center [630, 845] width 19 height 19
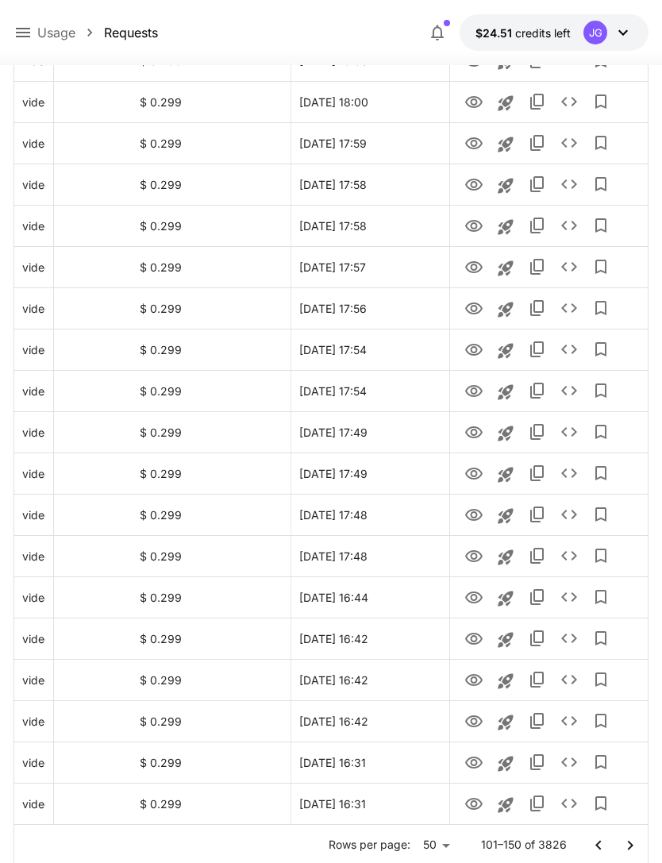
click at [606, 849] on icon "Go to previous page" at bounding box center [598, 845] width 19 height 19
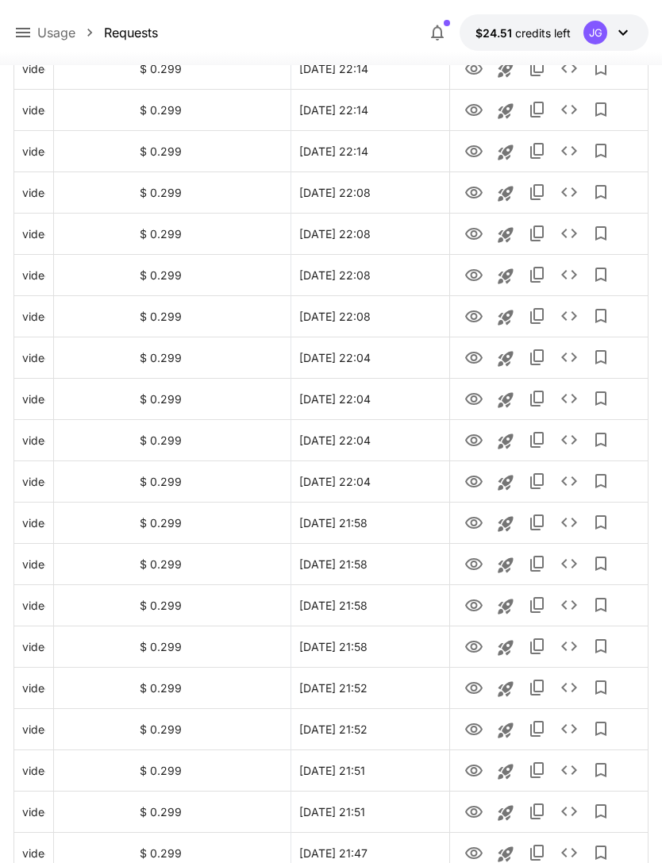
scroll to position [1253, 0]
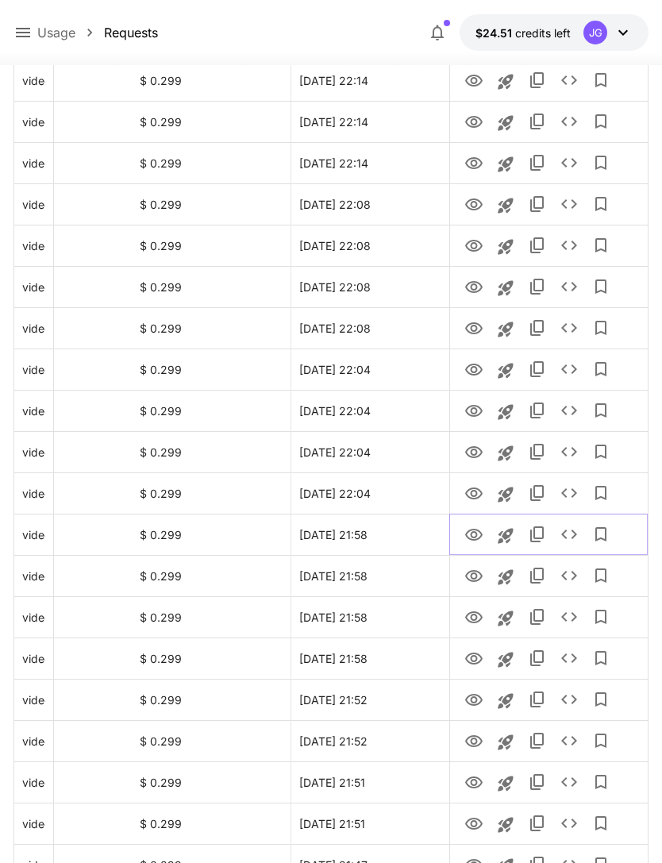
click at [509, 533] on icon "Launch in playground" at bounding box center [505, 535] width 19 height 19
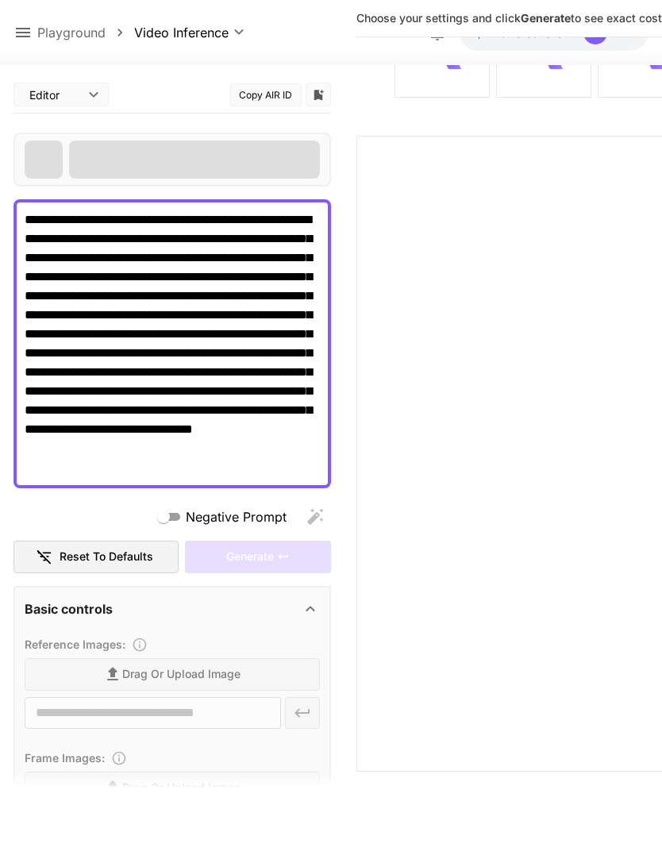
type input "**********"
type input "****"
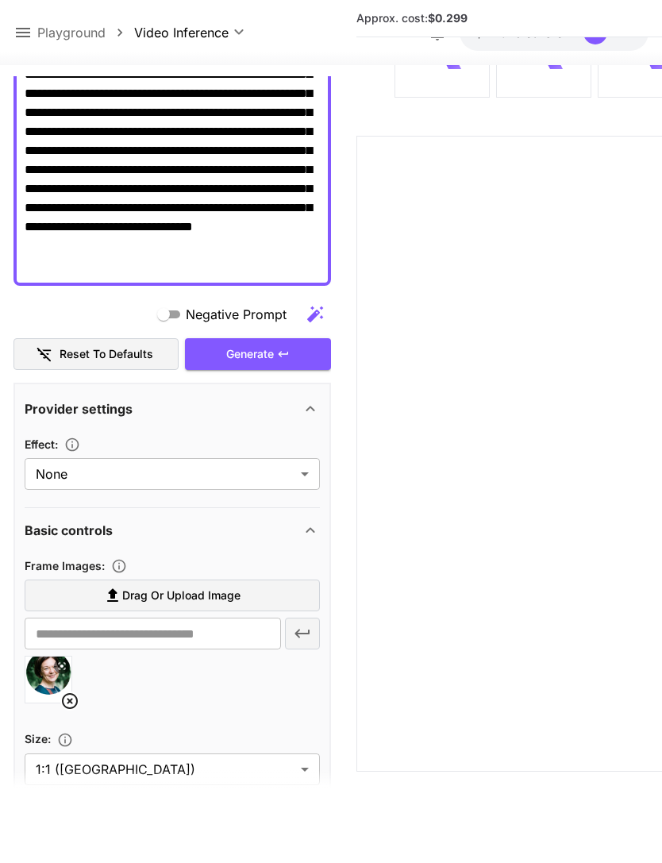
scroll to position [214, 0]
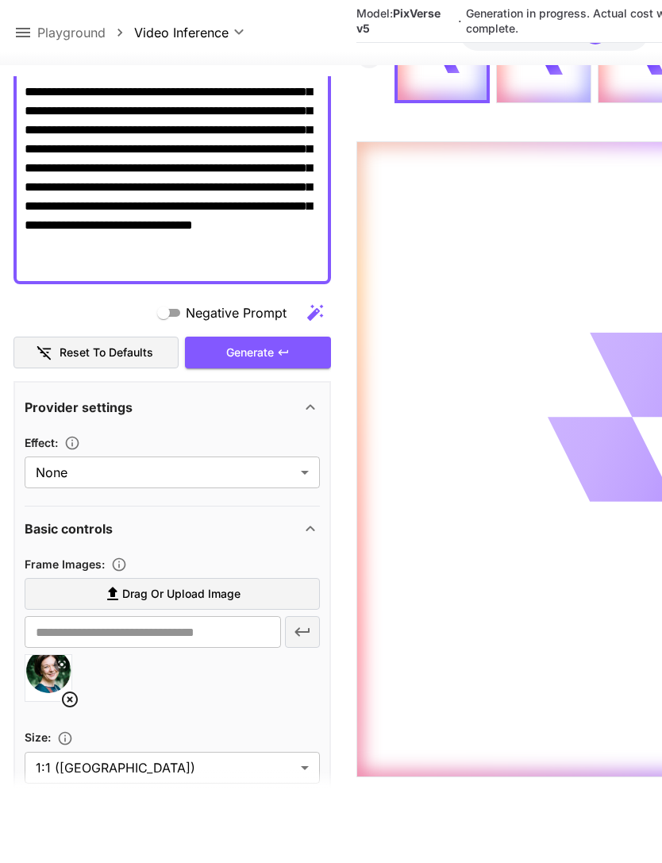
click at [32, 20] on div "**********" at bounding box center [331, 32] width 636 height 37
click at [22, 35] on icon at bounding box center [22, 32] width 19 height 19
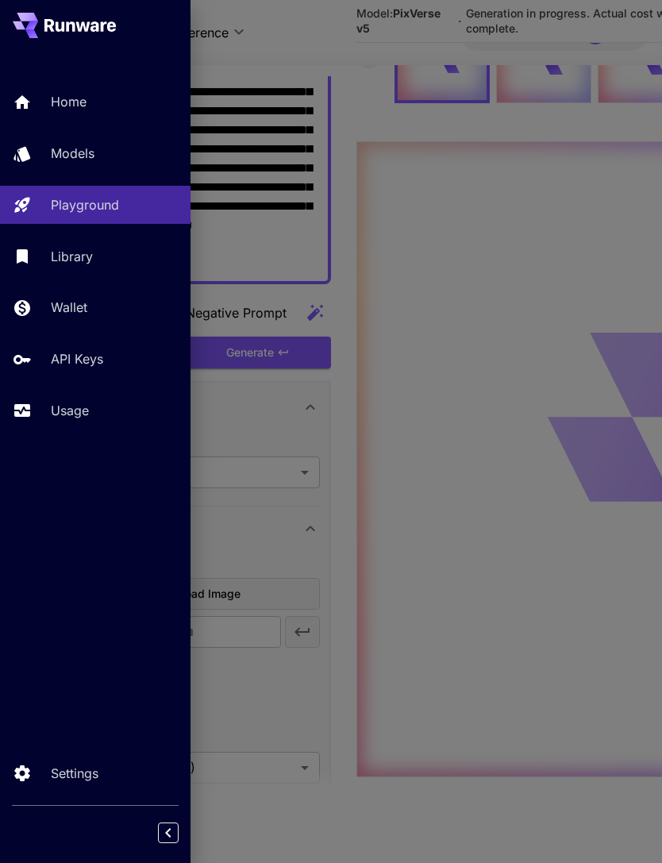
click at [93, 413] on div "Usage" at bounding box center [114, 410] width 127 height 19
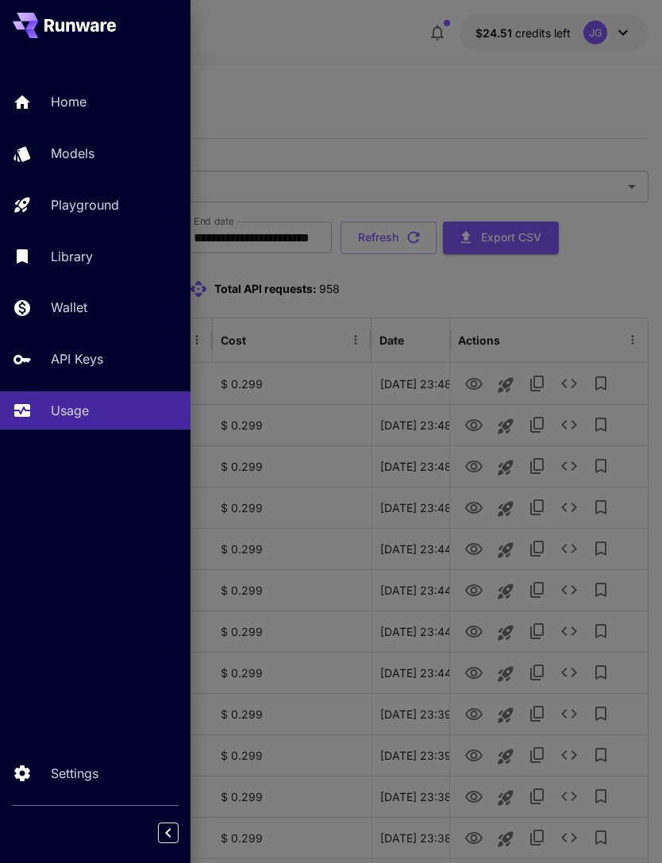
click at [370, 106] on div at bounding box center [331, 431] width 662 height 863
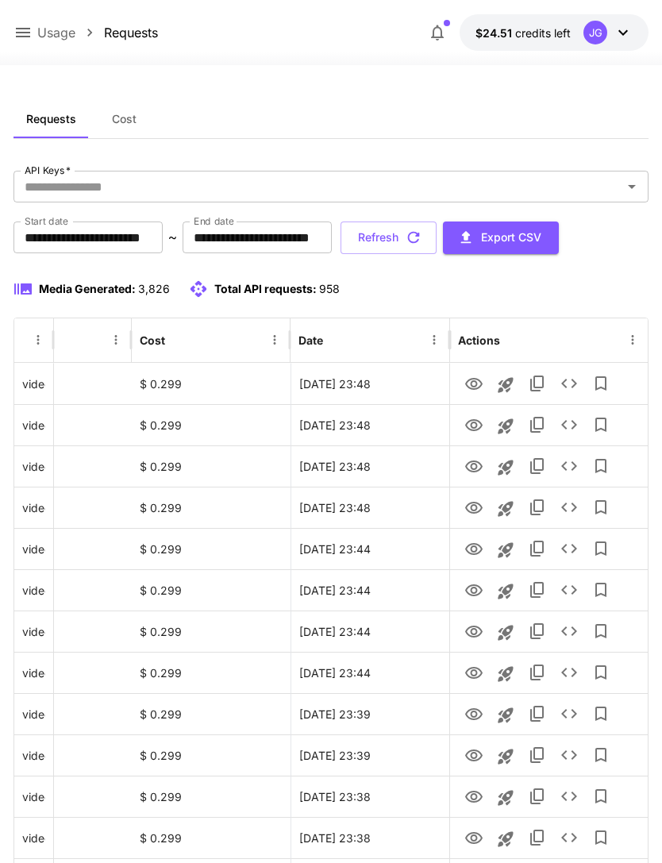
scroll to position [0, 81]
click at [437, 237] on button "Refresh" at bounding box center [389, 238] width 96 height 33
click at [475, 429] on icon "View" at bounding box center [473, 425] width 19 height 19
click at [473, 376] on icon "View" at bounding box center [473, 384] width 19 height 19
click at [437, 237] on button "Refresh" at bounding box center [389, 238] width 96 height 33
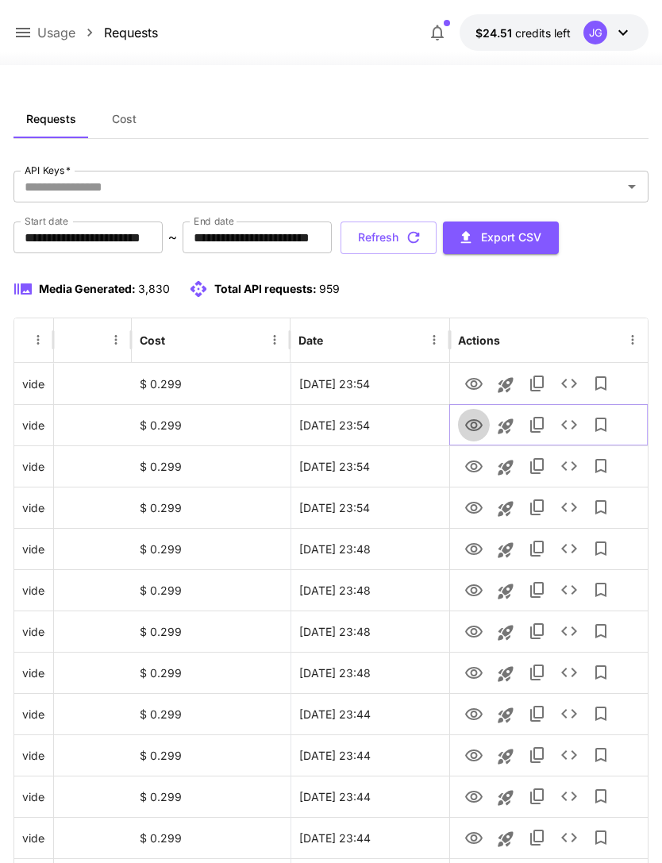
click at [476, 427] on icon "View" at bounding box center [473, 425] width 19 height 19
click at [475, 381] on icon "View" at bounding box center [473, 384] width 17 height 12
click at [26, 29] on icon at bounding box center [23, 33] width 14 height 10
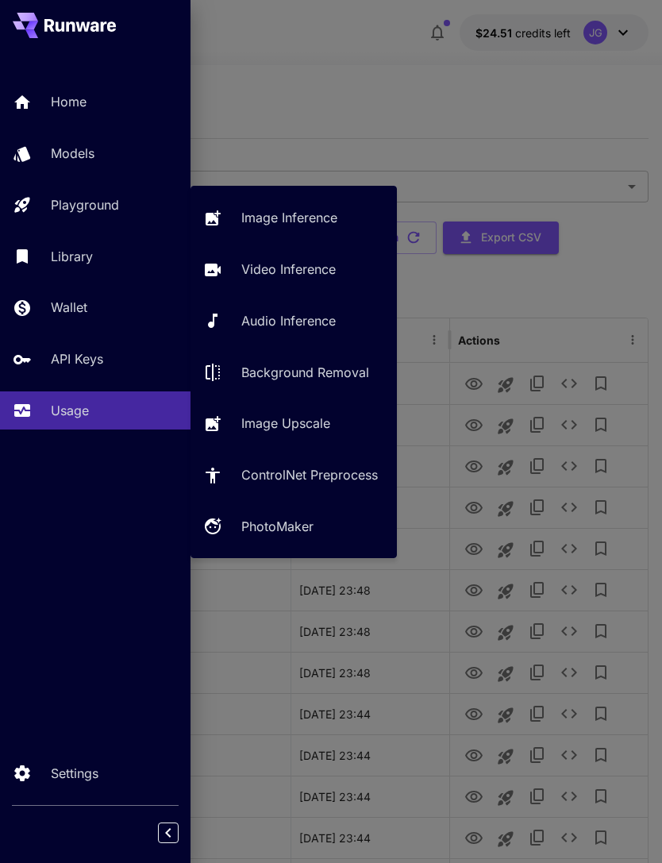
click at [312, 267] on p "Video Inference" at bounding box center [288, 269] width 94 height 19
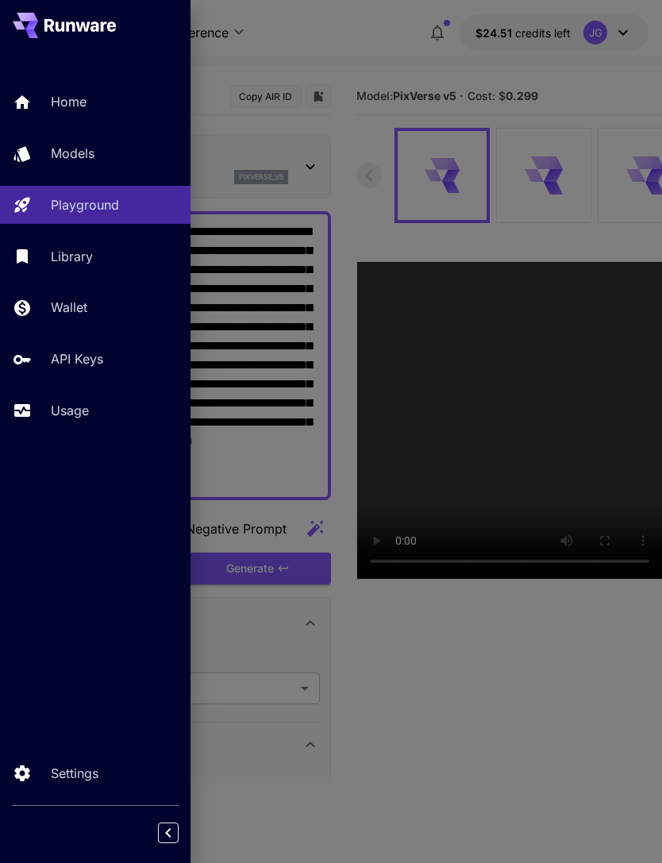
click at [336, 37] on div at bounding box center [331, 431] width 662 height 863
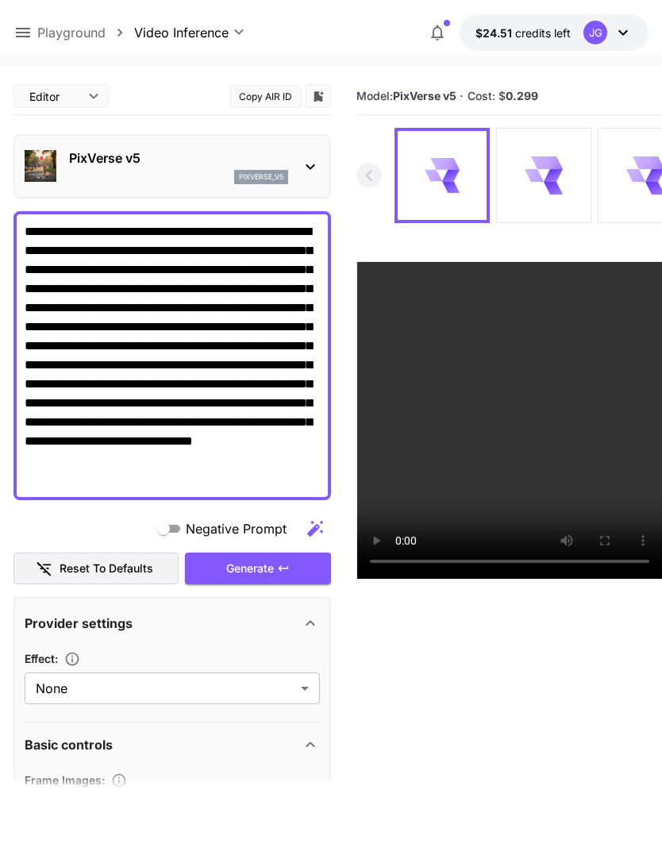
click at [25, 37] on icon at bounding box center [23, 33] width 14 height 10
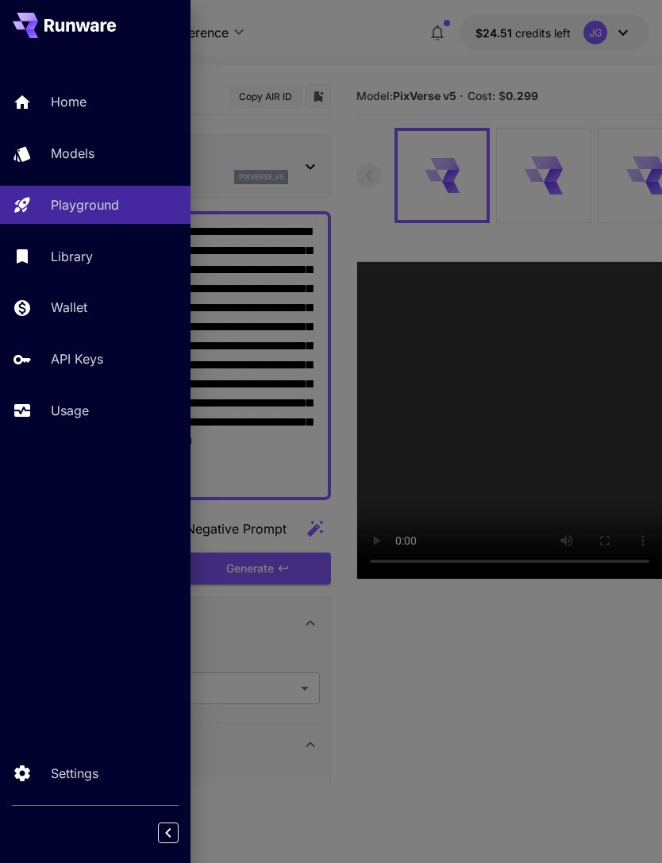
click at [79, 415] on p "Usage" at bounding box center [70, 410] width 38 height 19
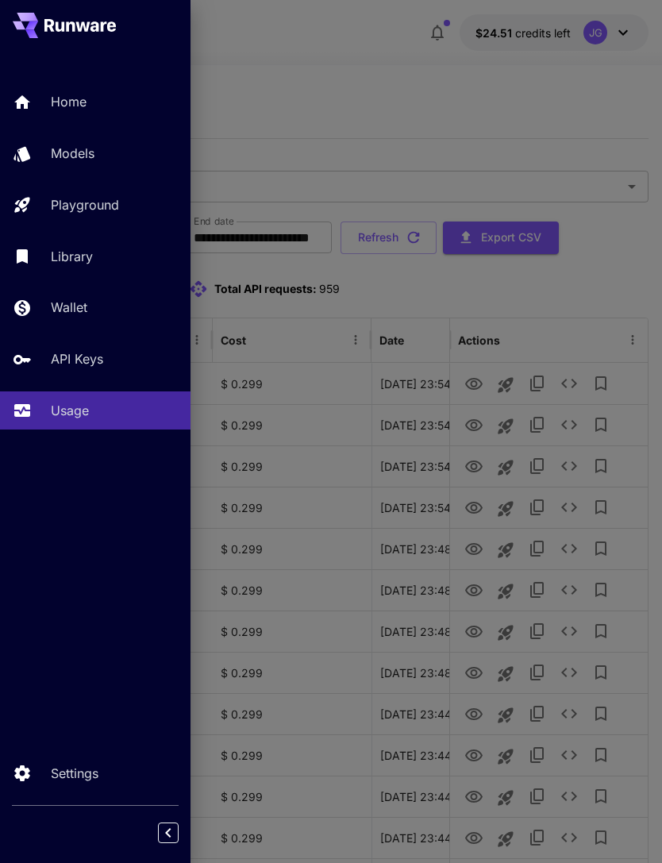
click at [323, 61] on div at bounding box center [331, 431] width 662 height 863
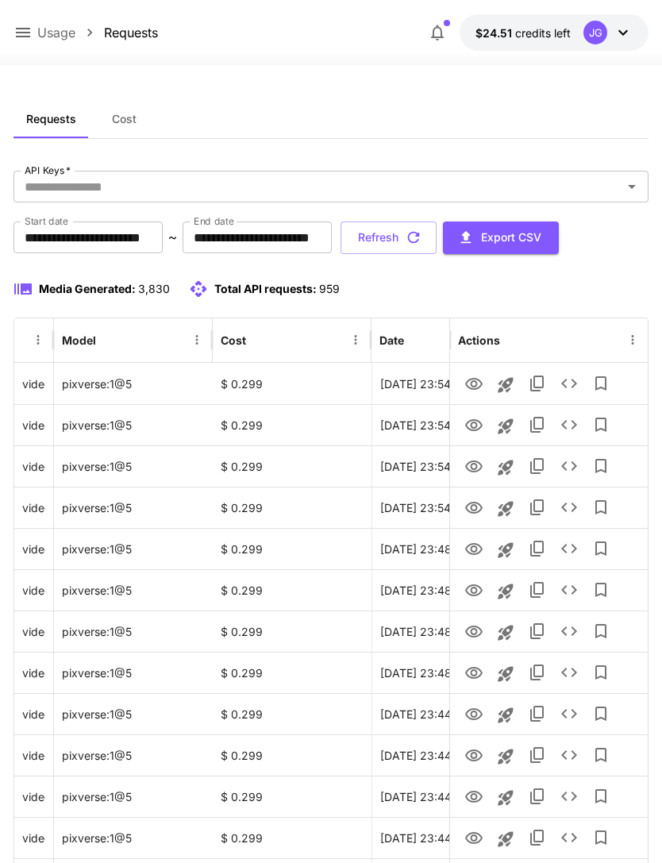
click at [26, 32] on icon at bounding box center [22, 32] width 19 height 19
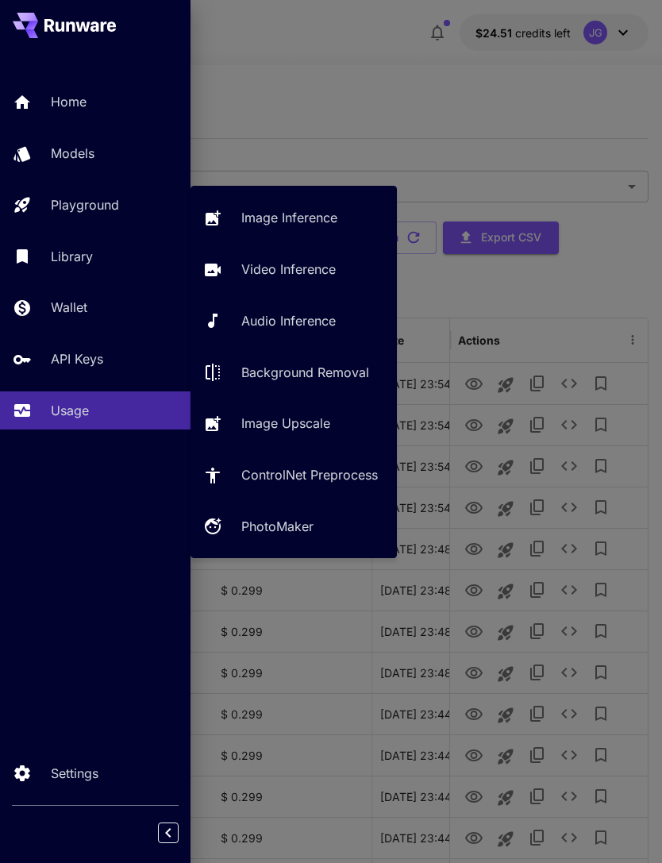
click at [306, 271] on p "Video Inference" at bounding box center [288, 269] width 94 height 19
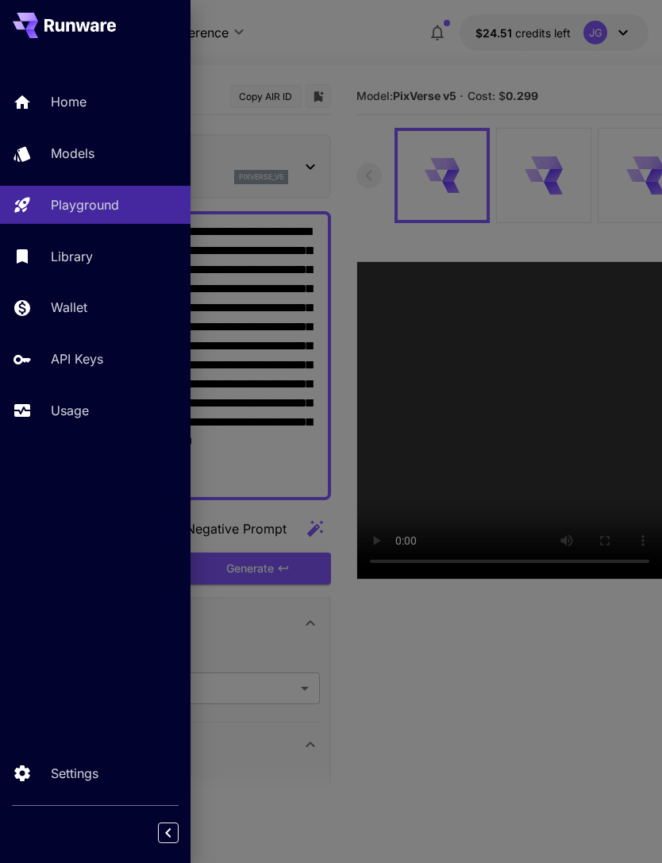
click at [329, 58] on div at bounding box center [331, 431] width 662 height 863
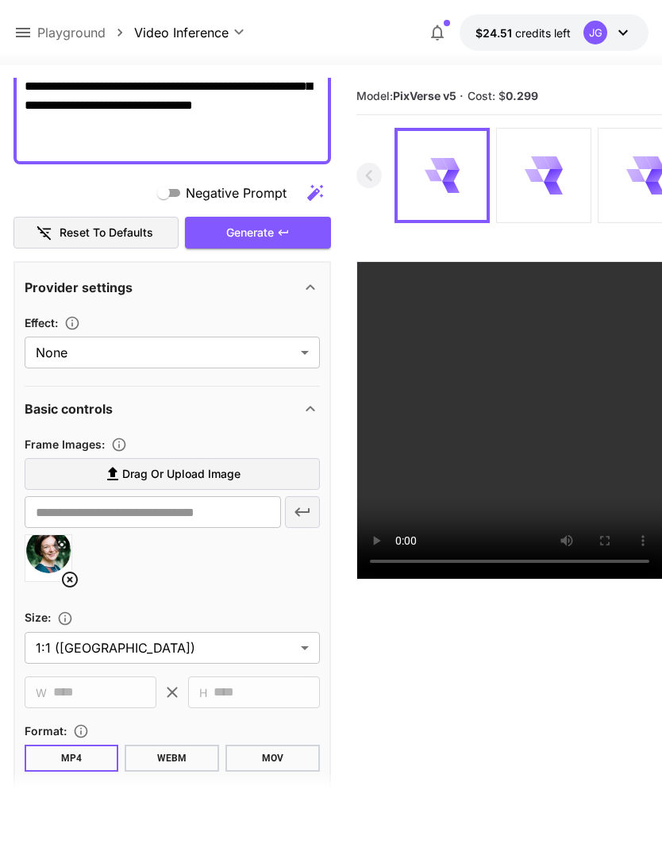
scroll to position [371, 0]
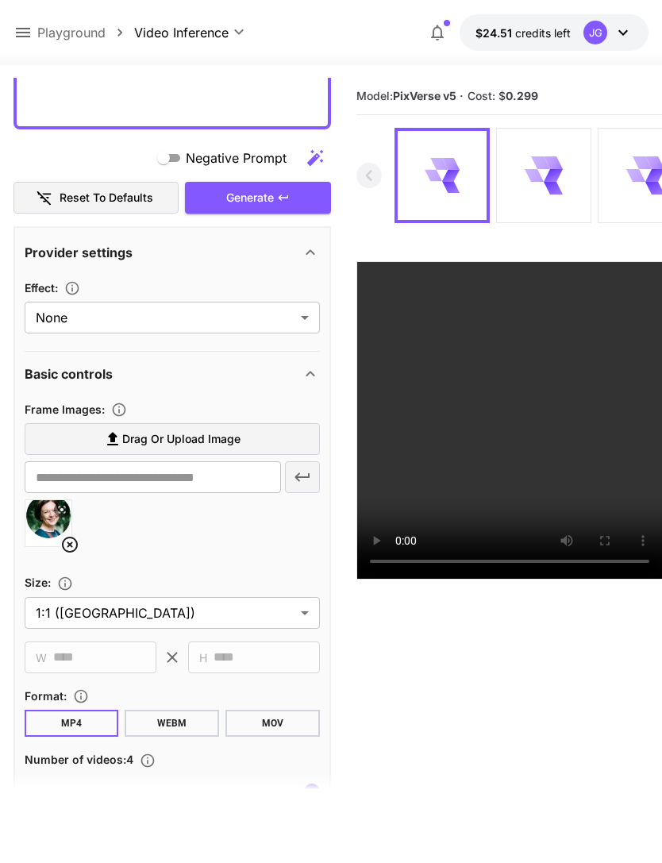
click at [77, 541] on icon at bounding box center [70, 545] width 16 height 16
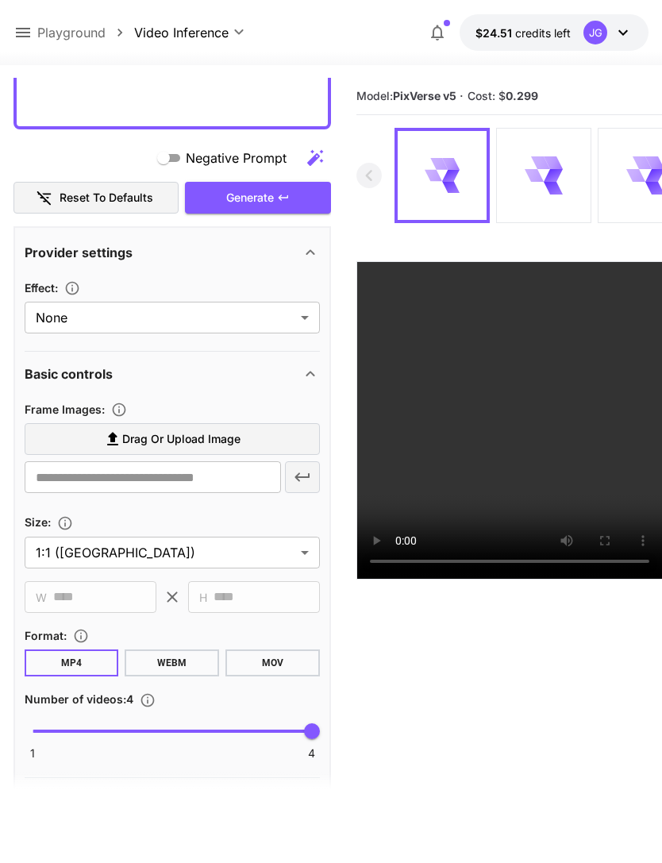
click at [250, 443] on label "Drag or upload image" at bounding box center [172, 439] width 295 height 33
click at [0, 0] on input "Drag or upload image" at bounding box center [0, 0] width 0 height 0
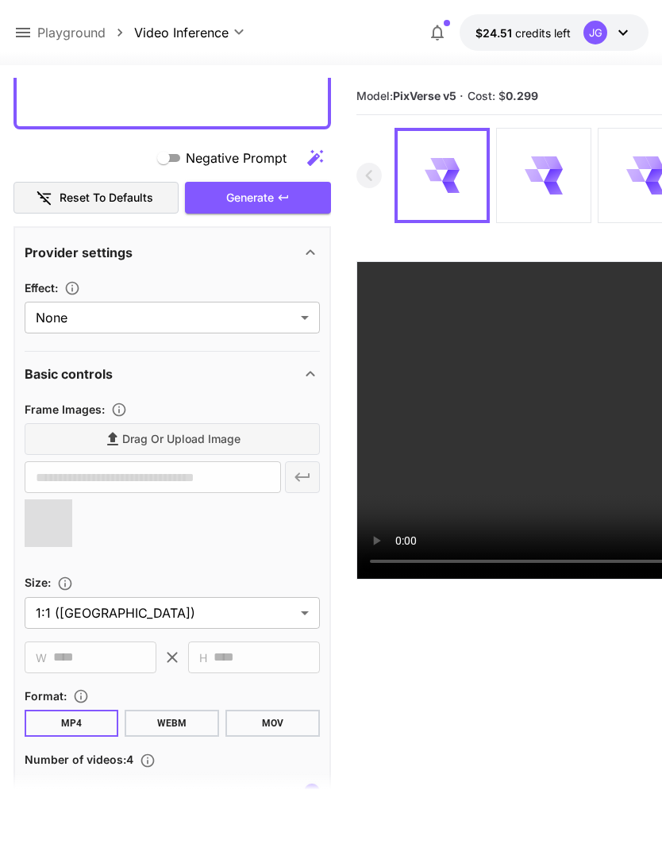
type input "**********"
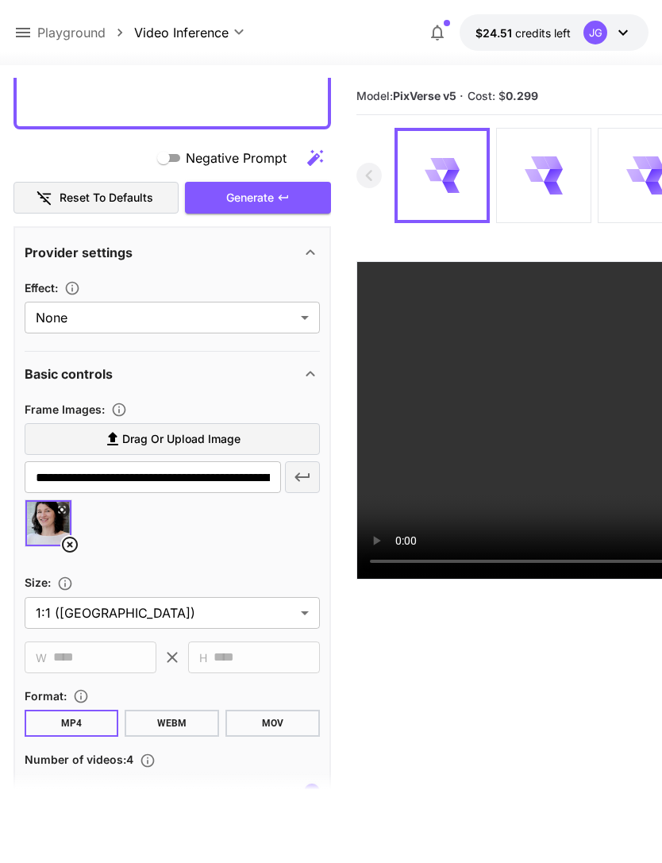
click at [287, 190] on div "Generate" at bounding box center [258, 198] width 146 height 33
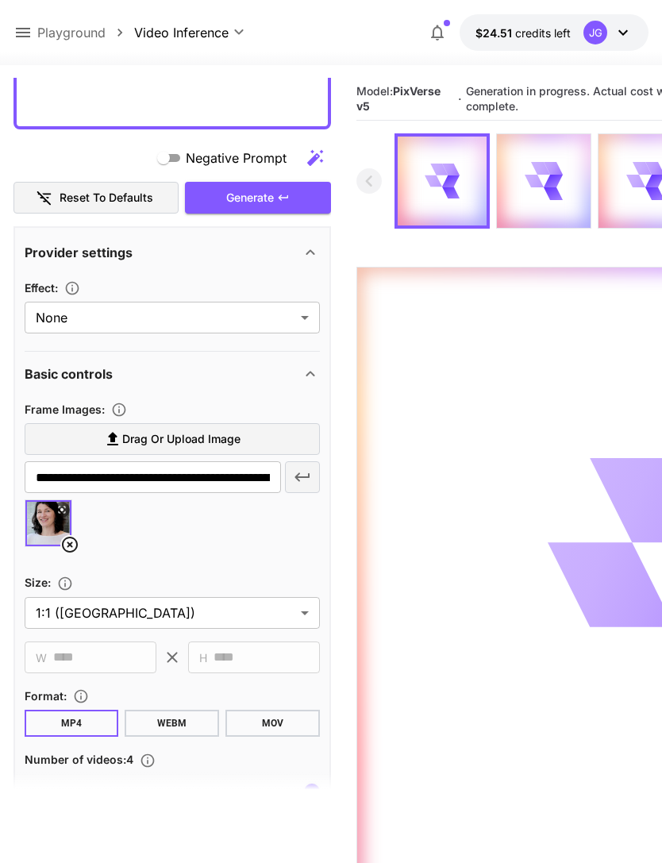
click at [28, 38] on icon at bounding box center [22, 32] width 19 height 19
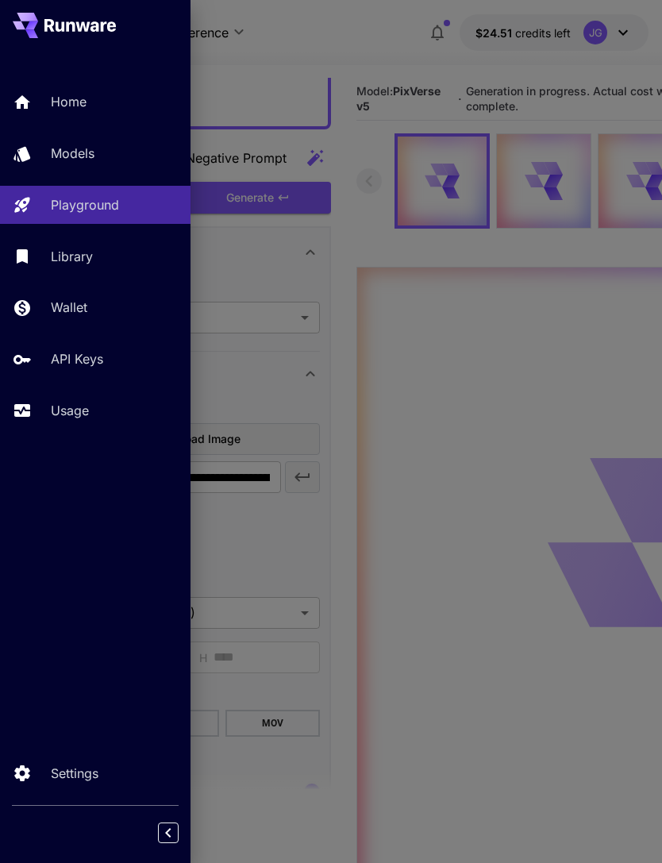
click at [91, 413] on div "Usage" at bounding box center [114, 410] width 127 height 19
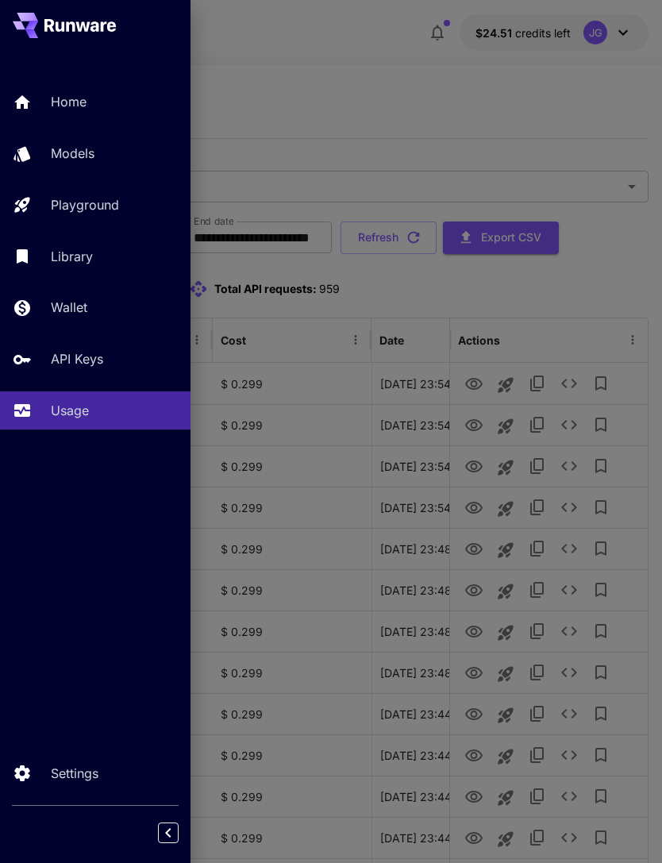
click at [408, 60] on div at bounding box center [331, 431] width 662 height 863
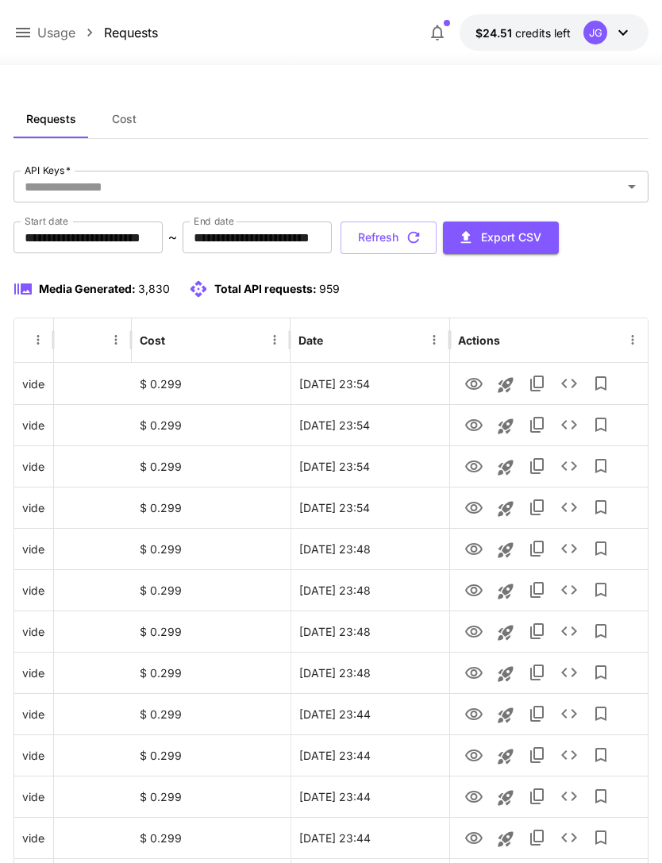
scroll to position [0, 81]
click at [437, 247] on button "Refresh" at bounding box center [389, 238] width 96 height 33
click at [476, 507] on icon "View" at bounding box center [473, 508] width 17 height 12
click at [472, 466] on icon "View" at bounding box center [473, 467] width 17 height 12
click at [437, 240] on button "Refresh" at bounding box center [389, 238] width 96 height 33
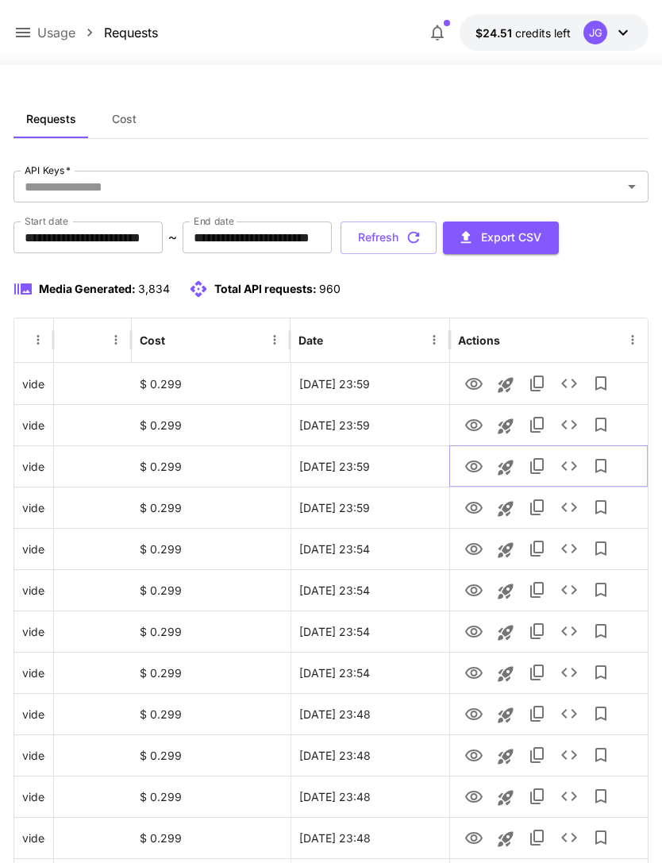
click at [474, 466] on icon "View" at bounding box center [473, 466] width 19 height 19
click at [479, 420] on icon "View" at bounding box center [473, 425] width 19 height 19
click at [474, 386] on icon "View" at bounding box center [473, 384] width 17 height 12
click at [471, 419] on icon "View" at bounding box center [473, 425] width 17 height 12
click at [473, 472] on icon "View" at bounding box center [473, 467] width 17 height 12
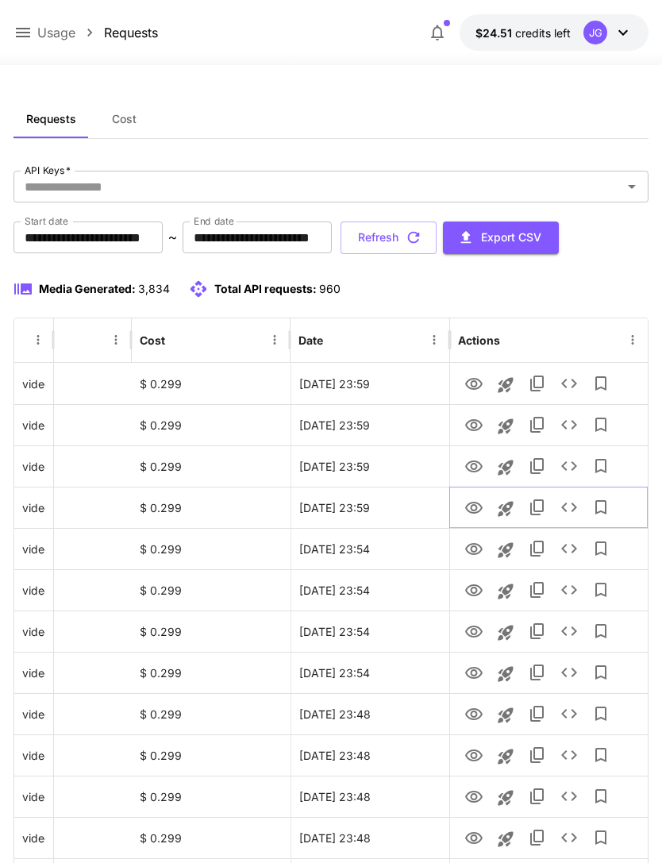
click at [475, 505] on icon "View" at bounding box center [473, 508] width 17 height 12
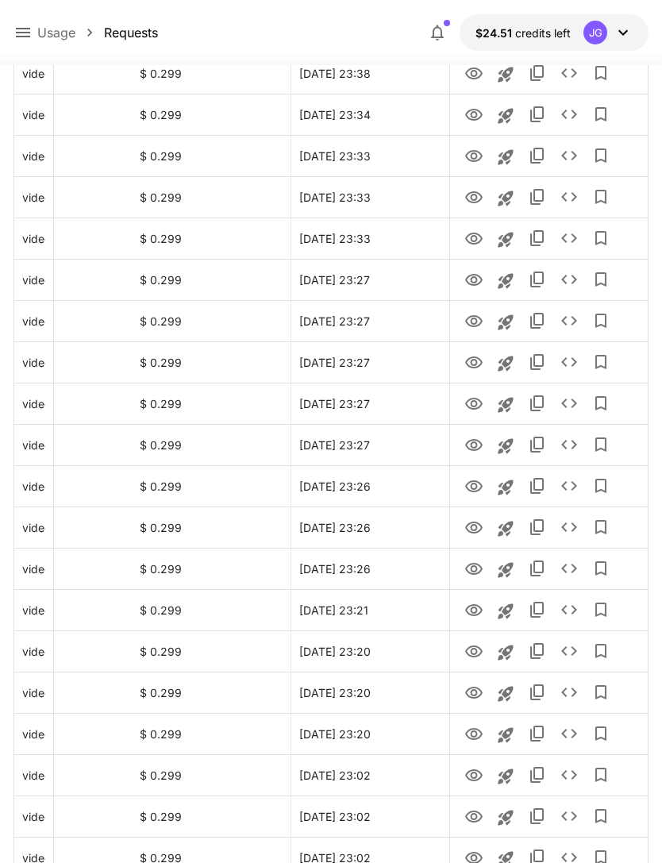
scroll to position [1603, 0]
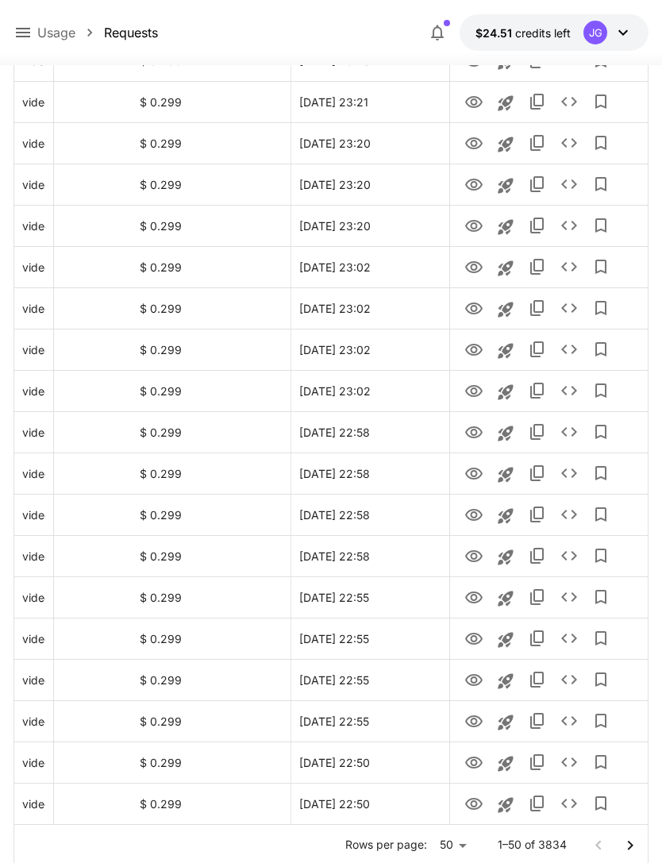
click at [633, 840] on icon "Go to next page" at bounding box center [630, 845] width 19 height 19
click at [507, 511] on icon "Launch in playground" at bounding box center [505, 516] width 19 height 19
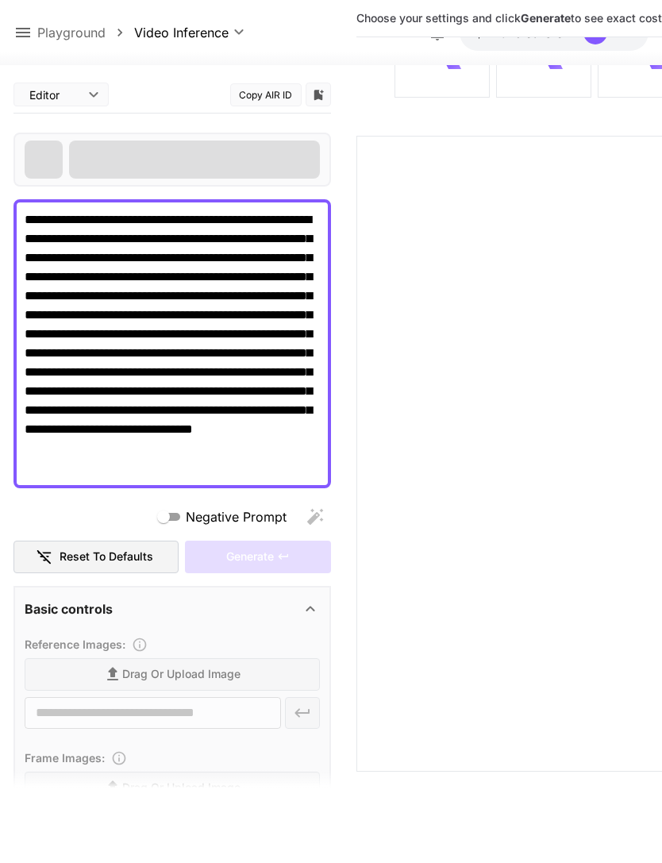
type input "**********"
type input "****"
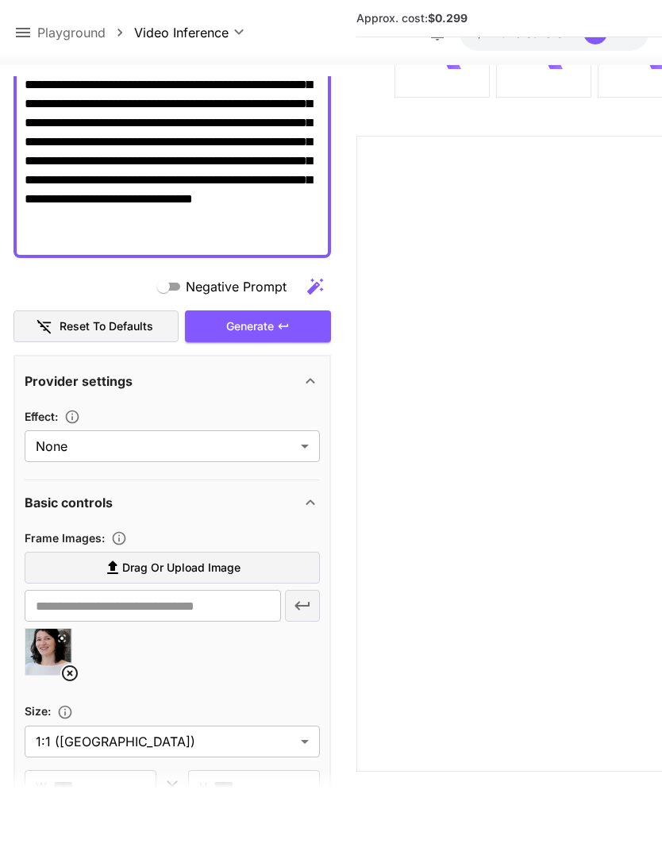
scroll to position [356, 0]
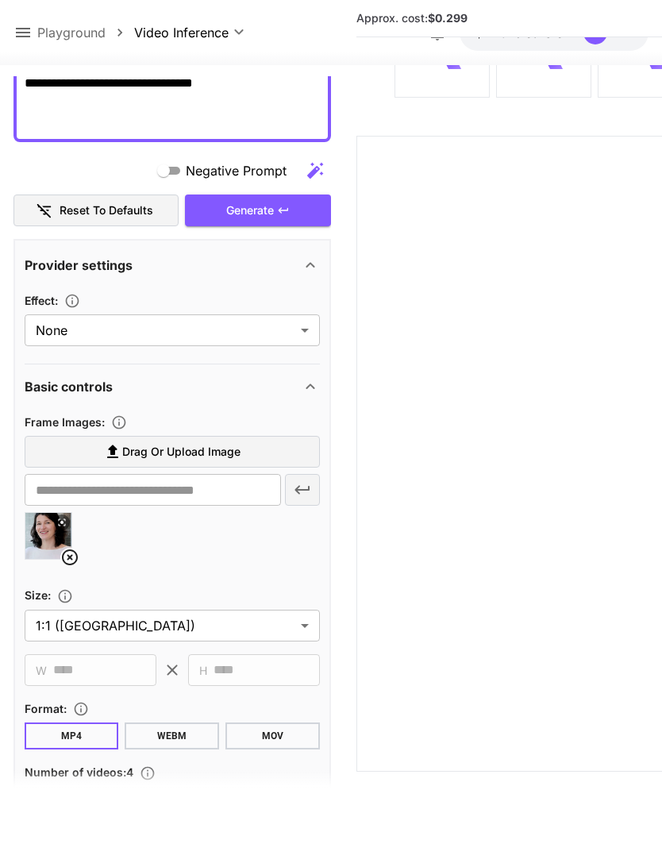
click at [75, 555] on icon at bounding box center [69, 557] width 19 height 19
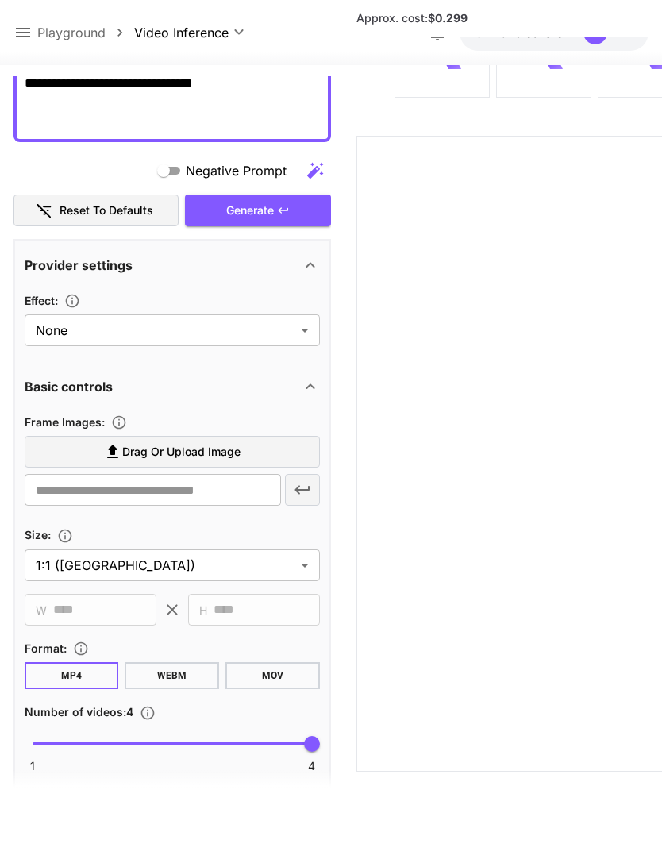
click at [266, 453] on label "Drag or upload image" at bounding box center [172, 452] width 295 height 33
click at [0, 0] on input "Drag or upload image" at bounding box center [0, 0] width 0 height 0
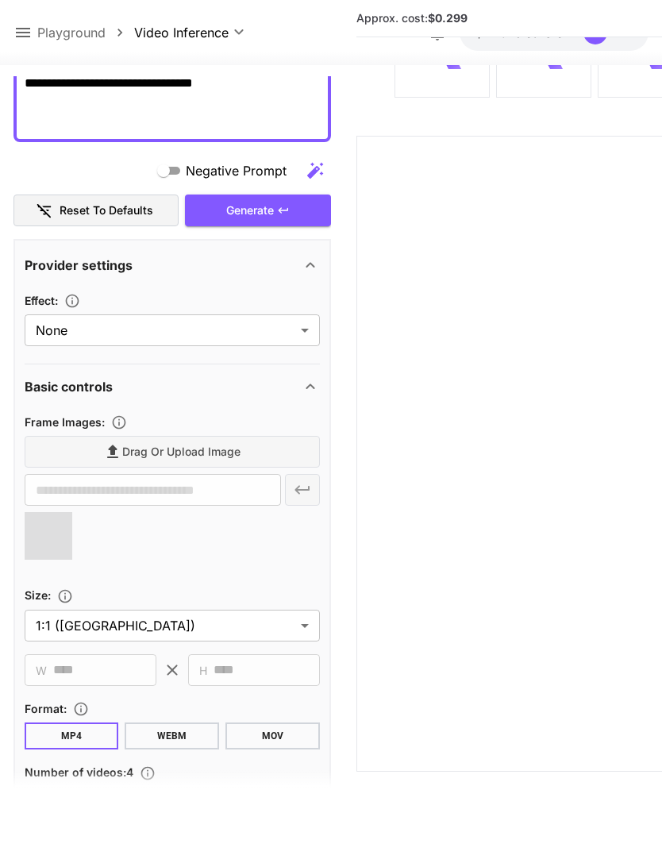
type input "**********"
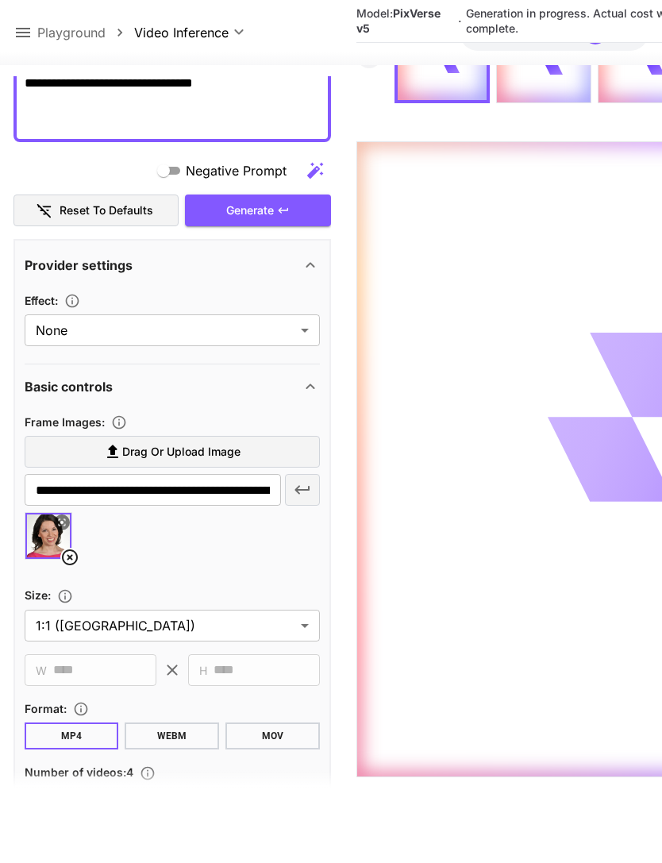
click at [21, 36] on icon at bounding box center [22, 32] width 19 height 19
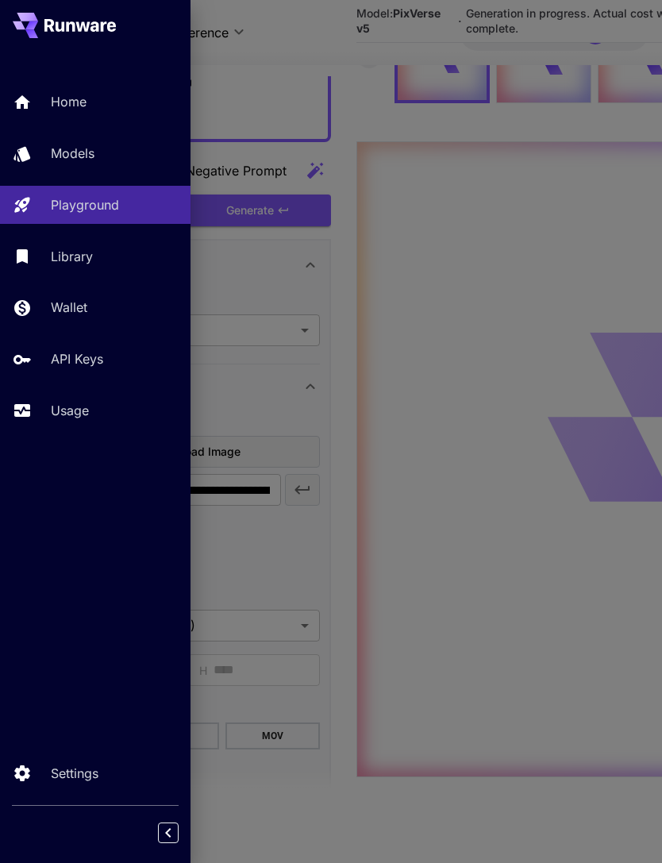
click at [94, 408] on div "Usage" at bounding box center [114, 410] width 127 height 19
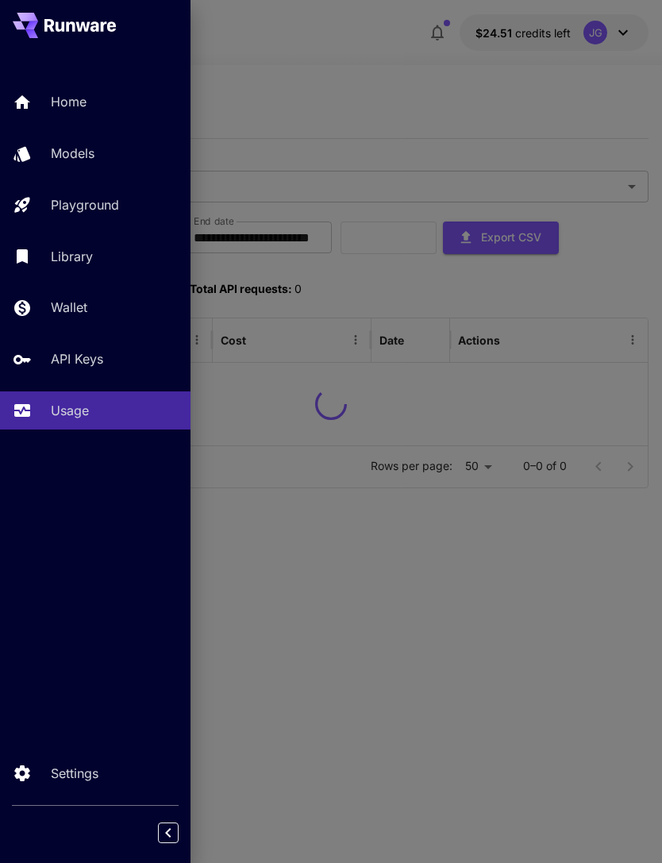
click at [356, 54] on div at bounding box center [331, 431] width 662 height 863
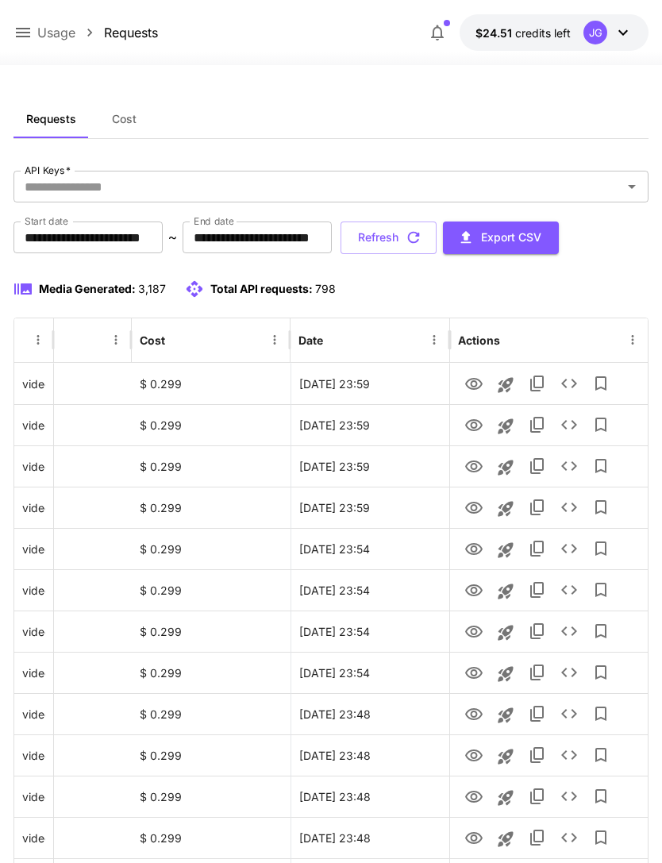
scroll to position [0, 81]
click at [422, 233] on icon "button" at bounding box center [413, 237] width 17 height 17
click at [479, 510] on icon "View" at bounding box center [473, 508] width 17 height 12
click at [481, 466] on icon "View" at bounding box center [473, 467] width 17 height 12
click at [473, 426] on icon "View" at bounding box center [473, 425] width 19 height 19
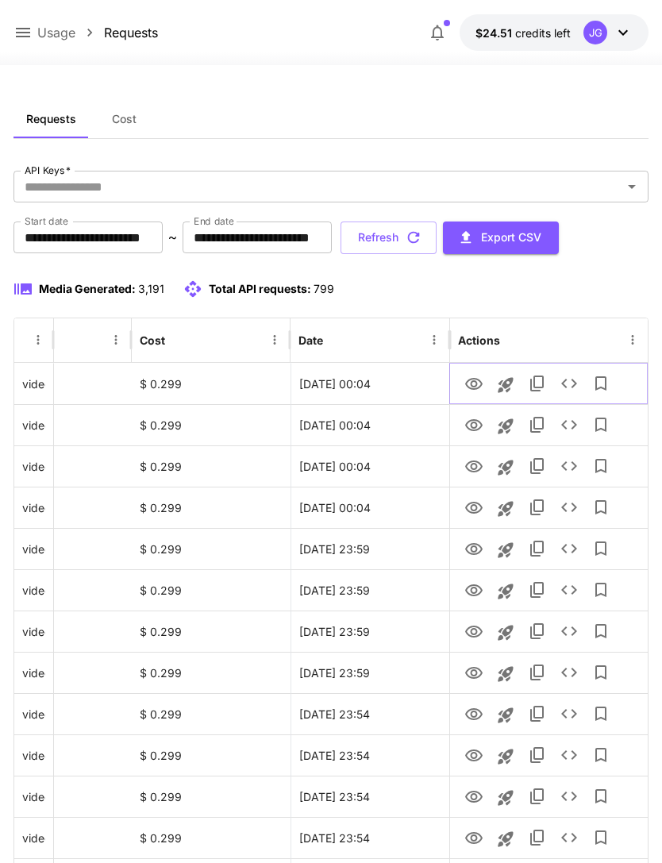
click at [480, 380] on icon "View" at bounding box center [473, 384] width 17 height 12
click at [478, 430] on icon "View" at bounding box center [473, 425] width 19 height 19
click at [422, 238] on icon "button" at bounding box center [413, 237] width 17 height 17
click at [477, 380] on icon "View" at bounding box center [473, 384] width 19 height 19
click at [479, 428] on icon "View" at bounding box center [473, 425] width 17 height 12
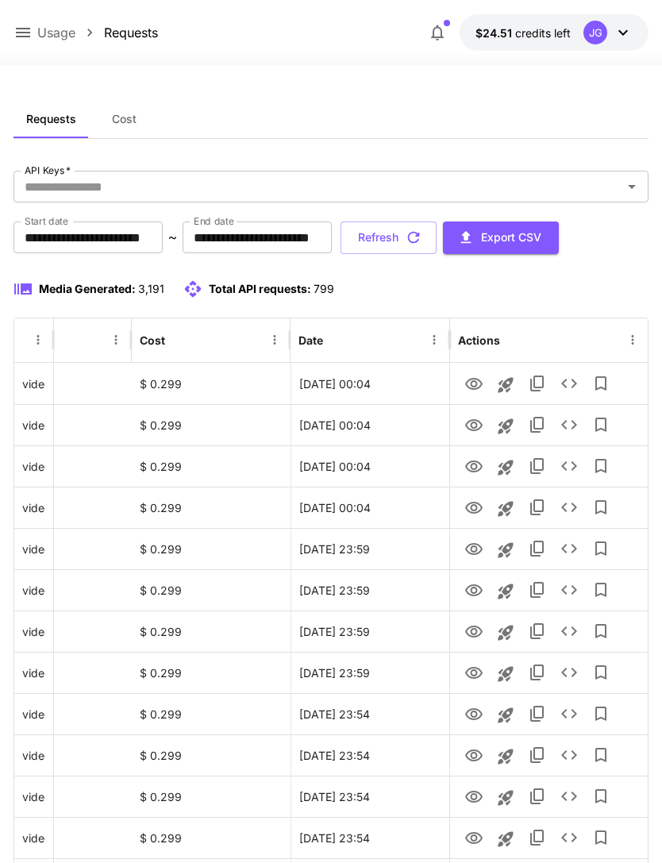
click at [41, 29] on p "Usage" at bounding box center [56, 32] width 38 height 19
click at [26, 19] on div "Usage $24.51 credits left JG" at bounding box center [331, 32] width 636 height 37
click at [31, 30] on icon at bounding box center [22, 32] width 19 height 19
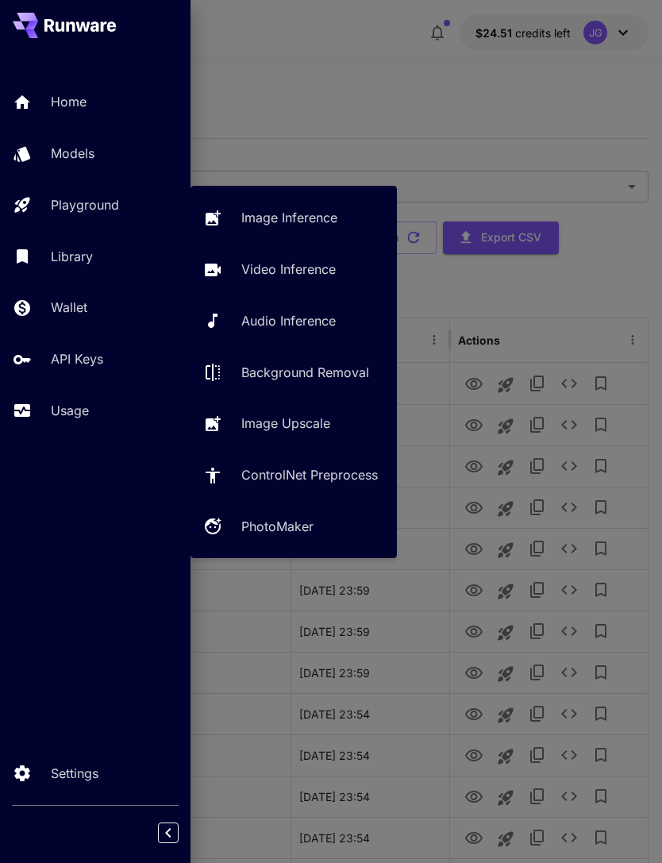
click at [316, 268] on p "Video Inference" at bounding box center [288, 269] width 94 height 19
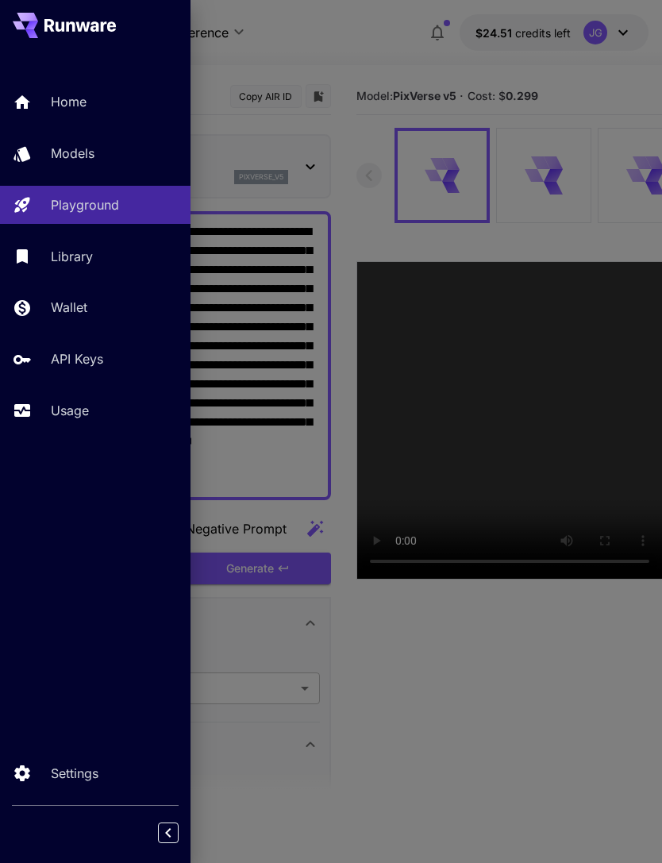
click at [376, 39] on div at bounding box center [331, 431] width 662 height 863
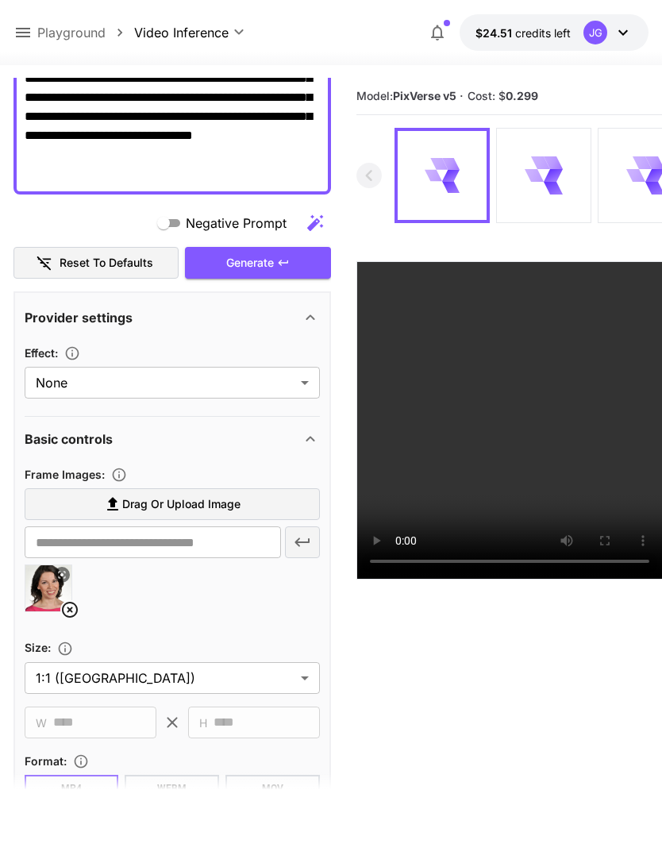
scroll to position [410, 0]
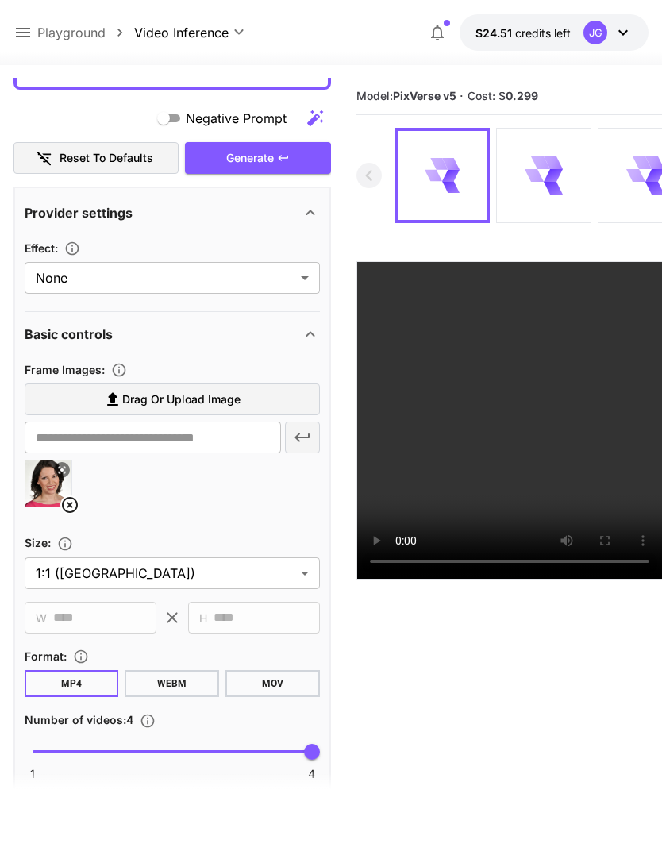
click at [75, 499] on icon at bounding box center [70, 505] width 16 height 16
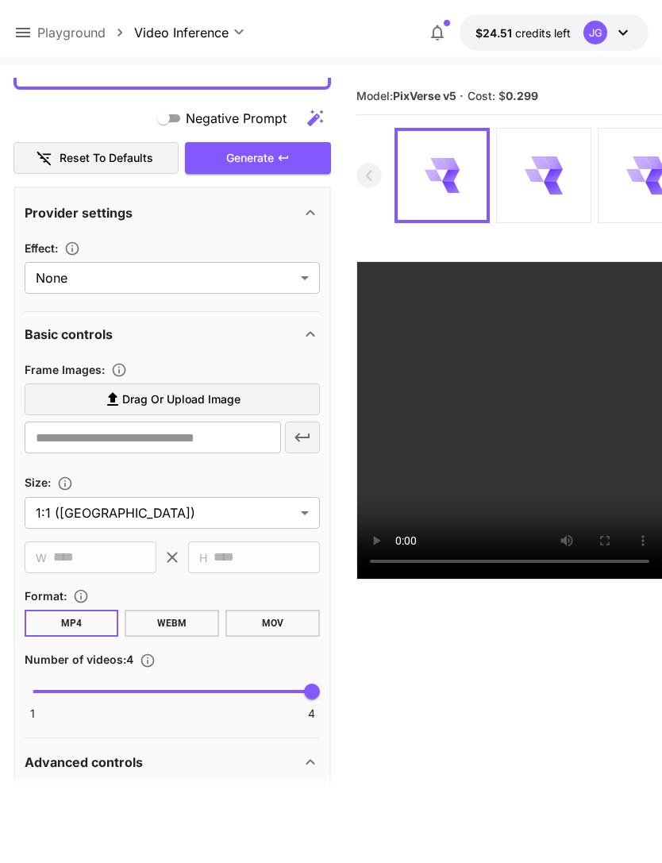
click at [266, 397] on label "Drag or upload image" at bounding box center [172, 399] width 295 height 33
click at [0, 0] on input "Drag or upload image" at bounding box center [0, 0] width 0 height 0
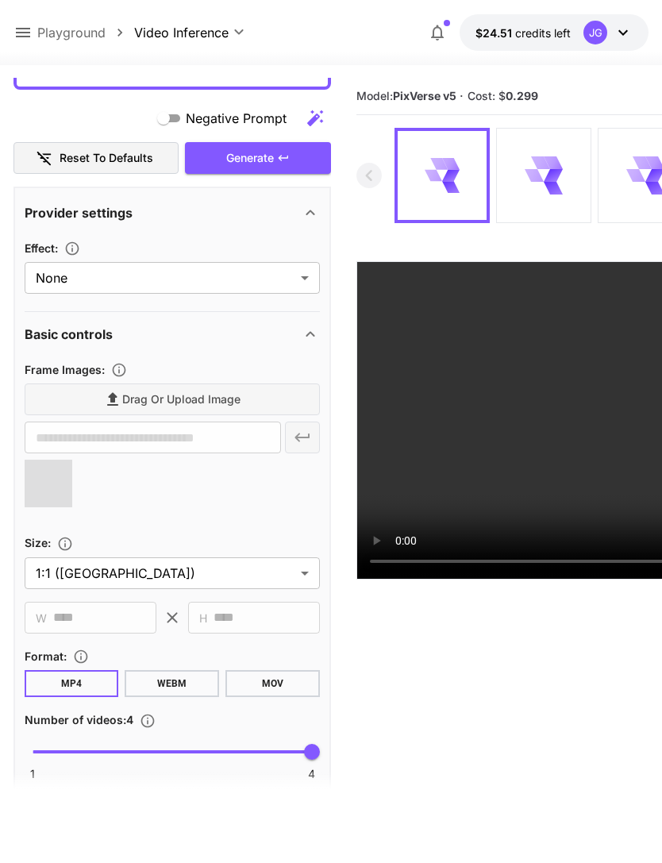
type input "**********"
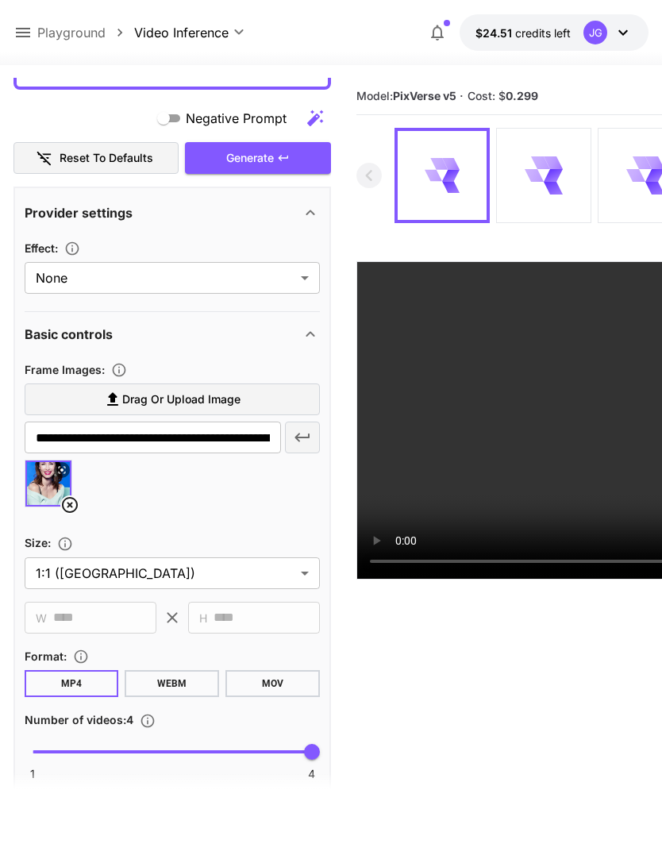
click at [66, 472] on icon at bounding box center [62, 470] width 10 height 10
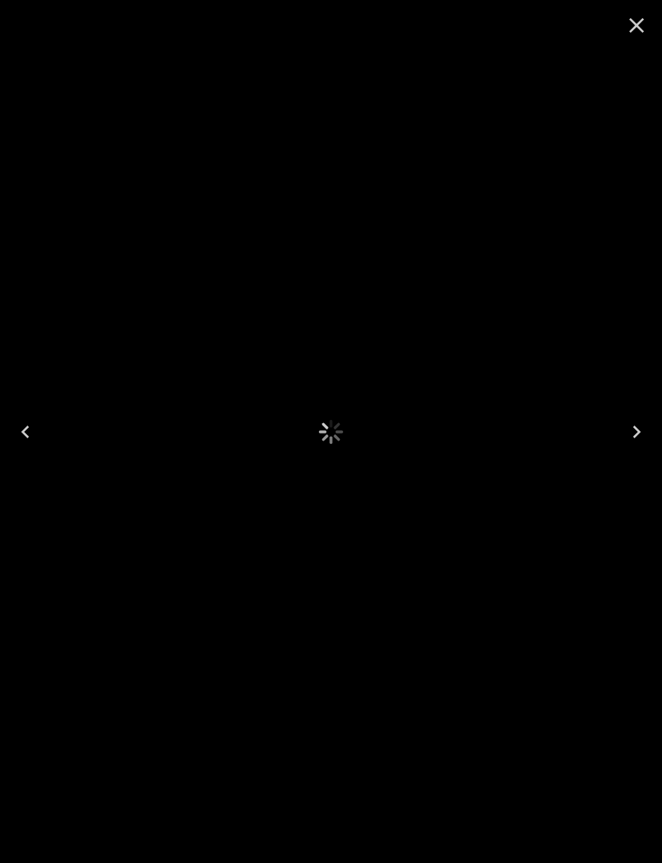
click at [642, 24] on icon "Close" at bounding box center [636, 25] width 25 height 25
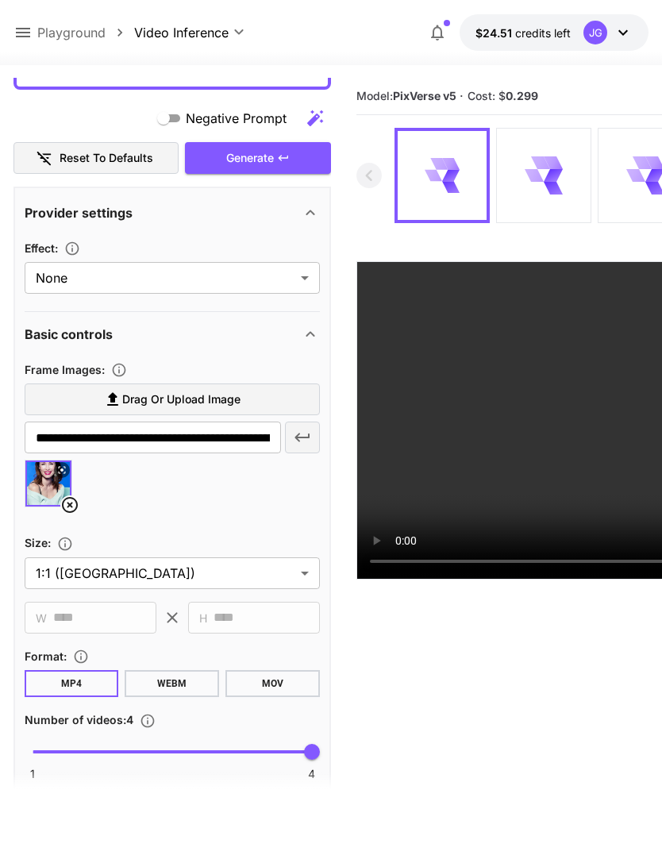
click at [76, 504] on icon at bounding box center [70, 505] width 16 height 16
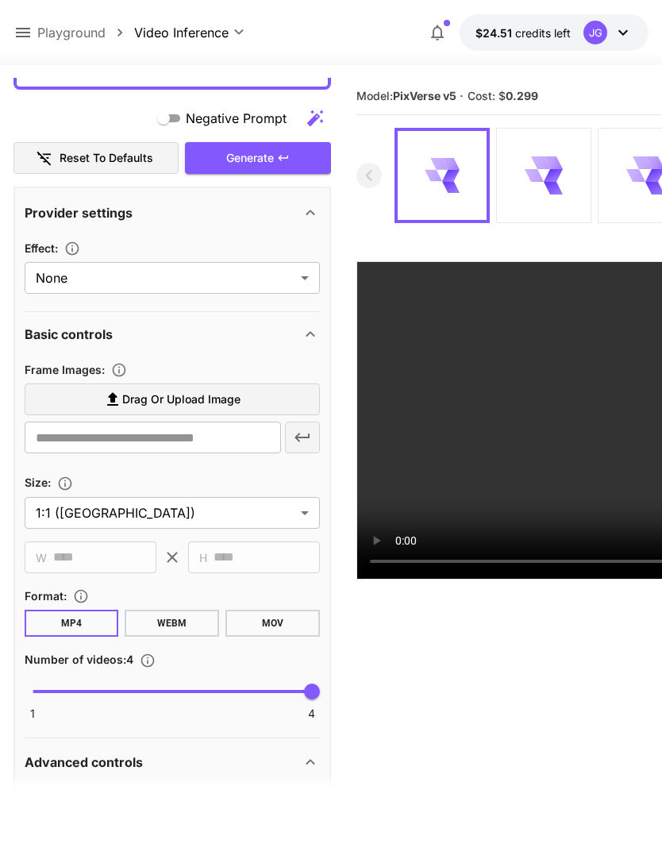
click at [216, 394] on span "Drag or upload image" at bounding box center [181, 400] width 118 height 20
click at [0, 0] on input "Drag or upload image" at bounding box center [0, 0] width 0 height 0
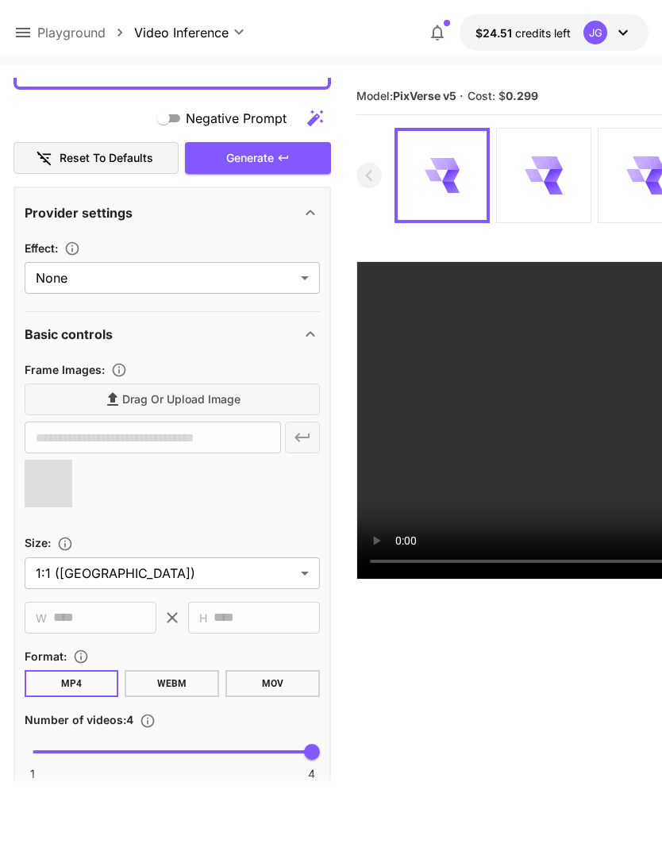
type input "**********"
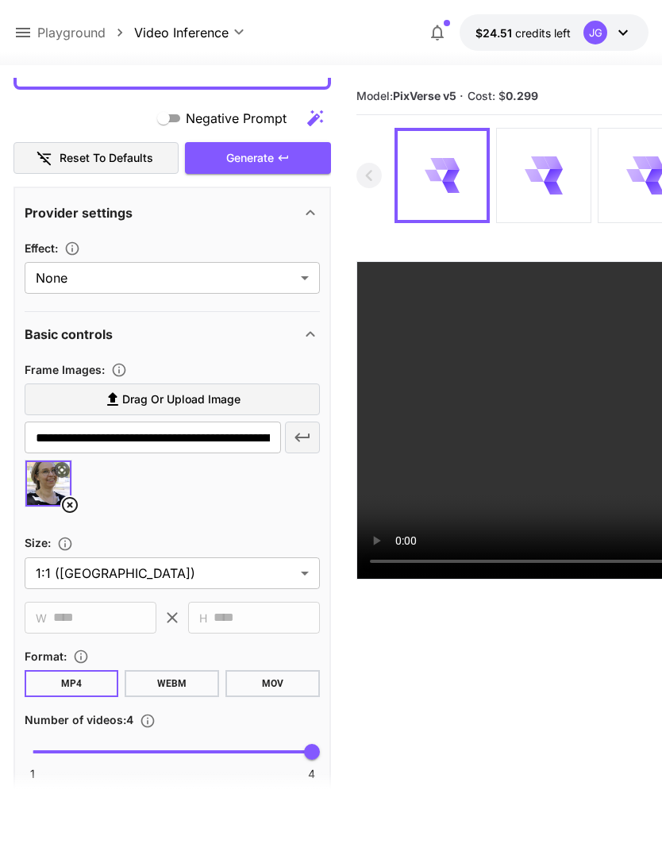
click at [283, 150] on div "Generate" at bounding box center [258, 158] width 146 height 33
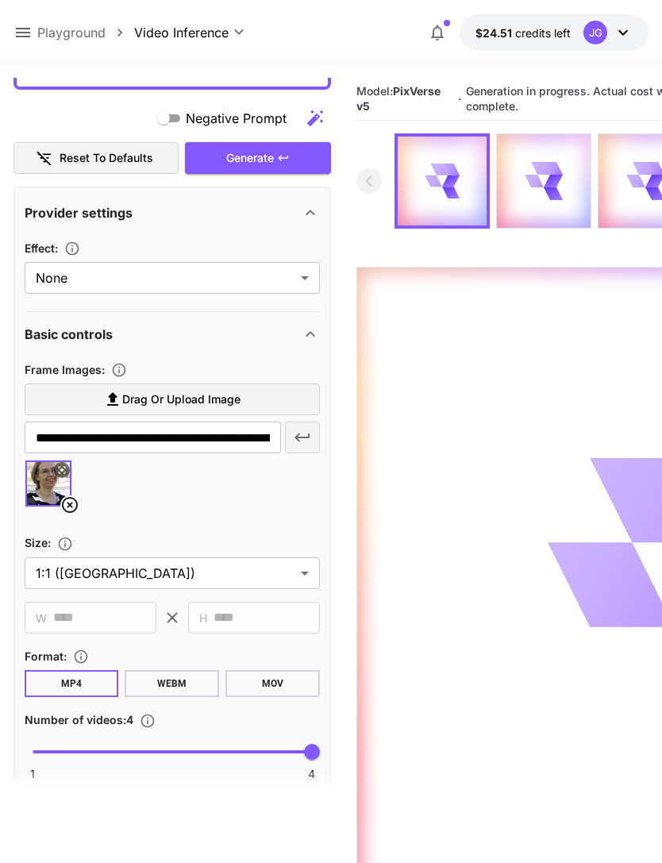
click at [27, 27] on icon at bounding box center [22, 32] width 19 height 19
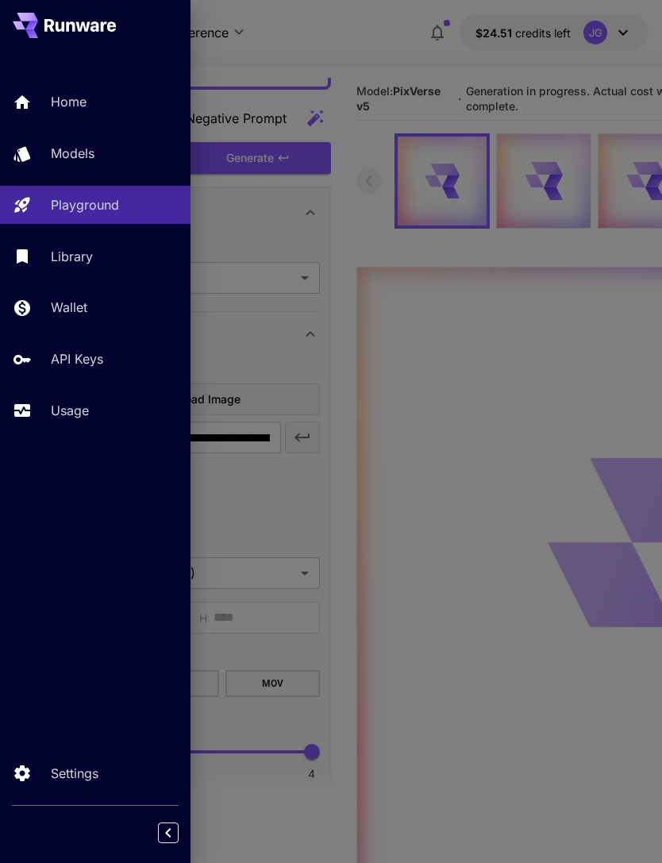
click at [79, 412] on p "Usage" at bounding box center [70, 410] width 38 height 19
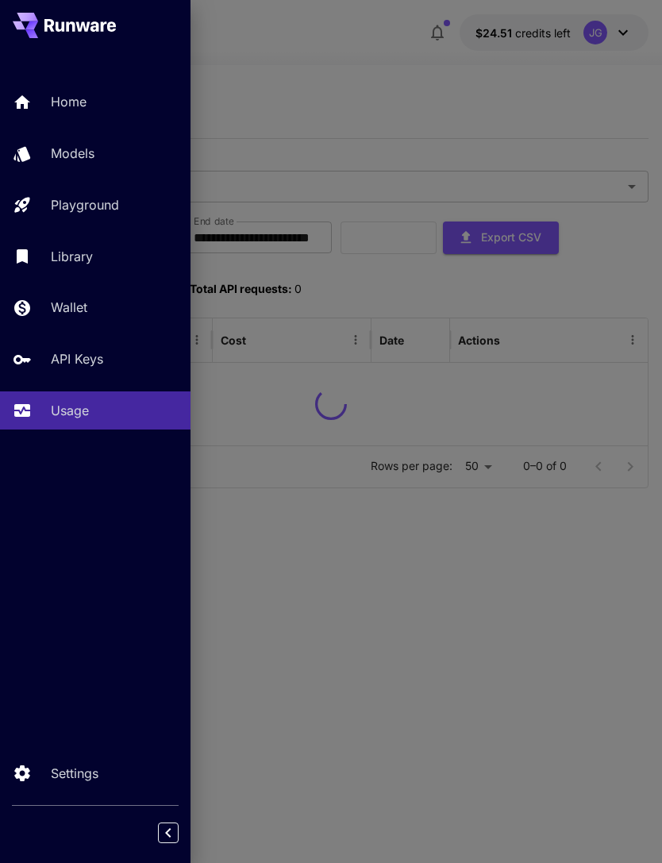
click at [380, 50] on div at bounding box center [331, 431] width 662 height 863
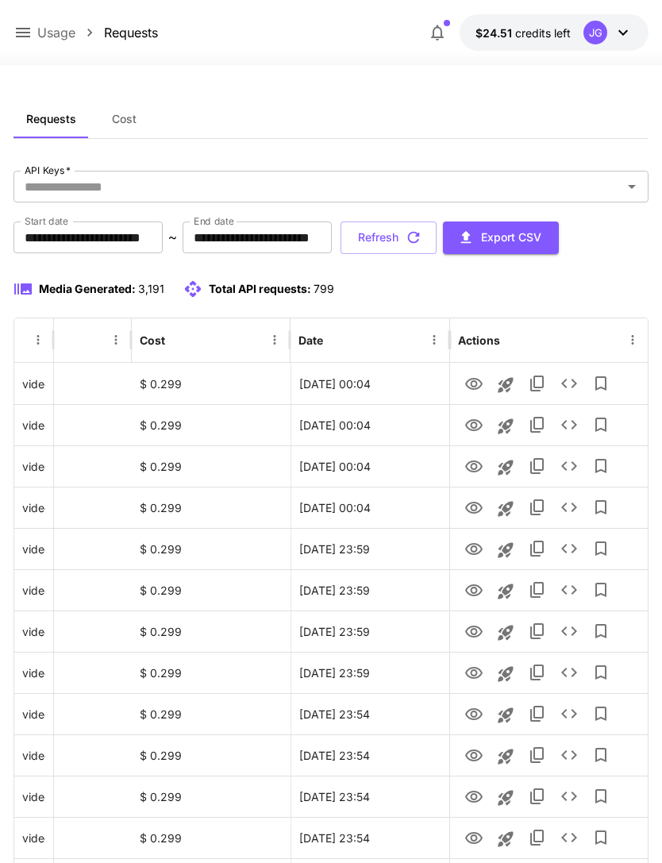
scroll to position [0, 81]
click at [476, 468] on icon "View" at bounding box center [473, 467] width 17 height 12
click at [473, 432] on icon "View" at bounding box center [473, 425] width 19 height 19
click at [471, 381] on icon "View" at bounding box center [473, 384] width 17 height 12
click at [477, 424] on icon "View" at bounding box center [473, 425] width 19 height 19
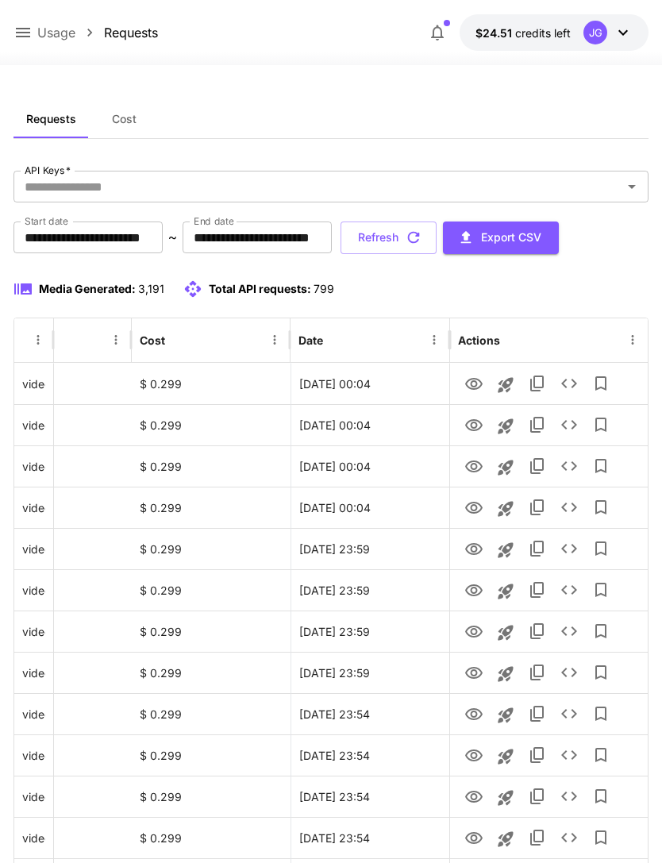
click at [437, 235] on button "Refresh" at bounding box center [389, 238] width 96 height 33
click at [473, 470] on icon "View" at bounding box center [473, 466] width 19 height 19
click at [473, 507] on icon "View" at bounding box center [473, 508] width 19 height 19
click at [478, 418] on icon "View" at bounding box center [473, 425] width 19 height 19
click at [437, 234] on button "Refresh" at bounding box center [389, 238] width 96 height 33
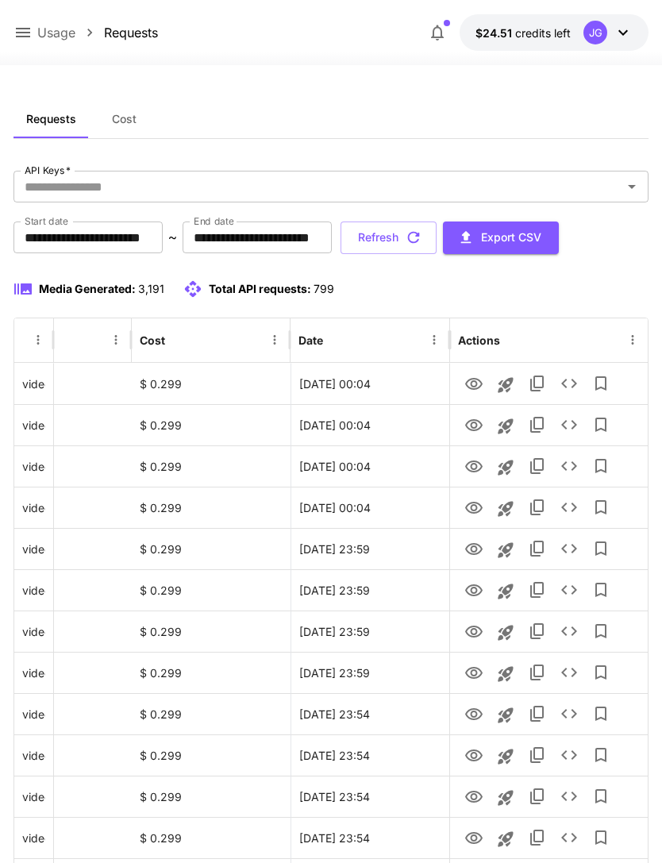
click at [437, 244] on button "Refresh" at bounding box center [389, 238] width 96 height 33
click at [479, 508] on icon "View" at bounding box center [473, 508] width 19 height 19
click at [473, 470] on icon "View" at bounding box center [473, 466] width 19 height 19
click at [475, 418] on icon "View" at bounding box center [473, 425] width 19 height 19
click at [480, 389] on icon "View" at bounding box center [473, 384] width 19 height 19
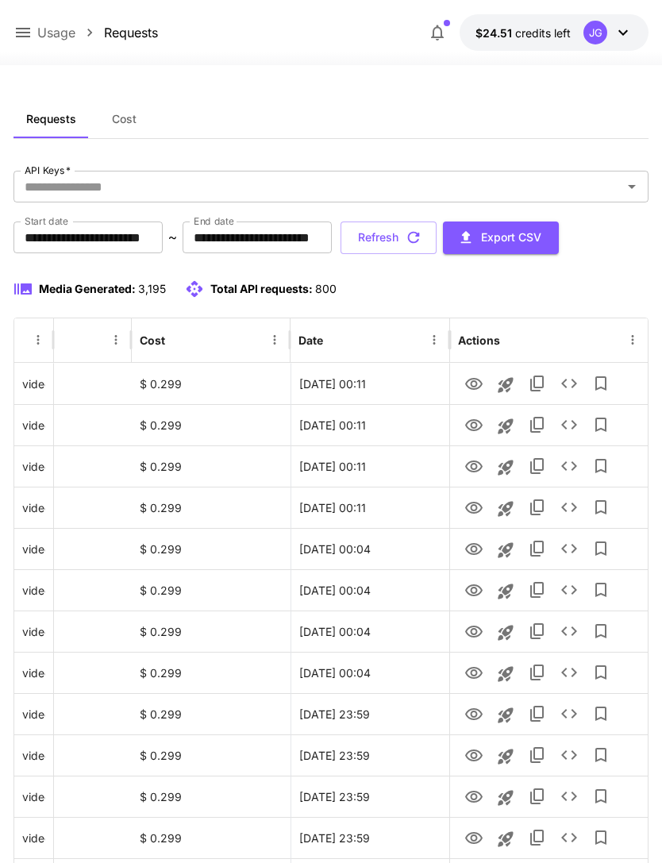
click at [437, 232] on button "Refresh" at bounding box center [389, 238] width 96 height 33
click at [476, 418] on icon "View" at bounding box center [473, 425] width 19 height 19
click at [476, 508] on icon "View" at bounding box center [473, 508] width 17 height 12
click at [476, 594] on icon "View" at bounding box center [473, 590] width 17 height 12
click at [437, 242] on button "Refresh" at bounding box center [389, 238] width 96 height 33
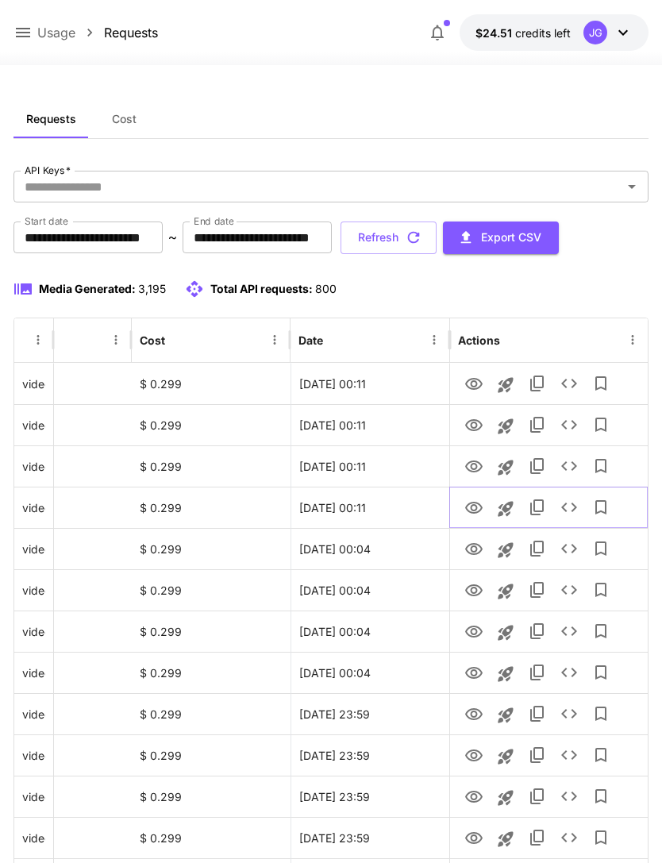
click at [476, 507] on icon "View" at bounding box center [473, 508] width 17 height 12
click at [475, 468] on icon "View" at bounding box center [473, 467] width 17 height 12
click at [473, 424] on icon "View" at bounding box center [473, 425] width 19 height 19
click at [476, 380] on icon "View" at bounding box center [473, 384] width 19 height 19
click at [472, 418] on icon "View" at bounding box center [473, 425] width 19 height 19
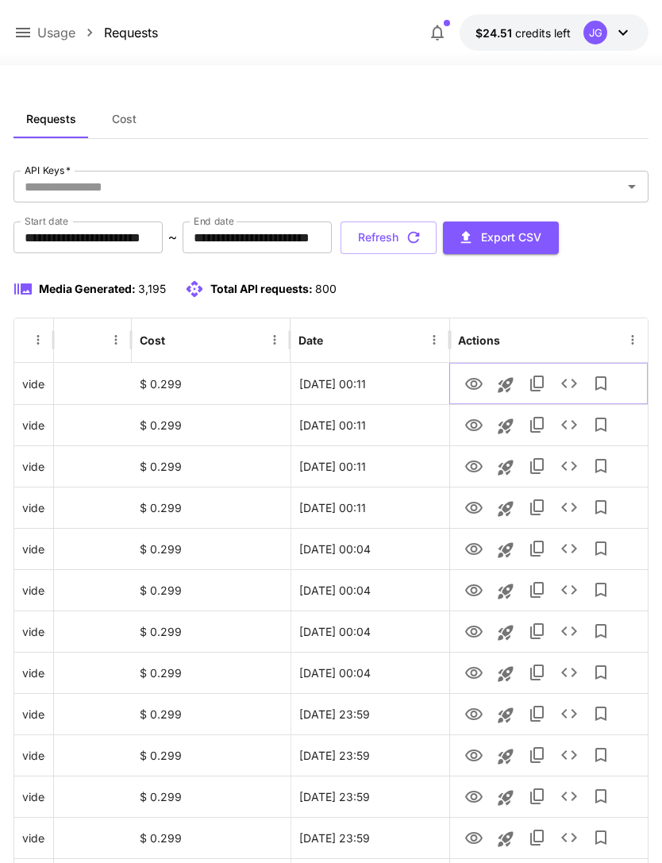
click at [475, 379] on icon "View" at bounding box center [473, 384] width 17 height 12
click at [437, 233] on button "Refresh" at bounding box center [389, 238] width 96 height 33
click at [474, 421] on icon "View" at bounding box center [473, 425] width 19 height 19
click at [481, 375] on icon "View" at bounding box center [473, 384] width 19 height 19
click at [30, 33] on icon at bounding box center [22, 32] width 19 height 19
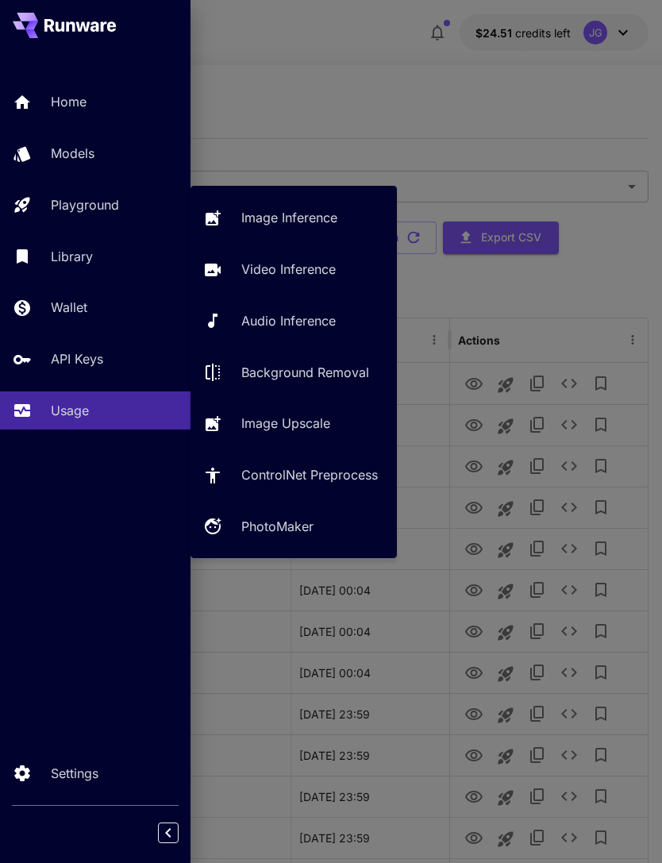
click at [305, 270] on p "Video Inference" at bounding box center [288, 269] width 94 height 19
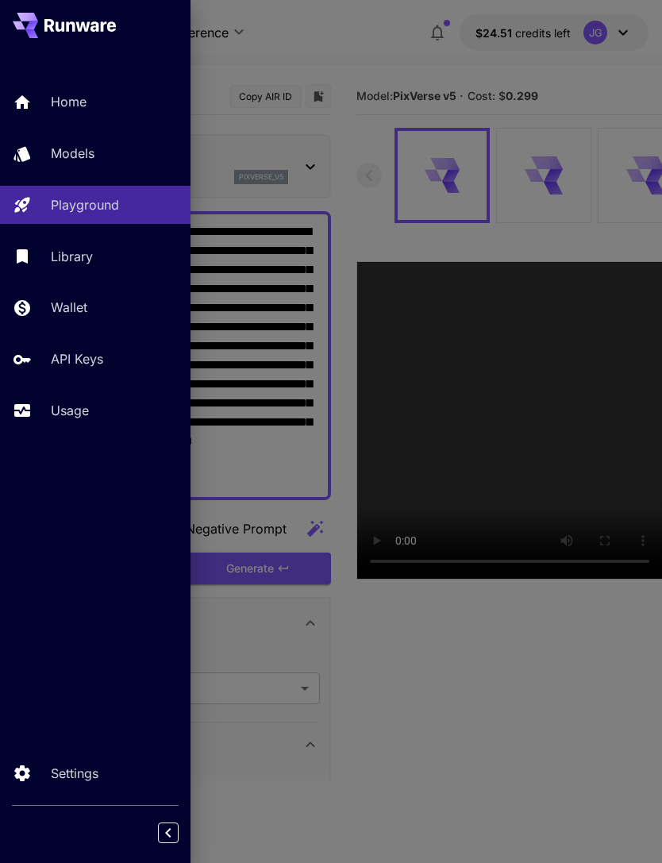
click at [330, 79] on div at bounding box center [331, 431] width 662 height 863
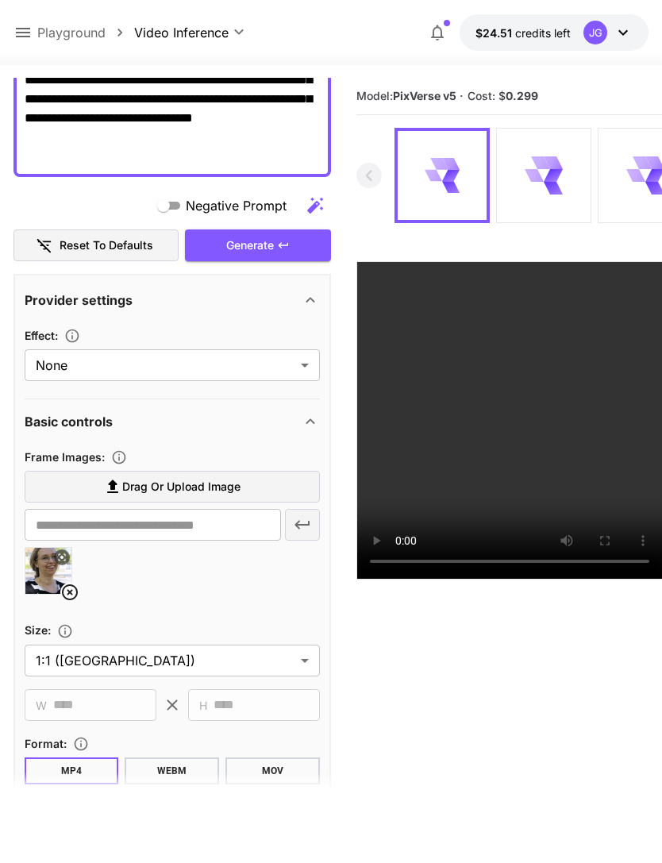
scroll to position [333, 0]
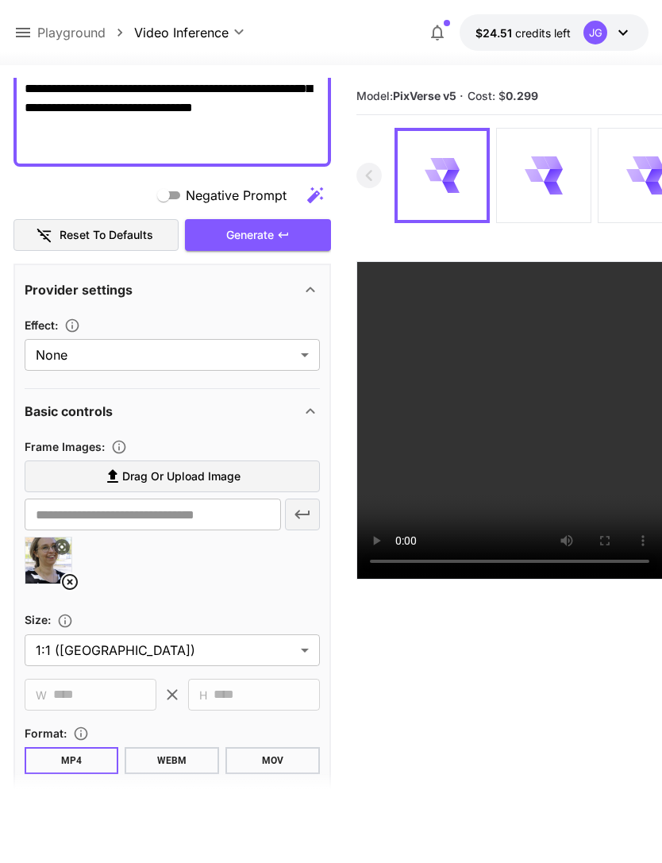
click at [69, 589] on icon at bounding box center [69, 581] width 19 height 19
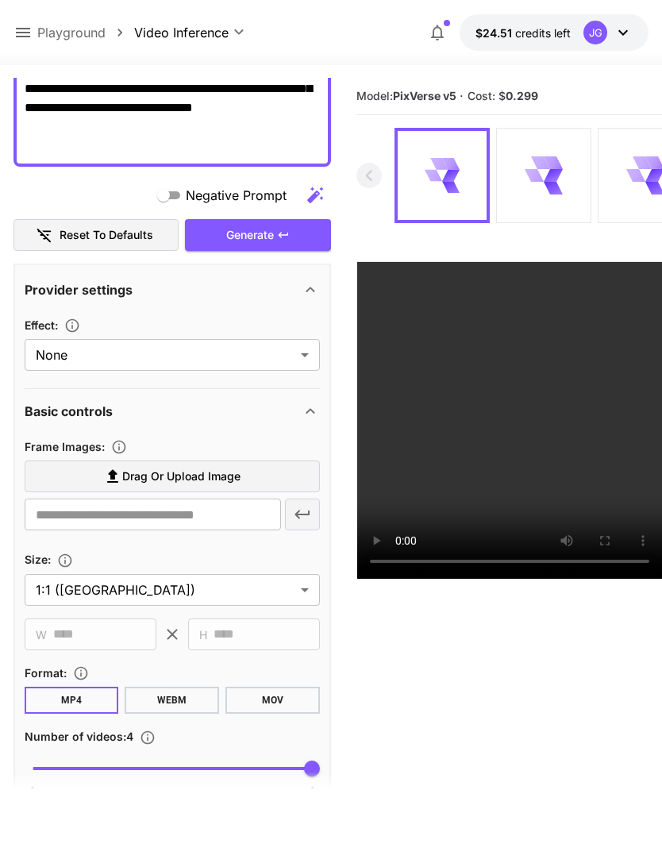
click at [206, 479] on span "Drag or upload image" at bounding box center [181, 477] width 118 height 20
click at [0, 0] on input "Drag or upload image" at bounding box center [0, 0] width 0 height 0
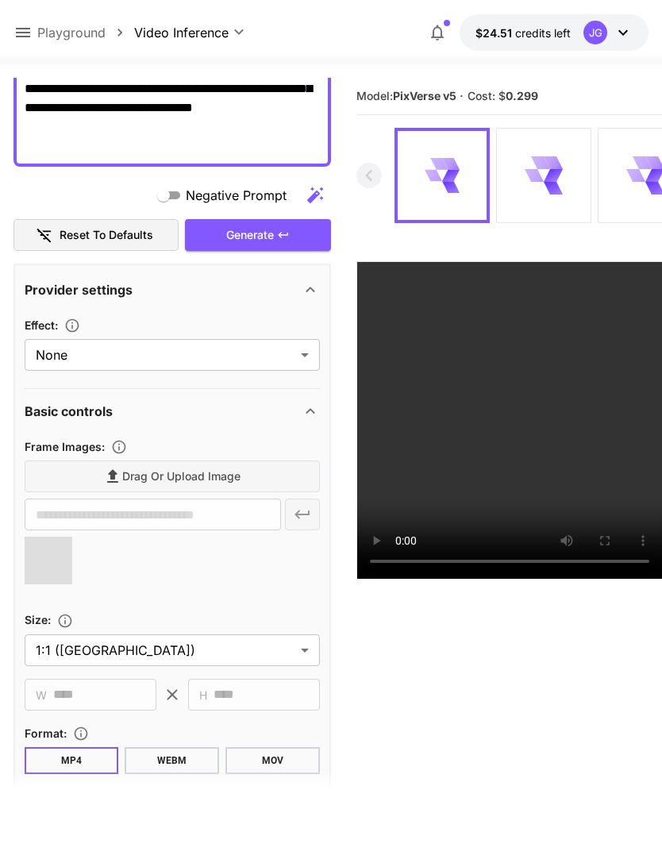
type input "**********"
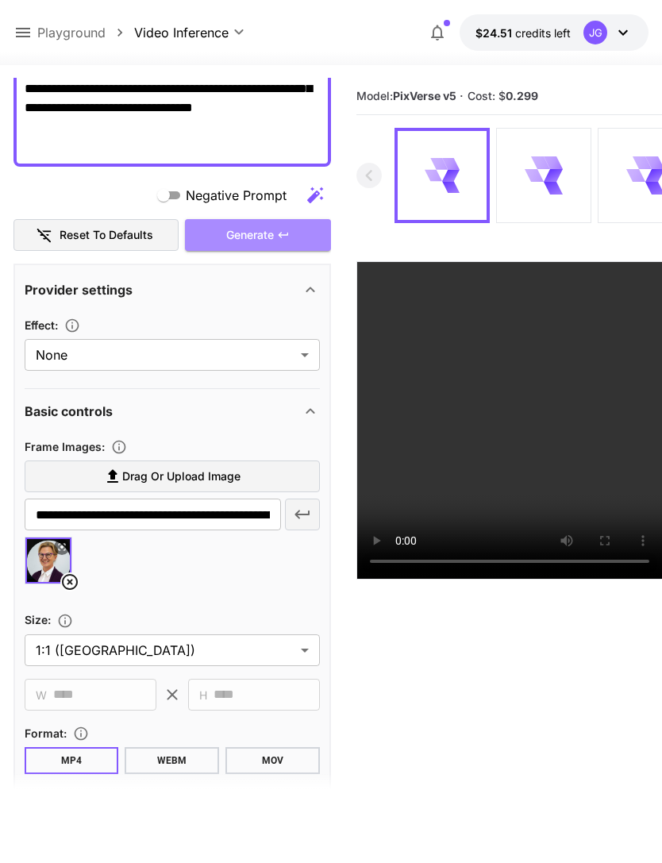
click at [239, 233] on div "Generate" at bounding box center [258, 235] width 146 height 33
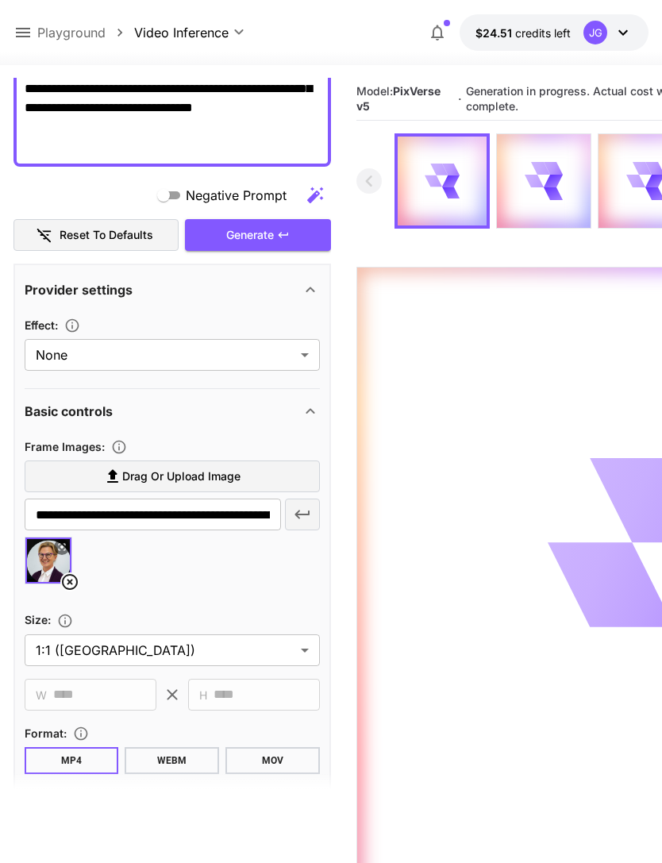
click at [18, 36] on icon at bounding box center [22, 32] width 19 height 19
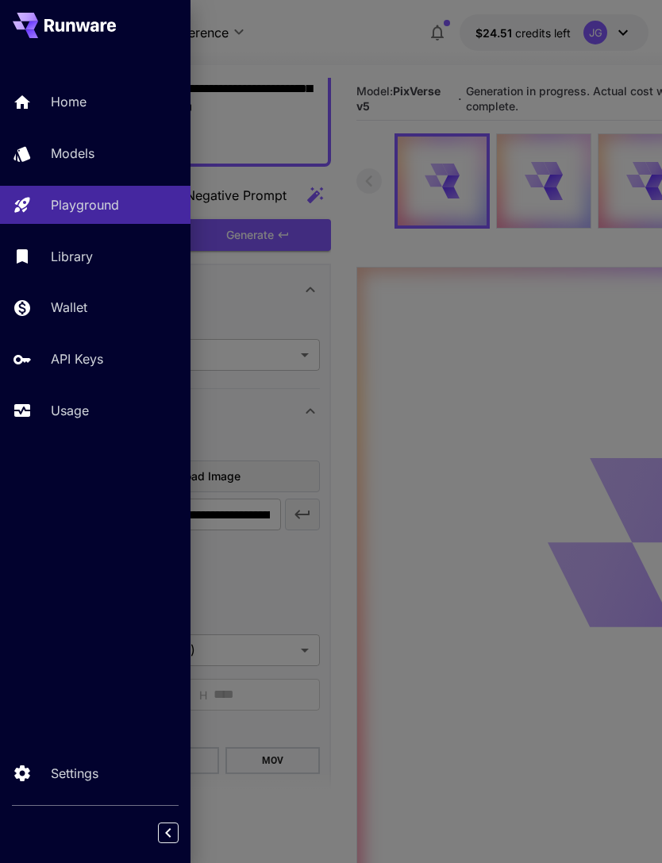
click at [79, 398] on link "Usage" at bounding box center [95, 410] width 191 height 39
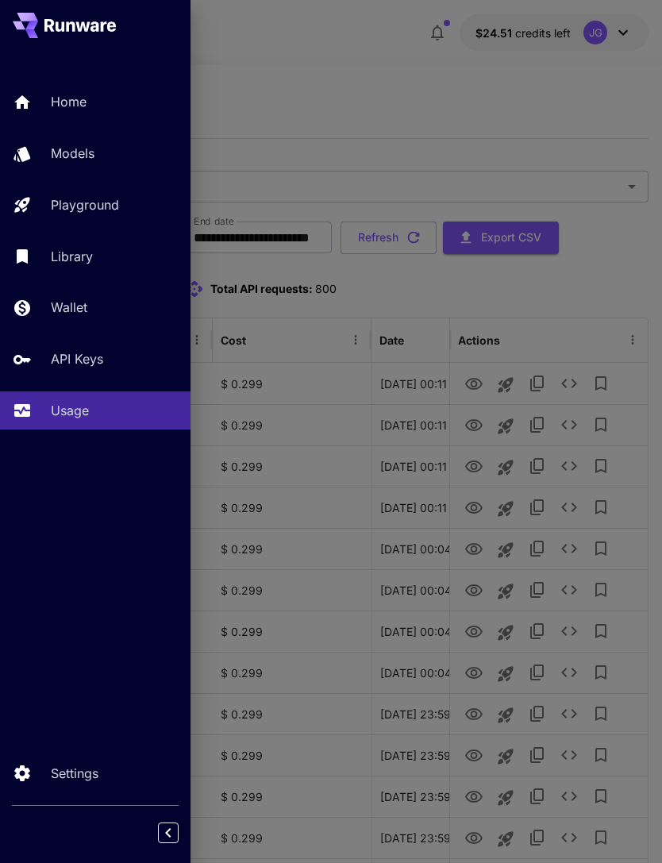
click at [538, 87] on div at bounding box center [331, 431] width 662 height 863
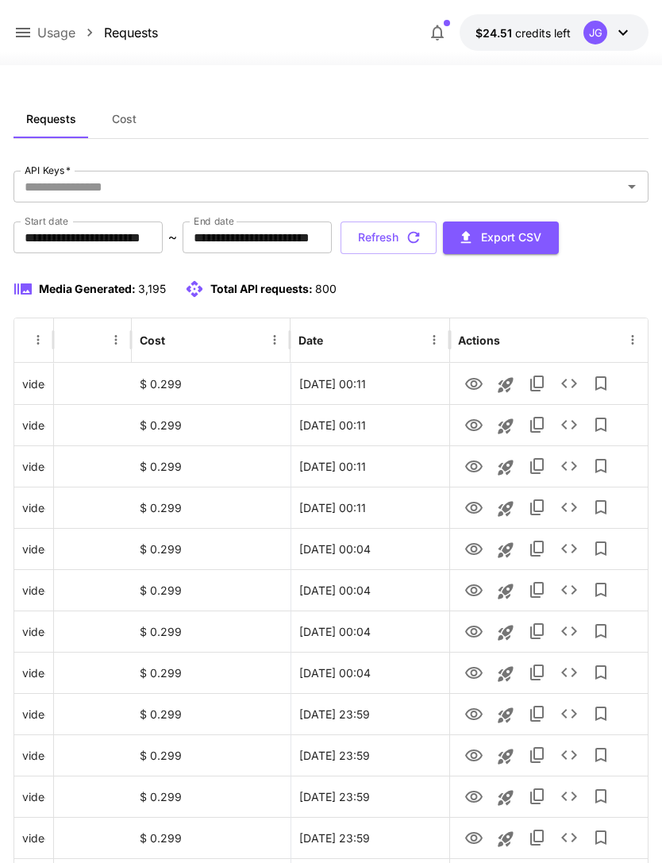
scroll to position [0, 81]
click at [476, 635] on icon "View" at bounding box center [473, 632] width 17 height 12
click at [437, 245] on button "Refresh" at bounding box center [389, 238] width 96 height 33
click at [477, 586] on icon "View" at bounding box center [473, 590] width 17 height 12
click at [437, 238] on button "Refresh" at bounding box center [389, 238] width 96 height 33
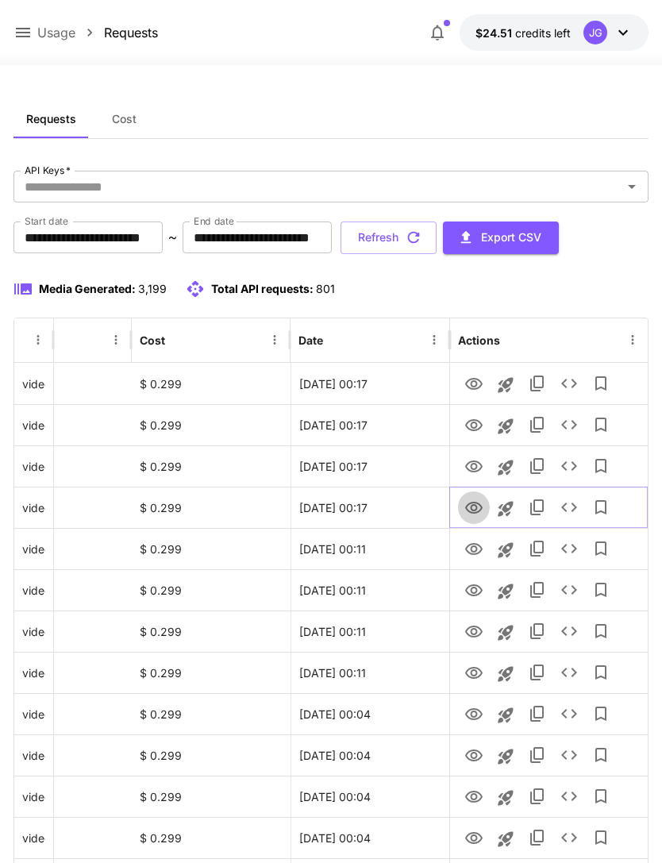
click at [472, 507] on icon "View" at bounding box center [473, 508] width 19 height 19
click at [476, 466] on icon "View" at bounding box center [473, 467] width 17 height 12
click at [476, 421] on icon "View" at bounding box center [473, 425] width 19 height 19
click at [481, 376] on icon "View" at bounding box center [473, 384] width 19 height 19
click at [25, 32] on icon at bounding box center [22, 32] width 19 height 19
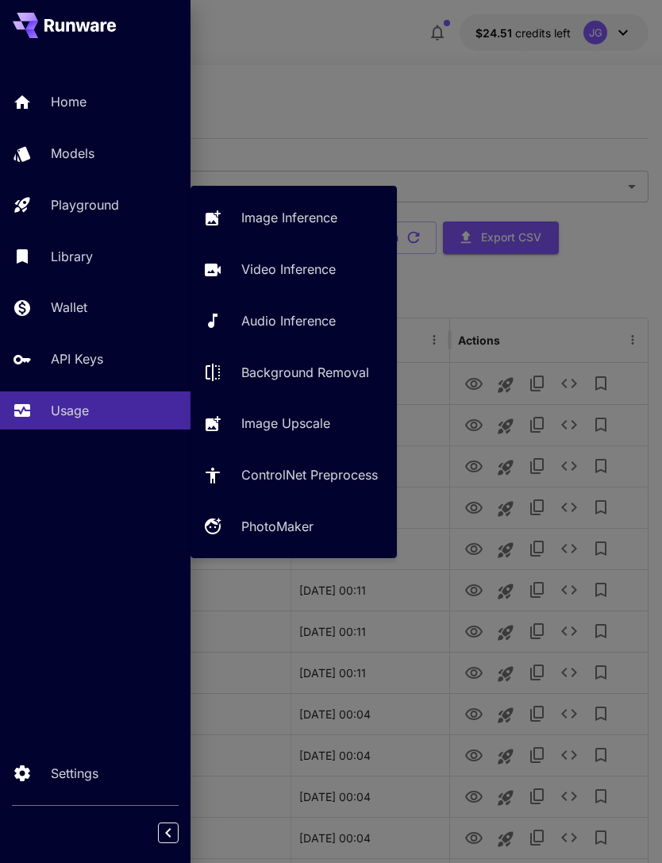
click at [124, 206] on div "Playground" at bounding box center [114, 204] width 127 height 19
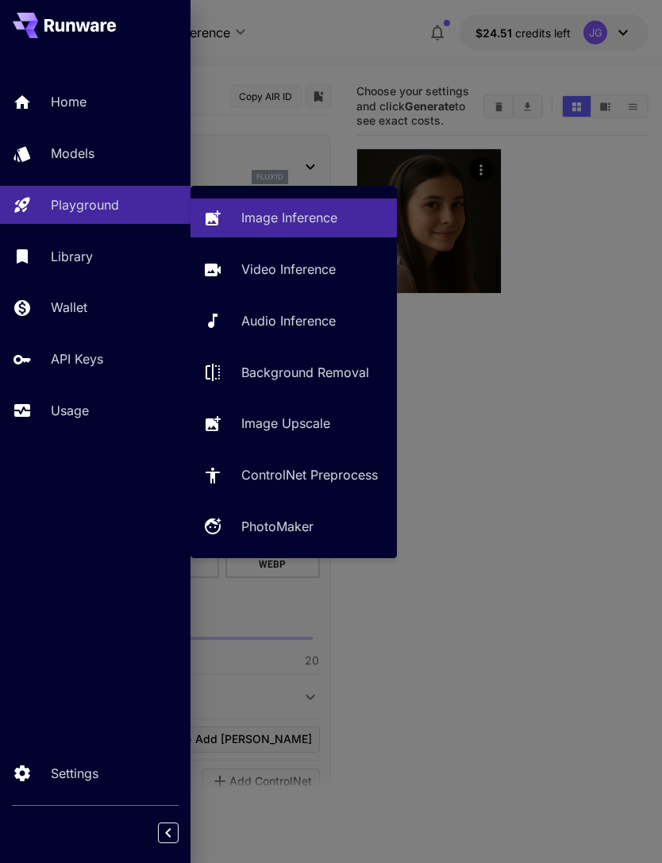
click at [298, 264] on p "Video Inference" at bounding box center [288, 269] width 94 height 19
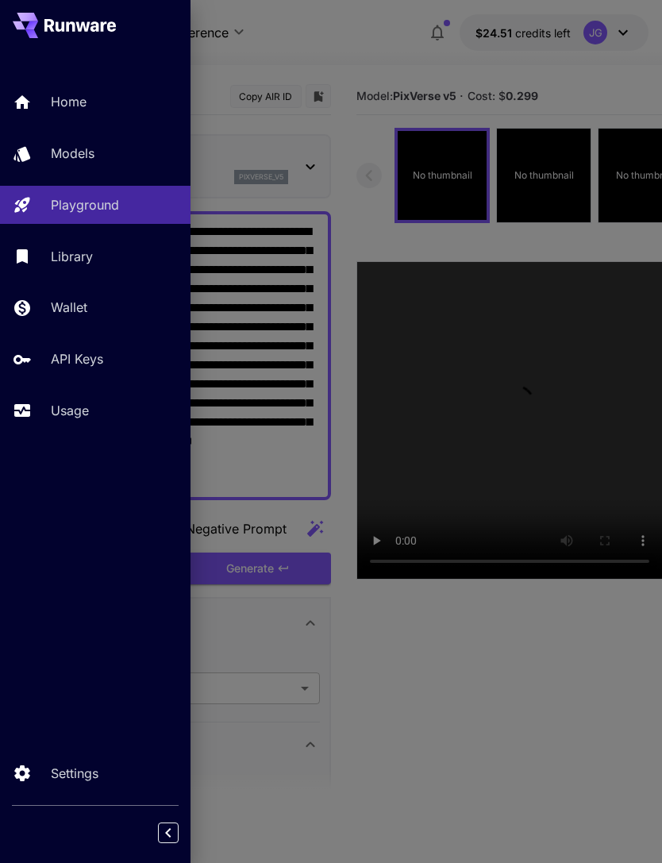
type input "**********"
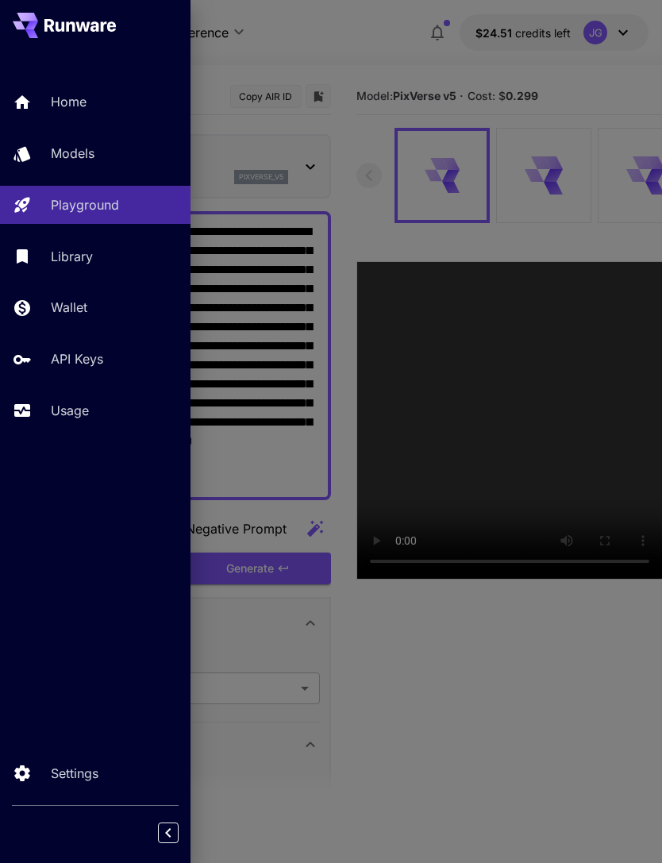
click at [348, 46] on div at bounding box center [331, 431] width 662 height 863
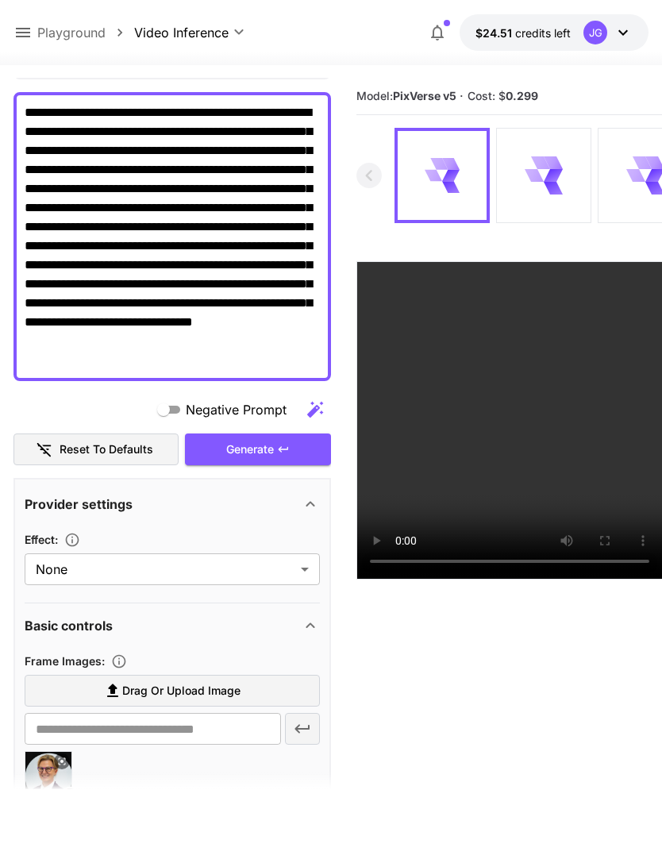
scroll to position [58, 0]
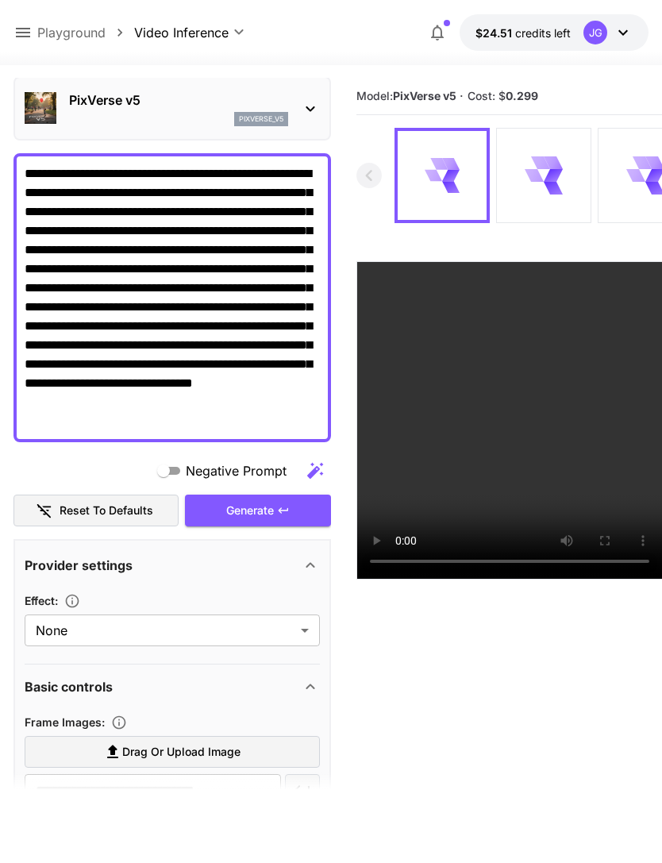
click at [272, 511] on div "Generate" at bounding box center [258, 511] width 146 height 33
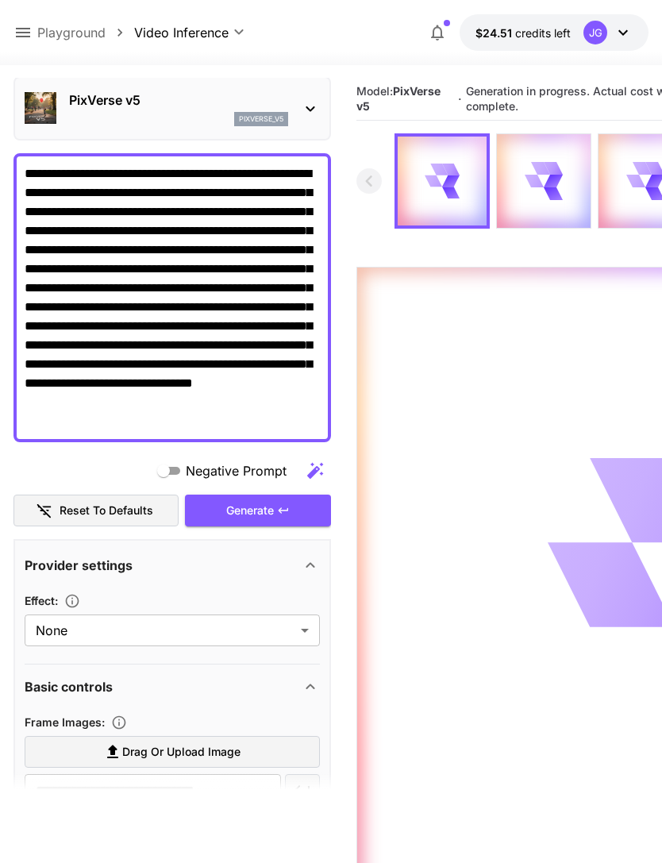
click at [29, 28] on icon at bounding box center [22, 32] width 19 height 19
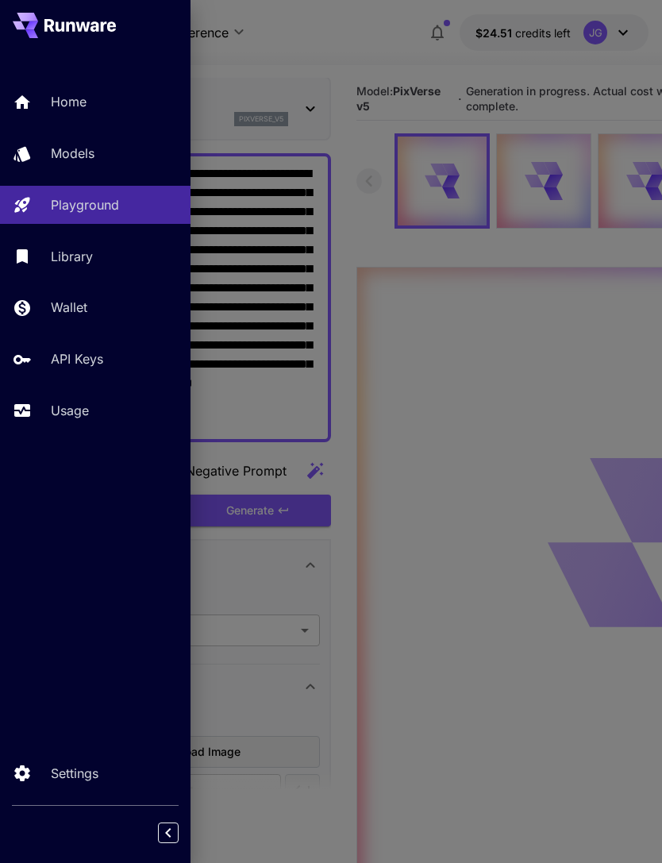
click at [79, 410] on p "Usage" at bounding box center [70, 410] width 38 height 19
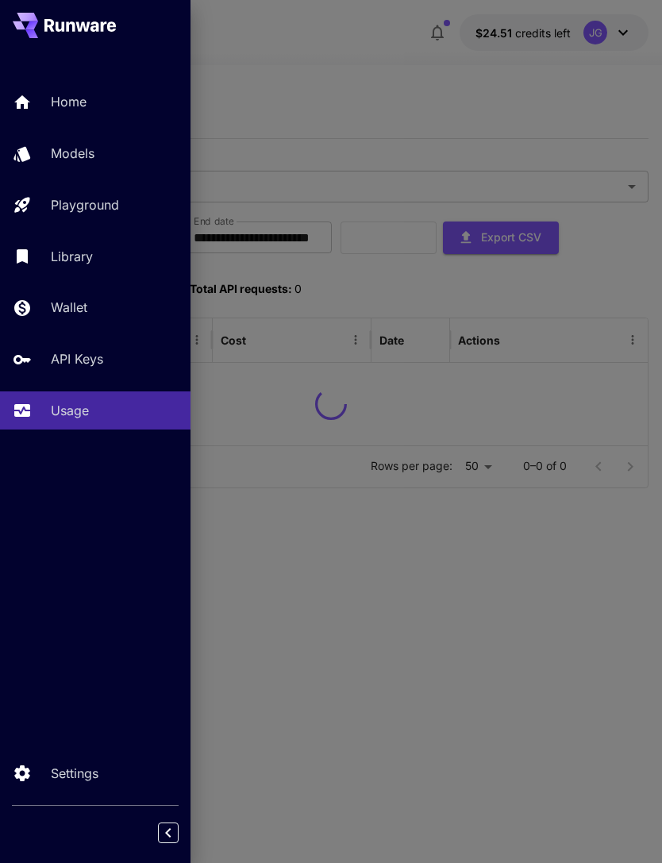
click at [384, 86] on div at bounding box center [331, 431] width 662 height 863
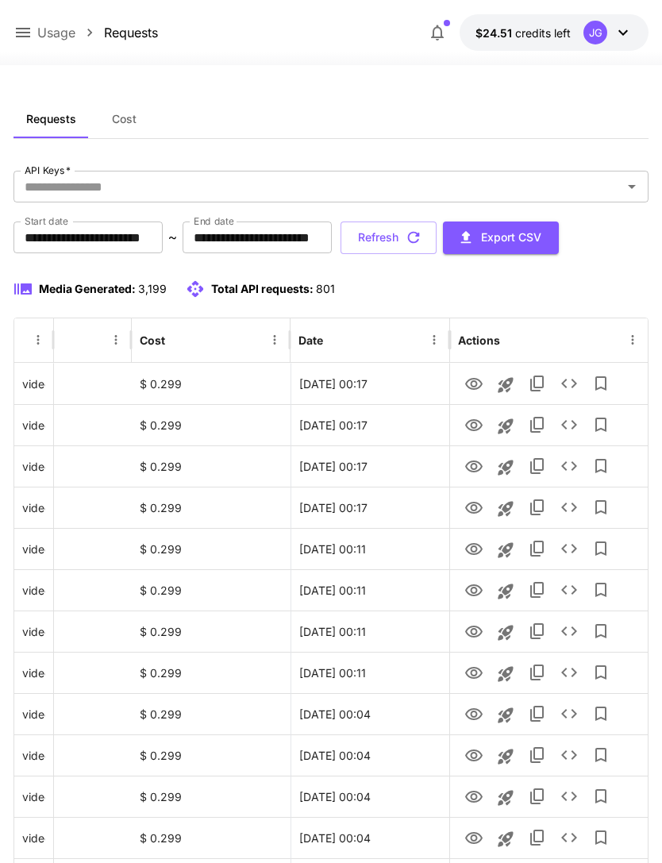
scroll to position [0, 81]
click at [476, 383] on icon "View" at bounding box center [473, 384] width 17 height 12
click at [475, 426] on icon "View" at bounding box center [473, 425] width 19 height 19
click at [422, 233] on icon "button" at bounding box center [413, 237] width 17 height 17
click at [476, 465] on icon "View" at bounding box center [473, 467] width 17 height 12
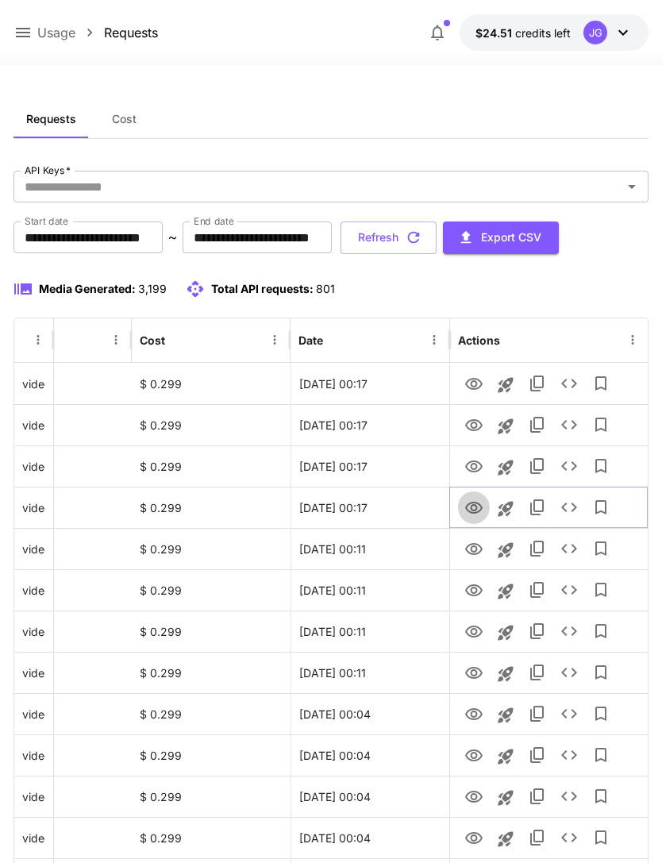
click at [476, 508] on icon "View" at bounding box center [473, 508] width 17 height 12
click at [472, 416] on icon "View" at bounding box center [473, 425] width 19 height 19
click at [437, 236] on button "Refresh" at bounding box center [389, 238] width 96 height 33
click at [476, 425] on icon "View" at bounding box center [473, 425] width 17 height 12
click at [477, 465] on icon "View" at bounding box center [473, 466] width 19 height 19
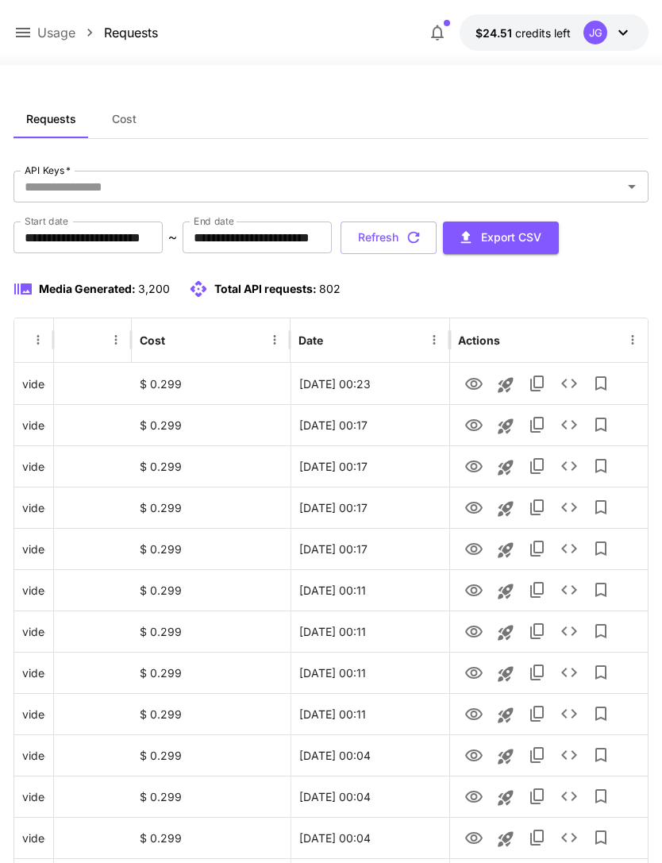
click at [437, 231] on button "Refresh" at bounding box center [389, 238] width 96 height 33
click at [475, 380] on icon "View" at bounding box center [473, 384] width 17 height 12
click at [437, 237] on button "Refresh" at bounding box center [389, 238] width 96 height 33
click at [476, 464] on icon "View" at bounding box center [473, 467] width 17 height 12
click at [480, 421] on icon "View" at bounding box center [473, 425] width 19 height 19
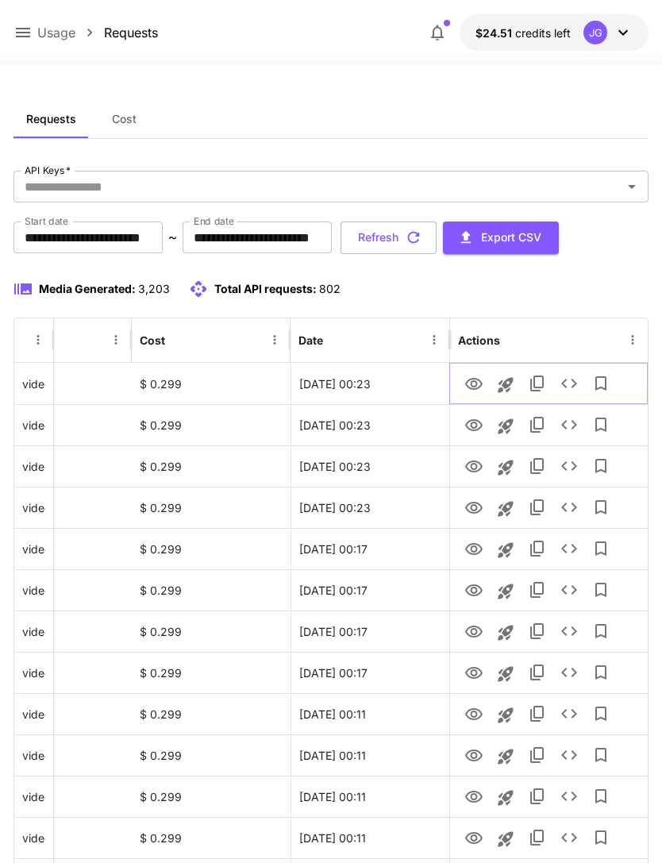
click at [472, 375] on icon "View" at bounding box center [473, 384] width 19 height 19
click at [25, 28] on icon at bounding box center [22, 32] width 19 height 19
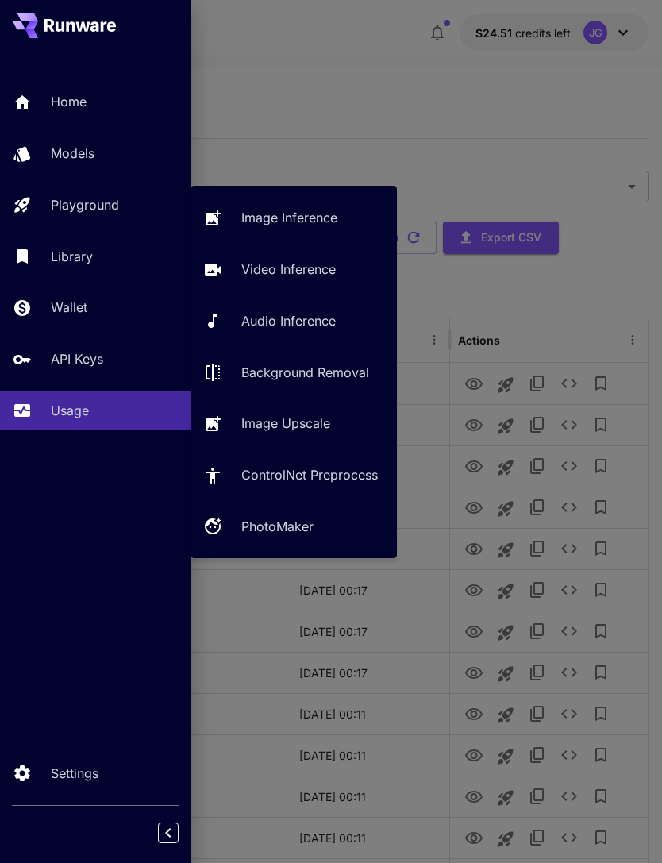
click at [314, 274] on p "Video Inference" at bounding box center [288, 269] width 94 height 19
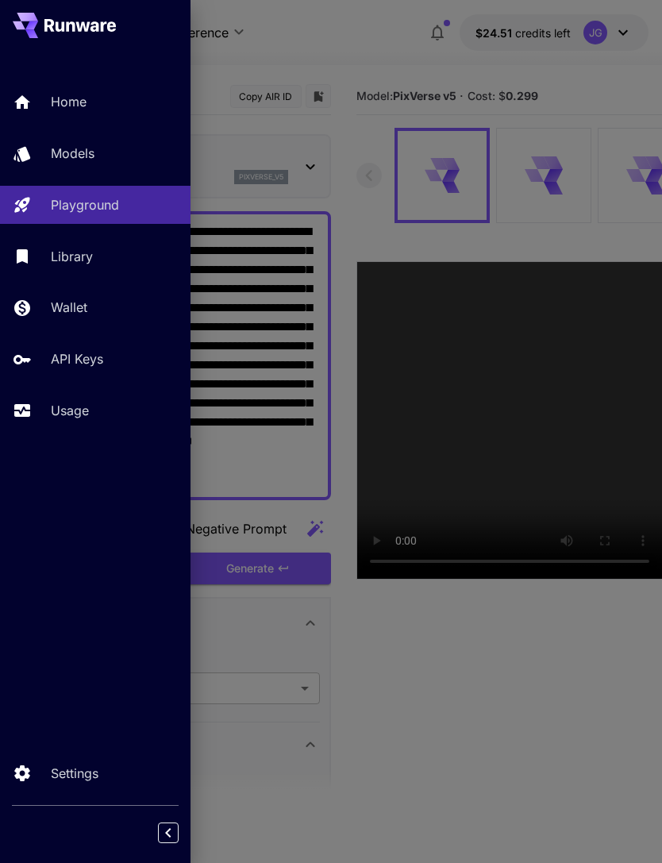
click at [365, 164] on div at bounding box center [331, 431] width 662 height 863
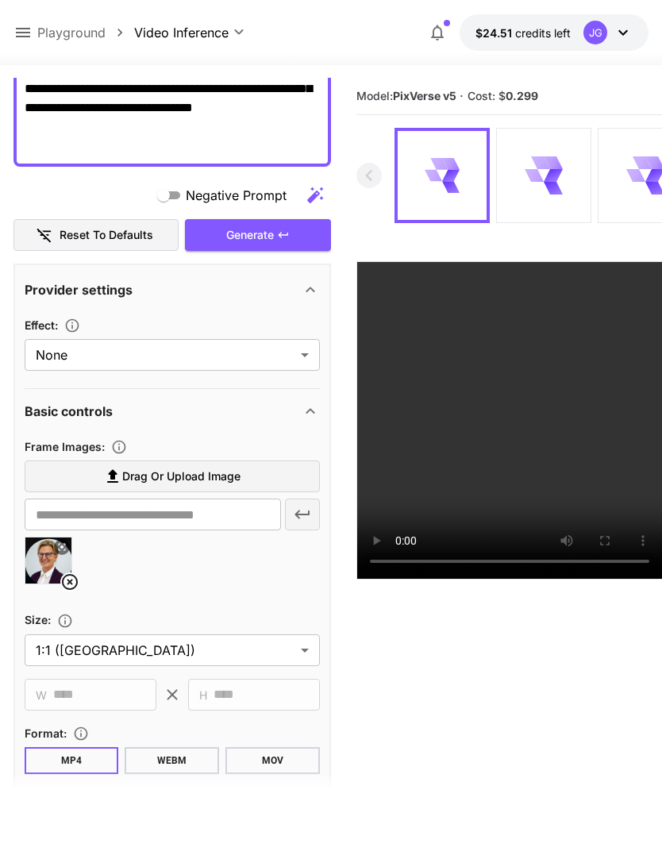
scroll to position [285, 0]
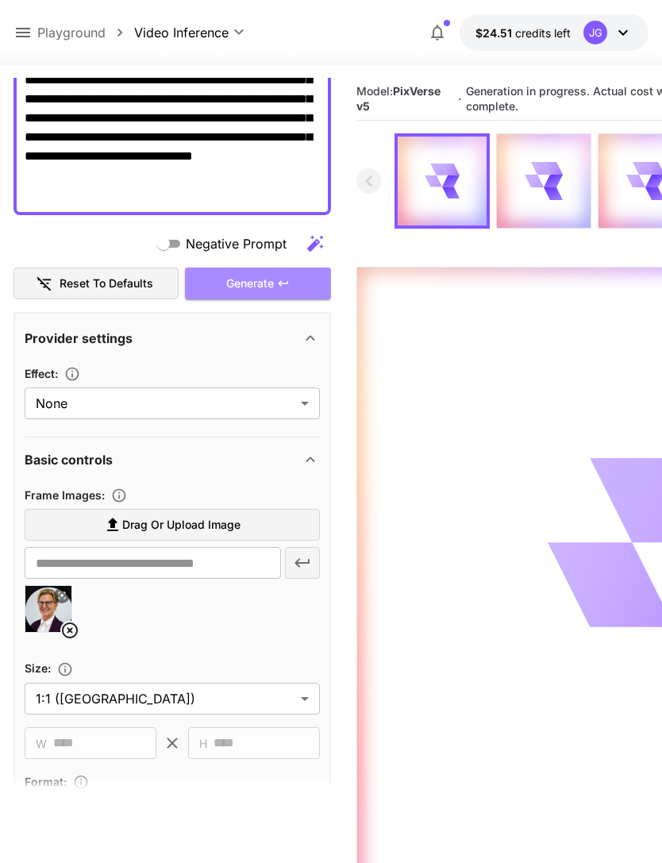
click at [299, 280] on div "Generate" at bounding box center [258, 284] width 146 height 33
click at [17, 29] on icon at bounding box center [23, 33] width 14 height 10
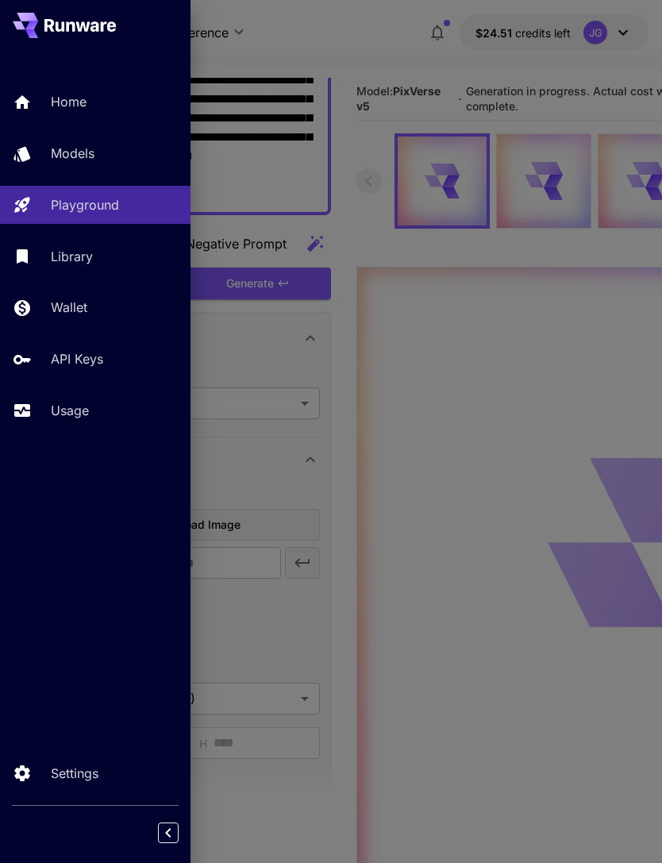
click at [64, 401] on p "Usage" at bounding box center [70, 410] width 38 height 19
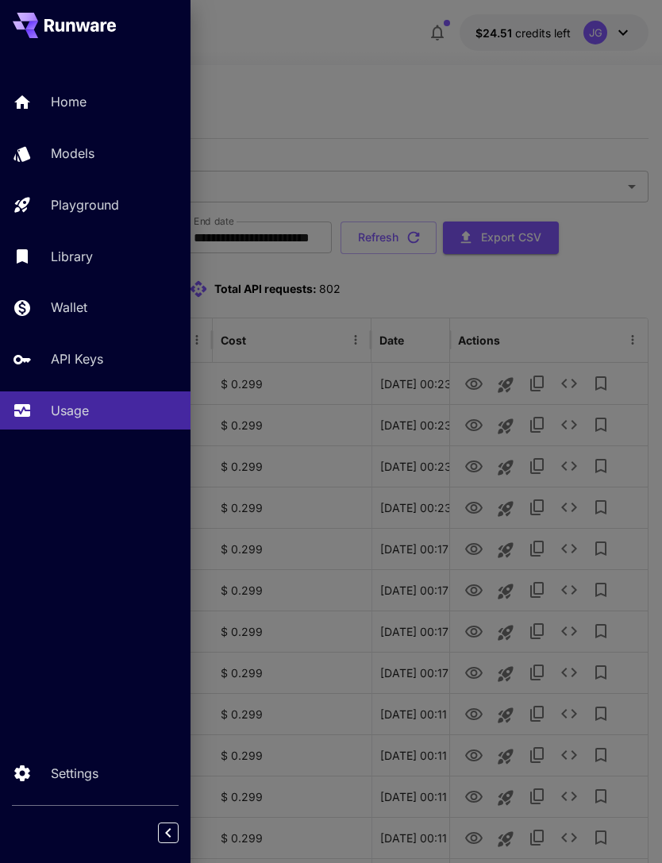
click at [281, 99] on div at bounding box center [331, 431] width 662 height 863
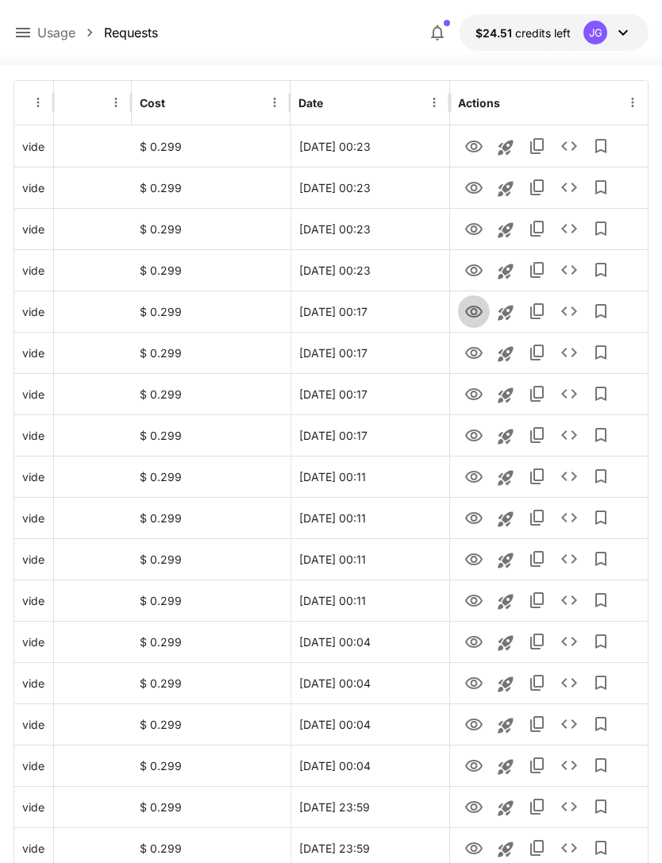
scroll to position [237, 0]
click at [475, 312] on icon "View" at bounding box center [473, 312] width 19 height 19
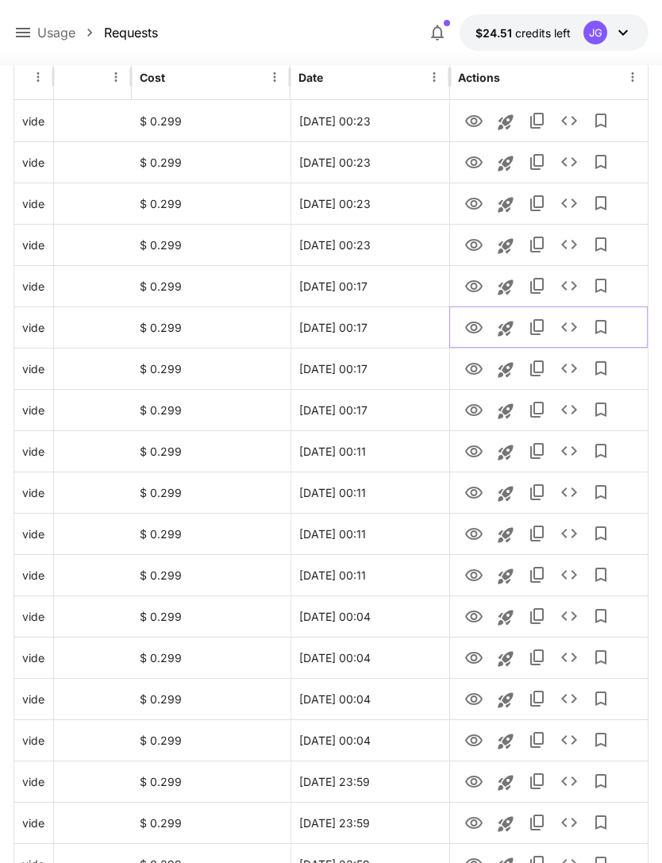
click at [464, 333] on icon "View" at bounding box center [473, 327] width 19 height 19
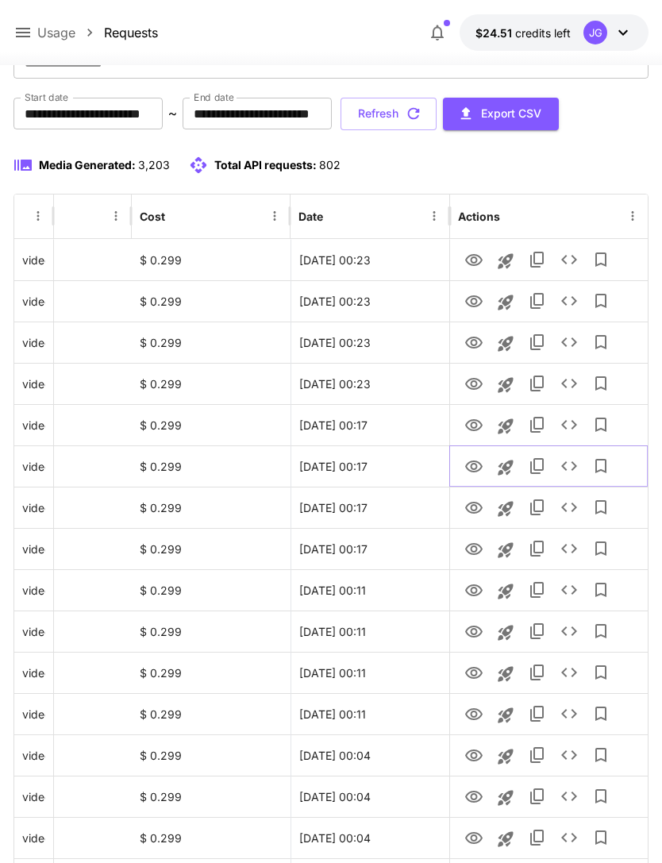
scroll to position [121, 0]
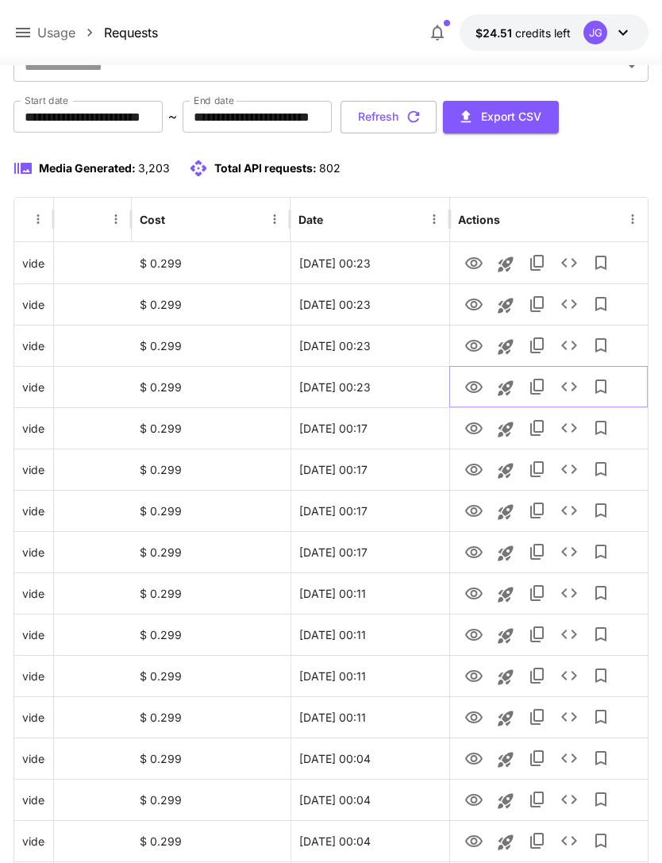
click at [478, 387] on icon "View" at bounding box center [473, 387] width 19 height 19
click at [437, 112] on button "Refresh" at bounding box center [389, 117] width 96 height 33
click at [478, 343] on icon "View" at bounding box center [473, 346] width 19 height 19
click at [476, 303] on icon "View" at bounding box center [473, 305] width 17 height 12
click at [471, 256] on icon "View" at bounding box center [473, 263] width 19 height 19
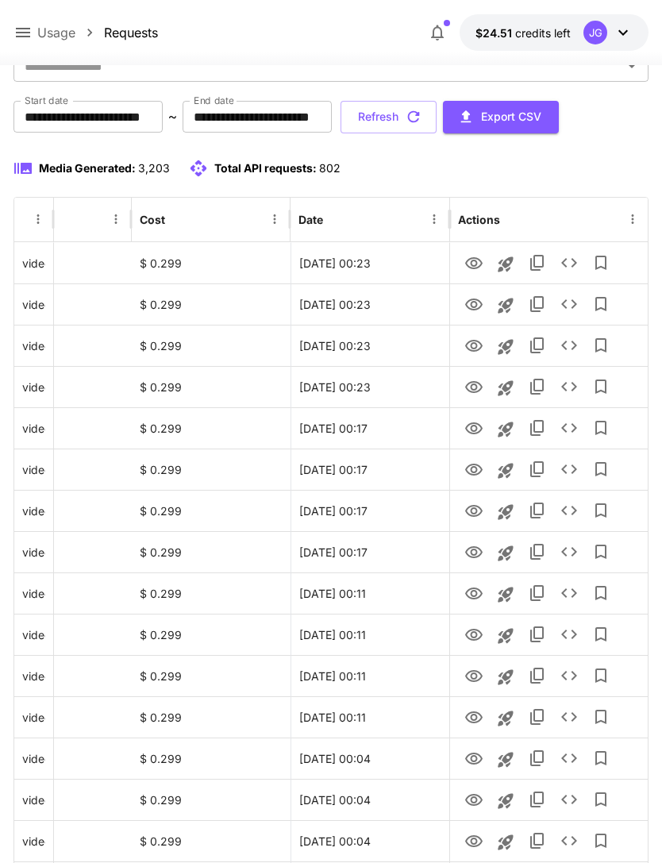
click at [437, 116] on button "Refresh" at bounding box center [389, 117] width 96 height 33
click at [437, 115] on button "Refresh" at bounding box center [389, 117] width 96 height 33
click at [437, 117] on button "Refresh" at bounding box center [389, 117] width 96 height 33
click at [437, 122] on button "Refresh" at bounding box center [389, 117] width 96 height 33
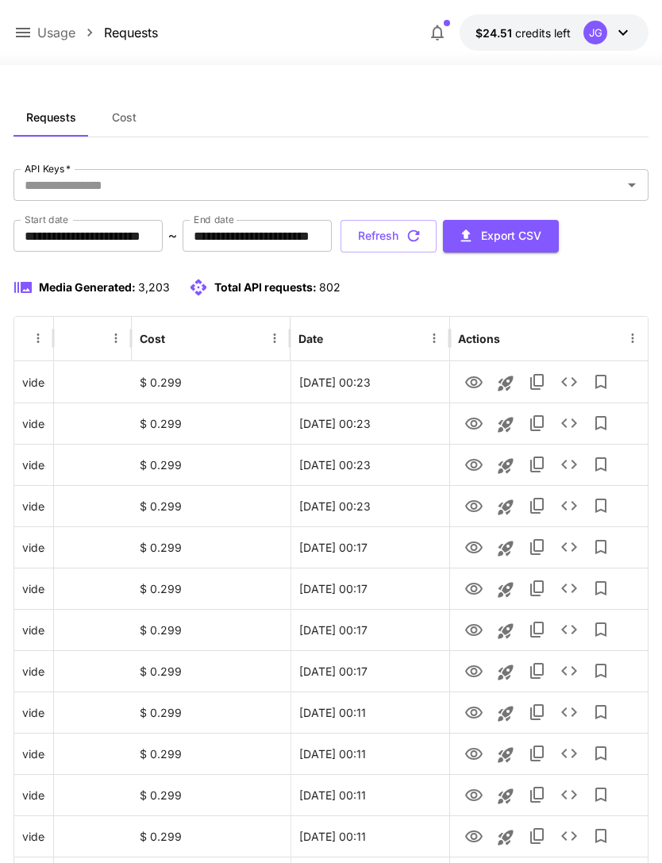
scroll to position [0, 0]
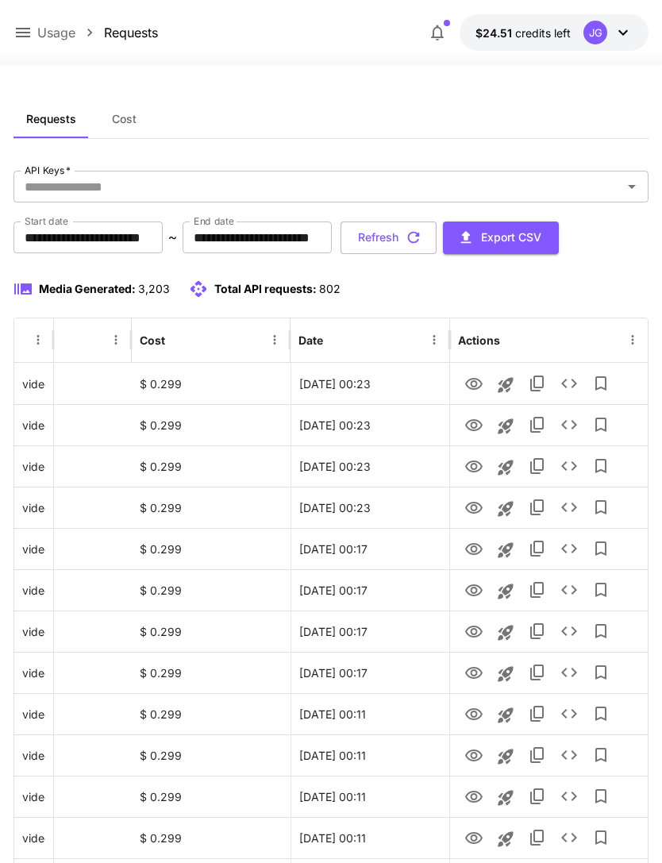
click at [437, 236] on button "Refresh" at bounding box center [389, 238] width 96 height 33
click at [474, 469] on icon "View" at bounding box center [473, 467] width 17 height 12
click at [437, 227] on button "Refresh" at bounding box center [389, 238] width 96 height 33
click at [480, 632] on icon "View" at bounding box center [473, 632] width 17 height 12
click at [478, 587] on icon "View" at bounding box center [473, 590] width 19 height 19
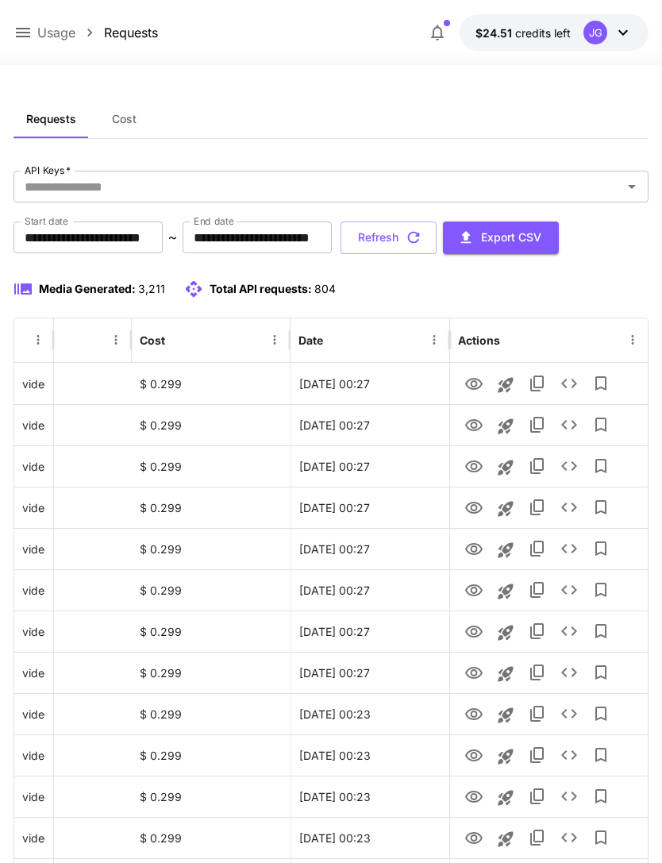
click at [437, 242] on button "Refresh" at bounding box center [389, 238] width 96 height 33
click at [478, 631] on icon "View" at bounding box center [473, 631] width 19 height 19
click at [474, 587] on icon "View" at bounding box center [473, 590] width 17 height 12
click at [477, 551] on icon "View" at bounding box center [473, 549] width 19 height 19
click at [478, 513] on icon "View" at bounding box center [473, 508] width 19 height 19
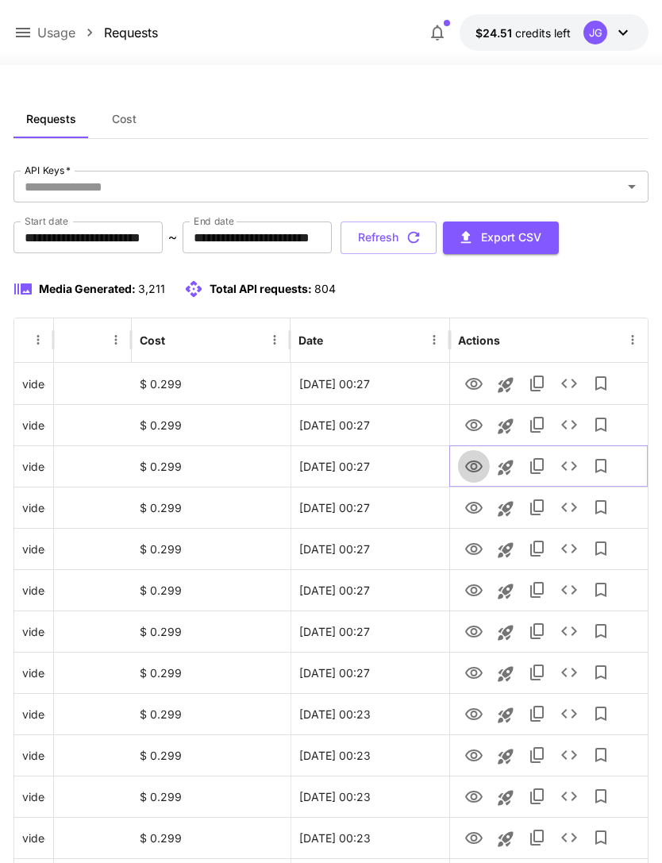
click at [478, 463] on icon "View" at bounding box center [473, 466] width 19 height 19
click at [479, 419] on icon "View" at bounding box center [473, 425] width 19 height 19
click at [477, 380] on icon "View" at bounding box center [473, 384] width 17 height 12
click at [18, 33] on icon at bounding box center [23, 33] width 14 height 10
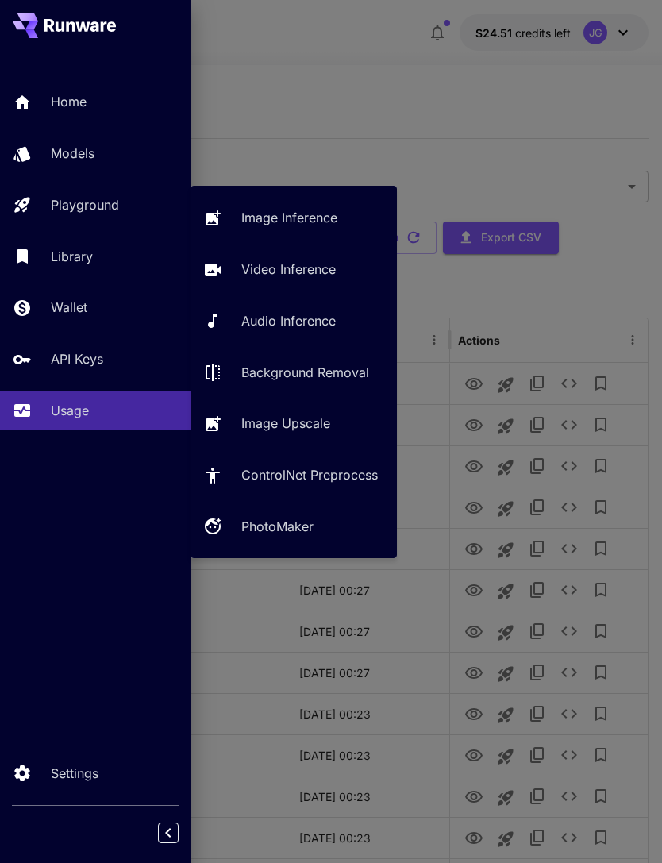
click at [118, 201] on p "Playground" at bounding box center [85, 204] width 68 height 19
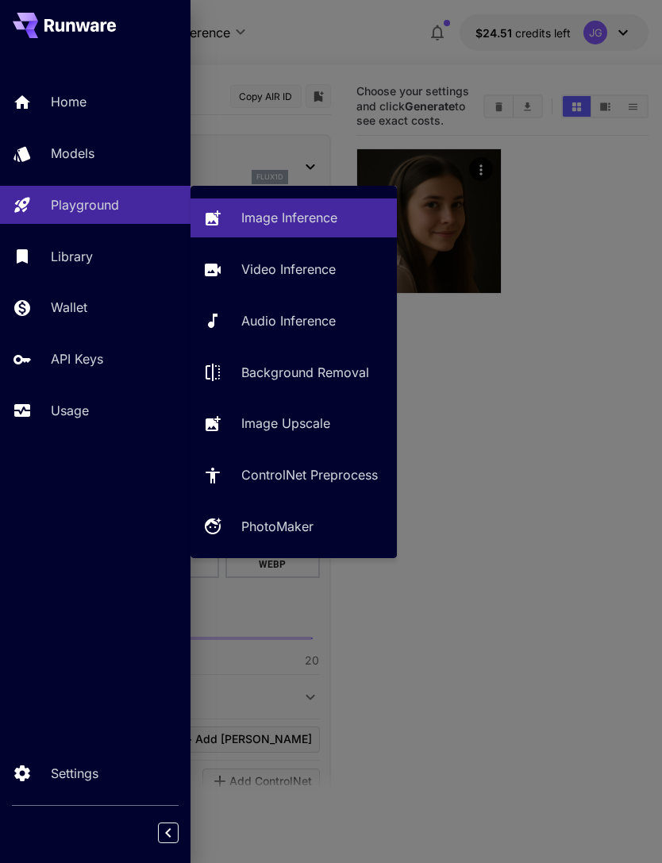
click at [303, 270] on p "Video Inference" at bounding box center [288, 269] width 94 height 19
type input "**********"
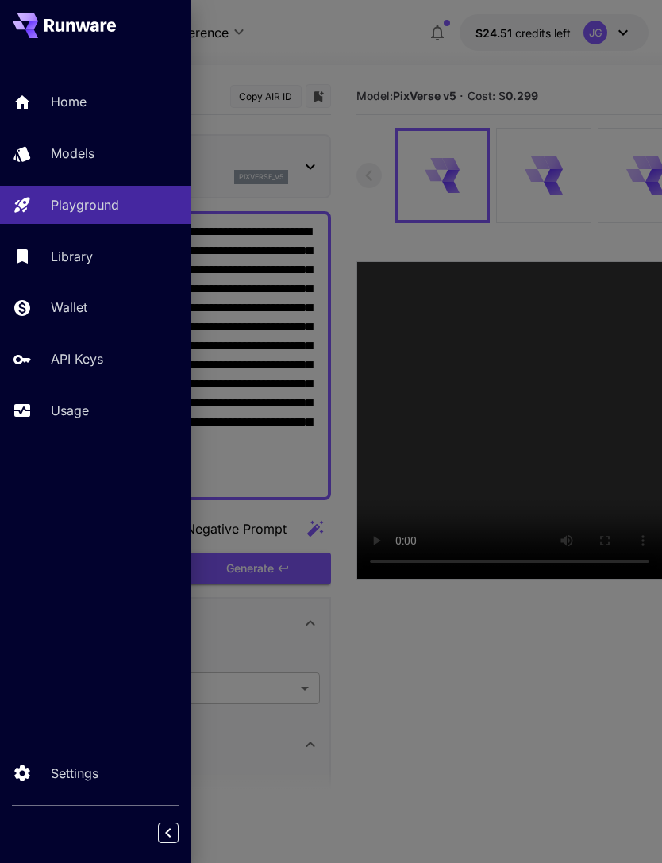
click at [390, 36] on div at bounding box center [331, 431] width 662 height 863
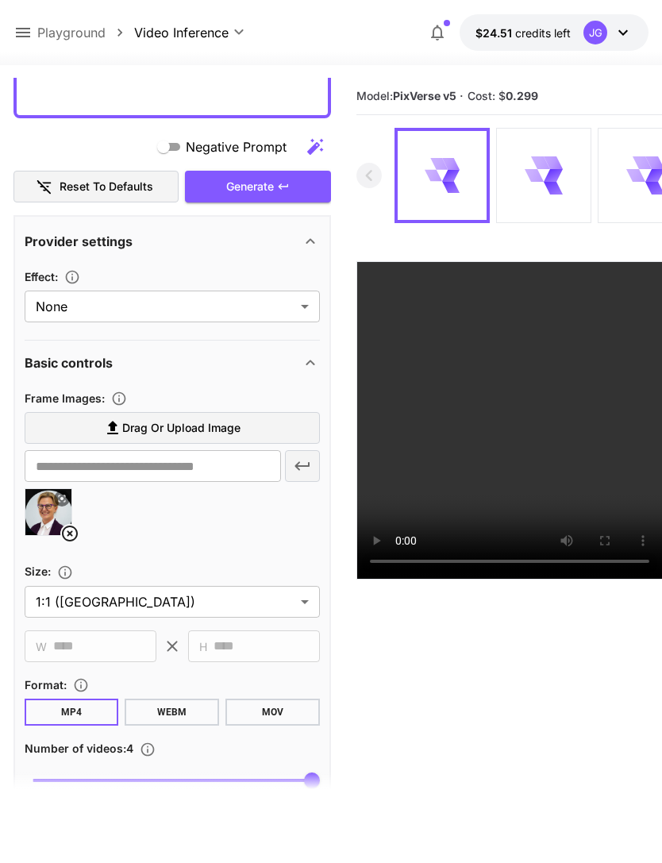
scroll to position [382, 0]
click at [75, 532] on icon at bounding box center [69, 533] width 19 height 19
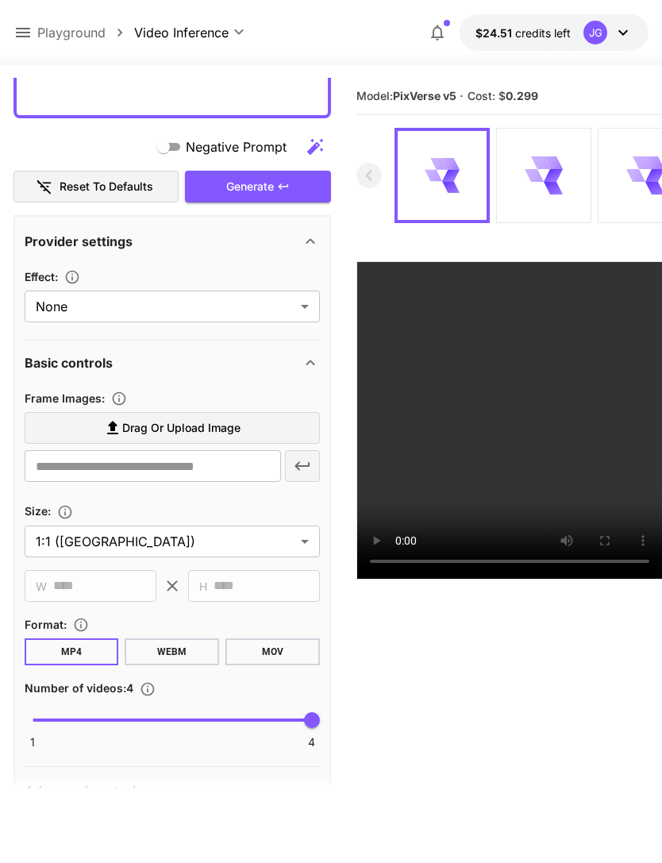
click at [228, 428] on span "Drag or upload image" at bounding box center [181, 428] width 118 height 20
click at [0, 0] on input "Drag or upload image" at bounding box center [0, 0] width 0 height 0
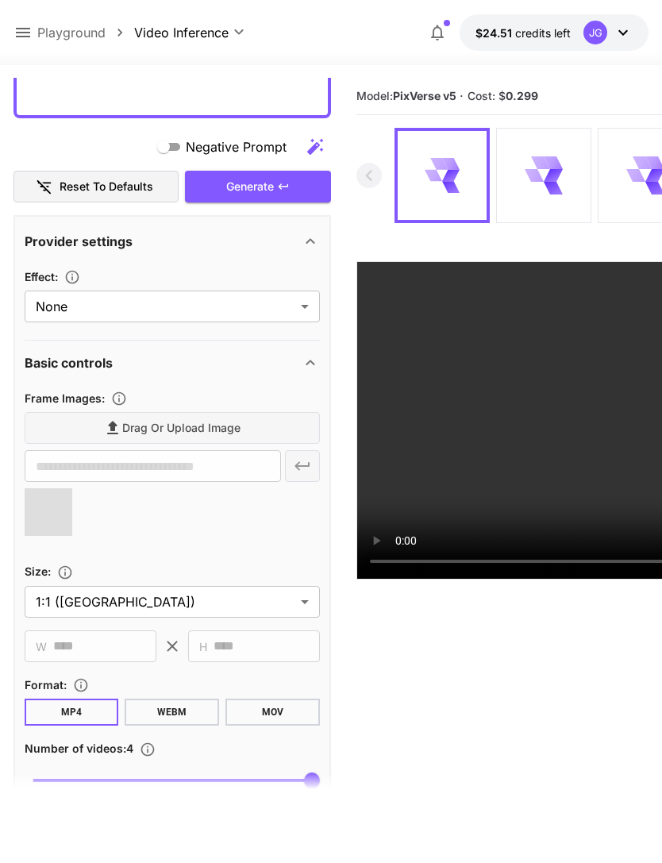
type input "**********"
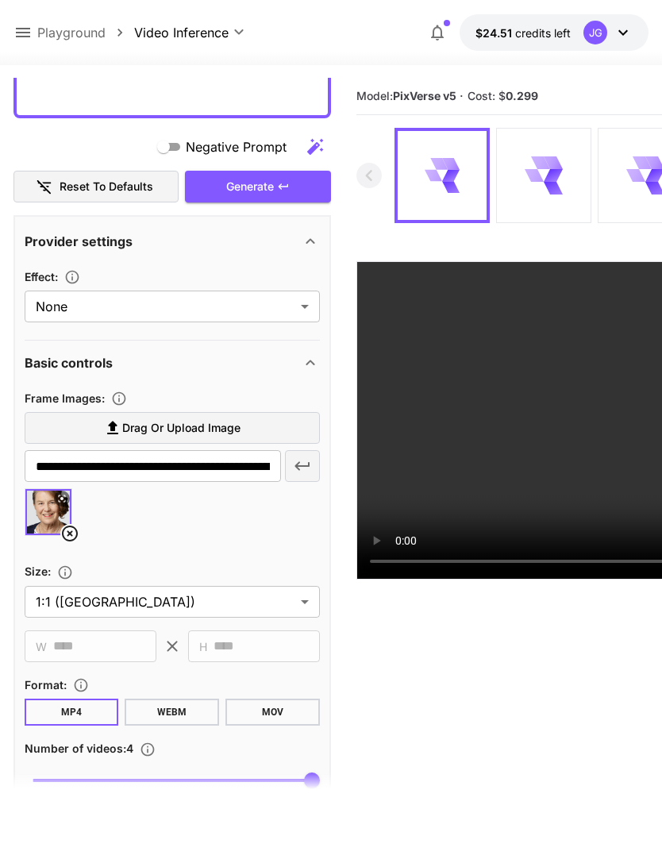
click at [249, 188] on div "Generate" at bounding box center [258, 187] width 146 height 33
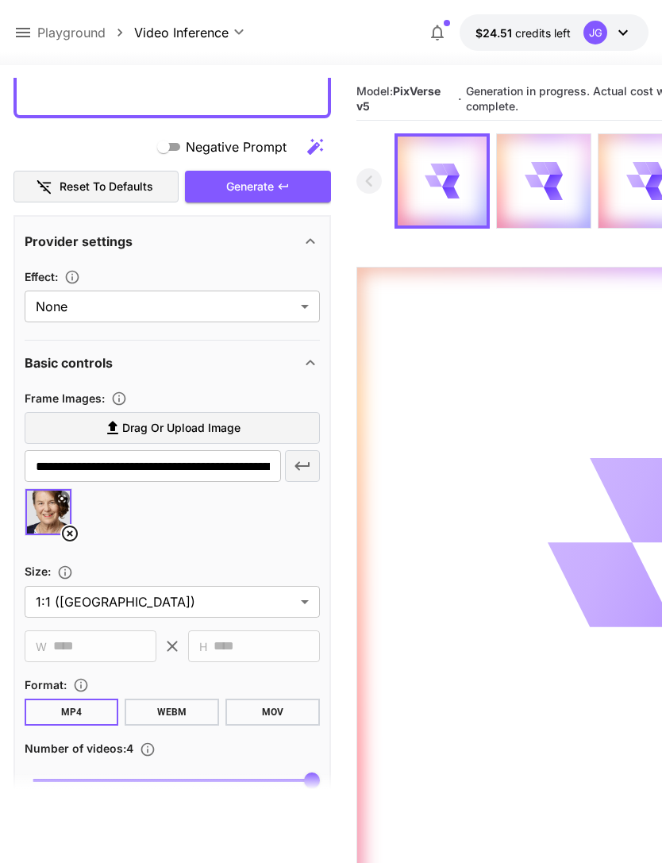
click at [18, 28] on icon at bounding box center [22, 32] width 19 height 19
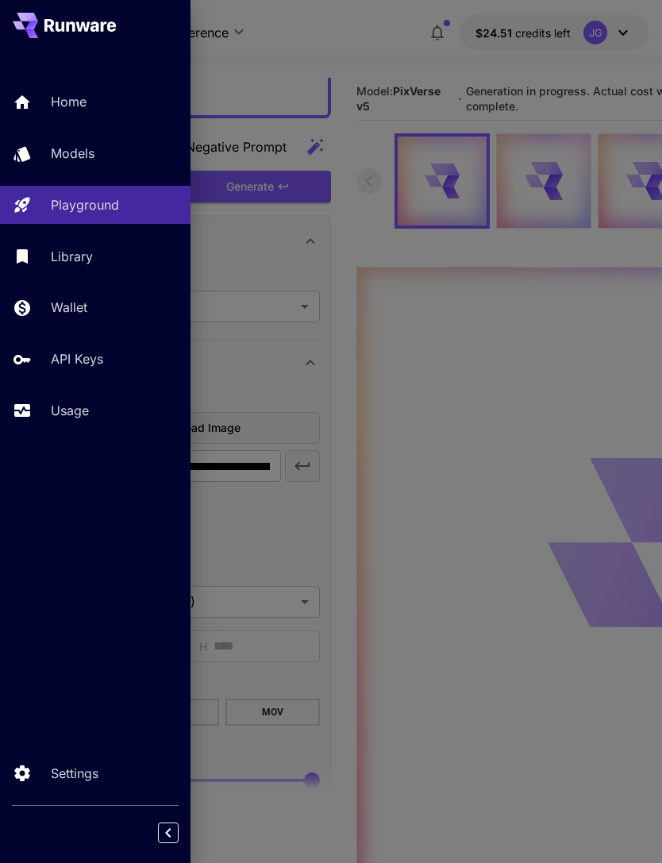
click at [58, 407] on p "Usage" at bounding box center [70, 410] width 38 height 19
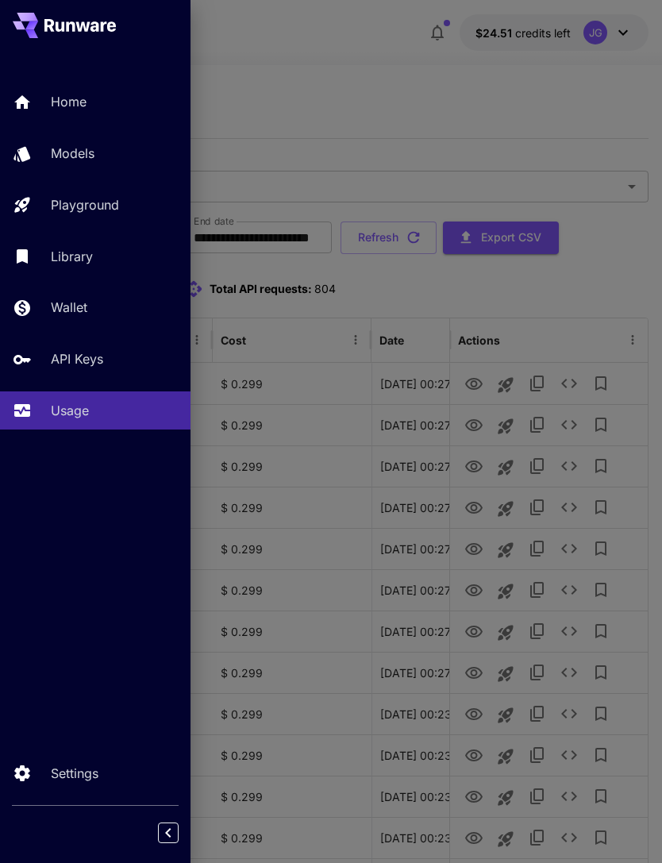
click at [307, 92] on div at bounding box center [331, 431] width 662 height 863
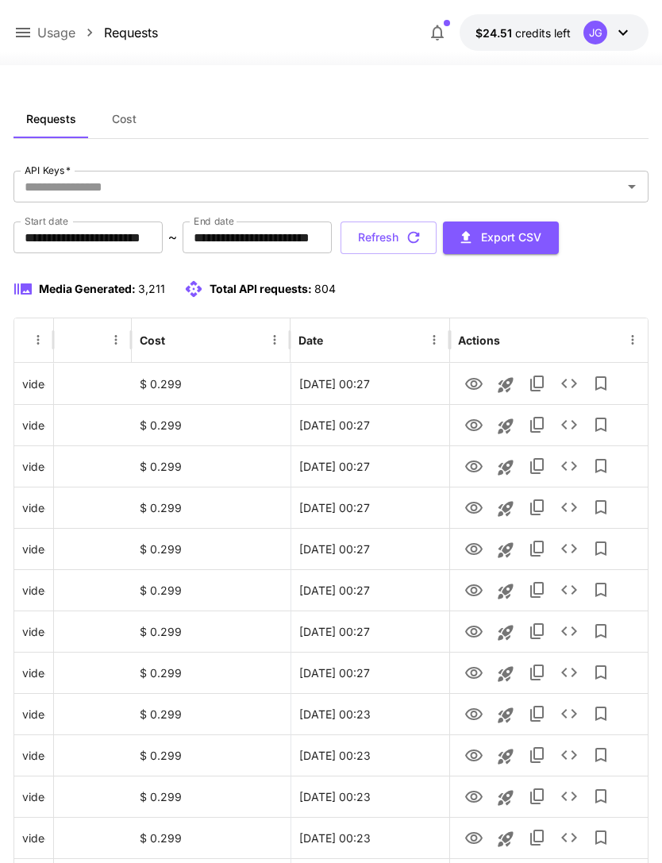
scroll to position [0, 81]
click at [480, 383] on icon "View" at bounding box center [473, 384] width 19 height 19
click at [437, 235] on button "Refresh" at bounding box center [389, 238] width 96 height 33
click at [437, 237] on button "Refresh" at bounding box center [389, 238] width 96 height 33
click at [437, 233] on button "Refresh" at bounding box center [389, 238] width 96 height 33
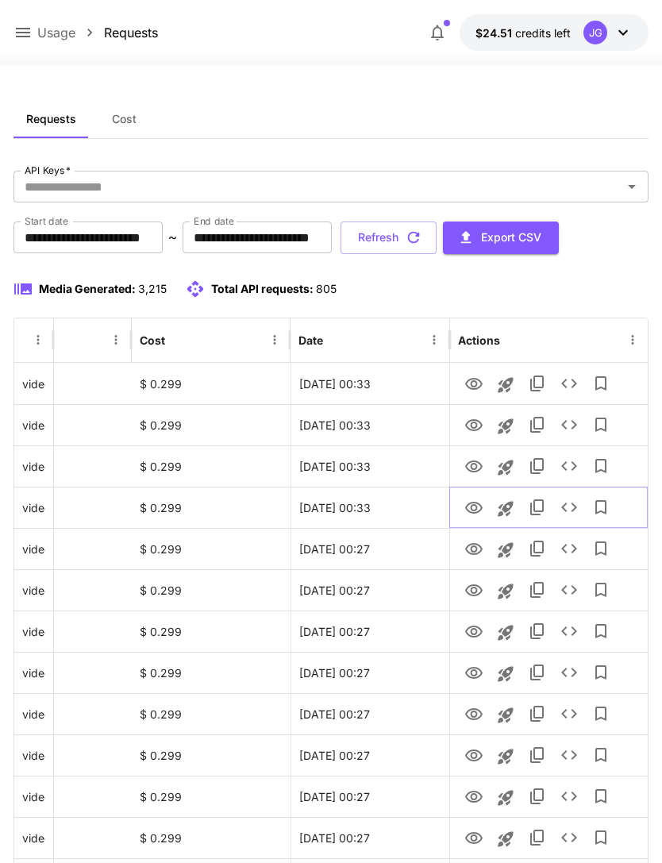
click at [476, 508] on icon "View" at bounding box center [473, 508] width 17 height 12
click at [437, 233] on button "Refresh" at bounding box center [389, 238] width 96 height 33
click at [477, 499] on icon "View" at bounding box center [473, 508] width 19 height 19
click at [481, 460] on icon "View" at bounding box center [473, 466] width 19 height 19
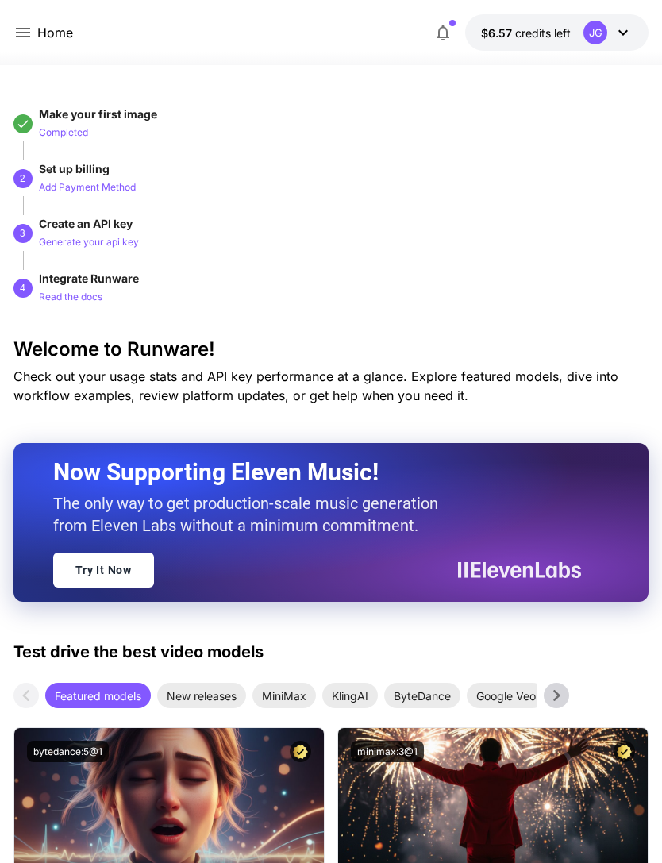
click at [38, 26] on p "Home" at bounding box center [55, 32] width 36 height 19
click at [26, 29] on icon at bounding box center [23, 33] width 14 height 10
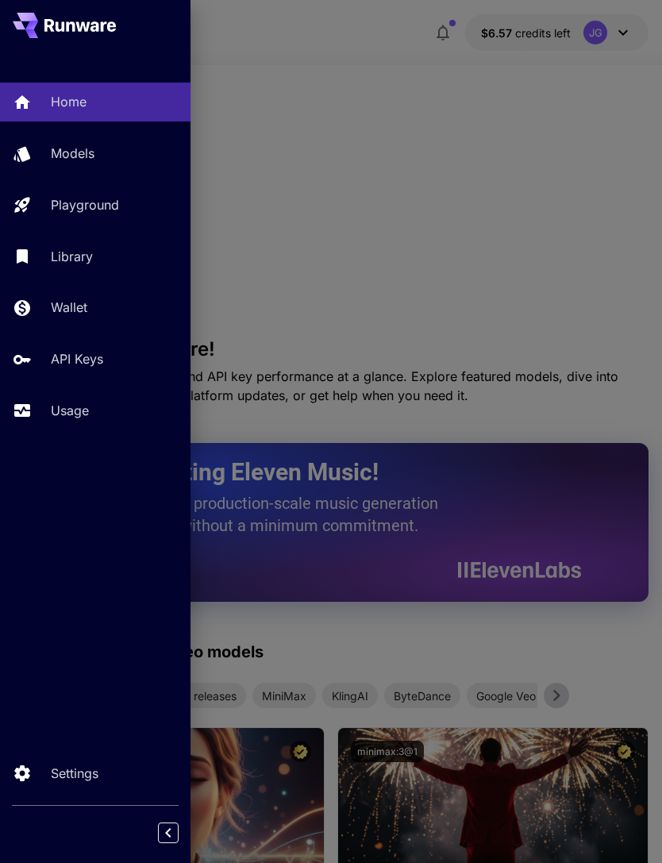
click at [87, 401] on p "Usage" at bounding box center [70, 410] width 38 height 19
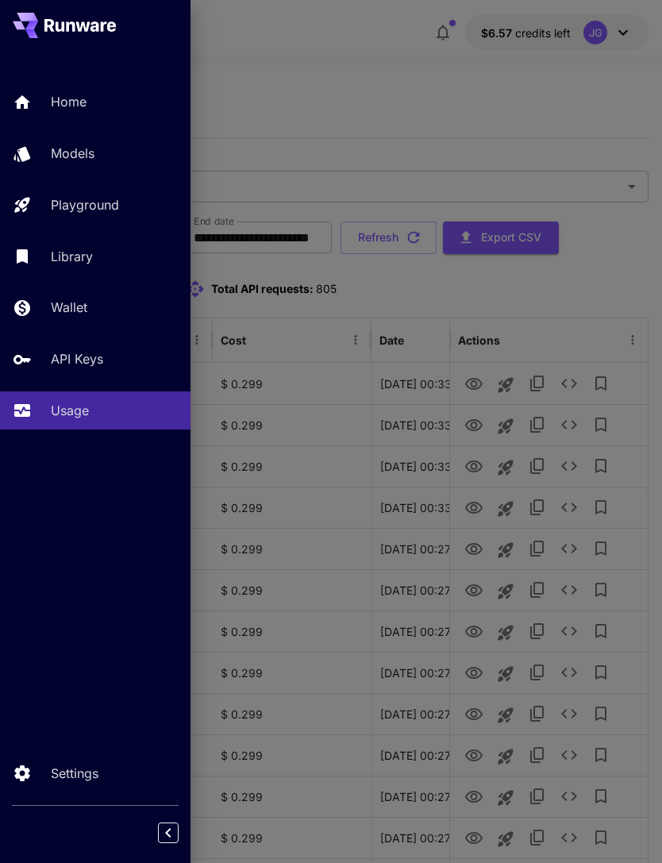
click at [410, 70] on div at bounding box center [331, 431] width 662 height 863
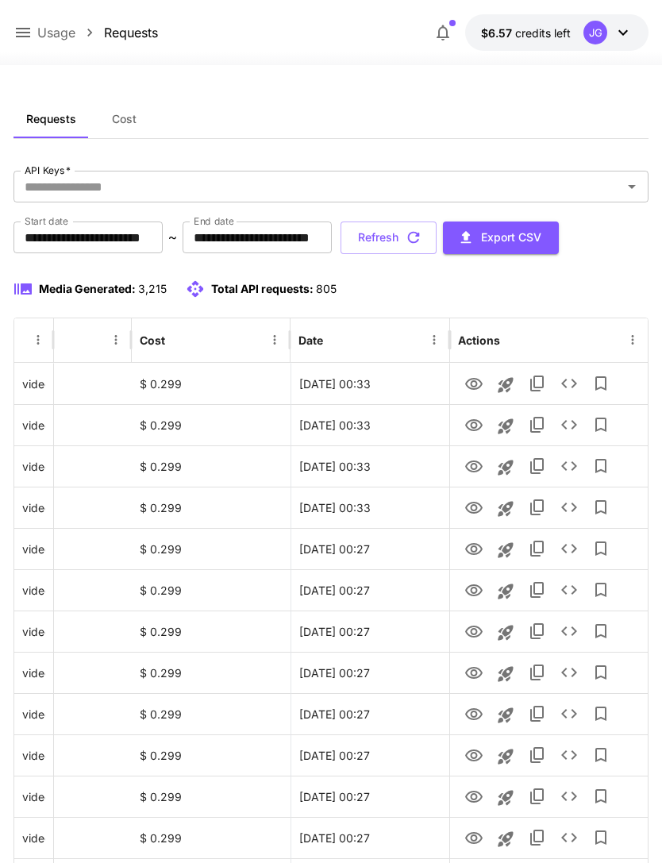
scroll to position [0, 81]
click at [473, 466] on icon "View" at bounding box center [473, 466] width 19 height 19
click at [469, 416] on icon "View" at bounding box center [473, 425] width 19 height 19
click at [478, 382] on icon "View" at bounding box center [473, 384] width 19 height 19
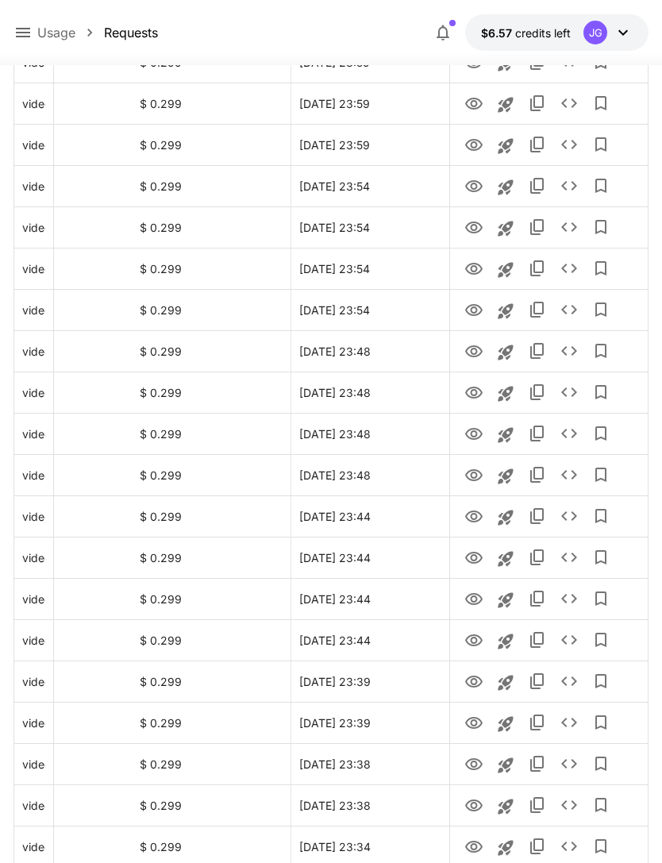
scroll to position [1603, 0]
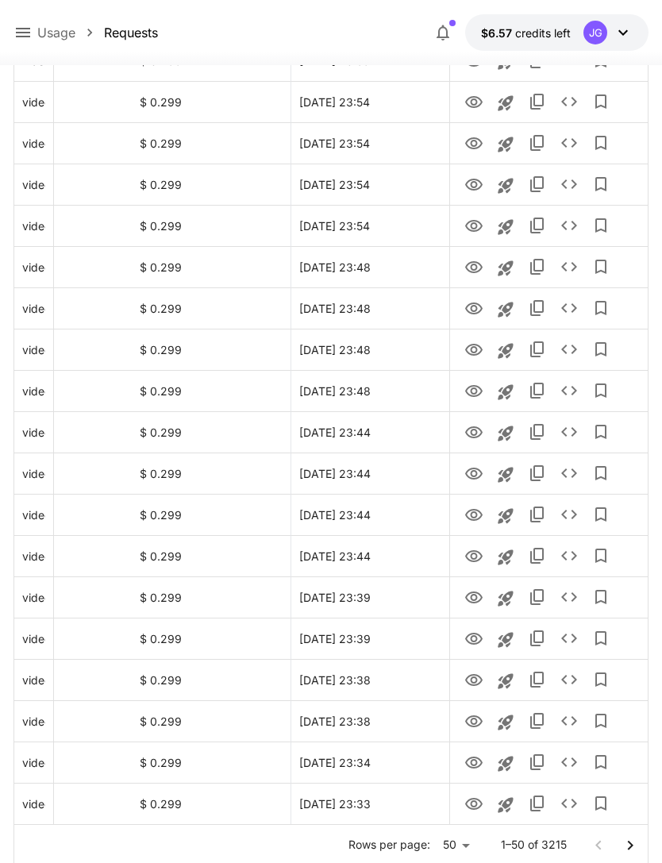
click at [627, 850] on icon "Go to next page" at bounding box center [630, 845] width 19 height 19
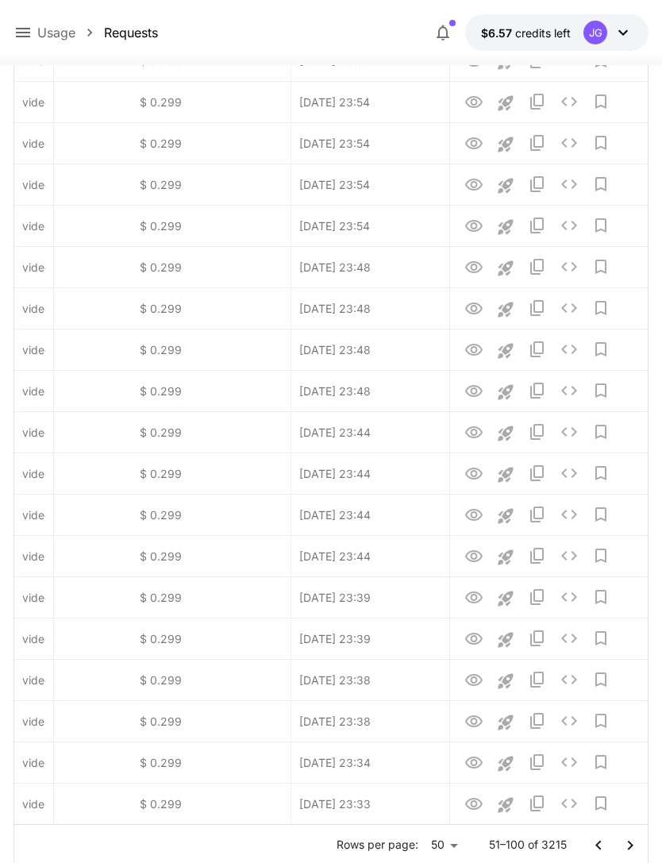
click at [630, 851] on icon "Go to next page" at bounding box center [630, 845] width 19 height 19
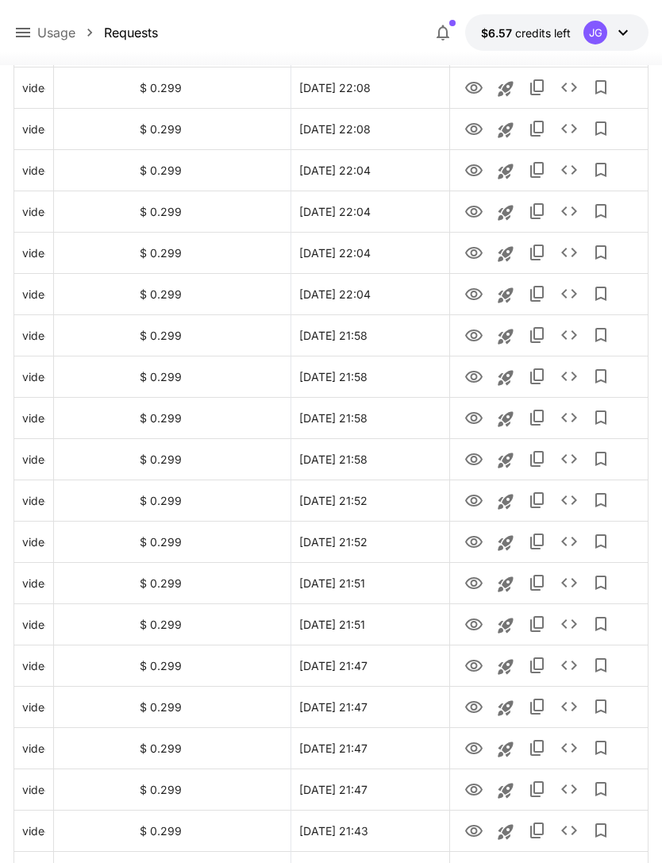
scroll to position [873, 0]
click at [511, 330] on icon "Launch in playground" at bounding box center [505, 336] width 15 height 15
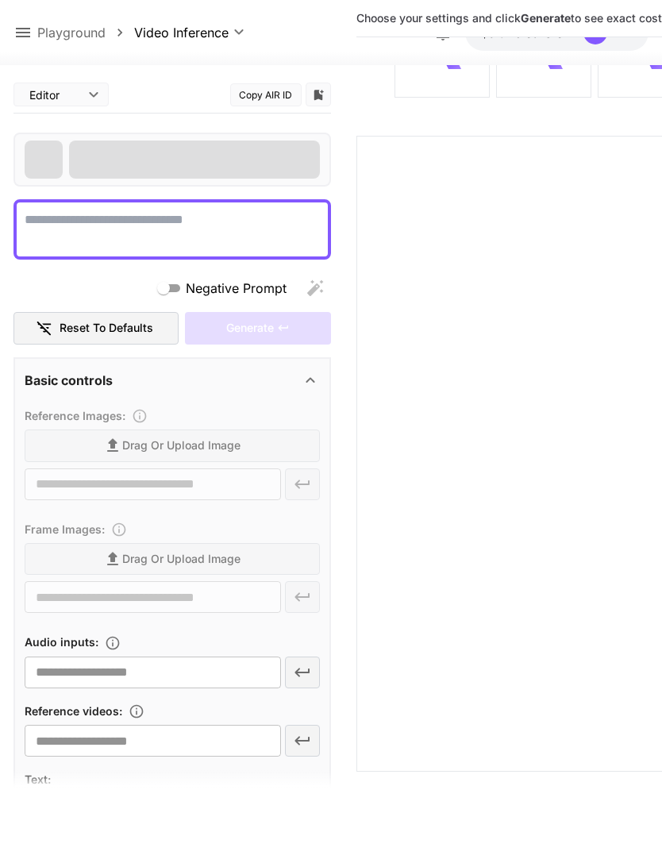
scroll to position [51, 0]
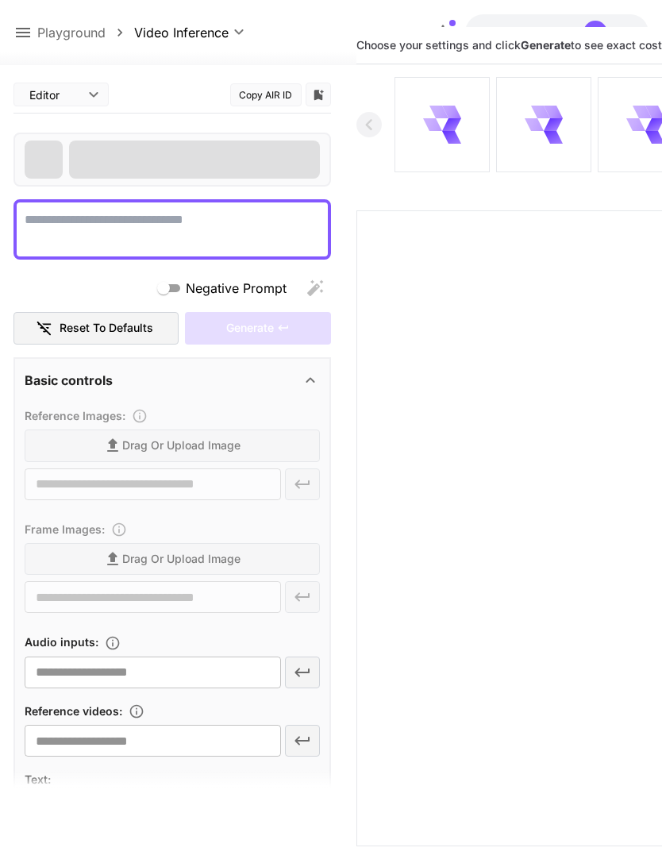
type textarea "**********"
type input "**********"
type input "***"
type input "*"
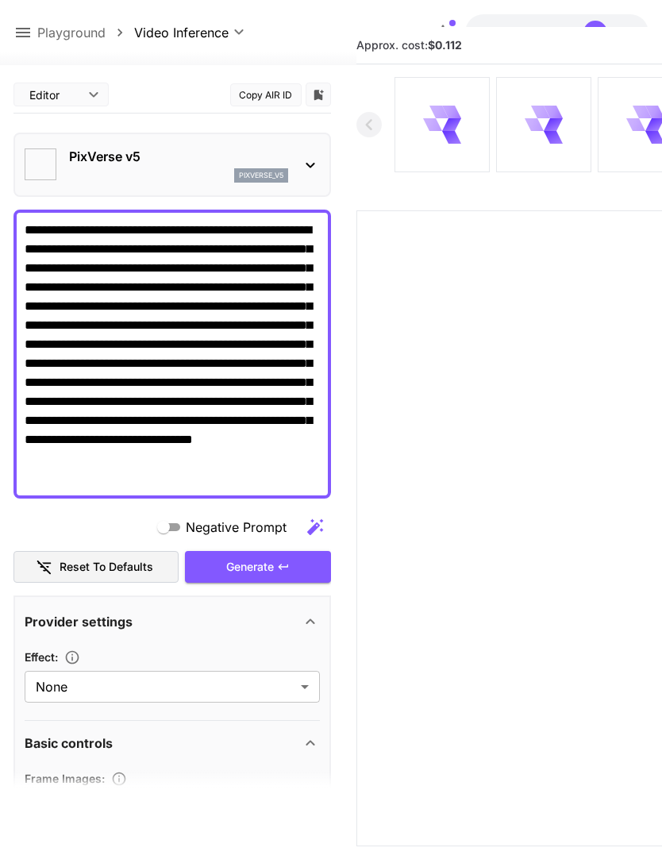
type input "**********"
type input "****"
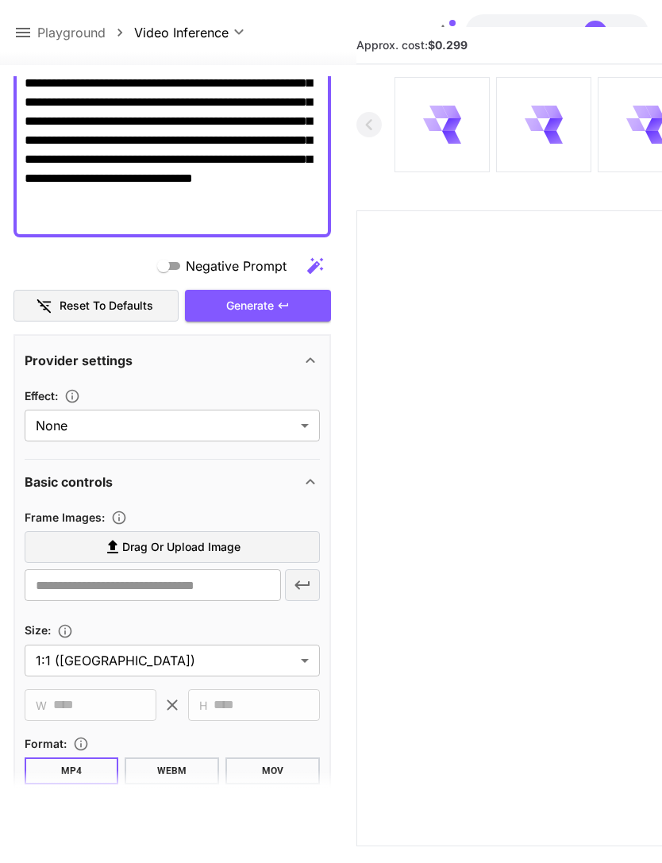
scroll to position [272, 0]
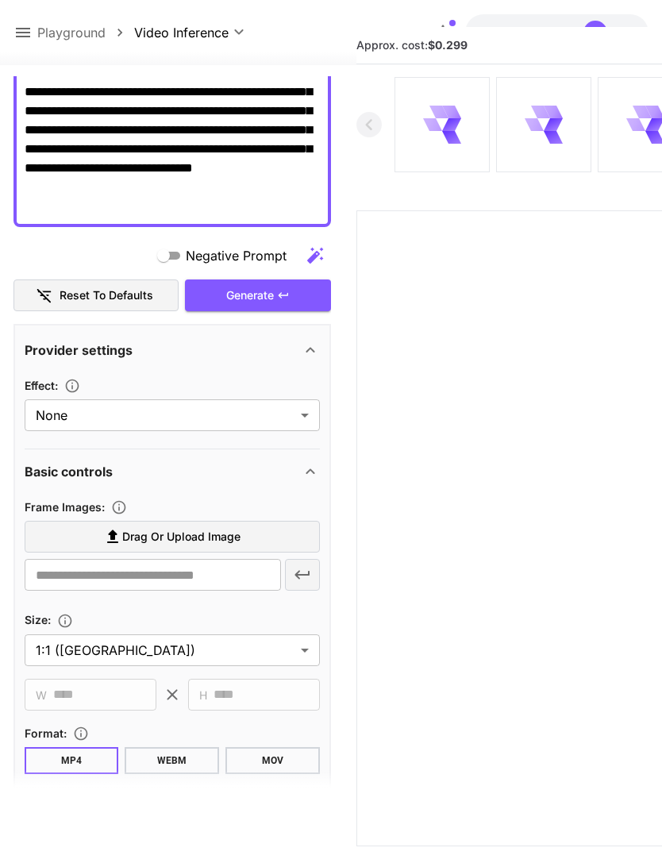
click at [228, 537] on span "Drag or upload image" at bounding box center [181, 537] width 118 height 20
click at [0, 0] on input "Drag or upload image" at bounding box center [0, 0] width 0 height 0
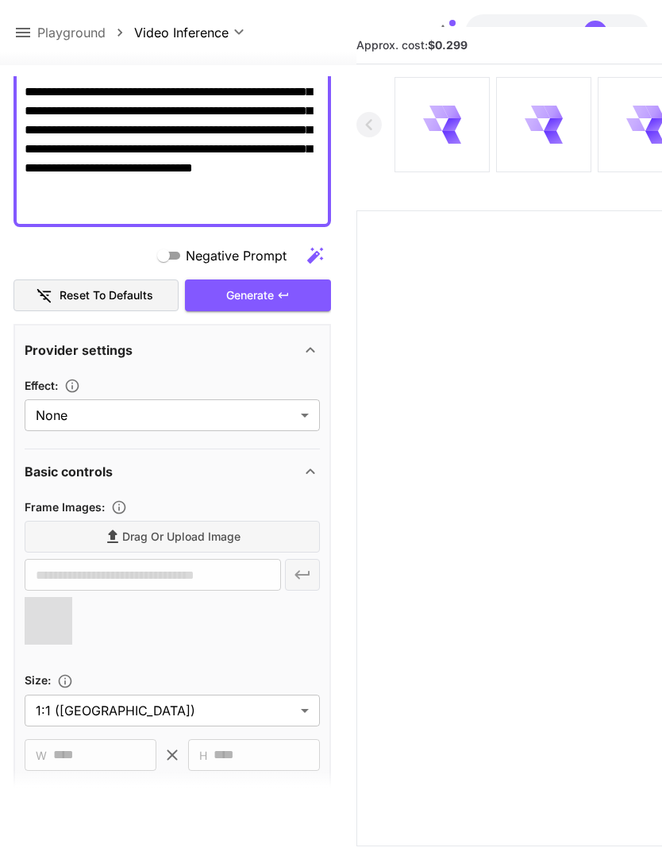
type input "**********"
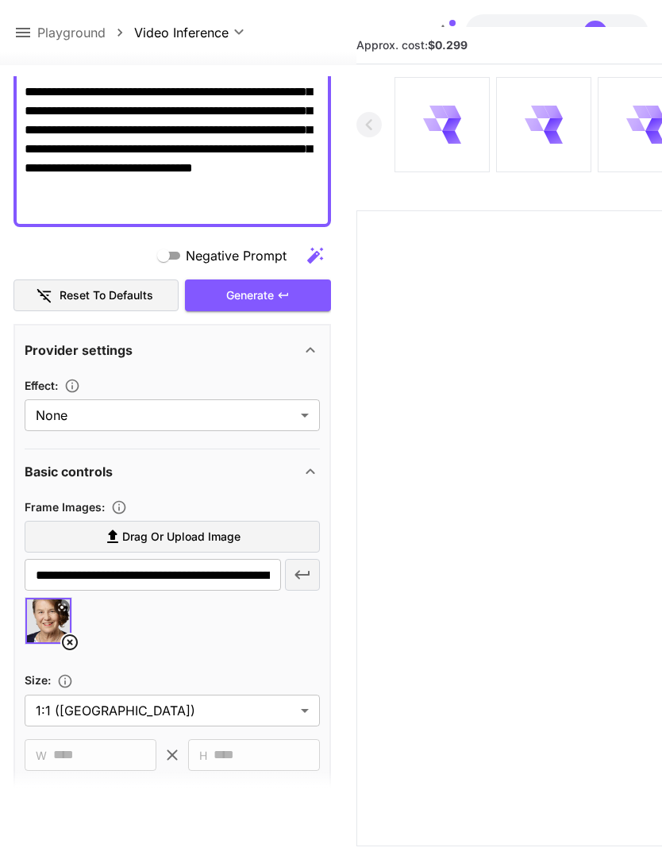
click at [235, 296] on div "Generate" at bounding box center [258, 295] width 146 height 33
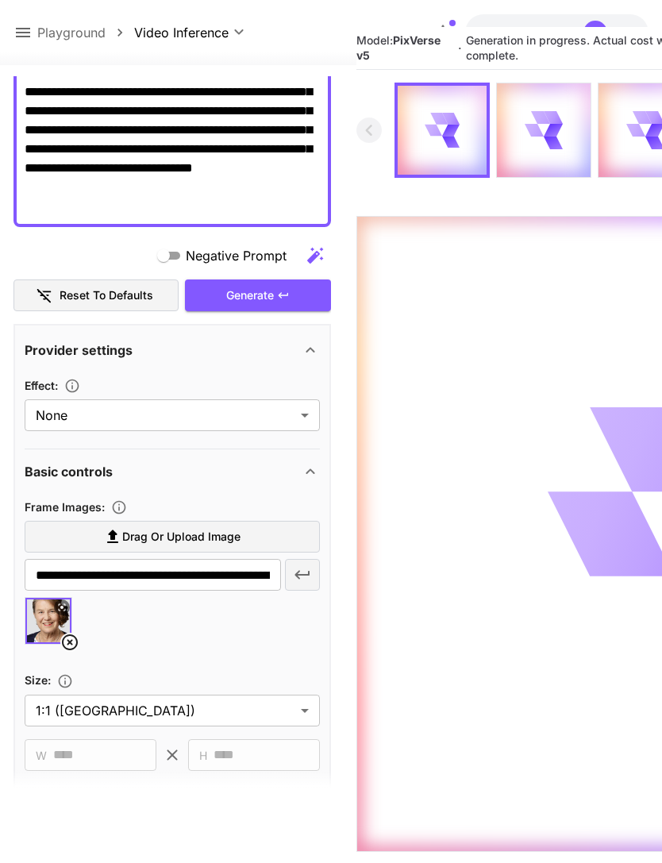
click at [17, 29] on icon at bounding box center [23, 33] width 14 height 10
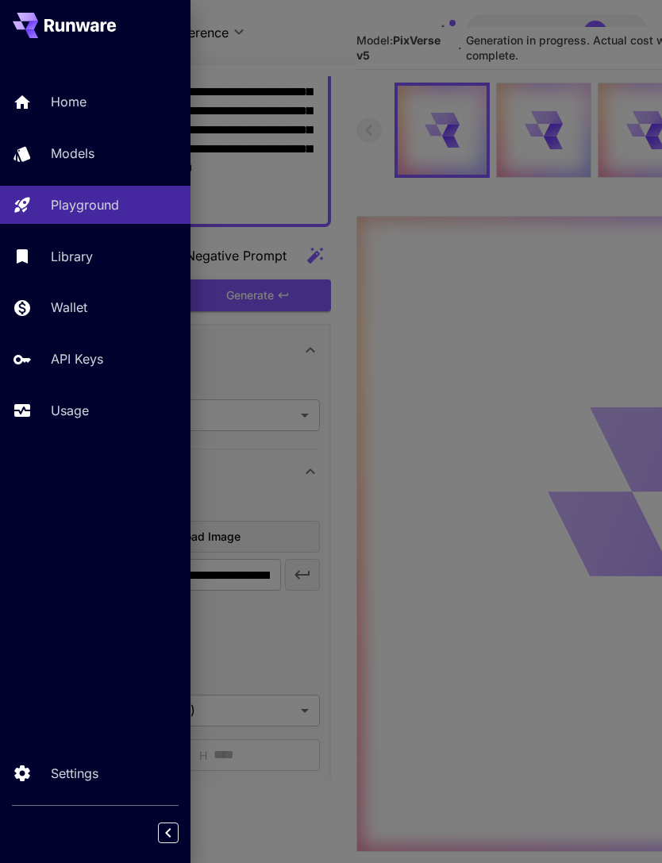
click at [63, 407] on p "Usage" at bounding box center [70, 410] width 38 height 19
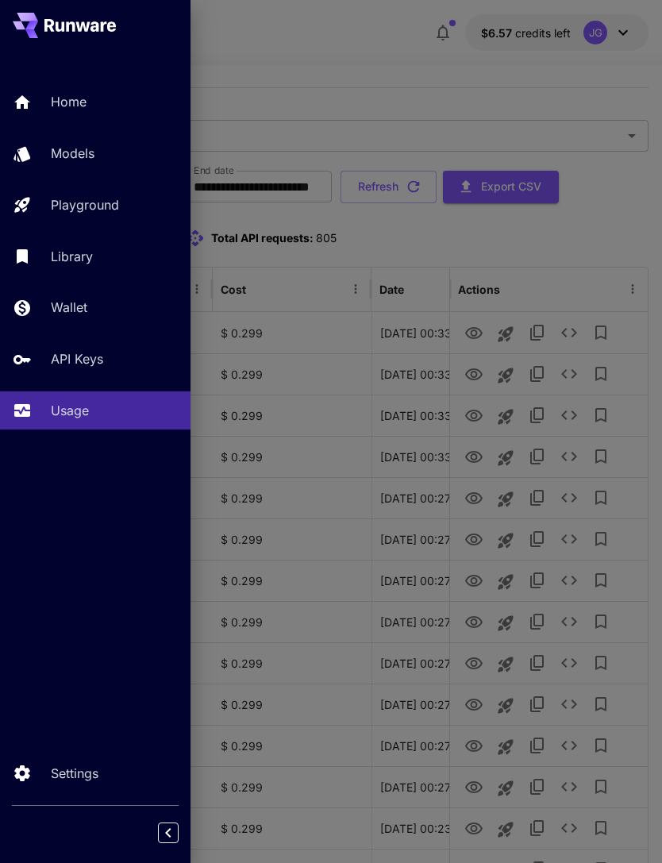
click at [359, 80] on div at bounding box center [331, 431] width 662 height 863
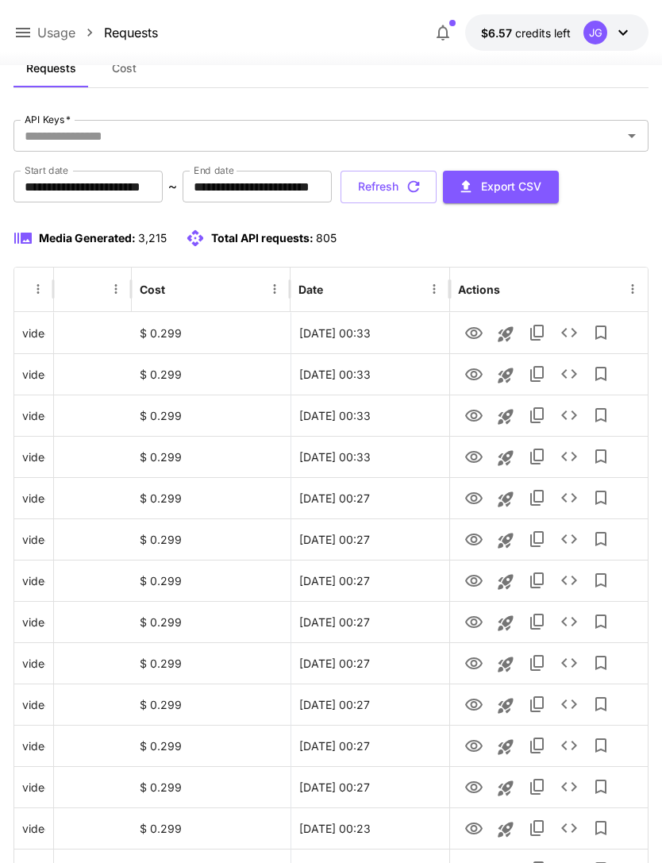
scroll to position [0, 81]
click at [437, 172] on button "Refresh" at bounding box center [389, 187] width 96 height 33
click at [477, 501] on icon "View" at bounding box center [473, 498] width 19 height 19
click at [482, 329] on icon "View" at bounding box center [473, 333] width 19 height 19
click at [477, 383] on icon "View" at bounding box center [473, 374] width 19 height 19
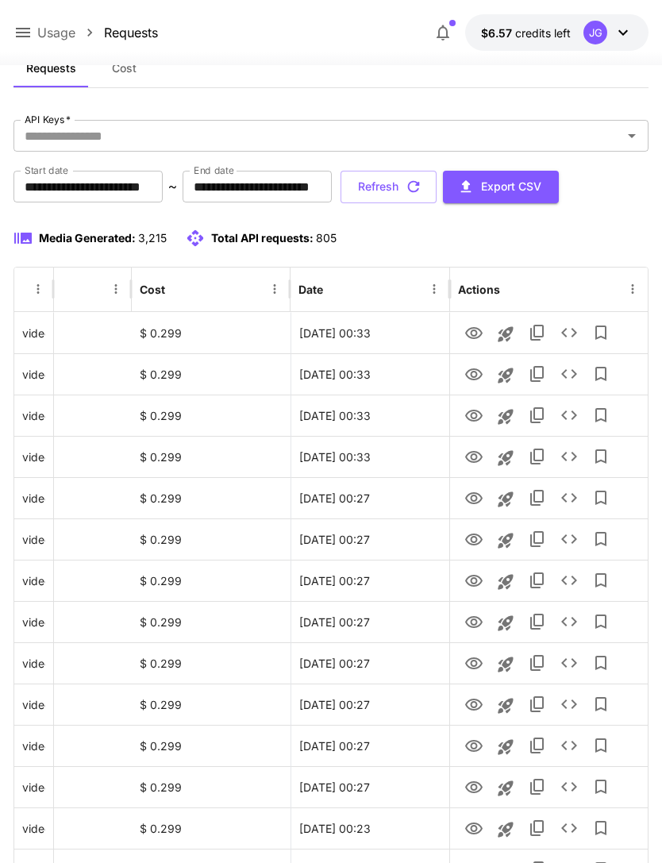
click at [437, 186] on button "Refresh" at bounding box center [389, 187] width 96 height 33
click at [422, 187] on icon "button" at bounding box center [413, 186] width 17 height 17
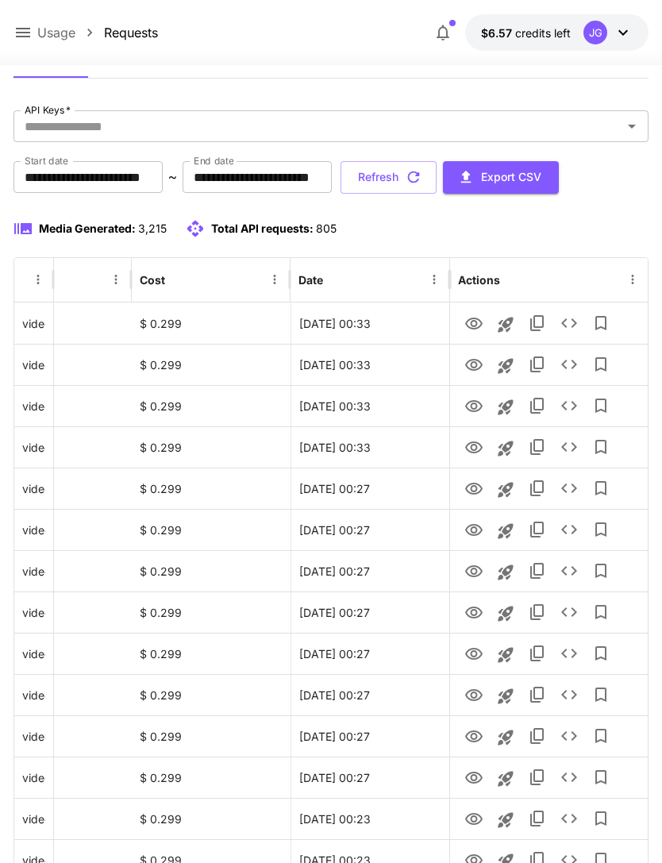
scroll to position [0, 0]
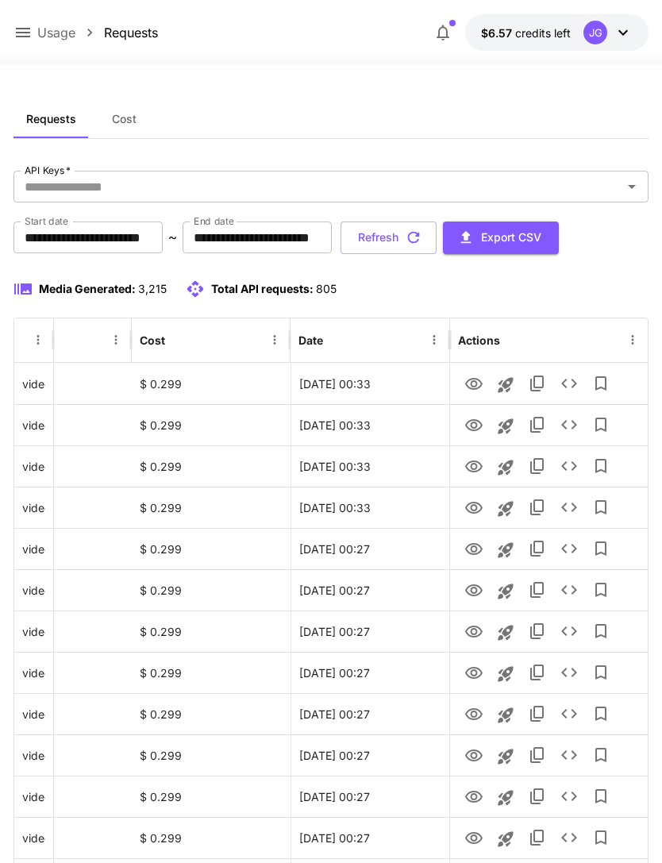
click at [437, 237] on button "Refresh" at bounding box center [389, 238] width 96 height 33
click at [480, 419] on icon "View" at bounding box center [473, 425] width 19 height 19
click at [476, 382] on icon "View" at bounding box center [473, 384] width 17 height 12
click at [437, 233] on button "Refresh" at bounding box center [389, 238] width 96 height 33
click at [476, 379] on icon "View" at bounding box center [473, 384] width 17 height 12
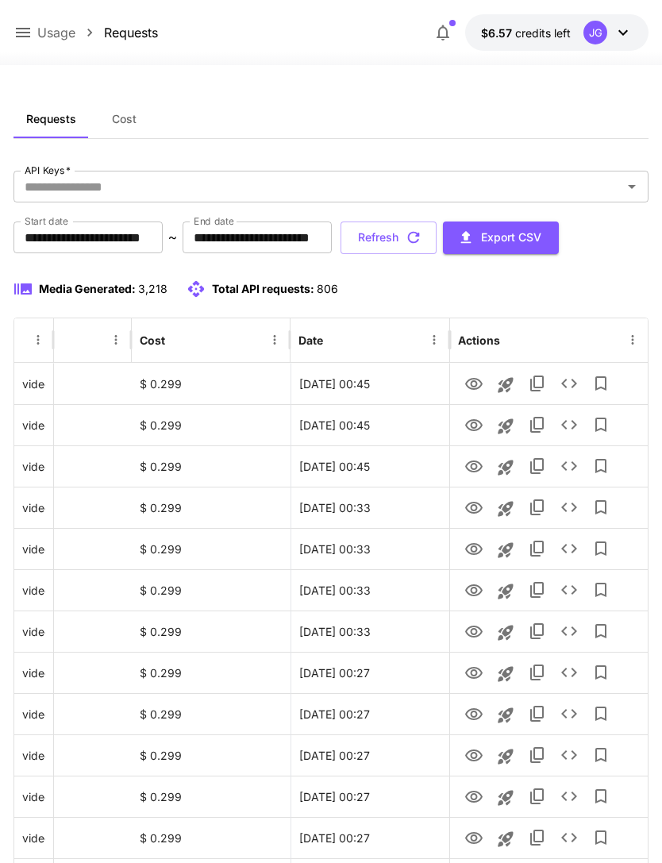
click at [437, 227] on button "Refresh" at bounding box center [389, 238] width 96 height 33
click at [437, 238] on button "Refresh" at bounding box center [389, 238] width 96 height 33
click at [475, 383] on icon "View" at bounding box center [473, 384] width 19 height 19
click at [22, 29] on icon at bounding box center [23, 33] width 14 height 10
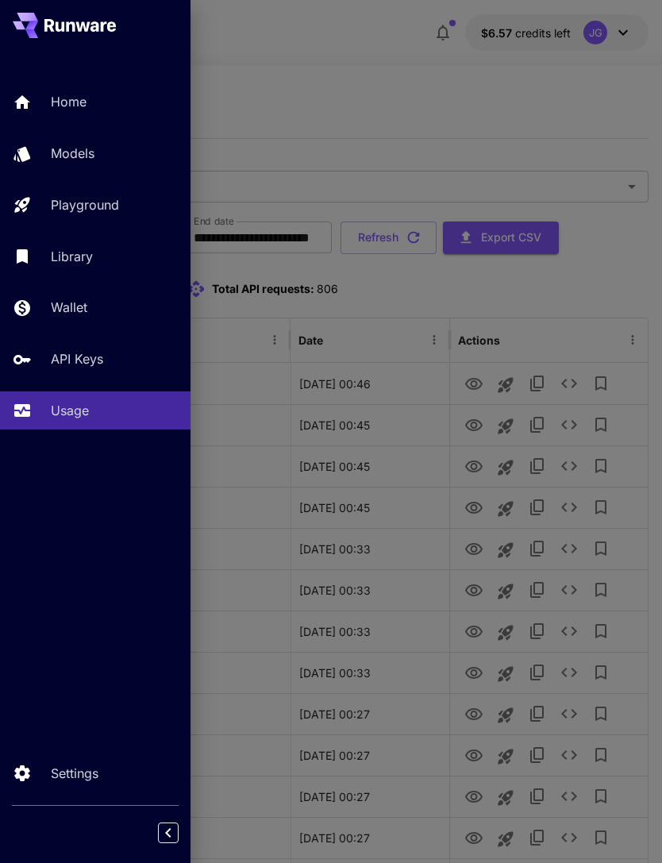
click at [122, 209] on div "Playground" at bounding box center [114, 204] width 127 height 19
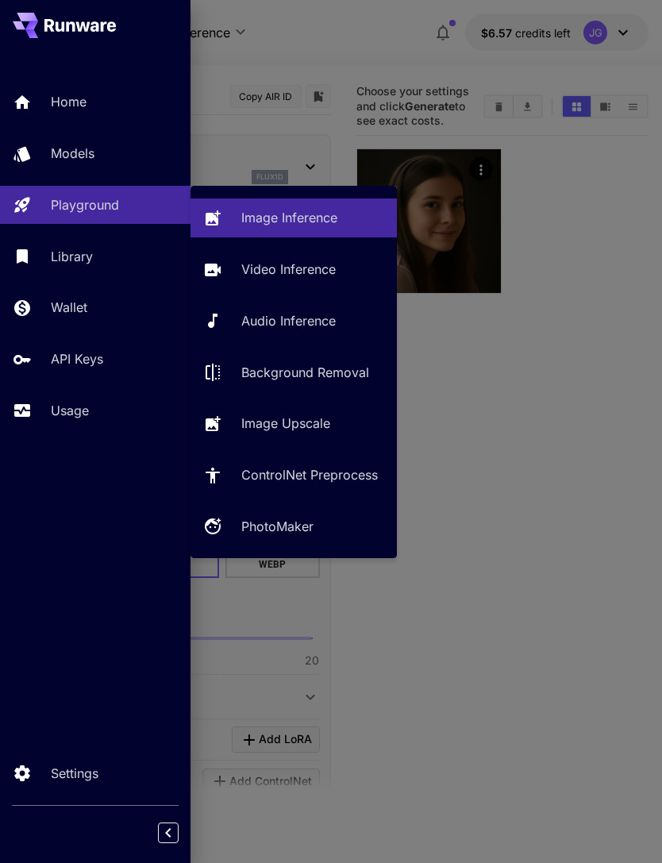
click at [306, 272] on p "Video Inference" at bounding box center [288, 269] width 94 height 19
type input "**********"
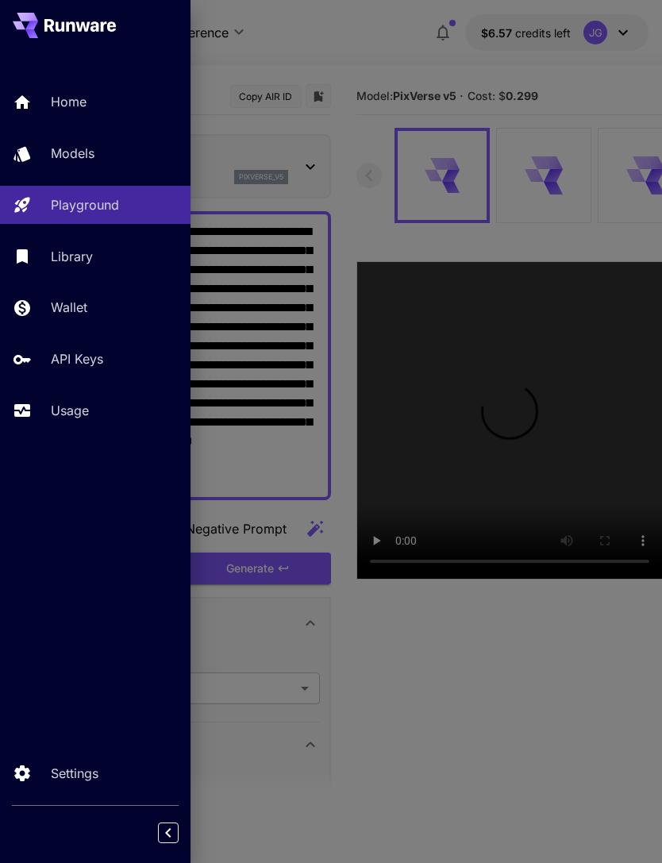
click at [372, 57] on div at bounding box center [331, 431] width 662 height 863
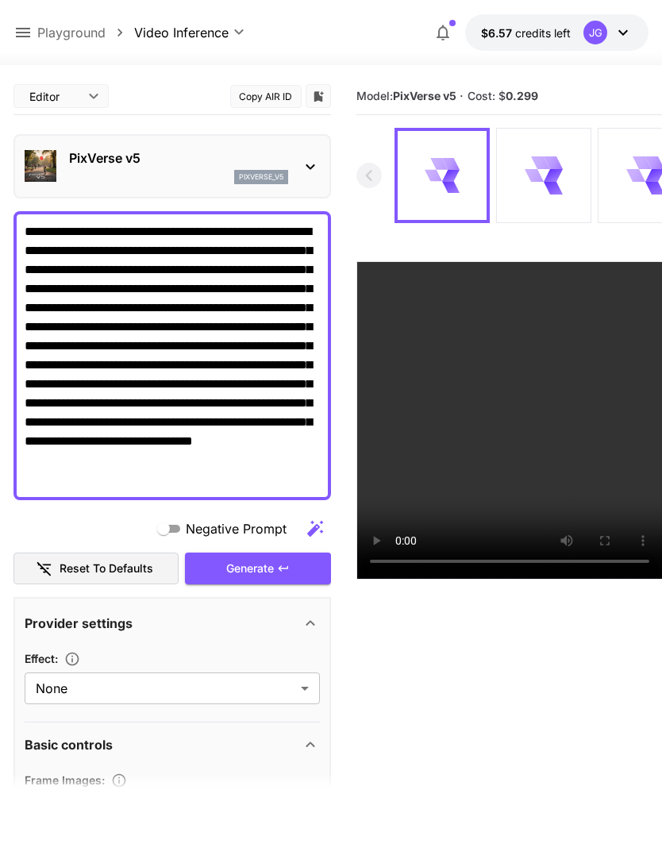
click at [274, 567] on div "Generate" at bounding box center [258, 569] width 146 height 33
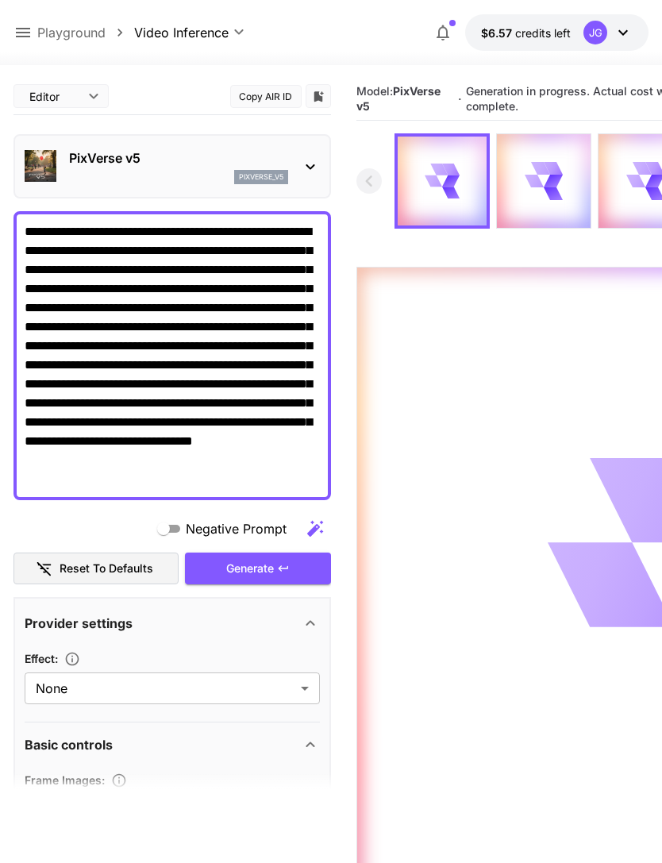
click at [21, 36] on icon at bounding box center [22, 32] width 19 height 19
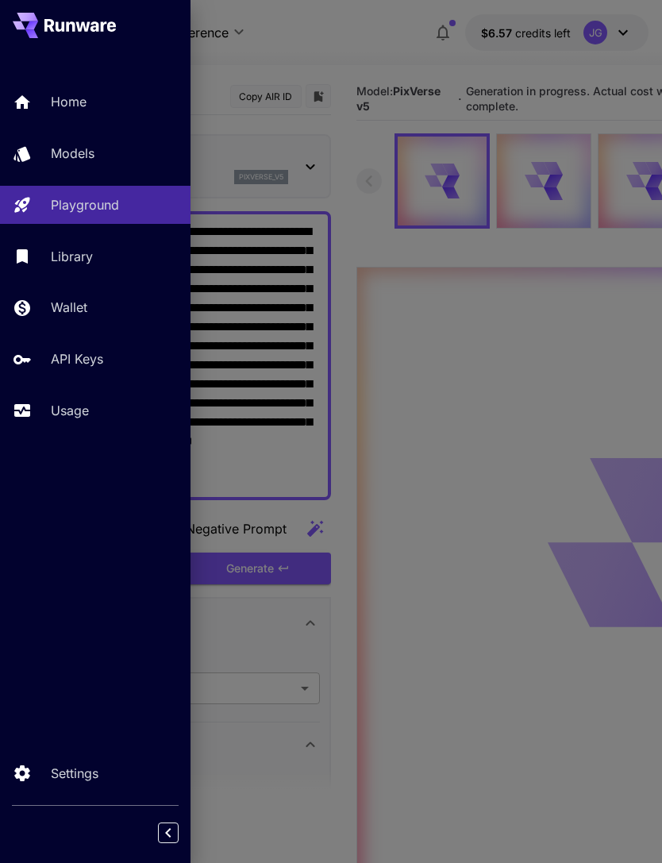
click at [83, 417] on p "Usage" at bounding box center [70, 410] width 38 height 19
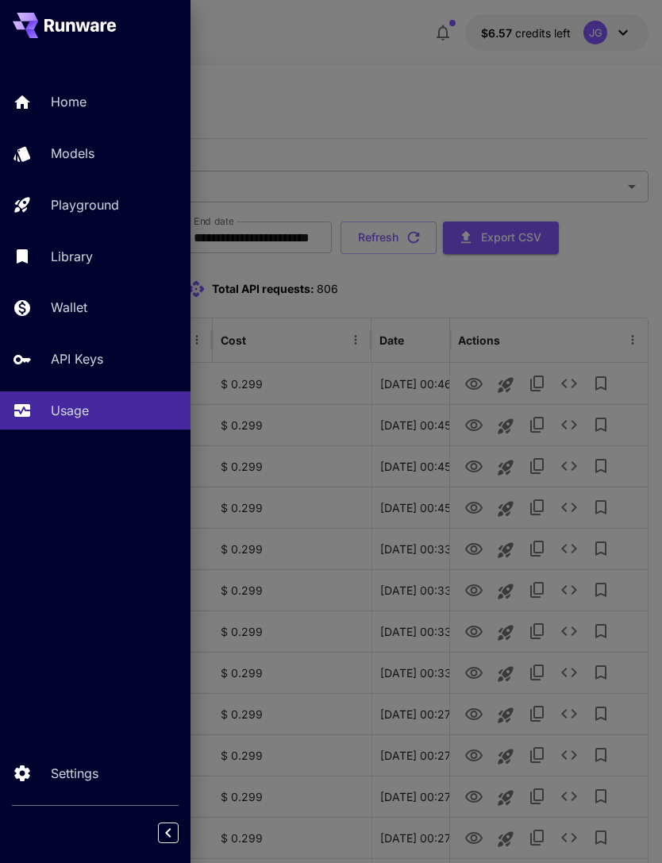
click at [371, 94] on div at bounding box center [331, 431] width 662 height 863
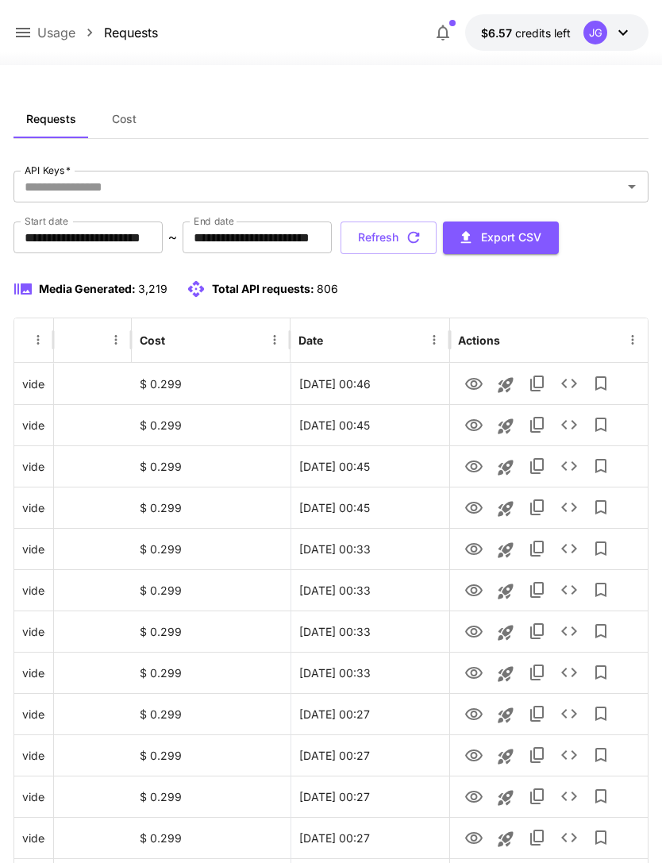
scroll to position [0, 81]
click at [471, 387] on icon "View" at bounding box center [473, 384] width 19 height 19
click at [437, 225] on button "Refresh" at bounding box center [389, 238] width 96 height 33
click at [437, 246] on button "Refresh" at bounding box center [389, 238] width 96 height 33
click at [479, 508] on icon "View" at bounding box center [473, 508] width 19 height 19
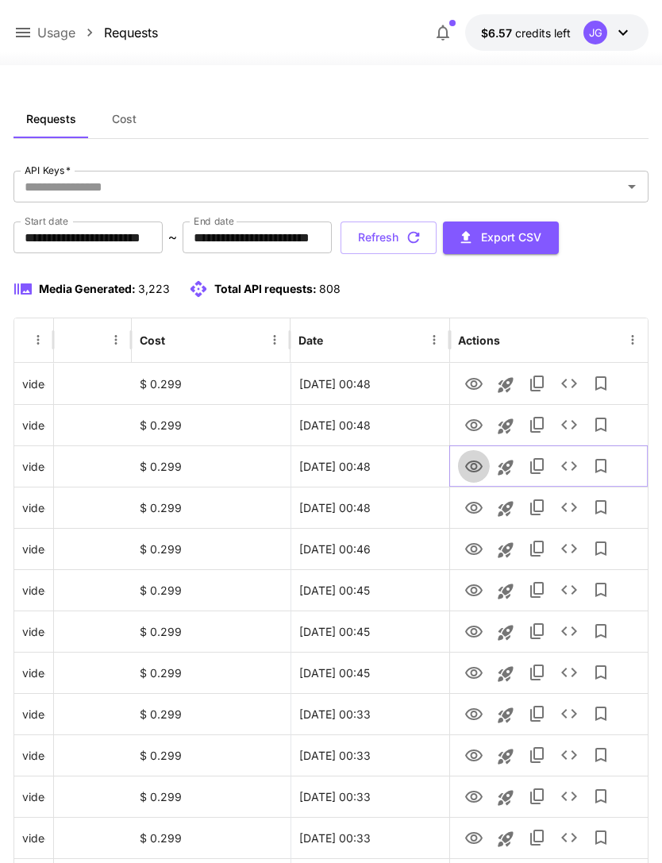
click at [477, 459] on icon "View" at bounding box center [473, 466] width 19 height 19
click at [477, 420] on icon "View" at bounding box center [473, 425] width 17 height 12
click at [476, 382] on icon "View" at bounding box center [473, 384] width 17 height 12
click at [422, 238] on icon "button" at bounding box center [413, 237] width 17 height 17
click at [477, 505] on icon "View" at bounding box center [473, 508] width 19 height 19
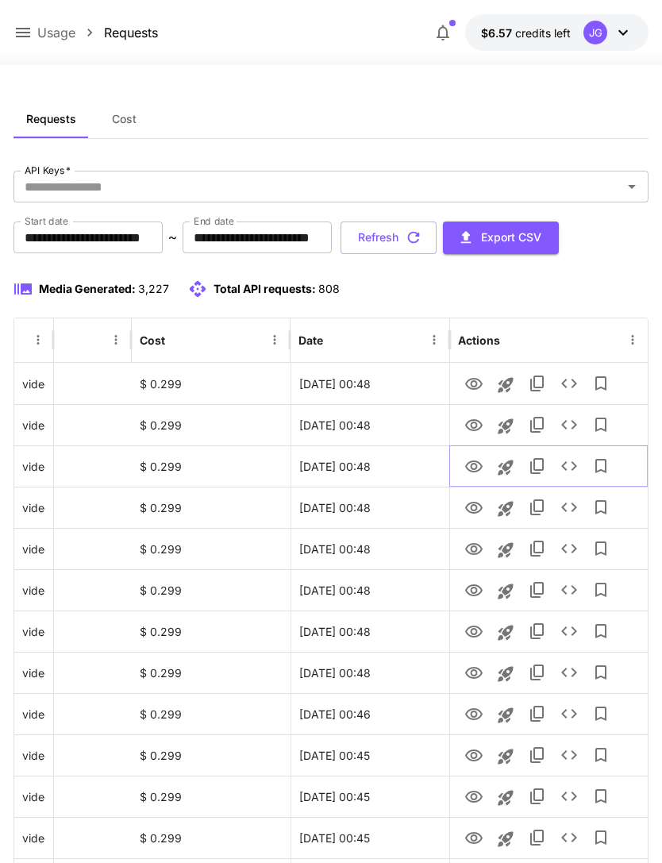
click at [476, 466] on icon "View" at bounding box center [473, 467] width 17 height 12
click at [476, 424] on icon "View" at bounding box center [473, 425] width 17 height 12
click at [479, 378] on icon "View" at bounding box center [473, 384] width 19 height 19
click at [28, 32] on icon at bounding box center [22, 32] width 19 height 19
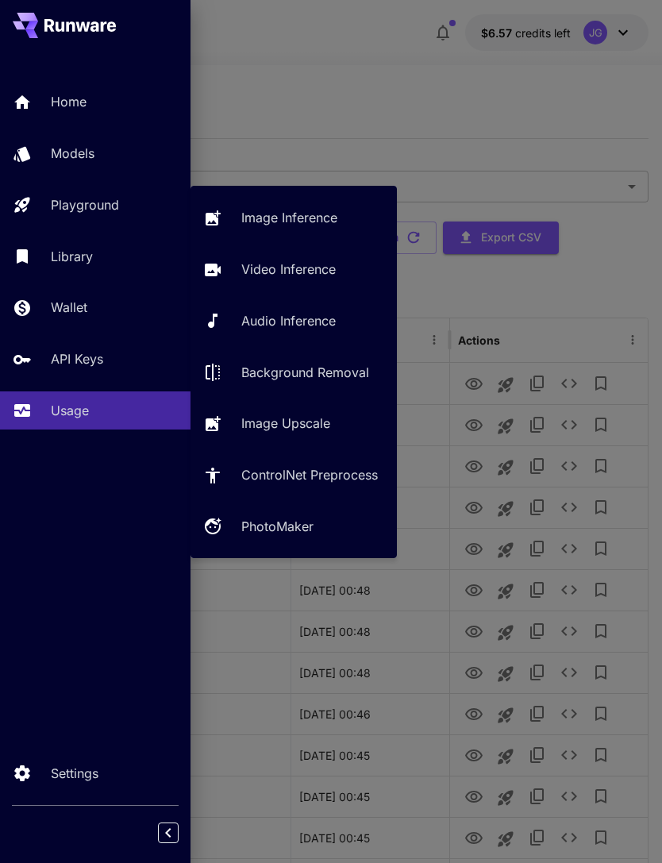
click at [303, 275] on p "Video Inference" at bounding box center [288, 269] width 94 height 19
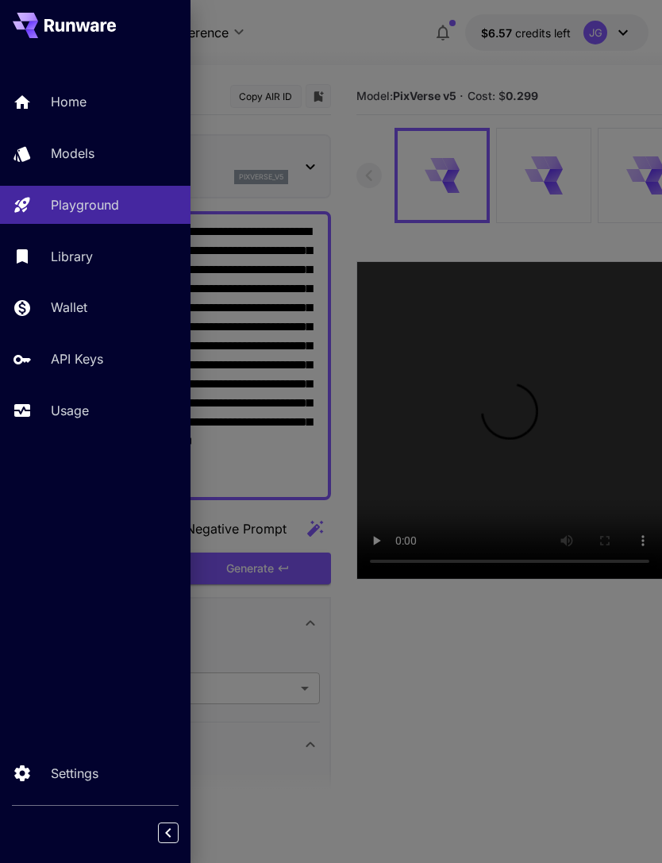
click at [319, 34] on div at bounding box center [331, 431] width 662 height 863
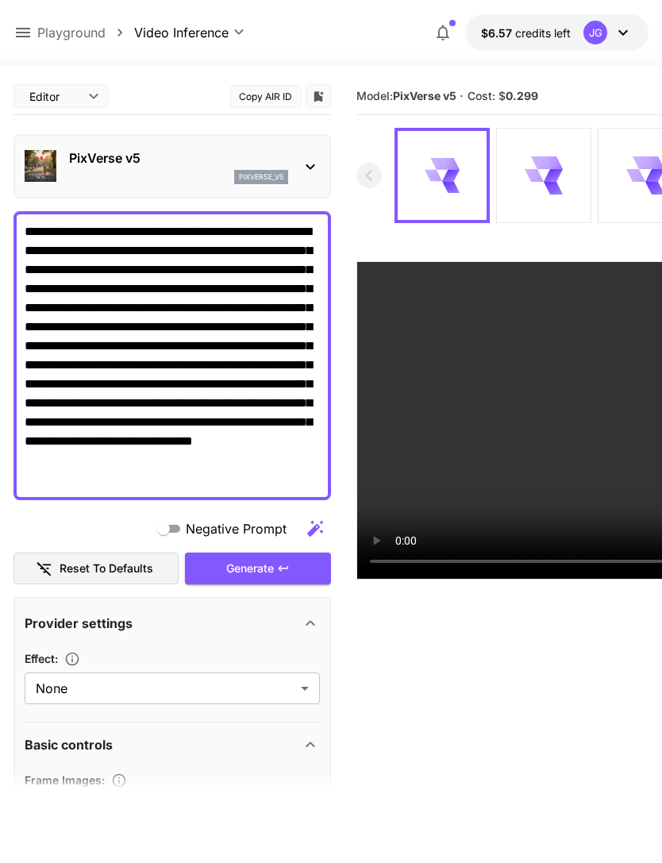
click at [206, 245] on textarea "**********" at bounding box center [172, 355] width 295 height 267
click at [218, 247] on textarea "**********" at bounding box center [172, 355] width 295 height 267
click at [315, 243] on textarea "**********" at bounding box center [172, 355] width 295 height 267
click at [60, 269] on textarea "**********" at bounding box center [172, 355] width 295 height 267
click at [318, 245] on textarea "**********" at bounding box center [172, 355] width 295 height 267
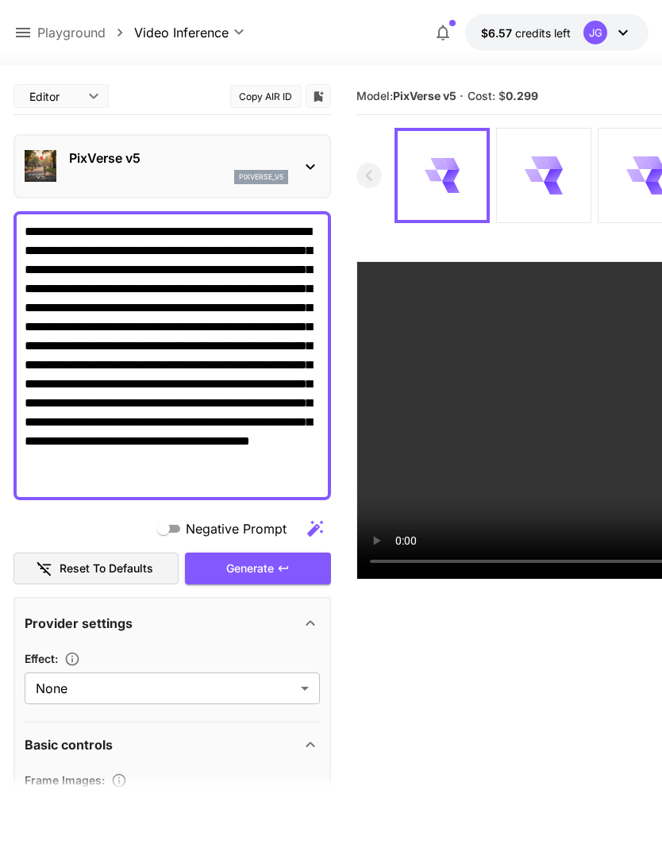
type textarea "**********"
click at [273, 561] on div "Generate" at bounding box center [258, 569] width 146 height 33
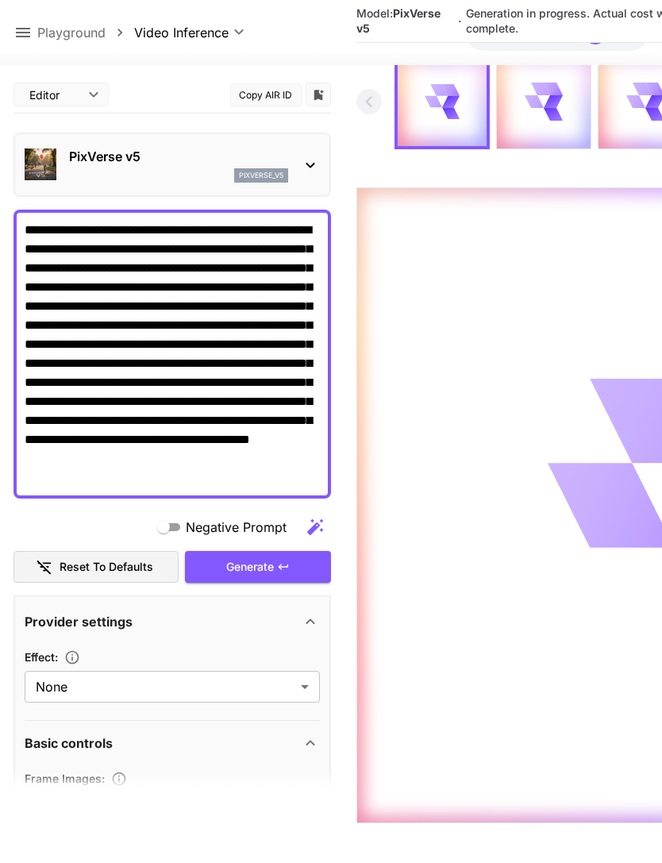
scroll to position [82, 0]
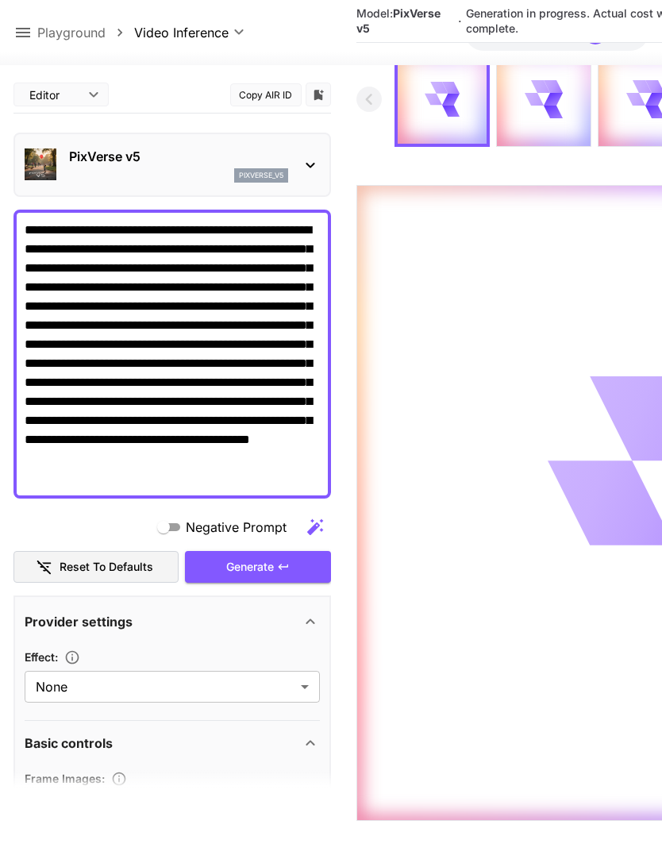
click at [25, 25] on icon at bounding box center [22, 32] width 19 height 19
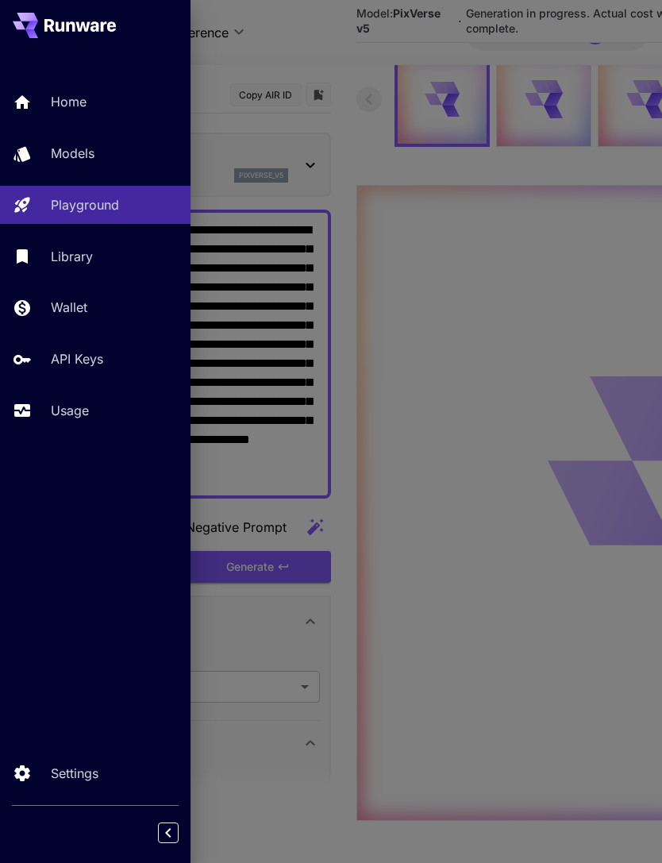
click at [80, 410] on p "Usage" at bounding box center [70, 410] width 38 height 19
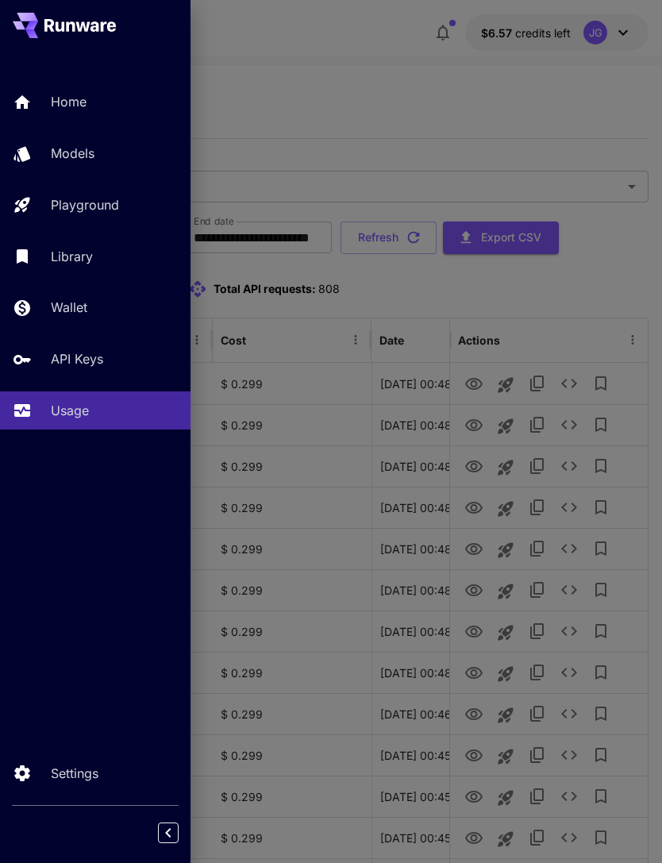
click at [434, 97] on div at bounding box center [331, 431] width 662 height 863
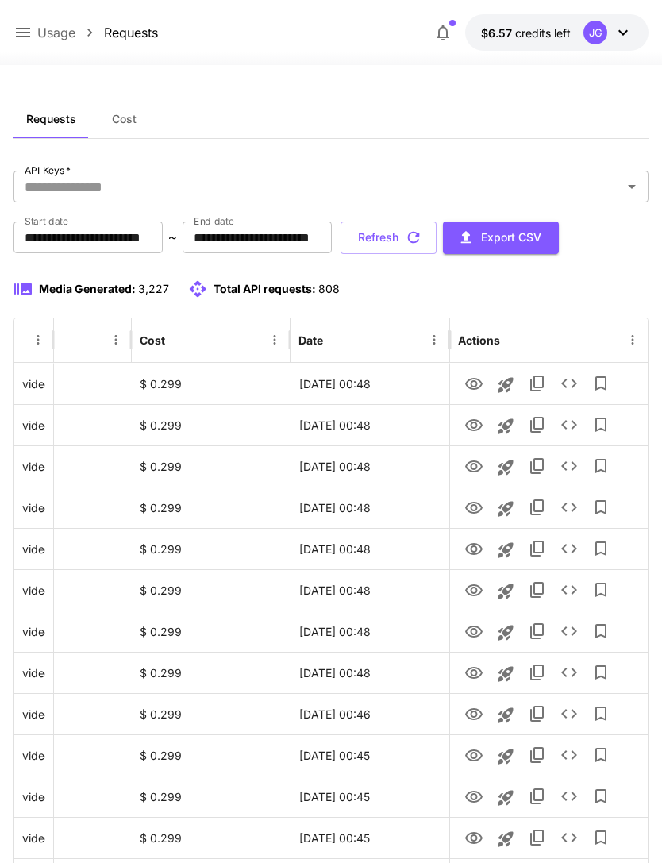
scroll to position [0, 81]
click at [472, 386] on icon "View" at bounding box center [473, 384] width 17 height 12
click at [437, 233] on button "Refresh" at bounding box center [389, 238] width 96 height 33
click at [437, 236] on button "Refresh" at bounding box center [389, 238] width 96 height 33
click at [479, 512] on icon "View" at bounding box center [473, 508] width 19 height 19
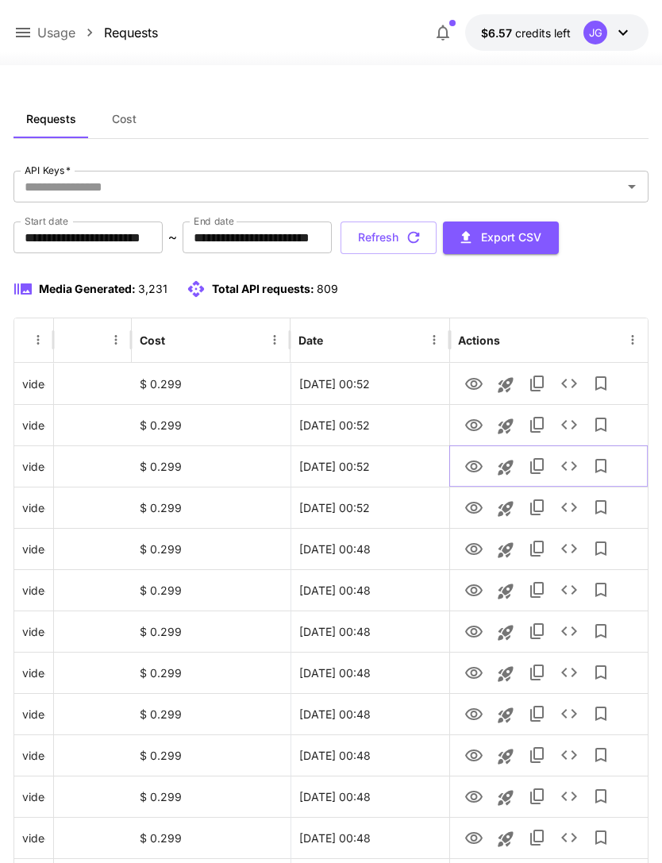
click at [464, 468] on icon "View" at bounding box center [473, 466] width 19 height 19
click at [473, 426] on icon "View" at bounding box center [473, 425] width 19 height 19
click at [422, 237] on icon "button" at bounding box center [413, 237] width 17 height 17
click at [476, 382] on icon "View" at bounding box center [473, 384] width 17 height 12
click at [477, 425] on icon "View" at bounding box center [473, 425] width 19 height 19
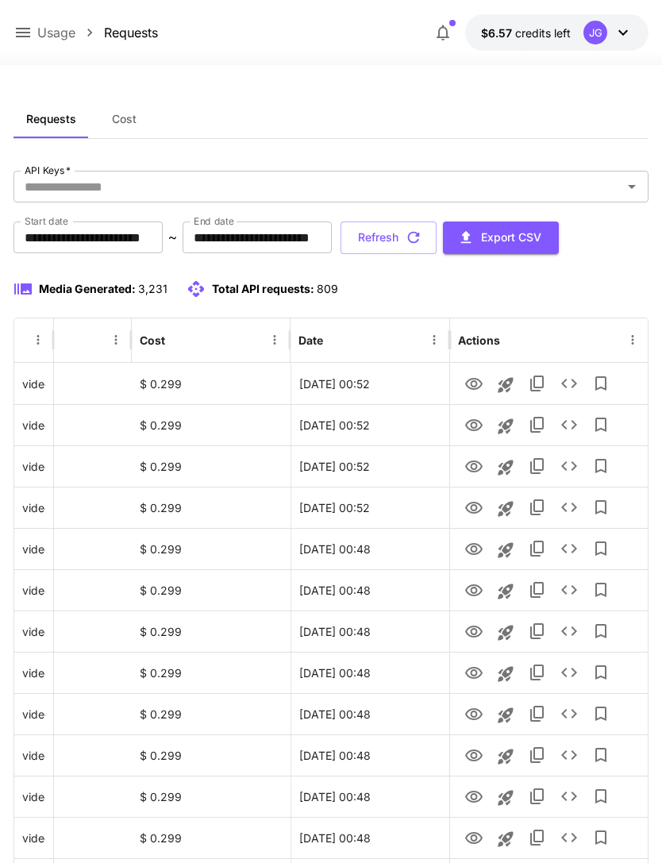
click at [22, 37] on icon at bounding box center [23, 33] width 14 height 10
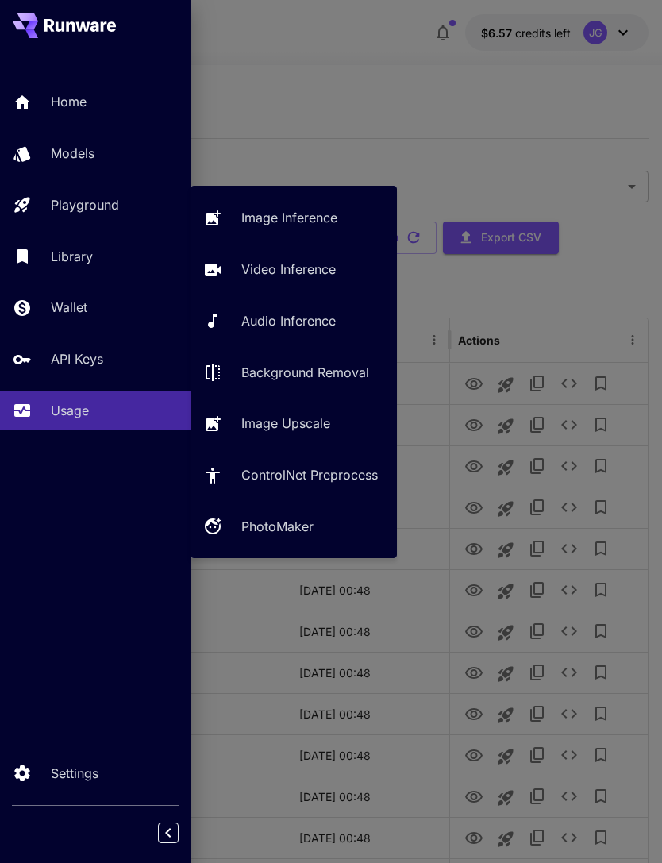
click at [312, 261] on p "Video Inference" at bounding box center [288, 269] width 94 height 19
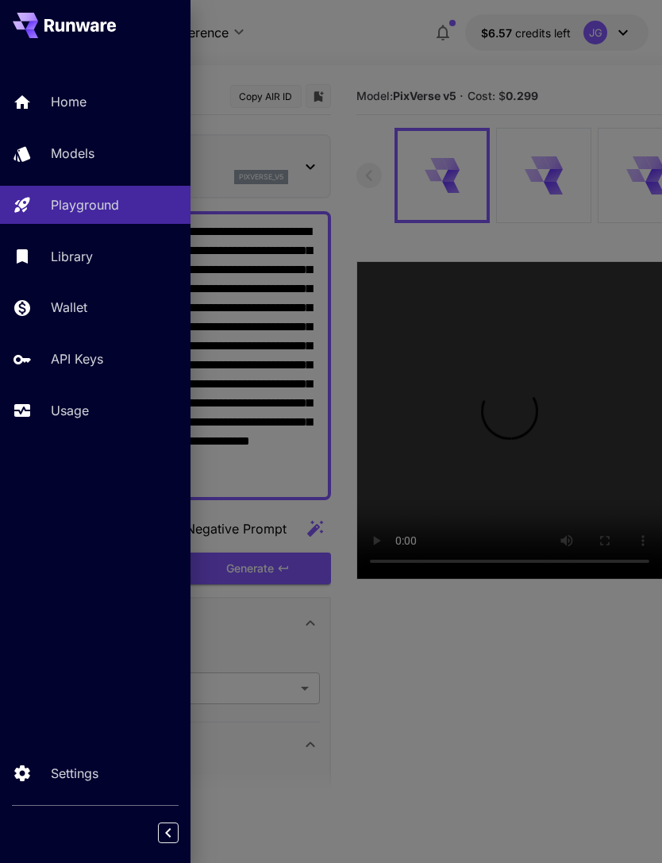
click at [390, 40] on div at bounding box center [331, 431] width 662 height 863
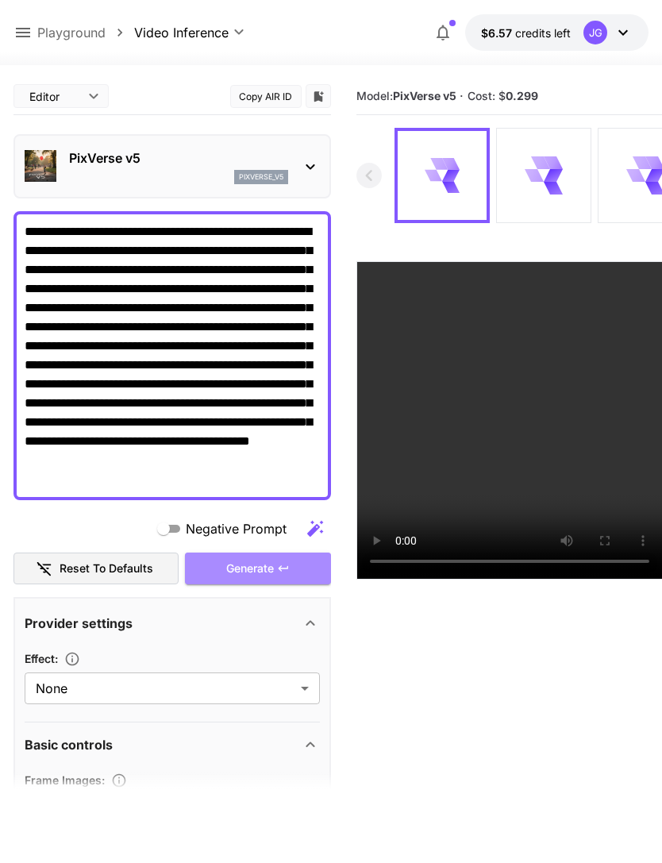
click at [270, 571] on div "Generate" at bounding box center [258, 569] width 146 height 33
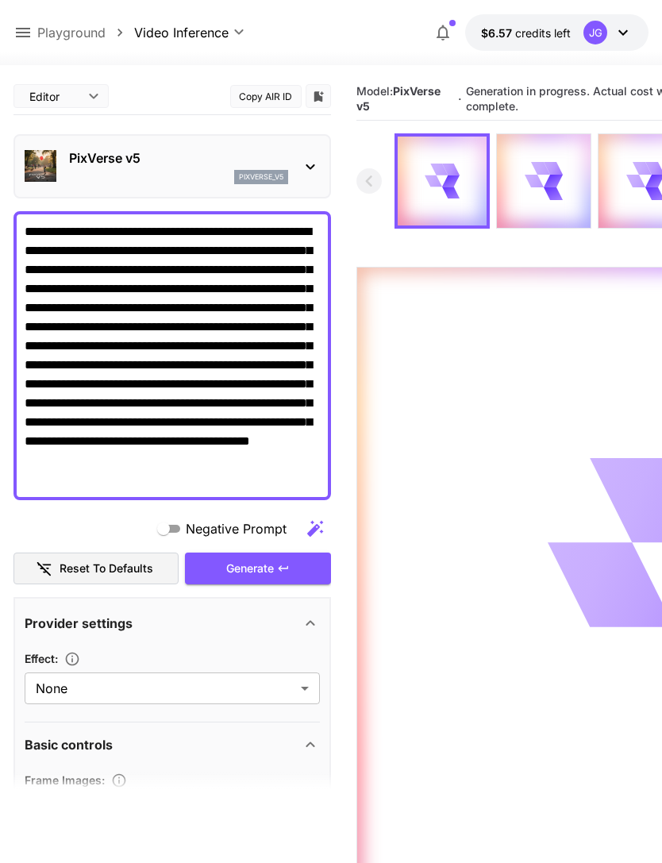
scroll to position [-1, 0]
click at [291, 564] on div "Generate" at bounding box center [258, 569] width 146 height 33
click at [28, 35] on icon at bounding box center [22, 32] width 19 height 19
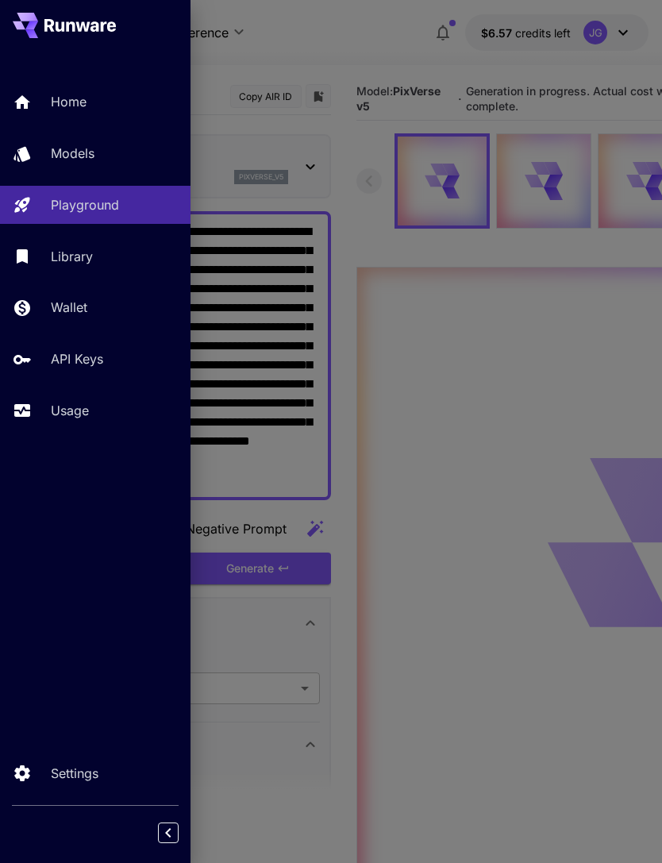
click at [81, 404] on p "Usage" at bounding box center [70, 410] width 38 height 19
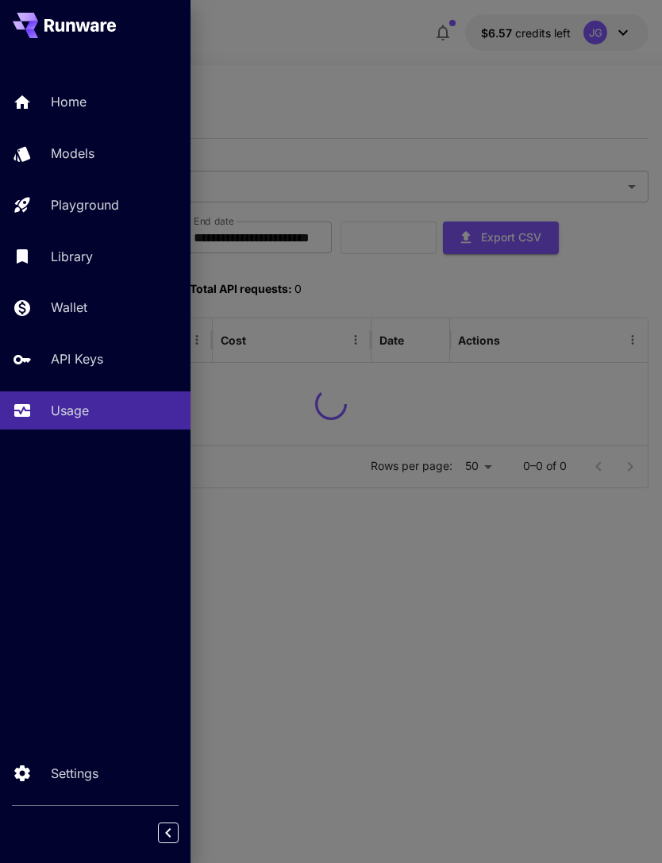
click at [347, 55] on div at bounding box center [331, 431] width 662 height 863
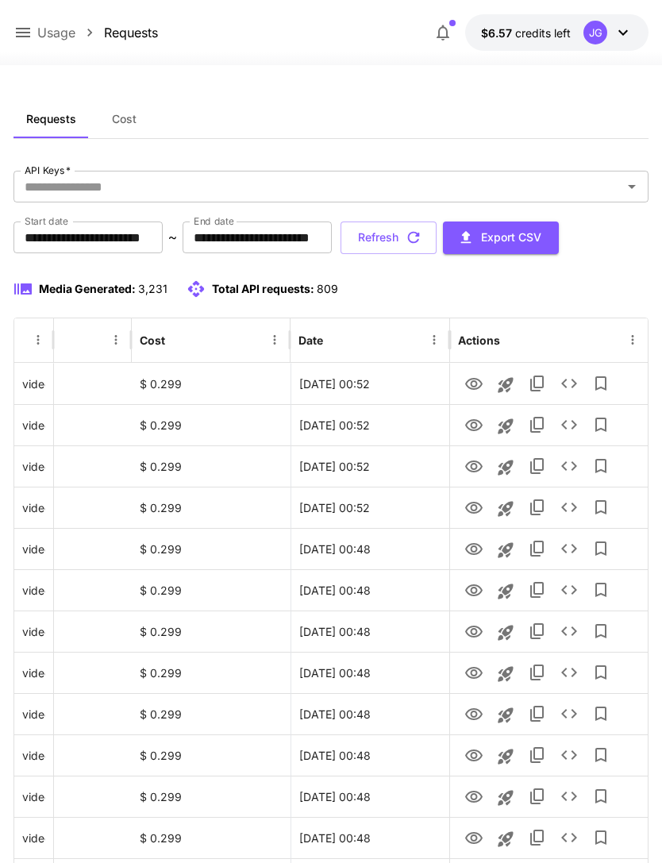
scroll to position [0, 81]
click at [422, 237] on icon "button" at bounding box center [413, 237] width 17 height 17
click at [437, 233] on button "Refresh" at bounding box center [389, 238] width 96 height 33
click at [480, 672] on icon "View" at bounding box center [473, 673] width 19 height 19
click at [471, 636] on icon "View" at bounding box center [473, 632] width 17 height 12
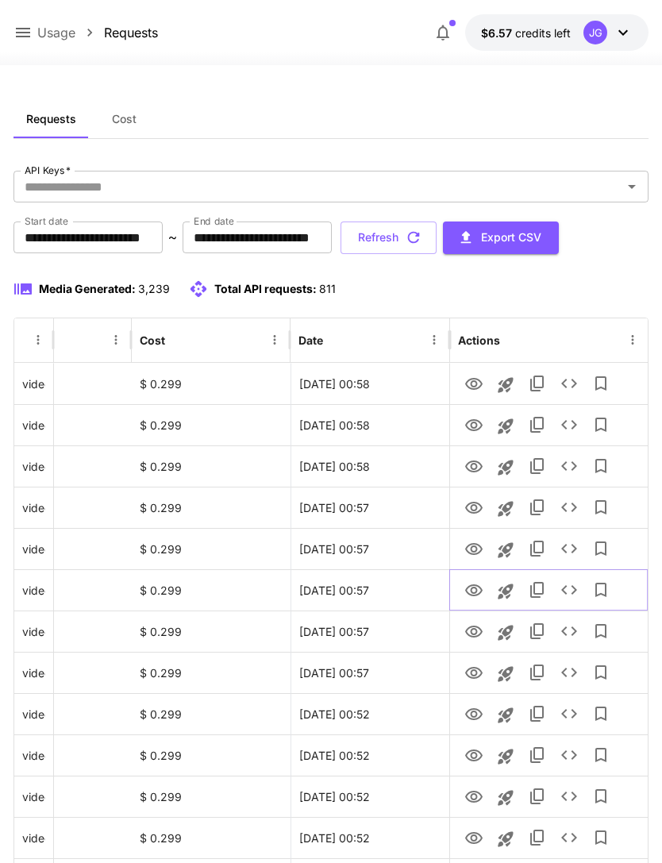
click at [480, 592] on icon "View" at bounding box center [473, 590] width 17 height 12
click at [477, 543] on icon "View" at bounding box center [473, 549] width 19 height 19
click at [476, 507] on icon "View" at bounding box center [473, 508] width 17 height 12
click at [481, 462] on icon "View" at bounding box center [473, 466] width 19 height 19
click at [476, 426] on icon "View" at bounding box center [473, 425] width 17 height 12
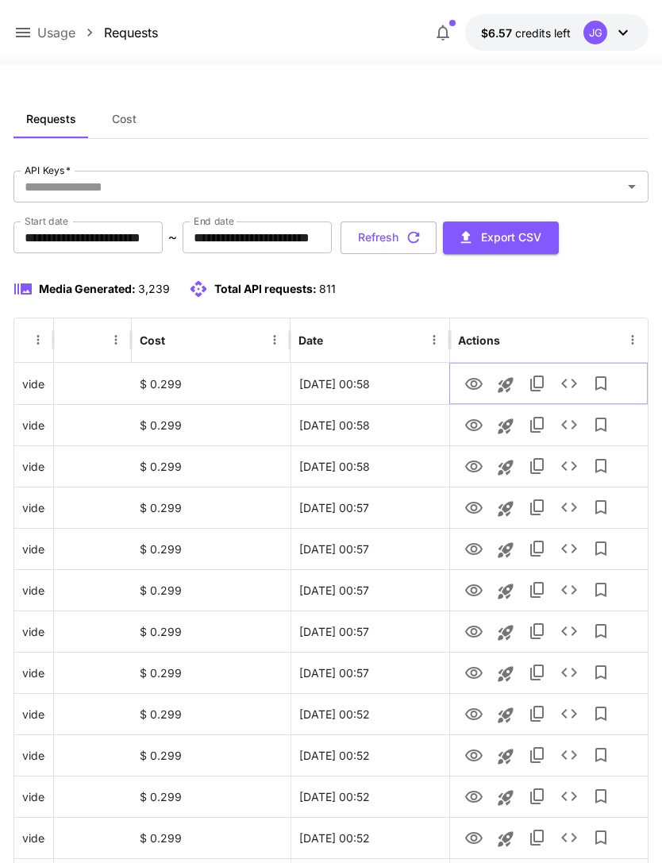
click at [473, 379] on icon "View" at bounding box center [473, 384] width 17 height 12
click at [21, 23] on icon at bounding box center [22, 32] width 19 height 19
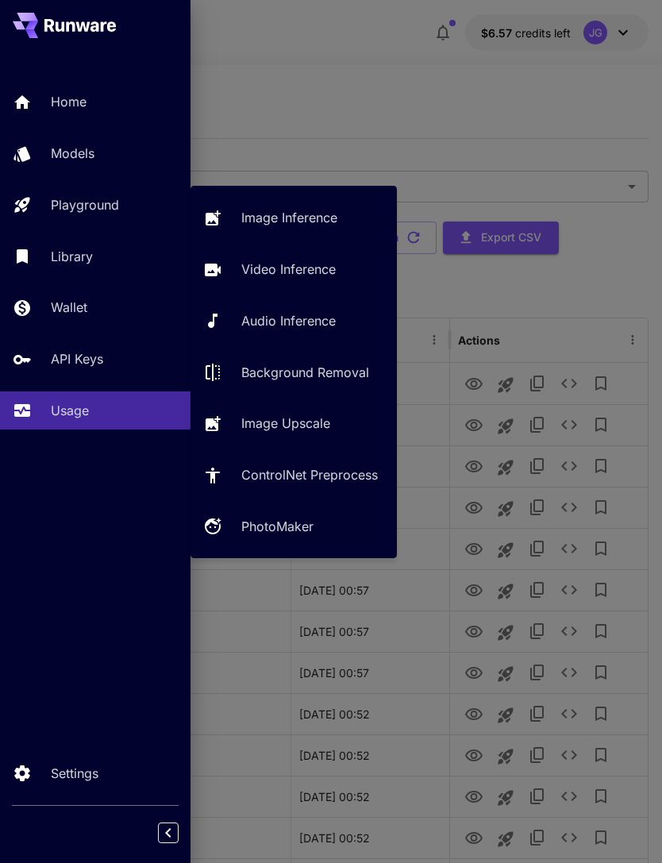
click at [329, 261] on p "Video Inference" at bounding box center [288, 269] width 94 height 19
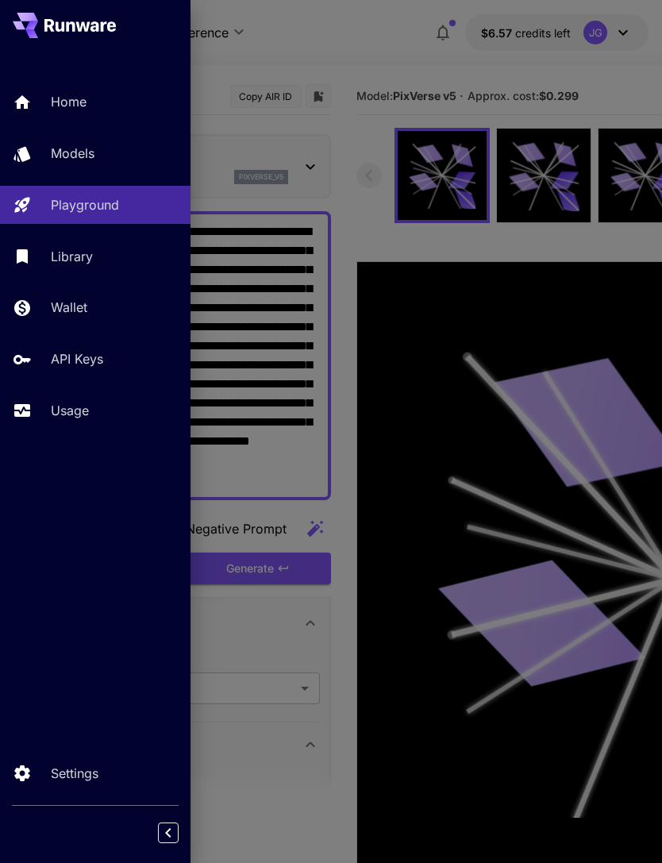
click at [334, 75] on div at bounding box center [331, 431] width 662 height 863
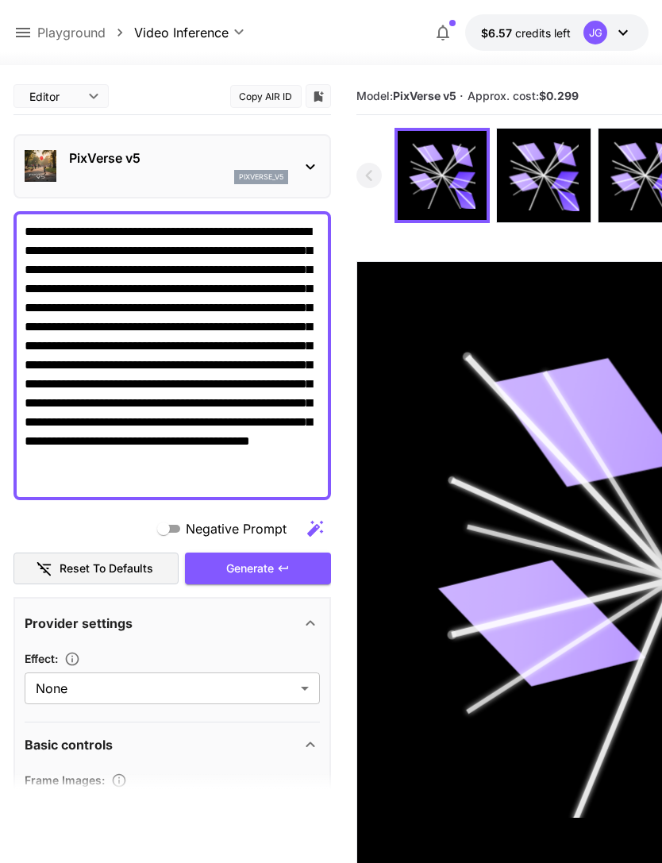
click at [25, 36] on icon at bounding box center [22, 32] width 19 height 19
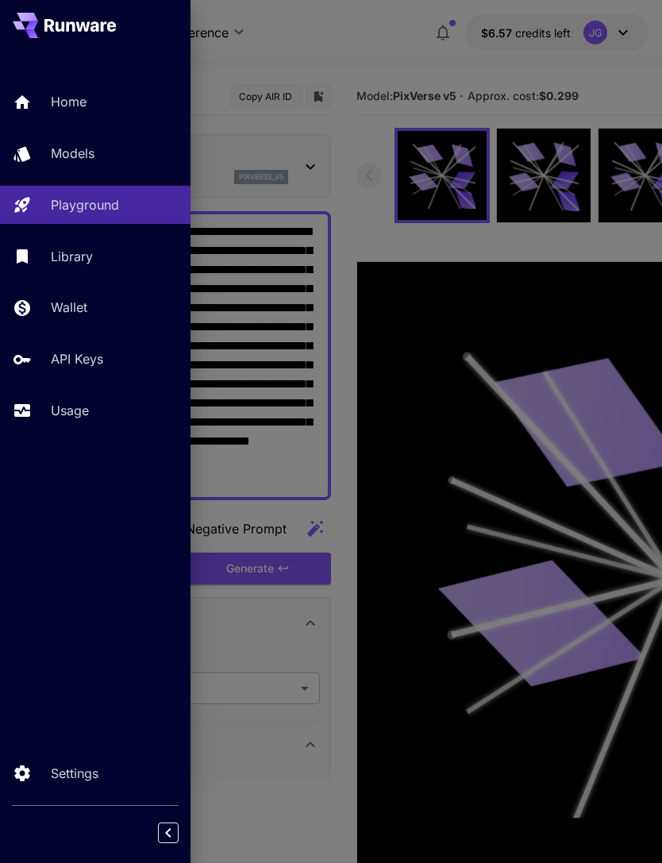
click at [294, 41] on div at bounding box center [331, 431] width 662 height 863
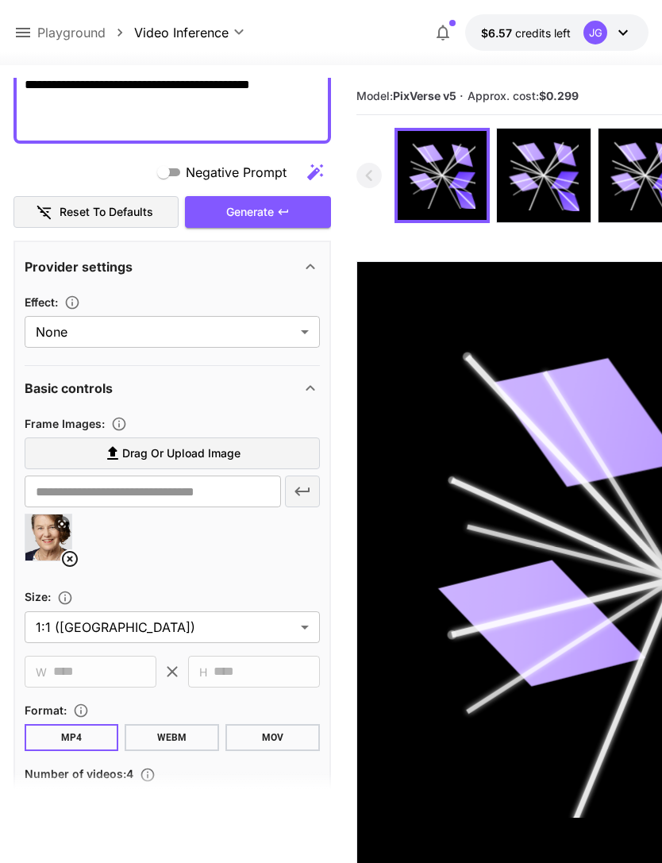
scroll to position [363, 0]
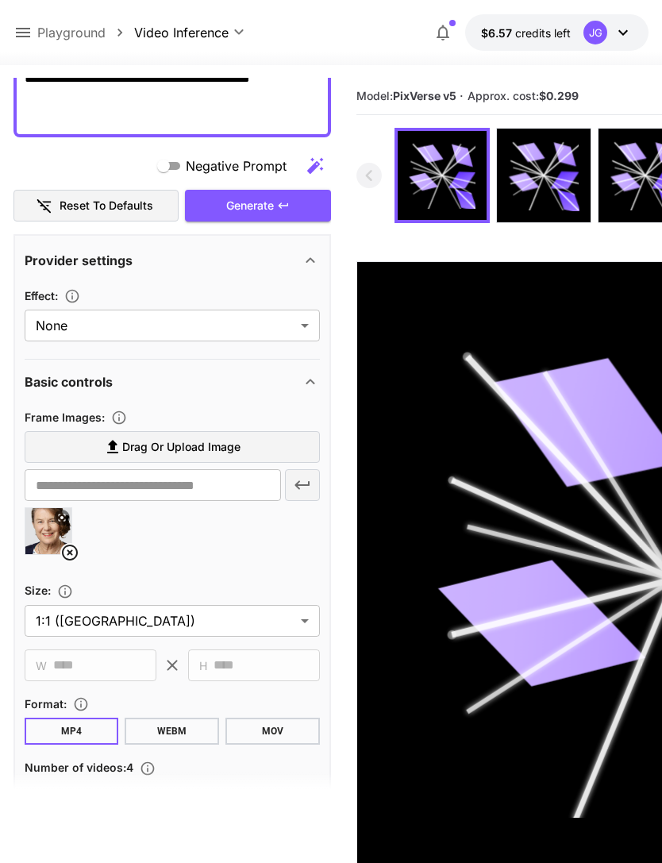
click at [75, 549] on icon at bounding box center [69, 552] width 19 height 19
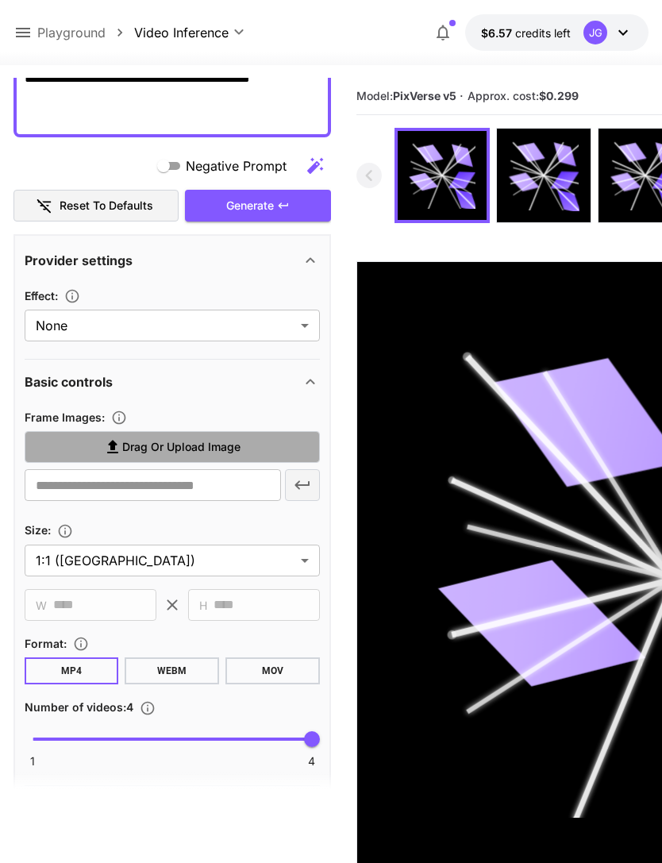
click at [216, 445] on span "Drag or upload image" at bounding box center [181, 447] width 118 height 20
click at [0, 0] on input "Drag or upload image" at bounding box center [0, 0] width 0 height 0
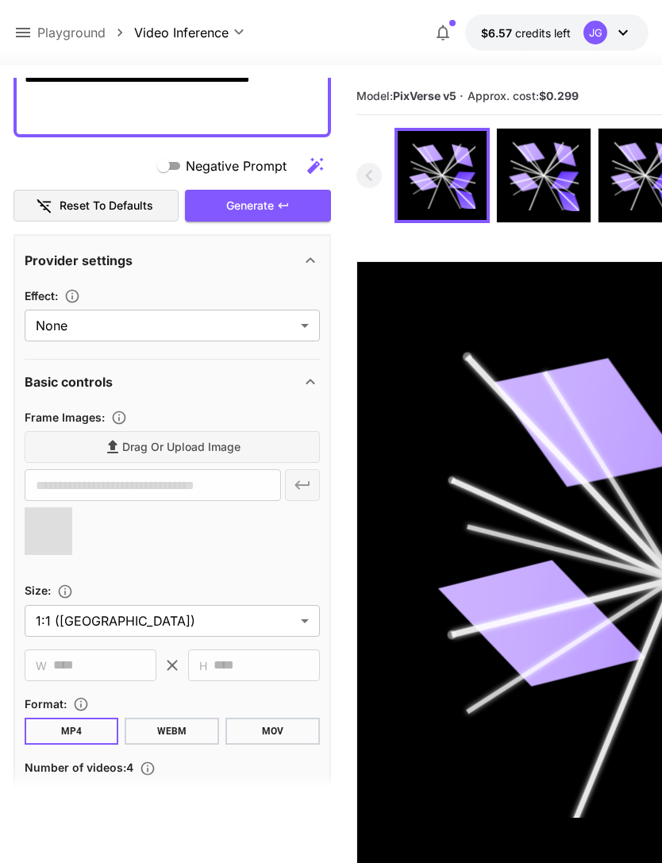
type input "**********"
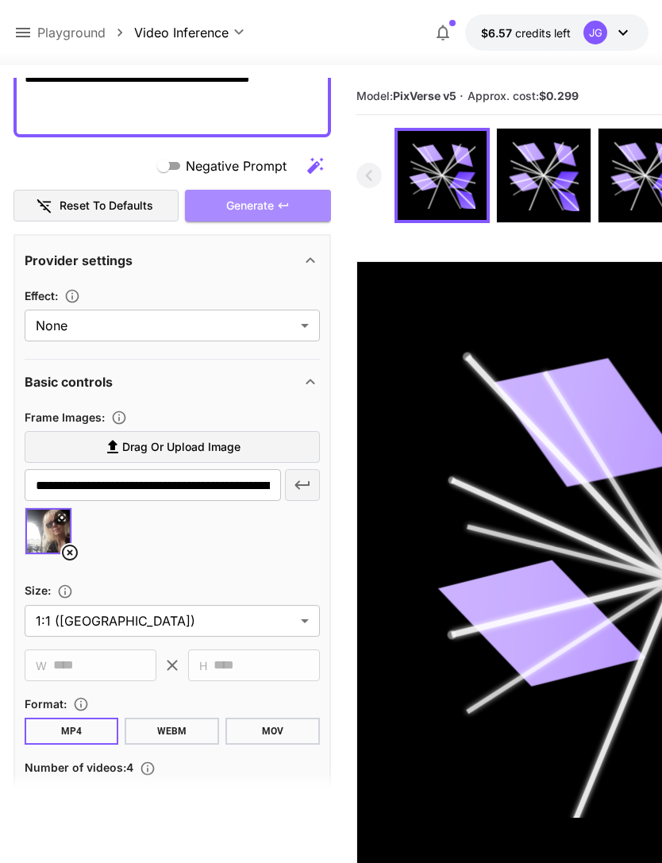
click at [279, 214] on div "Generate" at bounding box center [258, 206] width 146 height 33
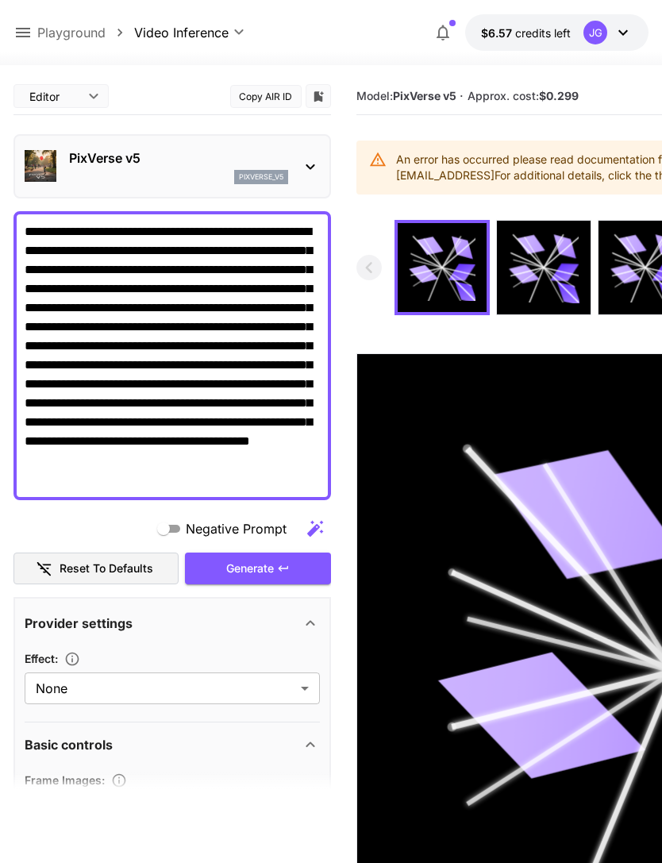
scroll to position [0, 0]
click at [29, 25] on icon at bounding box center [22, 32] width 19 height 19
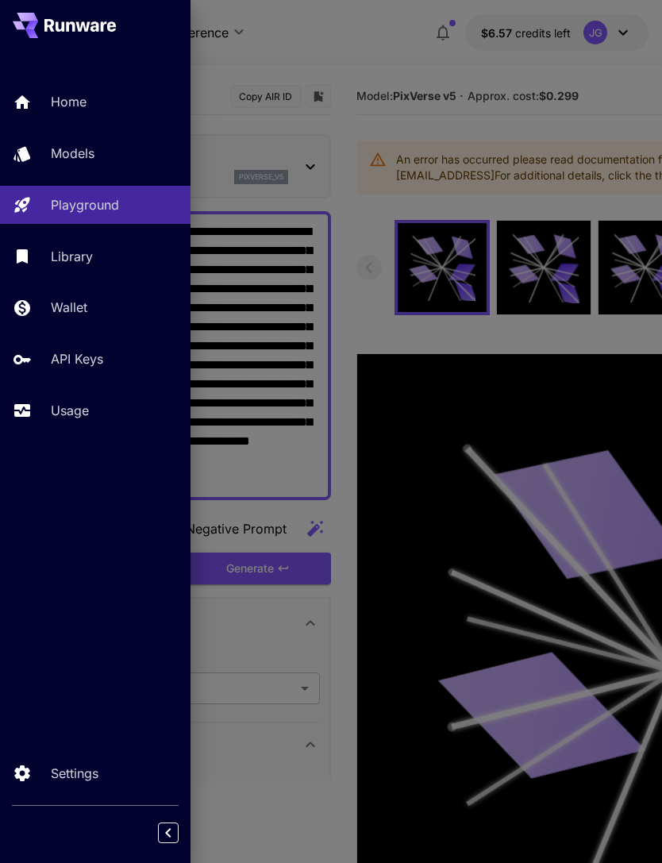
click at [91, 297] on link "Wallet" at bounding box center [95, 307] width 191 height 39
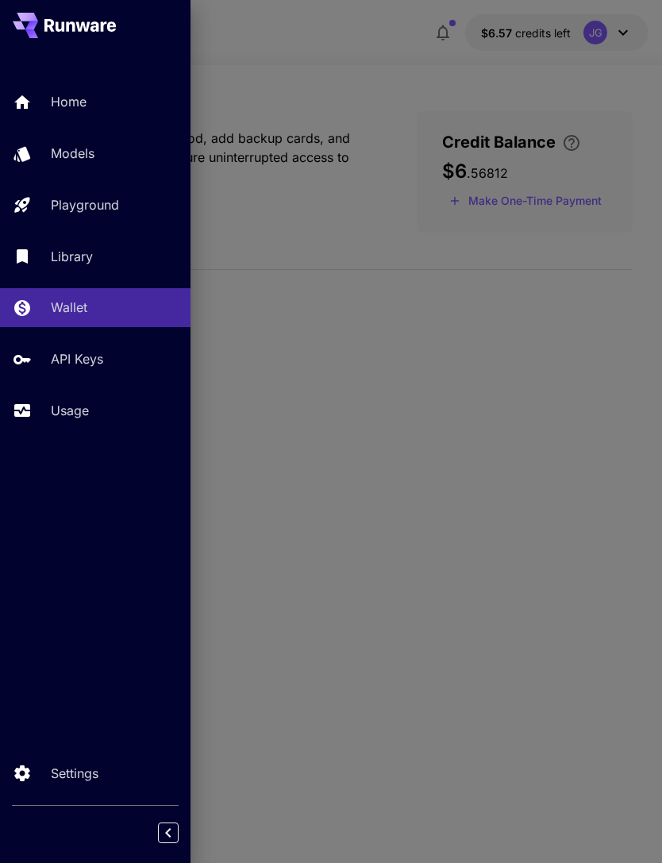
click at [547, 201] on div at bounding box center [331, 431] width 662 height 863
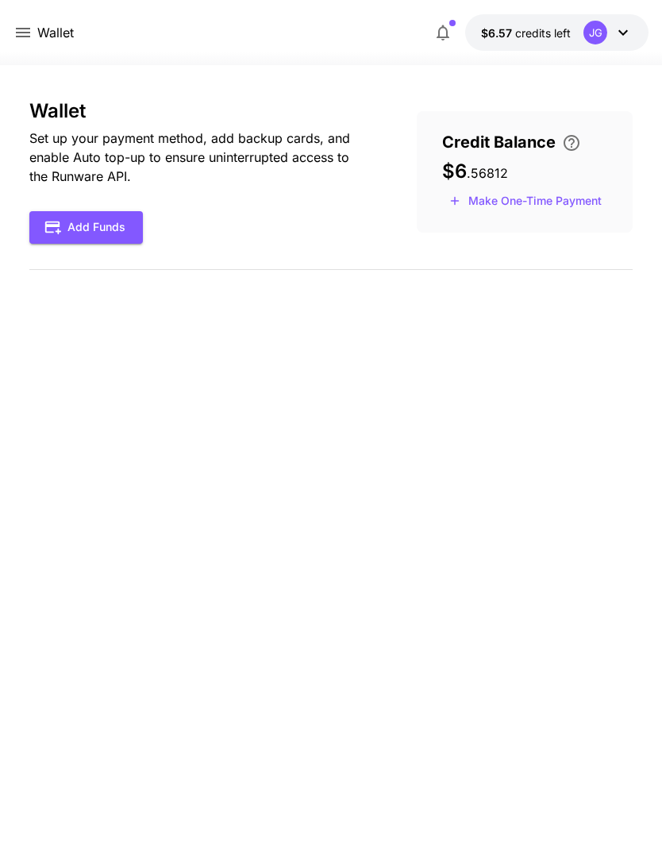
click at [527, 203] on button "Make One-Time Payment" at bounding box center [525, 201] width 167 height 25
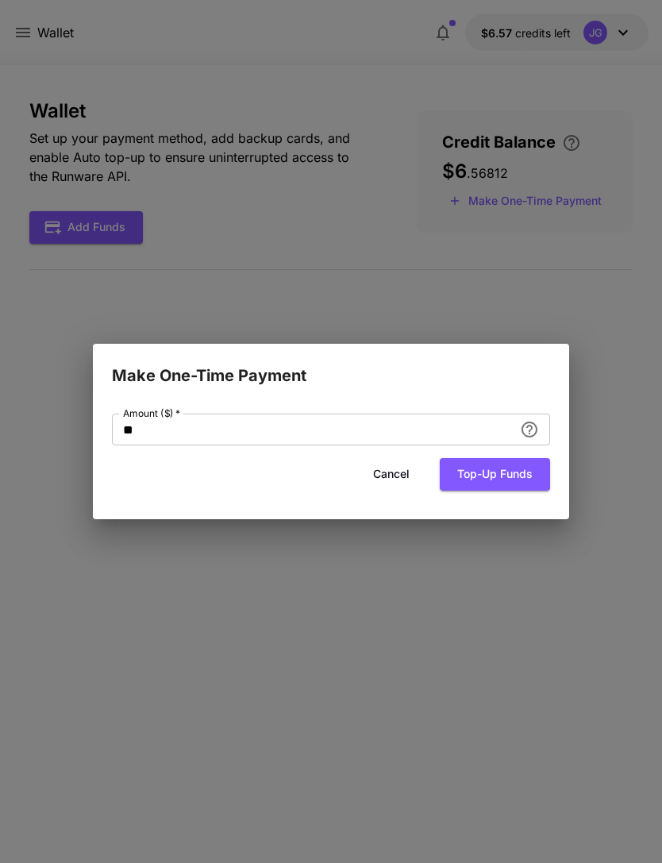
click at [322, 434] on input "**" at bounding box center [313, 430] width 402 height 32
type input "*"
type input "**"
click at [506, 476] on button "Top-up funds" at bounding box center [495, 474] width 110 height 33
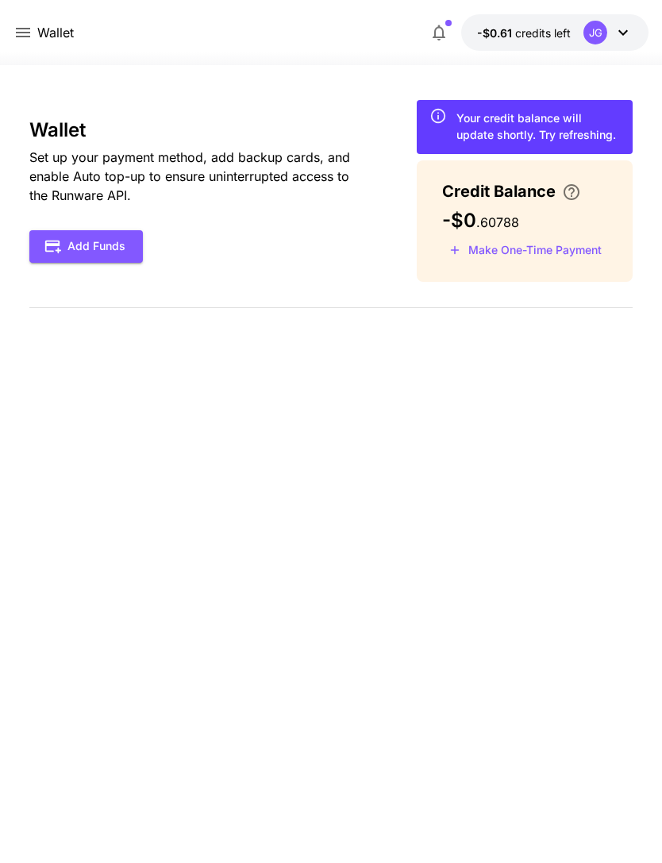
click at [38, 25] on p "Wallet" at bounding box center [55, 32] width 37 height 19
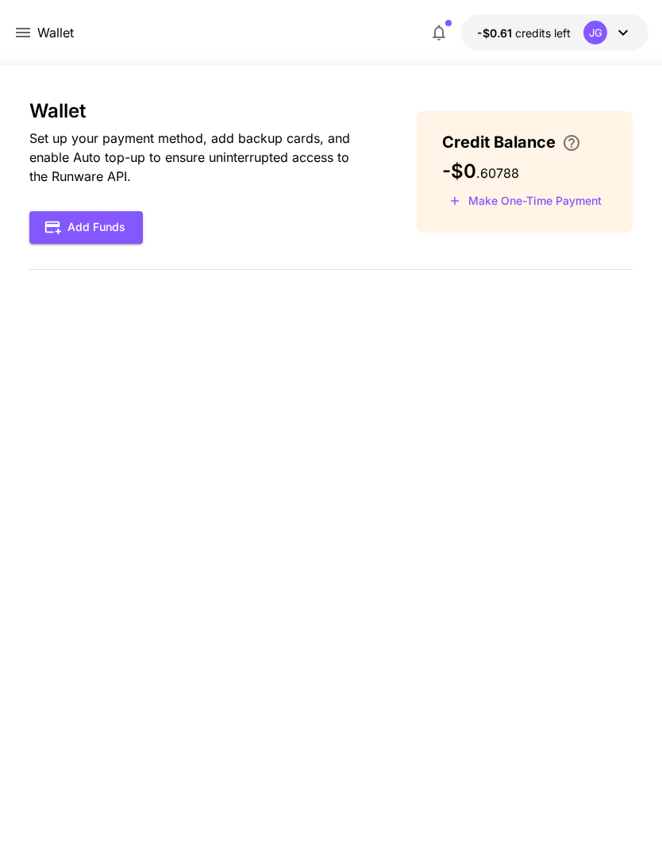
click at [27, 33] on icon at bounding box center [23, 33] width 14 height 10
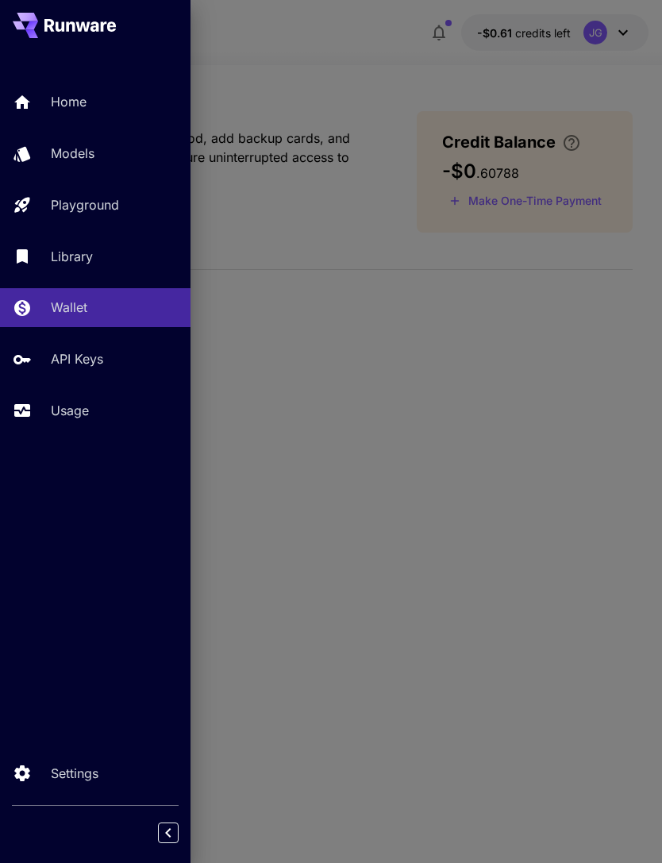
click at [97, 104] on div "Home" at bounding box center [114, 101] width 127 height 19
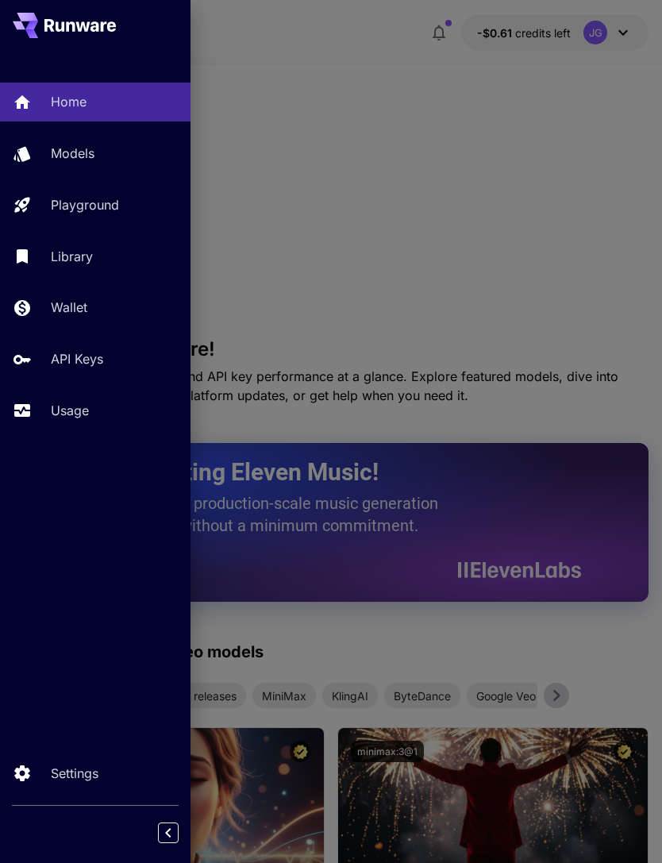
click at [364, 43] on div at bounding box center [331, 431] width 662 height 863
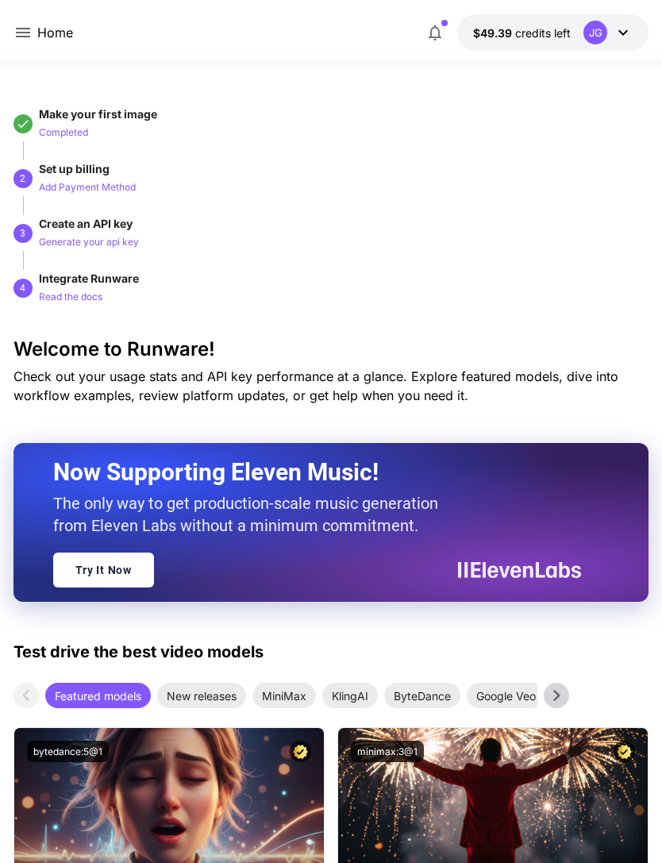
click at [29, 25] on icon at bounding box center [22, 32] width 19 height 19
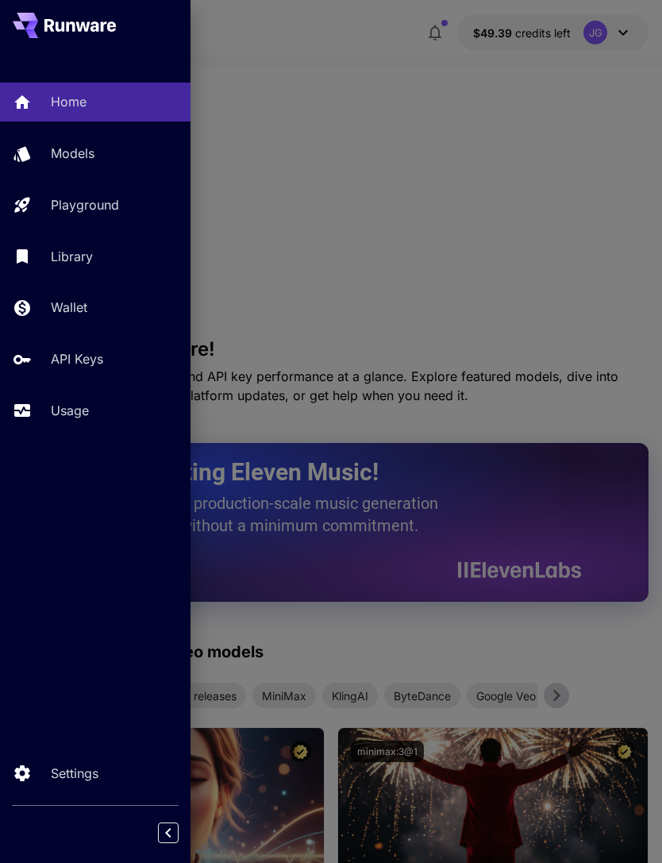
click at [81, 401] on p "Usage" at bounding box center [70, 410] width 38 height 19
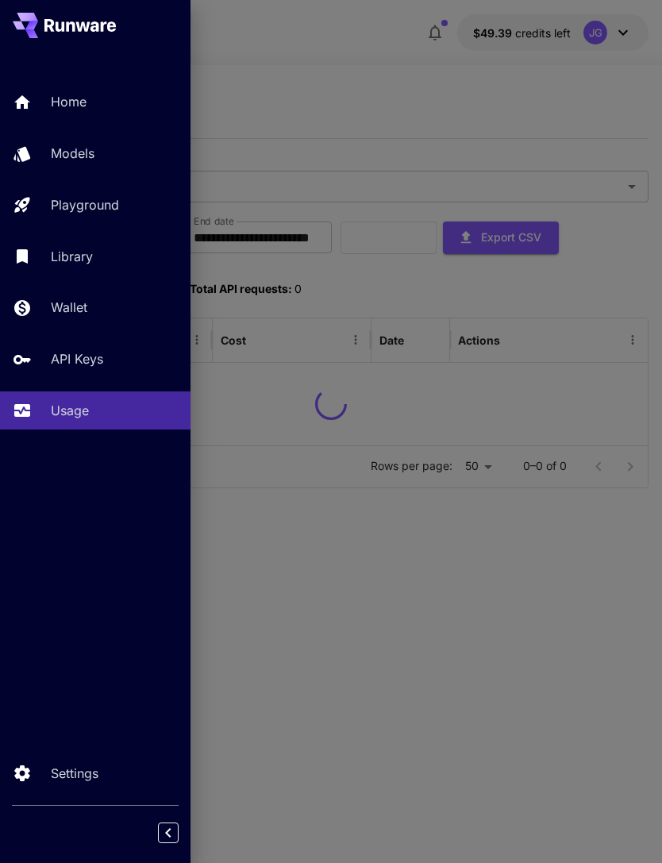
click at [336, 65] on div at bounding box center [331, 431] width 662 height 863
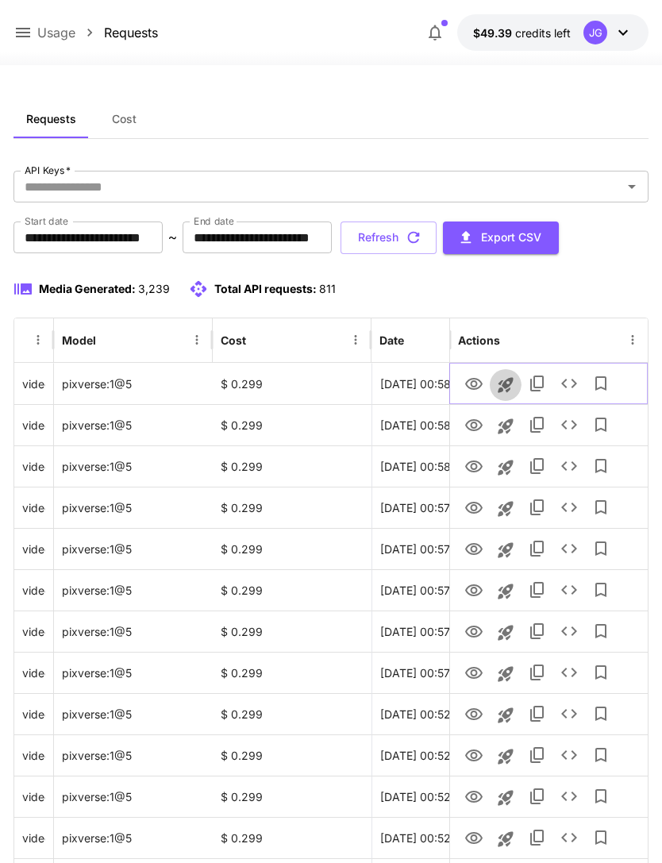
click at [510, 380] on icon "Launch in playground" at bounding box center [505, 384] width 15 height 15
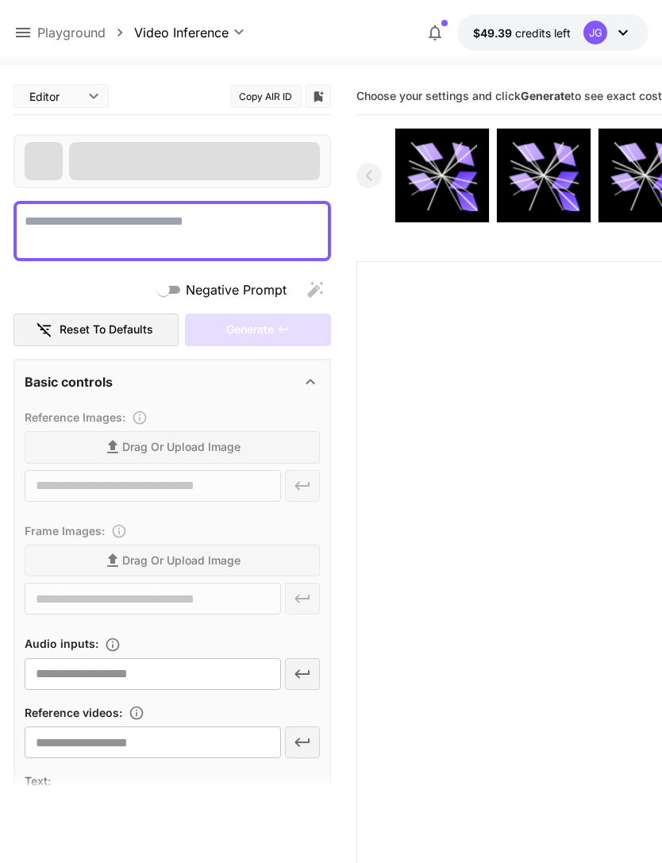
type textarea "**********"
type input "**********"
type input "***"
type input "*"
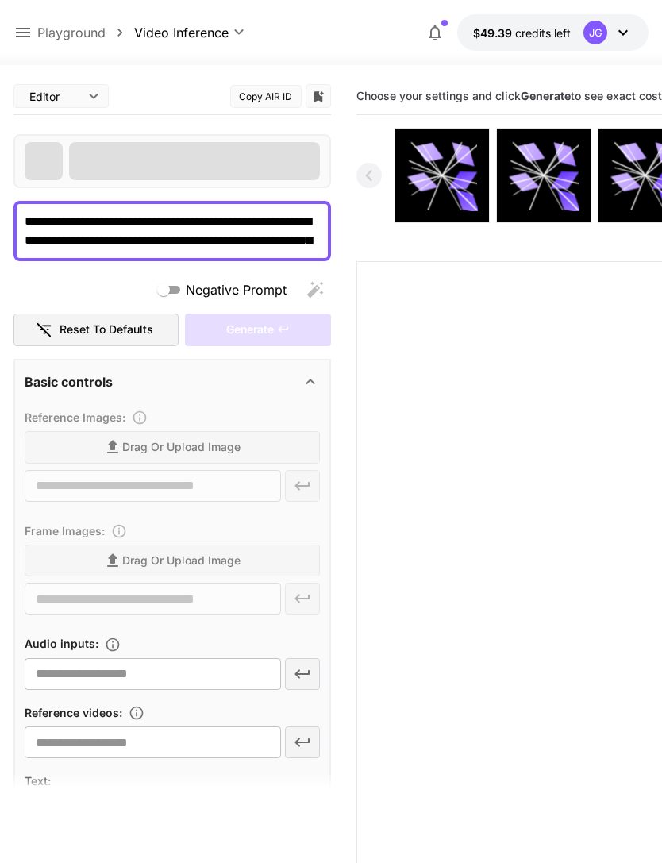
type input "**********"
type input "****"
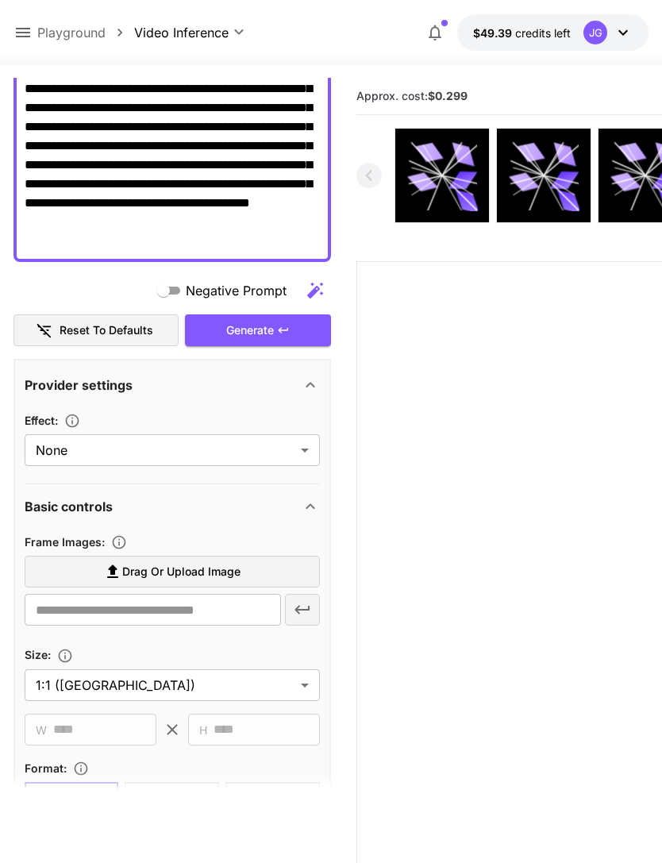
scroll to position [235, 0]
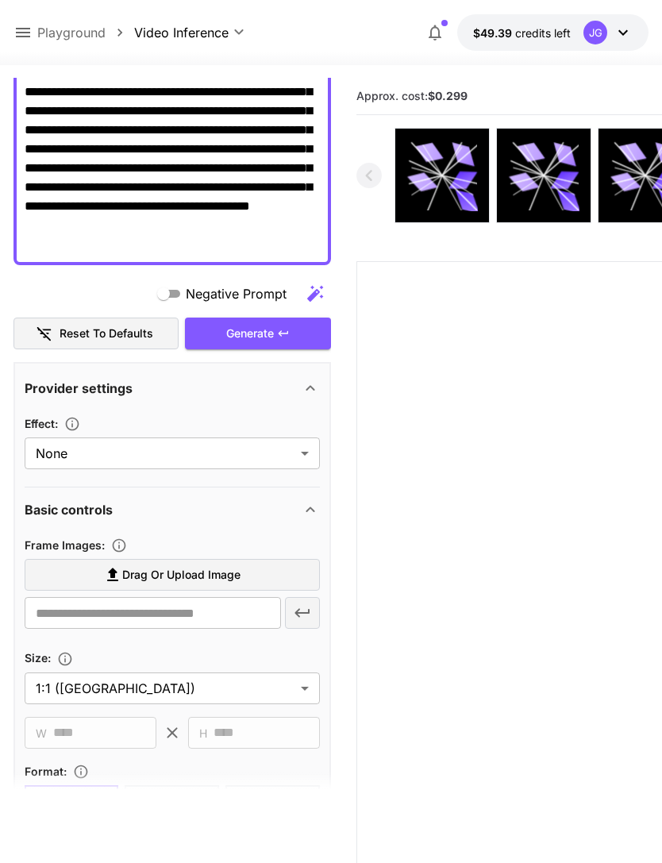
click at [217, 572] on span "Drag or upload image" at bounding box center [181, 575] width 118 height 20
click at [0, 0] on input "Drag or upload image" at bounding box center [0, 0] width 0 height 0
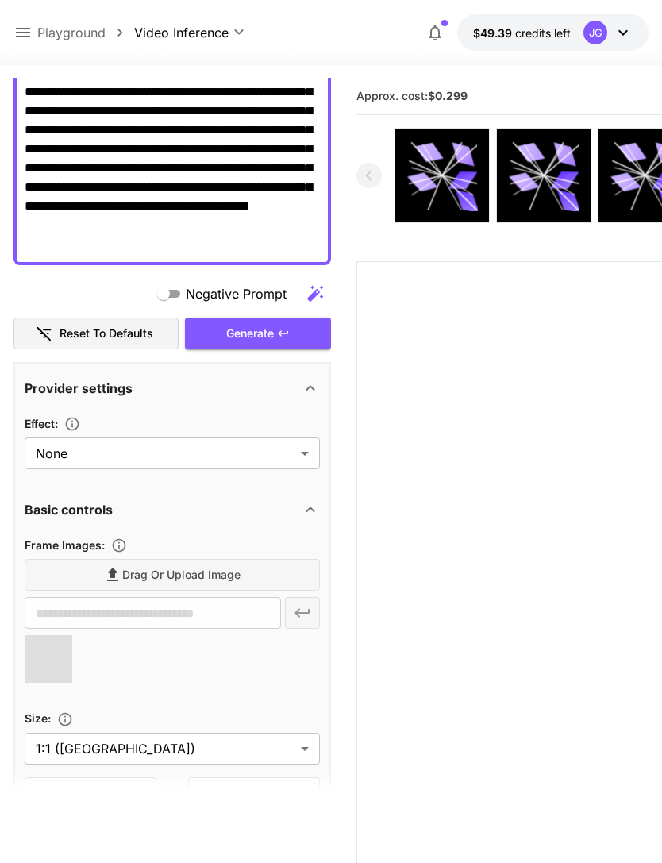
type input "**********"
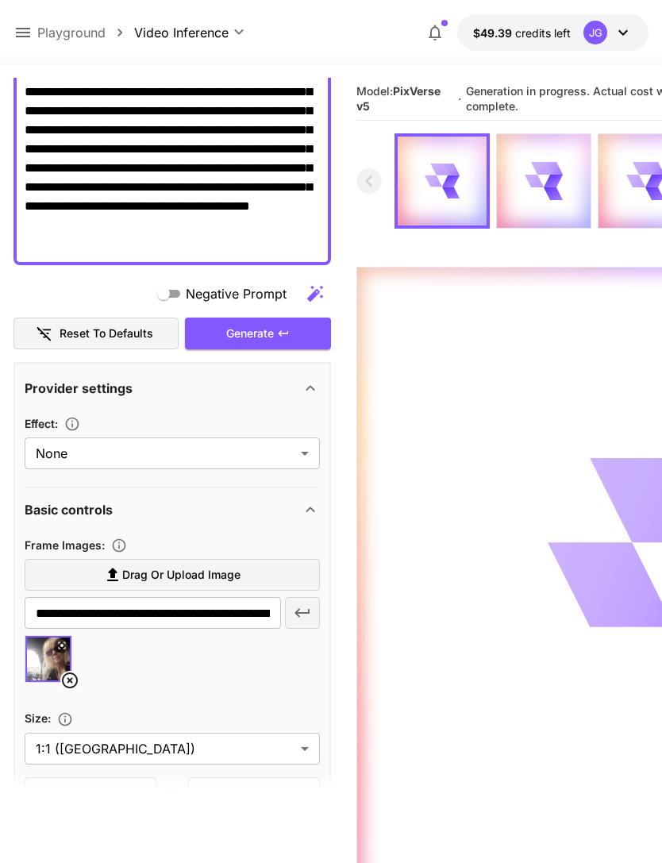
click at [26, 33] on icon at bounding box center [23, 33] width 14 height 10
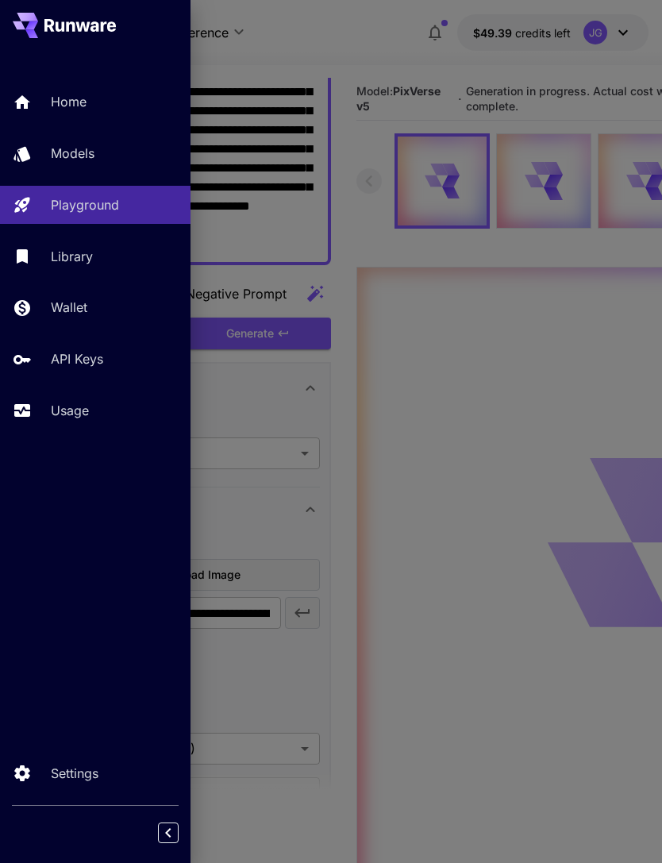
click at [83, 401] on p "Usage" at bounding box center [70, 410] width 38 height 19
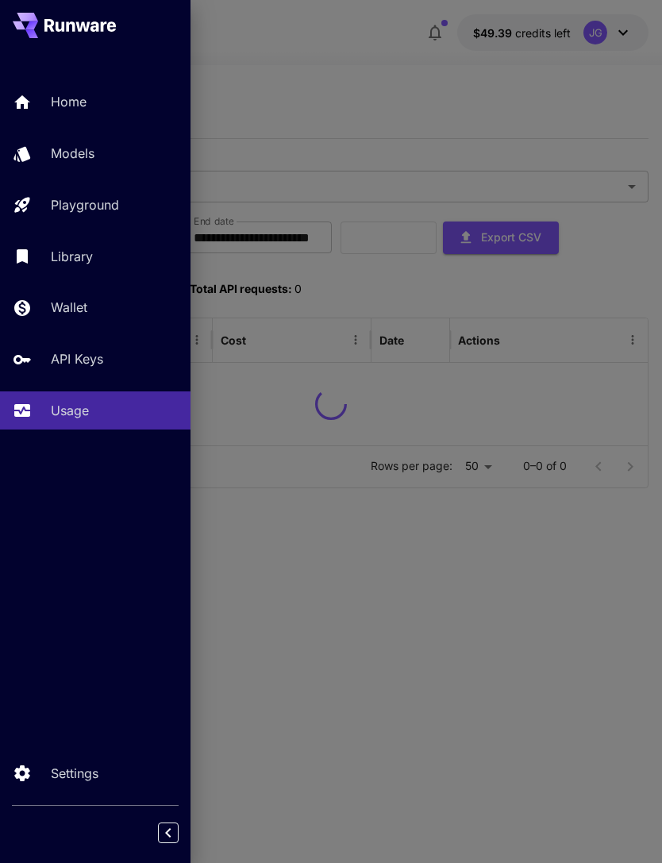
click at [376, 96] on div at bounding box center [331, 431] width 662 height 863
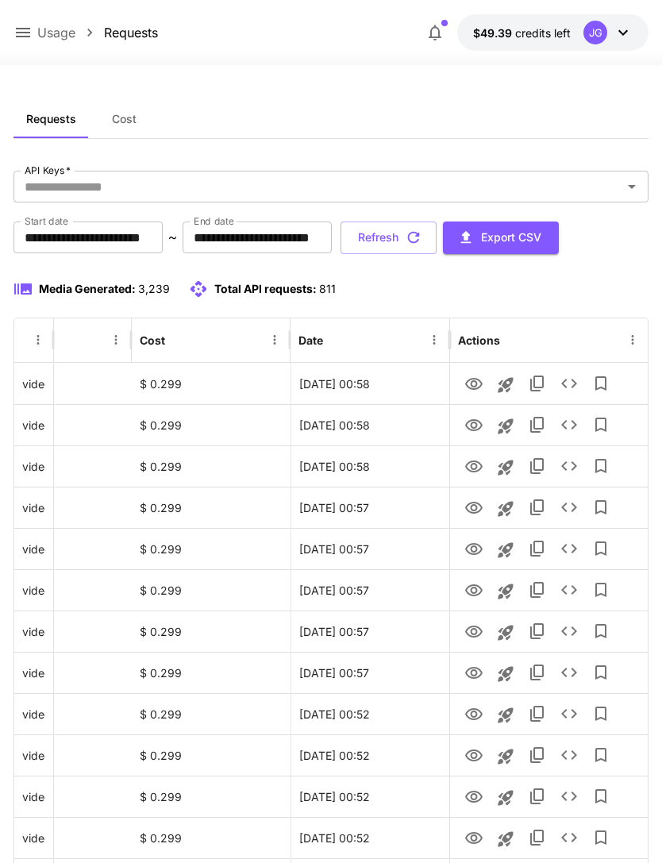
scroll to position [0, 81]
click at [437, 236] on button "Refresh" at bounding box center [389, 238] width 96 height 33
click at [437, 237] on button "Refresh" at bounding box center [389, 238] width 96 height 33
click at [437, 239] on button "Refresh" at bounding box center [389, 238] width 96 height 33
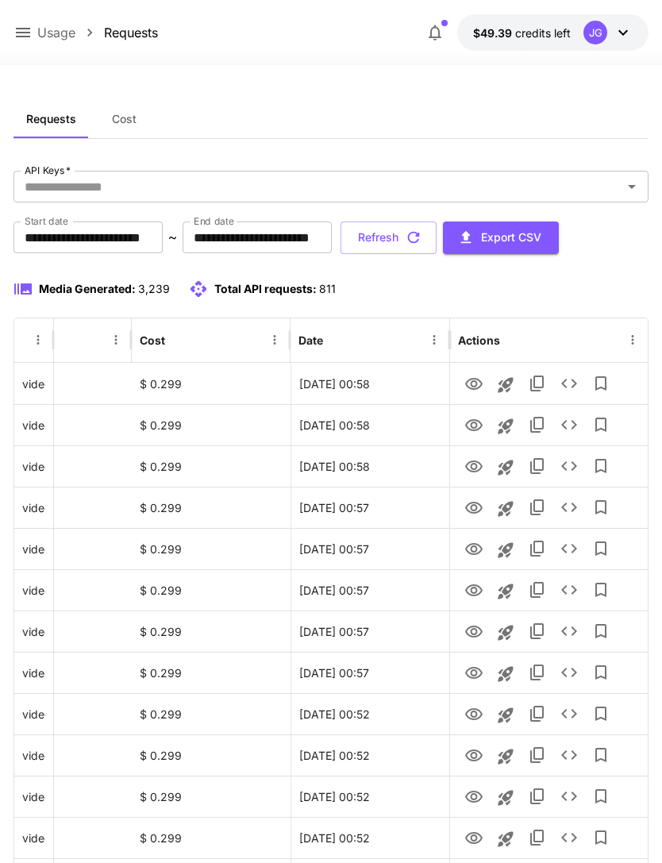
click at [437, 230] on button "Refresh" at bounding box center [389, 238] width 96 height 33
click at [437, 237] on button "Refresh" at bounding box center [389, 238] width 96 height 33
click at [476, 509] on icon "View" at bounding box center [473, 508] width 17 height 12
click at [476, 451] on button "View" at bounding box center [474, 465] width 32 height 33
click at [480, 462] on icon "View" at bounding box center [473, 467] width 17 height 12
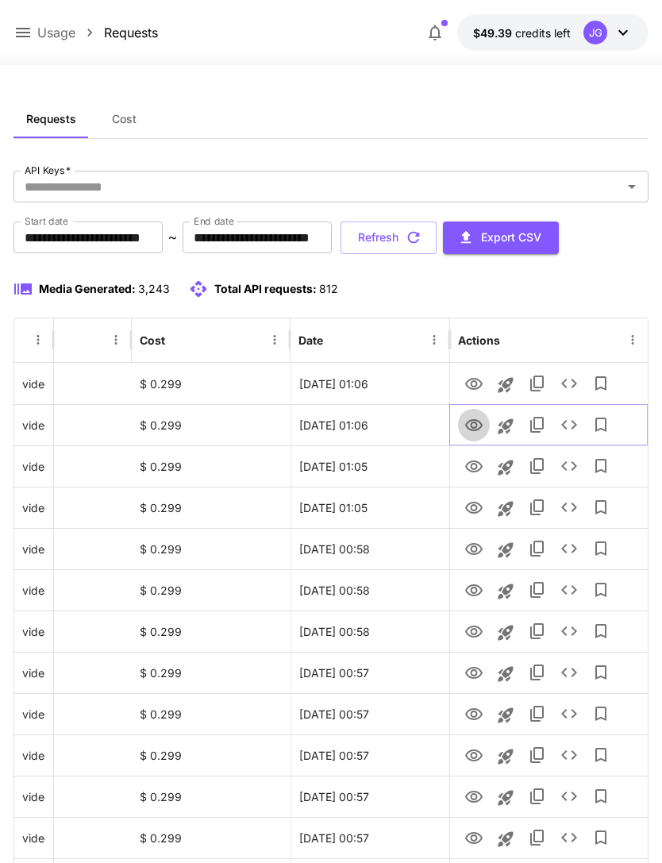
click at [472, 421] on icon "View" at bounding box center [473, 425] width 19 height 19
click at [473, 378] on icon "View" at bounding box center [473, 384] width 17 height 12
click at [23, 34] on icon at bounding box center [22, 32] width 19 height 19
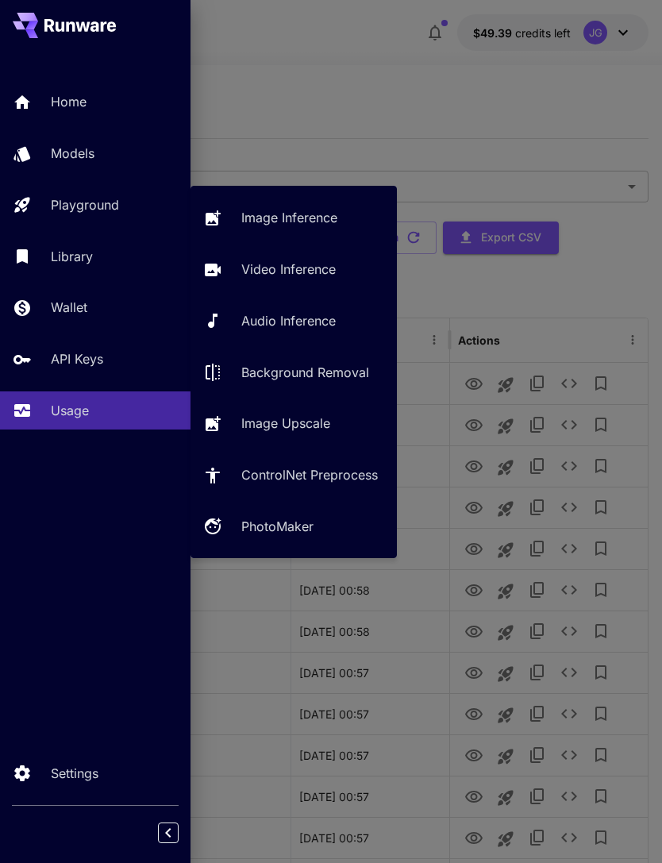
click at [122, 201] on div "Playground" at bounding box center [114, 204] width 127 height 19
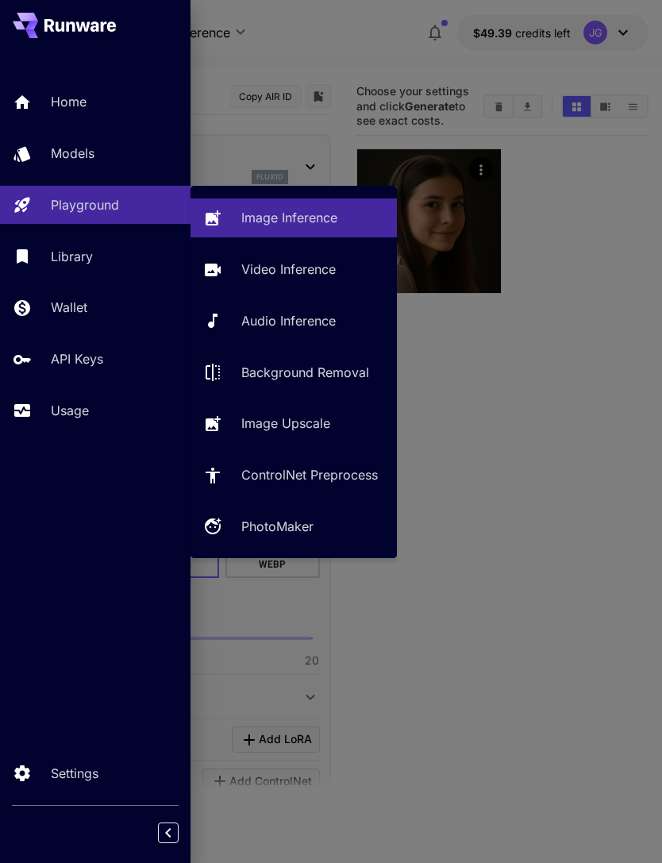
click at [314, 272] on p "Video Inference" at bounding box center [288, 269] width 94 height 19
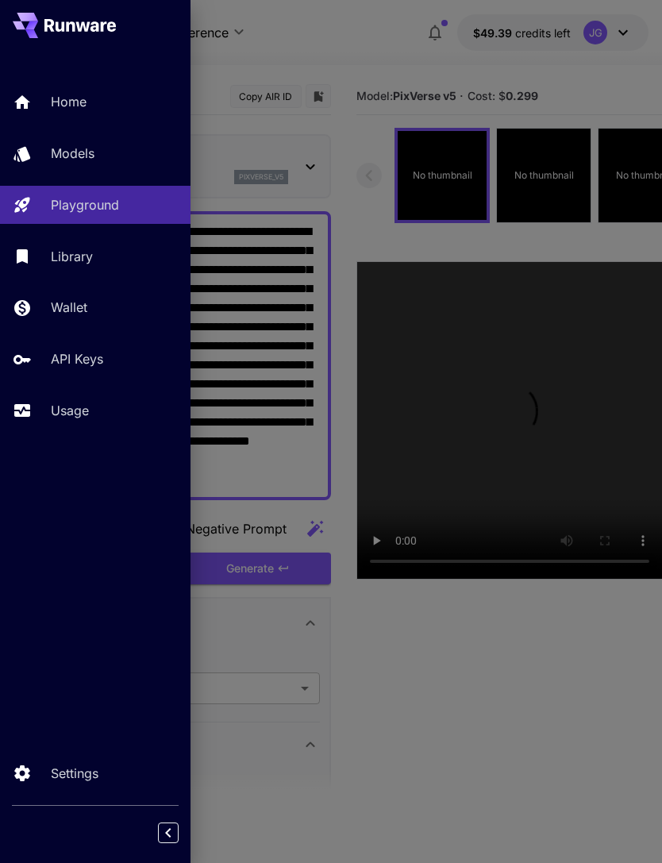
type input "**********"
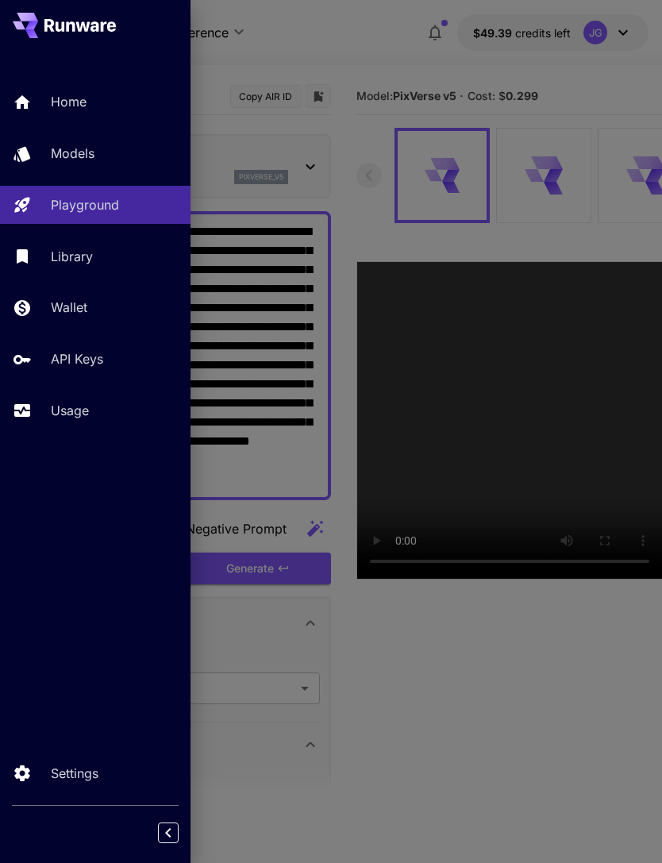
click at [395, 48] on div at bounding box center [331, 431] width 662 height 863
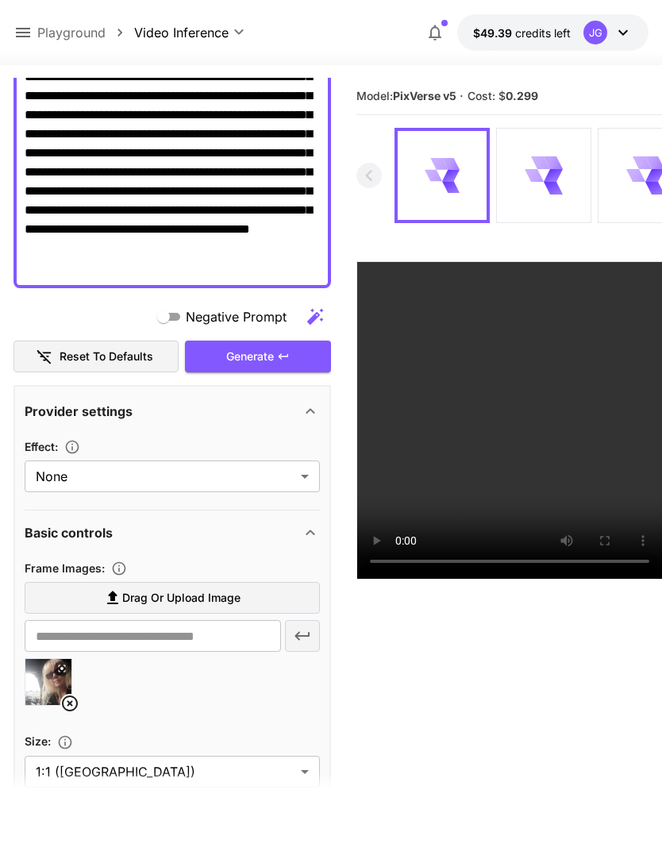
scroll to position [210, 0]
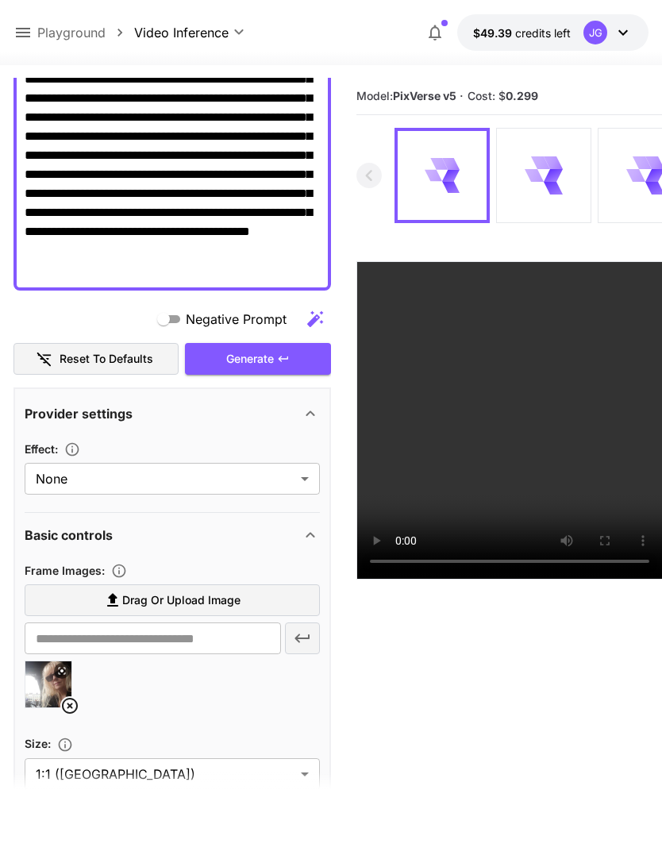
click at [284, 349] on div "Generate" at bounding box center [258, 359] width 146 height 33
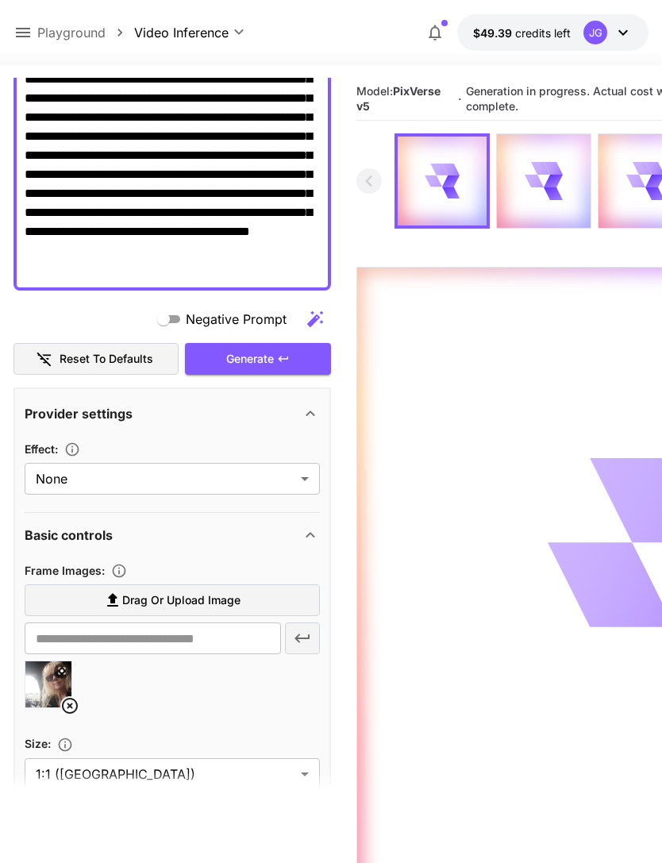
click at [291, 355] on div "Generate" at bounding box center [258, 359] width 146 height 33
click at [29, 29] on icon at bounding box center [23, 33] width 14 height 10
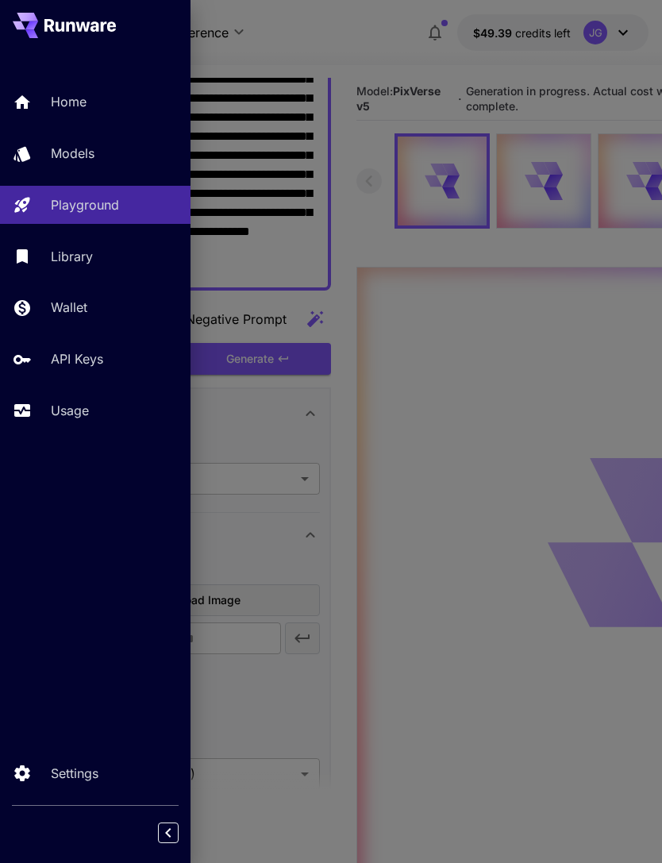
click at [79, 403] on p "Usage" at bounding box center [70, 410] width 38 height 19
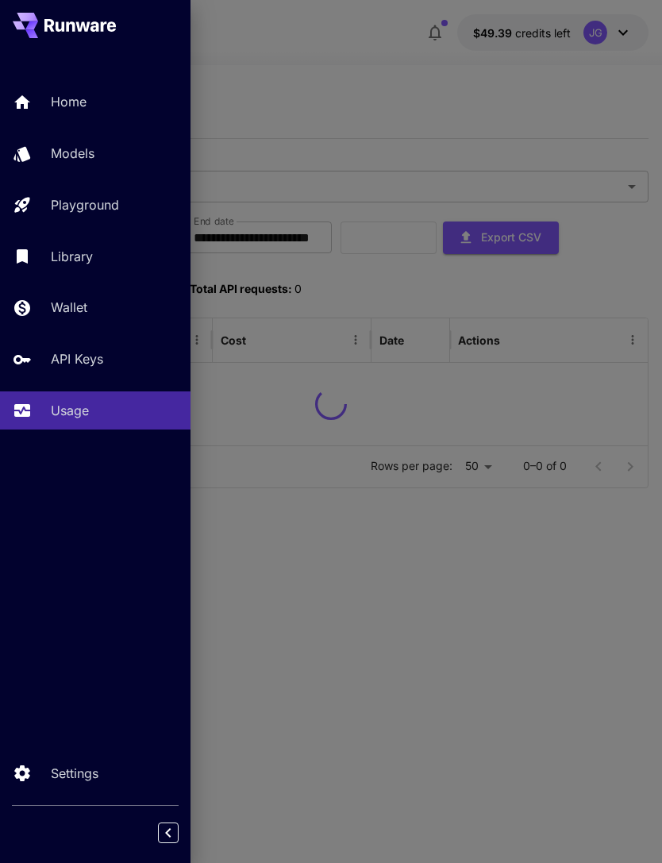
click at [407, 72] on div at bounding box center [331, 431] width 662 height 863
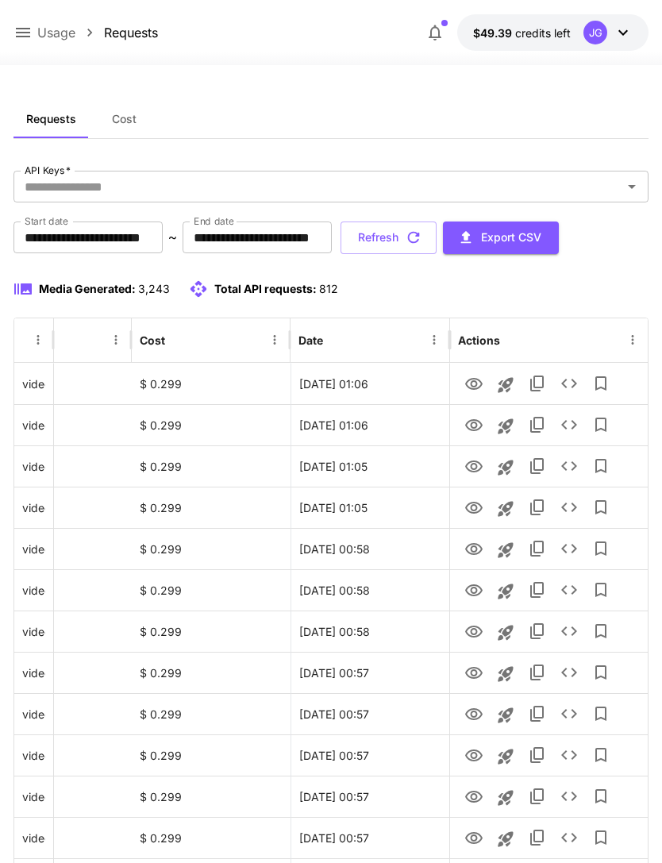
scroll to position [0, 81]
click at [477, 383] on icon "View" at bounding box center [473, 384] width 19 height 19
click at [476, 507] on icon "View" at bounding box center [473, 508] width 17 height 12
click at [477, 464] on icon "View" at bounding box center [473, 466] width 19 height 19
click at [475, 422] on icon "View" at bounding box center [473, 425] width 17 height 12
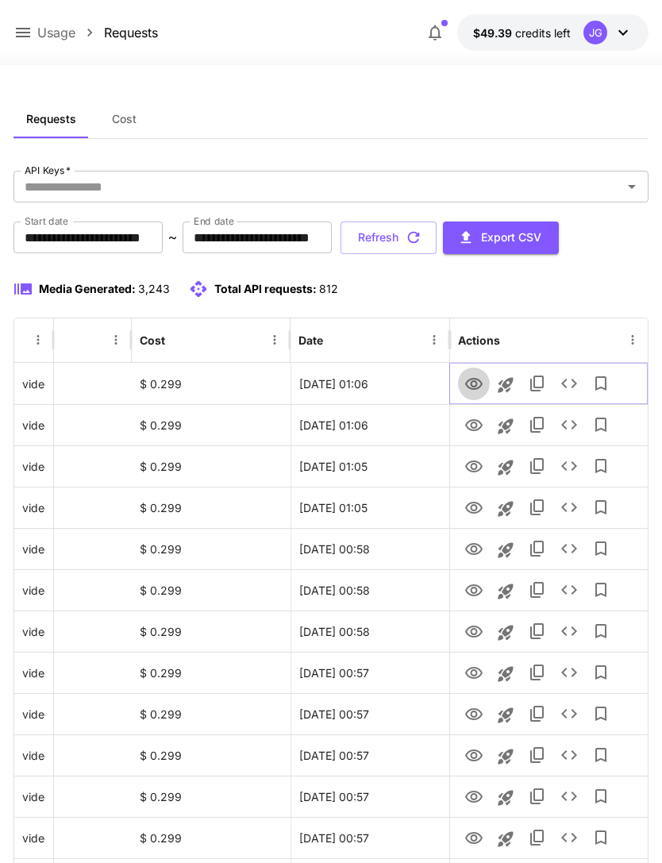
click at [471, 383] on icon "View" at bounding box center [473, 384] width 17 height 12
click at [437, 236] on button "Refresh" at bounding box center [389, 238] width 96 height 33
click at [478, 382] on icon "View" at bounding box center [473, 384] width 19 height 19
click at [437, 233] on button "Refresh" at bounding box center [389, 238] width 96 height 33
click at [474, 549] on icon "View" at bounding box center [473, 549] width 19 height 19
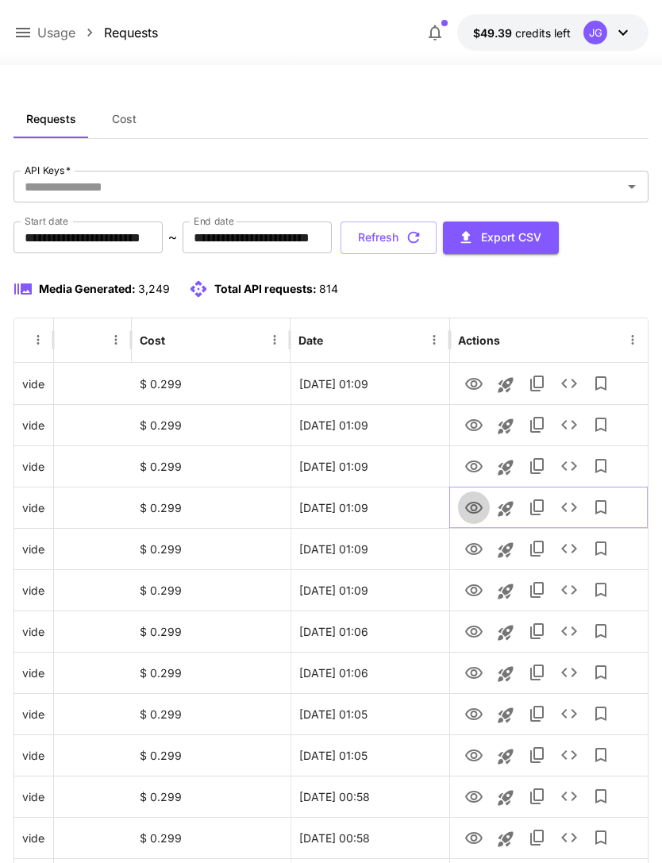
click at [477, 507] on icon "View" at bounding box center [473, 508] width 19 height 19
click at [437, 239] on button "Refresh" at bounding box center [389, 238] width 96 height 33
click at [478, 462] on icon "View" at bounding box center [473, 467] width 17 height 12
click at [476, 511] on icon "View" at bounding box center [473, 508] width 19 height 19
click at [477, 420] on icon "View" at bounding box center [473, 425] width 17 height 12
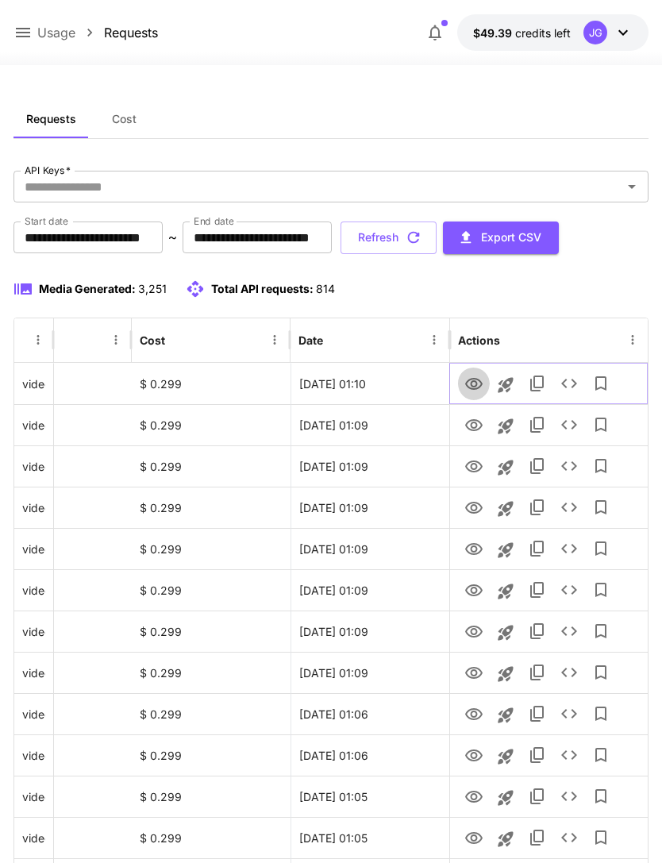
click at [478, 386] on icon "View" at bounding box center [473, 384] width 19 height 19
click at [19, 28] on icon at bounding box center [22, 32] width 19 height 19
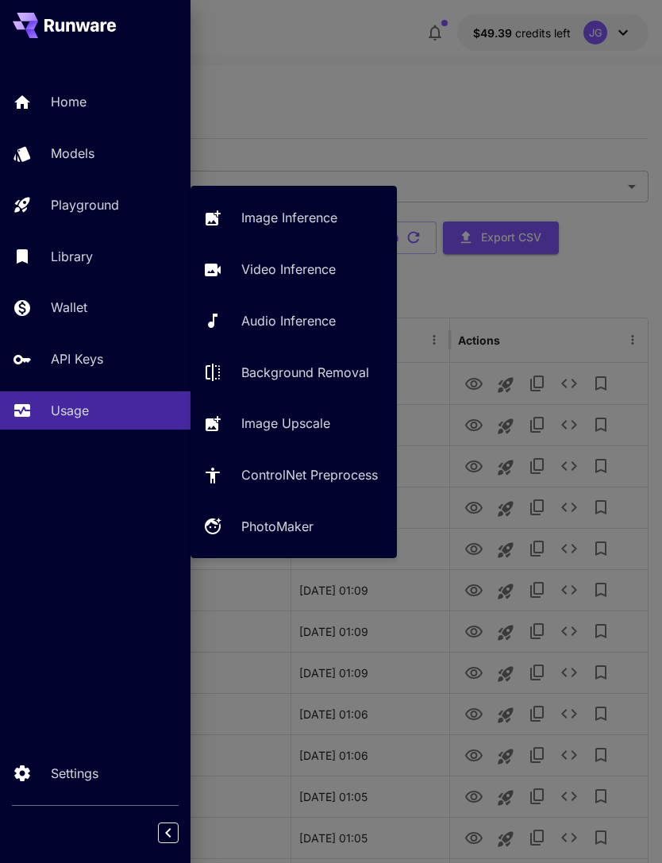
click at [328, 276] on p "Video Inference" at bounding box center [288, 269] width 94 height 19
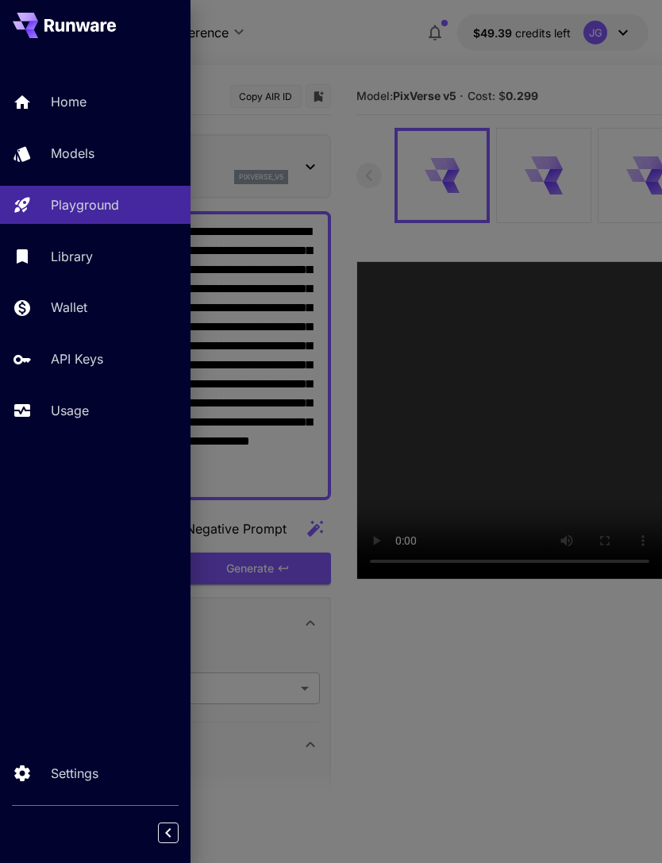
click at [357, 169] on div at bounding box center [331, 431] width 662 height 863
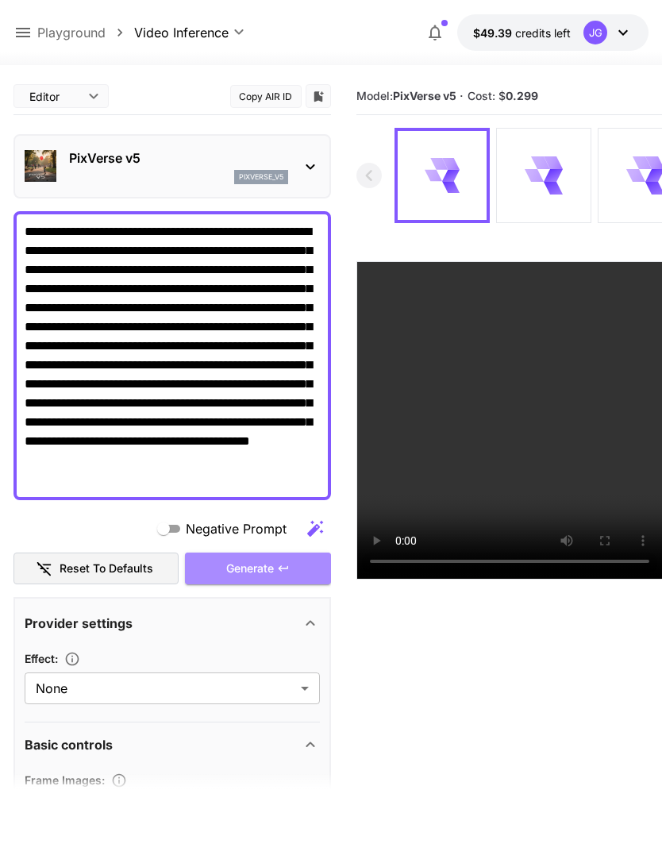
click at [268, 570] on div "Generate" at bounding box center [258, 569] width 146 height 33
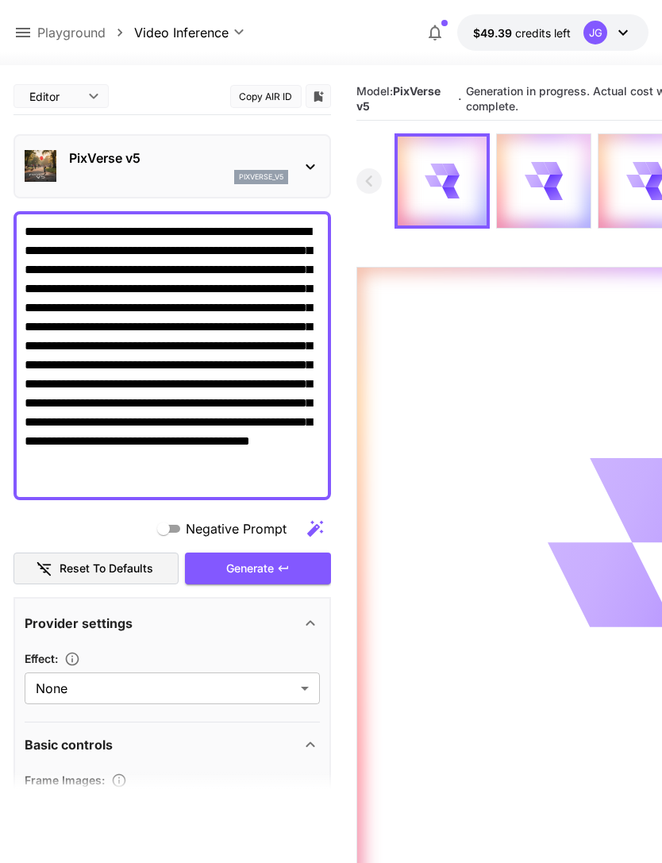
scroll to position [-1, 0]
click at [16, 30] on icon at bounding box center [22, 32] width 19 height 19
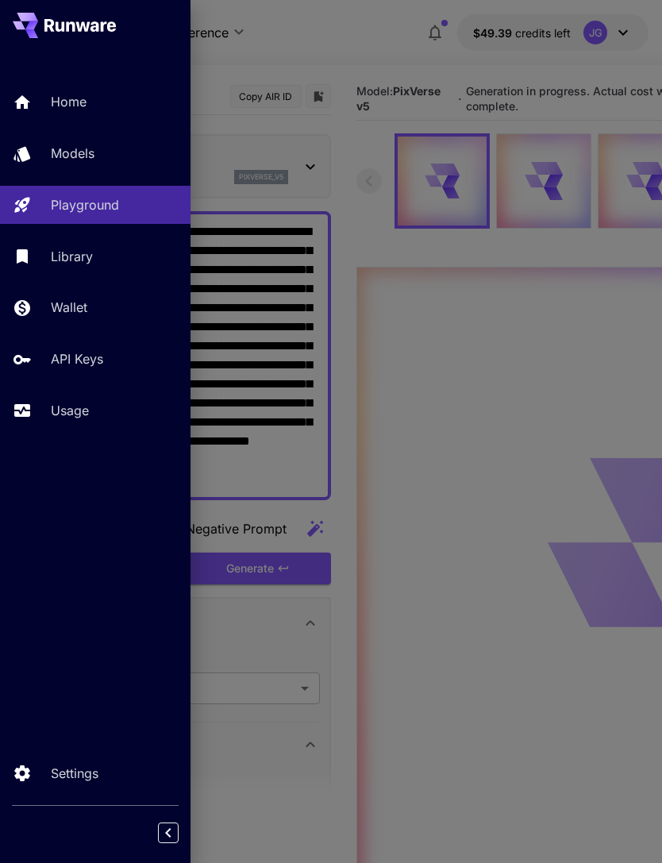
scroll to position [0, 0]
click at [48, 252] on link "Library" at bounding box center [95, 256] width 191 height 39
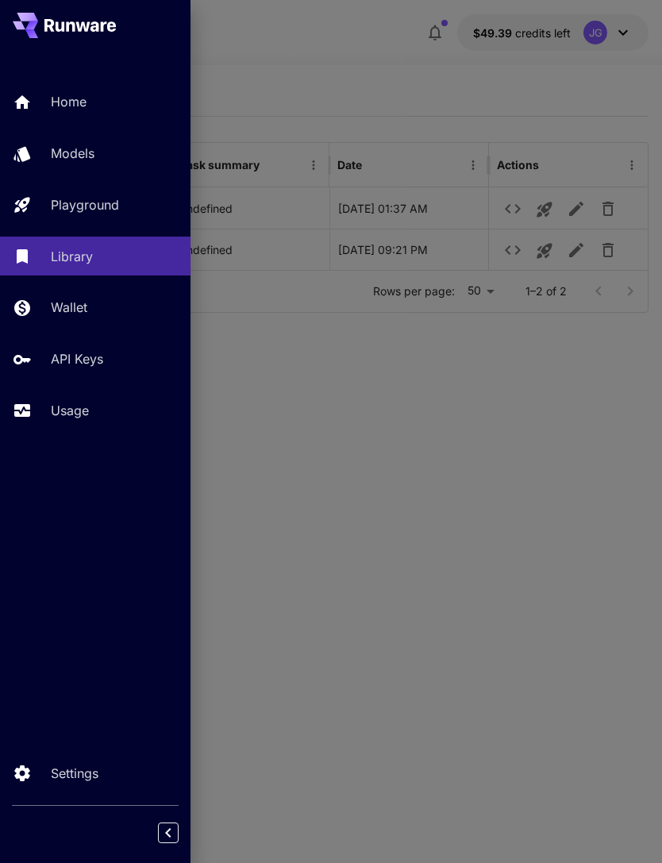
click at [391, 52] on div at bounding box center [331, 431] width 662 height 863
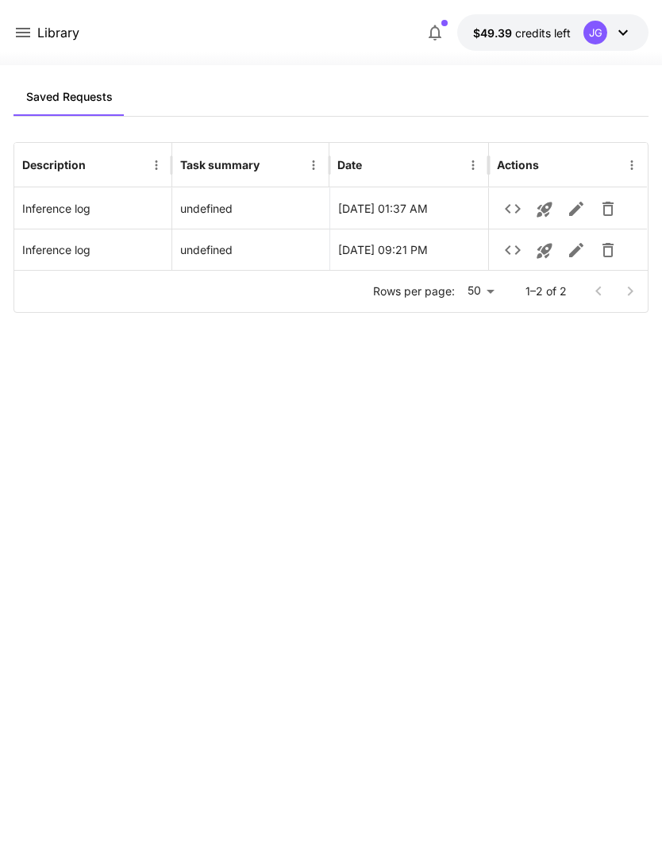
click at [18, 33] on icon at bounding box center [23, 33] width 14 height 10
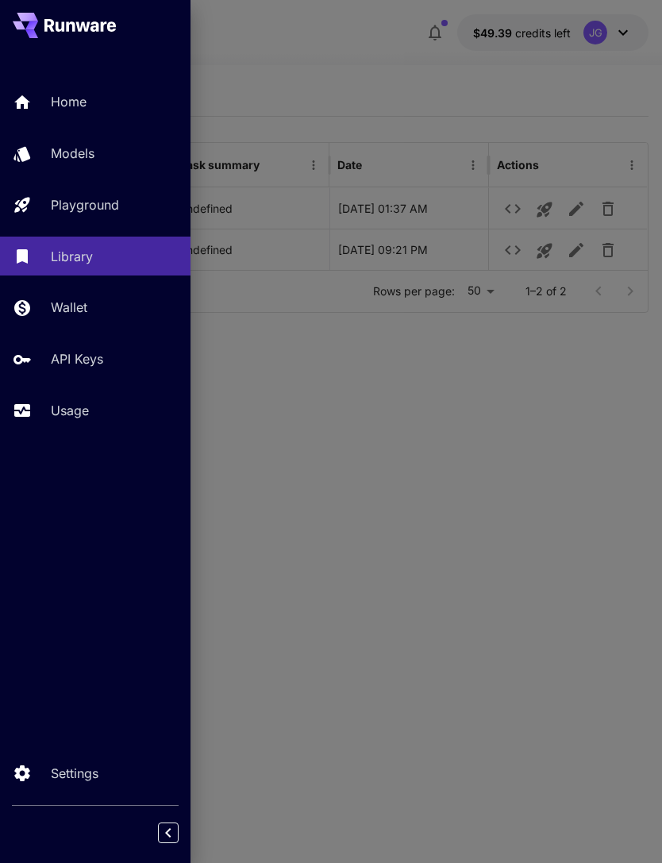
click at [55, 408] on p "Usage" at bounding box center [70, 410] width 38 height 19
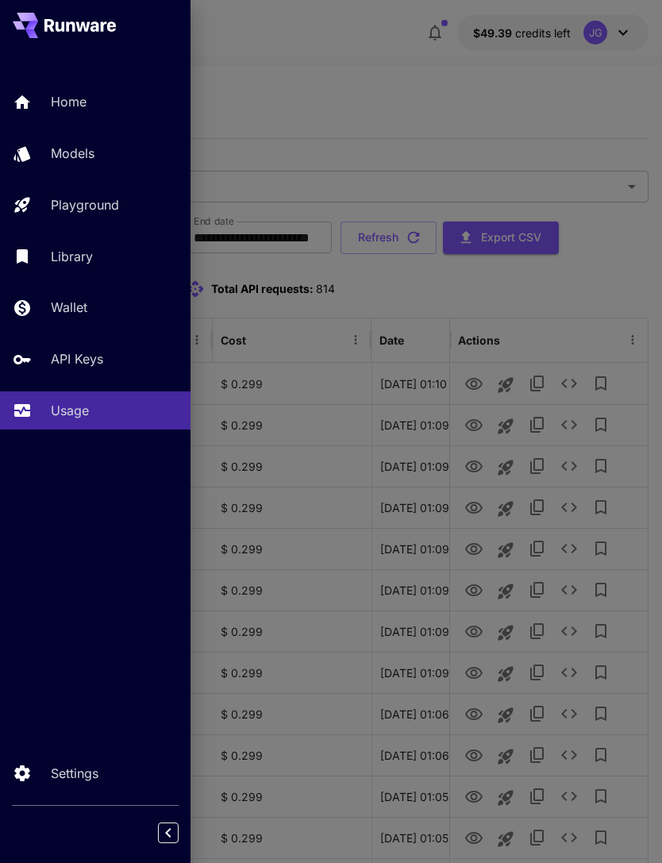
click at [488, 100] on div at bounding box center [331, 431] width 662 height 863
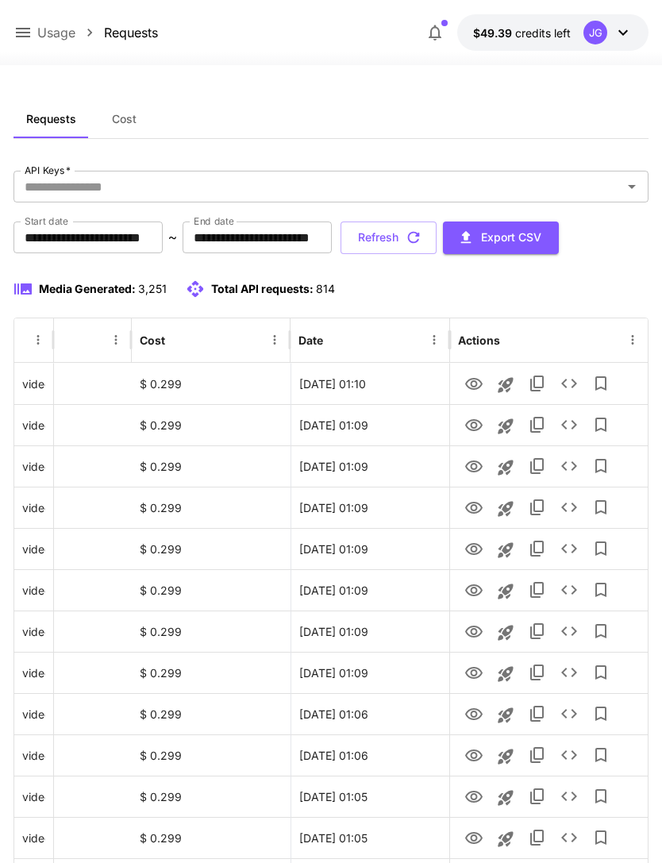
scroll to position [0, 81]
click at [479, 422] on icon "View" at bounding box center [473, 425] width 19 height 19
click at [422, 239] on icon "button" at bounding box center [413, 237] width 17 height 17
click at [437, 233] on button "Refresh" at bounding box center [389, 238] width 96 height 33
click at [422, 229] on icon "button" at bounding box center [413, 237] width 17 height 17
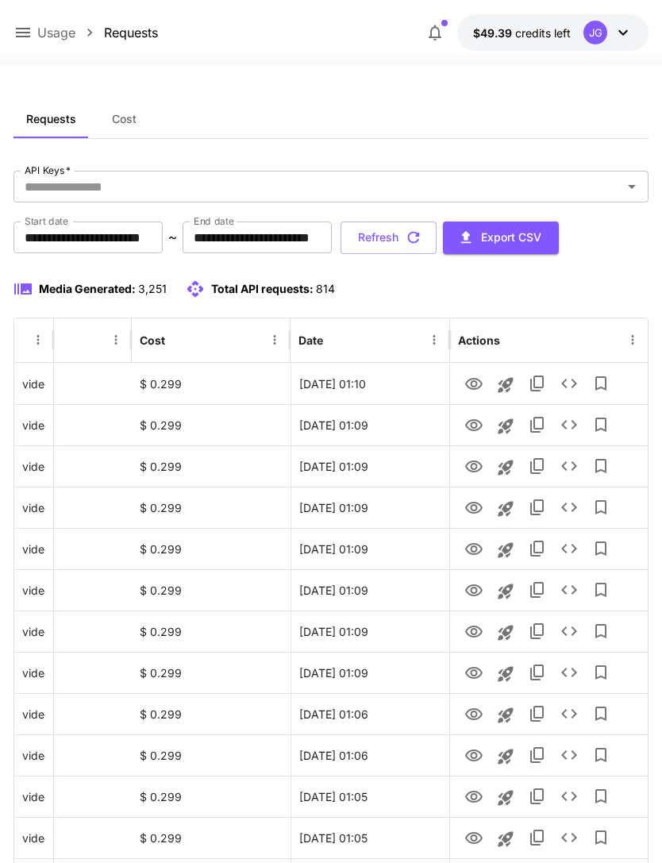
click at [437, 237] on button "Refresh" at bounding box center [389, 238] width 96 height 33
click at [475, 636] on icon "View" at bounding box center [473, 632] width 17 height 12
click at [472, 590] on icon "View" at bounding box center [473, 590] width 17 height 12
click at [476, 670] on icon "View" at bounding box center [473, 673] width 17 height 12
click at [481, 588] on icon "View" at bounding box center [473, 590] width 19 height 19
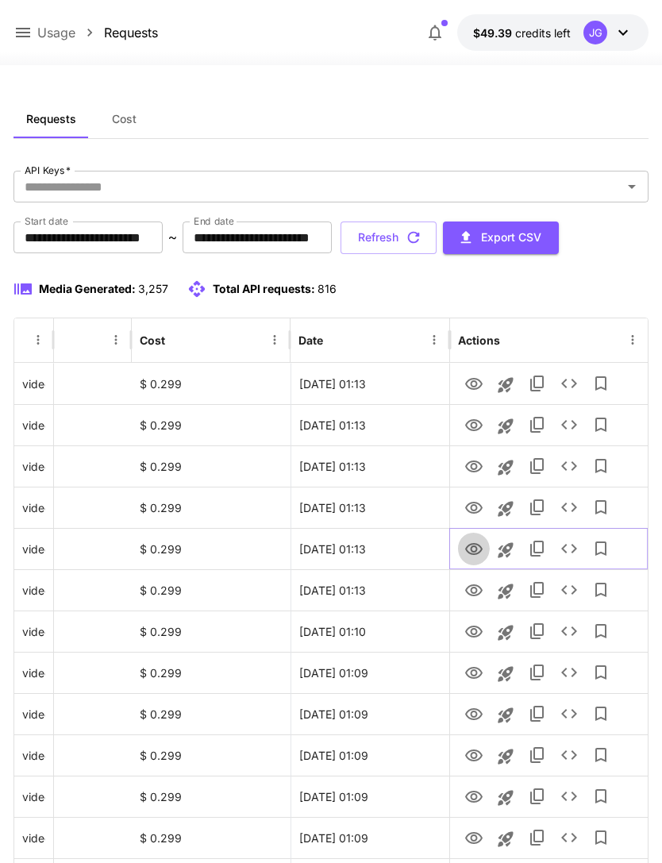
click at [471, 549] on icon "View" at bounding box center [473, 549] width 17 height 12
click at [479, 499] on icon "View" at bounding box center [473, 508] width 19 height 19
click at [478, 465] on icon "View" at bounding box center [473, 466] width 19 height 19
click at [476, 425] on icon "View" at bounding box center [473, 425] width 17 height 12
click at [474, 382] on icon "View" at bounding box center [473, 384] width 19 height 19
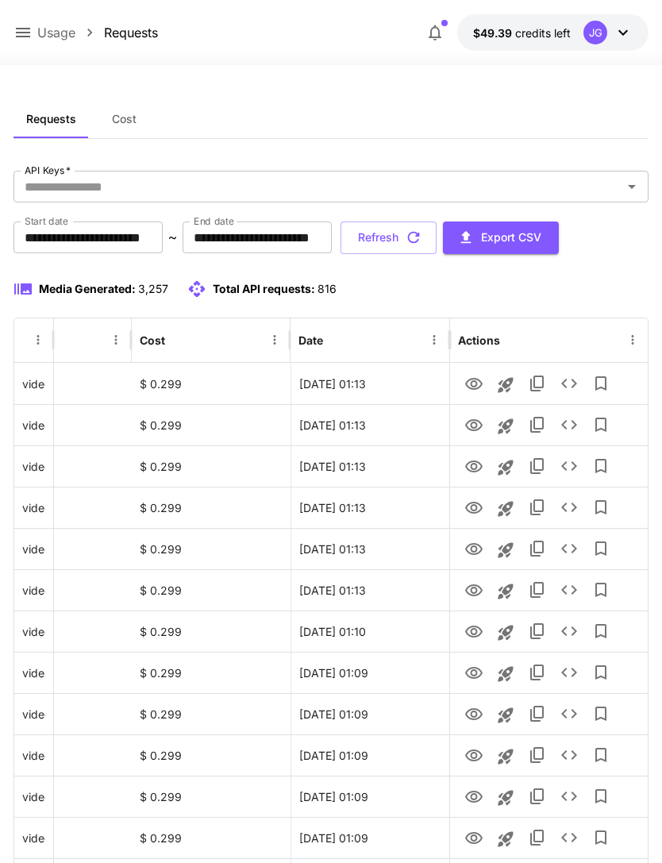
click at [422, 237] on icon "button" at bounding box center [413, 237] width 17 height 17
click at [474, 422] on icon "View" at bounding box center [473, 425] width 17 height 12
click at [476, 381] on icon "View" at bounding box center [473, 384] width 17 height 12
click at [479, 753] on icon "View" at bounding box center [473, 755] width 19 height 19
click at [507, 757] on icon "Launch in playground" at bounding box center [505, 756] width 15 height 15
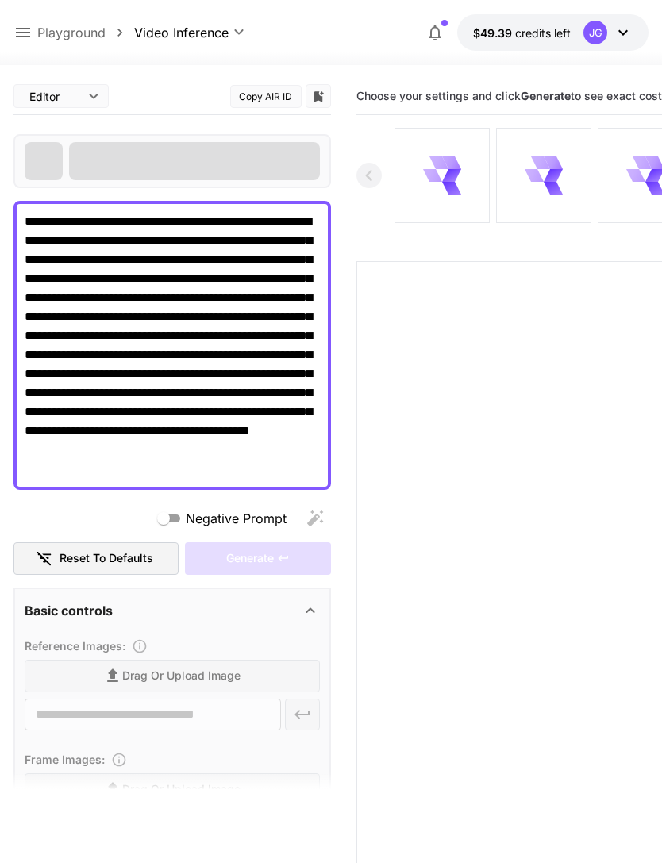
type input "**********"
type input "****"
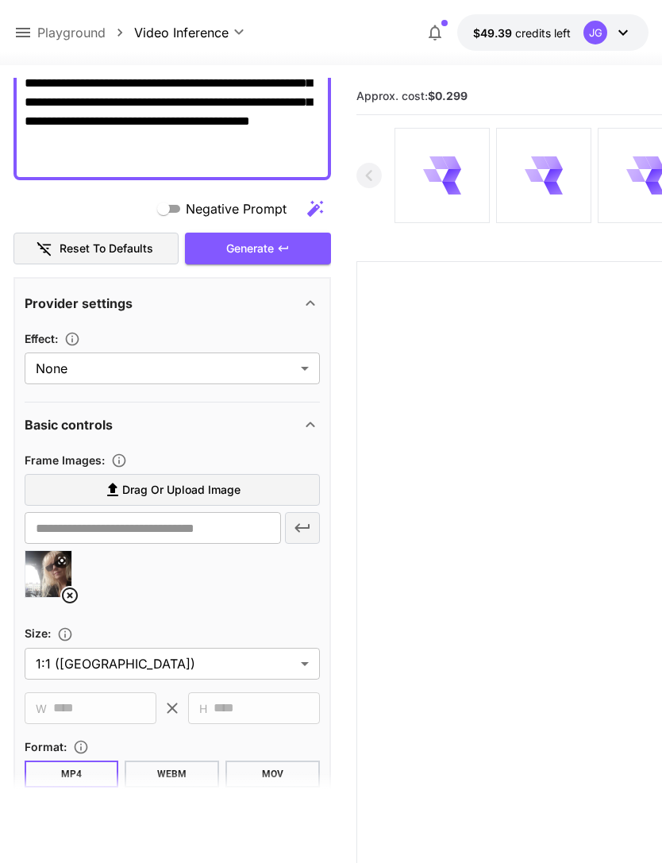
scroll to position [319, 0]
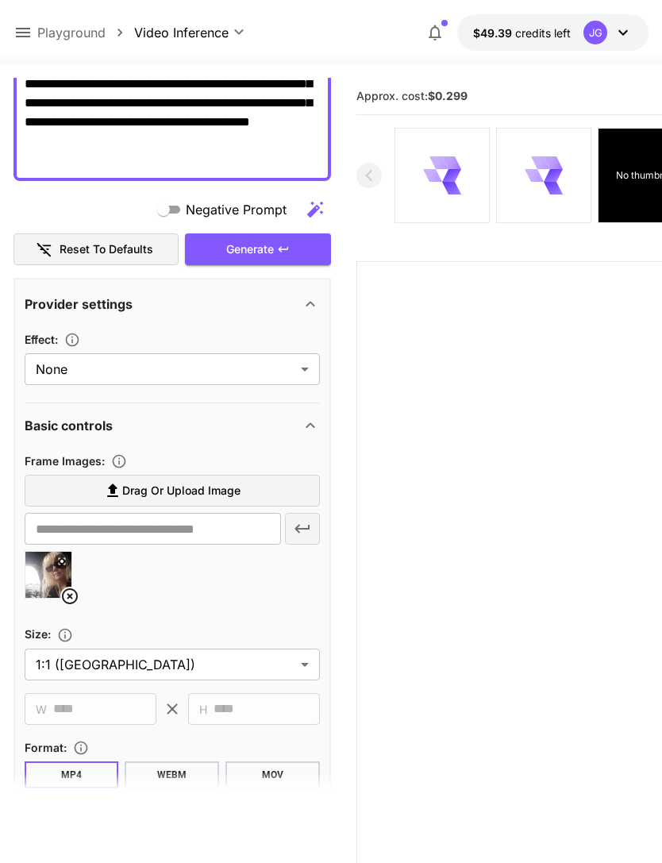
click at [75, 597] on icon at bounding box center [69, 596] width 19 height 19
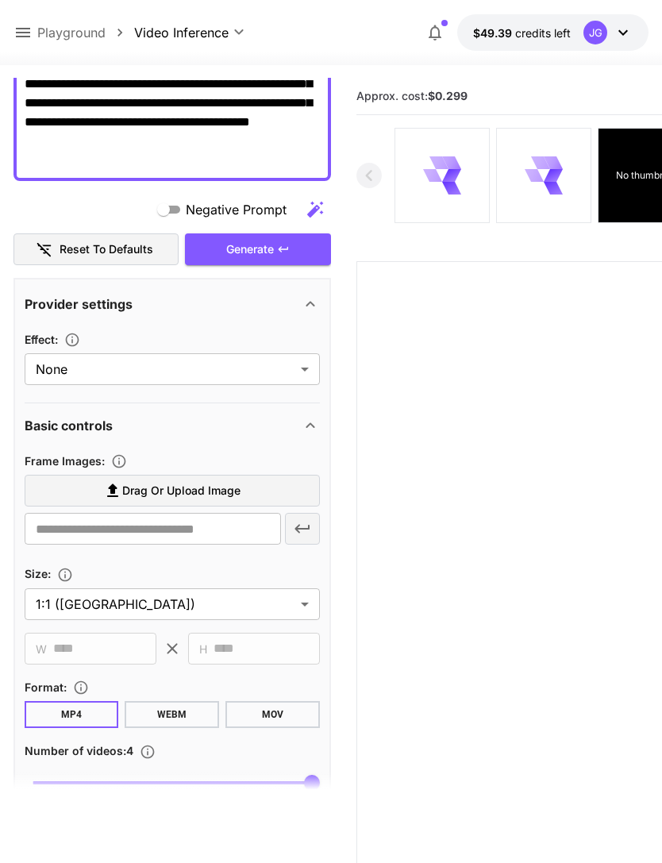
click at [209, 491] on span "Drag or upload image" at bounding box center [181, 491] width 118 height 20
click at [0, 0] on input "Drag or upload image" at bounding box center [0, 0] width 0 height 0
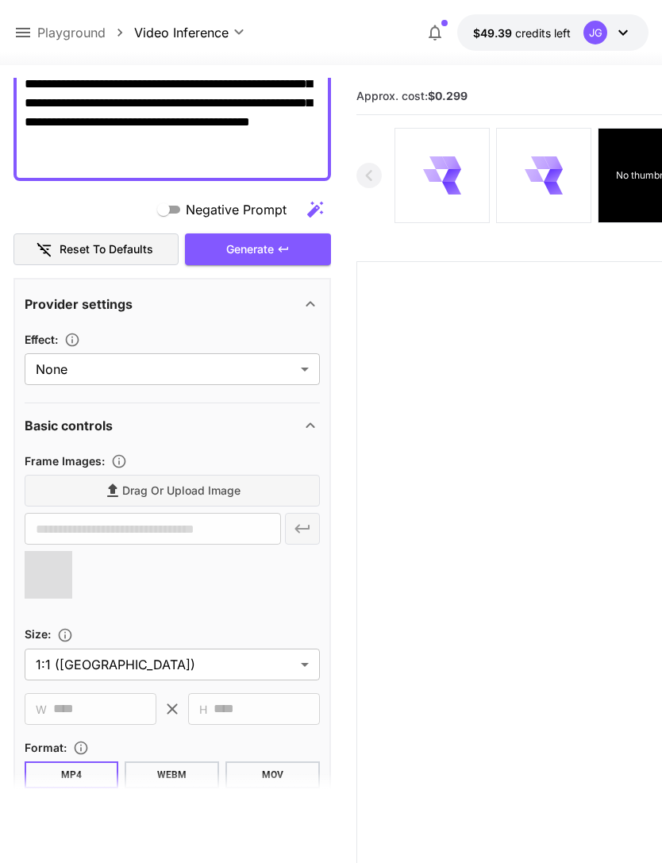
type input "**********"
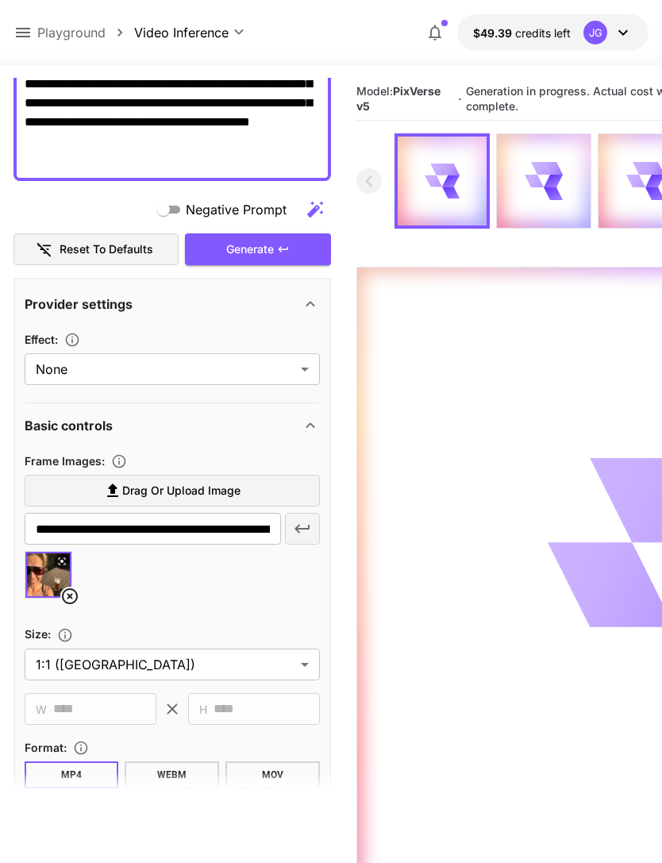
click at [19, 32] on icon at bounding box center [22, 32] width 19 height 19
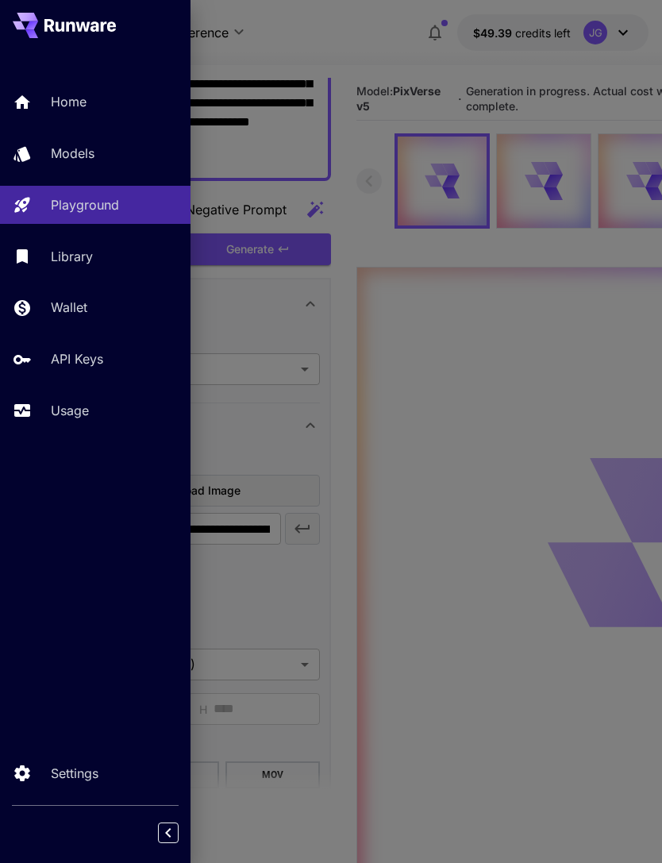
click at [87, 393] on link "Usage" at bounding box center [95, 410] width 191 height 39
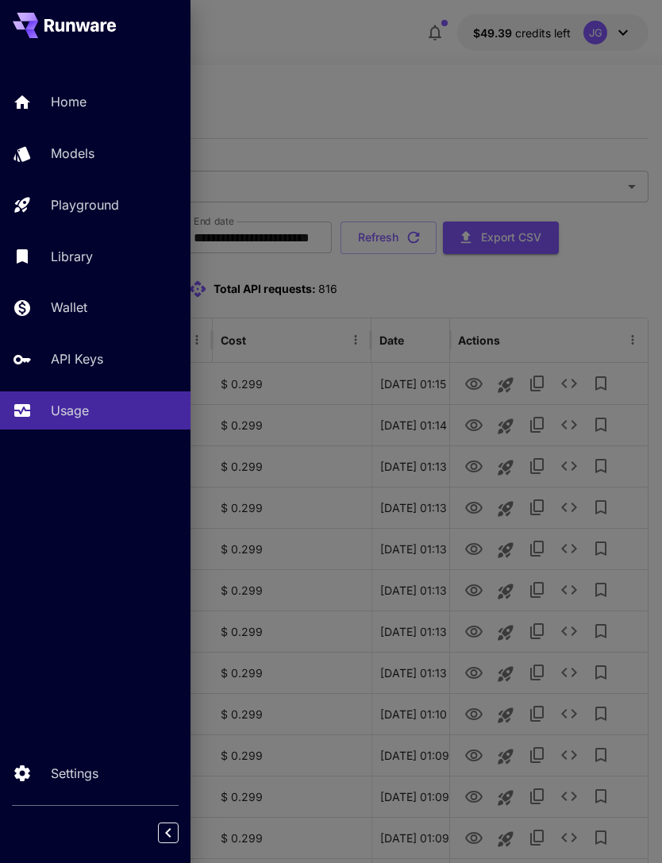
click at [387, 103] on div at bounding box center [331, 431] width 662 height 863
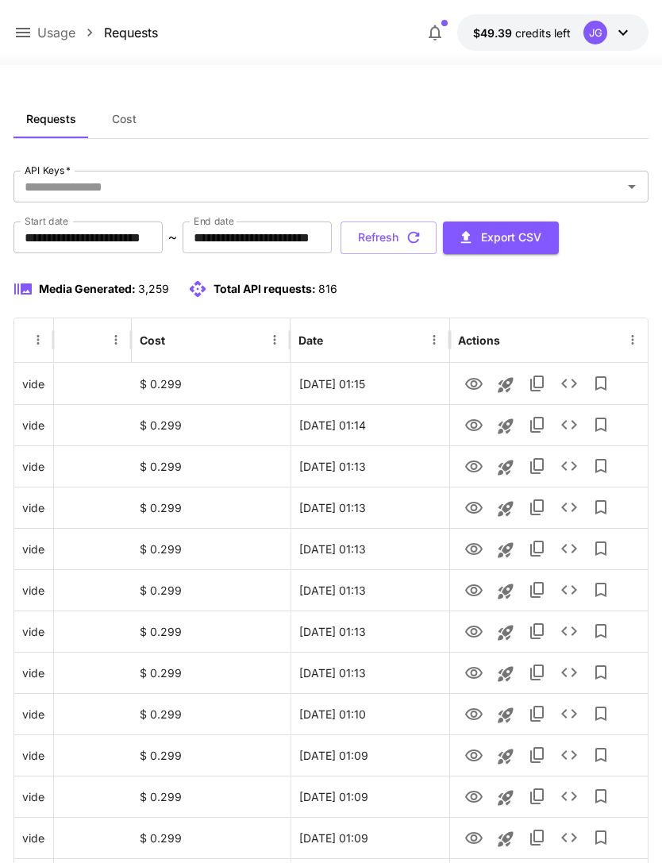
scroll to position [0, 81]
click at [437, 235] on button "Refresh" at bounding box center [389, 238] width 96 height 33
click at [437, 231] on button "Refresh" at bounding box center [389, 238] width 96 height 33
click at [476, 384] on icon "View" at bounding box center [473, 384] width 17 height 12
click at [422, 231] on icon "button" at bounding box center [413, 237] width 17 height 17
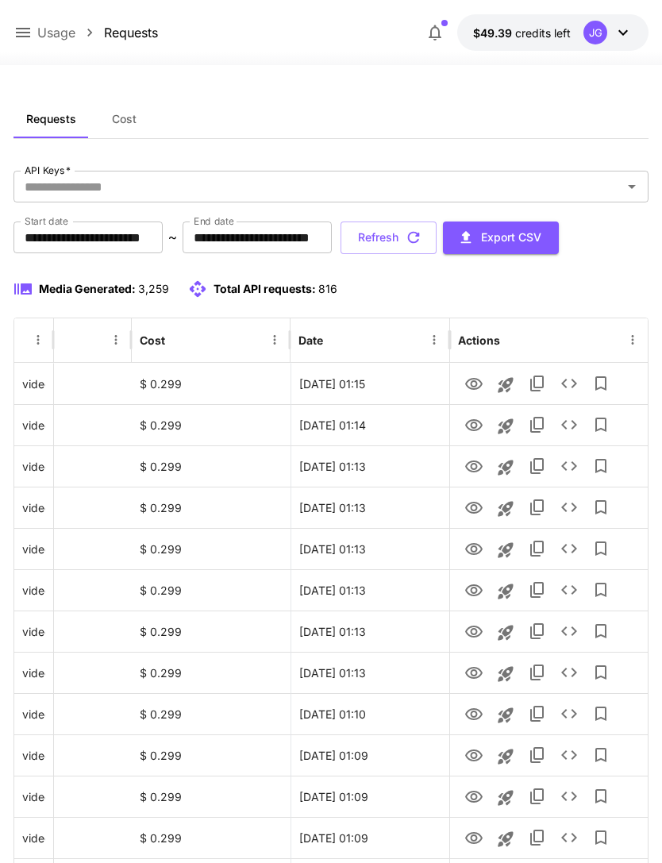
click at [437, 239] on button "Refresh" at bounding box center [389, 238] width 96 height 33
click at [476, 753] on icon "View" at bounding box center [473, 756] width 17 height 12
click at [437, 241] on button "Refresh" at bounding box center [389, 238] width 96 height 33
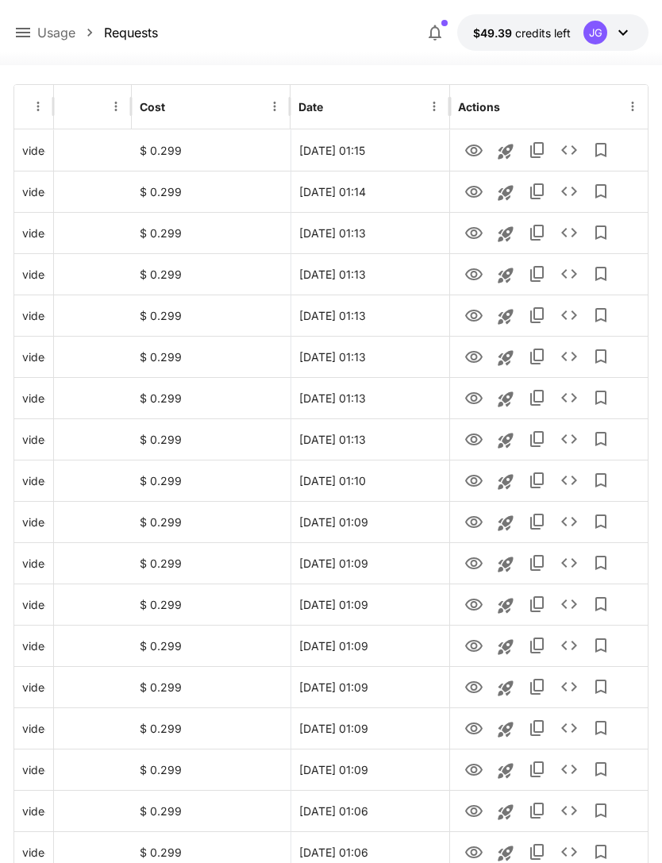
scroll to position [232, 0]
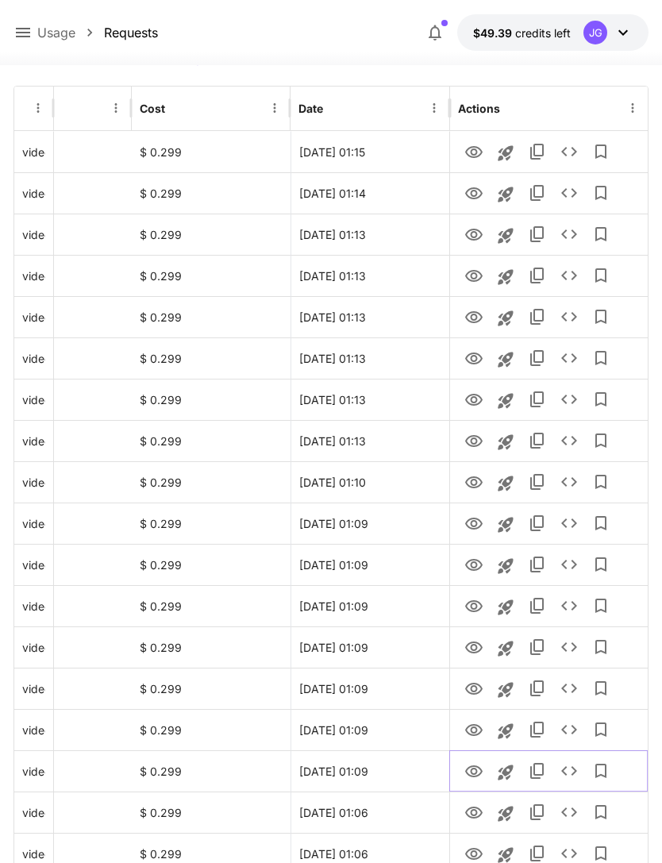
click at [479, 771] on icon "View" at bounding box center [473, 771] width 19 height 19
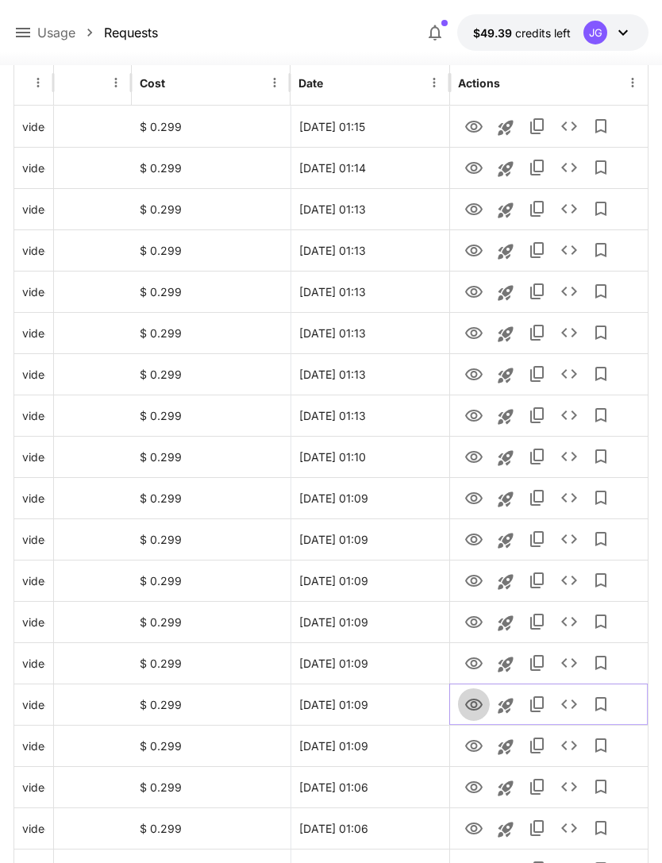
click at [477, 701] on icon "View" at bounding box center [473, 705] width 19 height 19
click at [472, 742] on icon "View" at bounding box center [473, 746] width 19 height 19
click at [475, 785] on icon "View" at bounding box center [473, 787] width 19 height 19
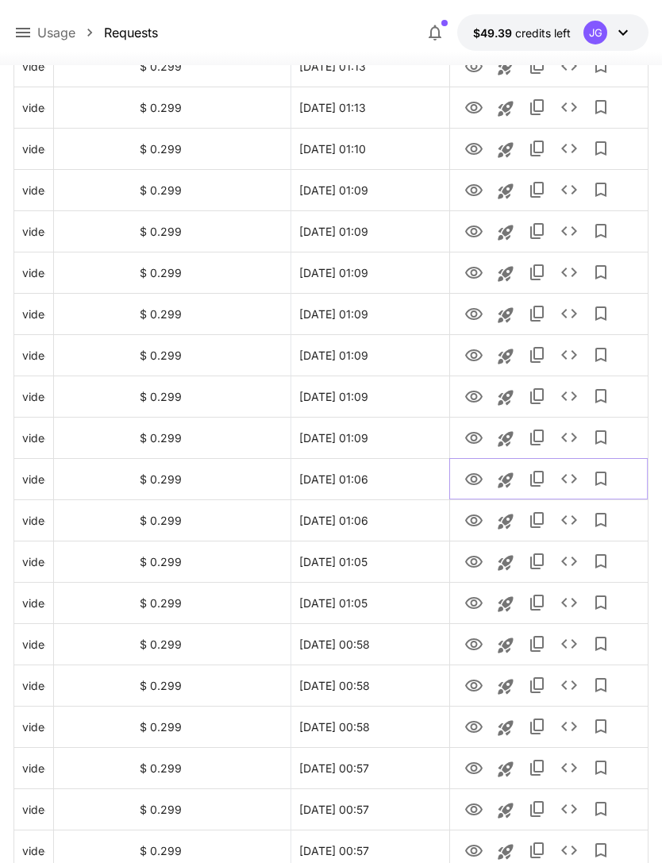
scroll to position [562, 0]
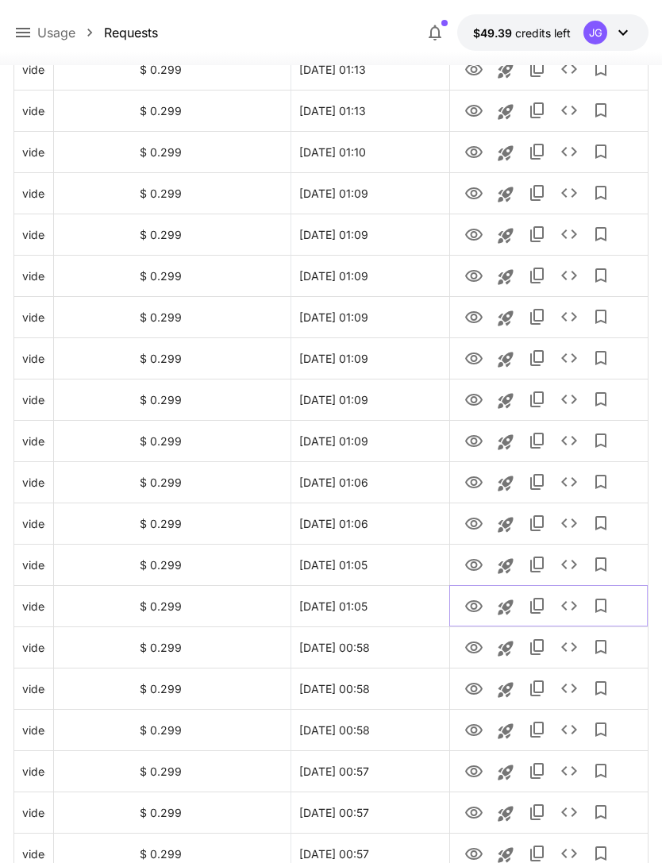
click at [470, 607] on icon "View" at bounding box center [473, 606] width 19 height 19
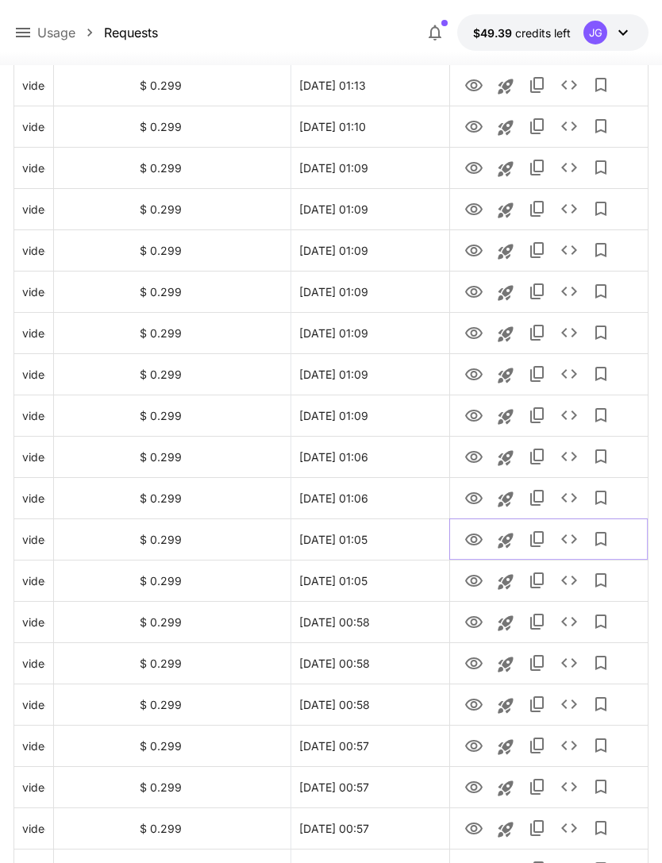
click at [480, 535] on icon "View" at bounding box center [473, 539] width 19 height 19
click at [476, 493] on icon "View" at bounding box center [473, 498] width 17 height 12
click at [474, 453] on icon "View" at bounding box center [473, 457] width 17 height 12
click at [480, 415] on icon "View" at bounding box center [473, 416] width 19 height 19
click at [480, 372] on icon "View" at bounding box center [473, 374] width 17 height 12
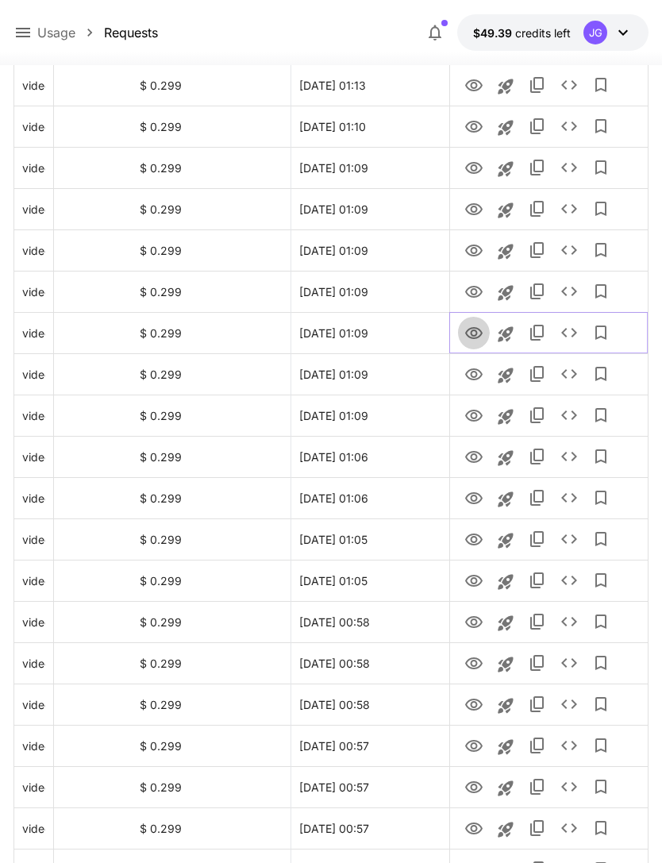
click at [478, 330] on icon "View" at bounding box center [473, 333] width 19 height 19
click at [474, 373] on icon "View" at bounding box center [473, 374] width 19 height 19
click at [477, 291] on icon "View" at bounding box center [473, 292] width 19 height 19
click at [468, 256] on icon "View" at bounding box center [473, 250] width 19 height 19
click at [473, 201] on icon "View" at bounding box center [473, 209] width 19 height 19
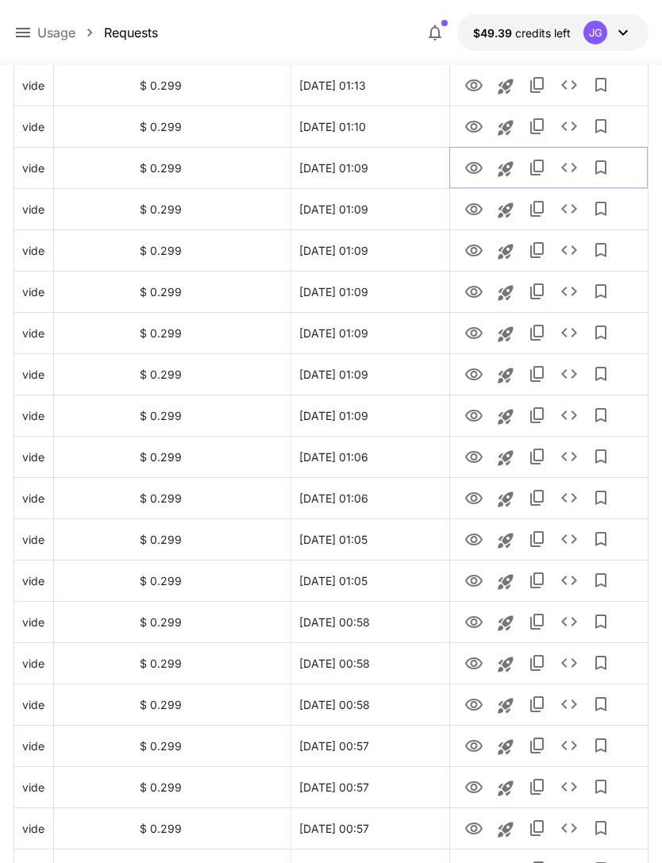
click at [474, 165] on icon "View" at bounding box center [473, 168] width 17 height 12
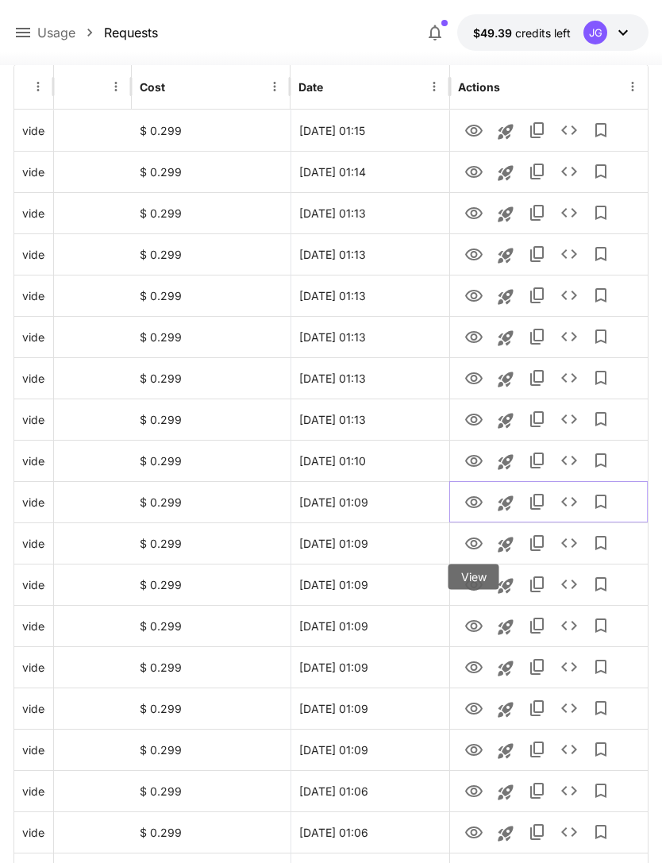
scroll to position [253, 0]
click at [476, 457] on icon "View" at bounding box center [473, 461] width 19 height 19
click at [471, 502] on icon "View" at bounding box center [473, 502] width 17 height 12
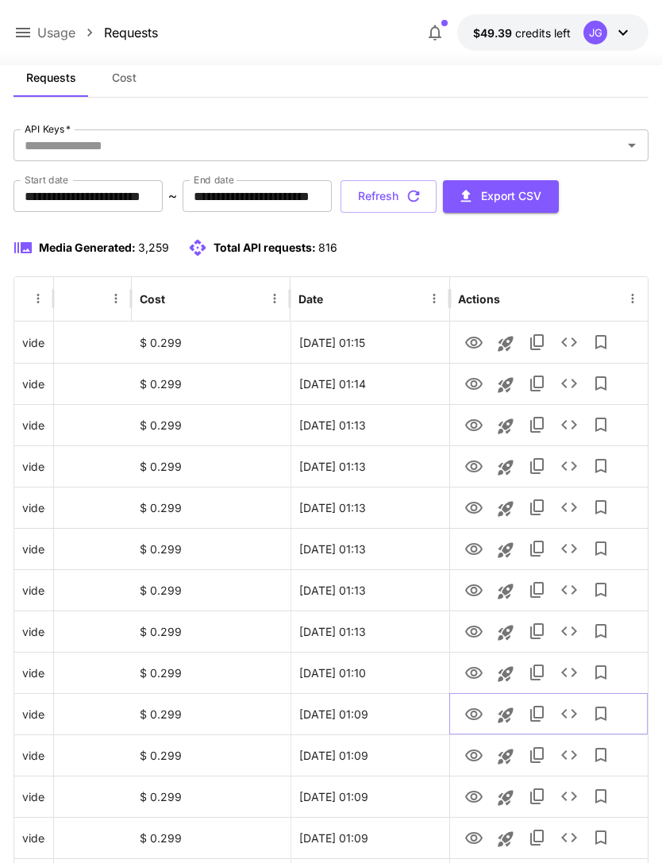
scroll to position [0, 0]
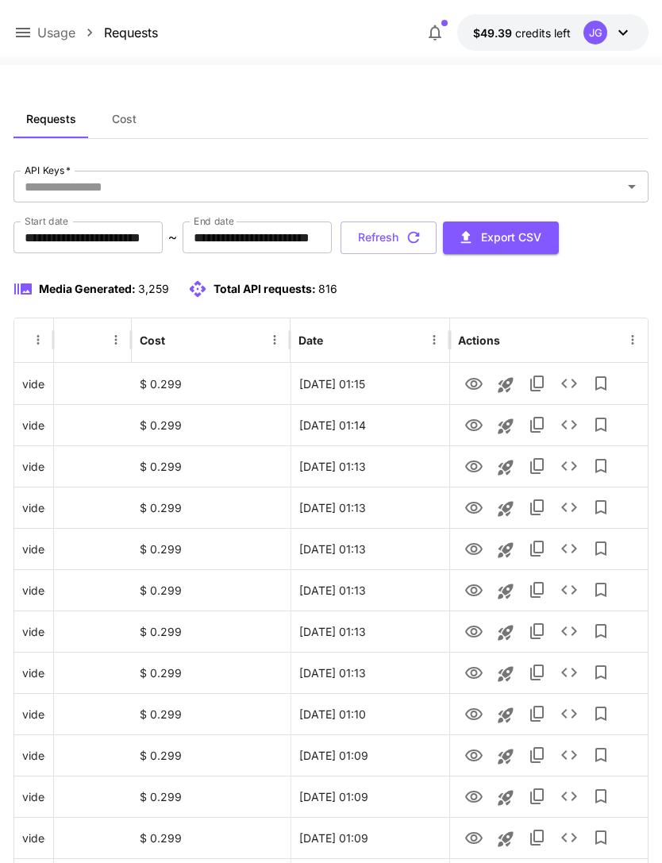
click at [422, 239] on icon "button" at bounding box center [413, 237] width 17 height 17
click at [475, 514] on icon "View" at bounding box center [473, 508] width 19 height 19
click at [478, 464] on icon "View" at bounding box center [473, 466] width 19 height 19
click at [477, 508] on icon "View" at bounding box center [473, 508] width 19 height 19
click at [476, 422] on icon "View" at bounding box center [473, 425] width 17 height 12
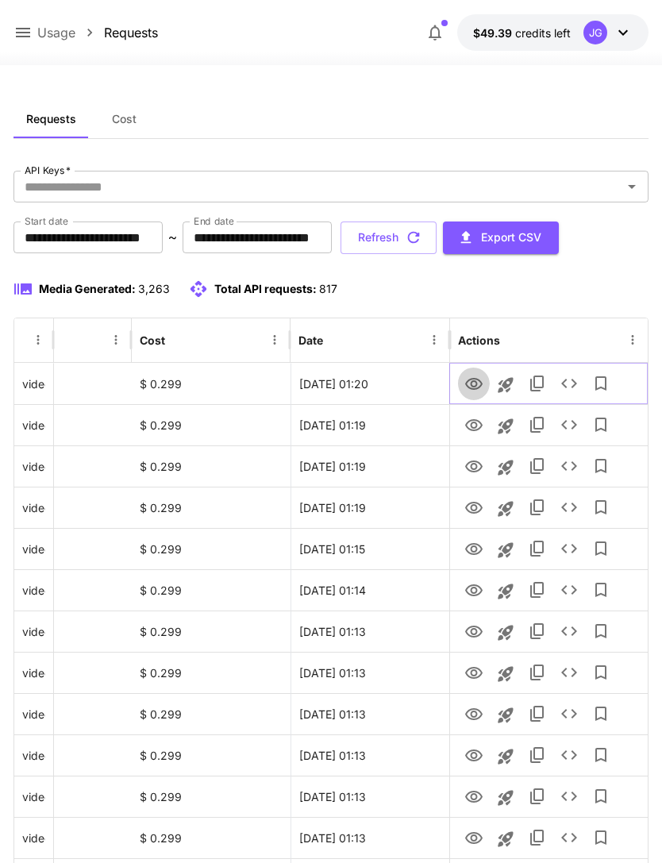
click at [472, 387] on icon "View" at bounding box center [473, 384] width 19 height 19
click at [24, 26] on icon at bounding box center [22, 32] width 19 height 19
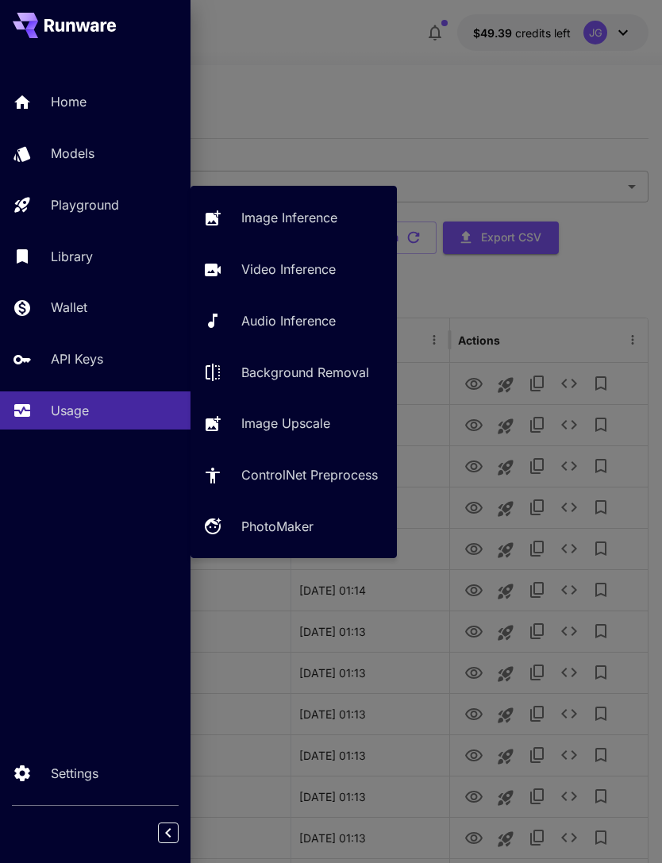
click at [114, 200] on p "Playground" at bounding box center [85, 204] width 68 height 19
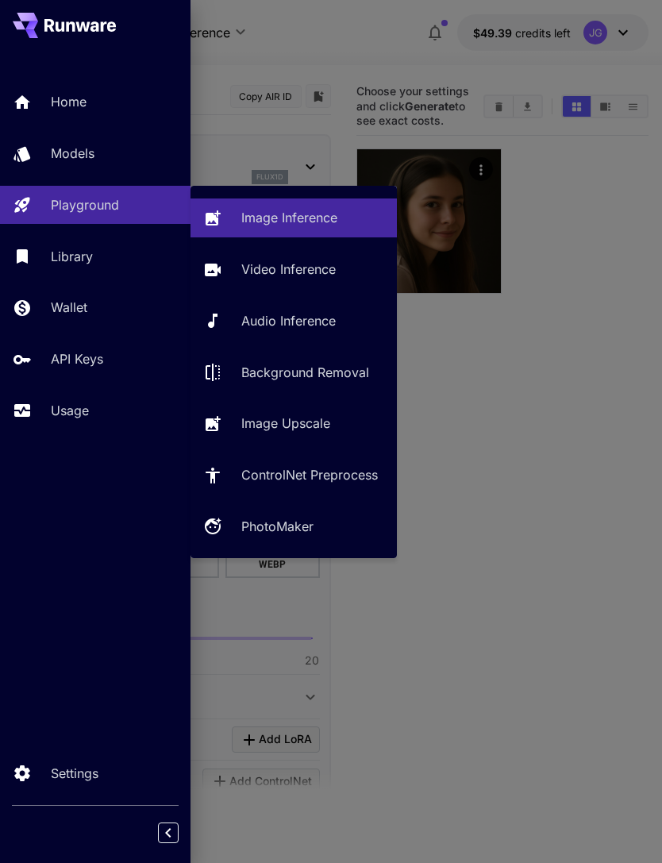
click at [302, 268] on p "Video Inference" at bounding box center [288, 269] width 94 height 19
type input "**********"
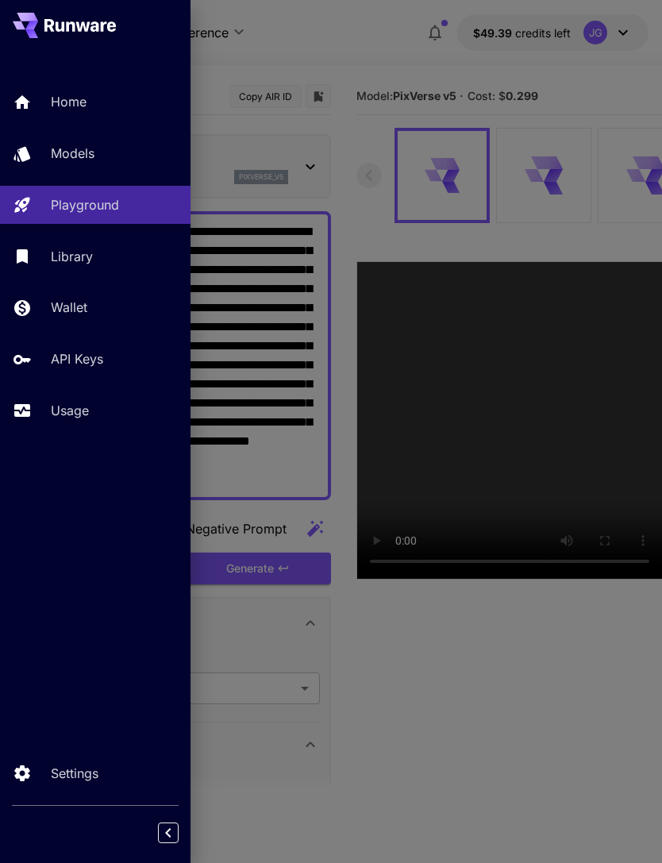
click at [397, 39] on div at bounding box center [331, 431] width 662 height 863
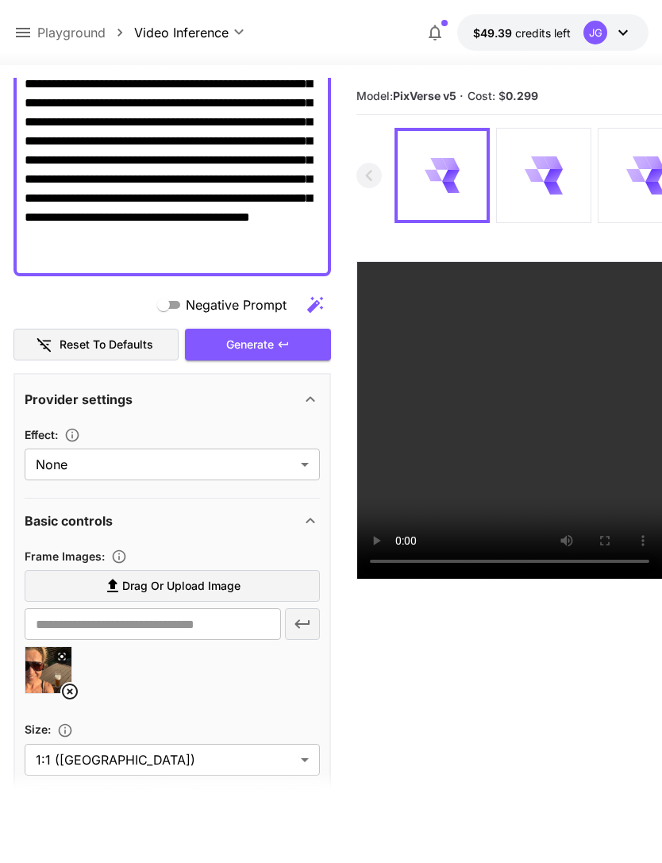
scroll to position [217, 0]
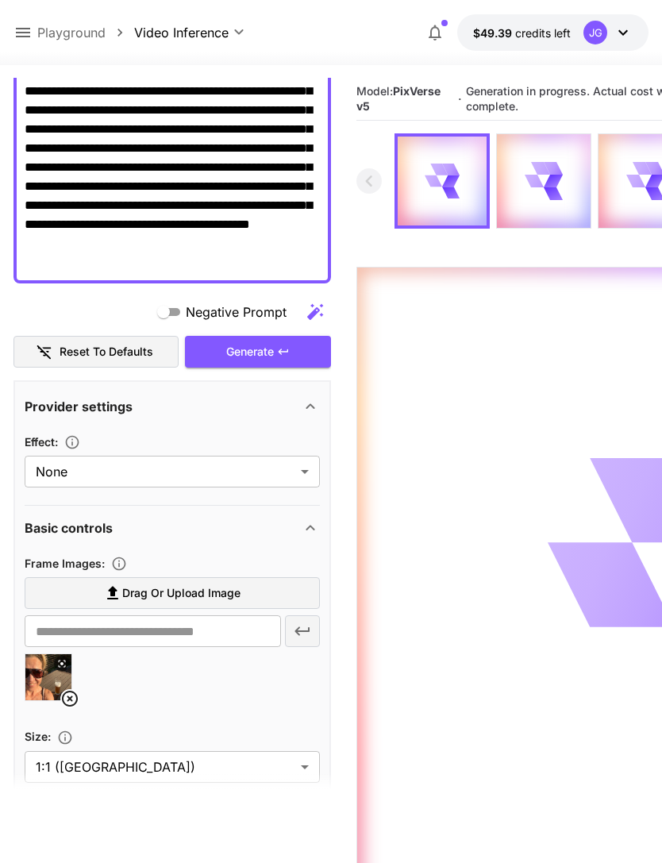
click at [29, 23] on icon at bounding box center [22, 32] width 19 height 19
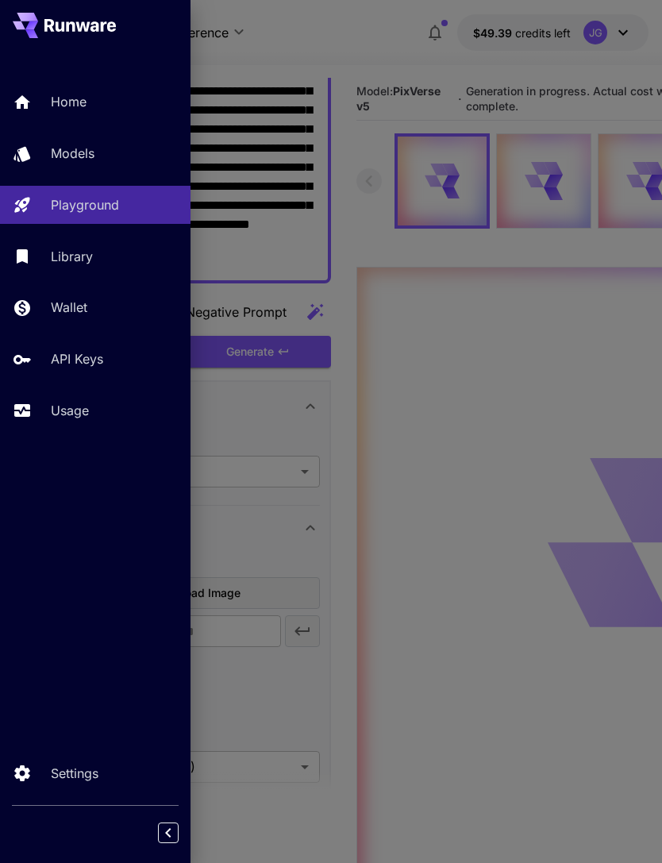
click at [80, 404] on p "Usage" at bounding box center [70, 410] width 38 height 19
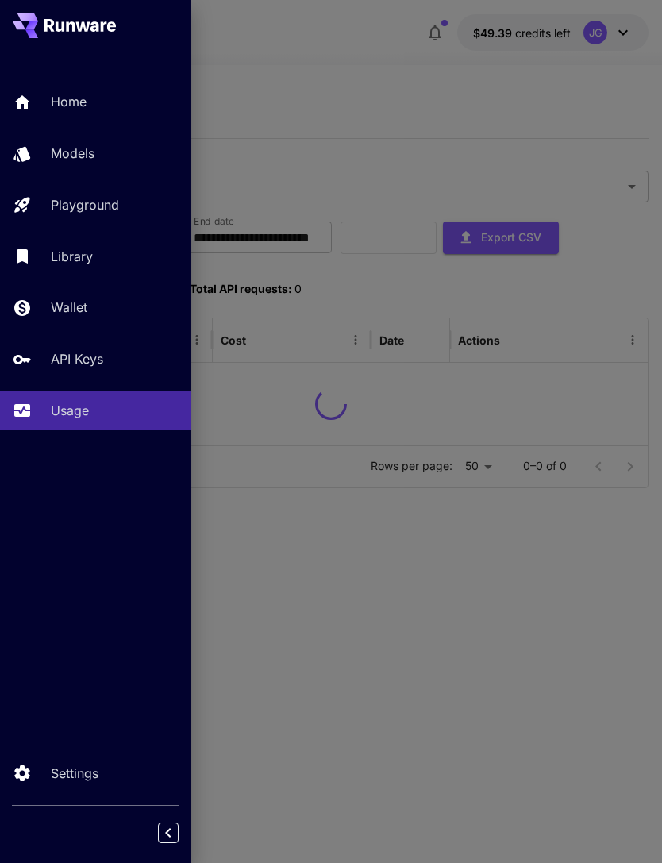
click at [332, 50] on div at bounding box center [331, 431] width 662 height 863
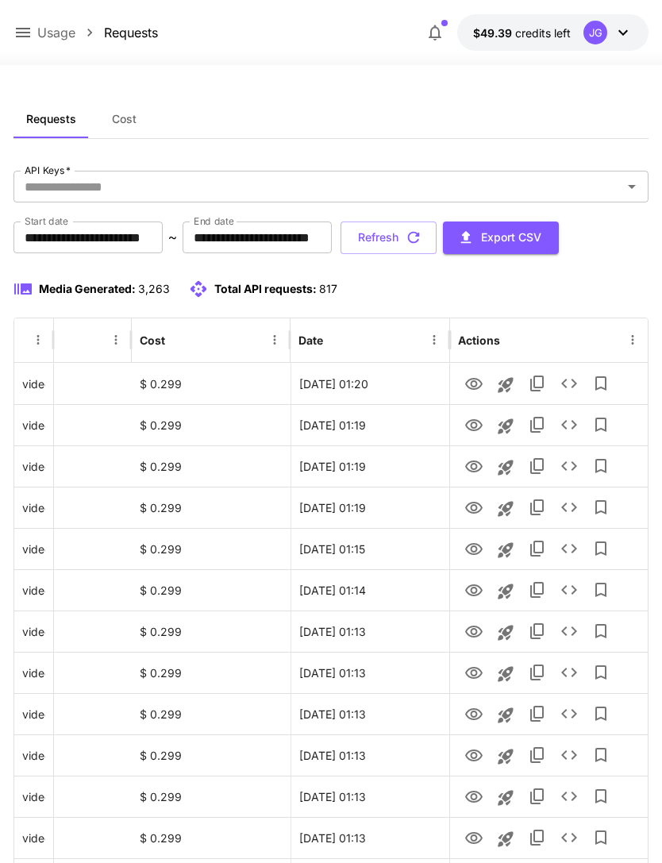
scroll to position [0, 81]
click at [477, 510] on icon "View" at bounding box center [473, 508] width 19 height 19
click at [422, 235] on icon "button" at bounding box center [413, 237] width 17 height 17
click at [422, 233] on icon "button" at bounding box center [413, 237] width 17 height 17
click at [437, 240] on button "Refresh" at bounding box center [389, 238] width 96 height 33
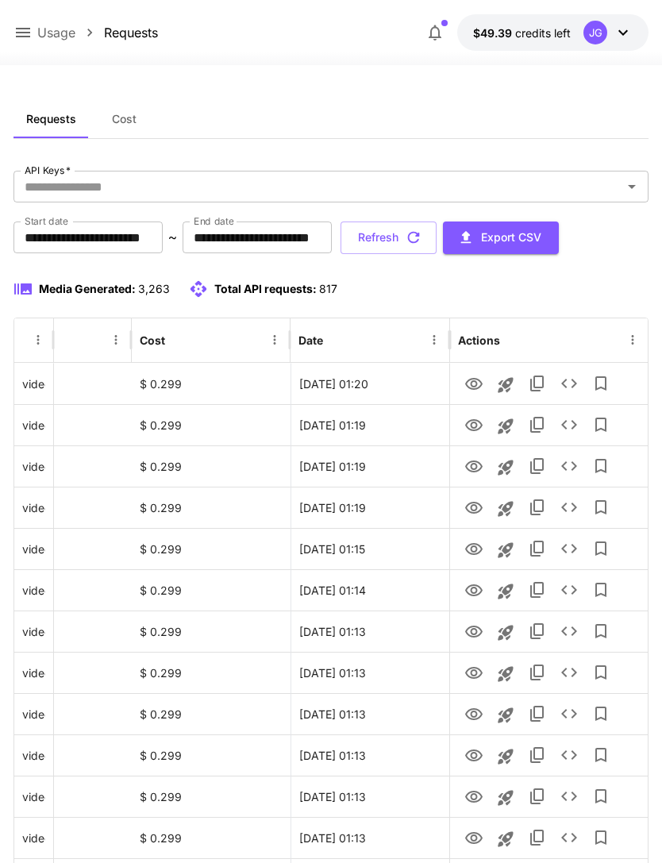
click at [437, 241] on button "Refresh" at bounding box center [389, 238] width 96 height 33
click at [437, 244] on button "Refresh" at bounding box center [389, 238] width 96 height 33
click at [422, 237] on icon "button" at bounding box center [413, 237] width 17 height 17
click at [437, 249] on button "Refresh" at bounding box center [389, 238] width 96 height 33
click at [437, 235] on button "Refresh" at bounding box center [389, 238] width 96 height 33
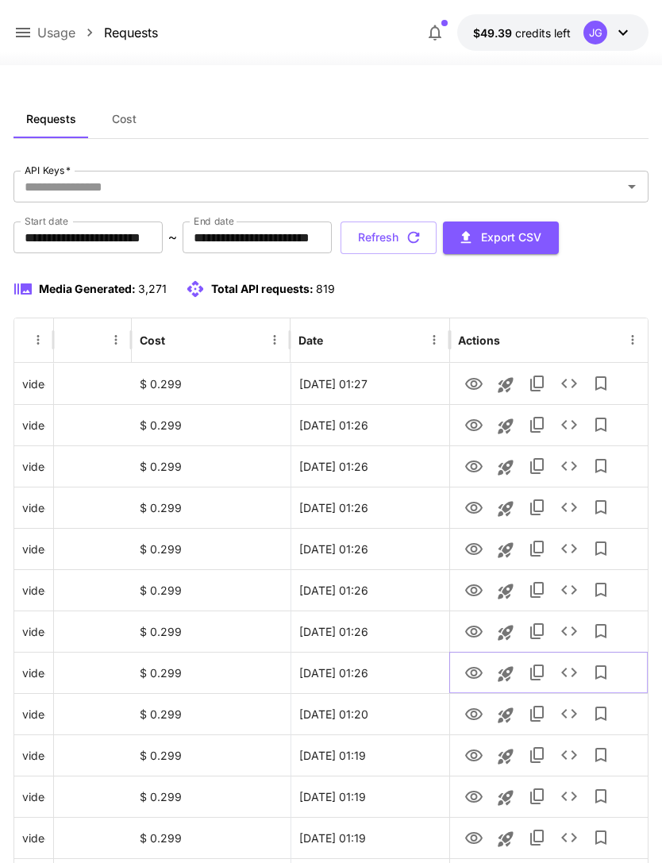
click at [475, 672] on icon "View" at bounding box center [473, 673] width 19 height 19
click at [478, 630] on icon "View" at bounding box center [473, 631] width 19 height 19
click at [480, 596] on icon "View" at bounding box center [473, 590] width 19 height 19
click at [479, 550] on icon "View" at bounding box center [473, 549] width 19 height 19
click at [480, 502] on icon "View" at bounding box center [473, 508] width 19 height 19
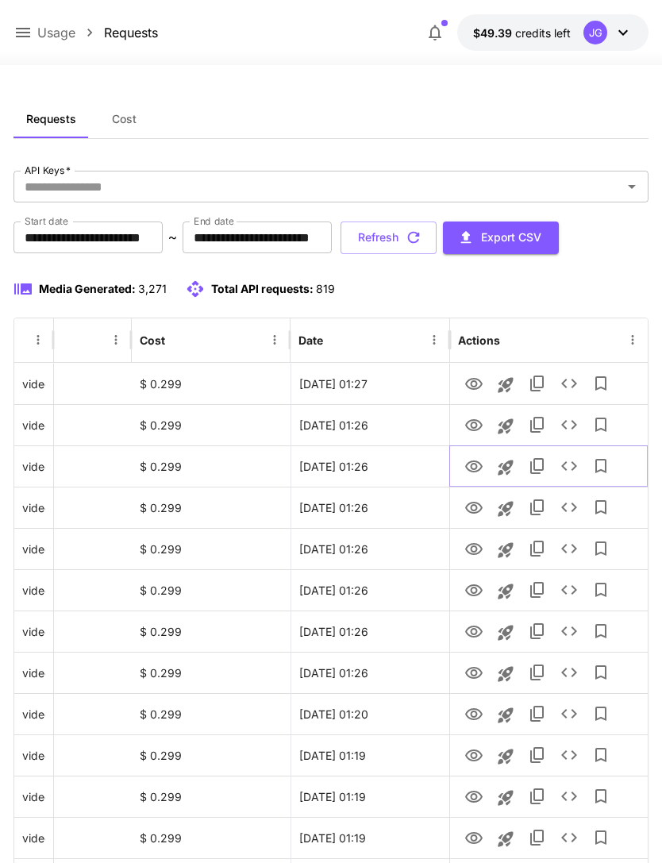
click at [479, 463] on icon "View" at bounding box center [473, 467] width 17 height 12
click at [477, 424] on icon "View" at bounding box center [473, 425] width 19 height 19
click at [480, 388] on icon "View" at bounding box center [473, 384] width 19 height 19
click at [476, 424] on icon "View" at bounding box center [473, 425] width 17 height 12
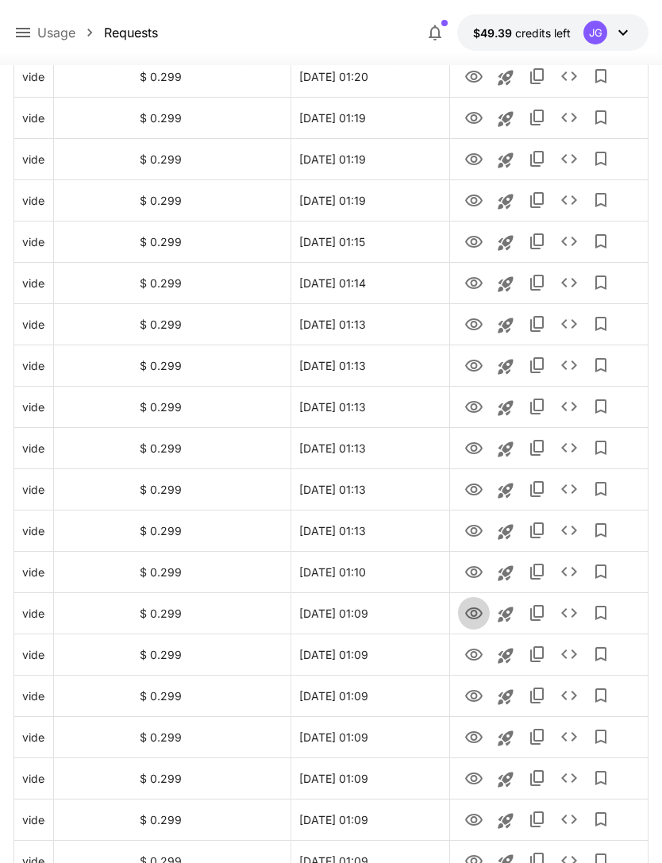
scroll to position [638, 0]
click at [478, 611] on icon "View" at bounding box center [473, 613] width 19 height 19
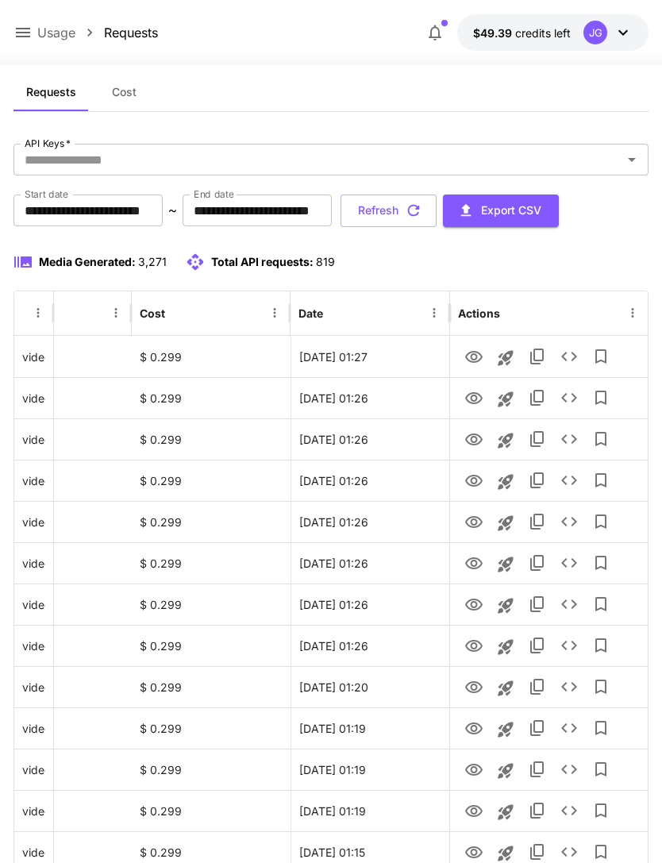
scroll to position [26, 0]
click at [32, 29] on icon at bounding box center [22, 32] width 19 height 19
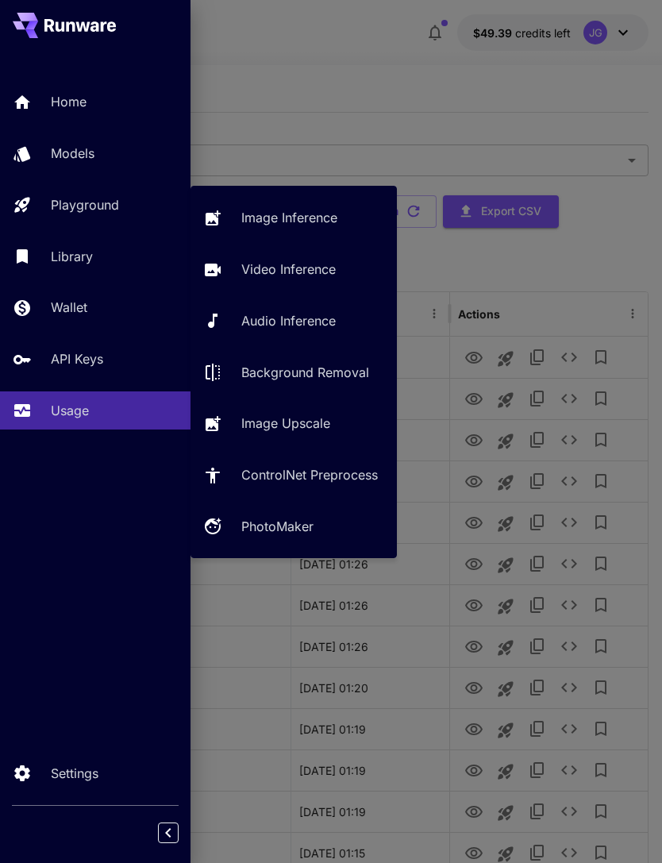
click at [112, 199] on p "Playground" at bounding box center [85, 204] width 68 height 19
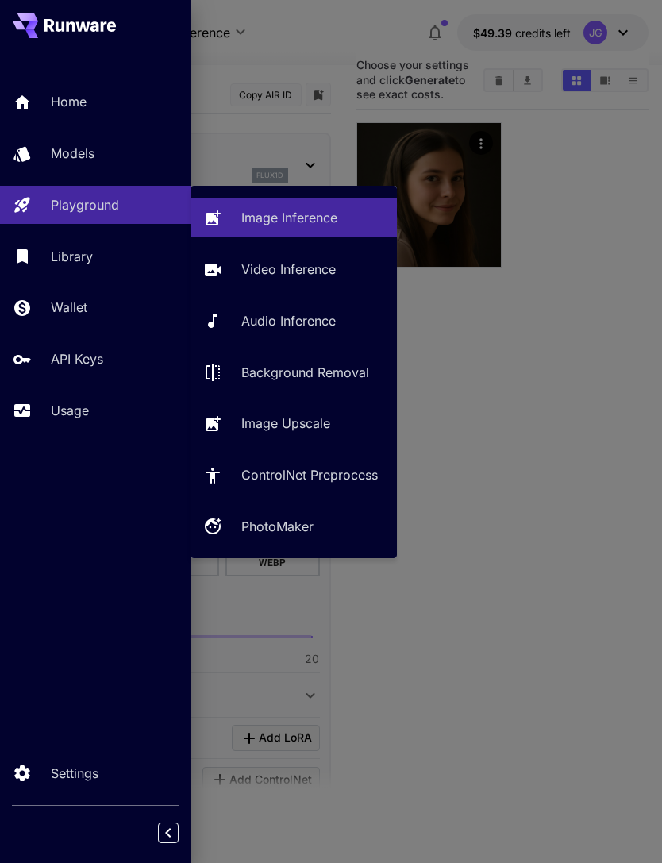
click at [329, 268] on p "Video Inference" at bounding box center [288, 269] width 94 height 19
type input "**********"
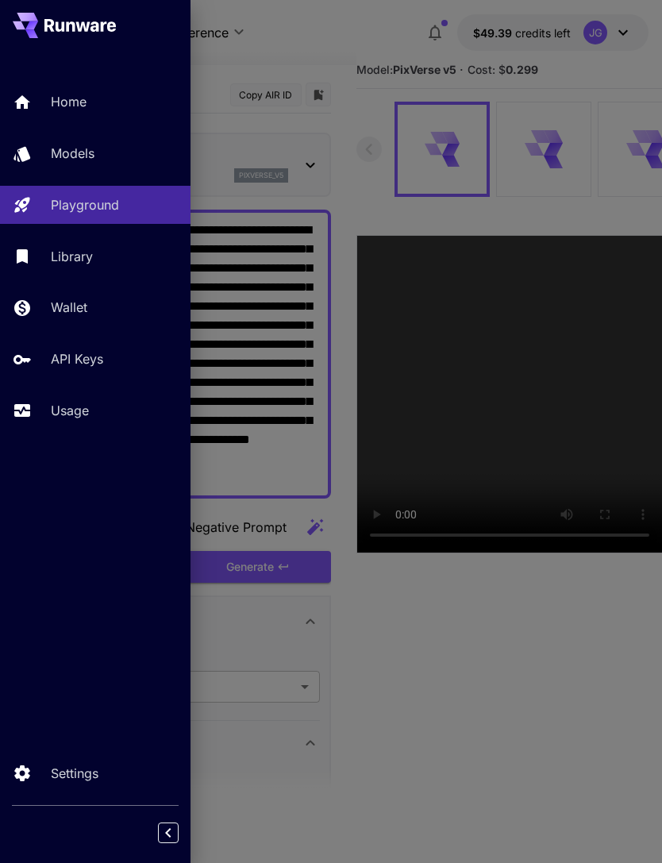
click at [329, 25] on div at bounding box center [331, 431] width 662 height 863
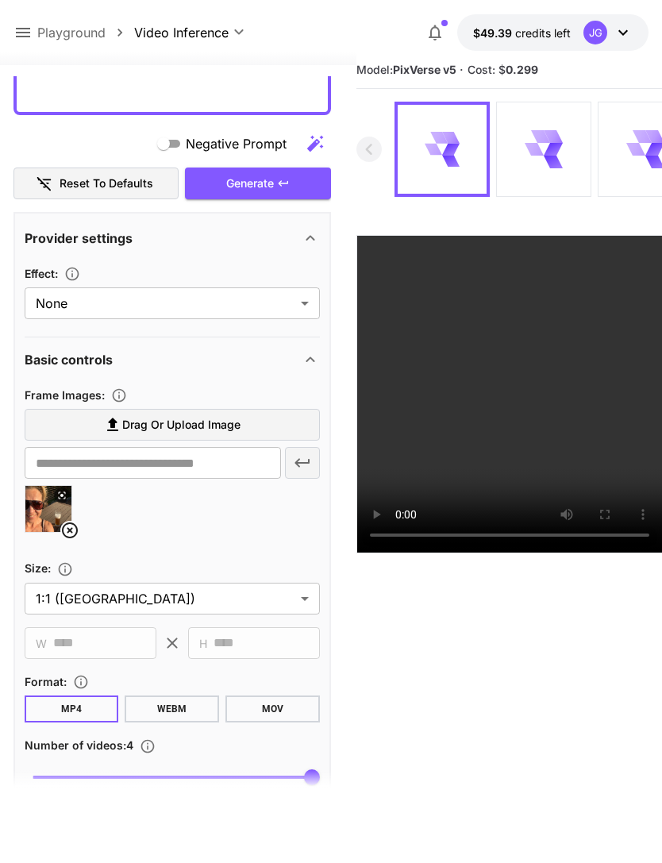
scroll to position [387, 0]
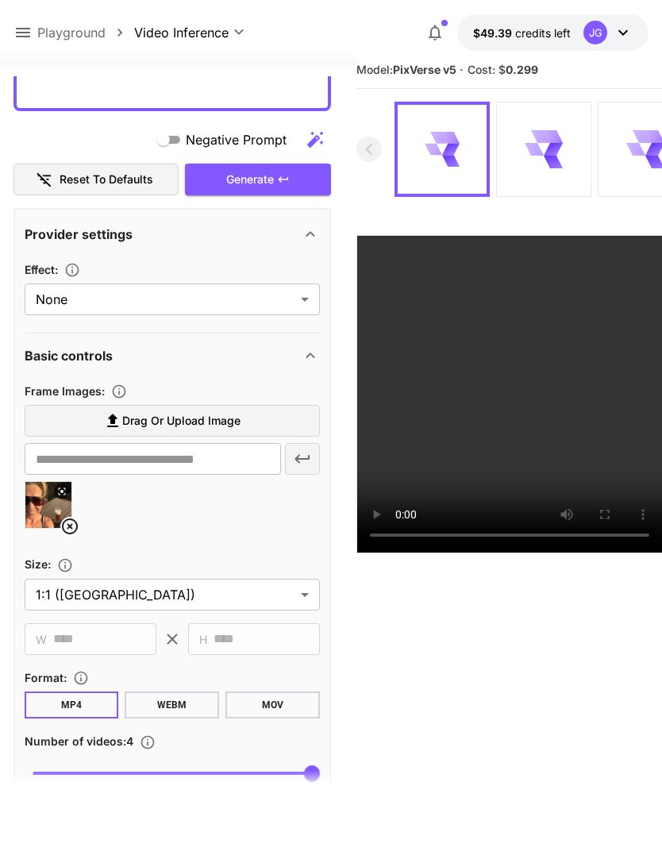
click at [72, 517] on icon at bounding box center [69, 526] width 19 height 19
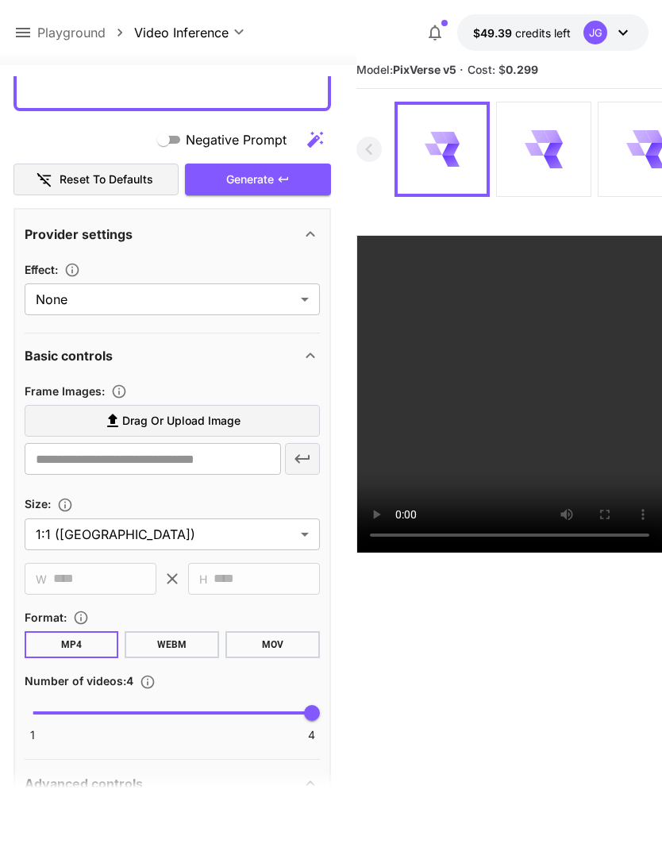
click at [196, 422] on span "Drag or upload image" at bounding box center [181, 421] width 118 height 20
click at [0, 0] on input "Drag or upload image" at bounding box center [0, 0] width 0 height 0
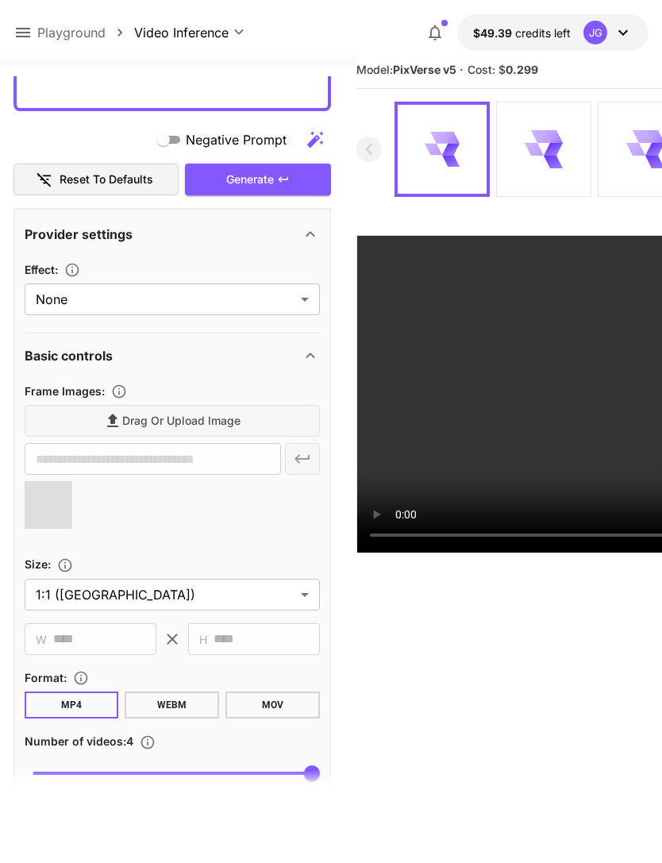
type input "**********"
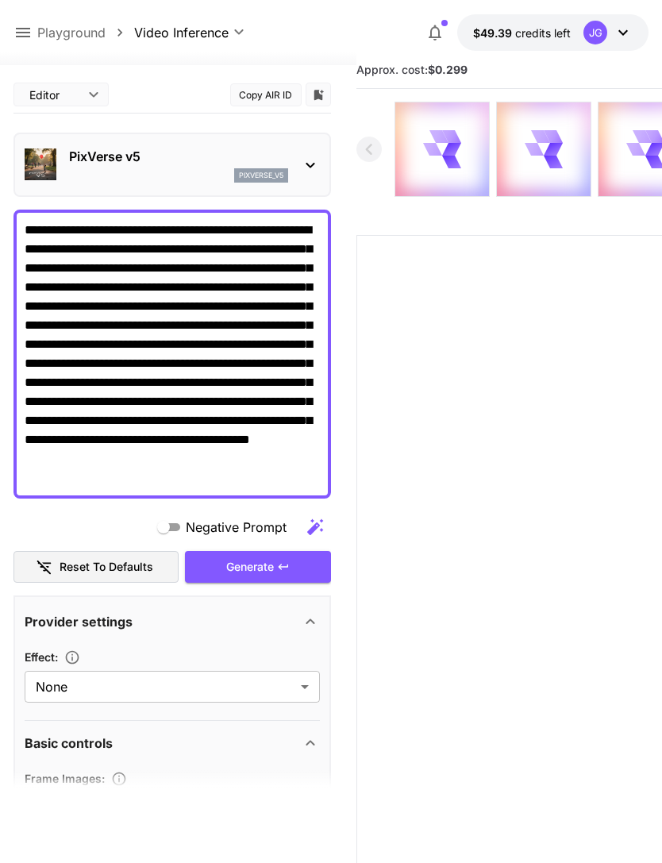
scroll to position [0, 0]
click at [28, 29] on icon at bounding box center [23, 33] width 14 height 10
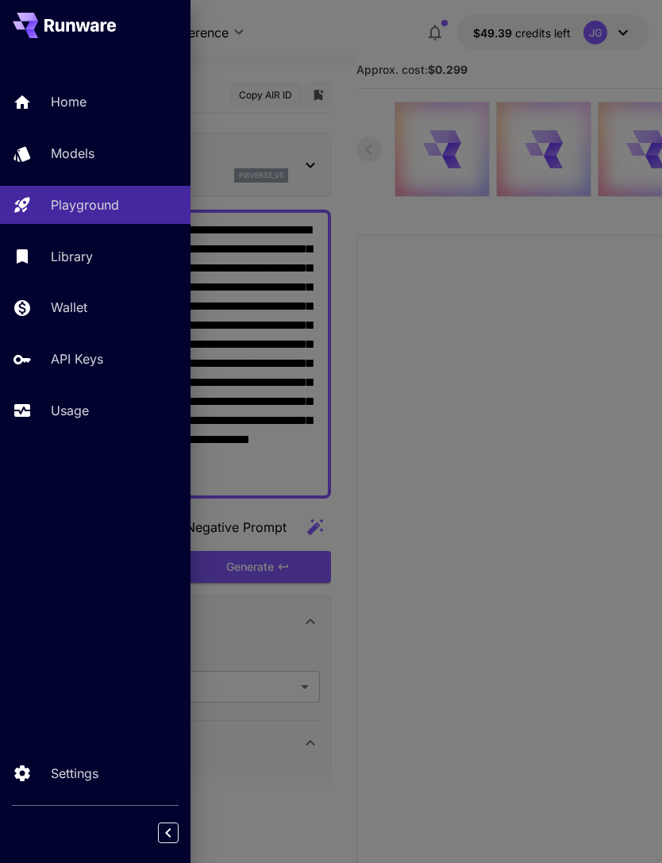
click at [97, 410] on div "Usage" at bounding box center [114, 410] width 127 height 19
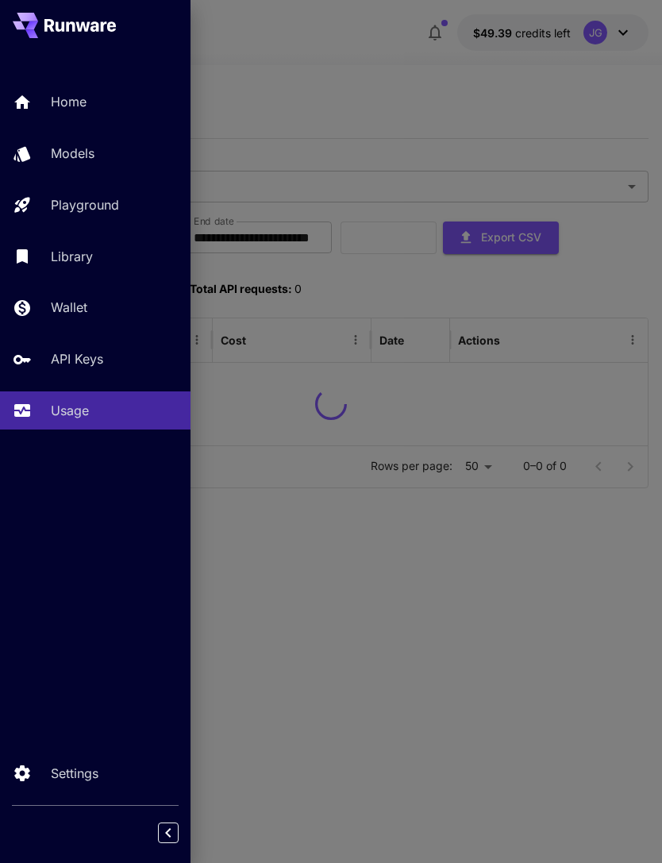
click at [393, 58] on div at bounding box center [331, 431] width 662 height 863
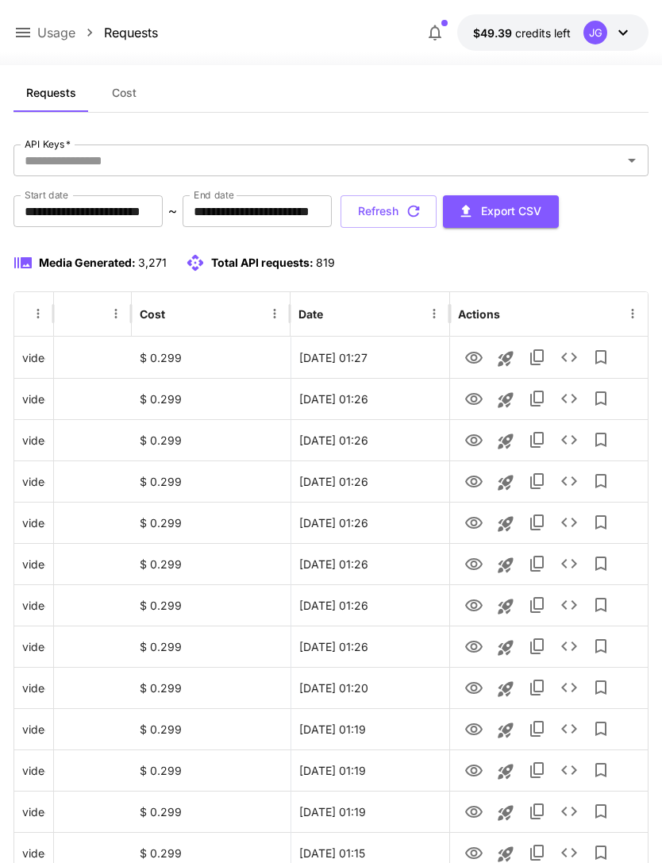
scroll to position [0, 81]
click at [437, 202] on button "Refresh" at bounding box center [389, 211] width 96 height 33
click at [422, 211] on icon "button" at bounding box center [413, 210] width 17 height 17
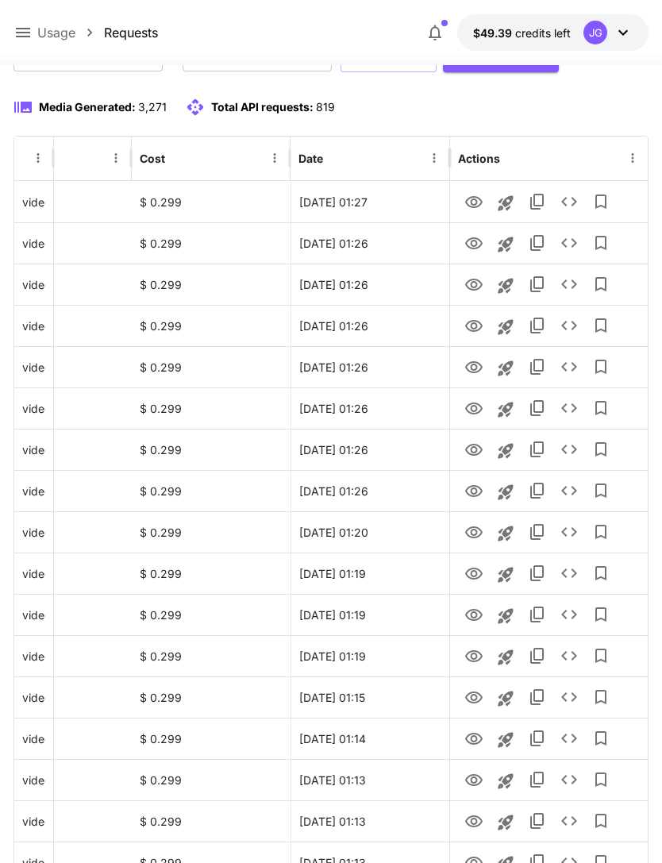
scroll to position [0, 0]
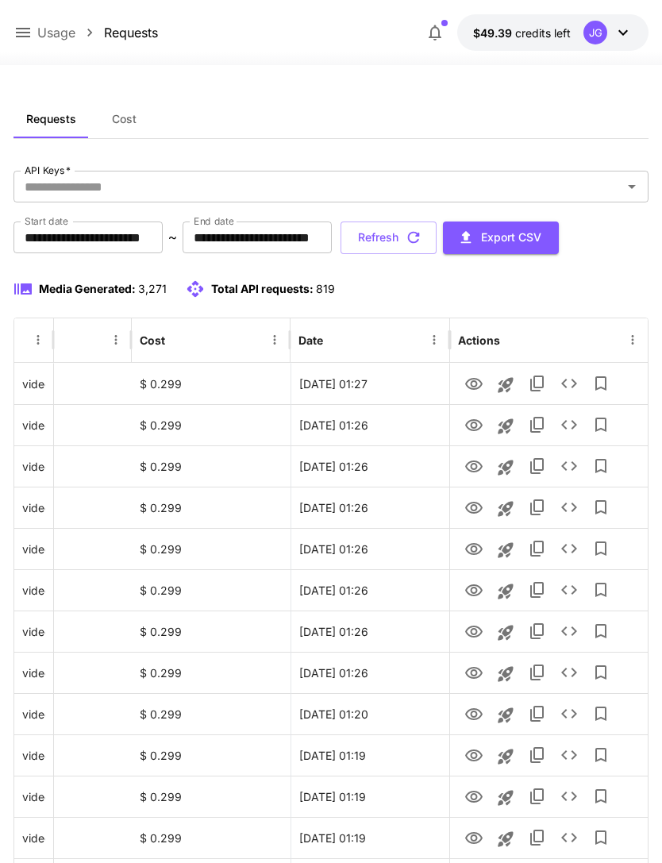
click at [437, 238] on button "Refresh" at bounding box center [389, 238] width 96 height 33
click at [437, 234] on button "Refresh" at bounding box center [389, 238] width 96 height 33
click at [472, 507] on icon "View" at bounding box center [473, 508] width 19 height 19
click at [479, 464] on icon "View" at bounding box center [473, 466] width 19 height 19
click at [479, 418] on icon "View" at bounding box center [473, 425] width 19 height 19
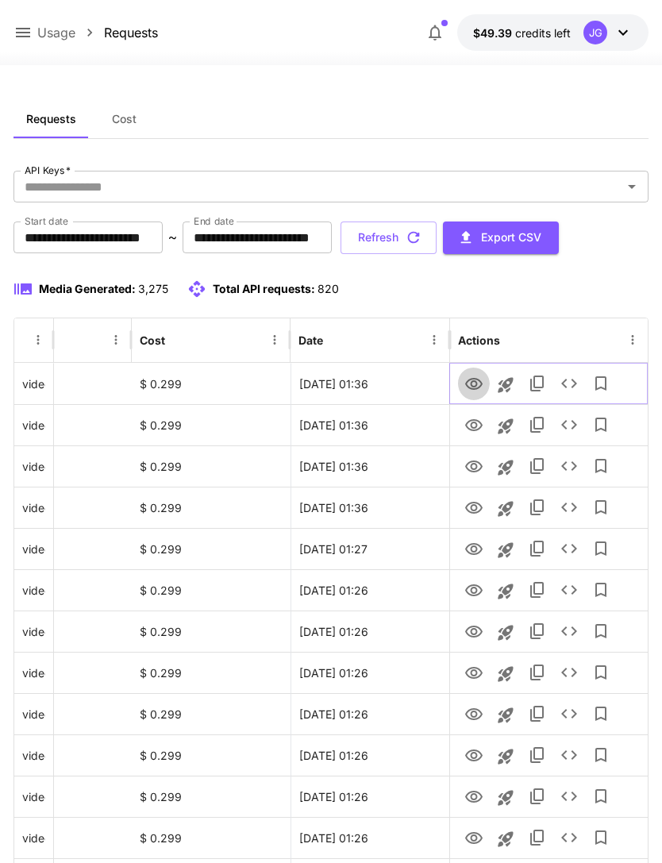
click at [472, 380] on icon "View" at bounding box center [473, 384] width 19 height 19
click at [474, 511] on icon "View" at bounding box center [473, 508] width 17 height 12
click at [464, 459] on icon "View" at bounding box center [473, 466] width 19 height 19
click at [20, 29] on icon at bounding box center [23, 33] width 14 height 10
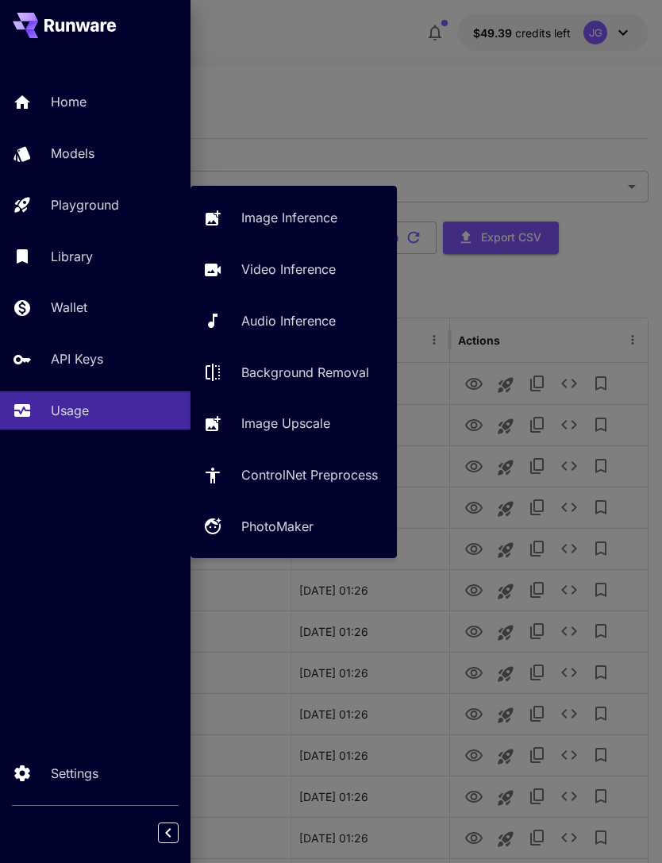
click at [319, 262] on p "Video Inference" at bounding box center [288, 269] width 94 height 19
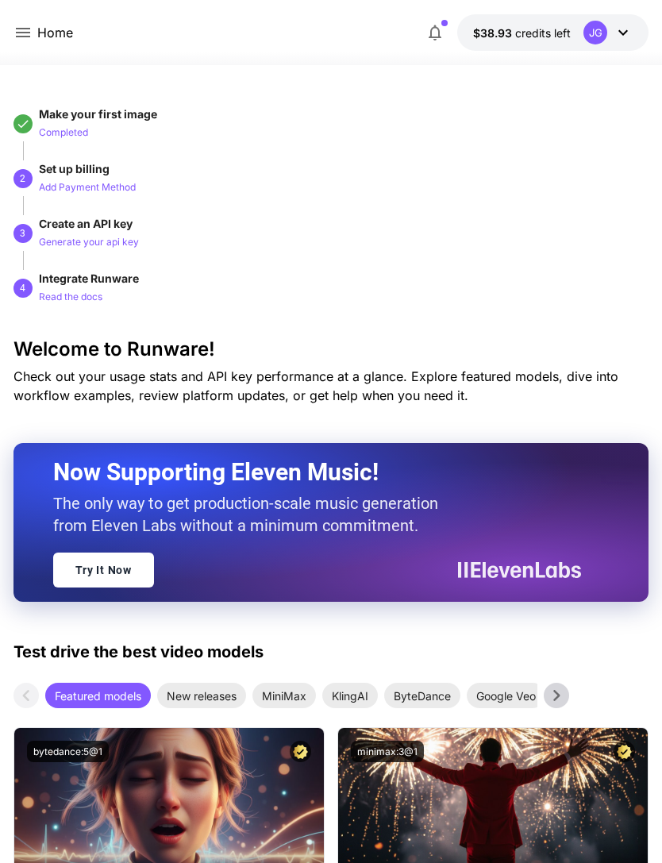
click at [24, 29] on icon at bounding box center [23, 33] width 14 height 10
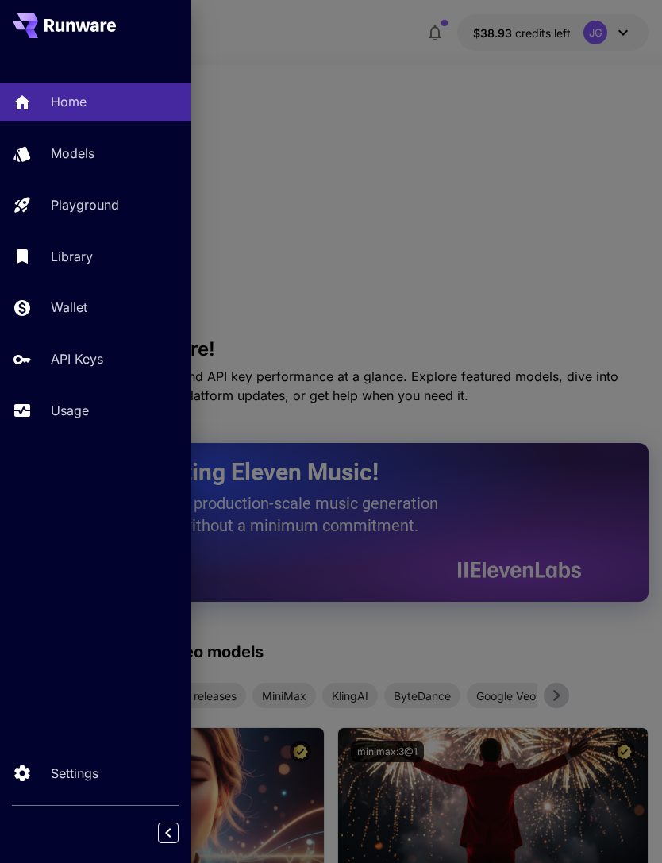
click at [78, 408] on p "Usage" at bounding box center [70, 410] width 38 height 19
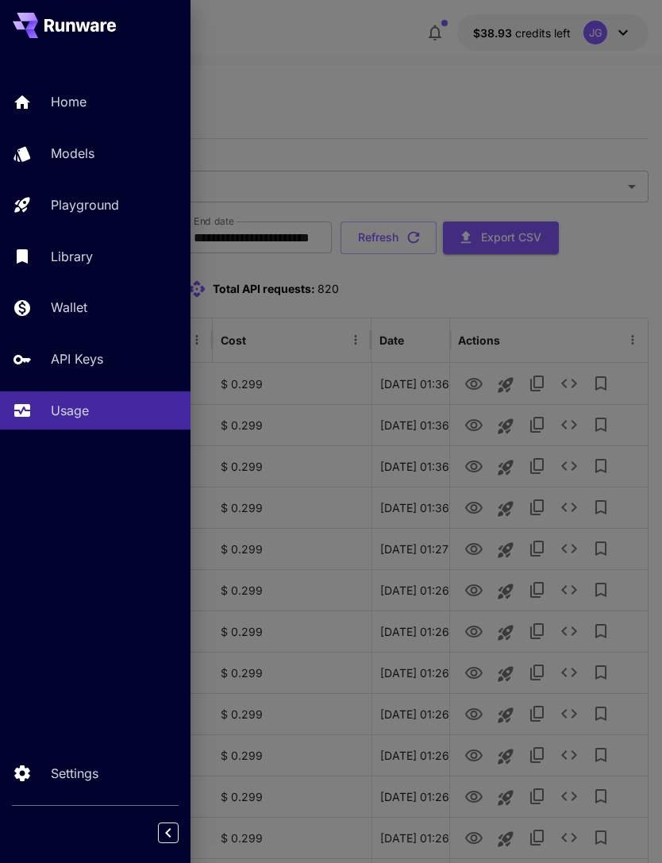
click at [390, 106] on div at bounding box center [331, 431] width 662 height 863
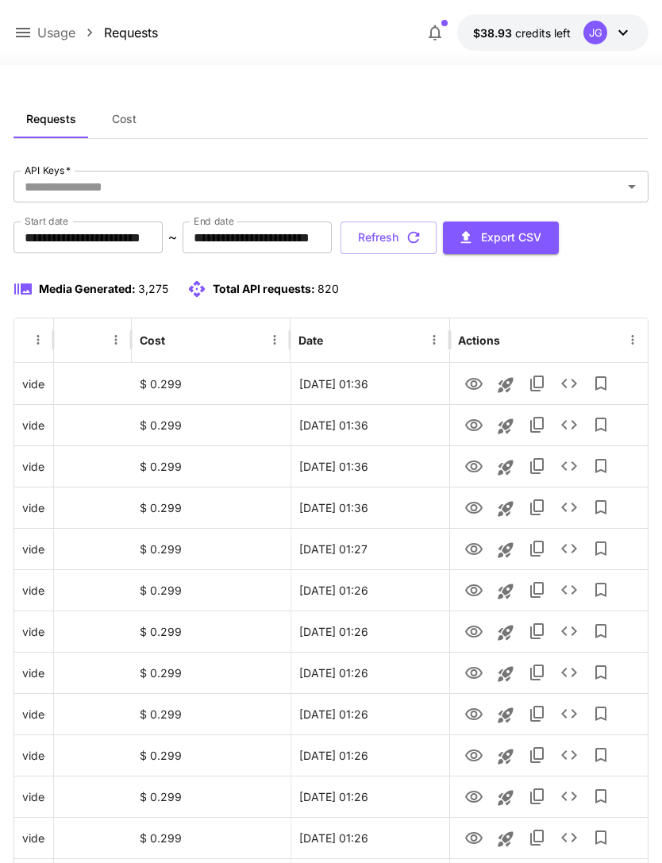
scroll to position [0, 81]
click at [475, 385] on icon "View" at bounding box center [473, 384] width 17 height 12
click at [422, 238] on icon "button" at bounding box center [413, 237] width 17 height 17
click at [437, 234] on button "Refresh" at bounding box center [389, 238] width 96 height 33
click at [477, 674] on icon "View" at bounding box center [473, 673] width 19 height 19
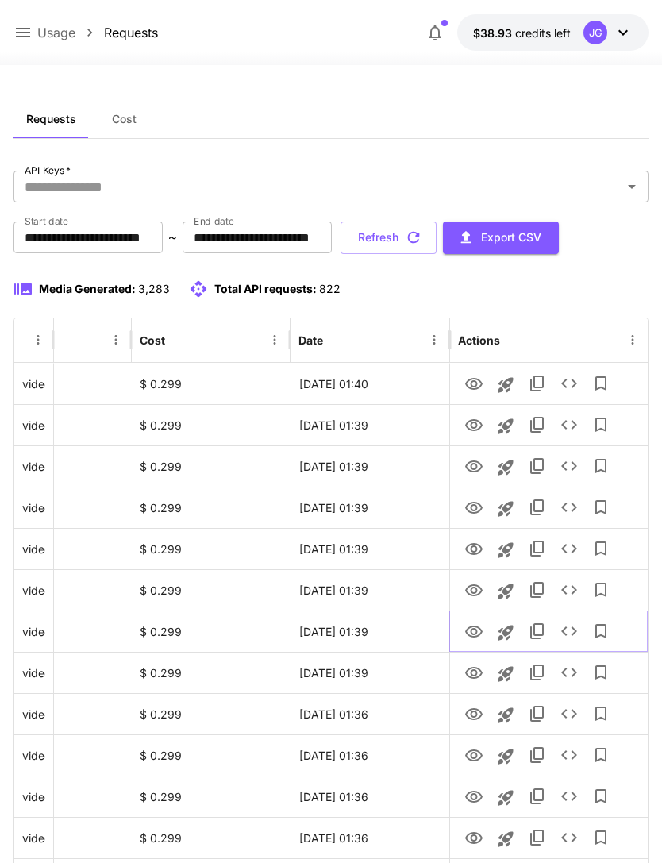
click at [478, 632] on icon "View" at bounding box center [473, 631] width 19 height 19
click at [477, 592] on icon "View" at bounding box center [473, 590] width 19 height 19
click at [422, 238] on icon "button" at bounding box center [413, 237] width 17 height 17
click at [469, 383] on icon "View" at bounding box center [473, 384] width 19 height 19
click at [479, 430] on icon "View" at bounding box center [473, 425] width 19 height 19
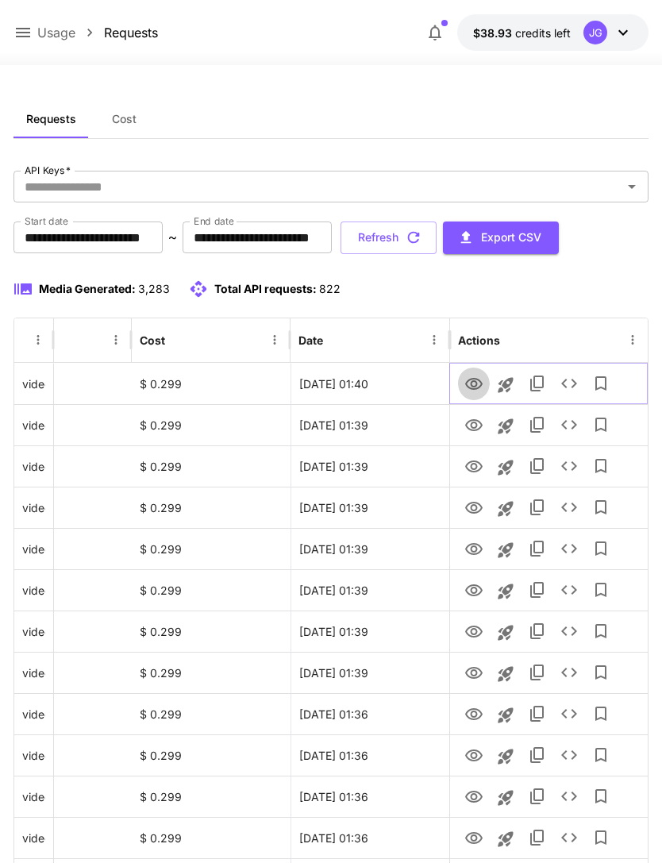
click at [476, 382] on icon "View" at bounding box center [473, 384] width 17 height 12
click at [476, 419] on icon "View" at bounding box center [473, 425] width 17 height 12
click at [476, 467] on icon "View" at bounding box center [473, 467] width 17 height 12
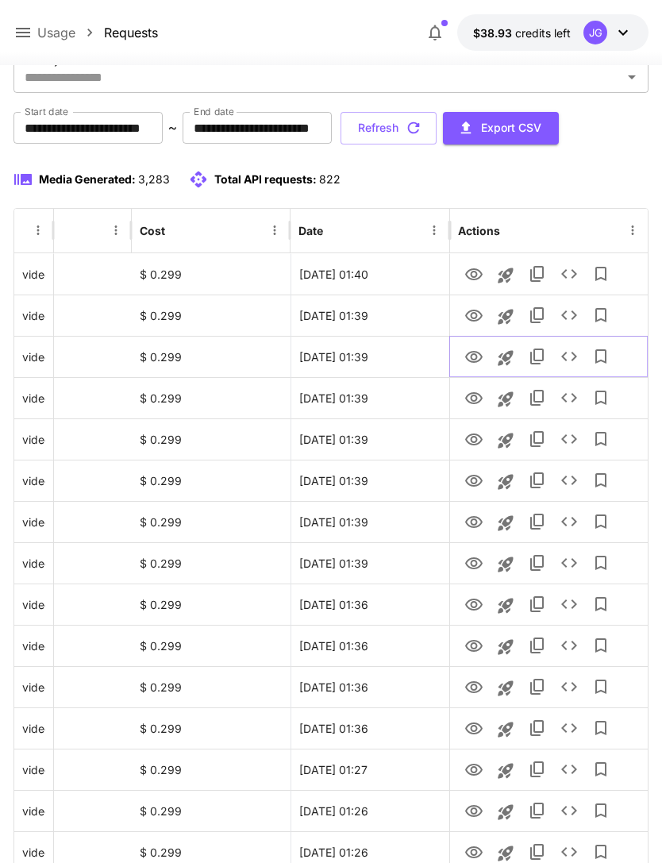
scroll to position [138, 0]
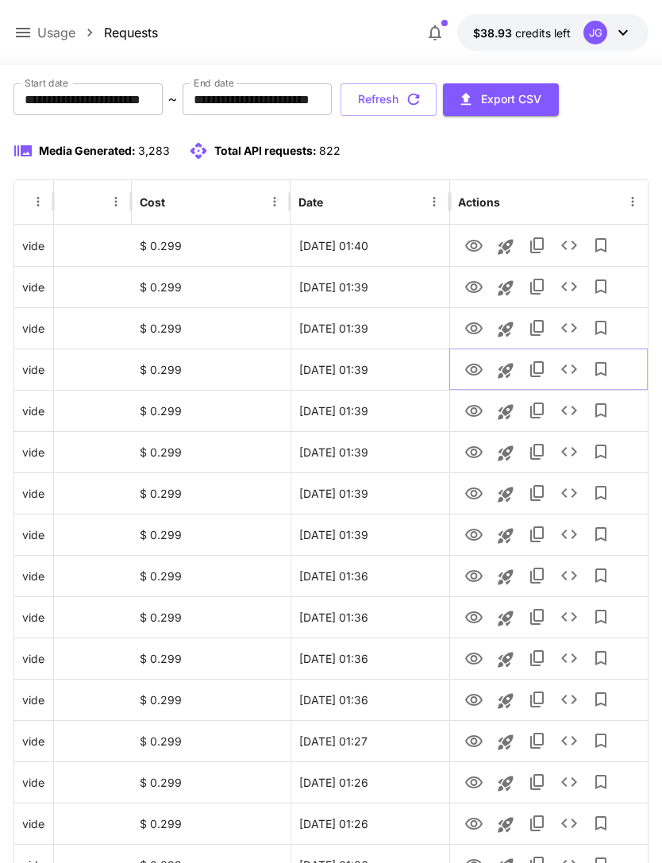
click at [468, 362] on icon "View" at bounding box center [473, 369] width 19 height 19
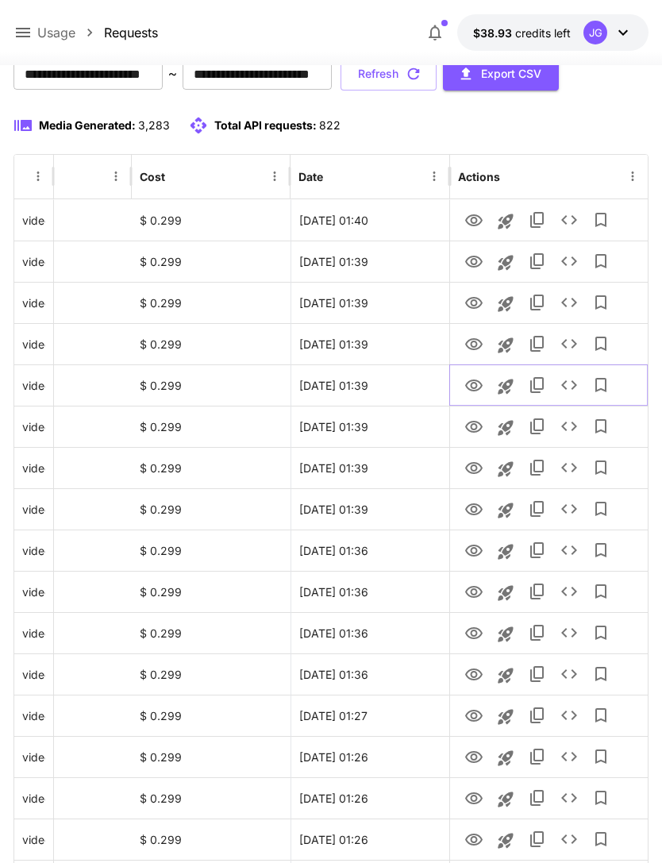
click at [474, 383] on icon "View" at bounding box center [473, 385] width 19 height 19
click at [472, 428] on icon "View" at bounding box center [473, 427] width 17 height 12
click at [472, 465] on icon "View" at bounding box center [473, 468] width 17 height 12
click at [474, 512] on icon "View" at bounding box center [473, 509] width 17 height 12
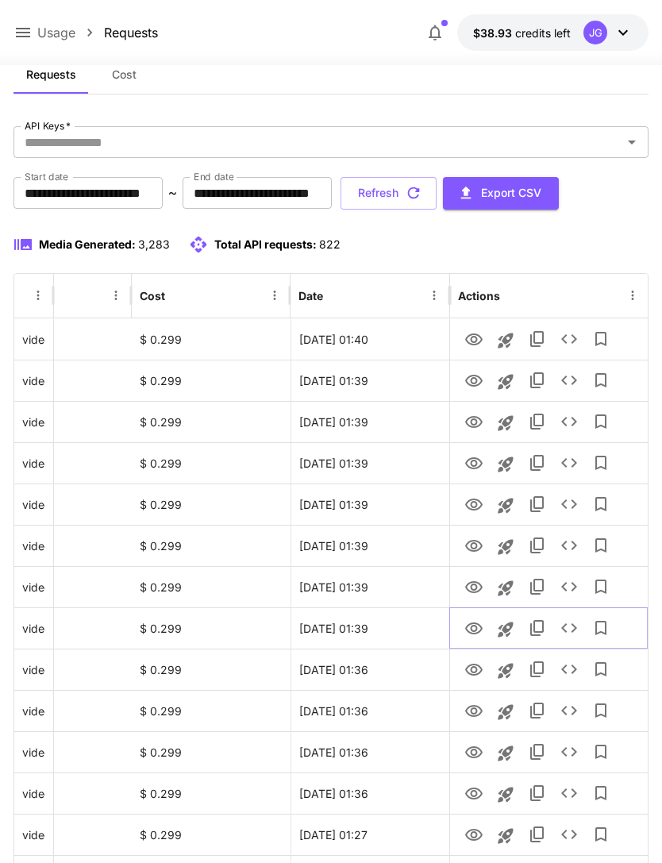
scroll to position [0, 0]
